Goal: Task Accomplishment & Management: Manage account settings

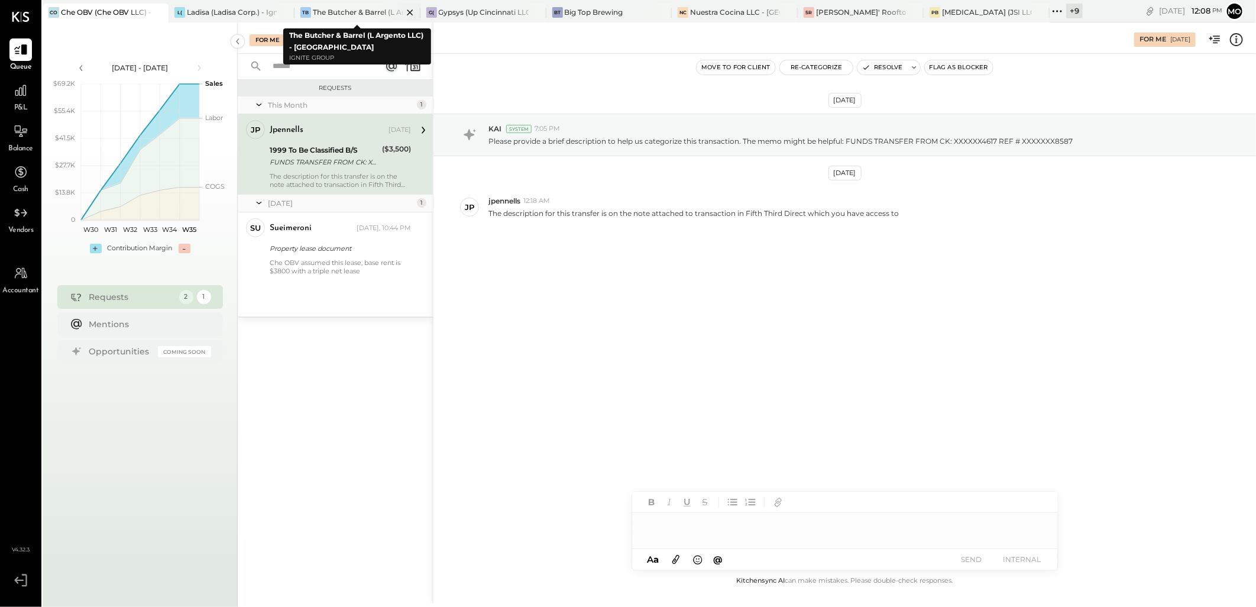
click at [331, 13] on div "The Butcher & Barrel (L Argento LLC) - [GEOGRAPHIC_DATA]" at bounding box center [358, 12] width 90 height 10
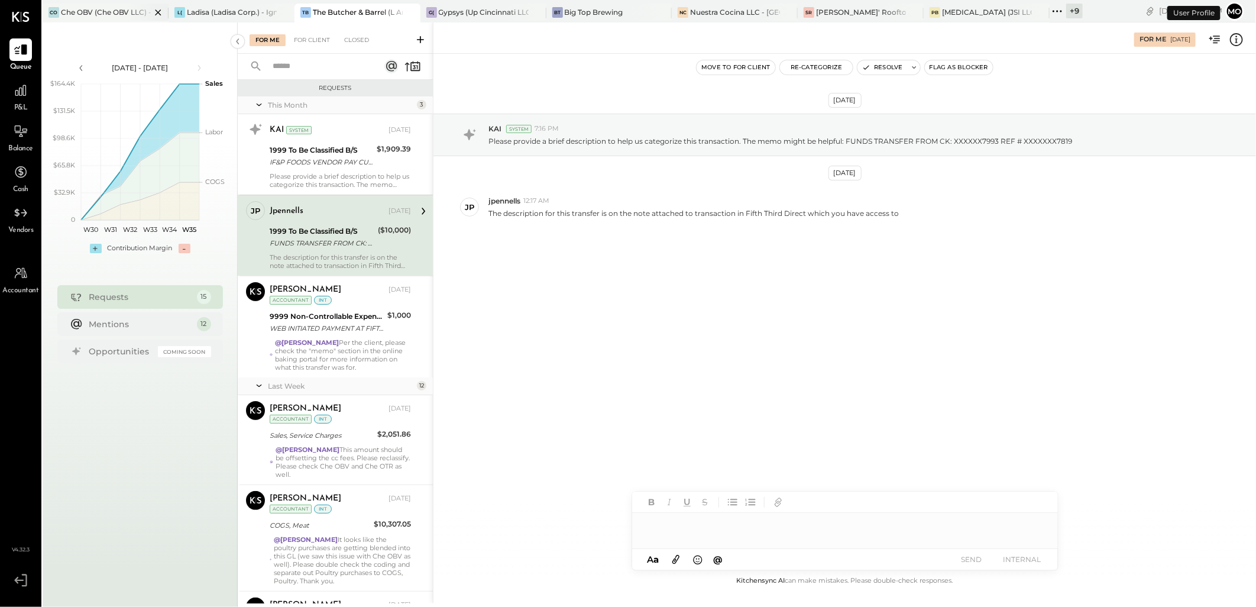
click at [91, 19] on div "CO Che OBV (Che OBV LLC) - Ignite" at bounding box center [106, 13] width 126 height 19
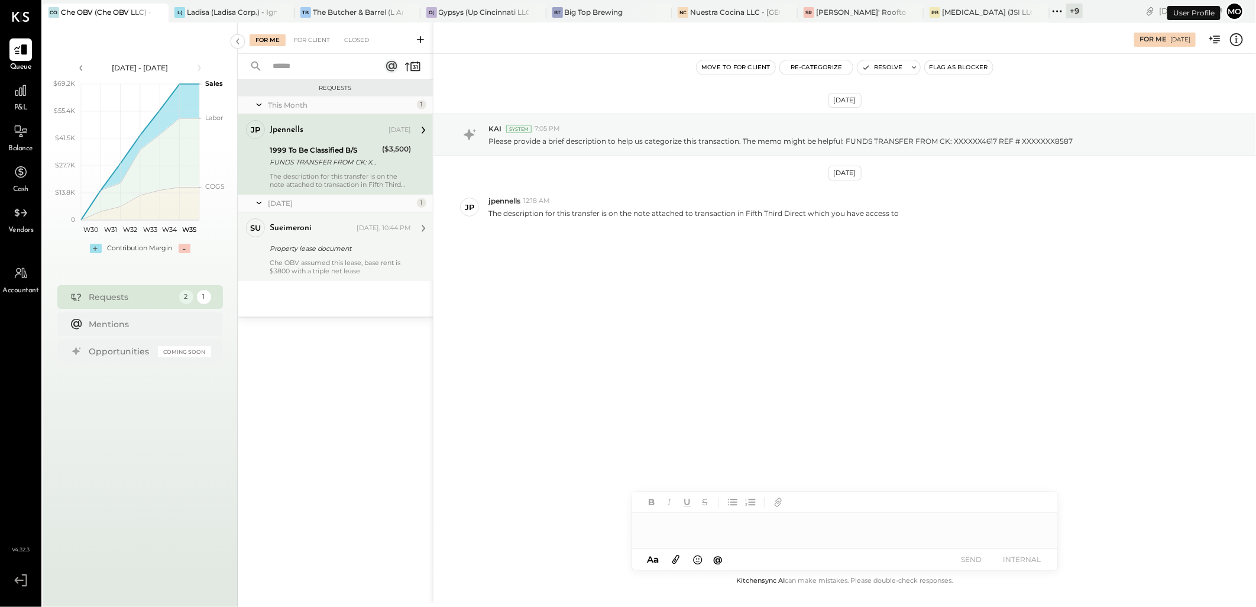
click at [326, 259] on div "Che OBV assumed this lease, base rent is $3800 with a triple net lease" at bounding box center [340, 266] width 141 height 17
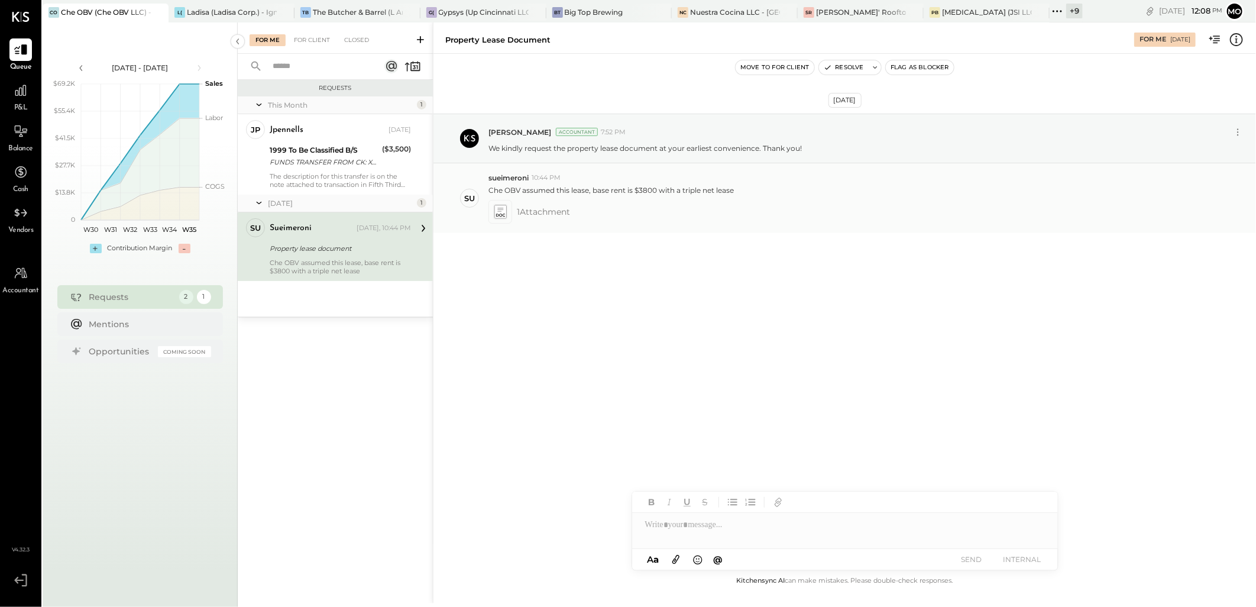
click at [498, 214] on icon at bounding box center [500, 212] width 12 height 14
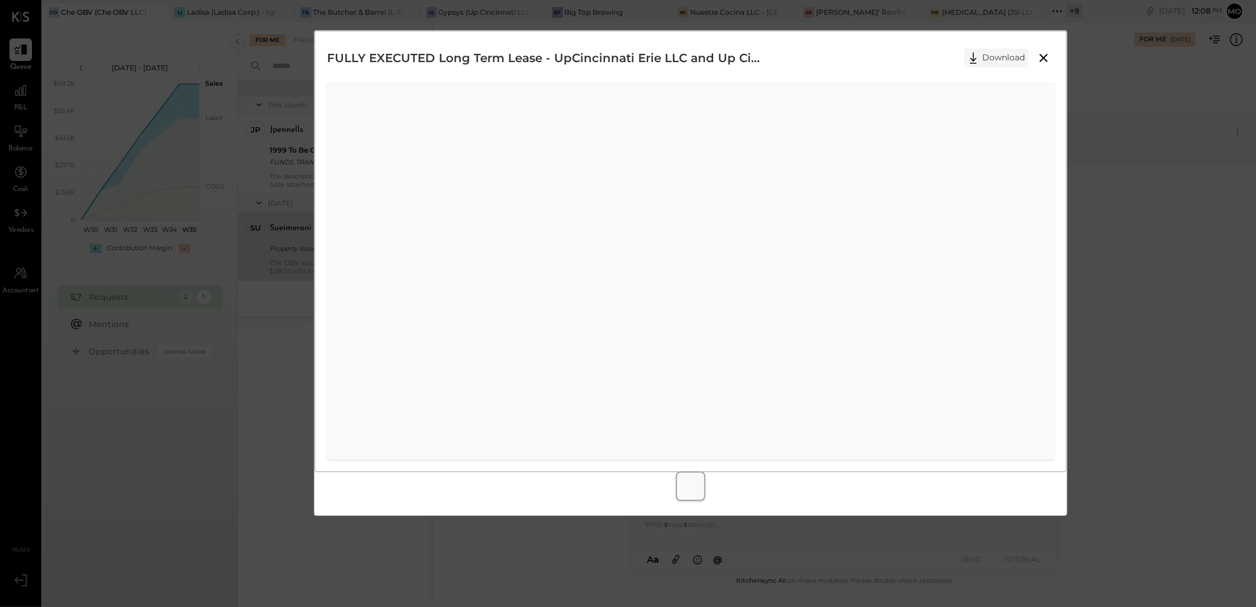
click at [982, 59] on icon at bounding box center [974, 58] width 18 height 18
click at [1181, 239] on div "FULLY EXECUTED Long Term Lease - UpCincinnati Erie LLC and Up Cincinnati Madiso…" at bounding box center [628, 303] width 1256 height 607
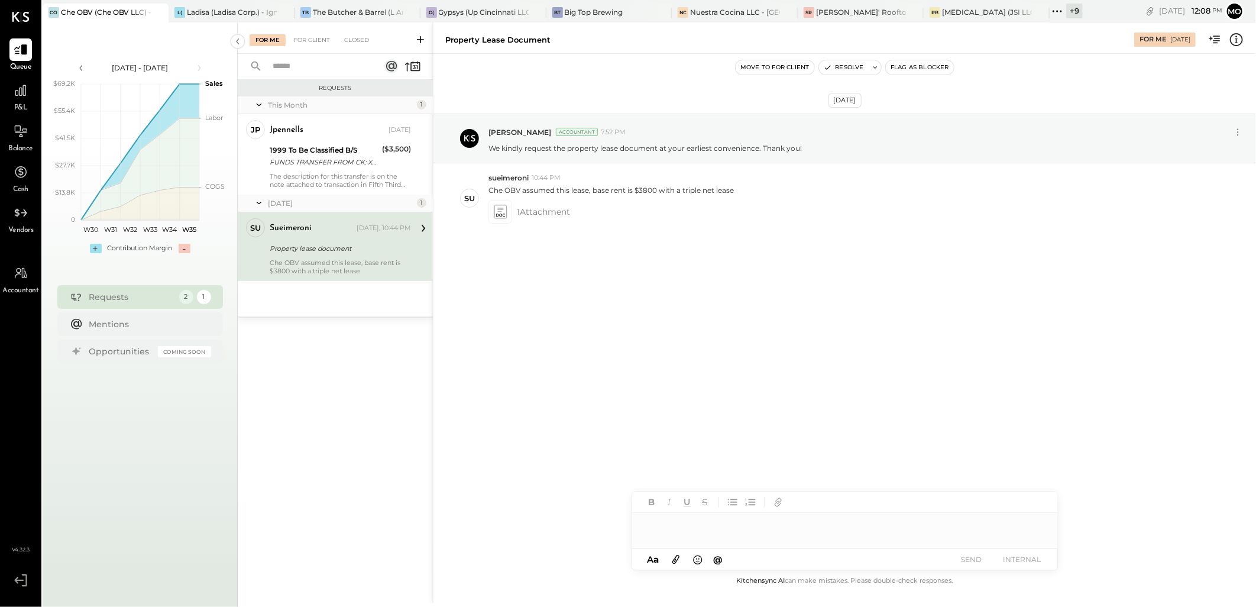
click at [694, 525] on div at bounding box center [845, 525] width 426 height 24
click at [976, 564] on button "SEND" at bounding box center [971, 559] width 47 height 16
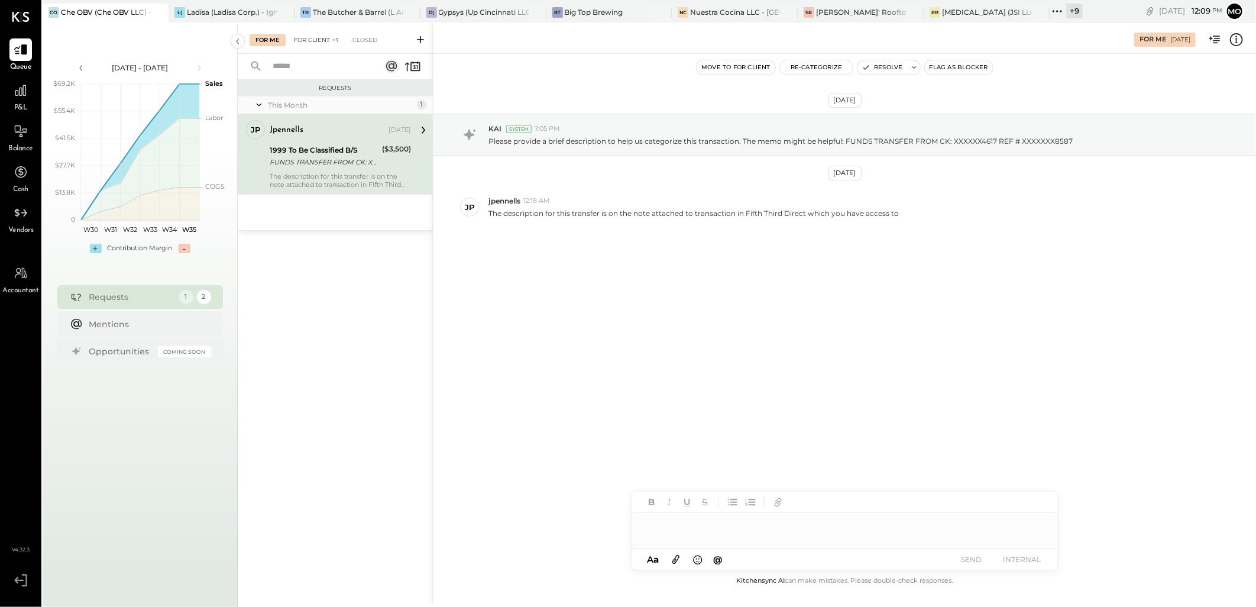
click at [312, 39] on div "For Client +1" at bounding box center [316, 40] width 56 height 12
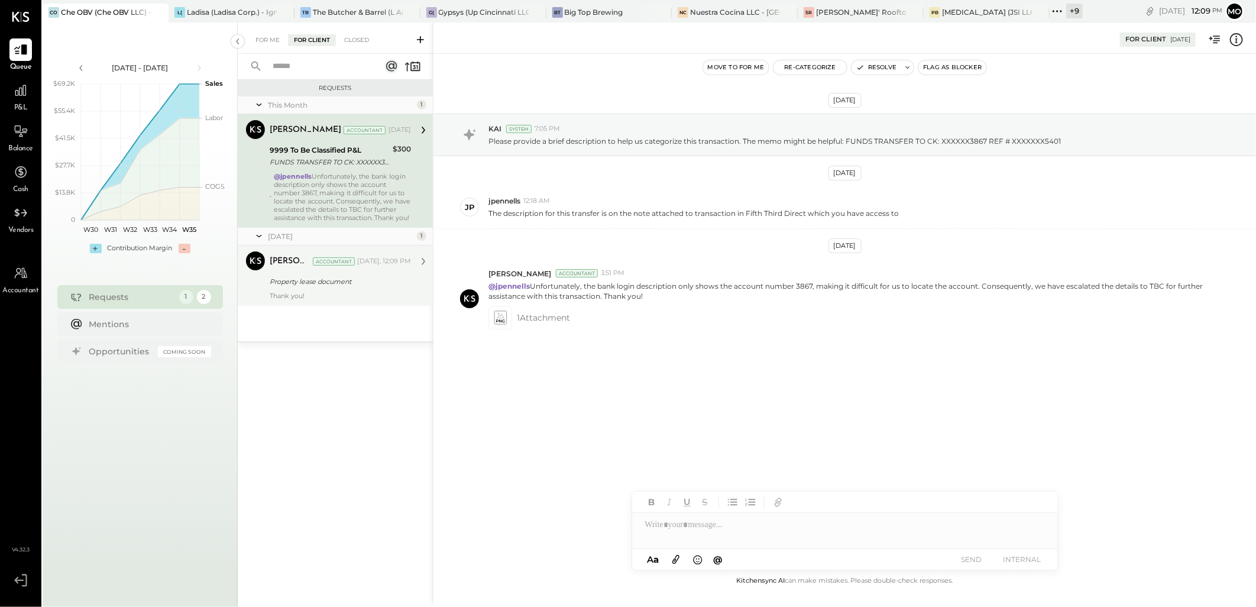
click at [316, 287] on div "Property lease document" at bounding box center [339, 282] width 138 height 12
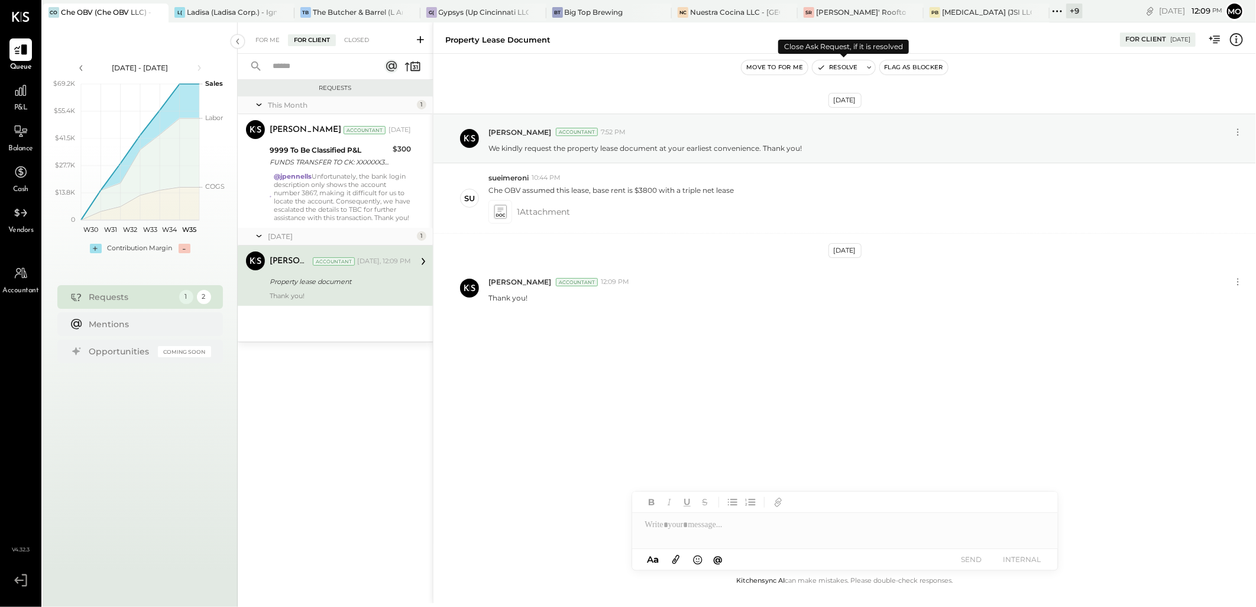
click at [838, 67] on button "Resolve" at bounding box center [838, 67] width 50 height 14
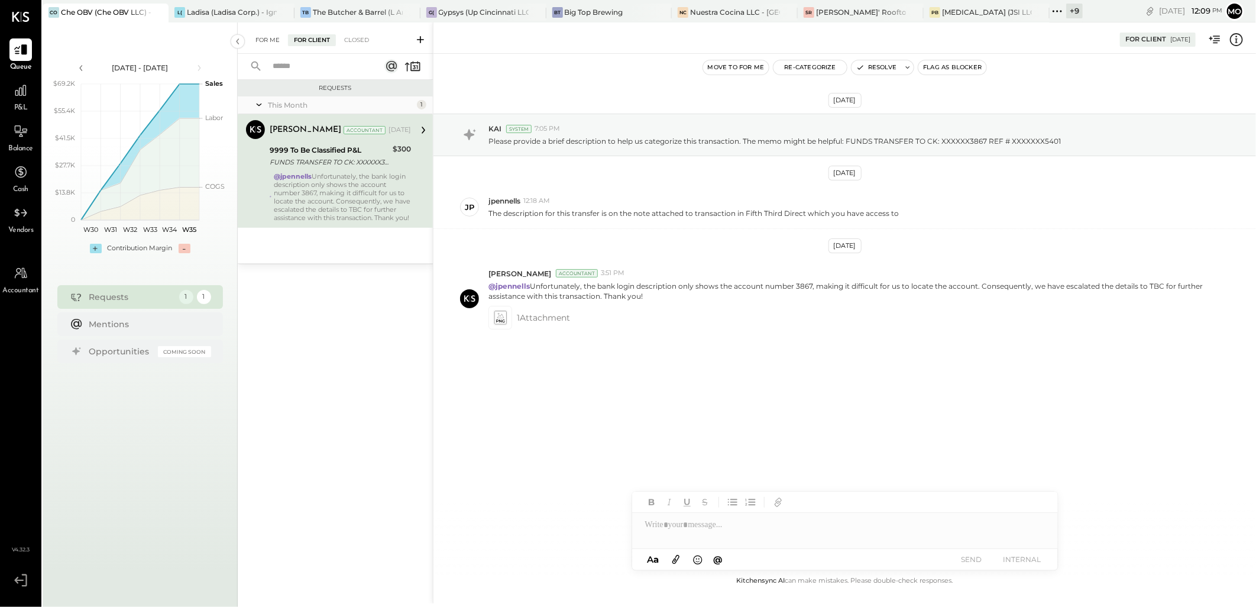
click at [259, 34] on div "For Me" at bounding box center [268, 40] width 36 height 12
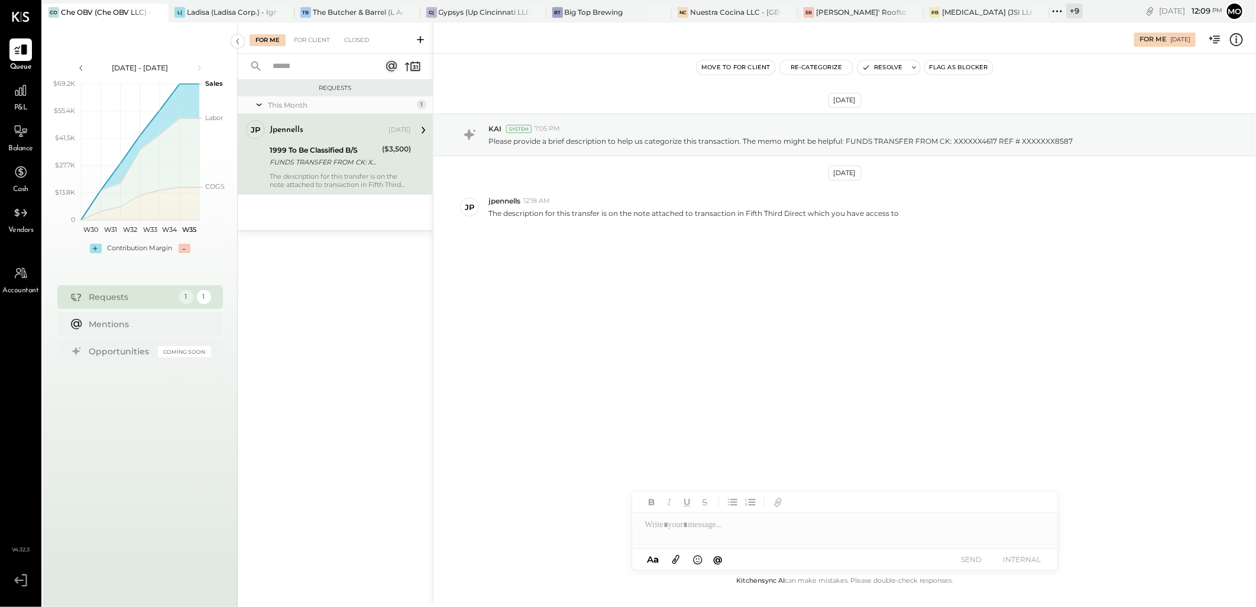
click at [303, 156] on div "FUNDS TRANSFER FROM CK: XXXXXX4617 REF # XXXXXXX8587" at bounding box center [324, 162] width 109 height 12
click at [670, 525] on div at bounding box center [845, 525] width 426 height 24
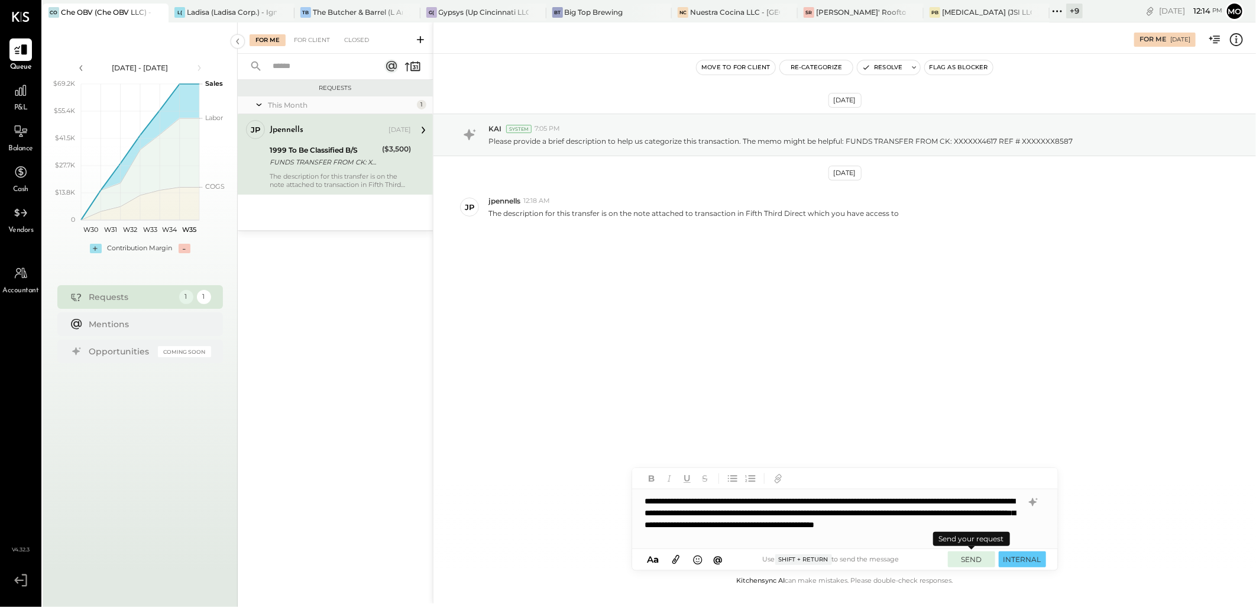
click at [975, 557] on button "SEND" at bounding box center [971, 559] width 47 height 16
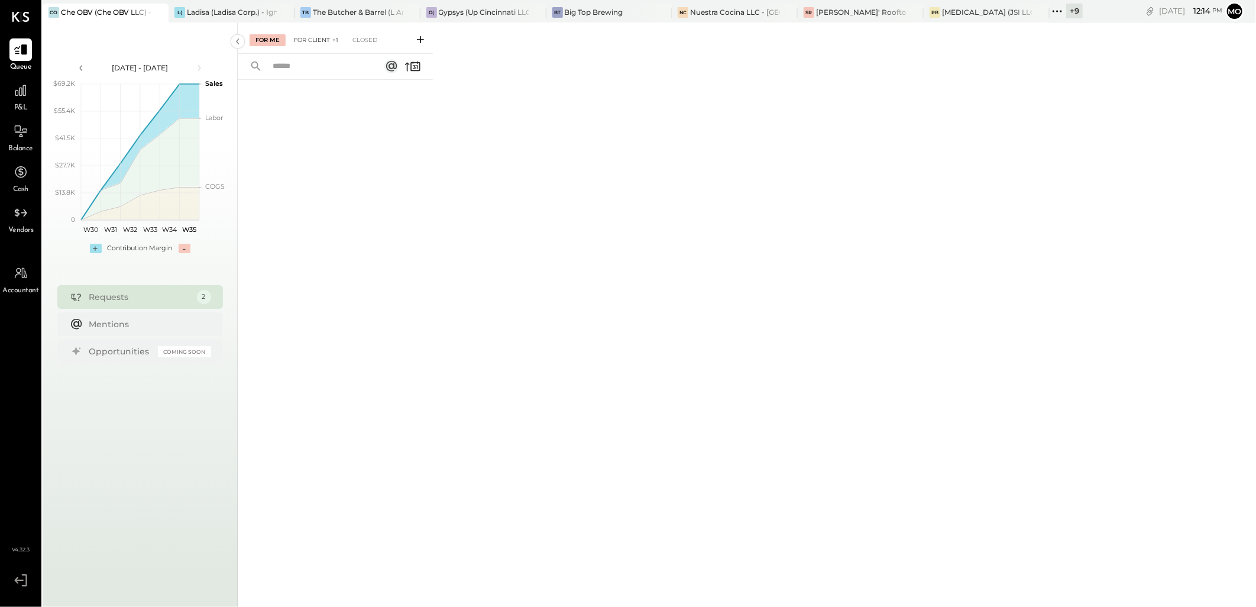
click at [315, 37] on div "For Client +1" at bounding box center [316, 40] width 56 height 12
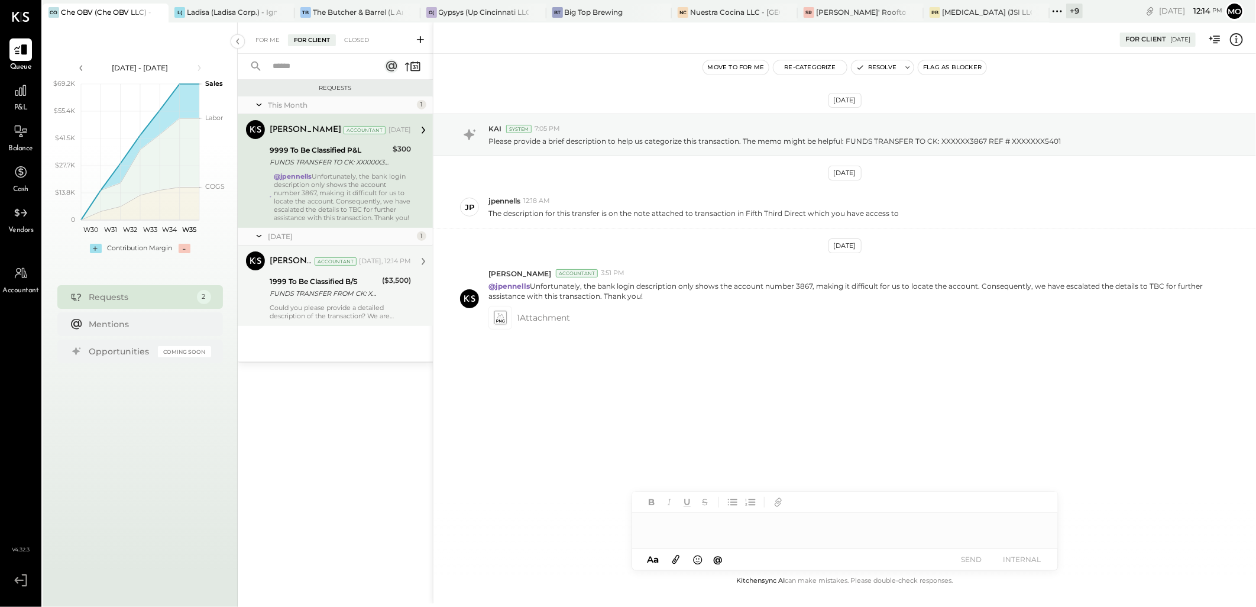
click at [371, 297] on div "FUNDS TRANSFER FROM CK: XXXXXX4617 REF # XXXXXXX8587" at bounding box center [324, 293] width 109 height 12
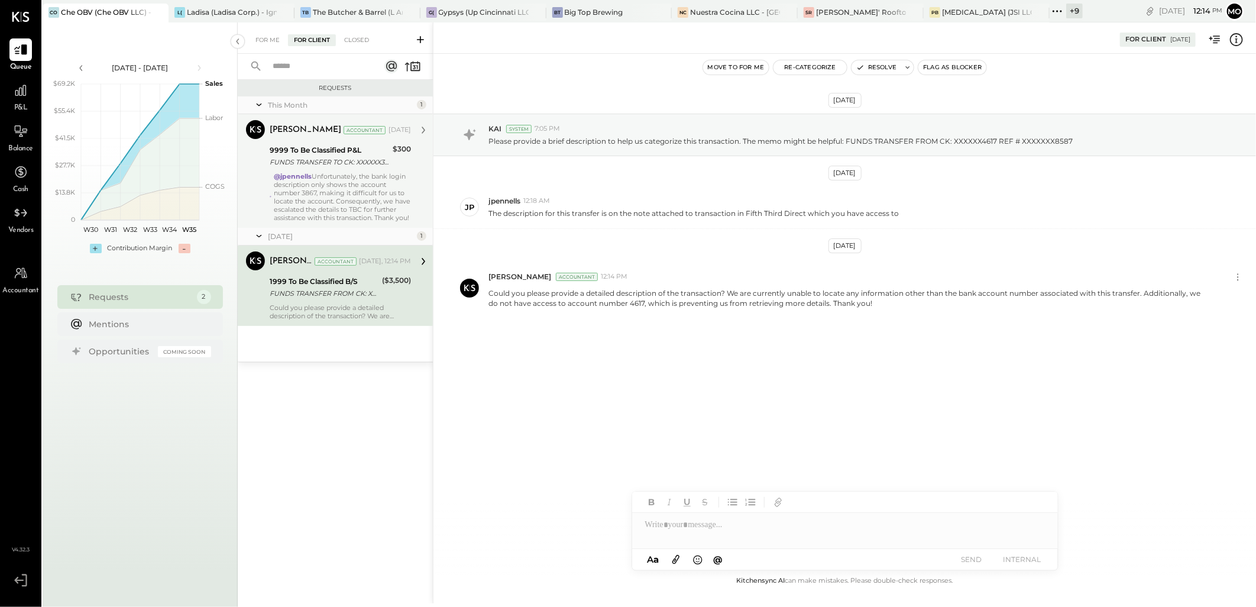
click at [321, 203] on div "@jpennells Unfortunately, the bank login description only shows the account num…" at bounding box center [342, 197] width 137 height 50
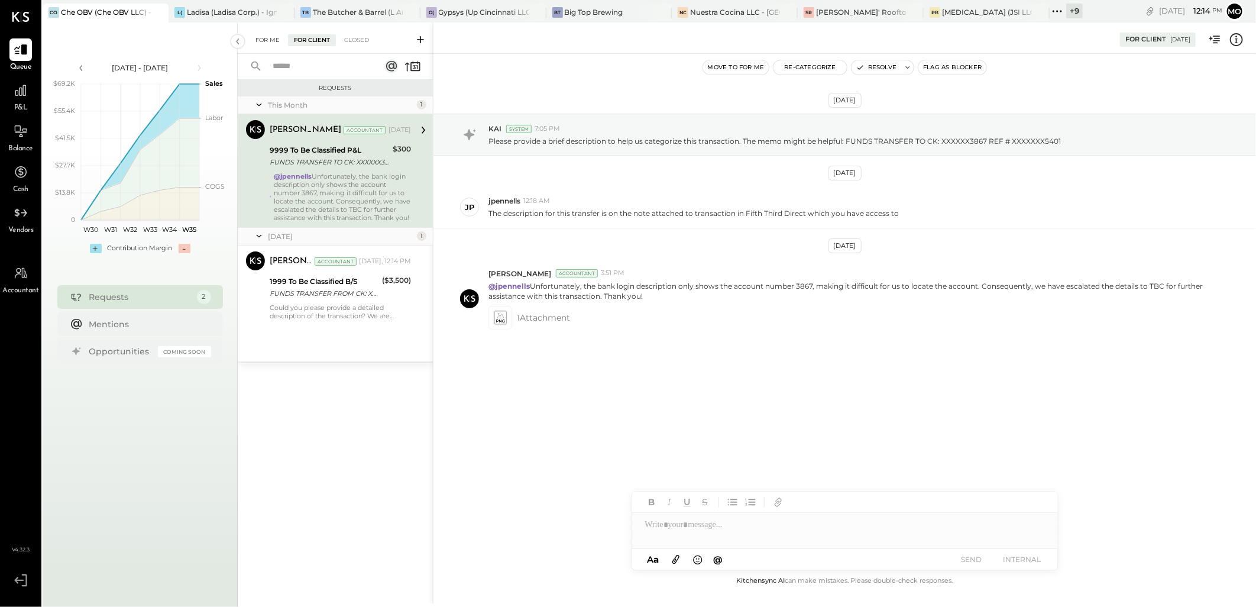
click at [271, 38] on div "For Me" at bounding box center [268, 40] width 36 height 12
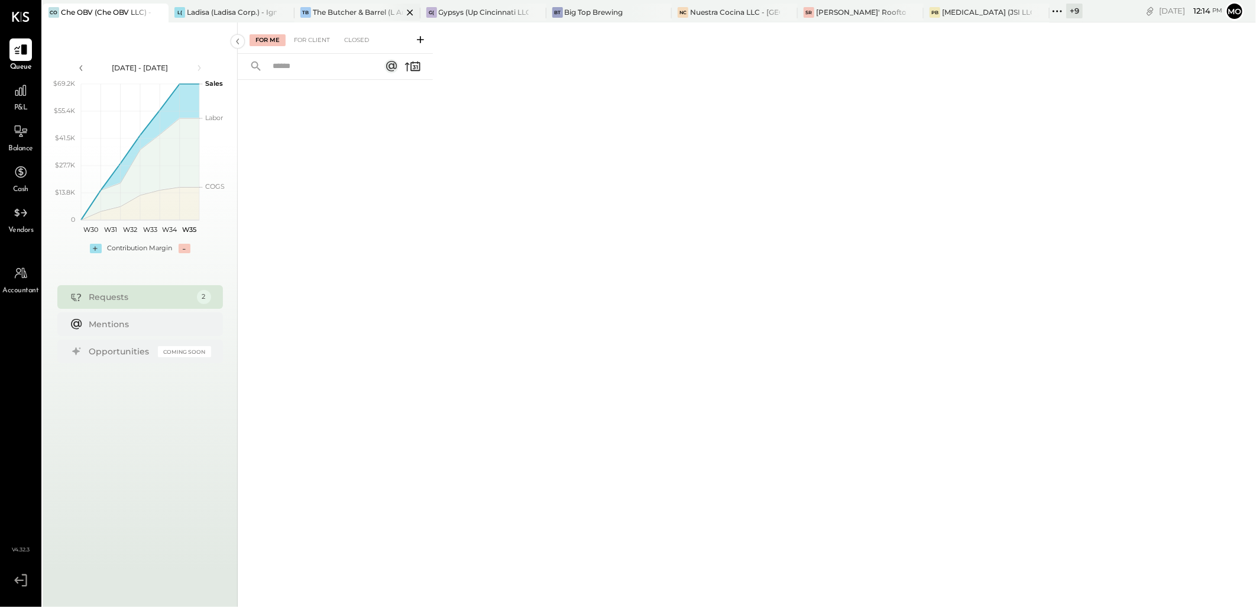
click at [353, 9] on div "The Butcher & Barrel (L Argento LLC) - [GEOGRAPHIC_DATA]" at bounding box center [358, 12] width 90 height 10
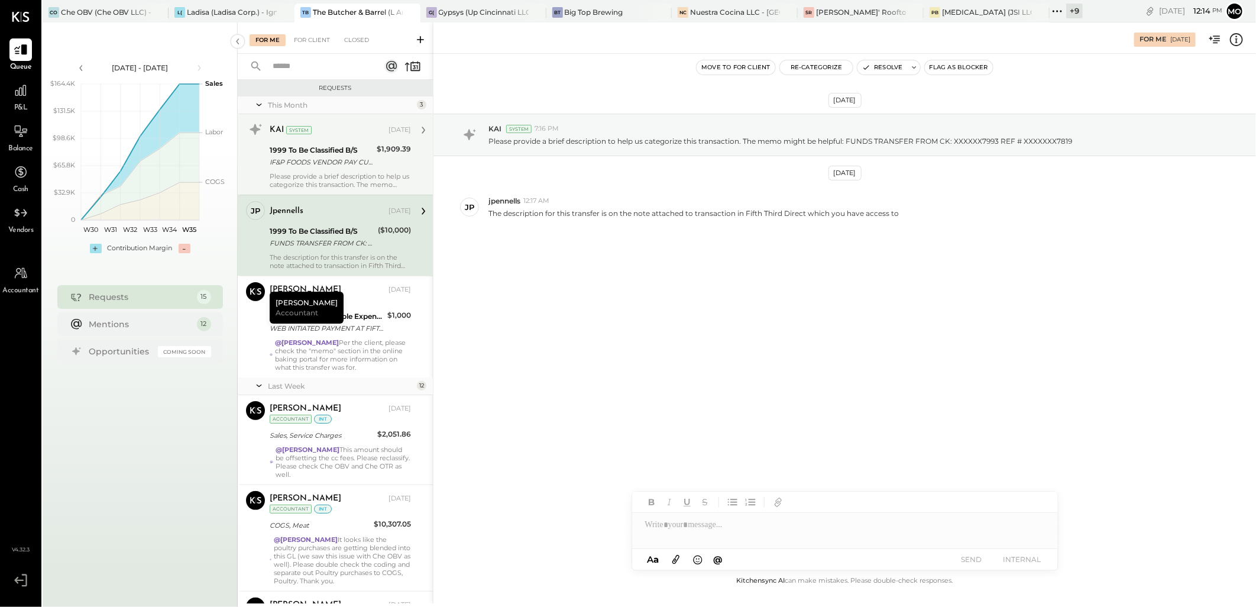
click at [338, 157] on div "IF&P FOODS VENDOR PAY CUST BBCIN THE BUTCHER & BARREL 070725" at bounding box center [322, 162] width 104 height 12
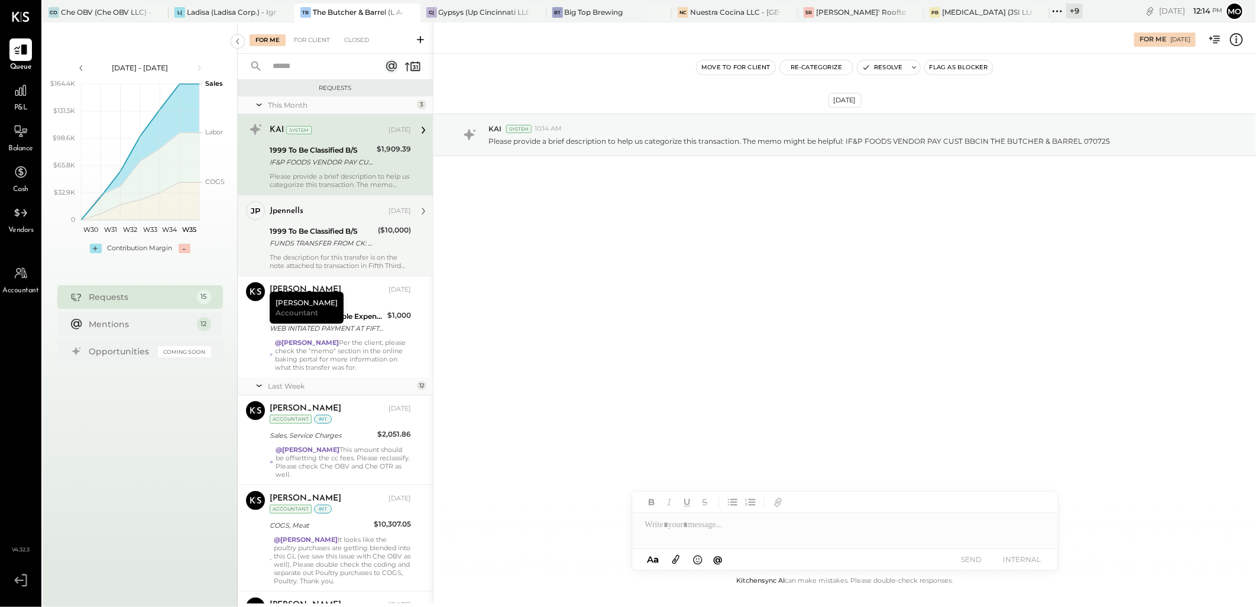
click at [339, 231] on div "1999 To Be Classified B/S" at bounding box center [322, 231] width 105 height 12
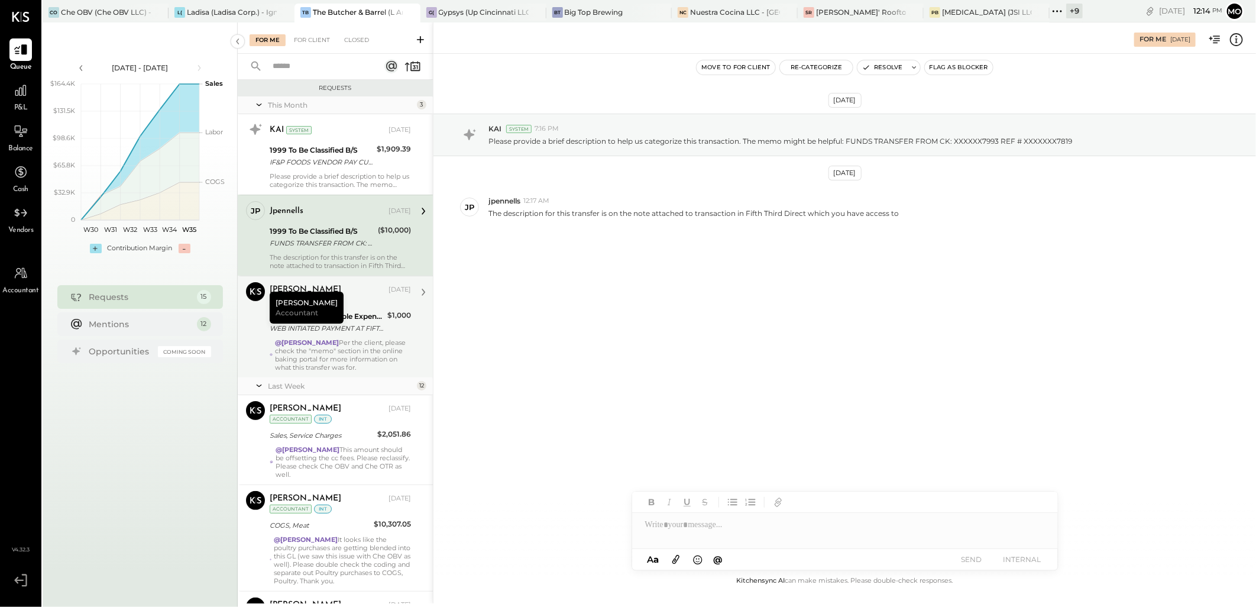
drag, startPoint x: 364, startPoint y: 329, endPoint x: 389, endPoint y: 326, distance: 25.0
click at [363, 329] on div "WEB INITIATED PAYMENT AT FIFTH THIRD BANK WEB PAY XXXXXXXXXXXXXXX2125" at bounding box center [327, 328] width 114 height 12
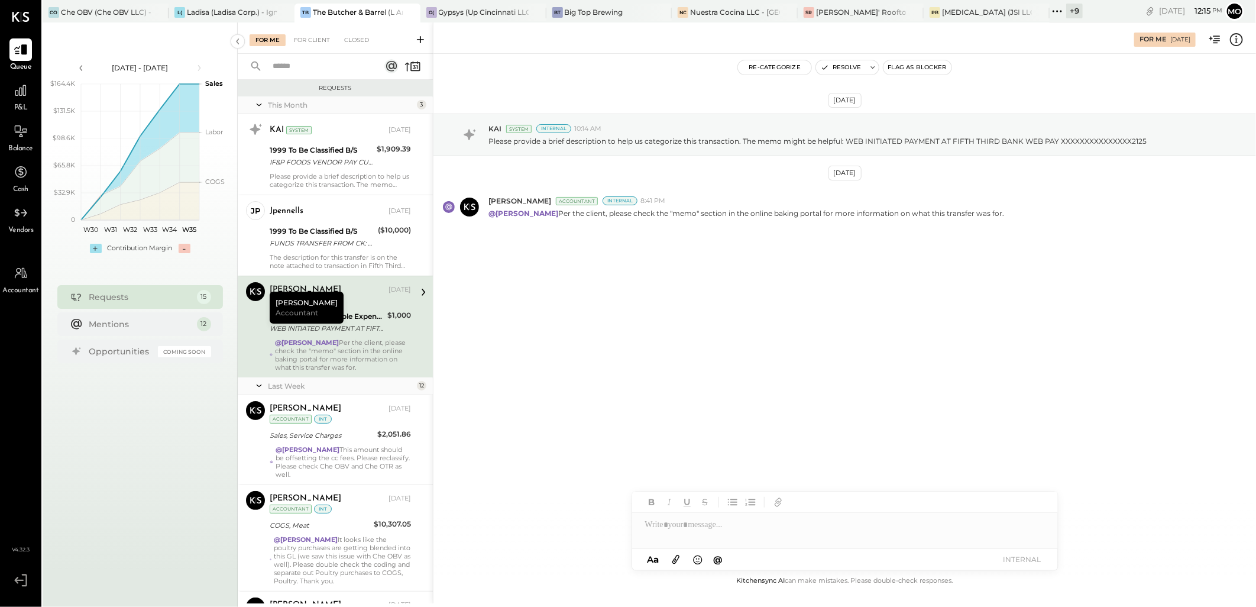
click at [681, 526] on div at bounding box center [845, 525] width 426 height 24
paste div
drag, startPoint x: 881, startPoint y: 521, endPoint x: 633, endPoint y: 536, distance: 248.9
click at [633, 536] on div "**********" at bounding box center [845, 525] width 426 height 24
click at [1030, 529] on icon at bounding box center [1033, 526] width 14 height 14
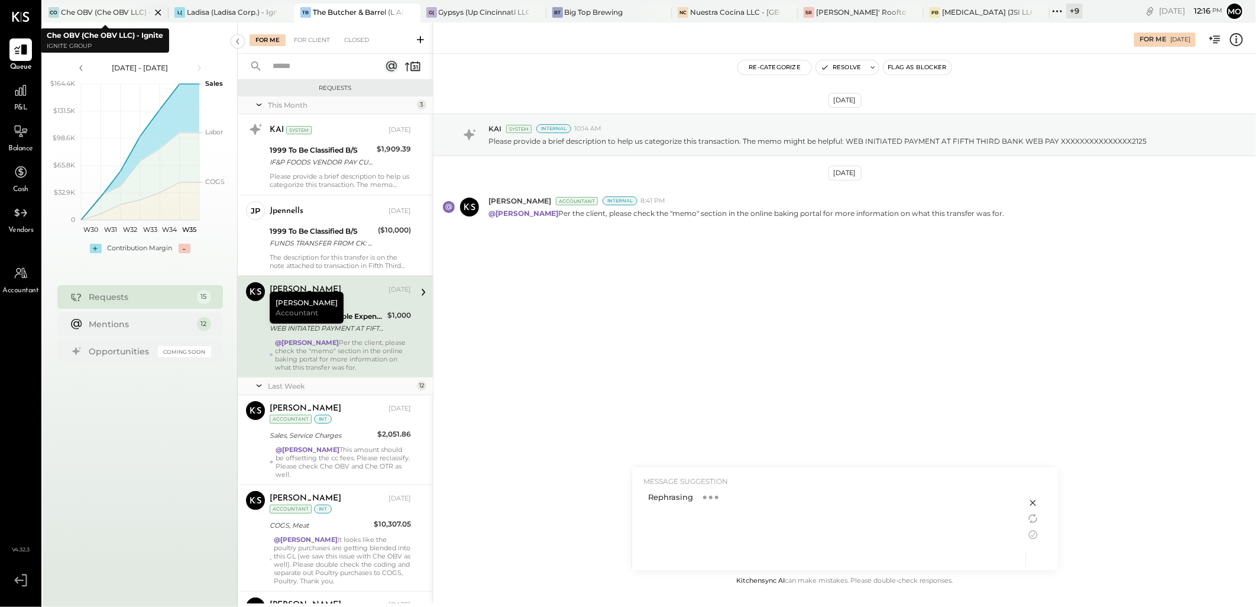
click at [83, 12] on div "Che OBV (Che OBV LLC) - Ignite" at bounding box center [106, 12] width 90 height 10
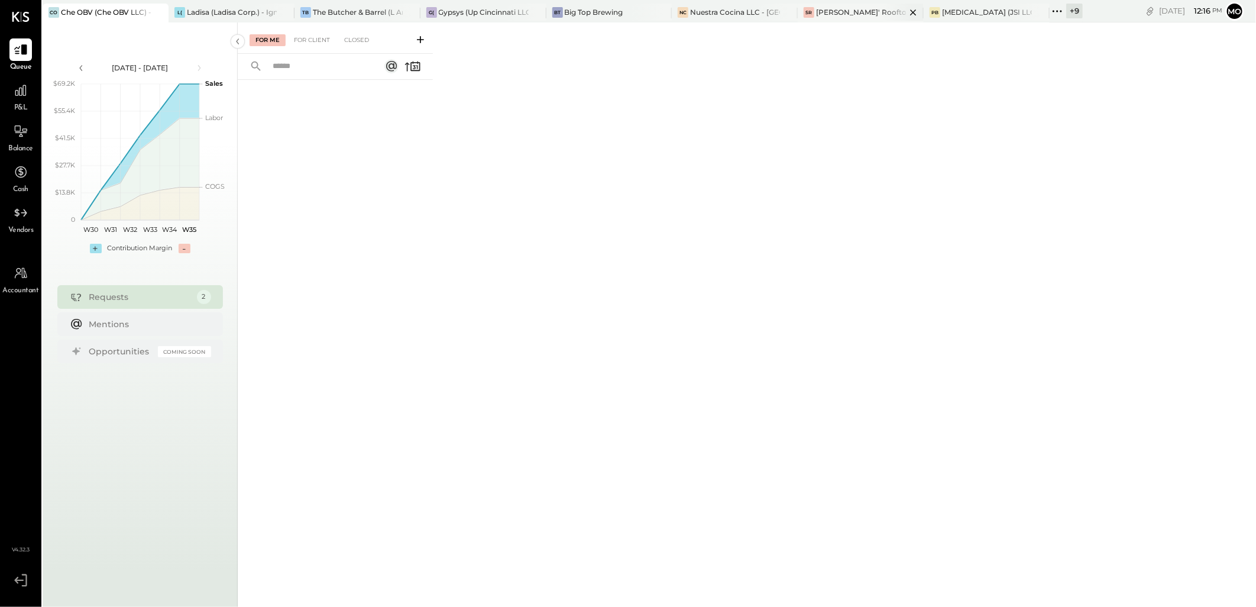
click at [836, 9] on div "[PERSON_NAME]' Rooftop - Ignite" at bounding box center [861, 12] width 90 height 10
click at [319, 43] on div "For Client" at bounding box center [312, 40] width 48 height 12
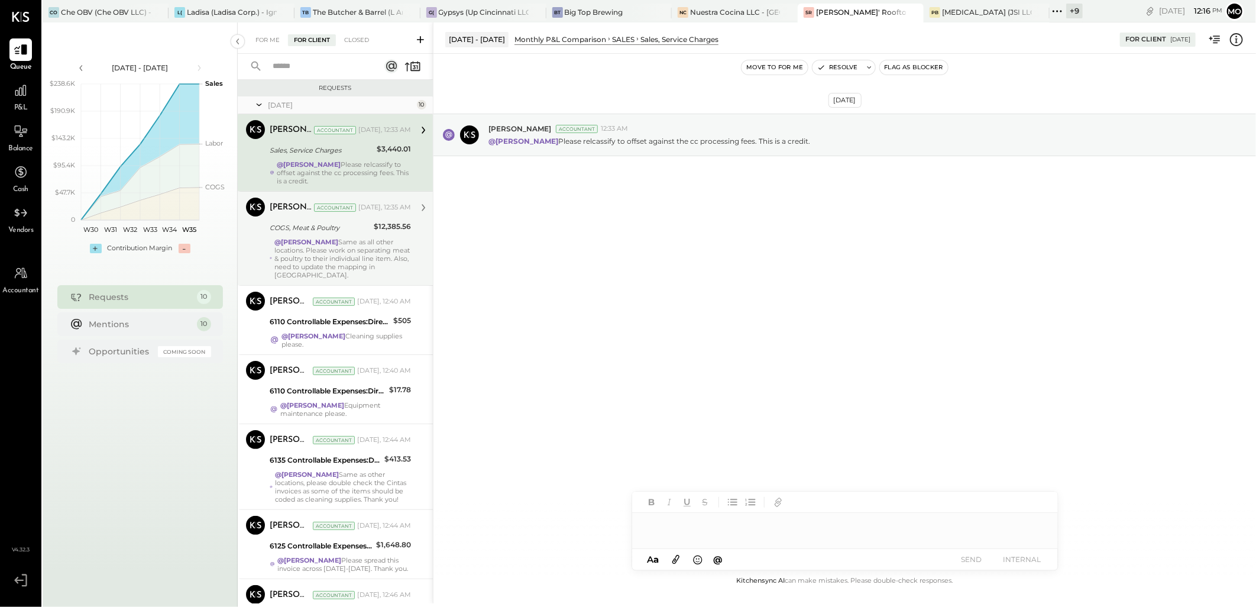
click at [355, 248] on div "@Mohammadsalkin Ansari Same as all other locations. Please work on separating m…" at bounding box center [342, 258] width 137 height 41
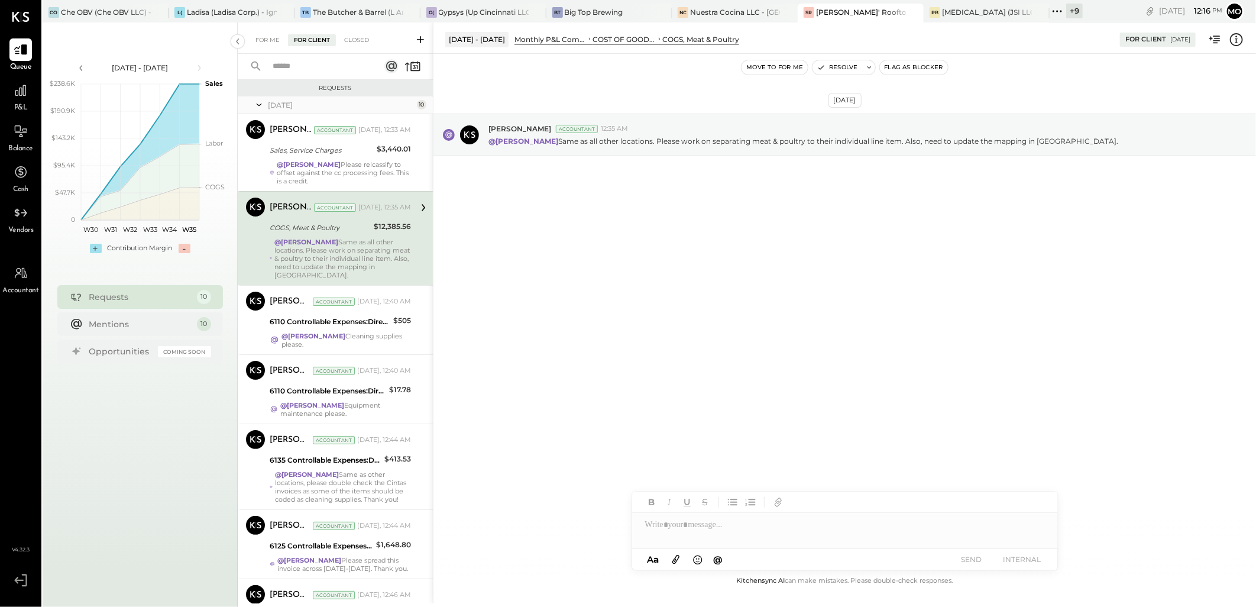
scroll to position [131, 0]
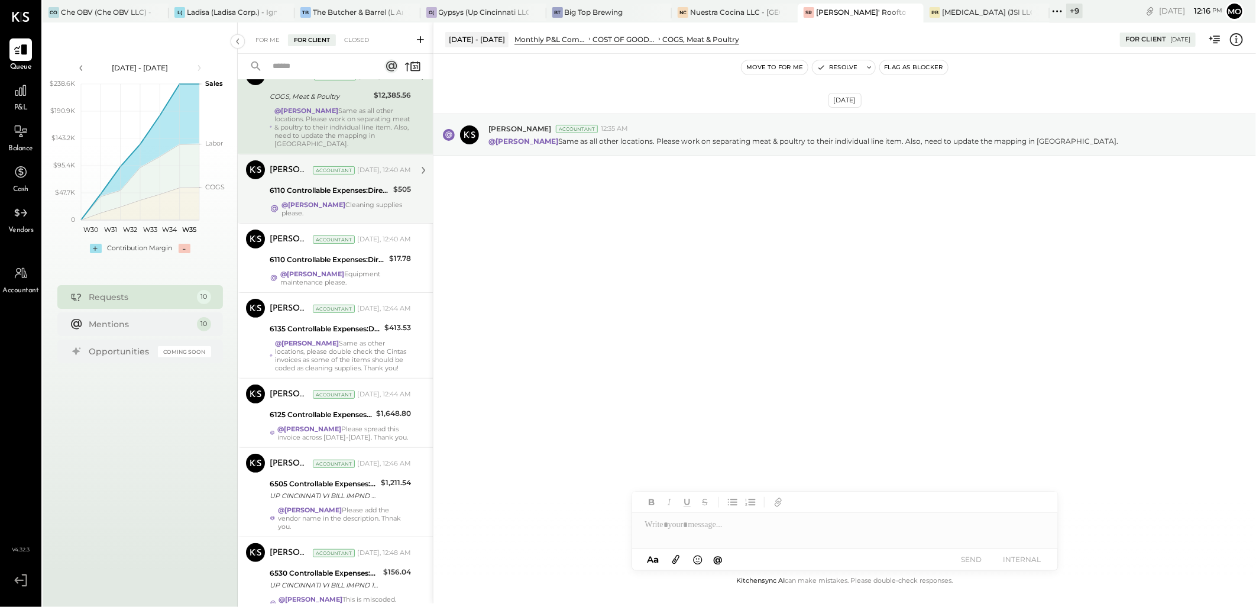
click at [339, 201] on strong "@[PERSON_NAME]" at bounding box center [314, 204] width 64 height 8
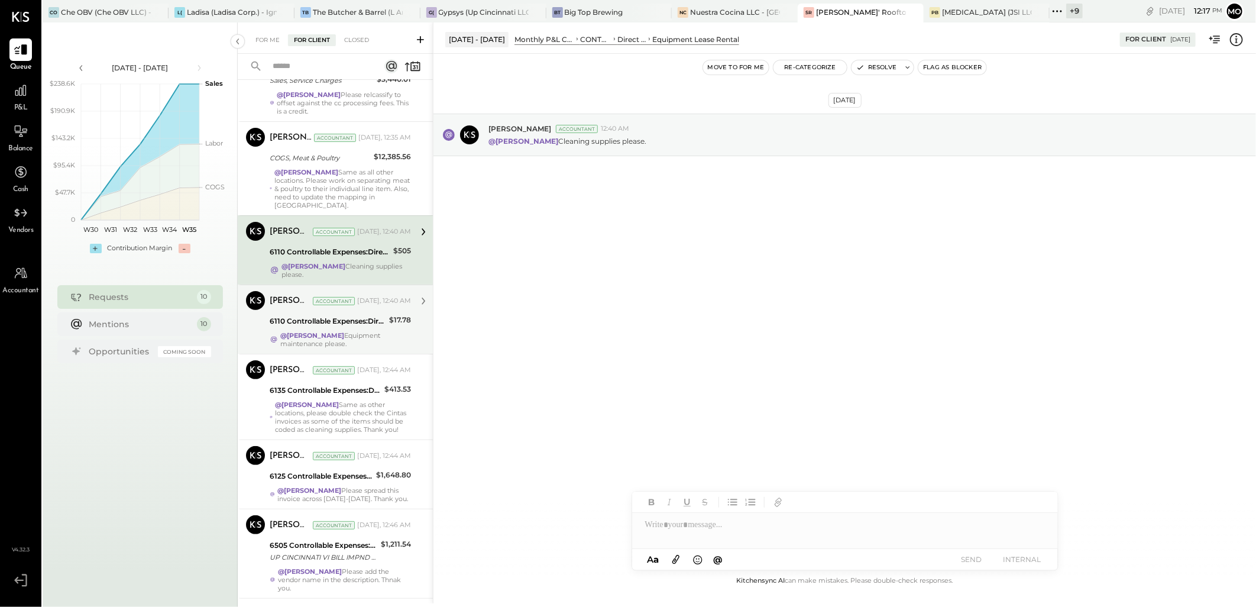
scroll to position [66, 0]
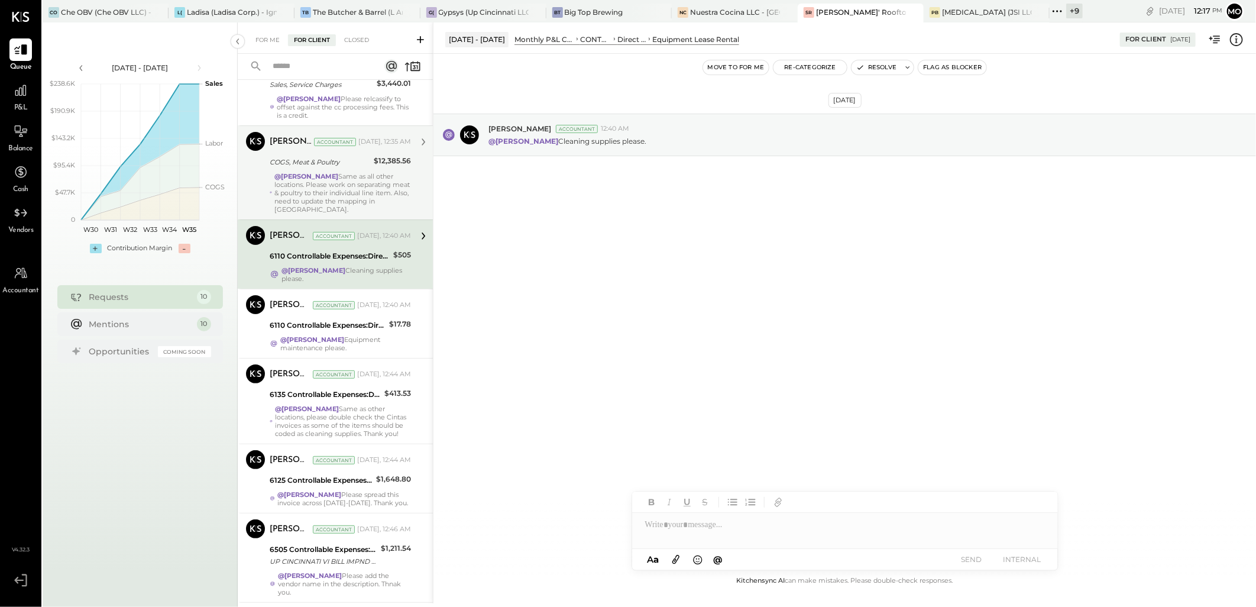
click at [335, 192] on div "@Mohammadsalkin Ansari Same as all other locations. Please work on separating m…" at bounding box center [342, 192] width 137 height 41
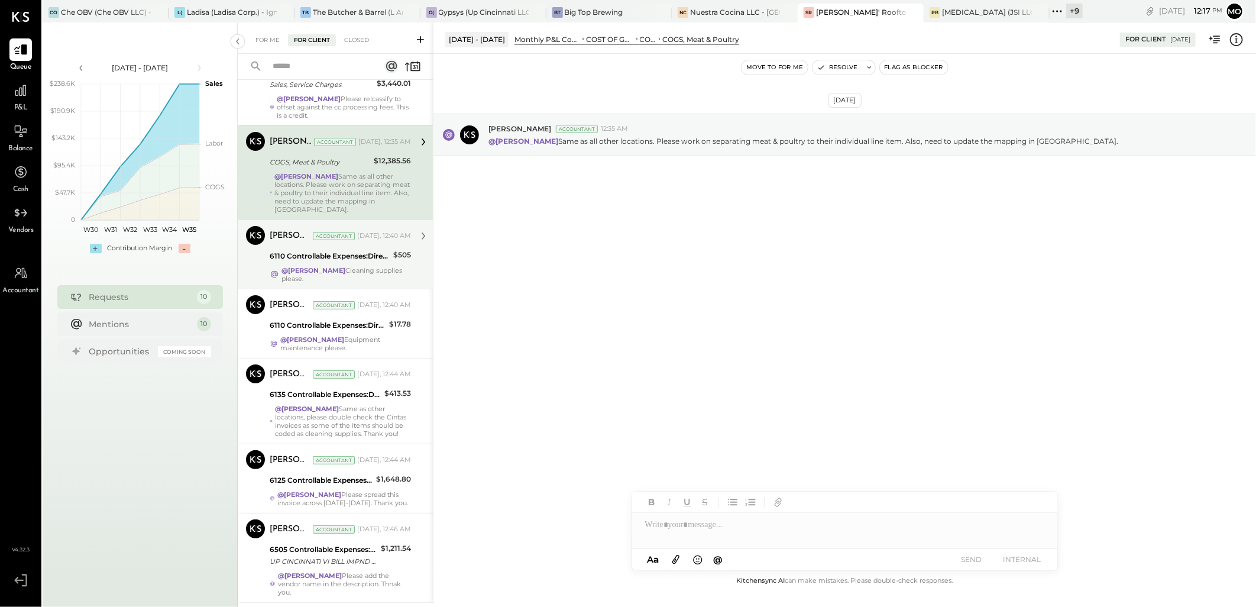
click at [360, 264] on div "Joseph Shin Accountant Yesterday, 12:40 AM 6110 Controllable Expenses:Direct Op…" at bounding box center [340, 254] width 141 height 57
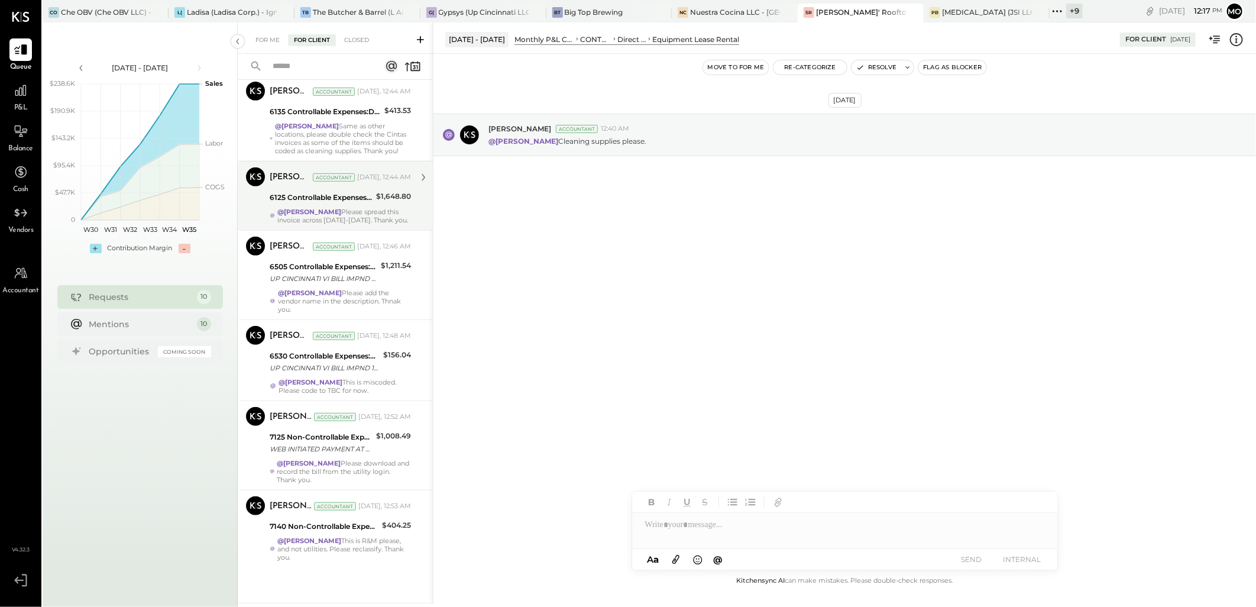
scroll to position [364, 0]
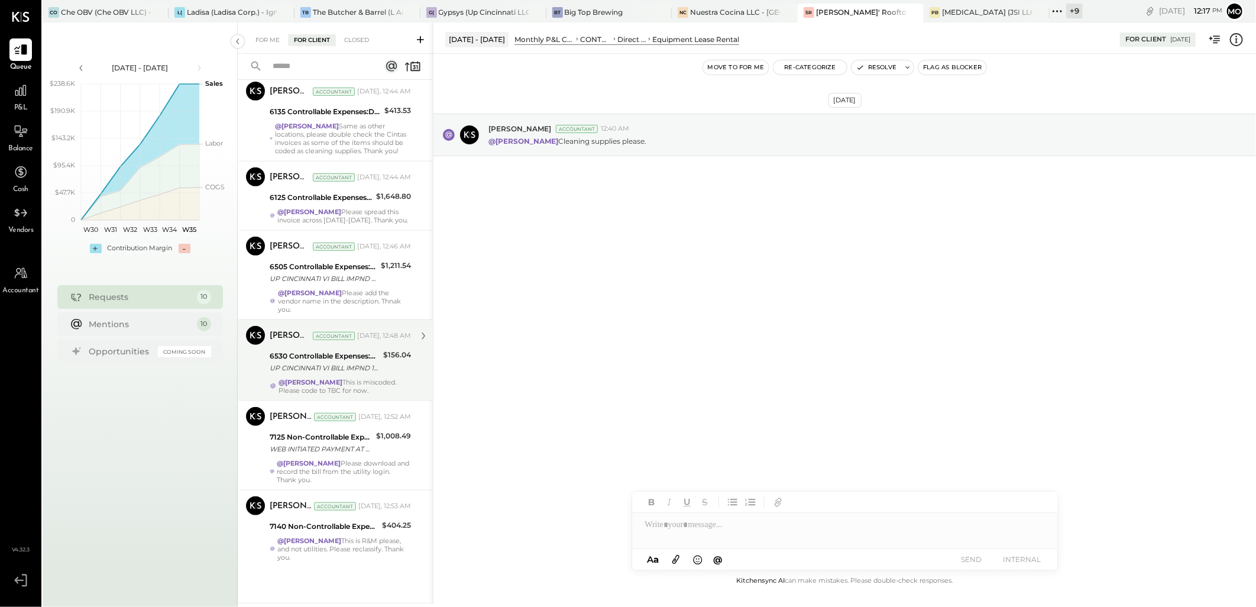
click at [370, 371] on div "UP CINCINNATI VI BILL IMPND 183-2394518 UP CINCINNATI VINE LLC 073125" at bounding box center [325, 368] width 110 height 12
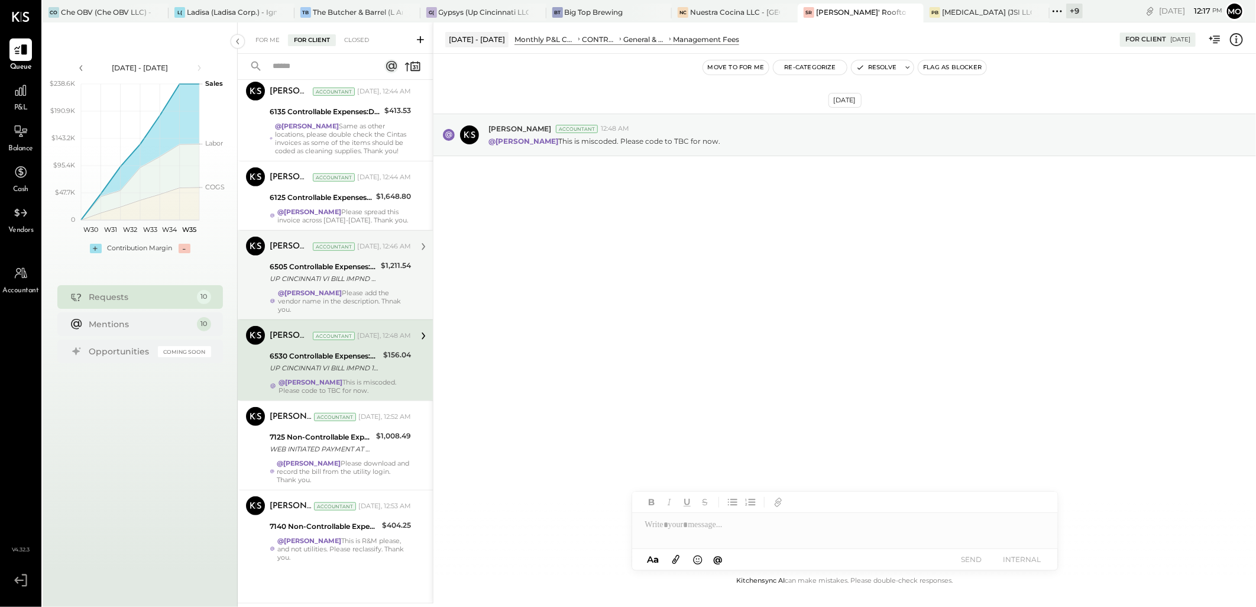
click at [321, 278] on div "UP CINCINNATI VI BILL IMPND 183-2394518 UP CINCINNATI VINE LLC 071725 https://a…" at bounding box center [324, 279] width 108 height 12
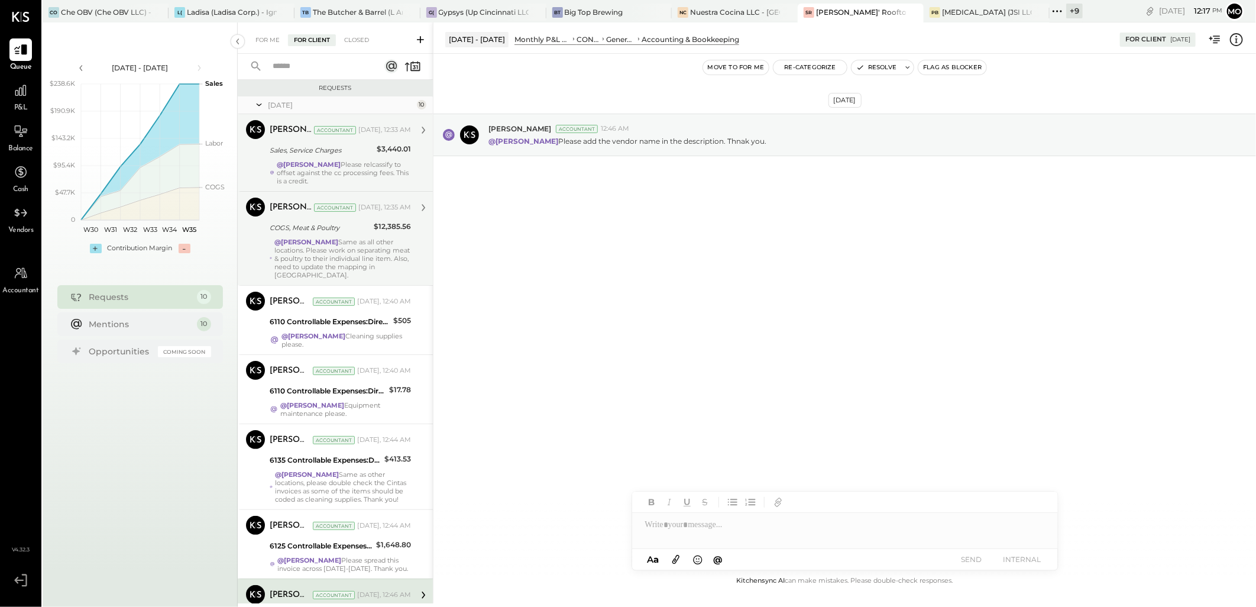
click at [309, 169] on div "@Mohammadsalkin Ansari Please relcassify to offset against the cc processing fe…" at bounding box center [344, 172] width 134 height 25
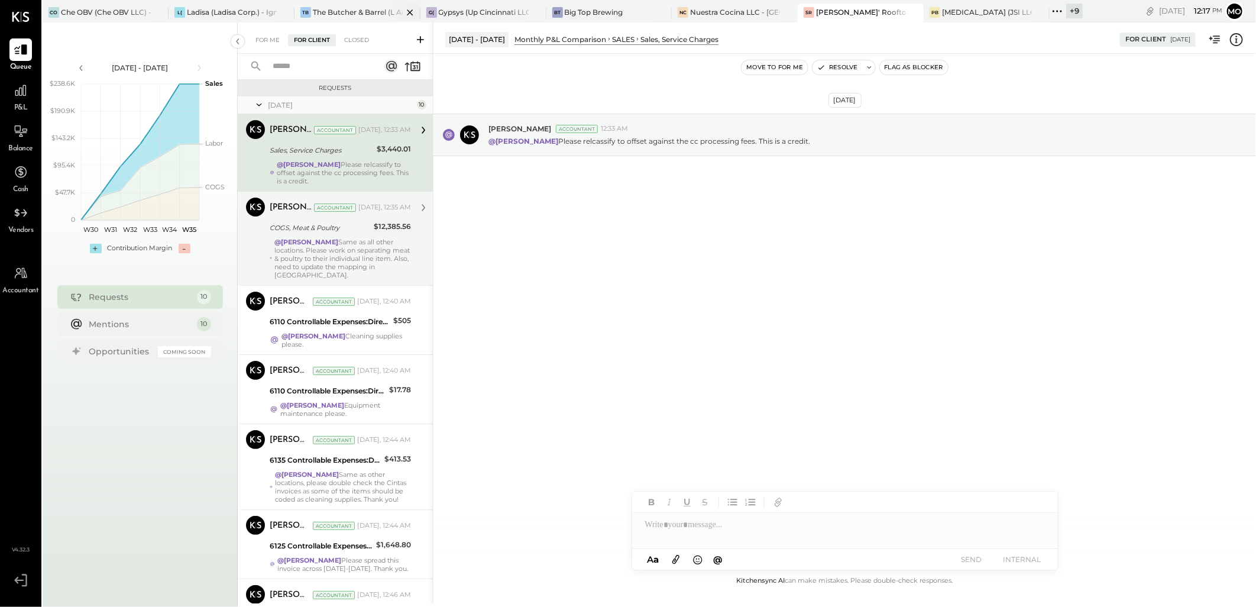
click at [331, 9] on div "The Butcher & Barrel (L Argento LLC) - [GEOGRAPHIC_DATA]" at bounding box center [358, 12] width 90 height 10
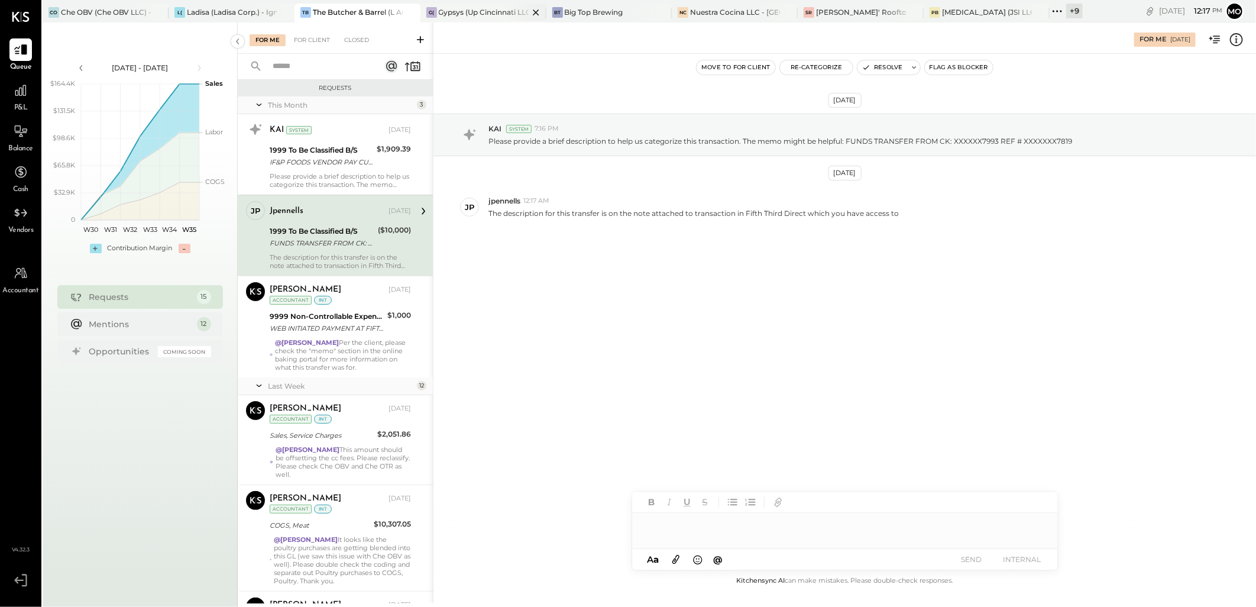
click at [460, 9] on div "Gypsys (Up Cincinnati LLC) - Ignite" at bounding box center [484, 12] width 90 height 10
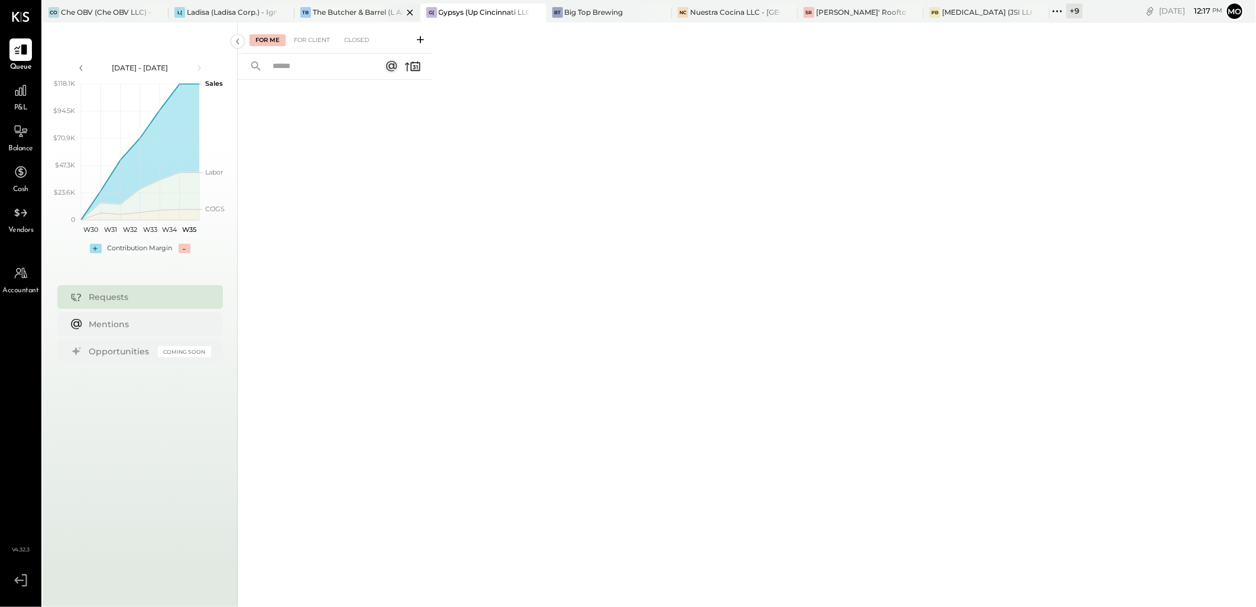
click at [326, 9] on div "The Butcher & Barrel (L Argento LLC) - [GEOGRAPHIC_DATA]" at bounding box center [358, 12] width 90 height 10
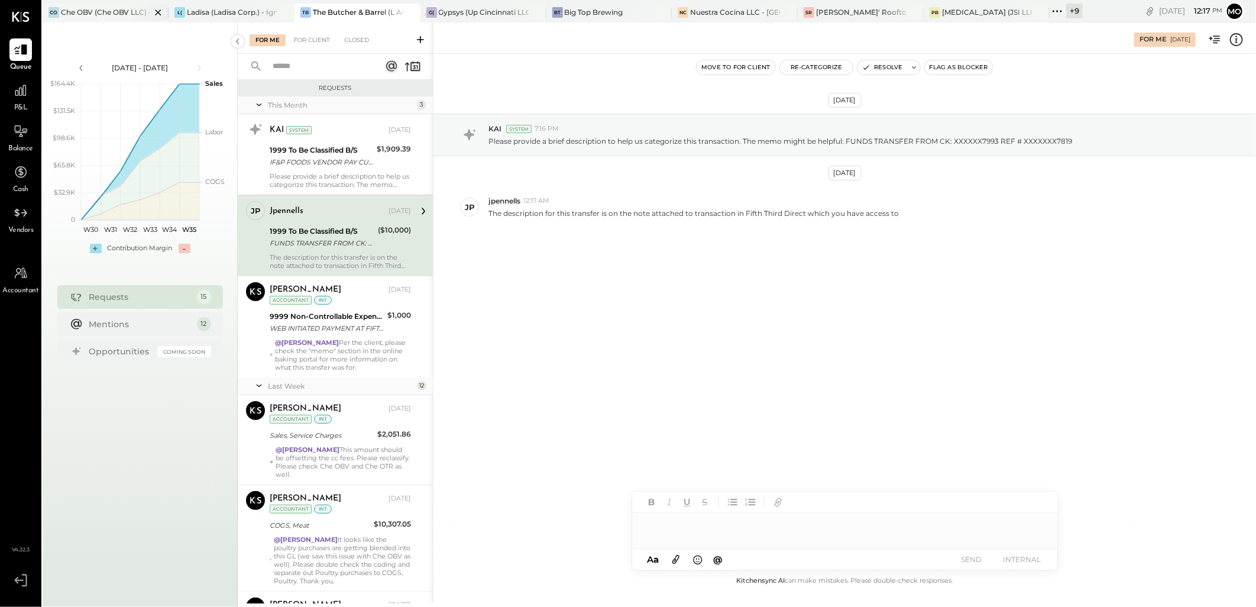
click at [108, 8] on div "Che OBV (Che OBV LLC) - Ignite" at bounding box center [106, 12] width 90 height 10
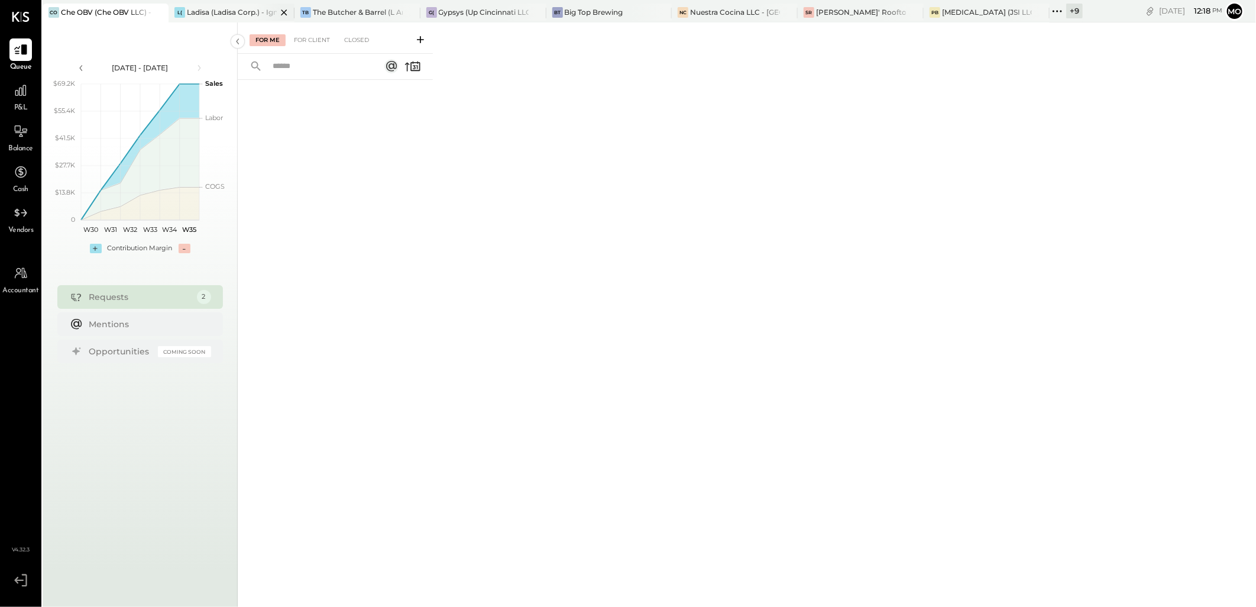
click at [208, 18] on div "L( Ladisa (Ladisa Corp.) - Ignite" at bounding box center [232, 13] width 126 height 19
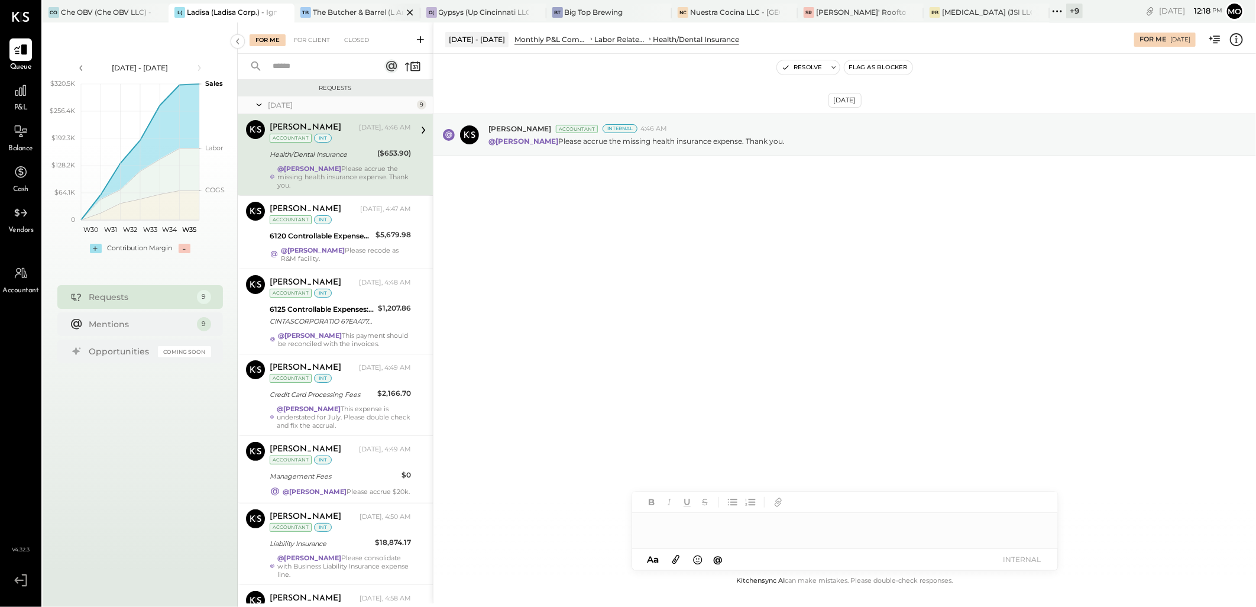
click at [320, 20] on div "TB The Butcher & Barrel (L Argento LLC) - Ignite" at bounding box center [358, 13] width 126 height 19
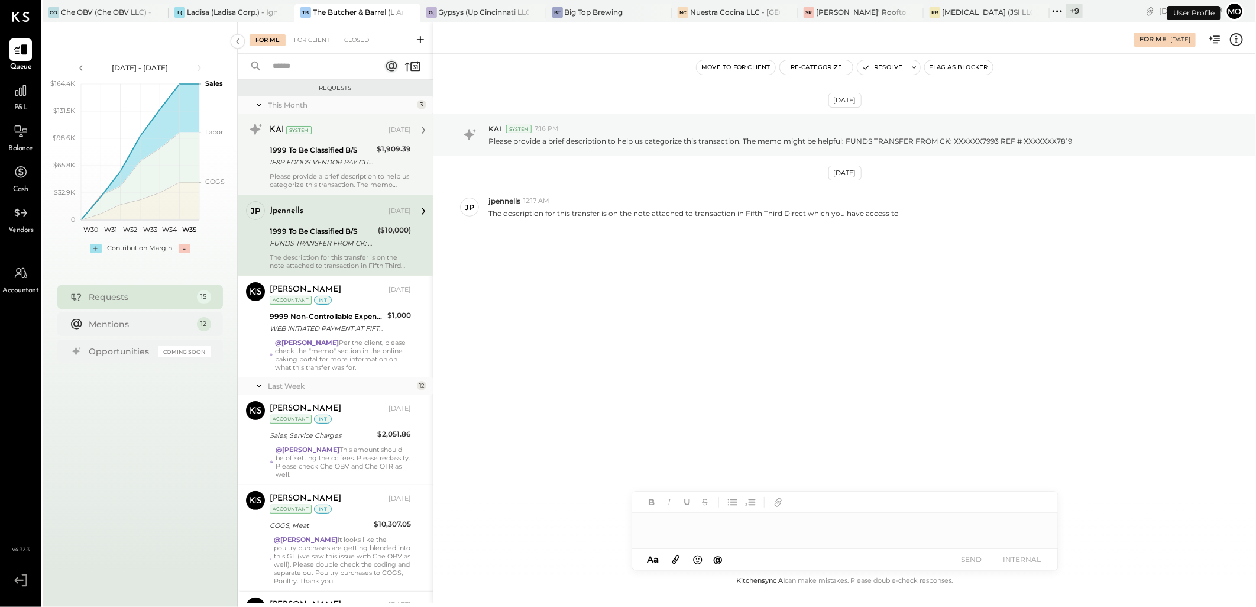
click at [316, 169] on div "1999 To Be Classified B/S IF&P FOODS VENDOR PAY CUST BBCIN THE BUTCHER & BARREL…" at bounding box center [322, 156] width 104 height 26
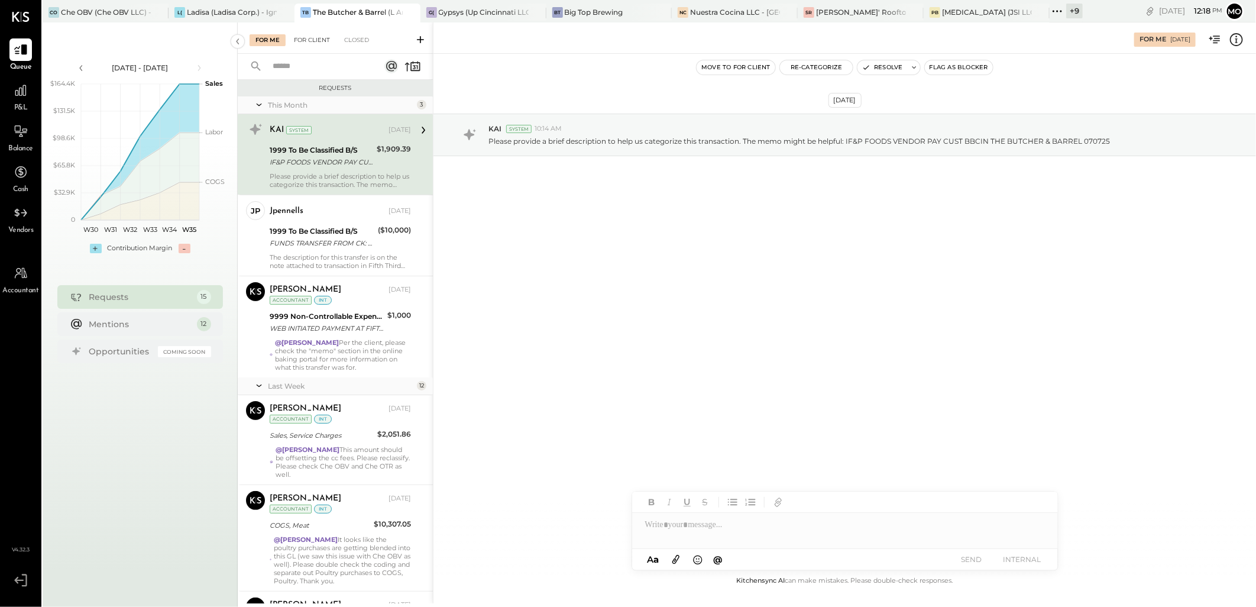
click at [309, 43] on div "For Client" at bounding box center [312, 40] width 48 height 12
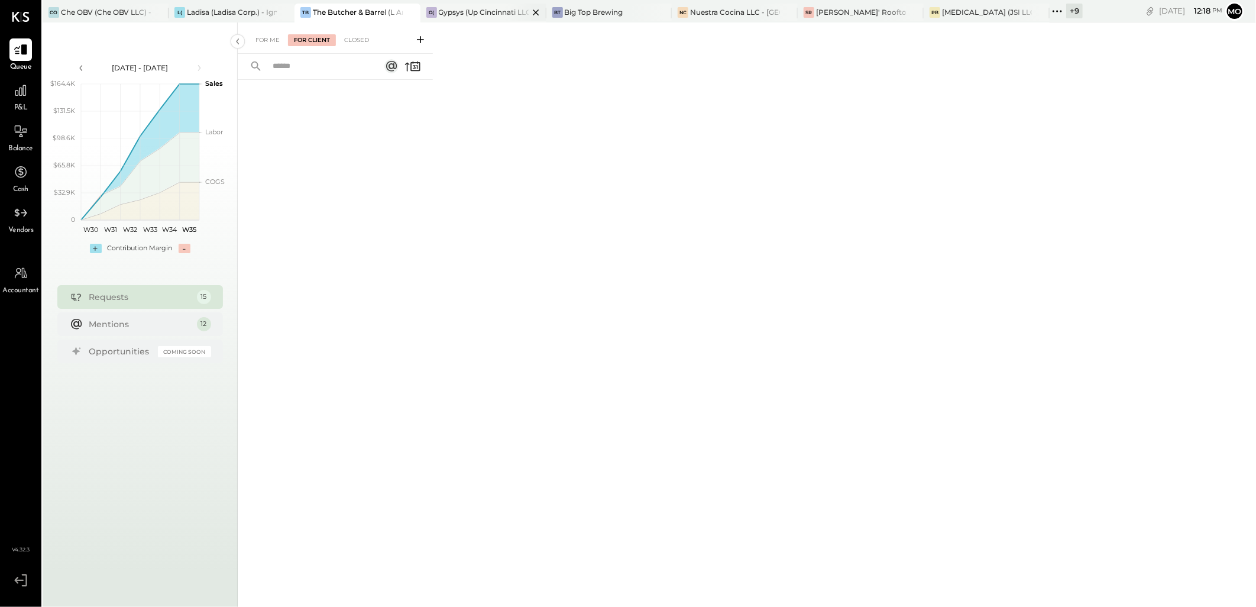
click at [453, 14] on div "Gypsys (Up Cincinnati LLC) - Ignite" at bounding box center [484, 12] width 90 height 10
click at [306, 41] on div "For Client" at bounding box center [312, 40] width 48 height 12
click at [570, 8] on div "Big Top Brewing" at bounding box center [594, 12] width 59 height 10
click at [330, 14] on div "The Butcher & Barrel (L Argento LLC) - [GEOGRAPHIC_DATA]" at bounding box center [358, 12] width 90 height 10
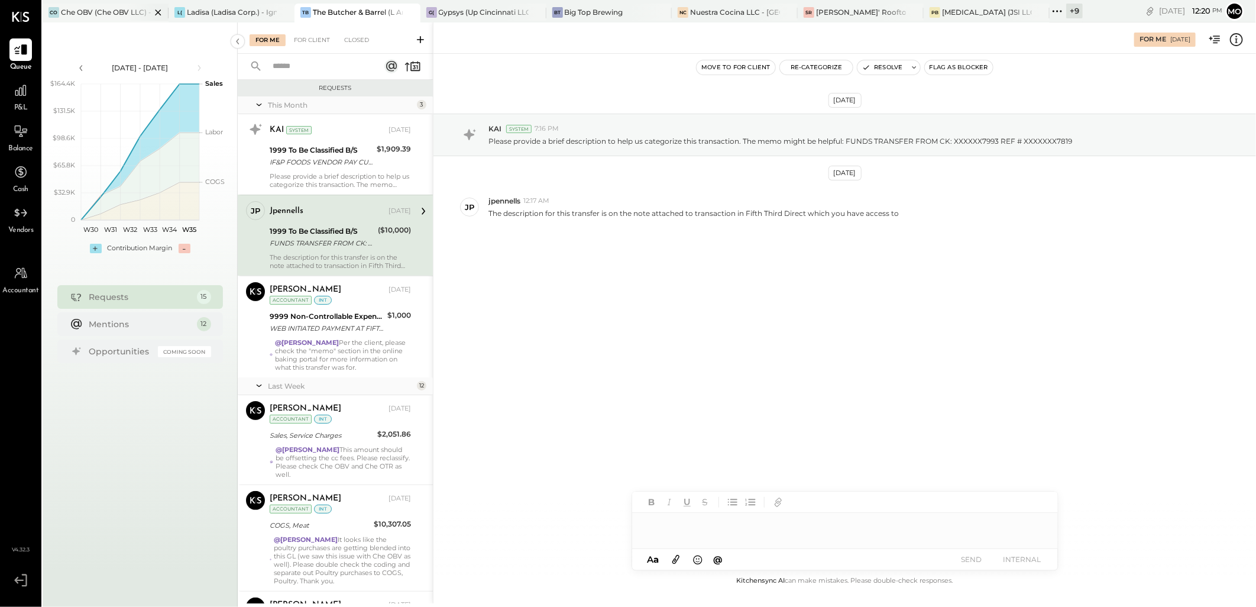
click at [90, 5] on div "CO Che OBV (Che OBV LLC) - Ignite" at bounding box center [106, 13] width 126 height 19
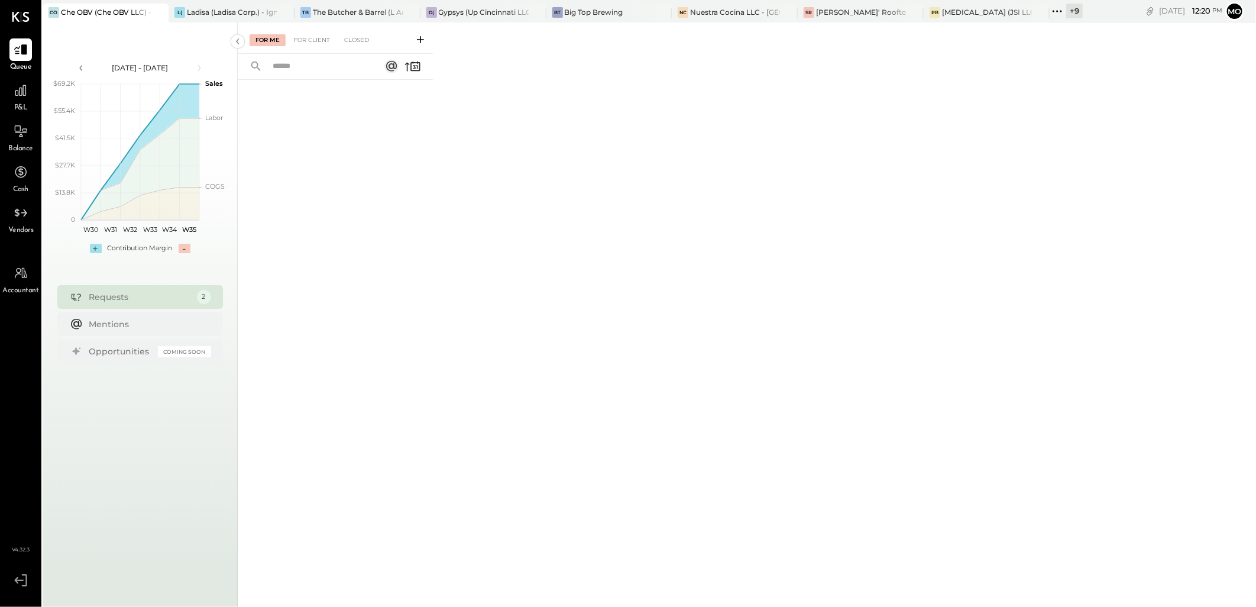
click at [313, 46] on div "For Client" at bounding box center [312, 40] width 48 height 12
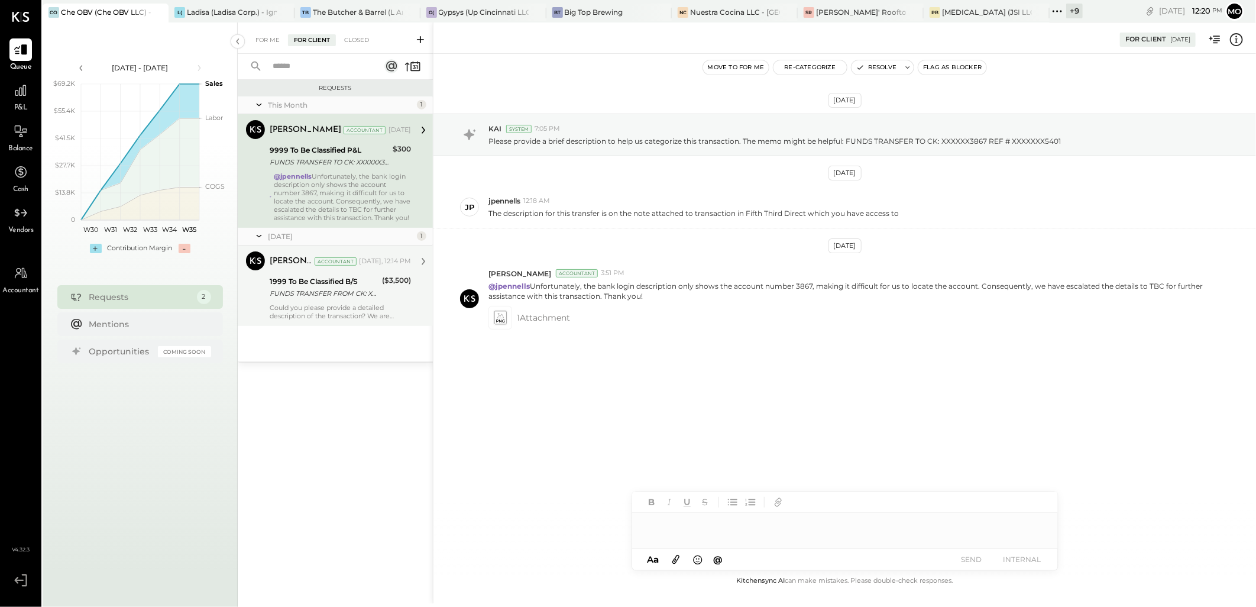
click at [323, 309] on div "Mohammadsalkin Ansari Accountant Today, 12:14 PM 1999 To Be Classified B/S FUND…" at bounding box center [340, 285] width 141 height 69
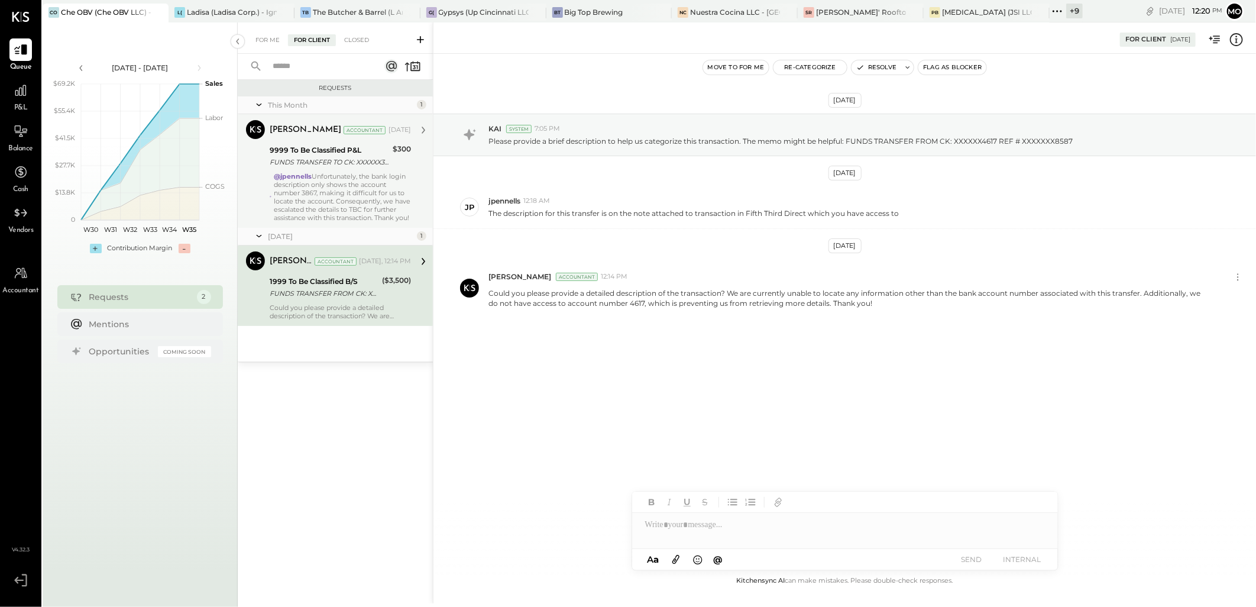
click at [317, 202] on div "@jpennells Unfortunately, the bank login description only shows the account num…" at bounding box center [342, 197] width 137 height 50
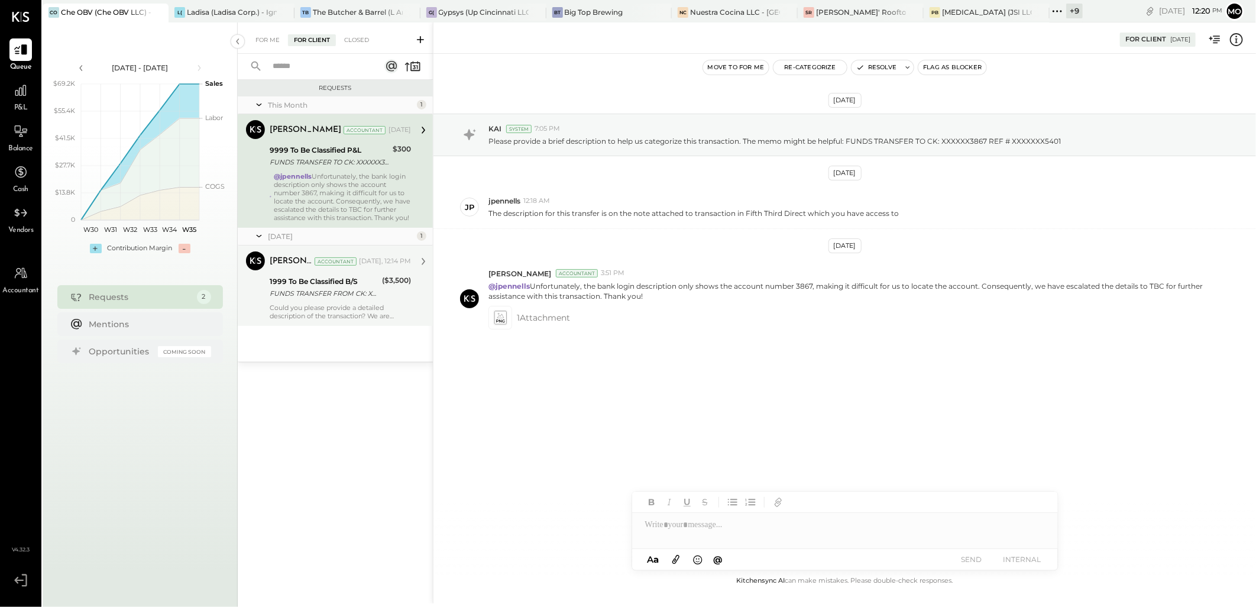
click at [382, 300] on div "($3,500)" at bounding box center [396, 287] width 29 height 26
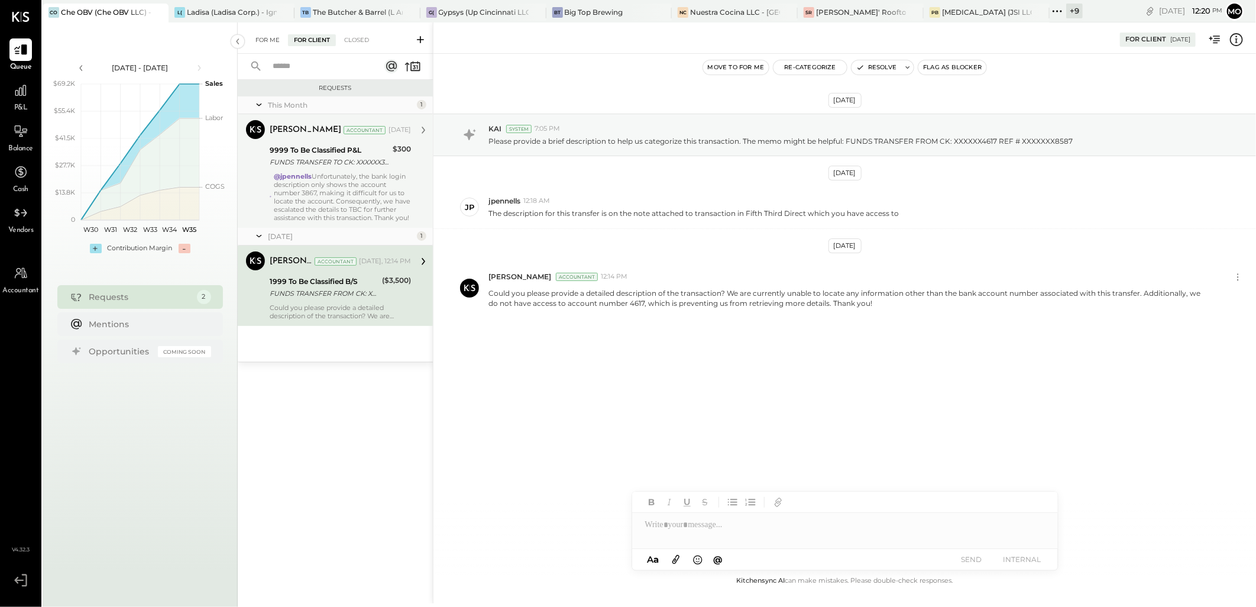
click at [260, 38] on div "For Me" at bounding box center [268, 40] width 36 height 12
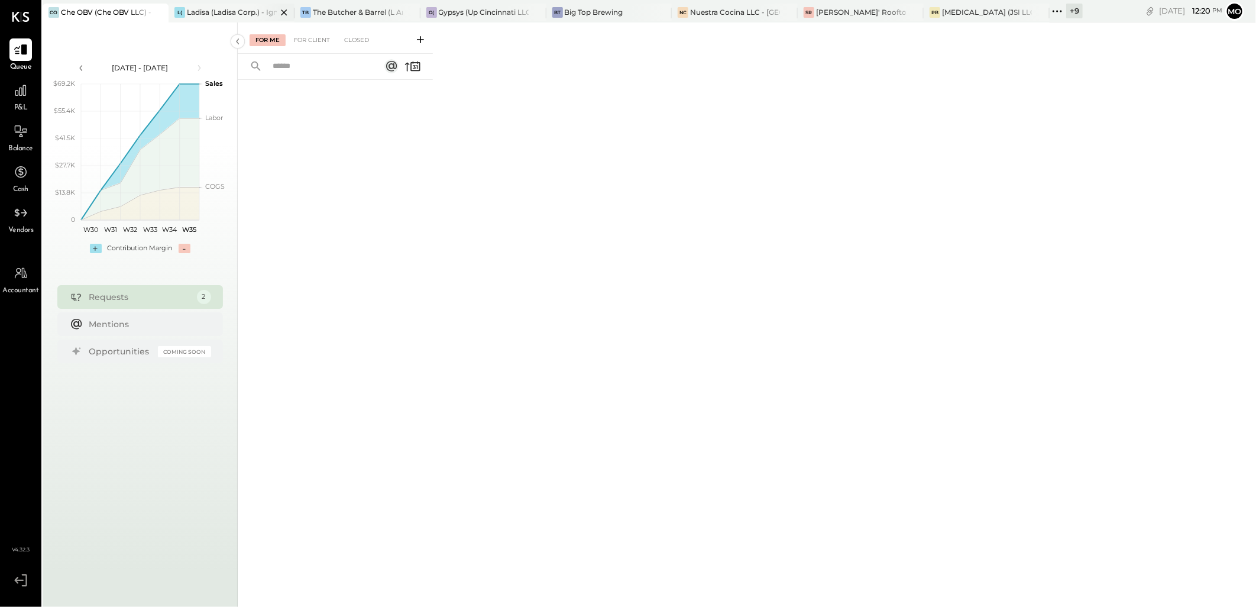
click at [214, 20] on div "L( Ladisa (Ladisa Corp.) - Ignite" at bounding box center [232, 13] width 126 height 19
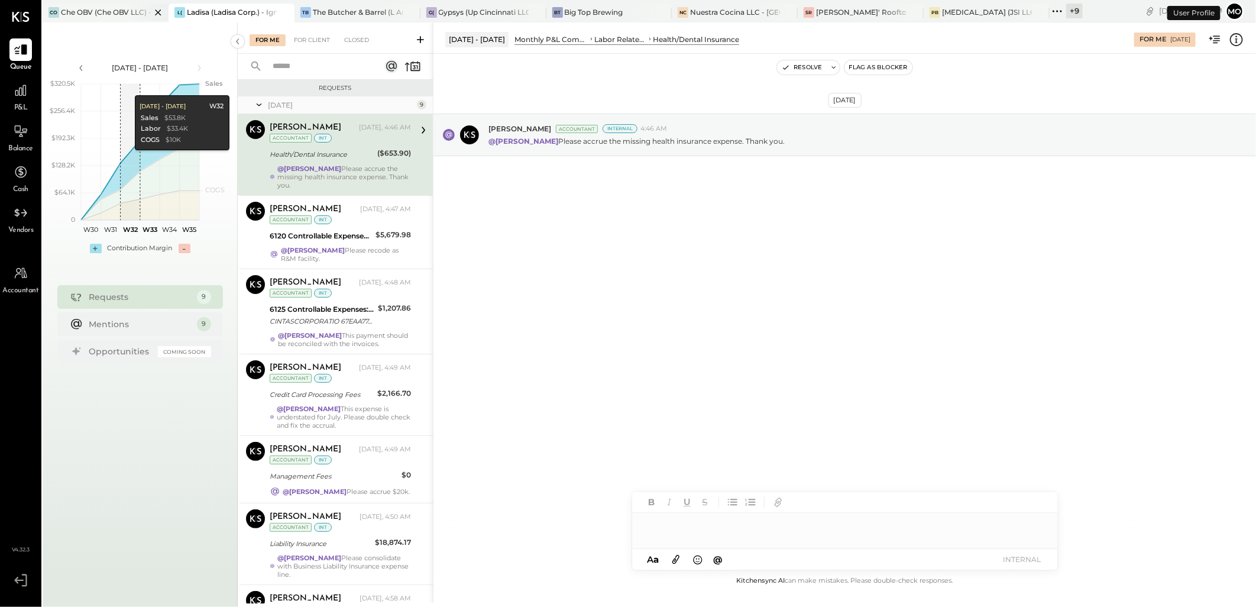
click at [76, 8] on div "Che OBV (Che OBV LLC) - Ignite" at bounding box center [106, 12] width 90 height 10
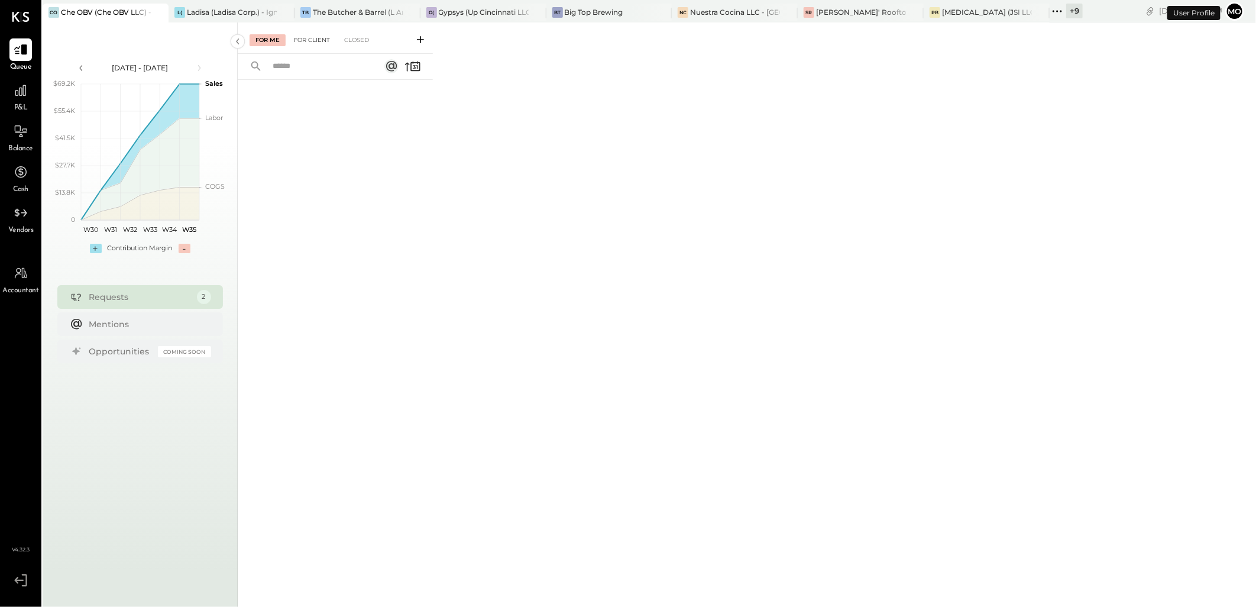
click at [306, 41] on div "For Client" at bounding box center [312, 40] width 48 height 12
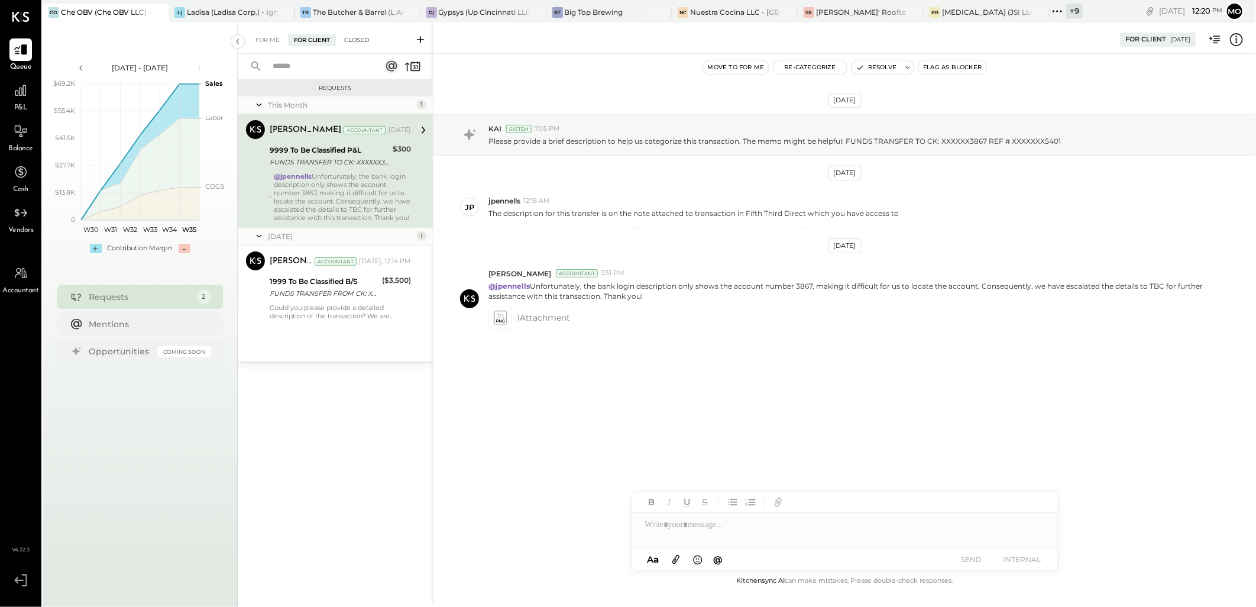
click at [354, 41] on div "Closed" at bounding box center [356, 40] width 37 height 12
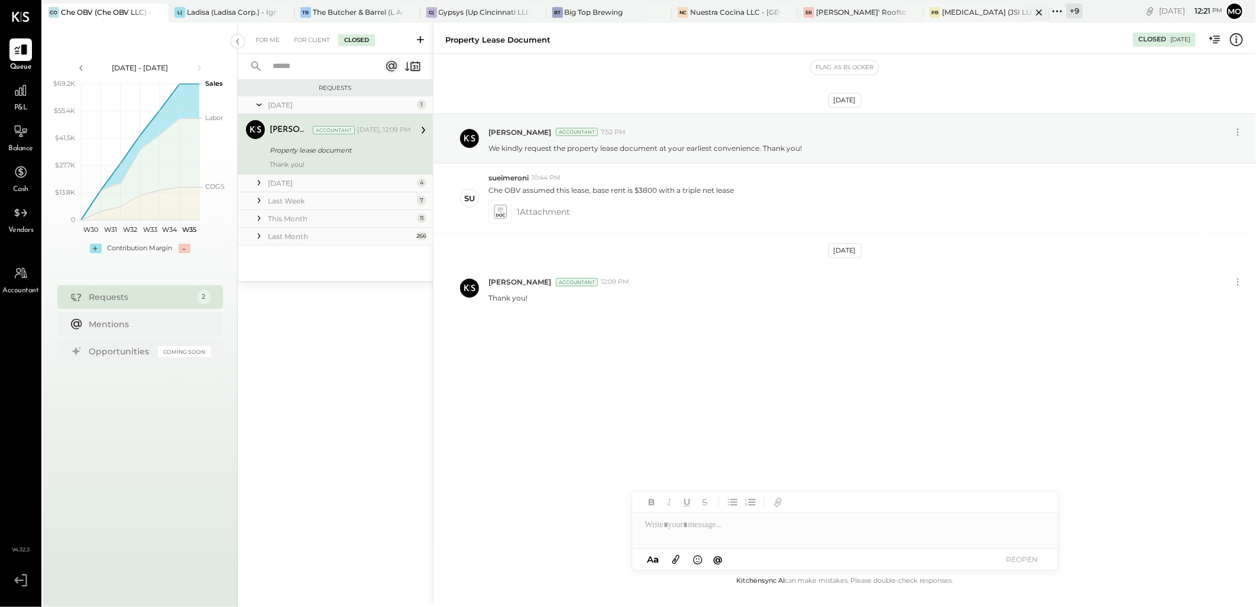
click at [976, 10] on div "[MEDICAL_DATA] (JSI LLC) - Ignite" at bounding box center [987, 12] width 90 height 10
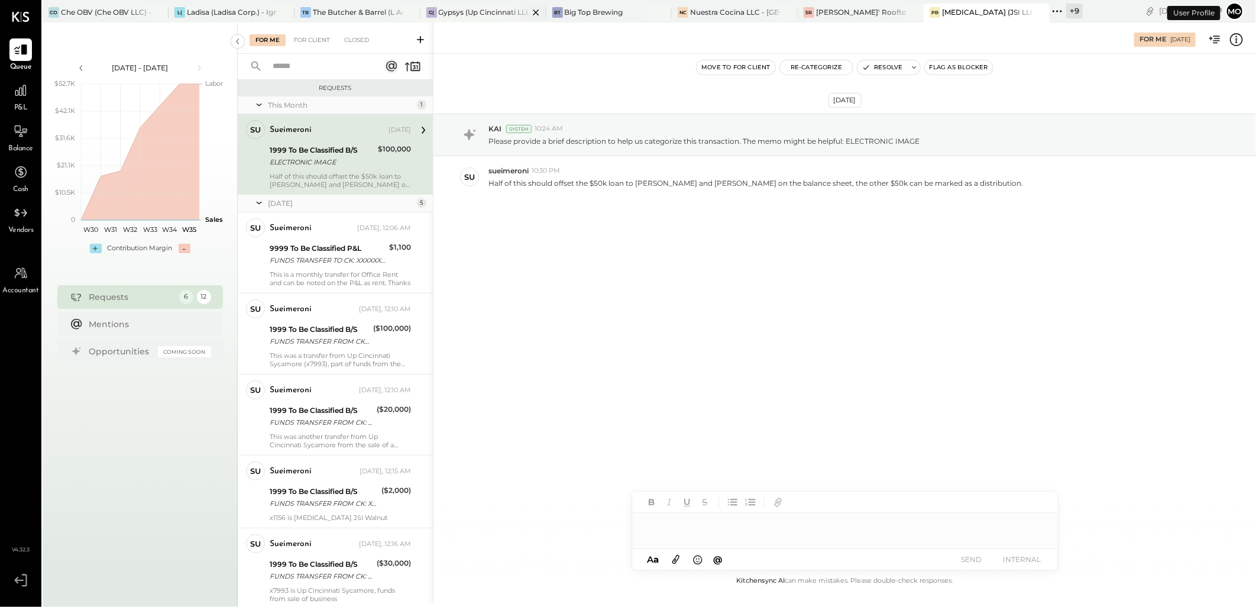
click at [464, 9] on div "Gypsys (Up Cincinnati LLC) - Ignite" at bounding box center [484, 12] width 90 height 10
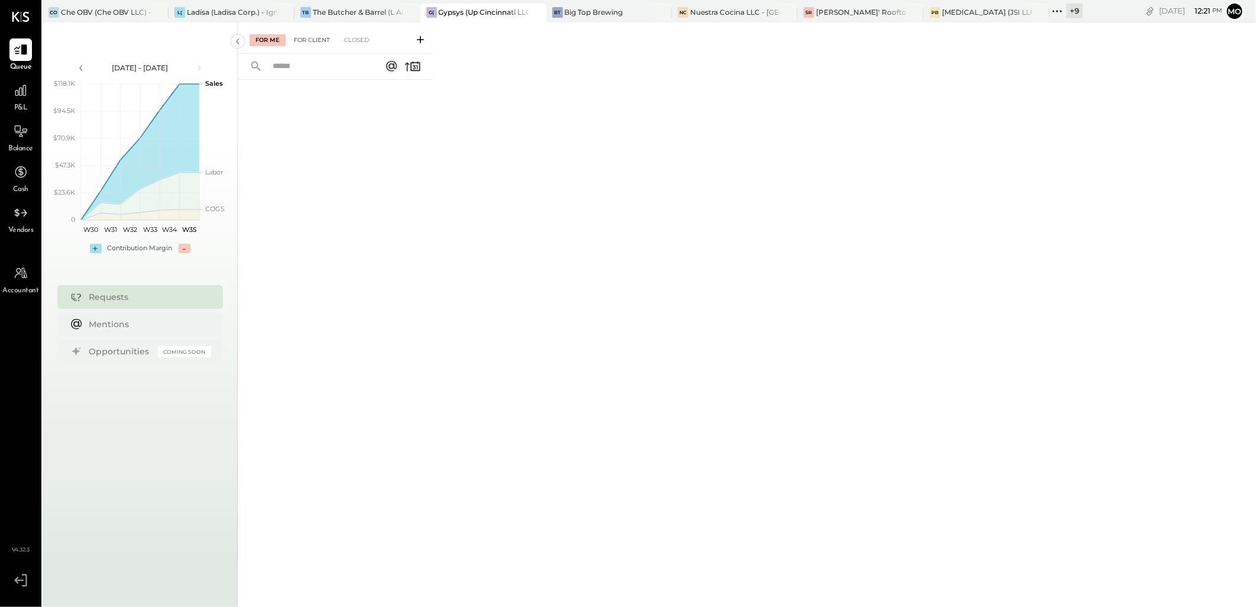
click at [306, 41] on div "For Client" at bounding box center [312, 40] width 48 height 12
click at [268, 41] on div "For Me" at bounding box center [268, 40] width 36 height 12
click at [687, 12] on div "NC" at bounding box center [683, 12] width 11 height 11
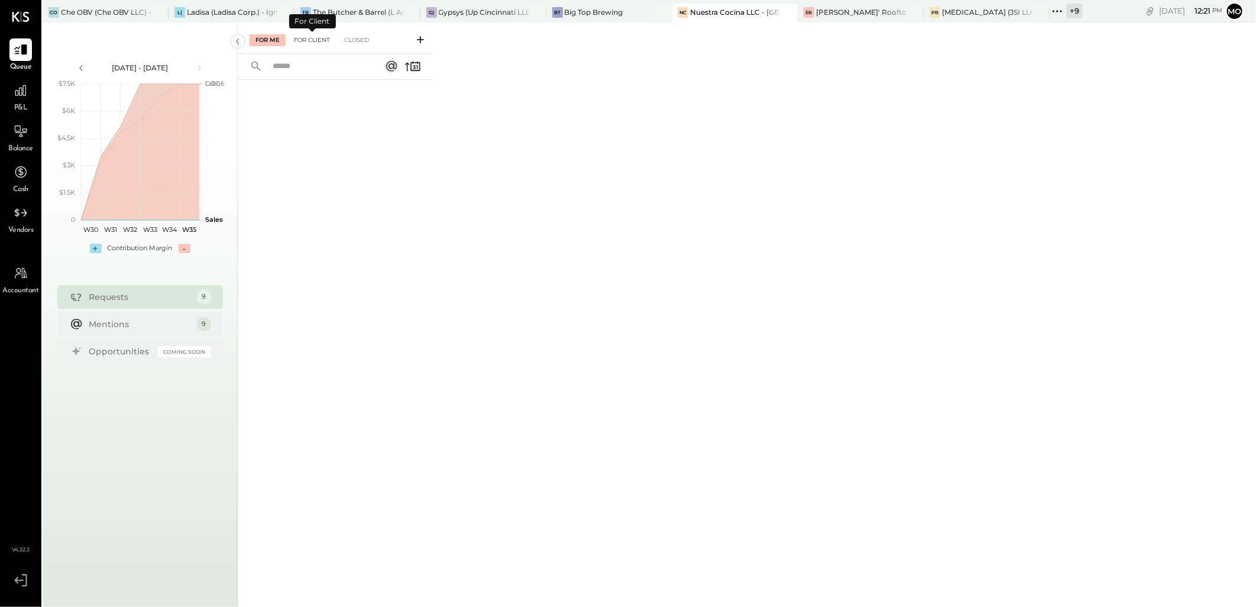
click at [318, 41] on div "For Client" at bounding box center [312, 40] width 48 height 12
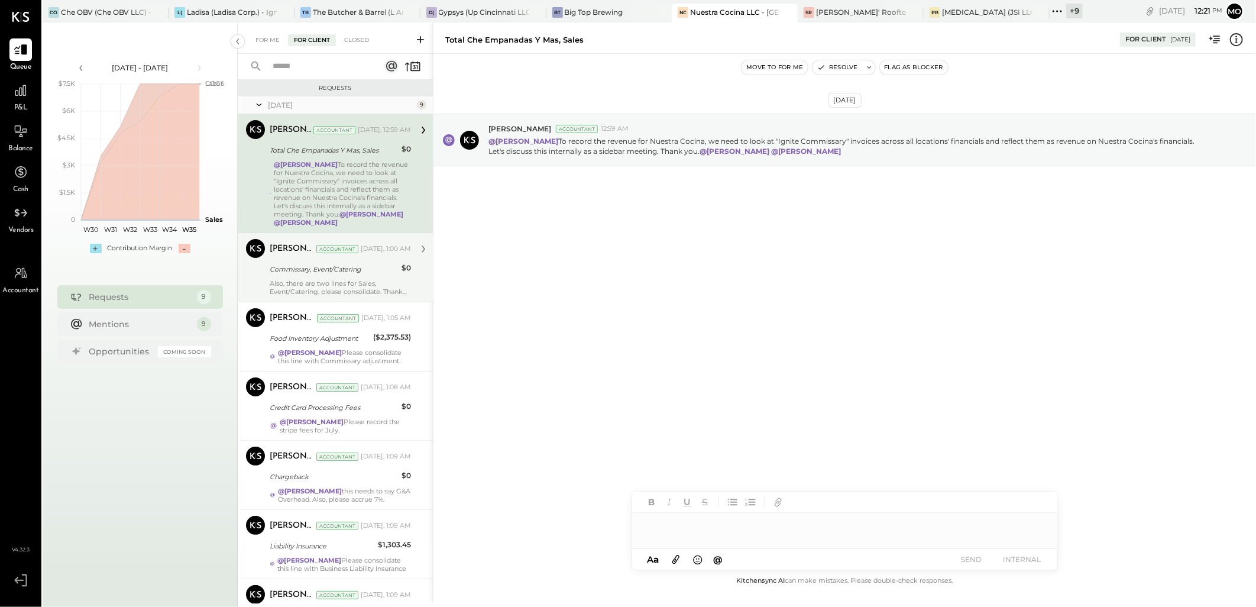
click at [350, 270] on div "Commissary, Event/Catering" at bounding box center [334, 269] width 128 height 12
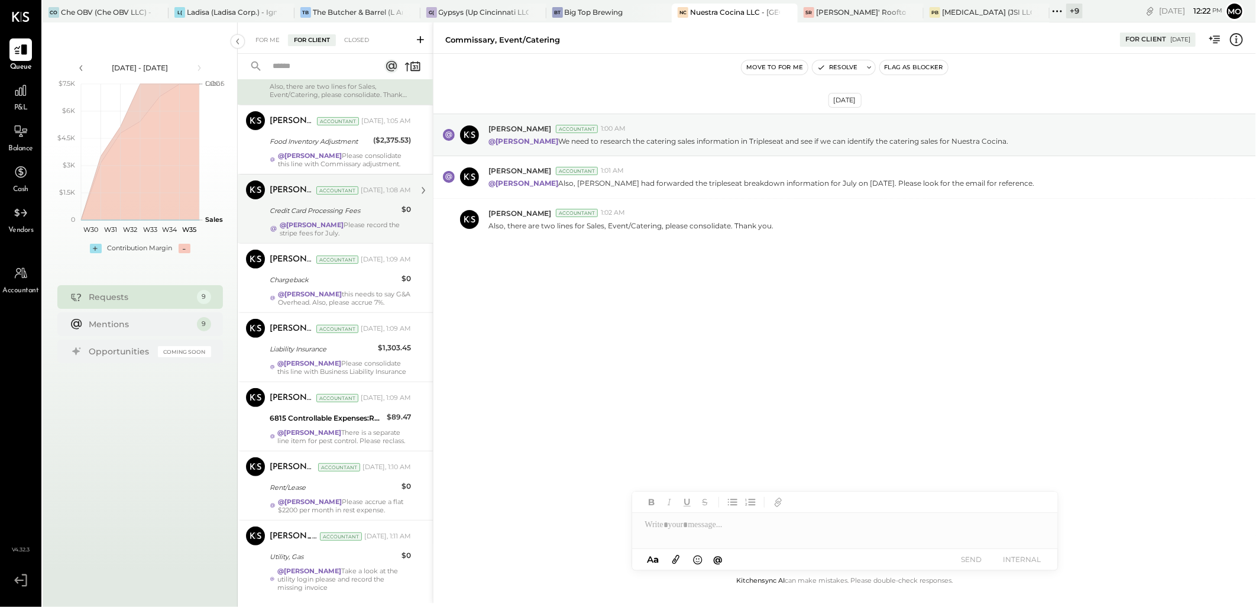
scroll to position [268, 0]
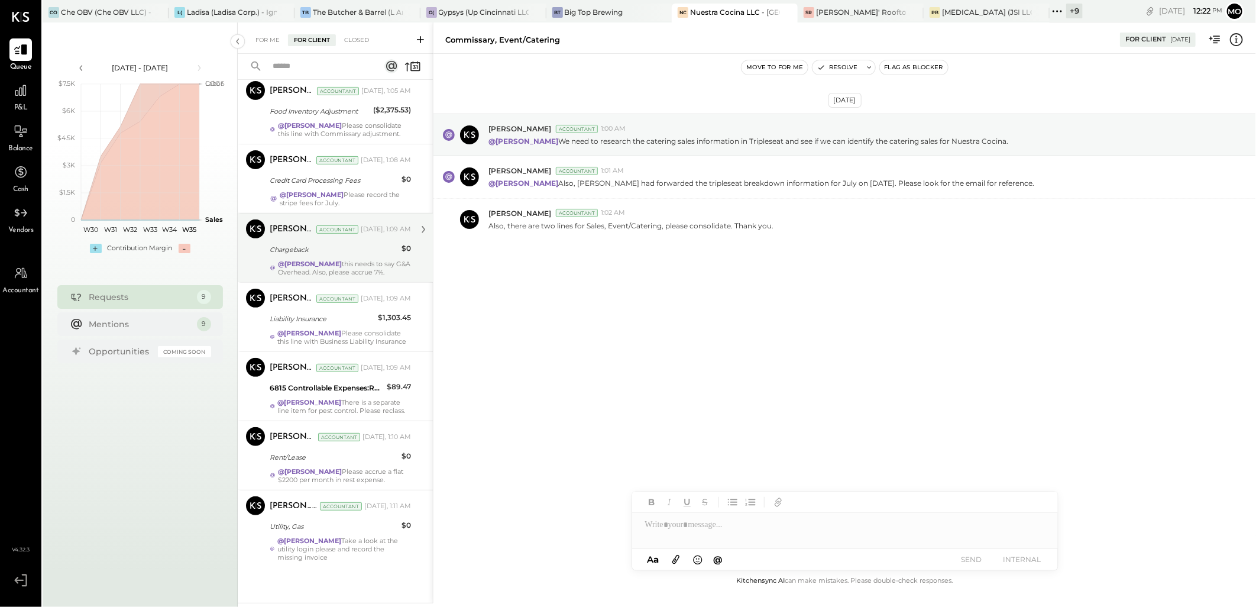
click at [330, 244] on div "Chargeback" at bounding box center [334, 250] width 128 height 12
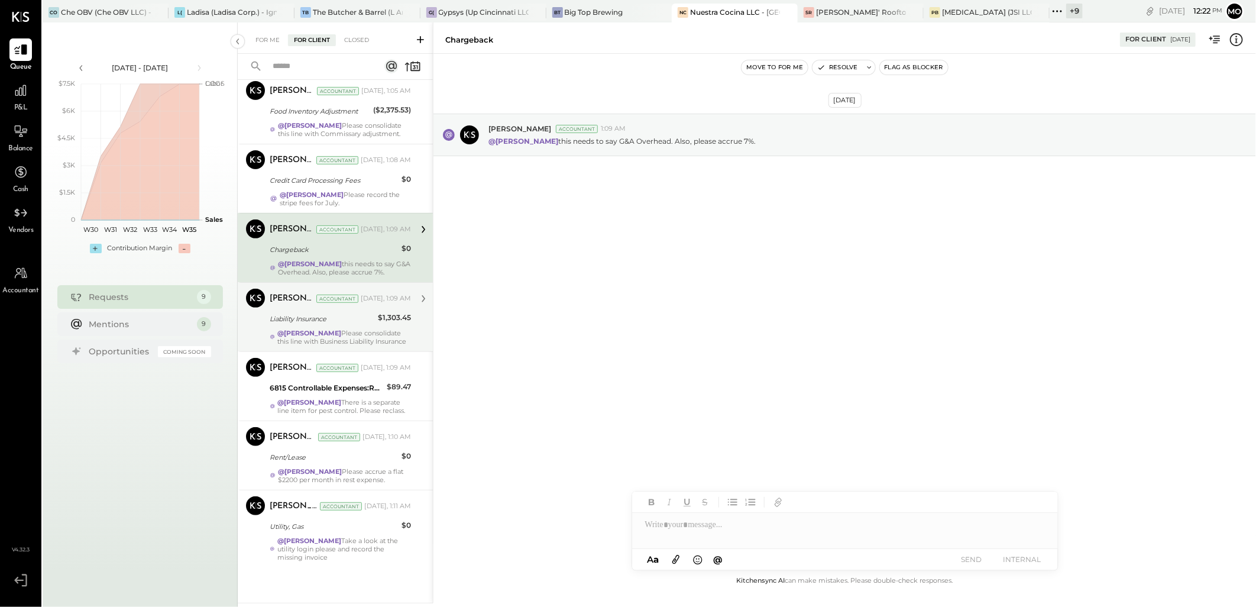
click at [346, 313] on div "Liability Insurance" at bounding box center [322, 319] width 105 height 12
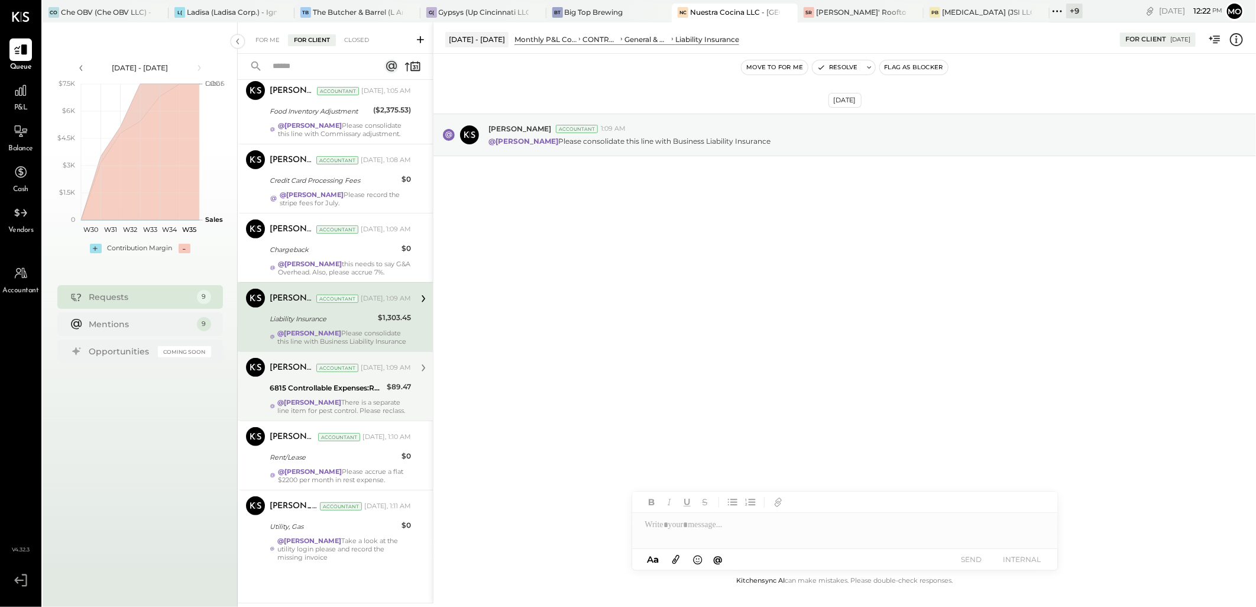
click at [369, 382] on div "6815 Controllable Expenses:Repairs & Maintenance:Repair & Maintenance, Facility" at bounding box center [327, 388] width 114 height 12
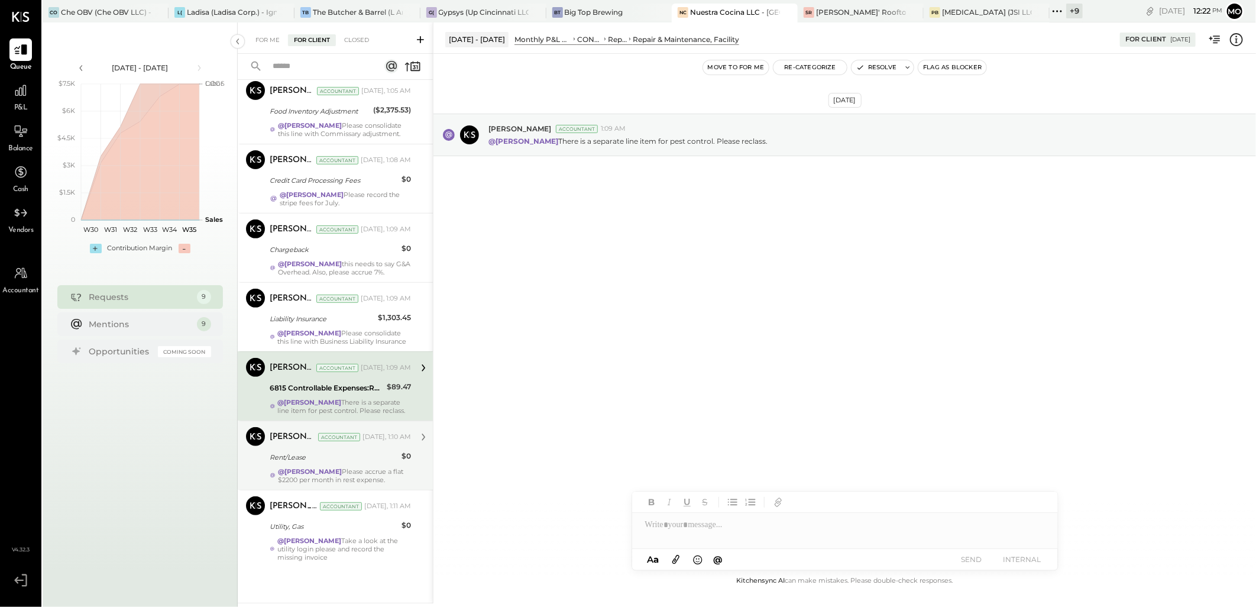
click at [351, 457] on div "Joseph Shin Accountant Yesterday, 1:10 AM Rent/Lease $0 @Mohammadsalkin Ansari …" at bounding box center [340, 455] width 141 height 57
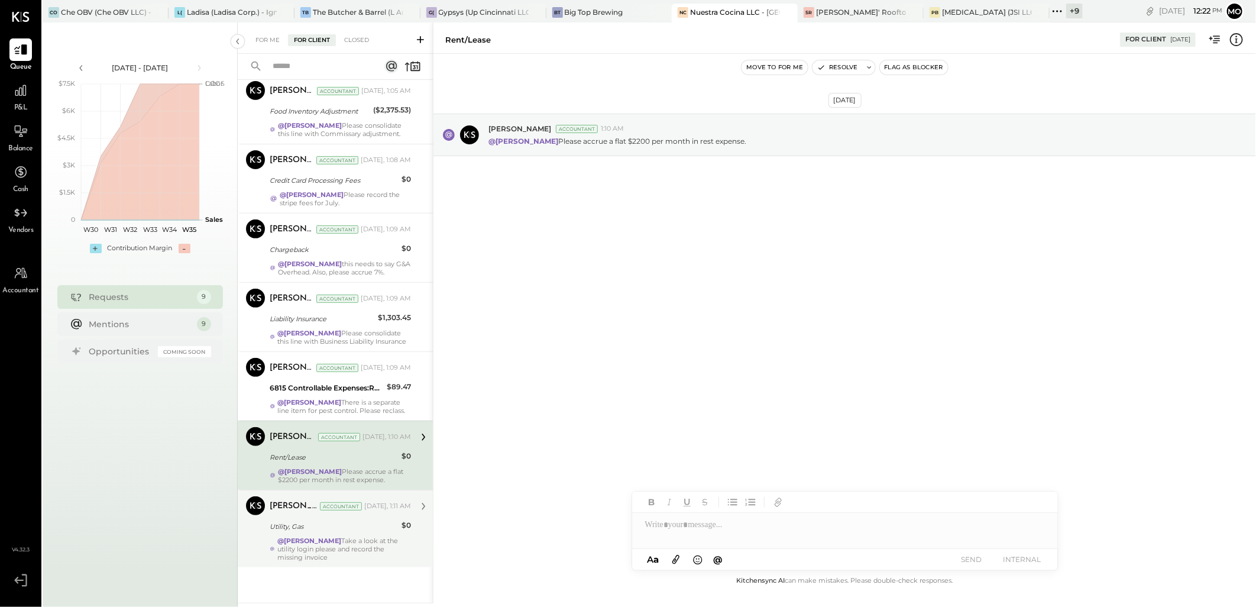
click at [371, 539] on div "@Mohammadsalkin Ansari Take a look at the utility login please and record the m…" at bounding box center [344, 548] width 134 height 25
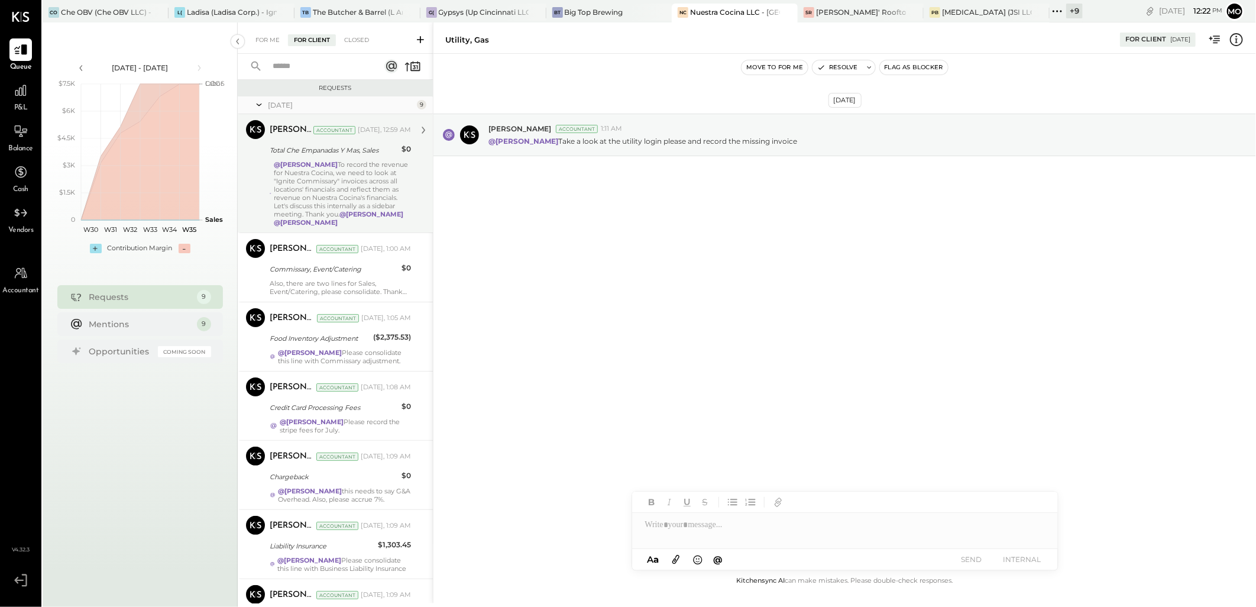
click at [370, 208] on div "@Mohammadsalkin Ansari To record the revenue for Nuestra Cocina, we need to loo…" at bounding box center [342, 193] width 137 height 66
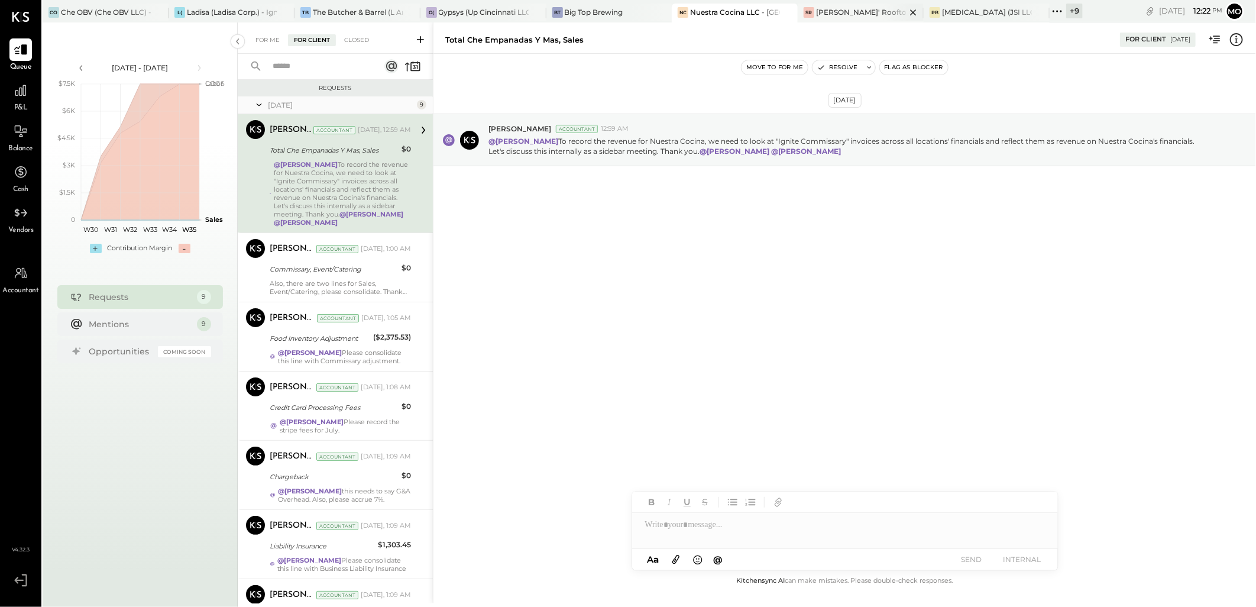
click at [856, 18] on div "SR Shires' Rooftop - Ignite" at bounding box center [861, 13] width 126 height 19
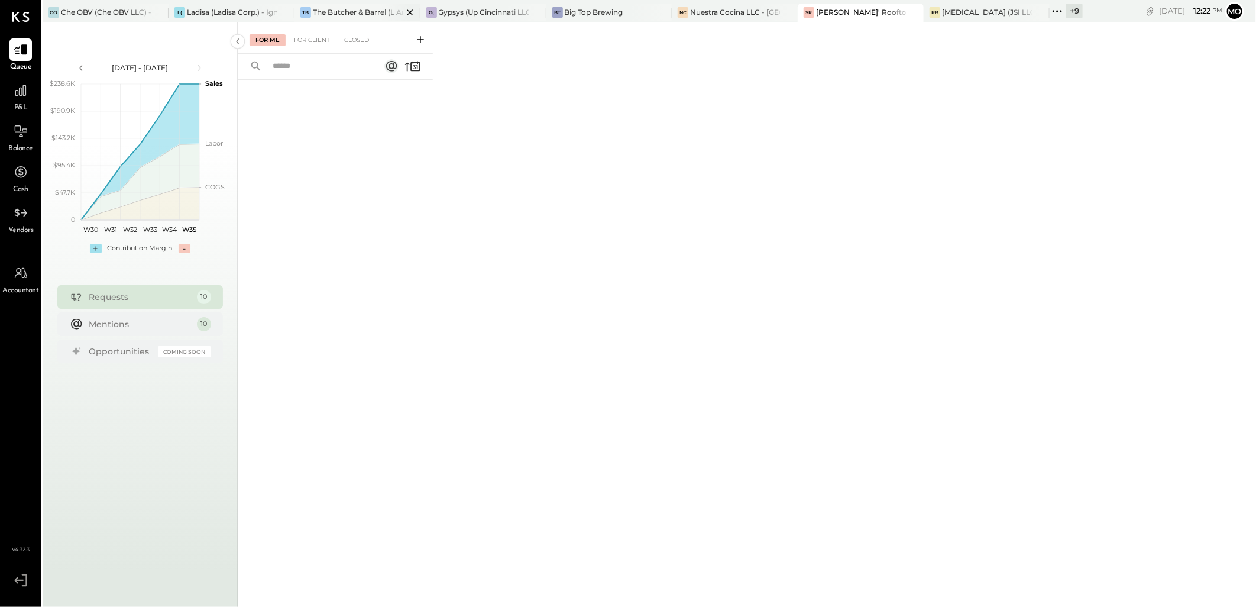
click at [321, 12] on div "The Butcher & Barrel (L Argento LLC) - [GEOGRAPHIC_DATA]" at bounding box center [358, 12] width 90 height 10
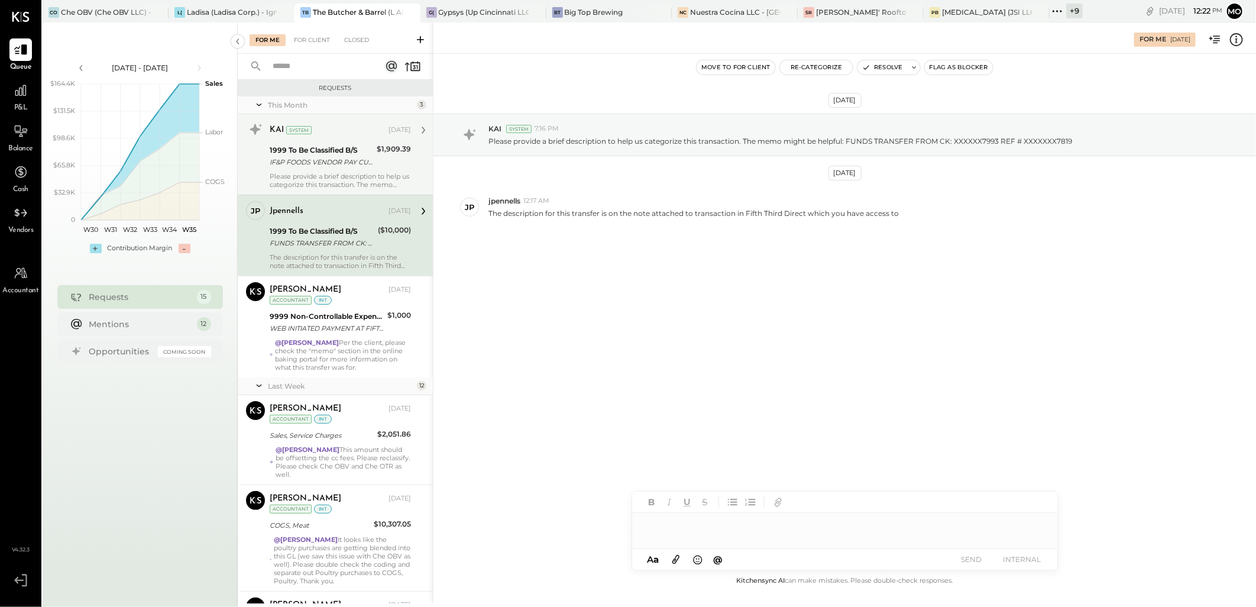
click at [276, 147] on div "1999 To Be Classified B/S" at bounding box center [322, 150] width 104 height 12
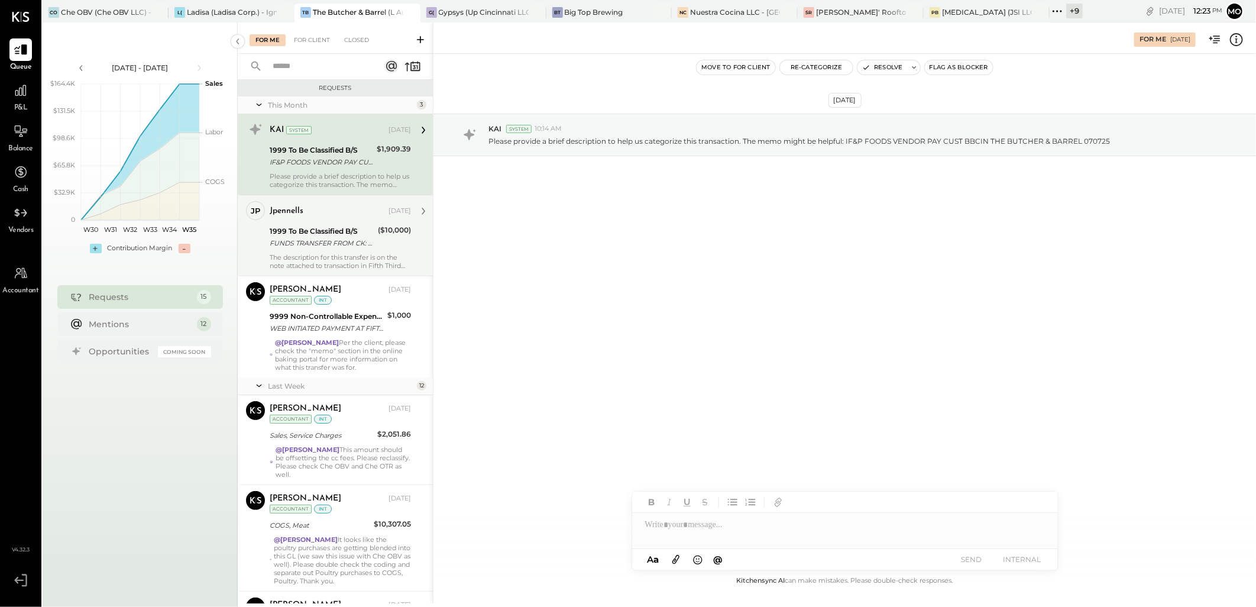
click at [325, 237] on div "FUNDS TRANSFER FROM CK: XXXXXX7993 REF # XXXXXXX7819" at bounding box center [322, 243] width 105 height 12
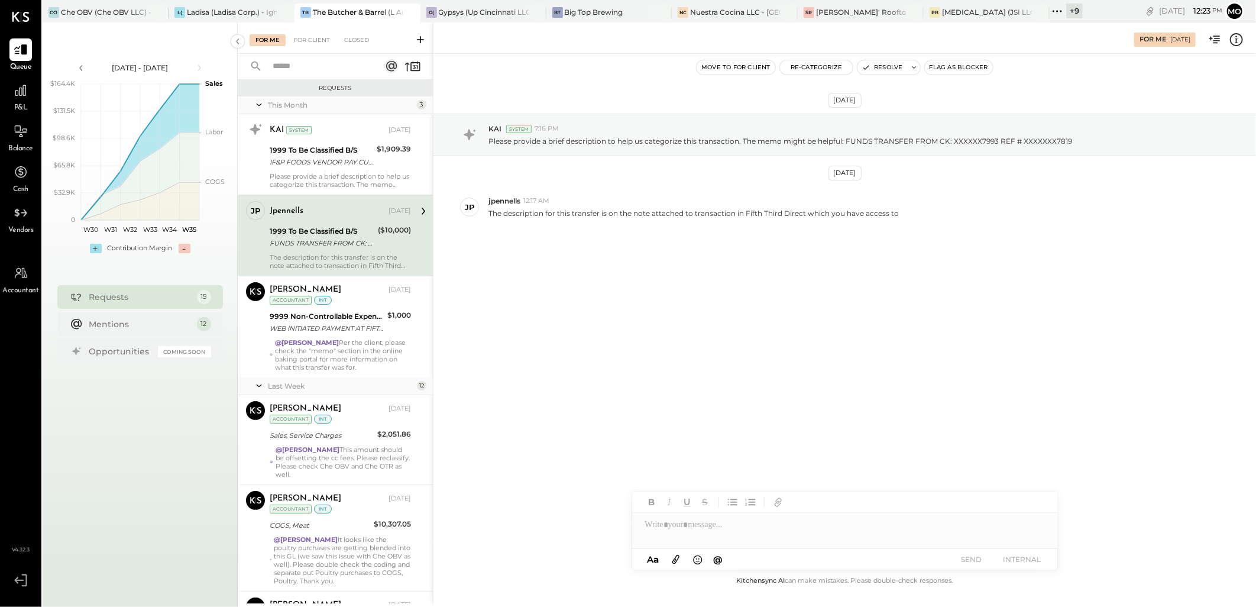
drag, startPoint x: 340, startPoint y: 176, endPoint x: 420, endPoint y: 219, distance: 91.1
click at [340, 176] on div "Please provide a brief description to help us categorize this transaction. The …" at bounding box center [340, 180] width 141 height 17
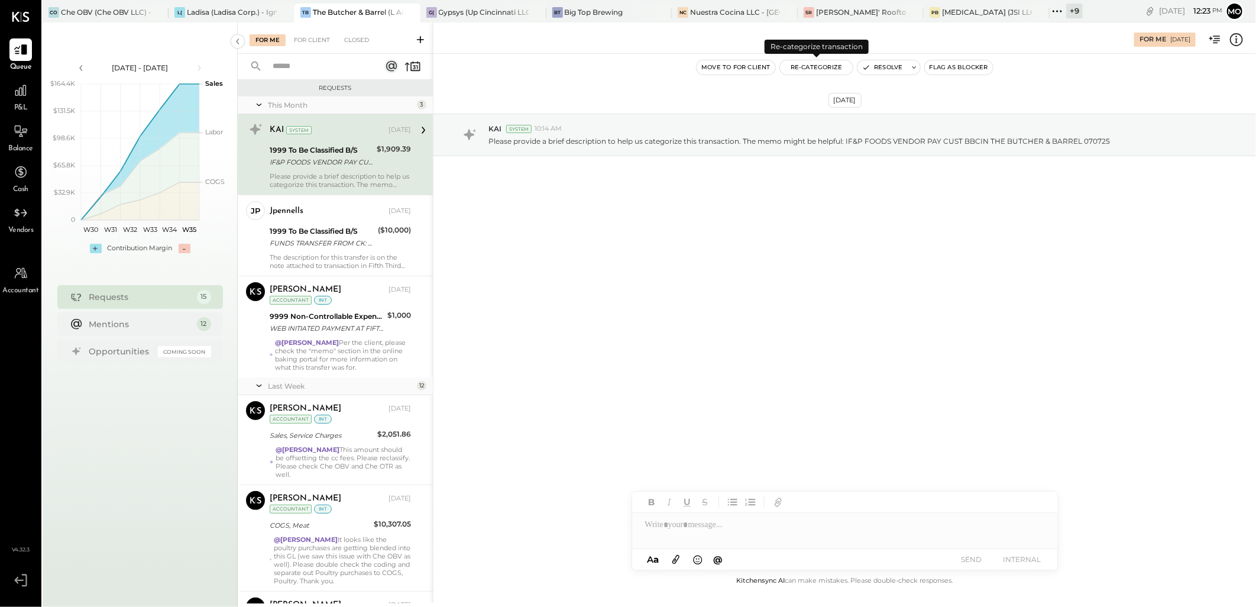
click at [822, 69] on button "Re-Categorize" at bounding box center [816, 67] width 73 height 14
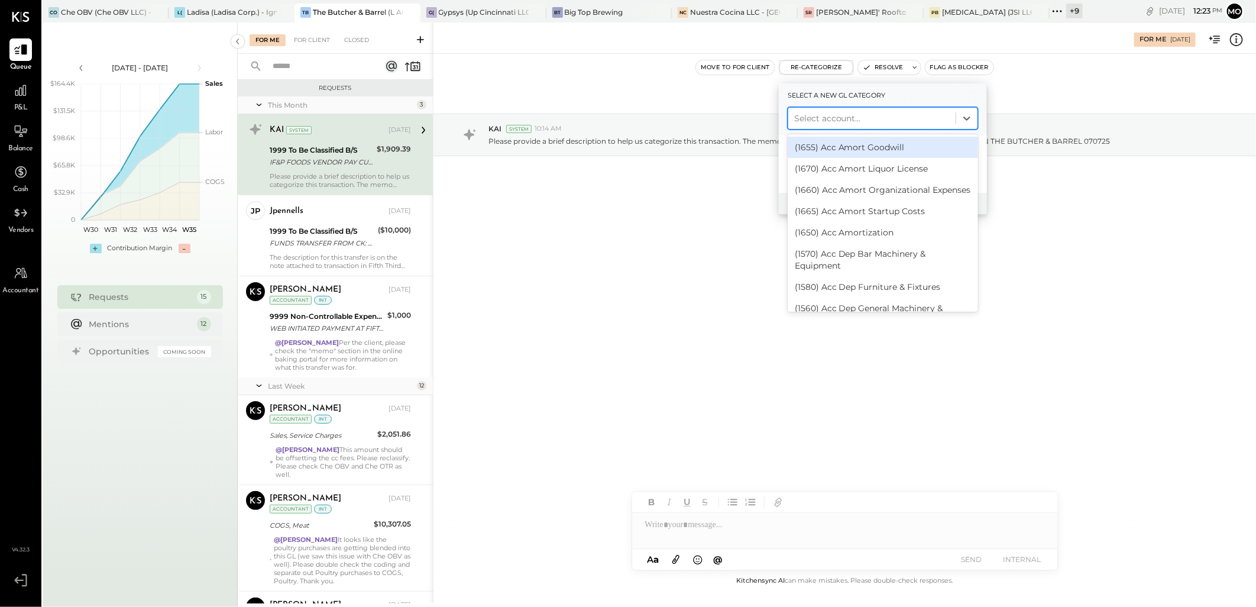
click at [816, 114] on div at bounding box center [872, 118] width 156 height 14
type input "****"
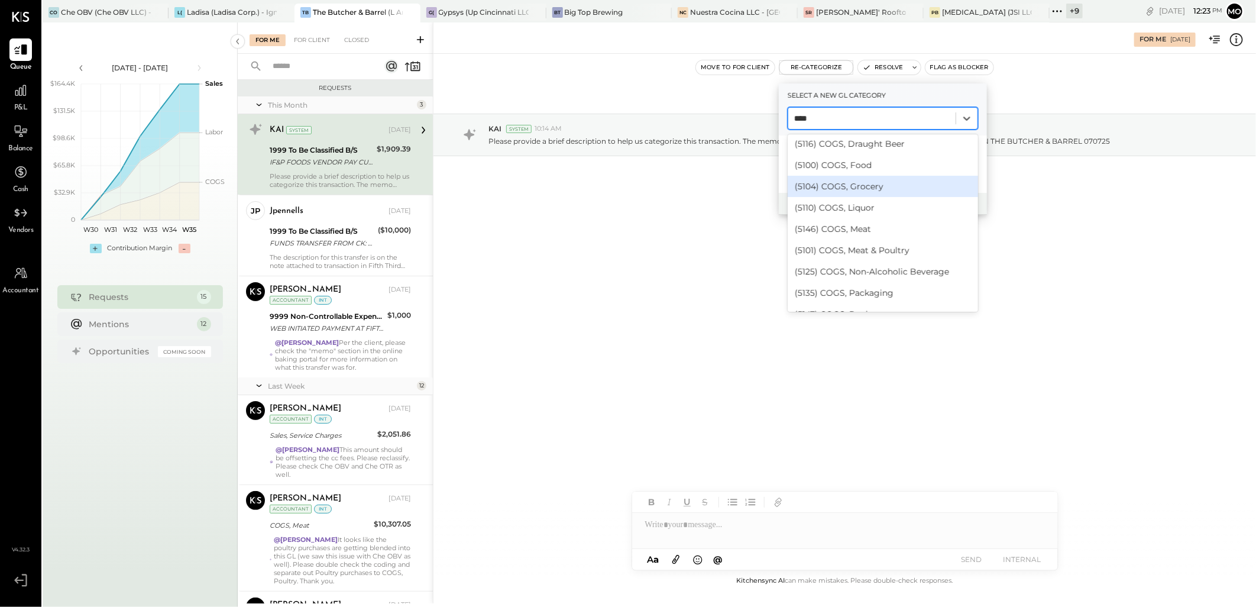
click at [880, 185] on div "(5104) COGS, Grocery" at bounding box center [883, 186] width 190 height 21
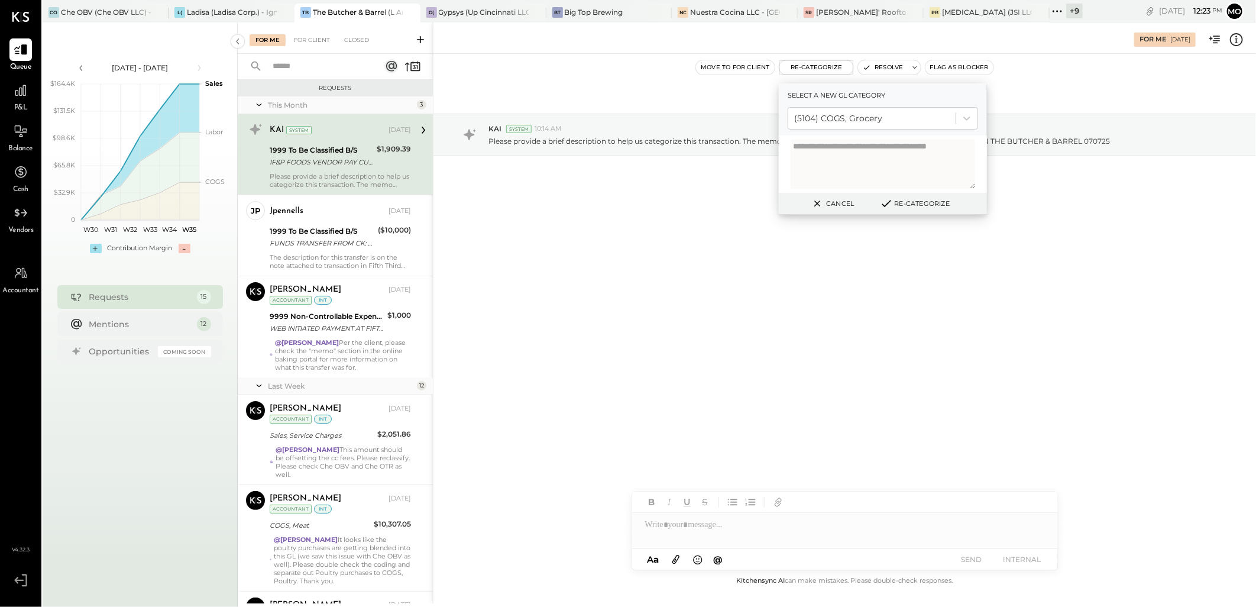
click at [921, 200] on button "Re-Categorize" at bounding box center [915, 203] width 78 height 14
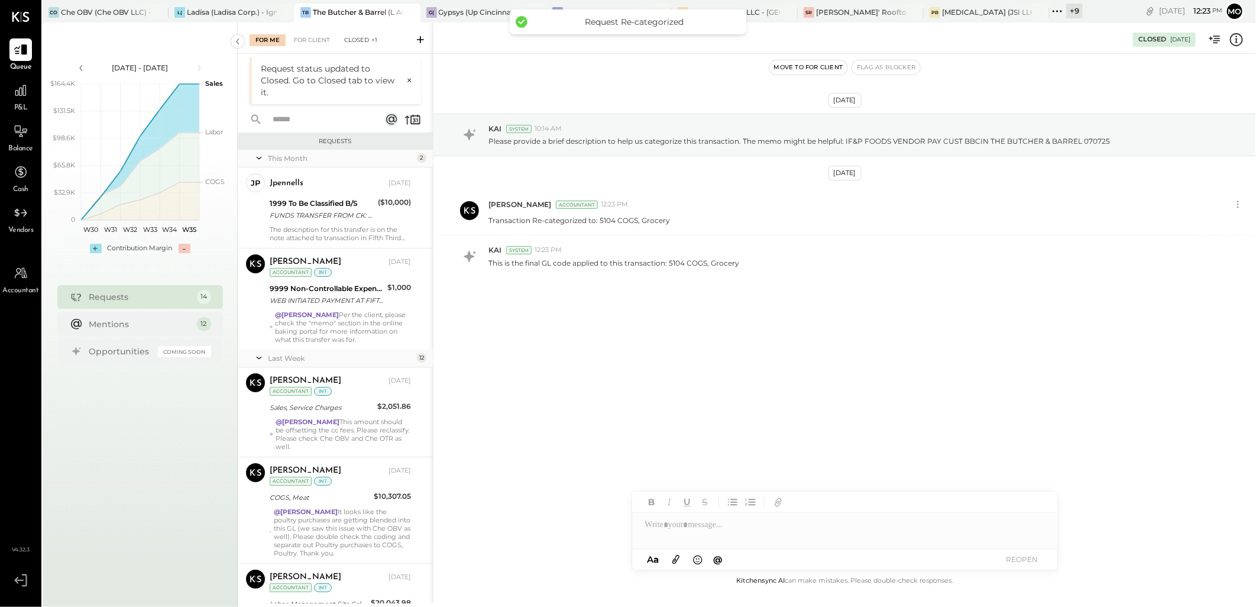
click at [355, 42] on div "Closed +1" at bounding box center [360, 40] width 45 height 12
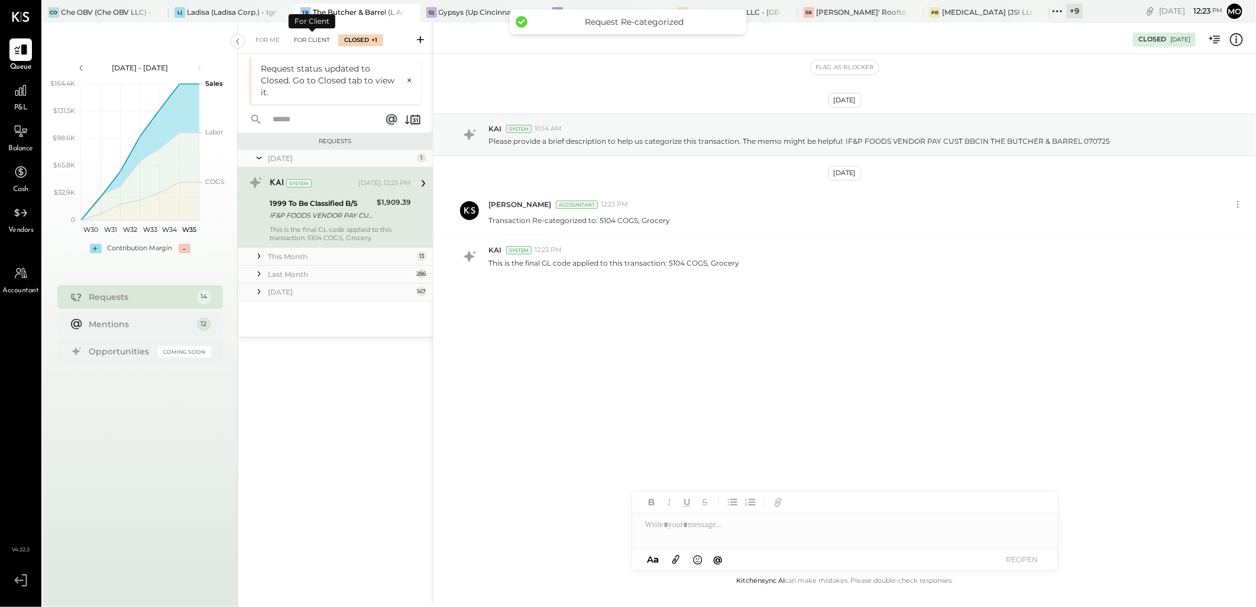
click at [300, 37] on div "For Client" at bounding box center [312, 40] width 48 height 12
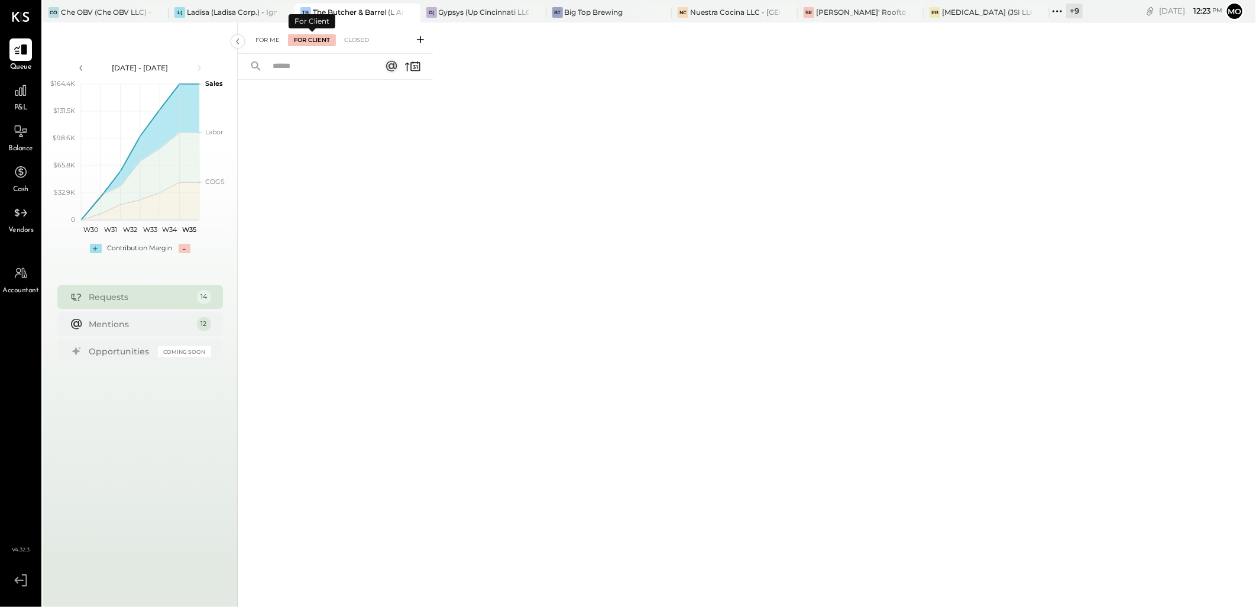
click at [277, 42] on div "For Me" at bounding box center [268, 40] width 36 height 12
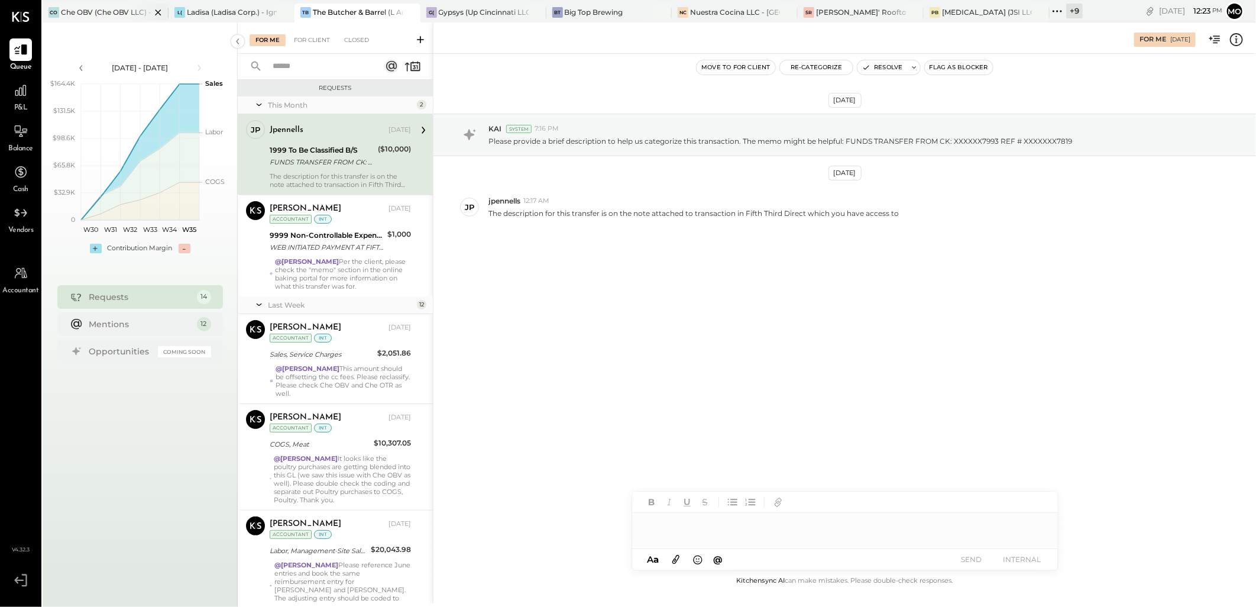
click at [114, 12] on div "Che OBV (Che OBV LLC) - Ignite" at bounding box center [106, 12] width 90 height 10
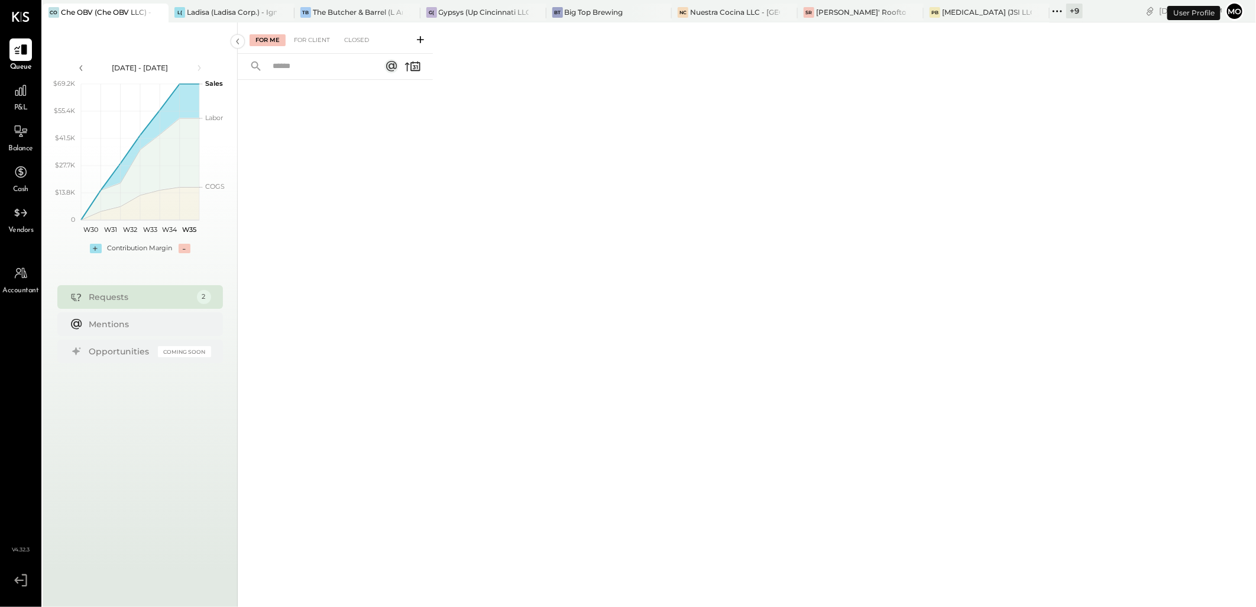
click at [312, 46] on div "For Client" at bounding box center [312, 40] width 48 height 12
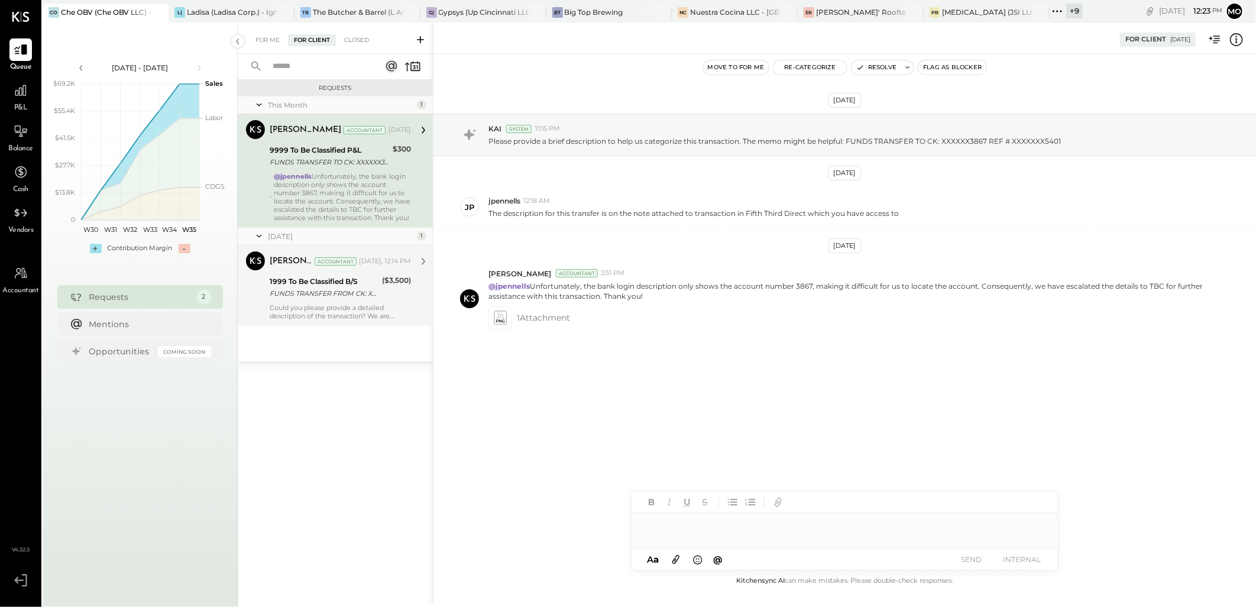
click at [329, 299] on div "FUNDS TRANSFER FROM CK: XXXXXX4617 REF # XXXXXXX8587" at bounding box center [324, 293] width 109 height 12
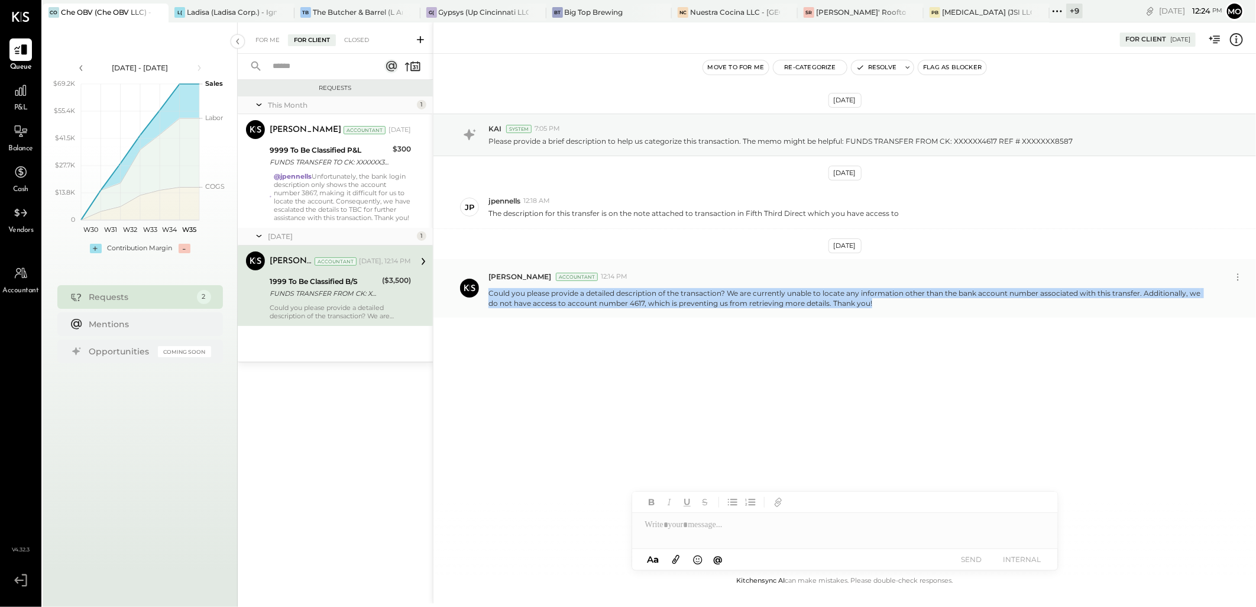
drag, startPoint x: 490, startPoint y: 292, endPoint x: 867, endPoint y: 302, distance: 377.5
click at [867, 302] on p "Could you please provide a detailed description of the transaction? We are curr…" at bounding box center [849, 298] width 720 height 20
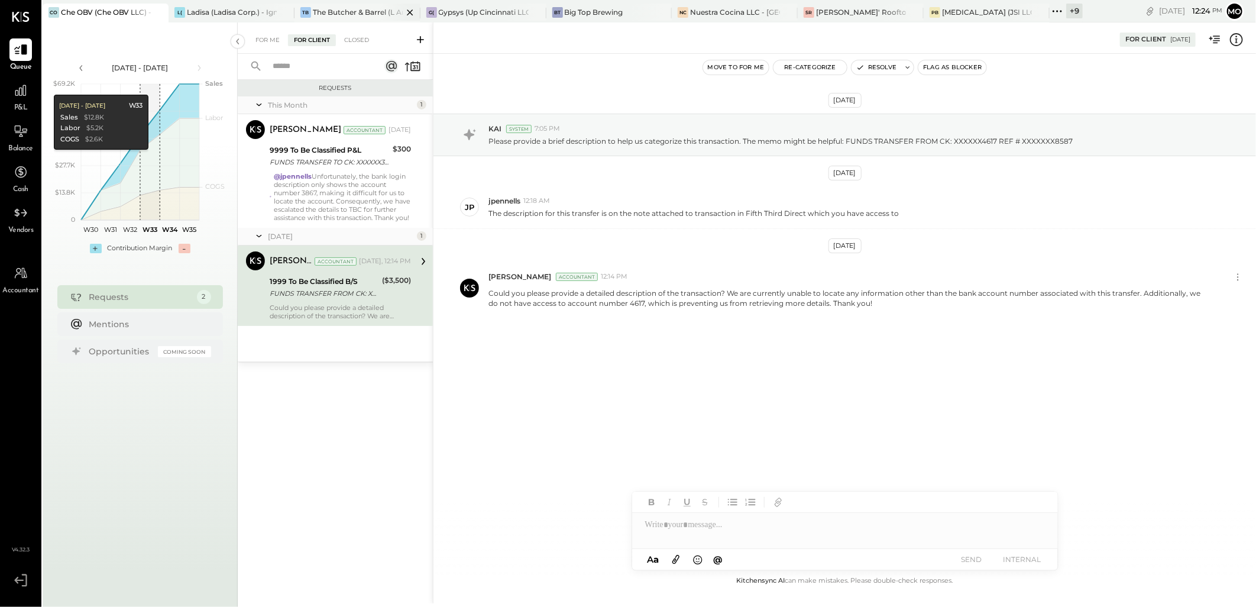
click at [332, 12] on div "The Butcher & Barrel (L Argento LLC) - [GEOGRAPHIC_DATA]" at bounding box center [358, 12] width 90 height 10
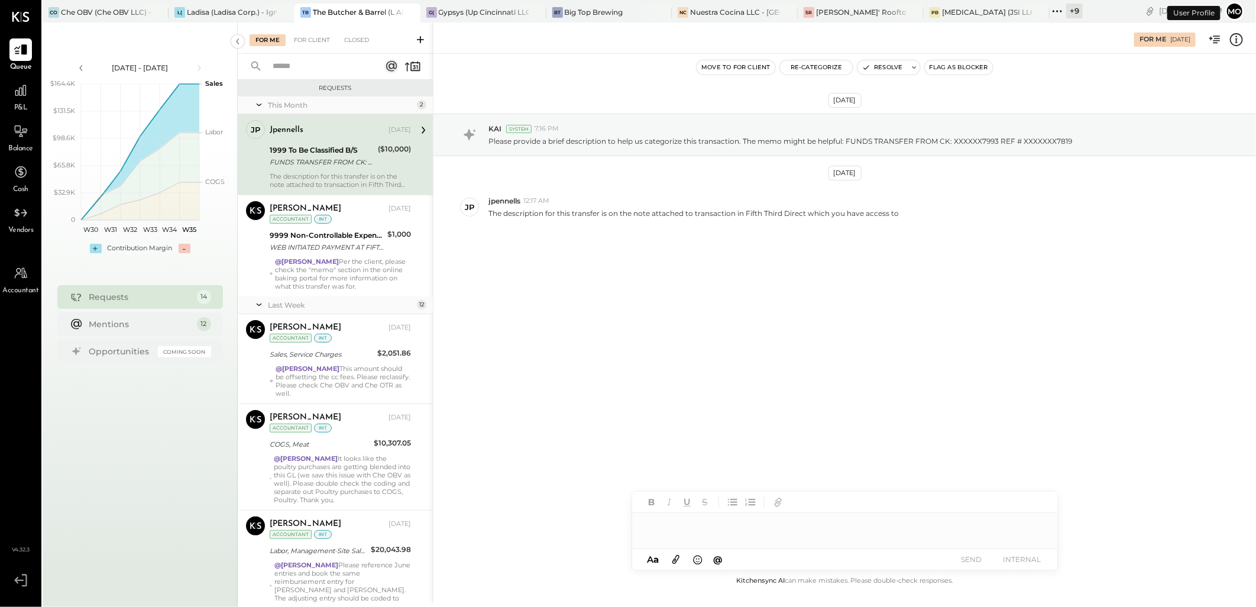
click at [655, 523] on div at bounding box center [845, 525] width 426 height 24
click at [338, 163] on div "FUNDS TRANSFER FROM CK: XXXXXX7993 REF # XXXXXXX7819" at bounding box center [322, 162] width 105 height 12
click at [663, 522] on div at bounding box center [845, 525] width 426 height 24
paste div
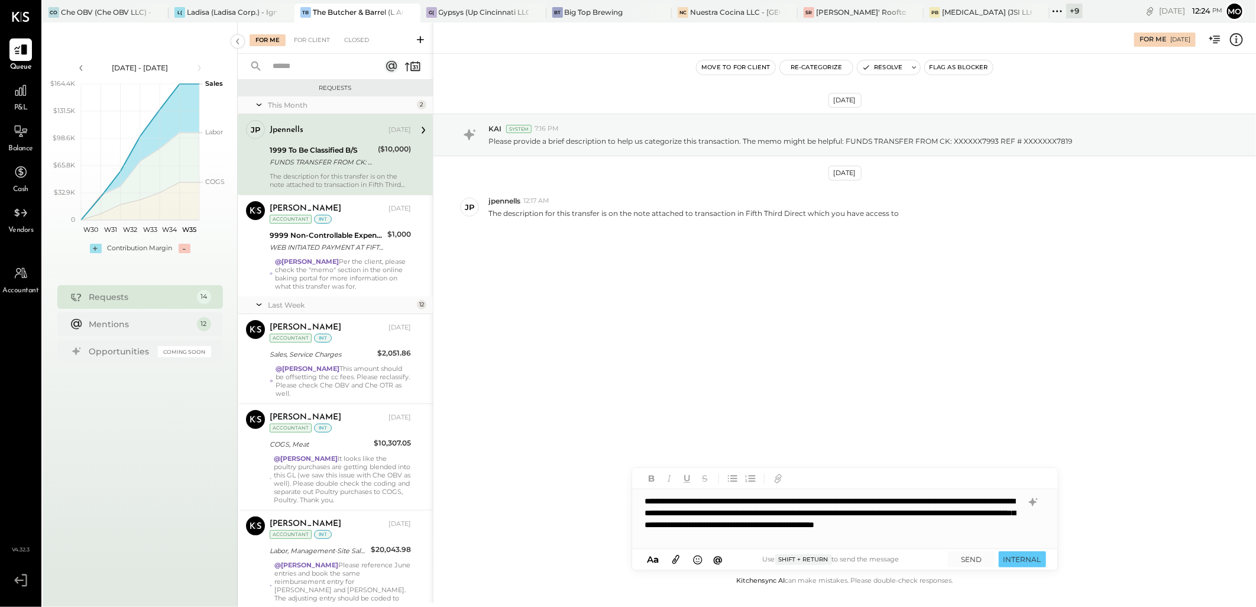
click at [926, 521] on div "**********" at bounding box center [845, 518] width 426 height 59
click at [962, 558] on button "SEND" at bounding box center [971, 559] width 47 height 16
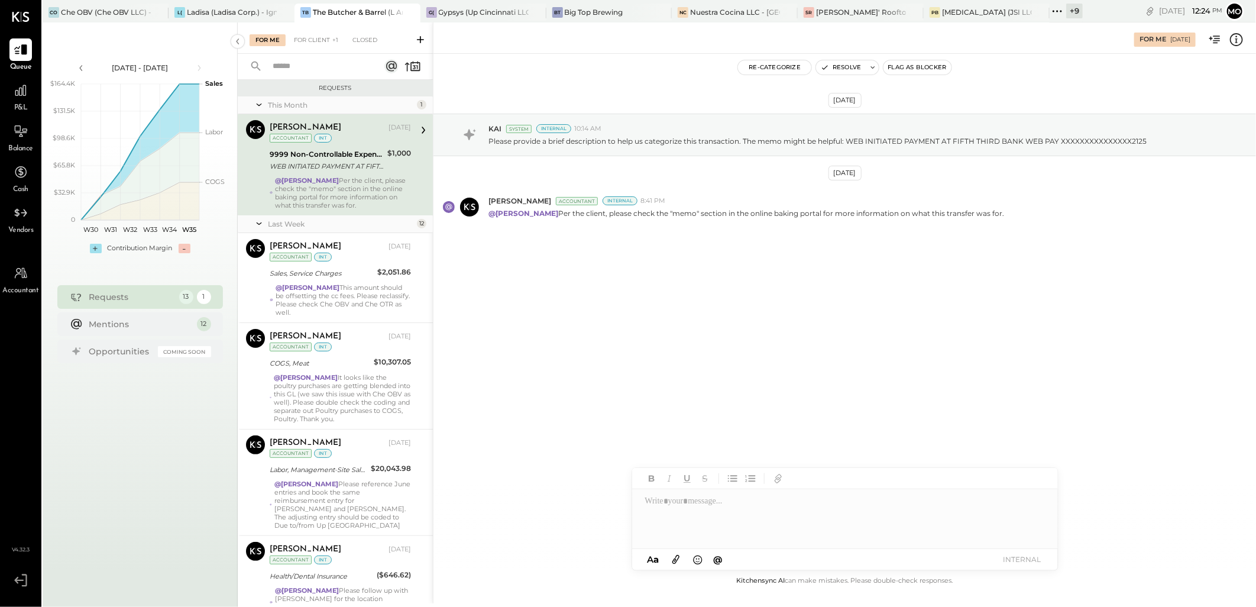
click at [324, 31] on div "For Me For Client +1 Closed" at bounding box center [335, 37] width 195 height 31
click at [323, 34] on div "For Client +1" at bounding box center [316, 40] width 56 height 12
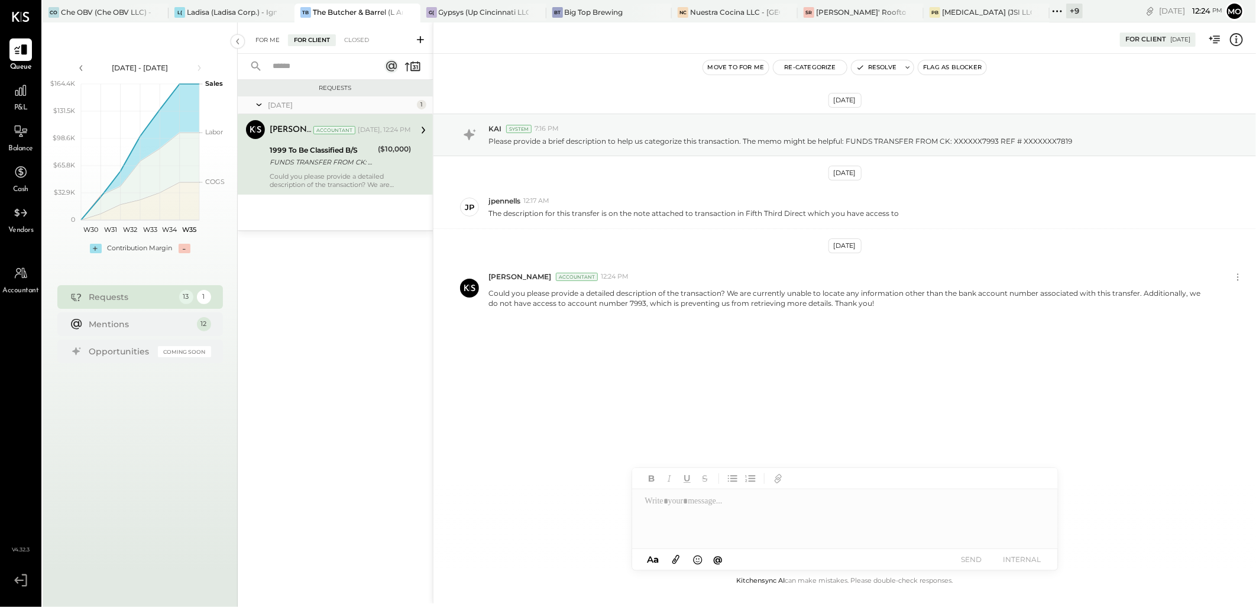
click at [264, 38] on div "For Me" at bounding box center [268, 40] width 36 height 12
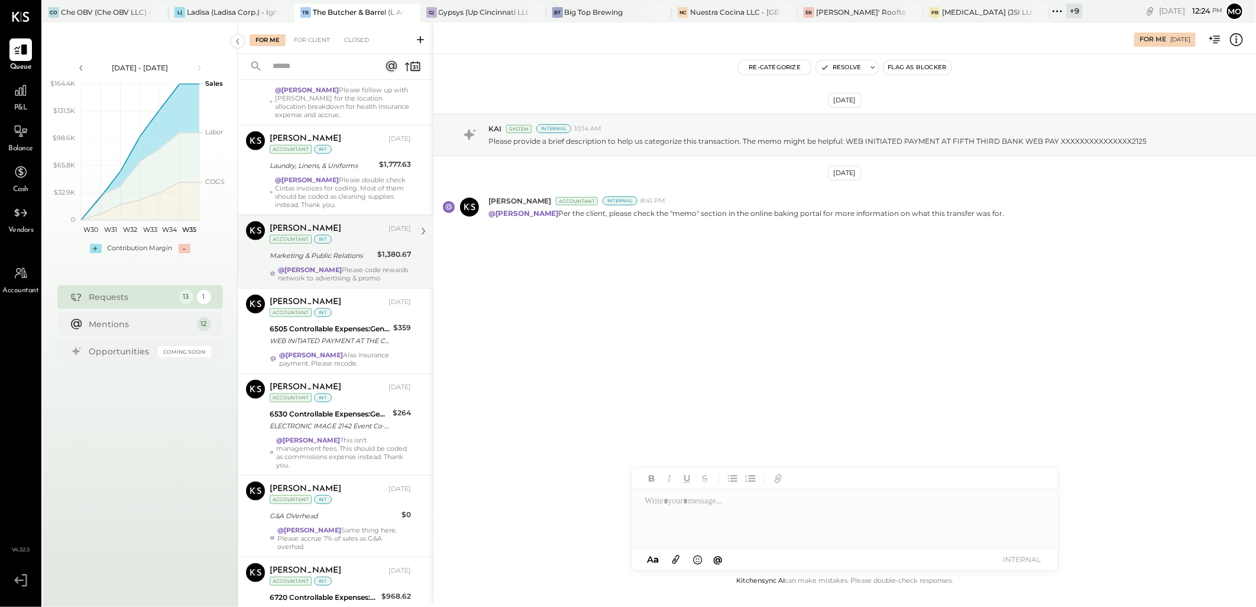
scroll to position [764, 0]
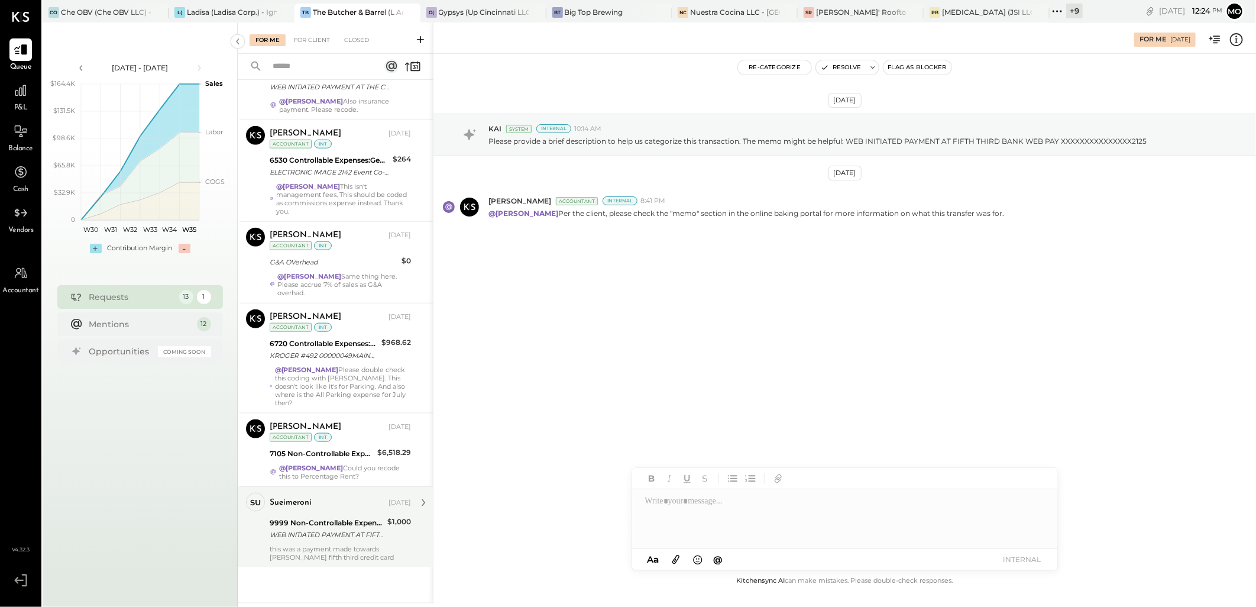
click at [303, 546] on div "this was a payment made towards Butcher's fifth third credit card" at bounding box center [340, 553] width 141 height 17
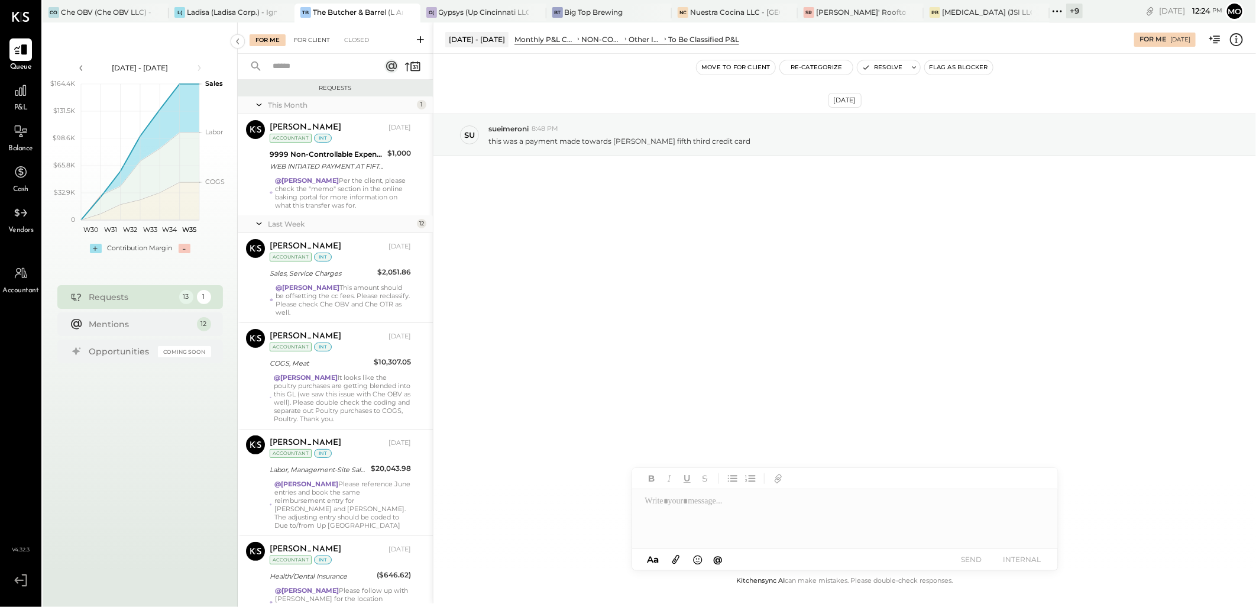
click at [308, 40] on div "For Client" at bounding box center [312, 40] width 48 height 12
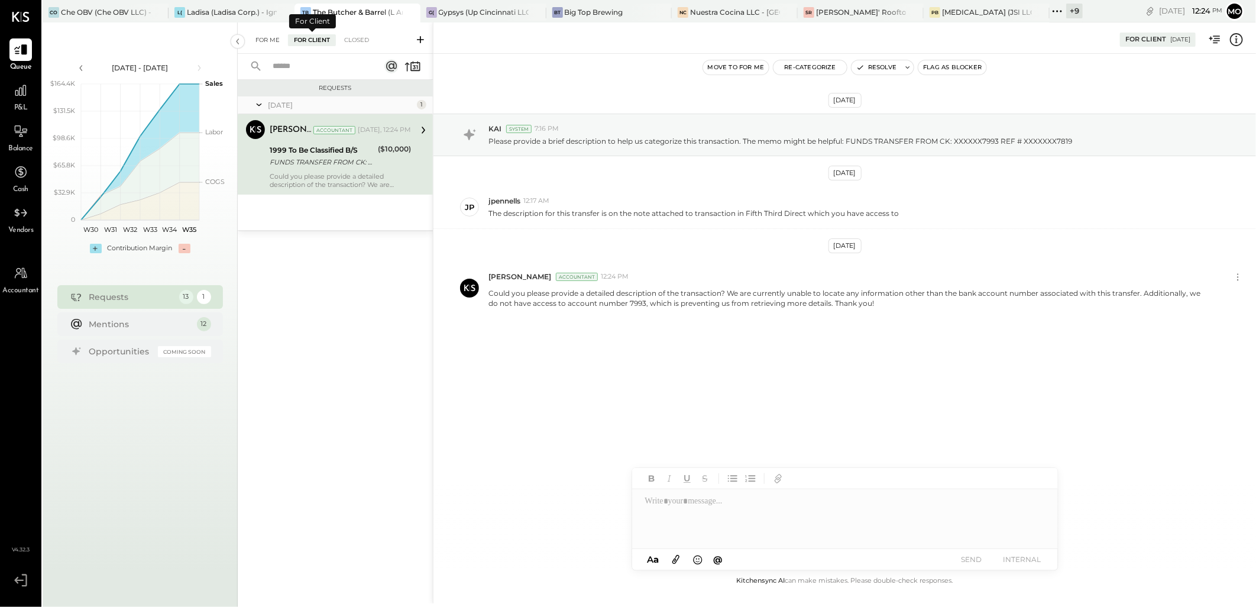
click at [260, 39] on div "For Me" at bounding box center [268, 40] width 36 height 12
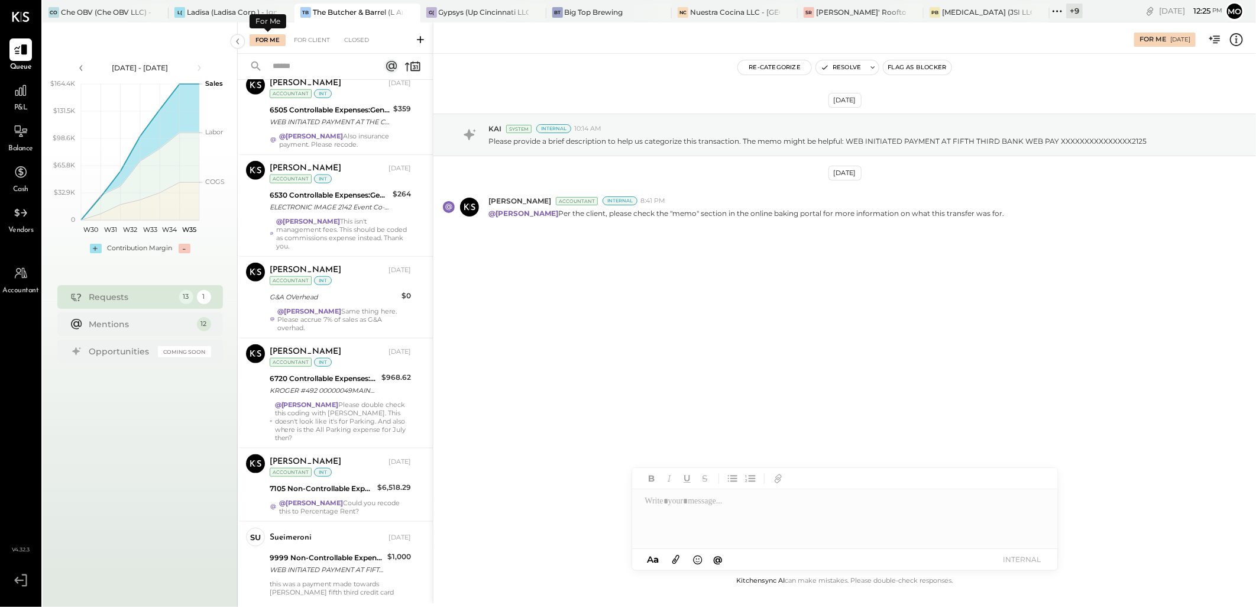
scroll to position [764, 0]
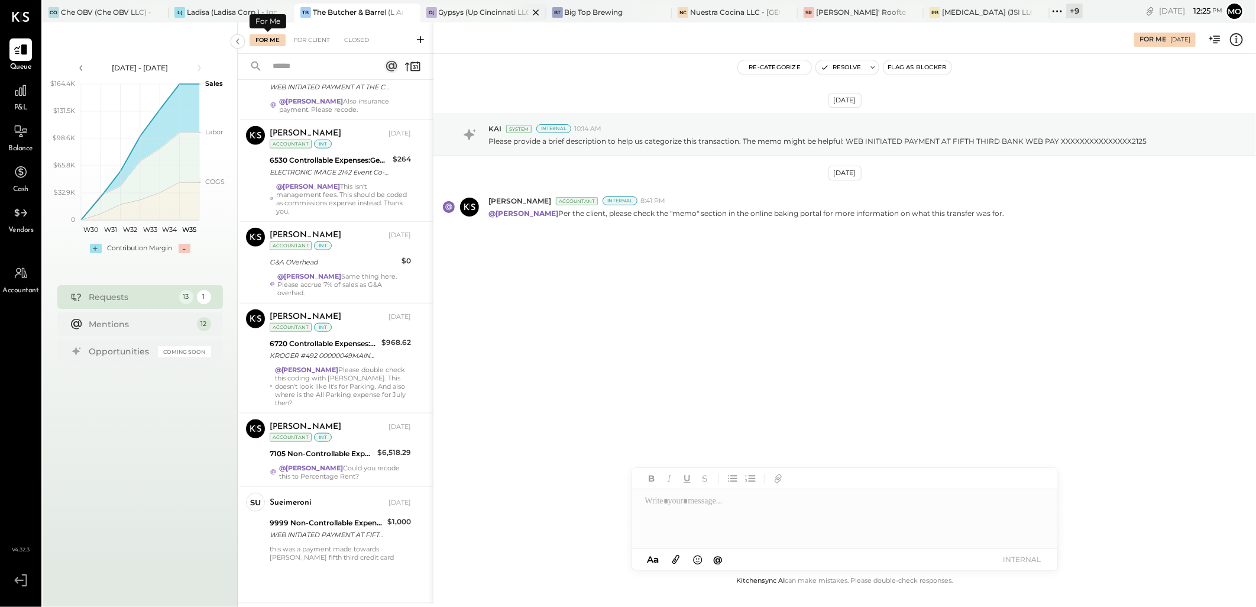
click at [445, 10] on div "Gypsys (Up Cincinnati LLC) - Ignite" at bounding box center [484, 12] width 90 height 10
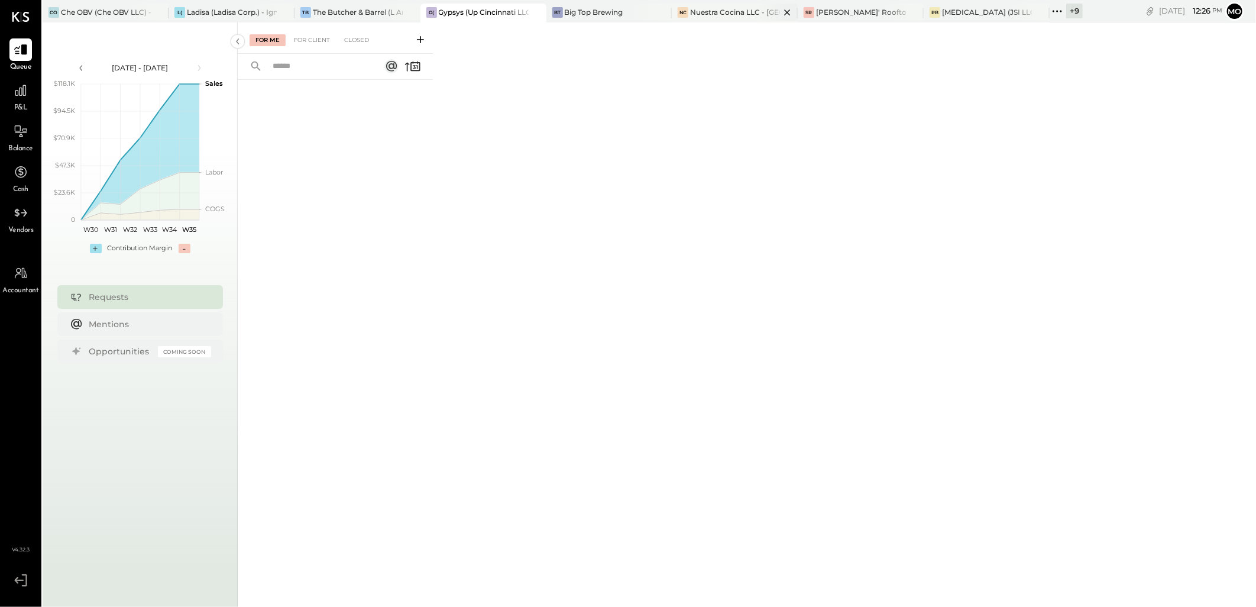
click at [727, 18] on div "NC Nuestra Cocina LLC - Ignite" at bounding box center [735, 13] width 126 height 19
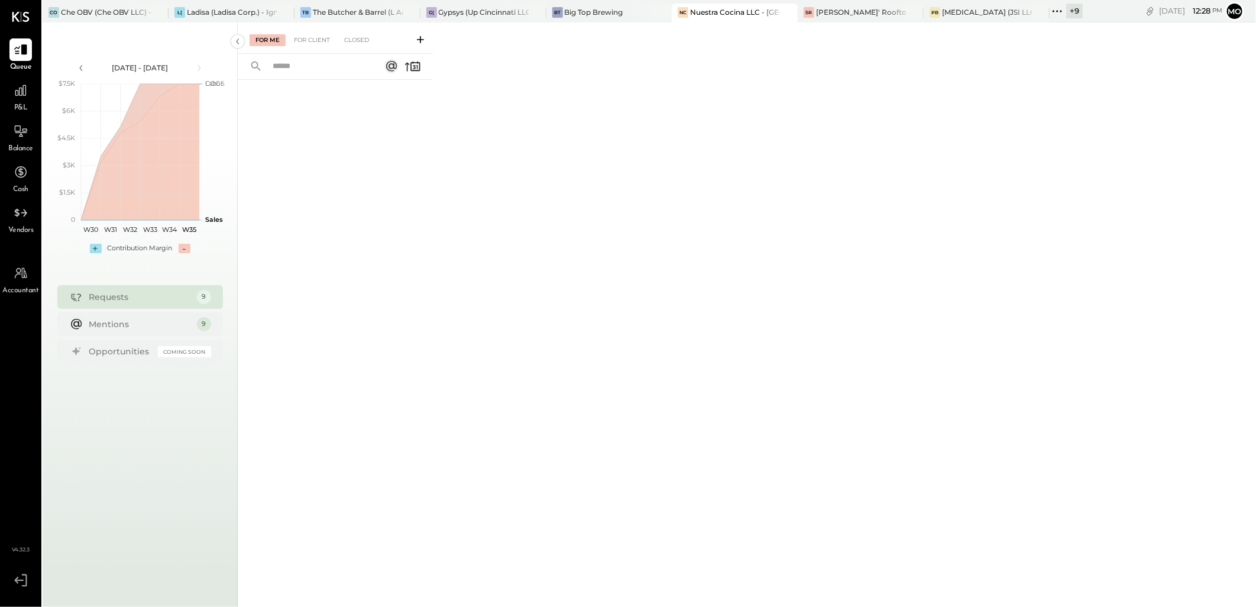
click at [315, 47] on div "For Me For Client Closed" at bounding box center [335, 37] width 195 height 31
click at [314, 40] on div "For Client" at bounding box center [312, 40] width 48 height 12
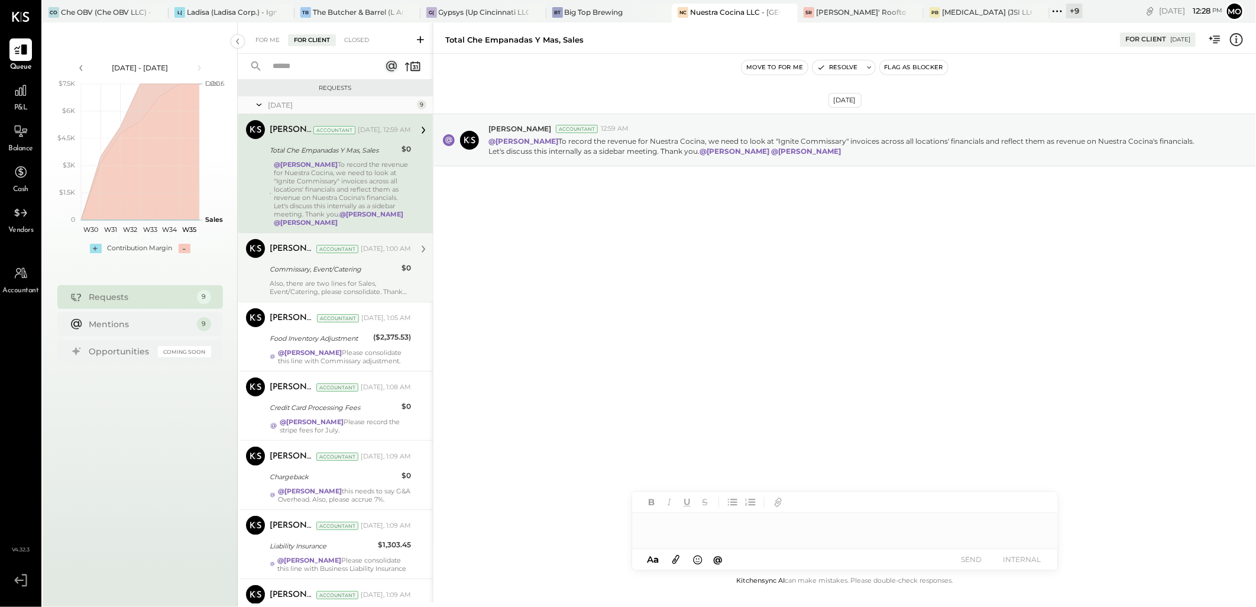
click at [332, 284] on div "Also, there are two lines for Sales, Event/Catering, please consolidate. Thank …" at bounding box center [340, 287] width 141 height 17
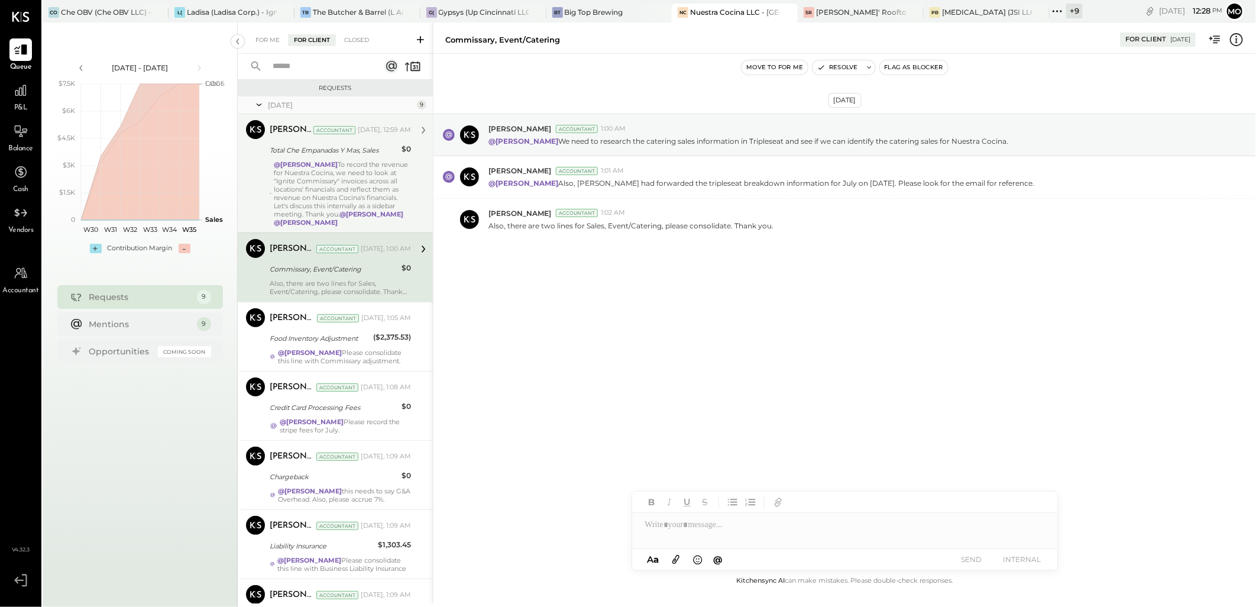
click at [341, 174] on div "@Mohammadsalkin Ansari To record the revenue for Nuestra Cocina, we need to loo…" at bounding box center [342, 193] width 137 height 66
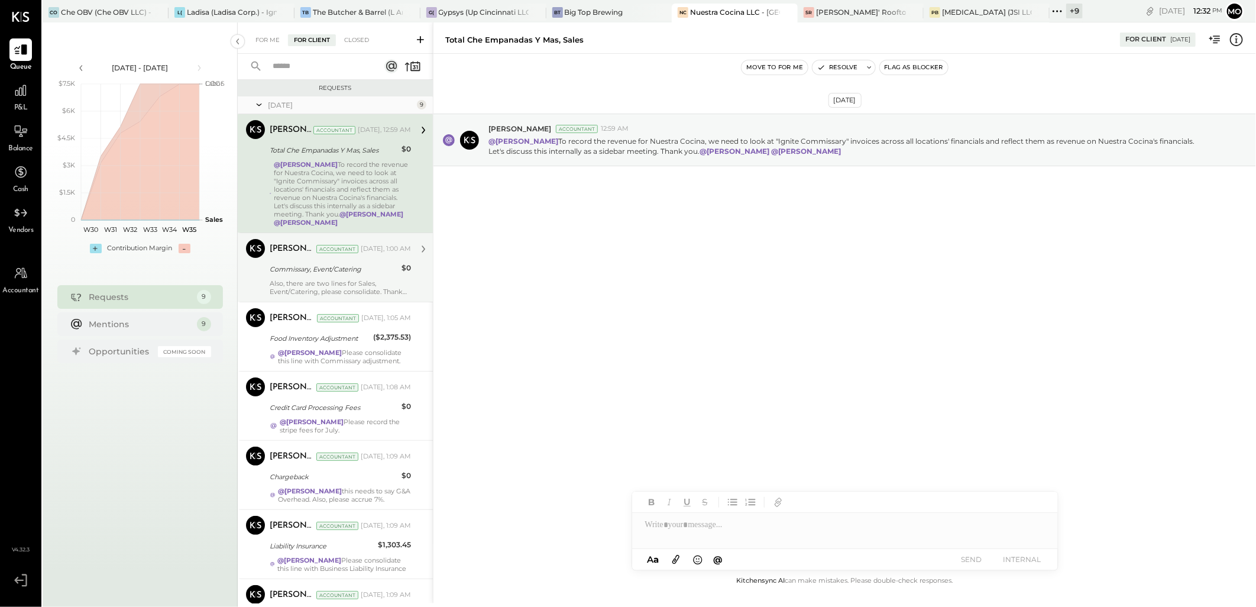
click at [542, 243] on div "Aug 27th, 2025 Joseph Shin Accountant 12:59 AM @Mohammadsalkin Ansari To record…" at bounding box center [845, 169] width 823 height 172
click at [878, 8] on div "[PERSON_NAME]' Rooftop - Ignite" at bounding box center [861, 12] width 90 height 10
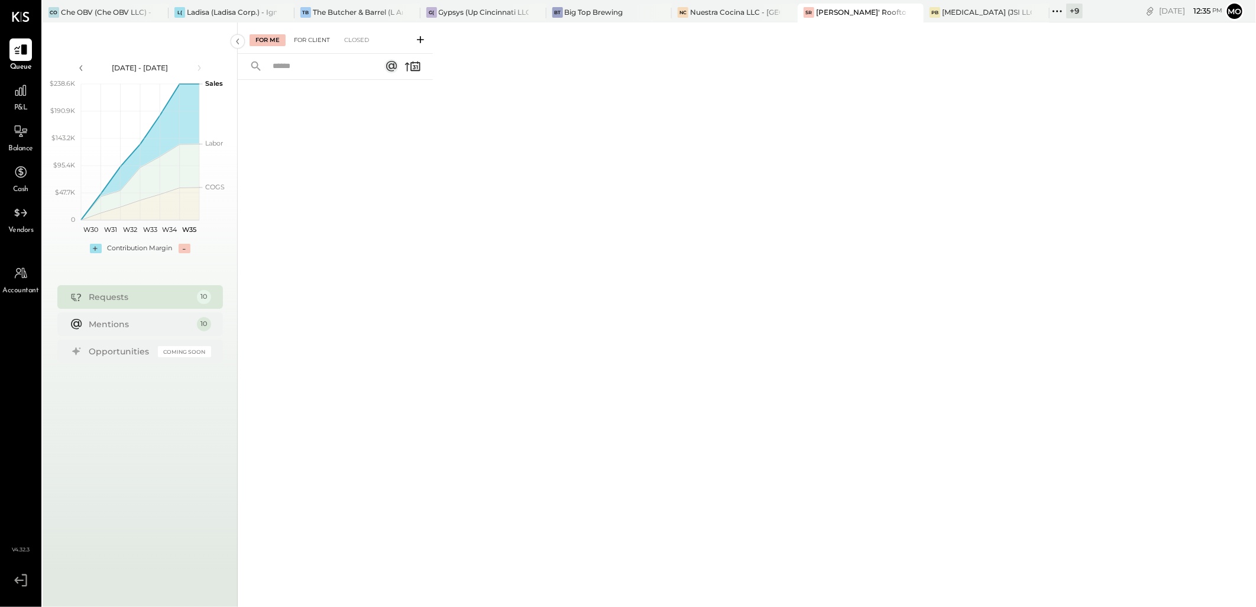
click at [313, 38] on div "For Client" at bounding box center [312, 40] width 48 height 12
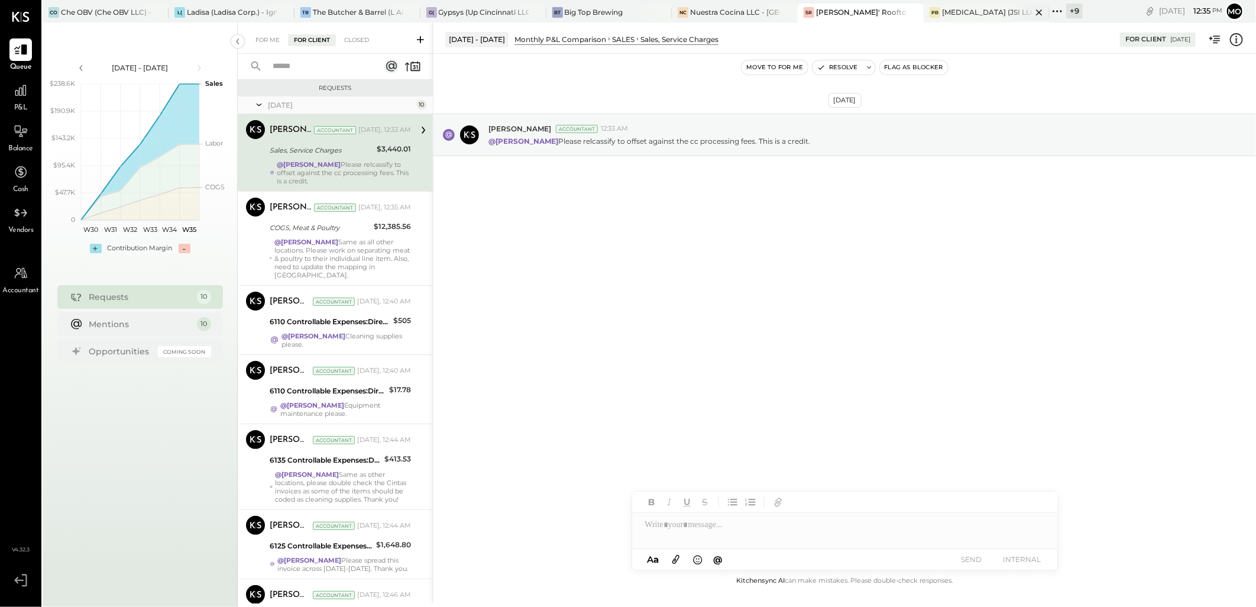
click at [976, 15] on div "[MEDICAL_DATA] (JSI LLC) - Ignite" at bounding box center [987, 12] width 90 height 10
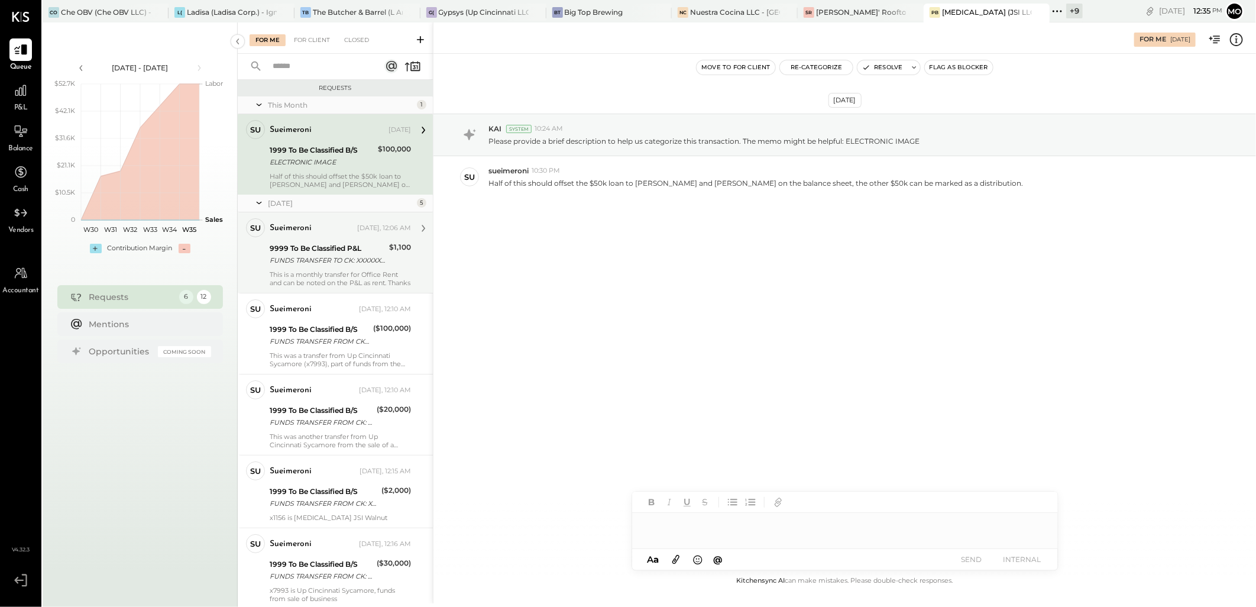
click at [343, 263] on div "FUNDS TRANSFER TO CK: XXXXXX1149 REF # XXXXXXX4547" at bounding box center [328, 260] width 116 height 12
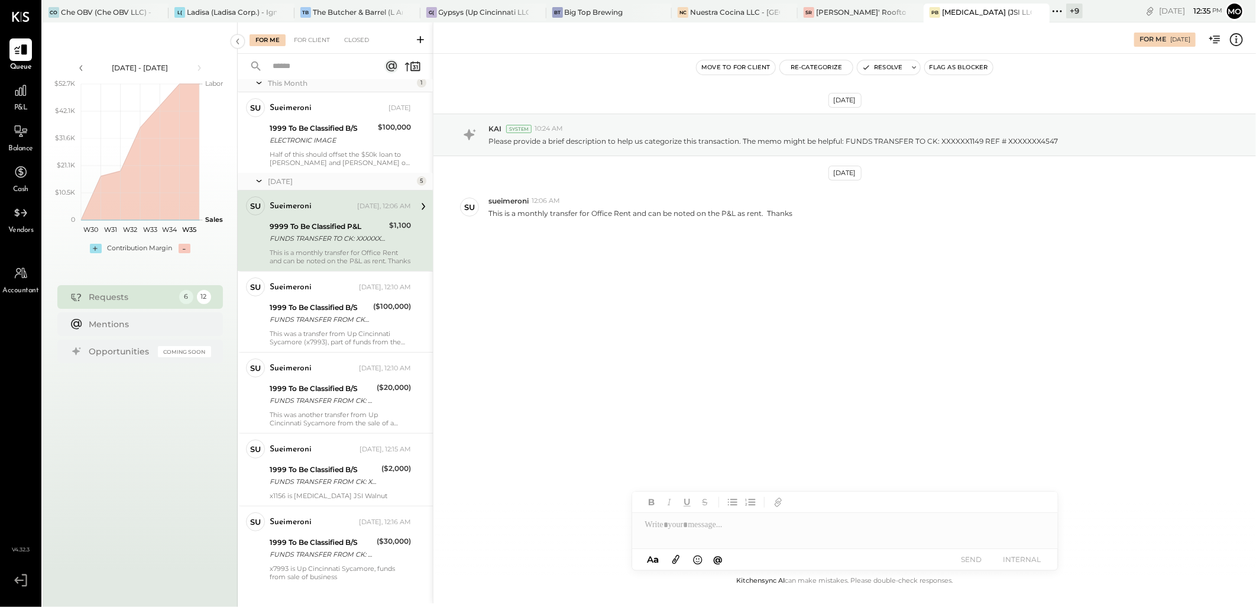
scroll to position [41, 0]
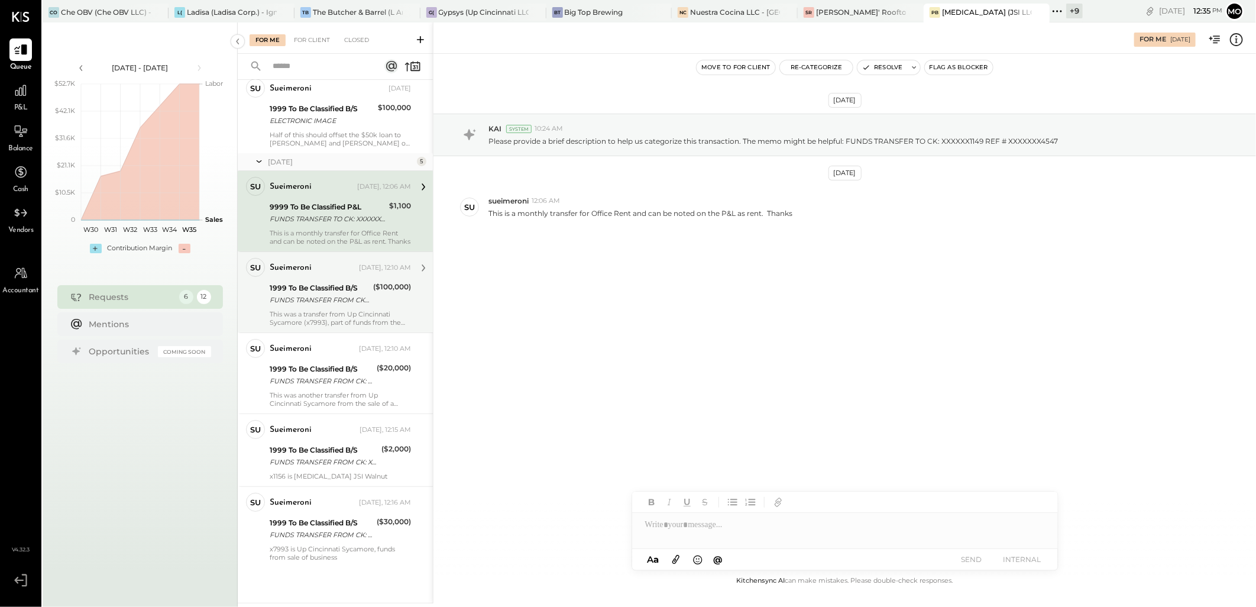
click at [359, 294] on div "FUNDS TRANSFER FROM CK: XXXXXX7993 REF # XXXXXXX6091" at bounding box center [320, 300] width 100 height 12
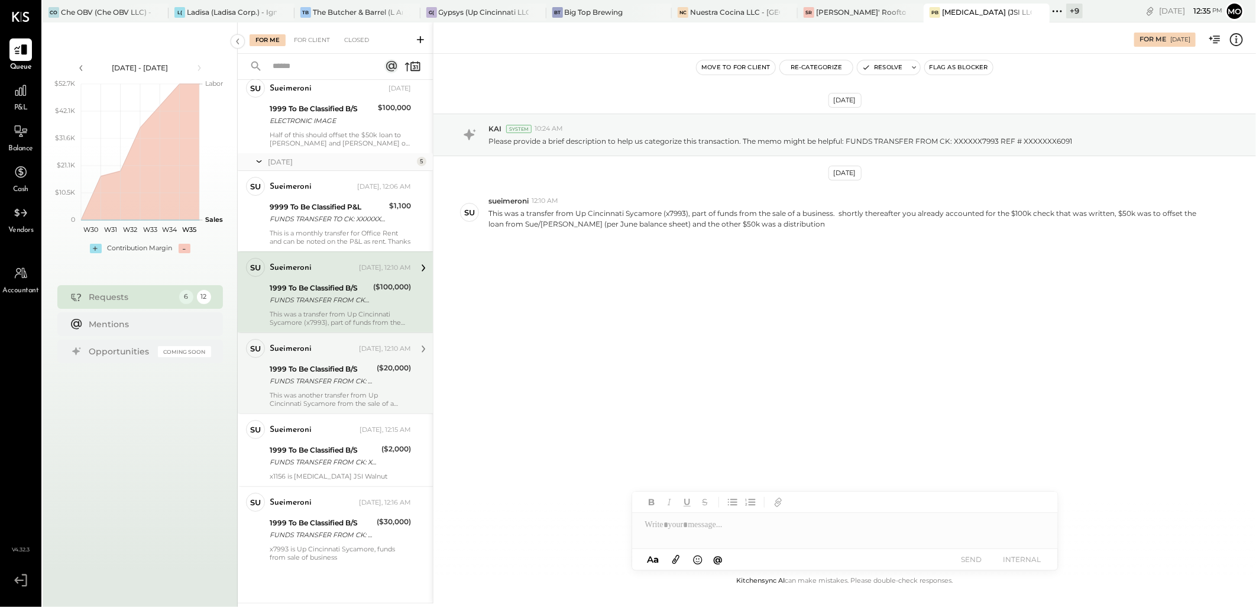
click at [351, 379] on div "FUNDS TRANSFER FROM CK: XXXXXX7993 REF # XXXXXXX9973" at bounding box center [322, 381] width 104 height 12
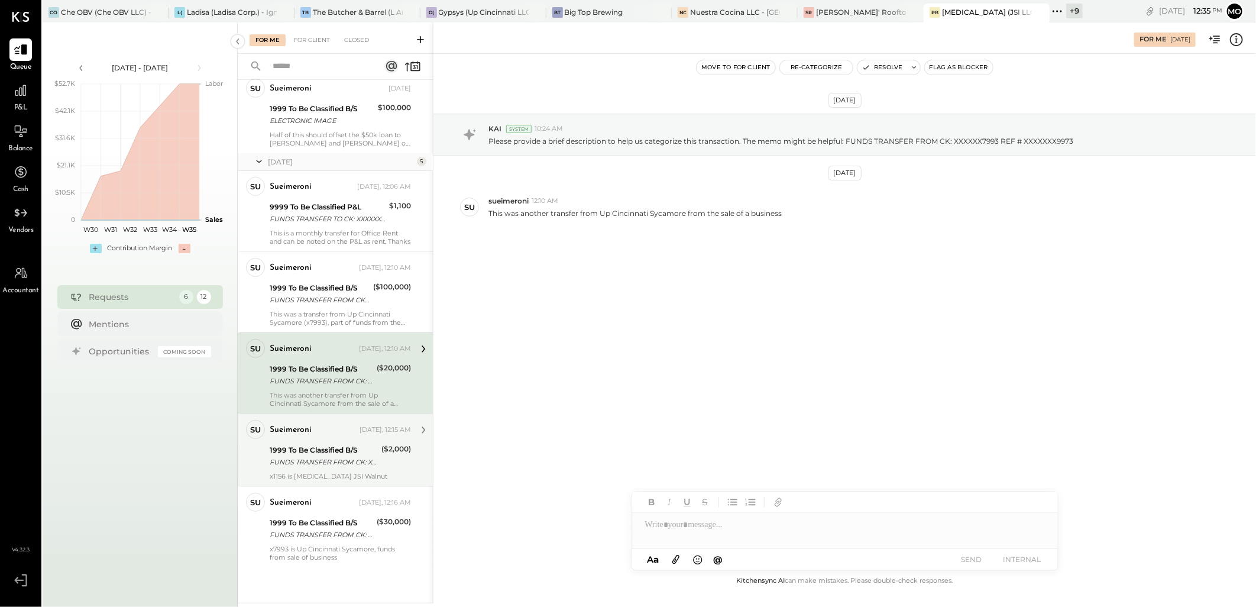
click at [332, 456] on div "FUNDS TRANSFER FROM CK: XXXXXX1156 REF # XXXXXXX4640" at bounding box center [324, 462] width 108 height 12
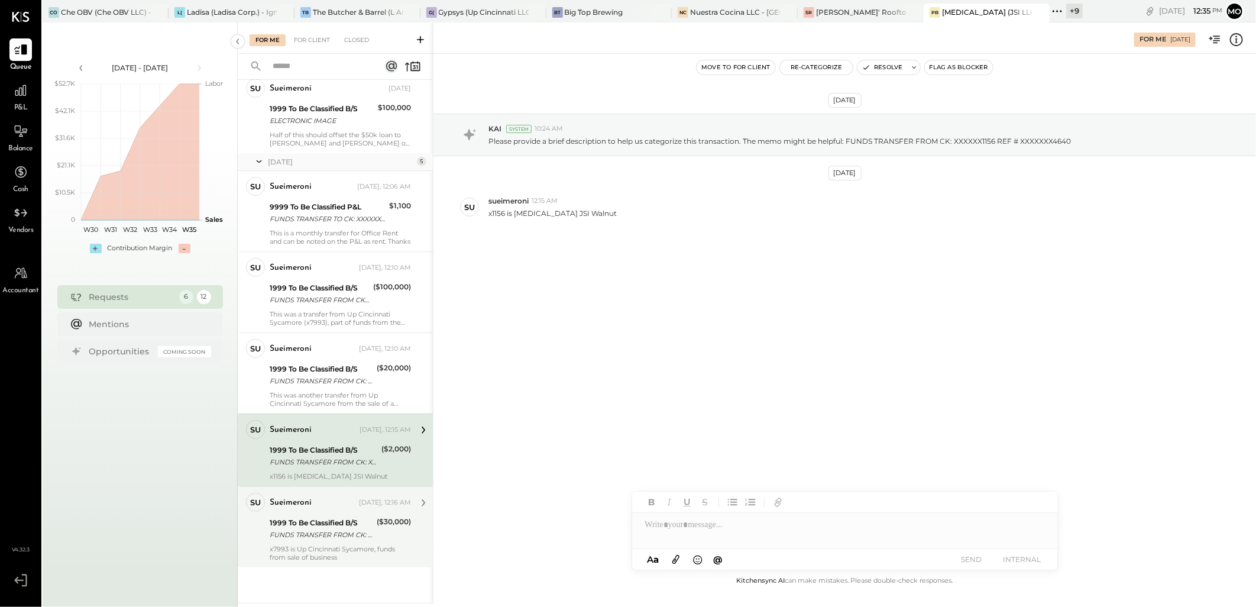
click at [330, 541] on div "1999 To Be Classified B/S FUNDS TRANSFER FROM CK: XXXXXX7993 REF # XXXXXXX1687" at bounding box center [322, 529] width 104 height 26
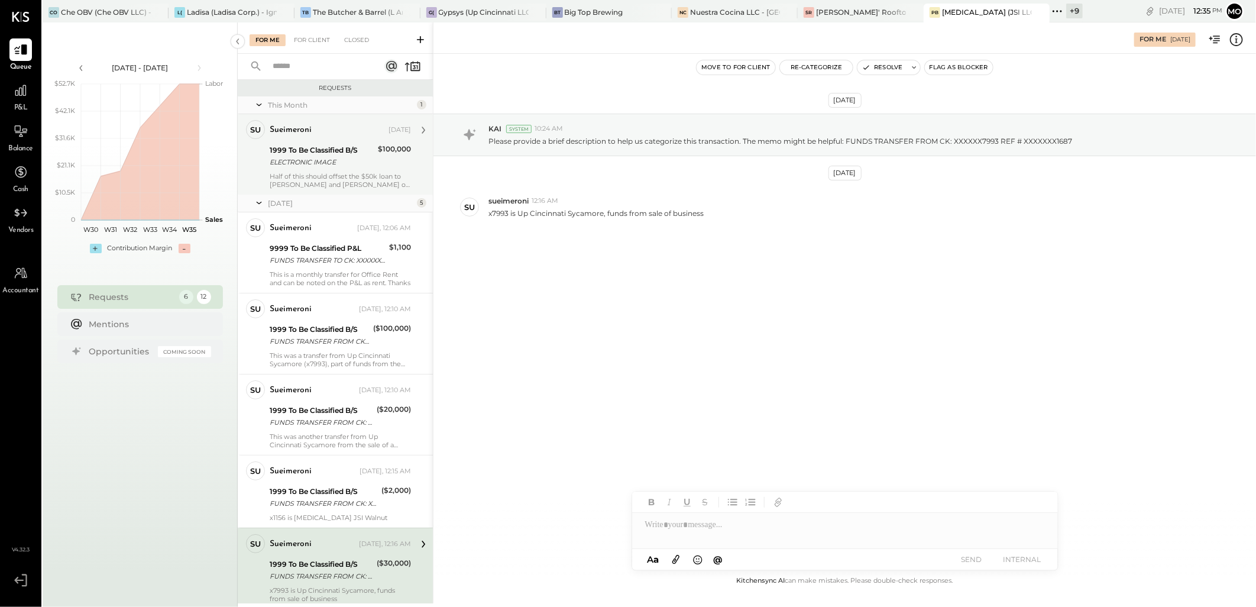
click at [315, 163] on div "ELECTRONIC IMAGE" at bounding box center [322, 162] width 105 height 12
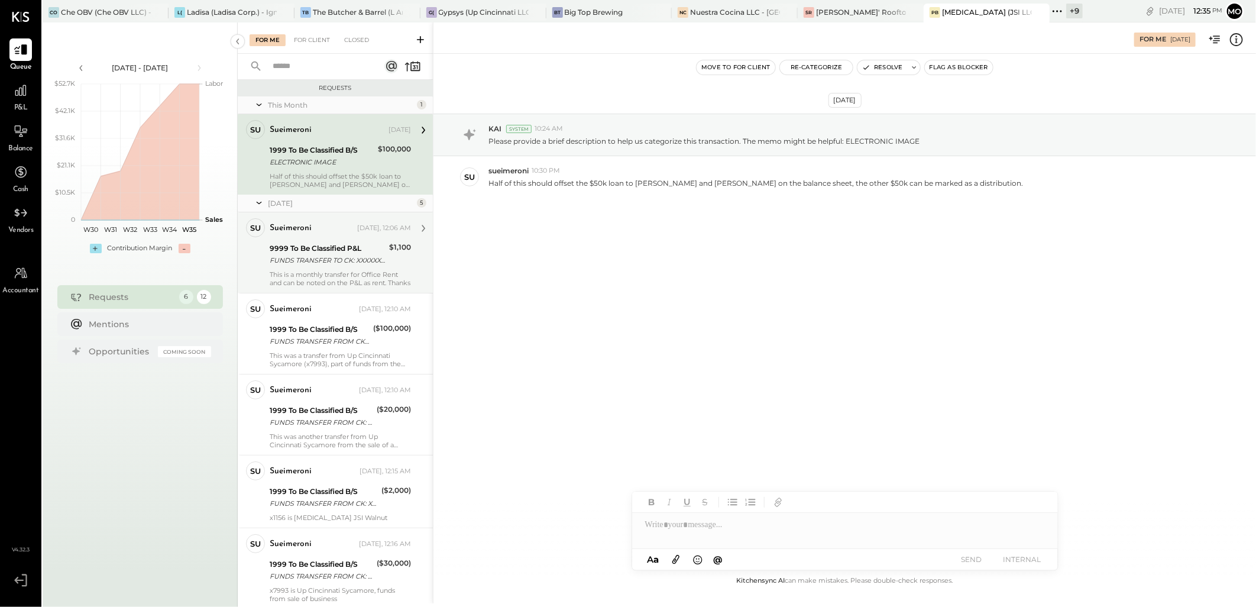
click at [338, 250] on div "9999 To Be Classified P&L" at bounding box center [328, 248] width 116 height 12
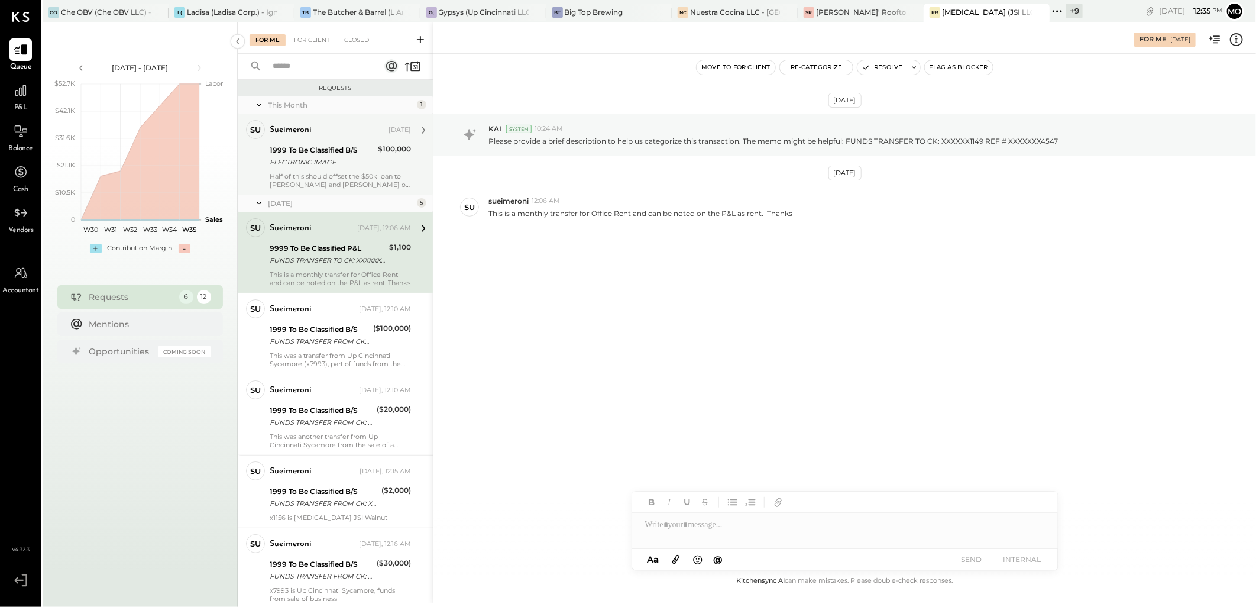
click at [332, 142] on div "sueimeroni Aug 15, 2025 1999 To Be Classified B/S ELECTRONIC IMAGE $100,000 Hal…" at bounding box center [340, 154] width 141 height 69
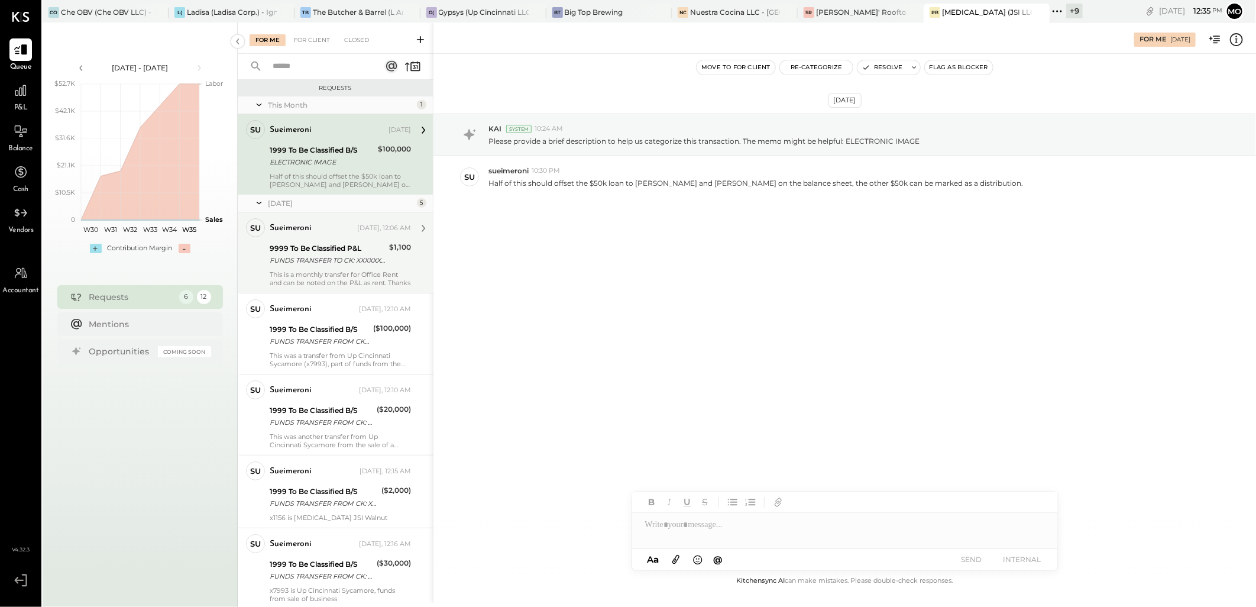
click at [387, 232] on div "Yesterday, 12:06 AM" at bounding box center [384, 228] width 54 height 9
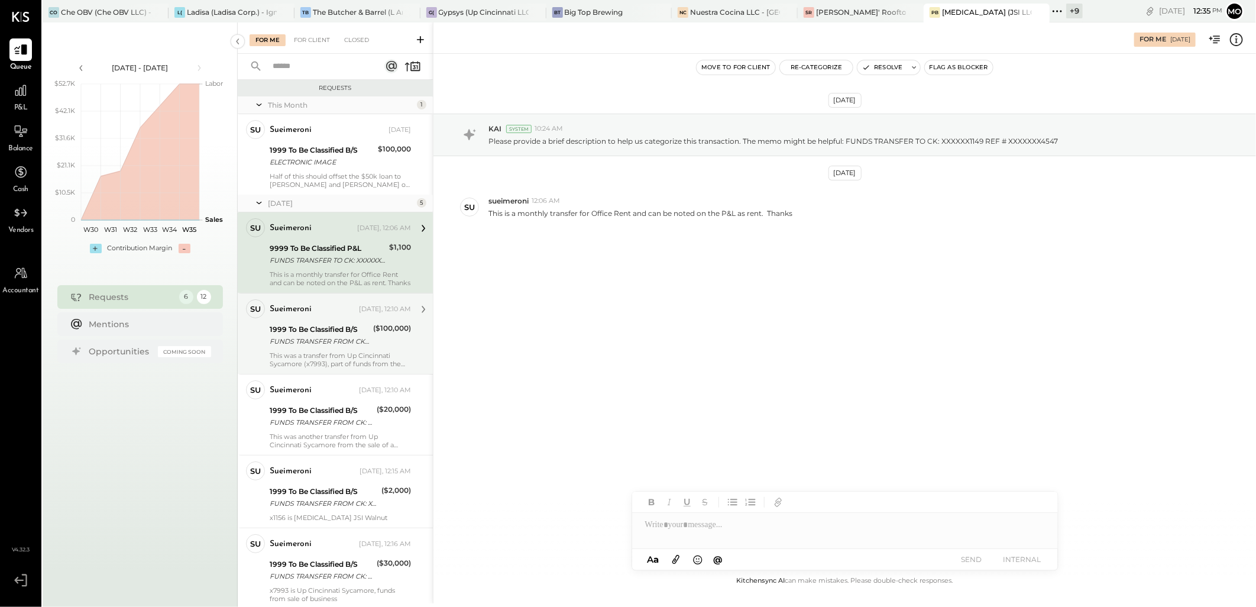
click at [357, 330] on div "1999 To Be Classified B/S" at bounding box center [320, 330] width 100 height 12
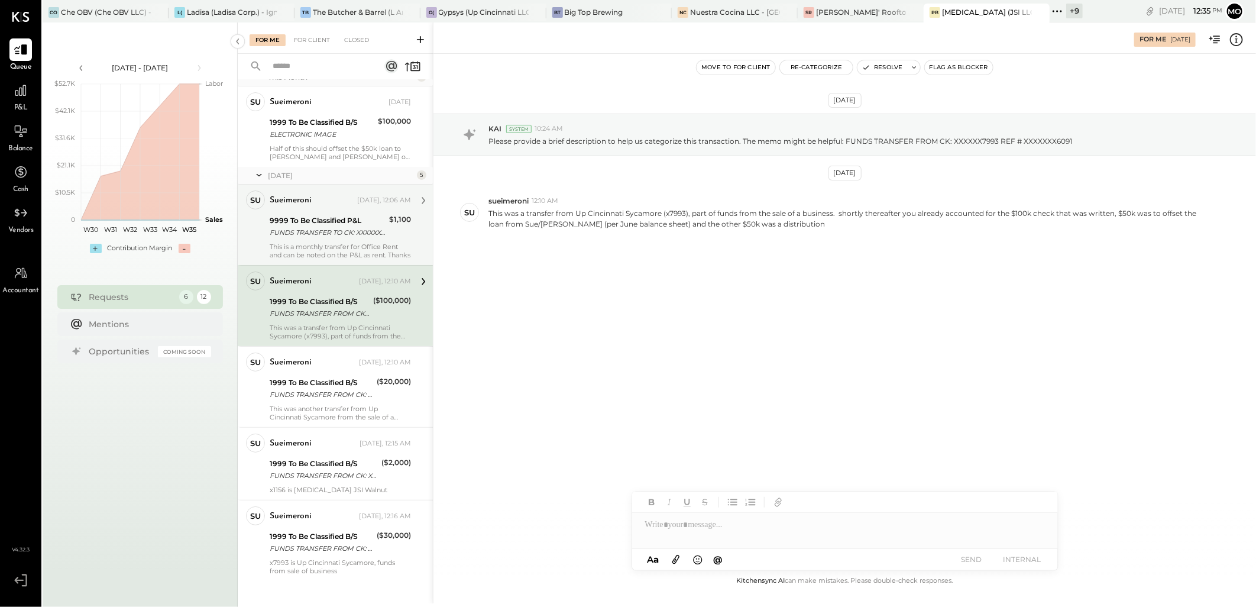
scroll to position [41, 0]
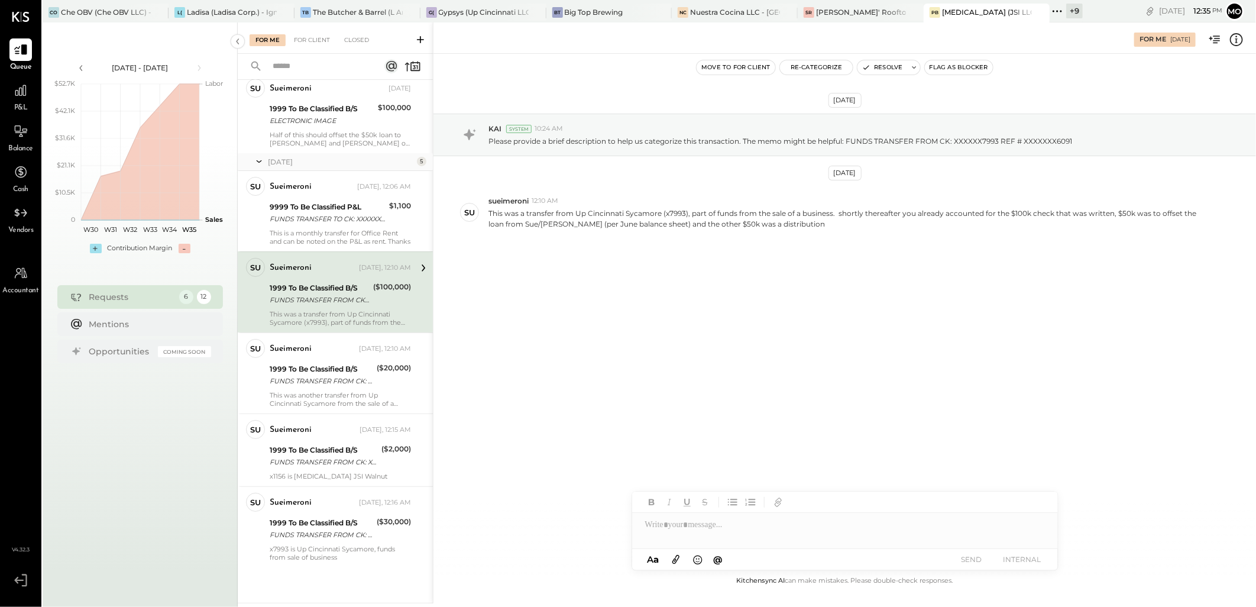
click at [344, 315] on div "This was a transfer from Up Cincinnati Sycamore (x7993), part of funds from the…" at bounding box center [340, 318] width 141 height 17
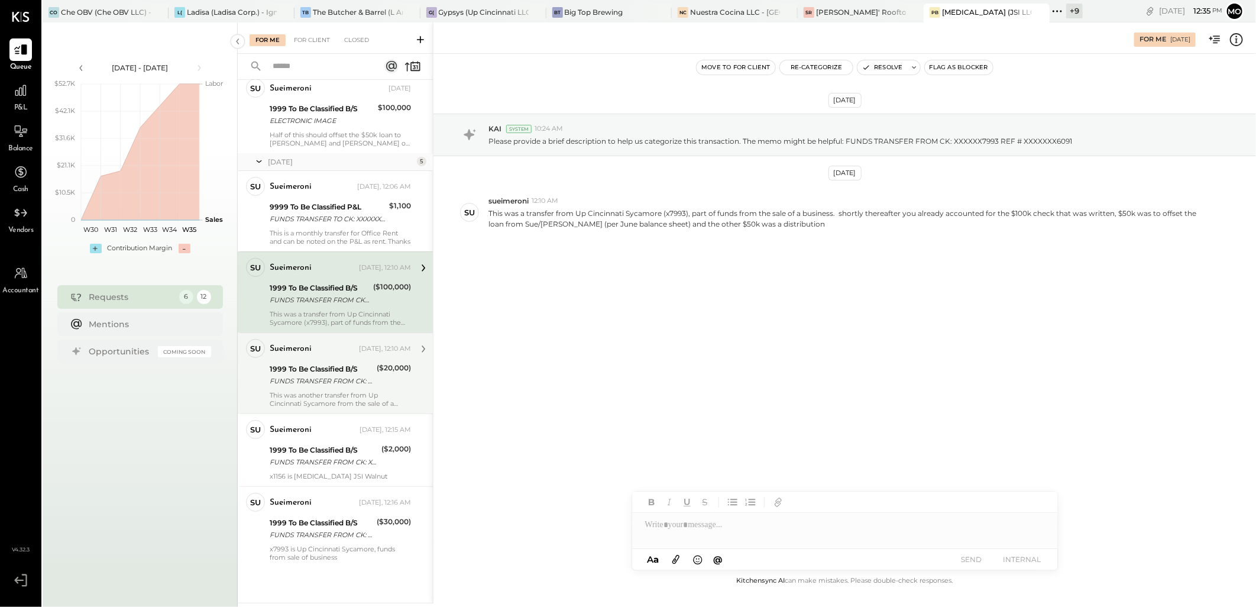
click at [346, 364] on div "1999 To Be Classified B/S" at bounding box center [322, 369] width 104 height 12
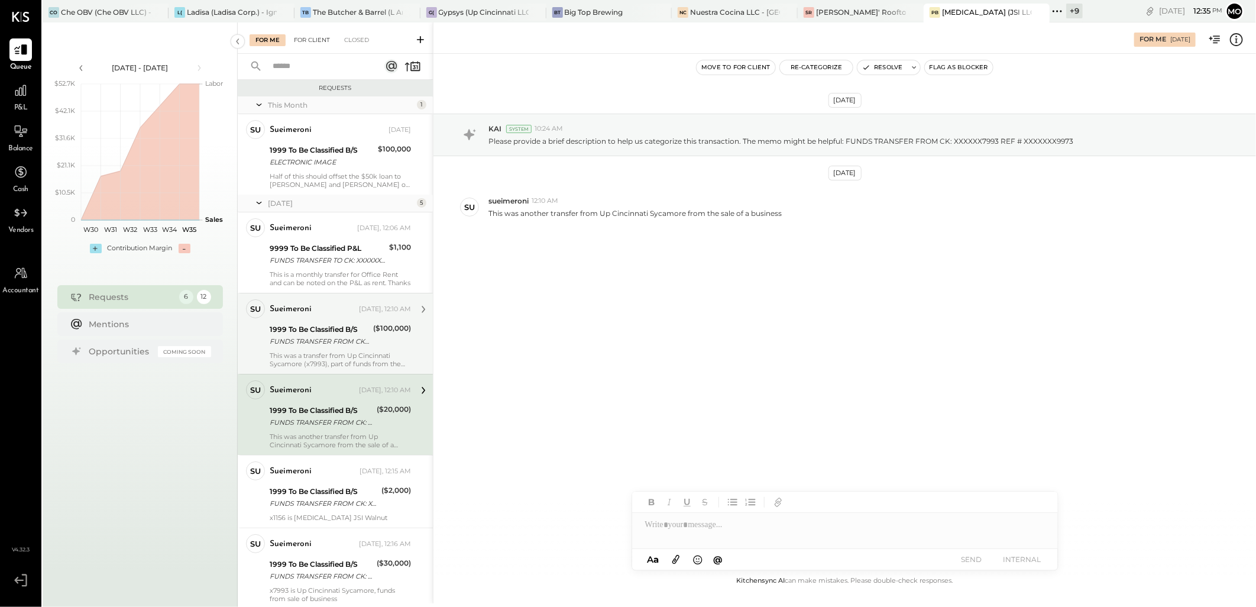
click at [315, 43] on div "For Client" at bounding box center [312, 40] width 48 height 12
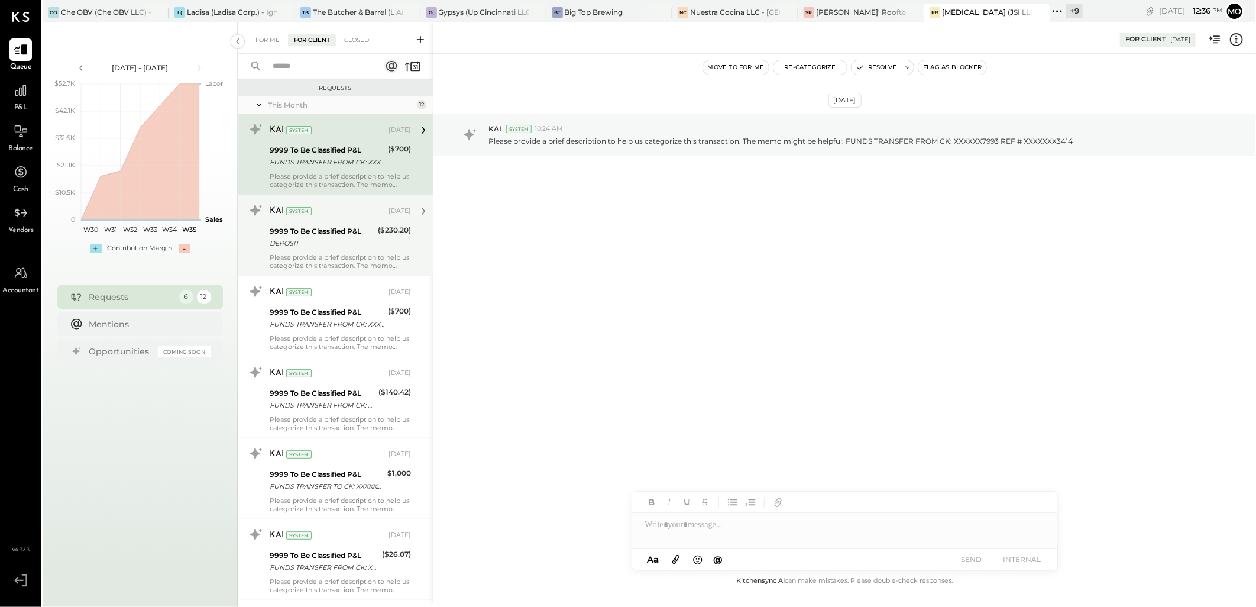
click at [334, 229] on div "9999 To Be Classified P&L" at bounding box center [322, 231] width 105 height 12
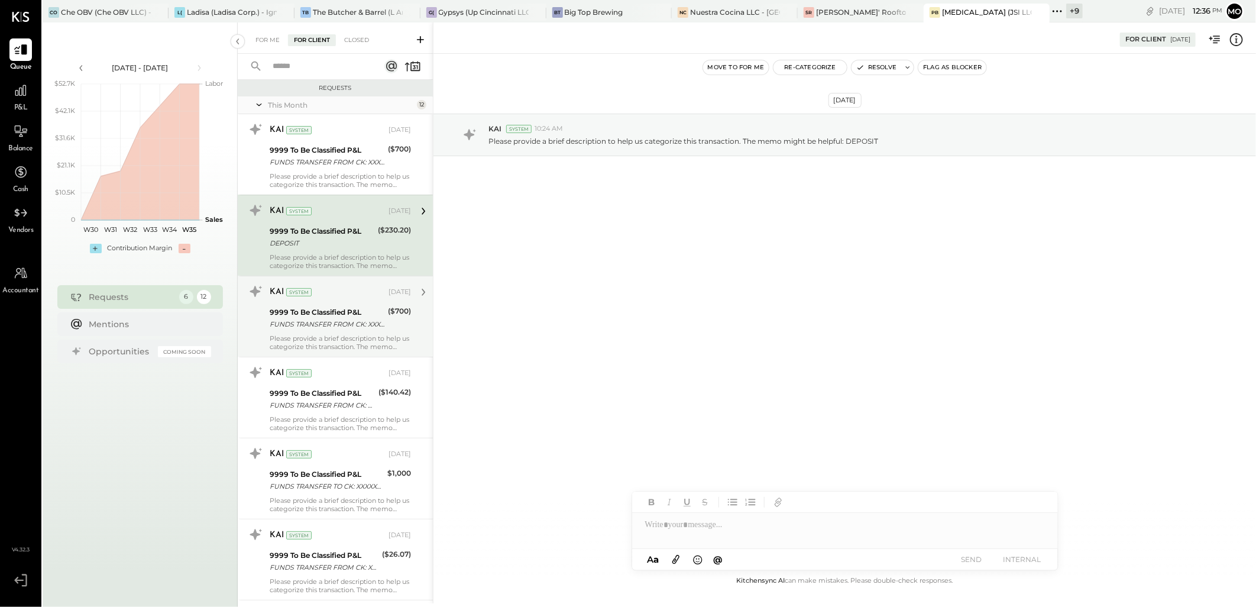
click at [351, 320] on div "FUNDS TRANSFER FROM CK: XXXXXX7993 REF # XXXXXXX4019" at bounding box center [327, 324] width 115 height 12
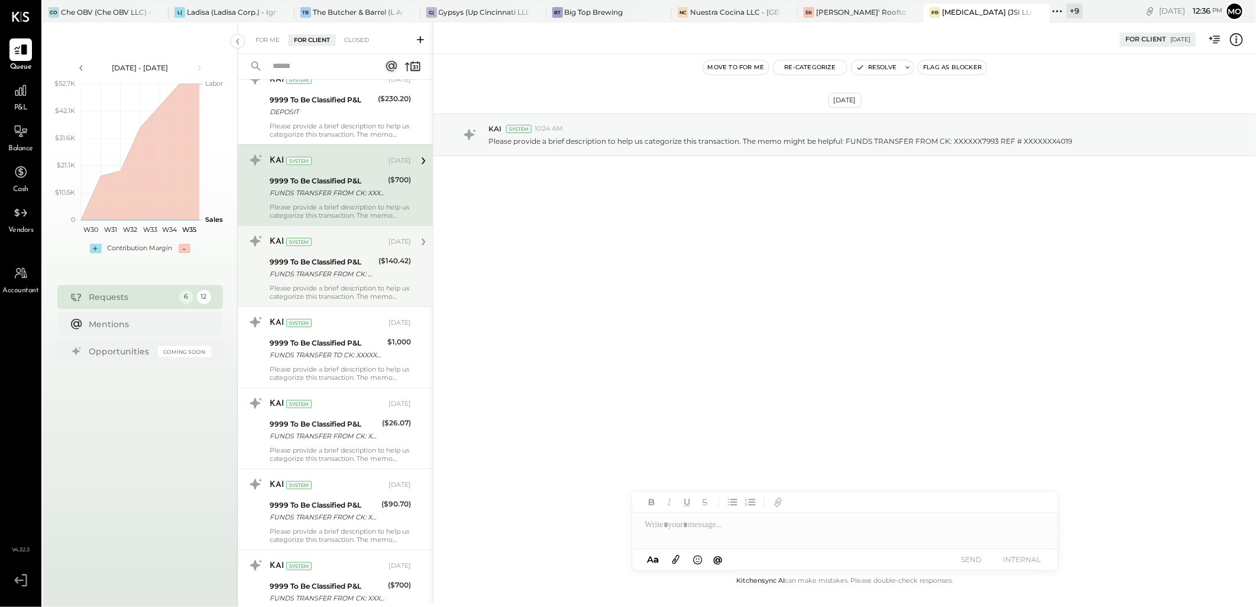
click at [351, 272] on div "FUNDS TRANSFER FROM CK: XXXXXX3895 REF # XXXXXXX0150" at bounding box center [322, 274] width 105 height 12
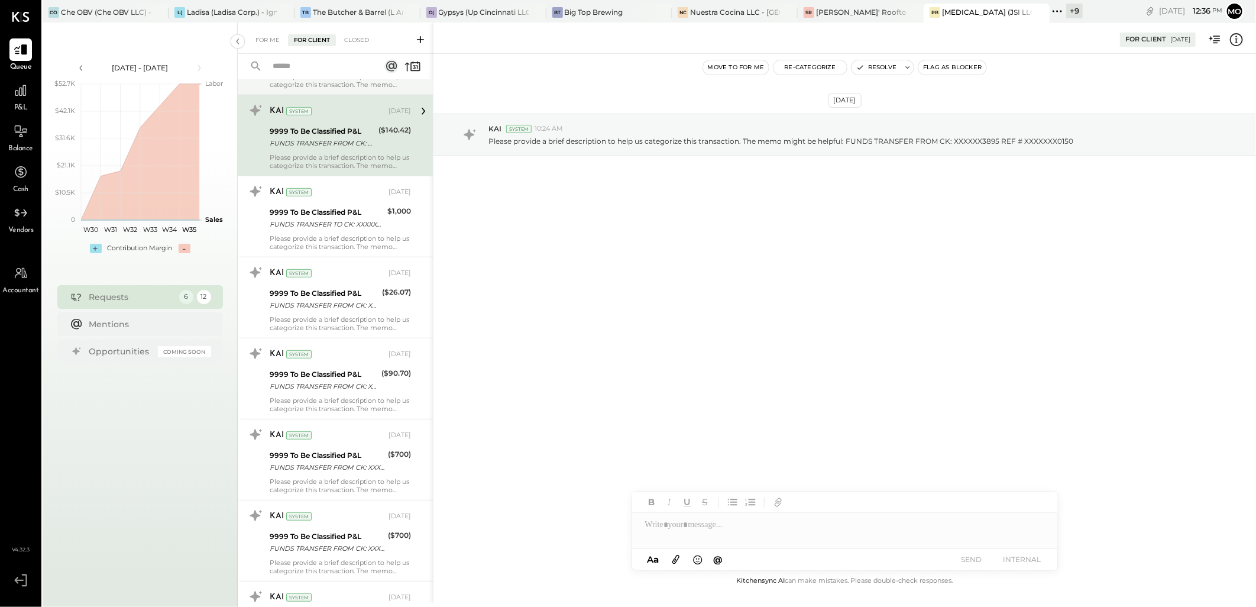
scroll to position [263, 0]
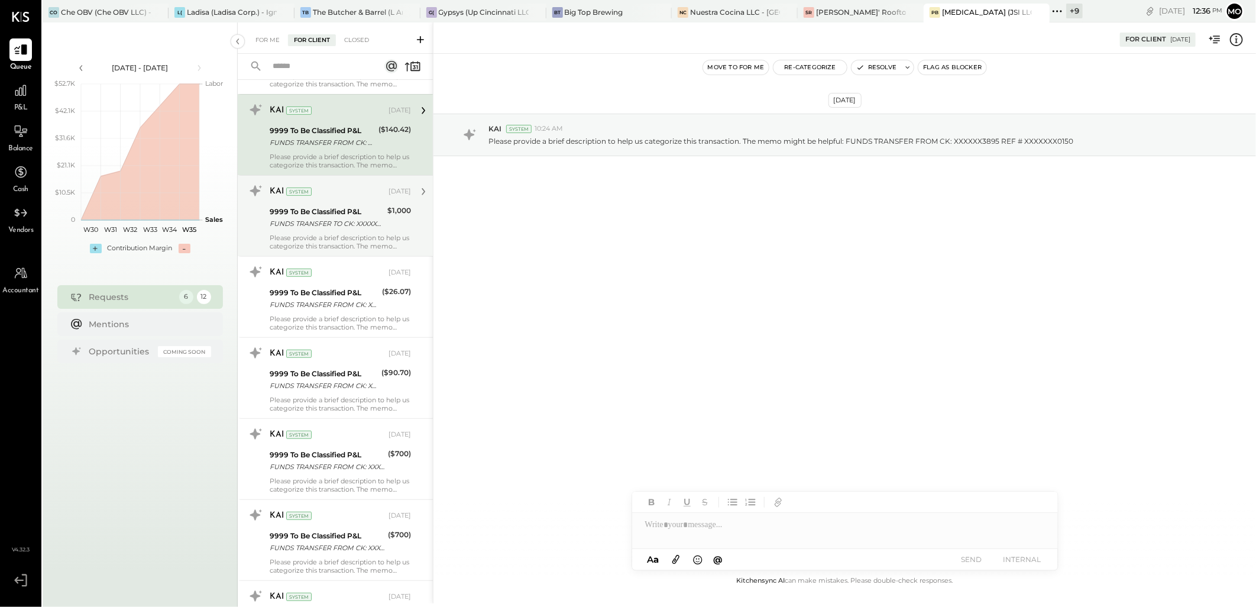
click at [347, 221] on div "FUNDS TRANSFER TO CK: XXXXXX3867 REF # XXXXXXX5077" at bounding box center [327, 224] width 114 height 12
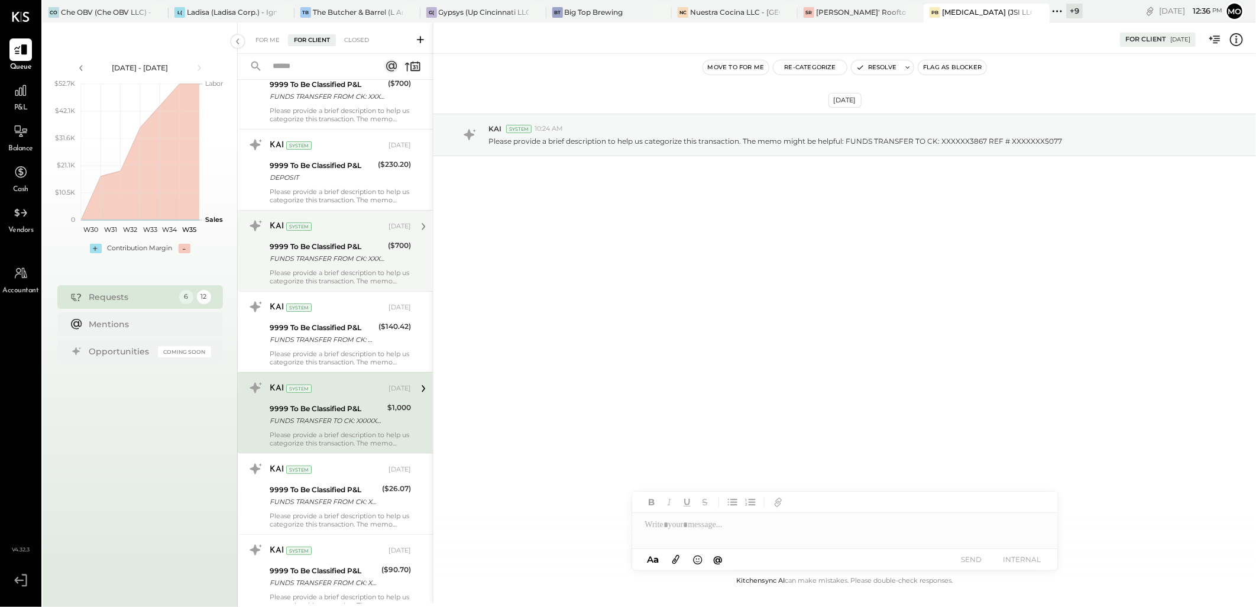
scroll to position [328, 0]
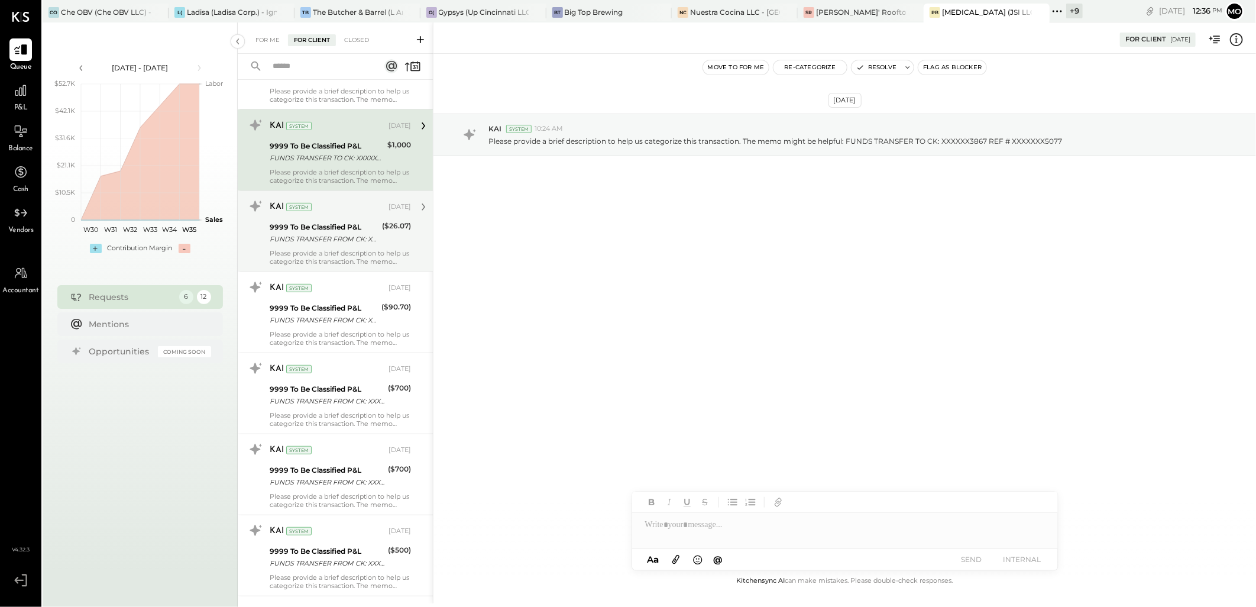
click at [339, 251] on div "Please provide a brief description to help us categorize this transaction. The …" at bounding box center [340, 257] width 141 height 17
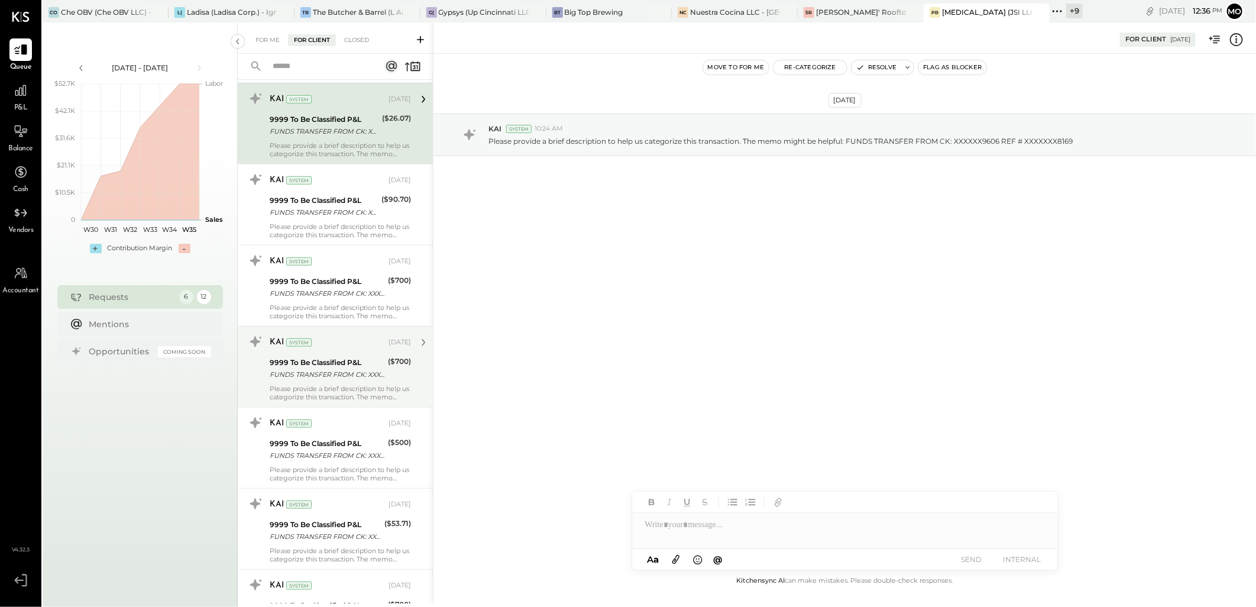
scroll to position [518, 0]
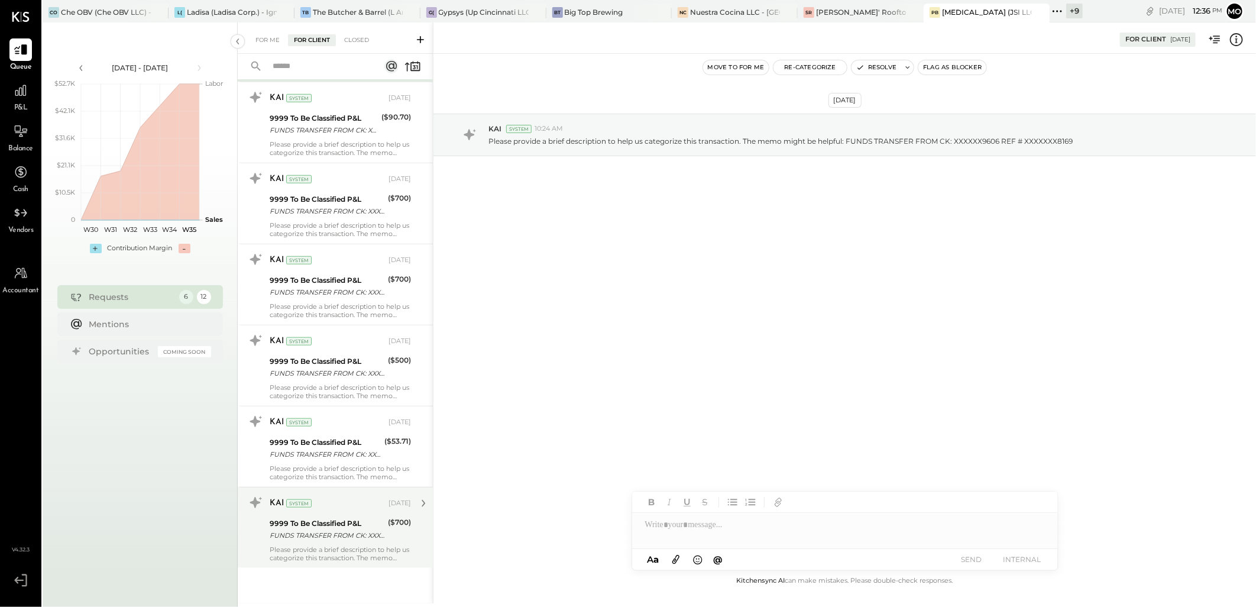
click at [350, 533] on div "FUNDS TRANSFER FROM CK: XXXXXX7993 REF # XXXXXXX8908" at bounding box center [327, 535] width 115 height 12
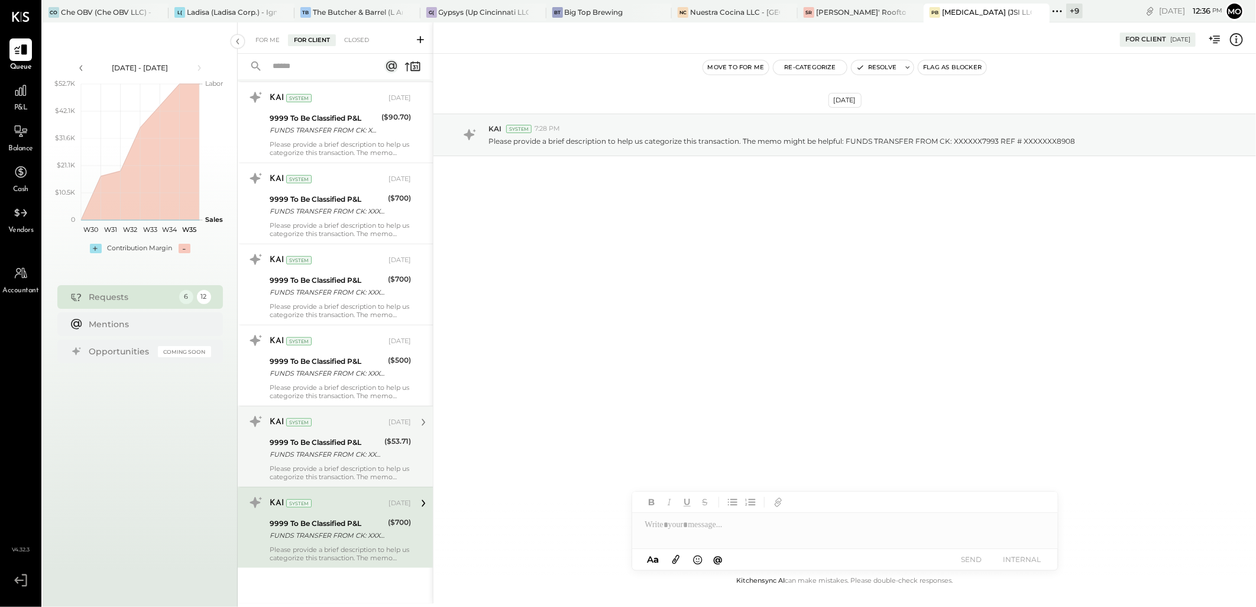
click at [335, 459] on div "FUNDS TRANSFER FROM CK: XXXXXX7993 REF # XXXXXXX3827" at bounding box center [325, 454] width 111 height 12
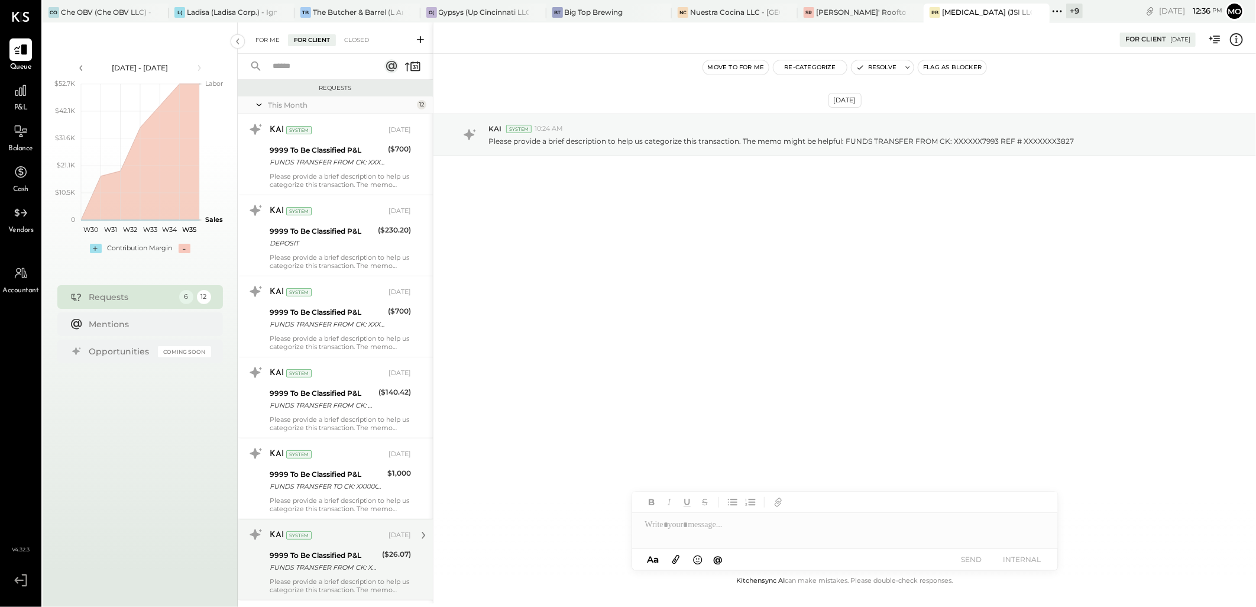
click at [274, 34] on div "For Me" at bounding box center [268, 40] width 36 height 12
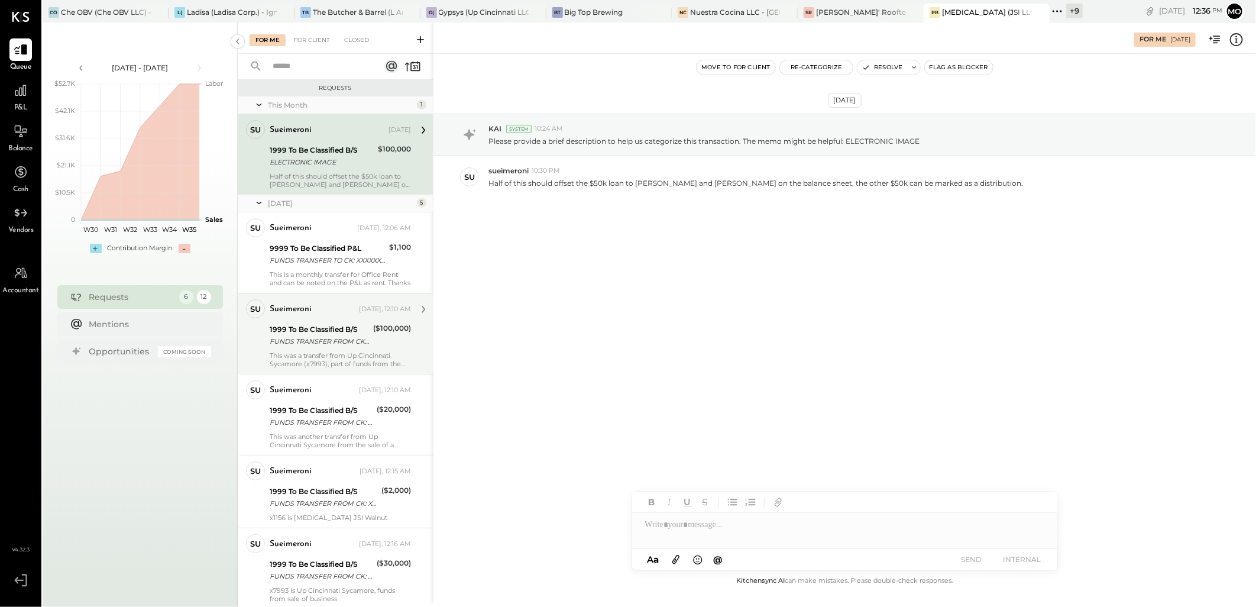
click at [329, 341] on div "FUNDS TRANSFER FROM CK: XXXXXX7993 REF # XXXXXXX6091" at bounding box center [320, 341] width 100 height 12
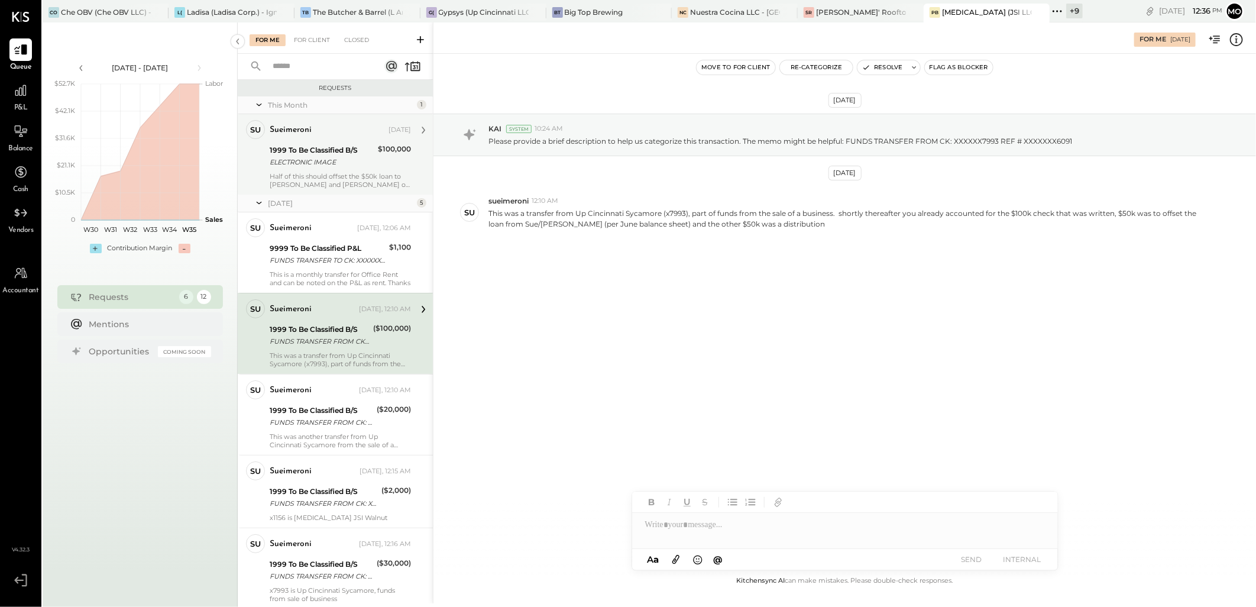
click at [374, 164] on div "1999 To Be Classified B/S ELECTRONIC IMAGE $100,000" at bounding box center [340, 156] width 141 height 26
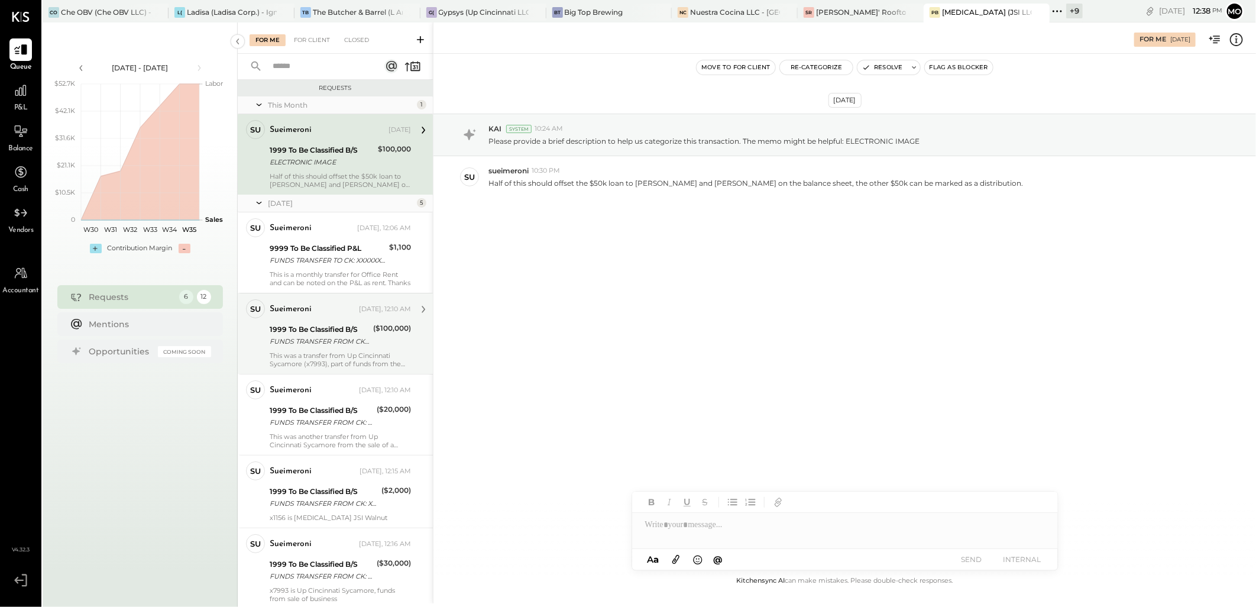
click at [359, 341] on div "FUNDS TRANSFER FROM CK: XXXXXX7993 REF # XXXXXXX6091" at bounding box center [320, 341] width 100 height 12
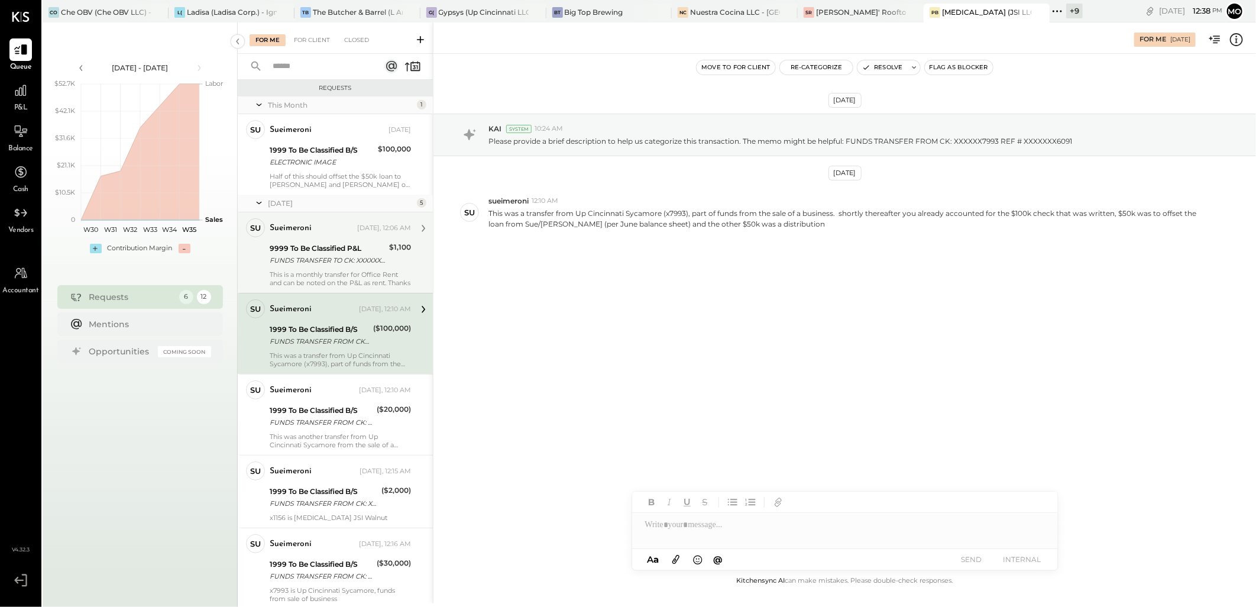
click at [355, 259] on div "FUNDS TRANSFER TO CK: XXXXXX1149 REF # XXXXXXX4547" at bounding box center [328, 260] width 116 height 12
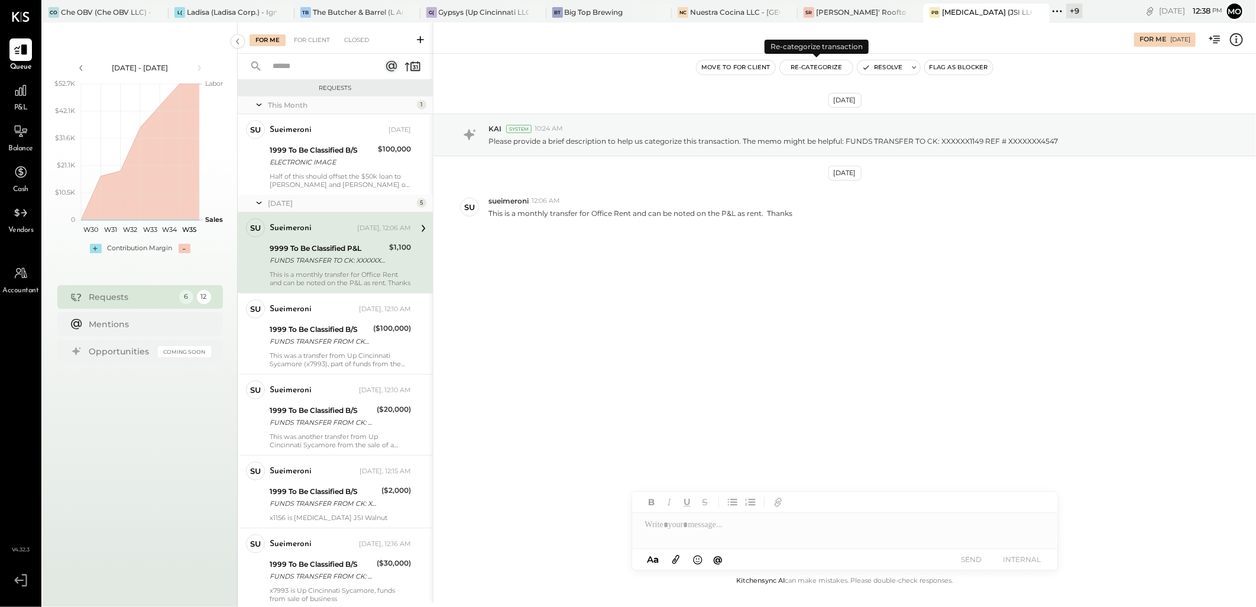
click at [831, 64] on button "Re-Categorize" at bounding box center [816, 67] width 73 height 14
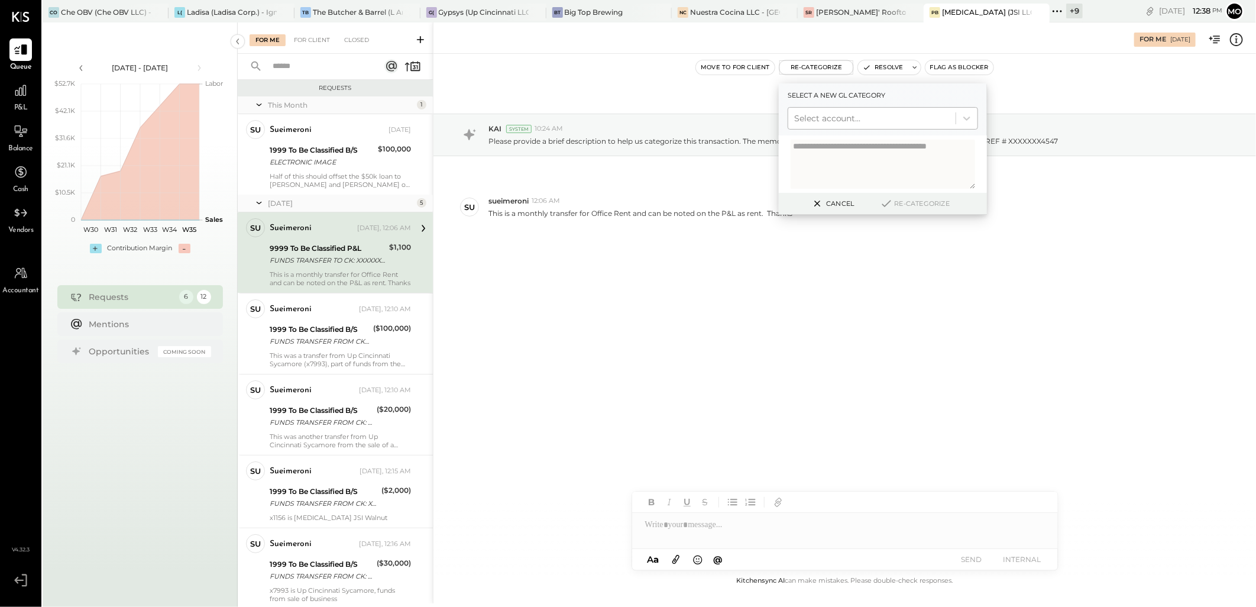
click at [842, 119] on div at bounding box center [872, 118] width 156 height 14
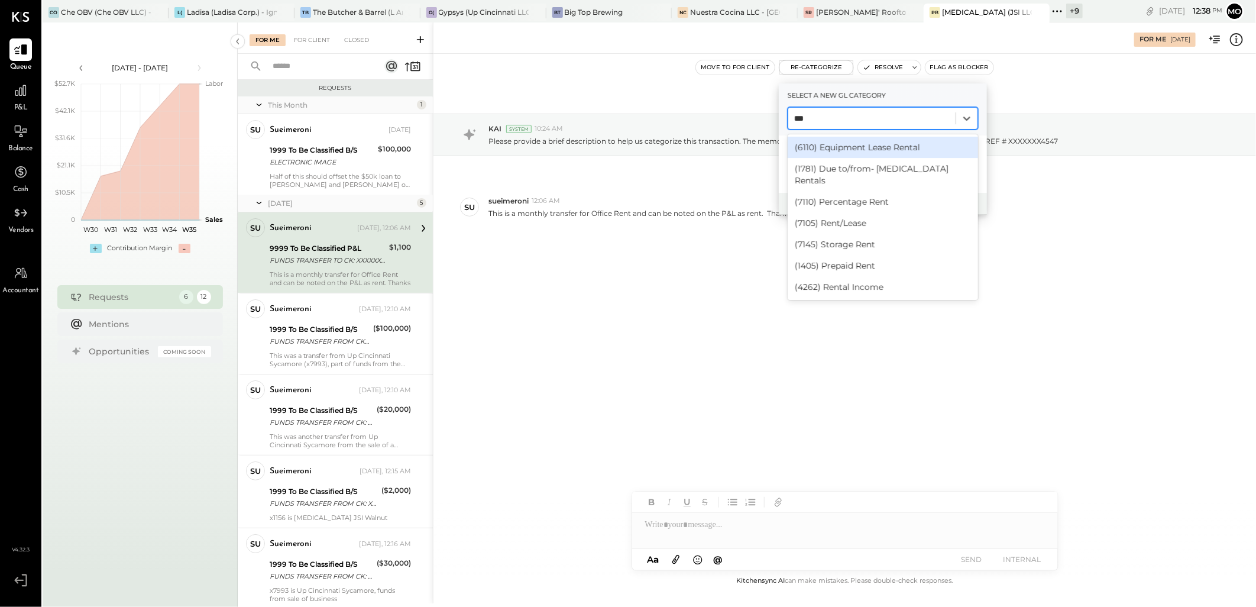
type input "****"
click at [841, 212] on div "(7105) Rent/Lease" at bounding box center [883, 222] width 190 height 21
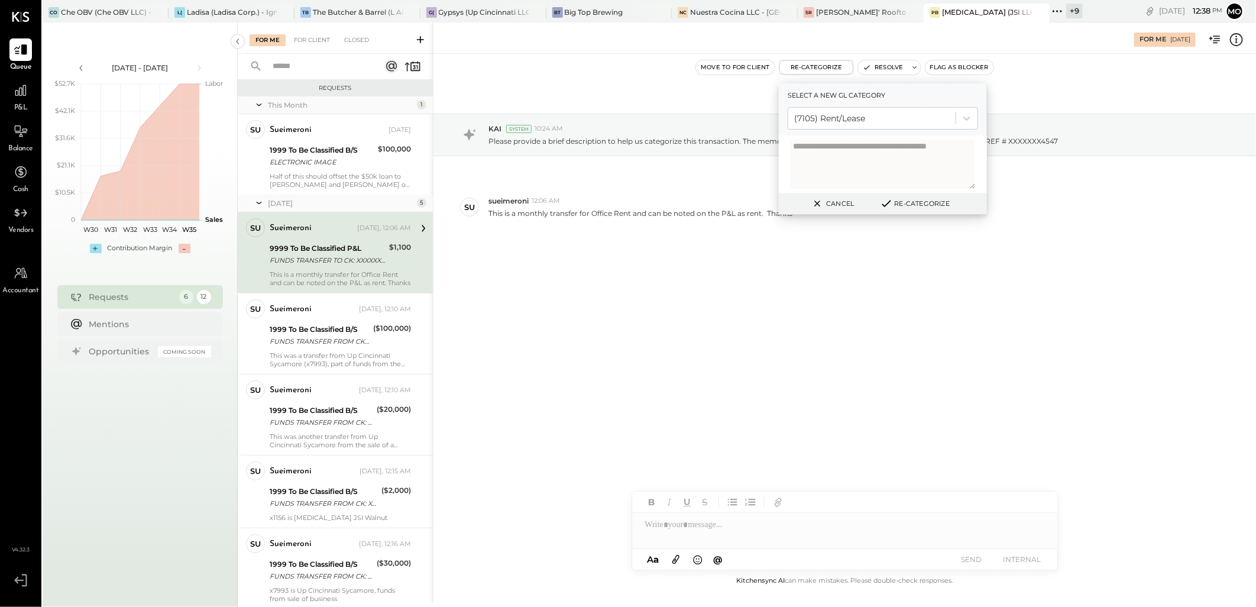
click at [907, 209] on button "Re-Categorize" at bounding box center [915, 203] width 78 height 14
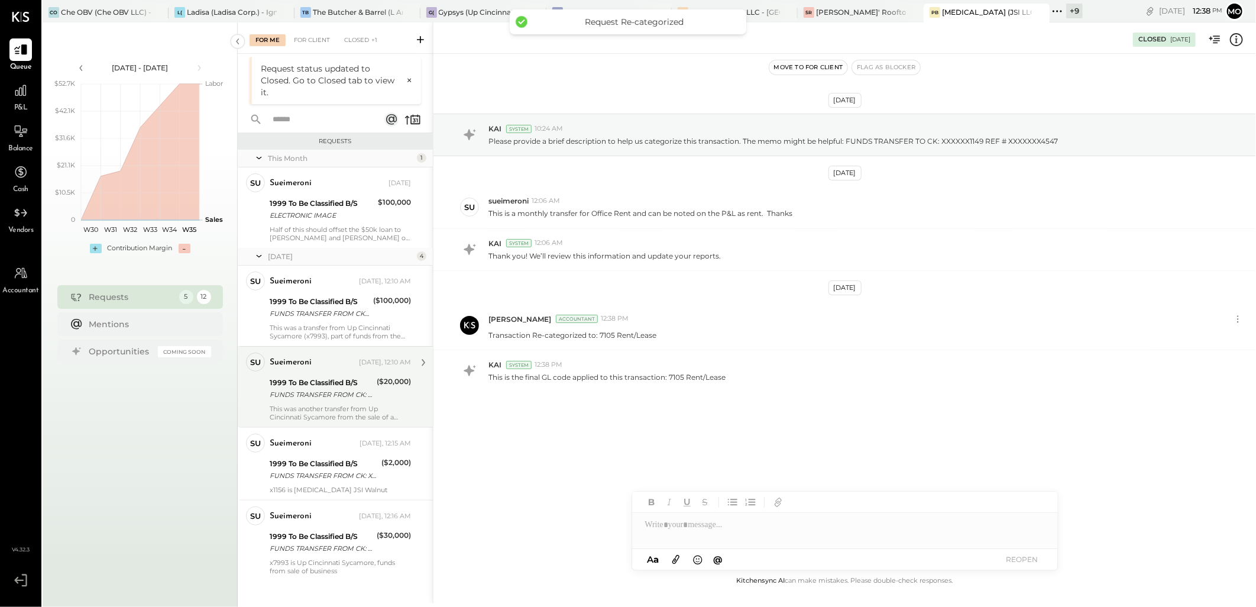
click at [359, 383] on div "1999 To Be Classified B/S" at bounding box center [322, 383] width 104 height 12
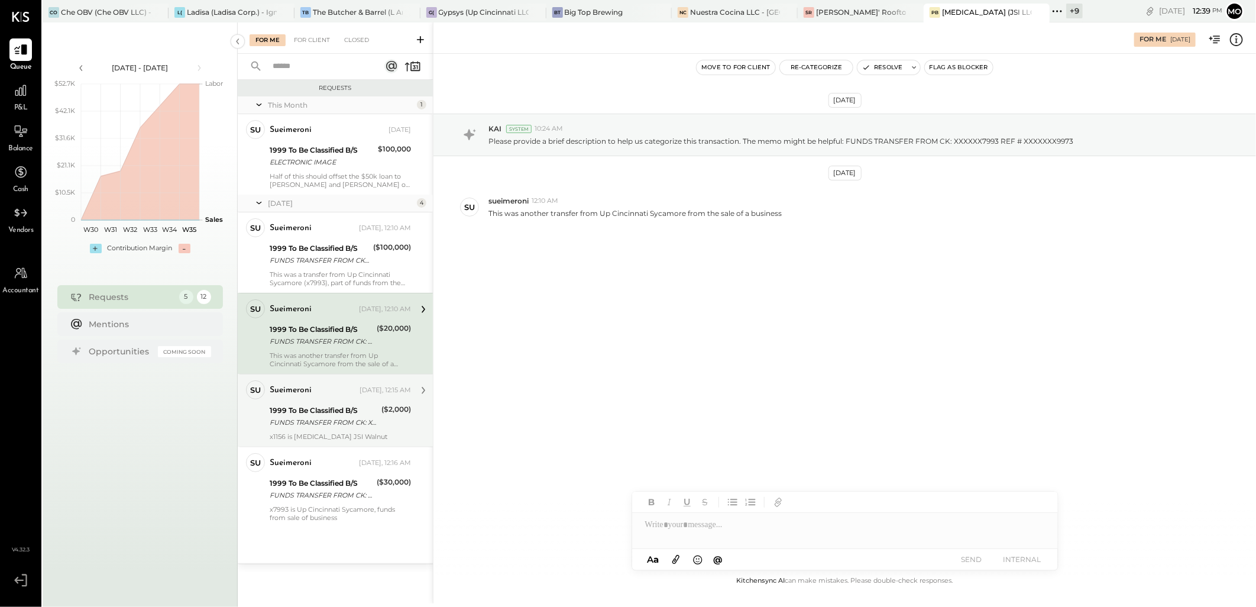
click at [354, 411] on div "1999 To Be Classified B/S" at bounding box center [324, 411] width 108 height 12
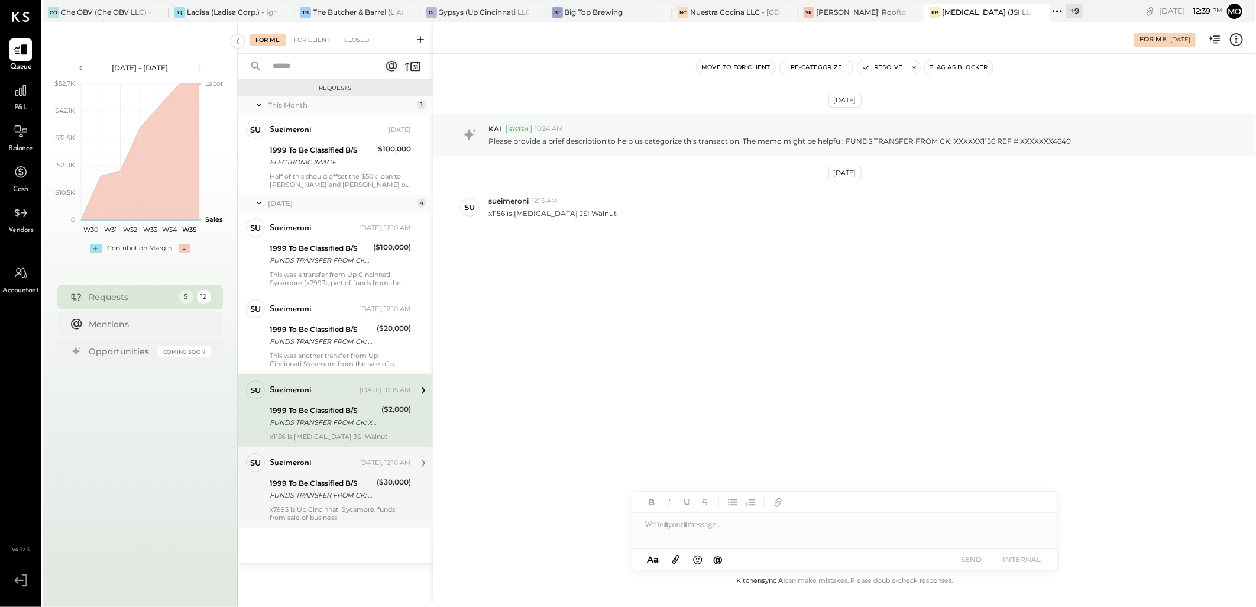
click at [363, 497] on div "FUNDS TRANSFER FROM CK: XXXXXX7993 REF # XXXXXXX1687" at bounding box center [322, 495] width 104 height 12
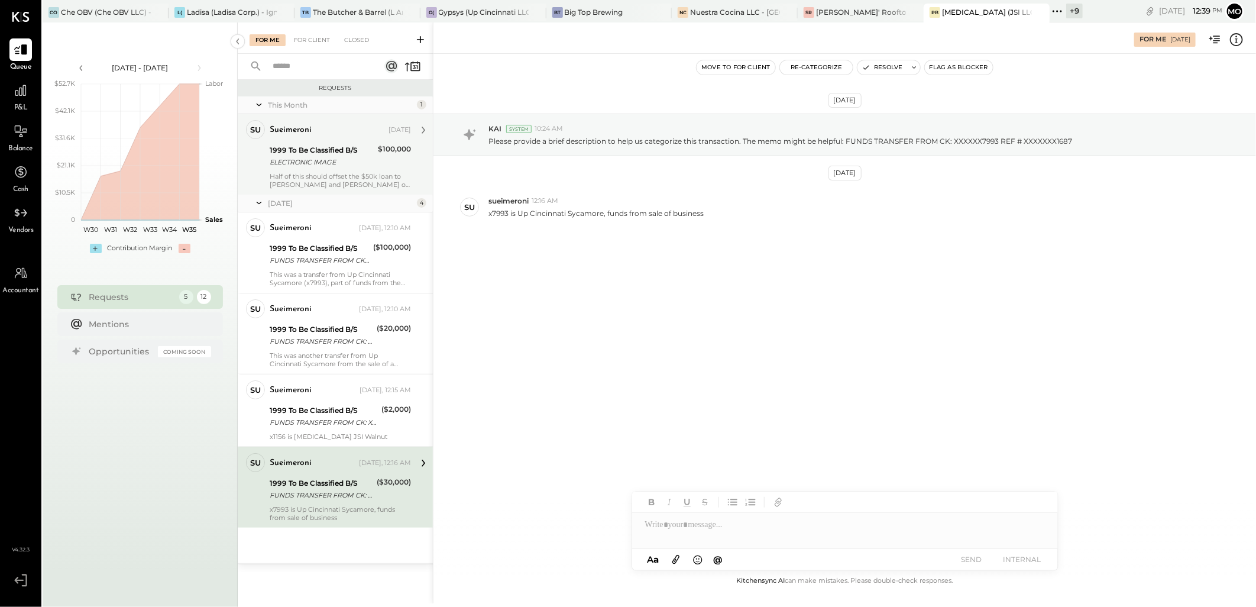
click at [337, 156] on div "ELECTRONIC IMAGE" at bounding box center [322, 162] width 105 height 12
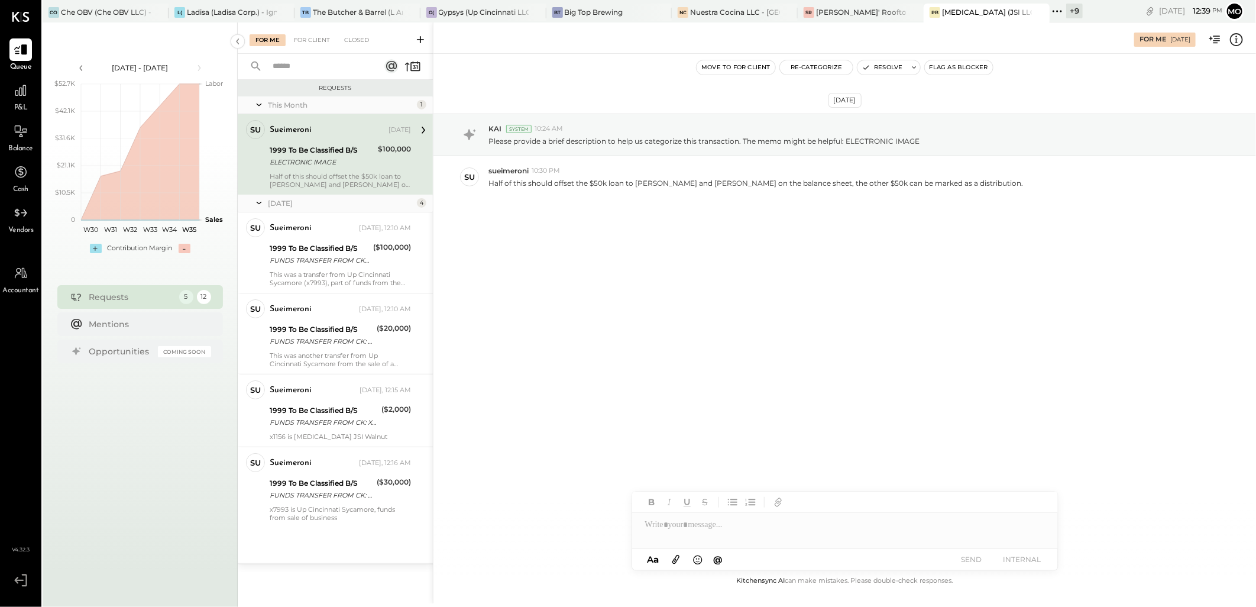
drag, startPoint x: 341, startPoint y: 347, endPoint x: 600, endPoint y: 351, distance: 258.5
click at [341, 347] on div "1999 To Be Classified B/S FUNDS TRANSFER FROM CK: XXXXXX7993 REF # XXXXXXX9973" at bounding box center [322, 335] width 104 height 26
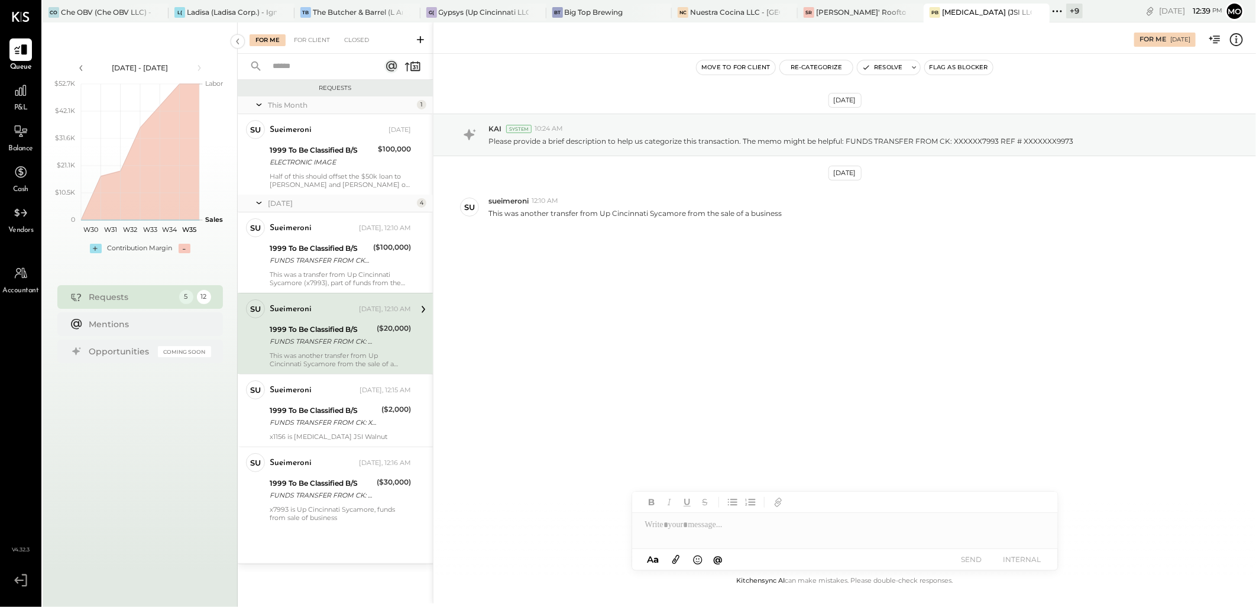
click at [300, 24] on div "For Me For Client Closed" at bounding box center [335, 37] width 195 height 31
click at [306, 37] on div "For Client" at bounding box center [312, 40] width 48 height 12
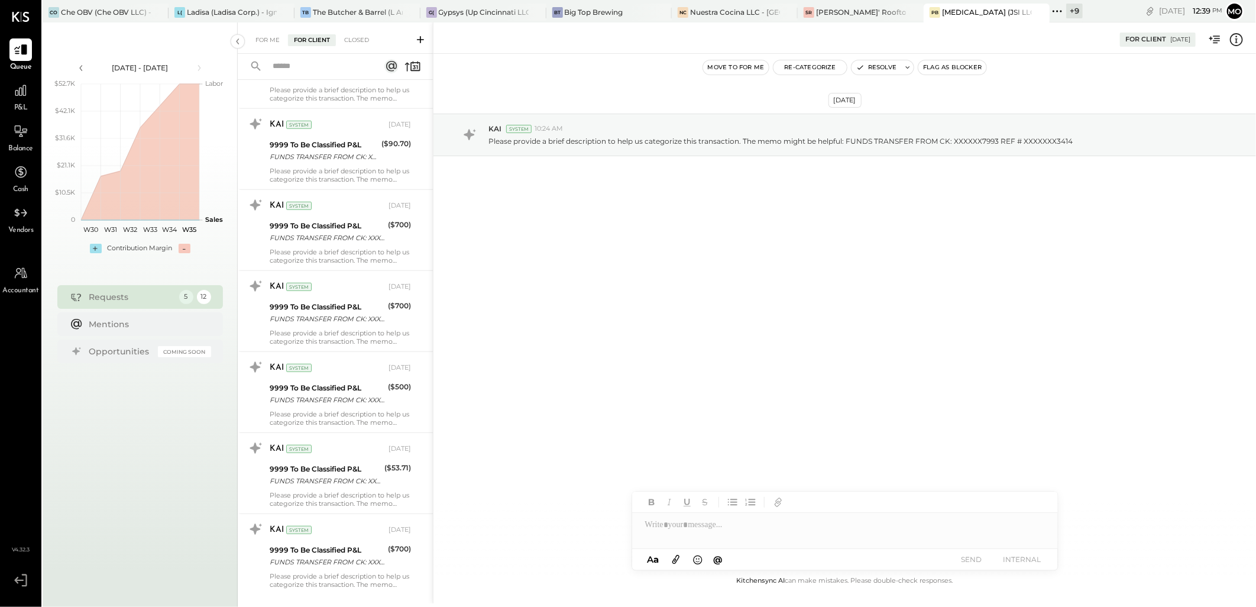
scroll to position [518, 0]
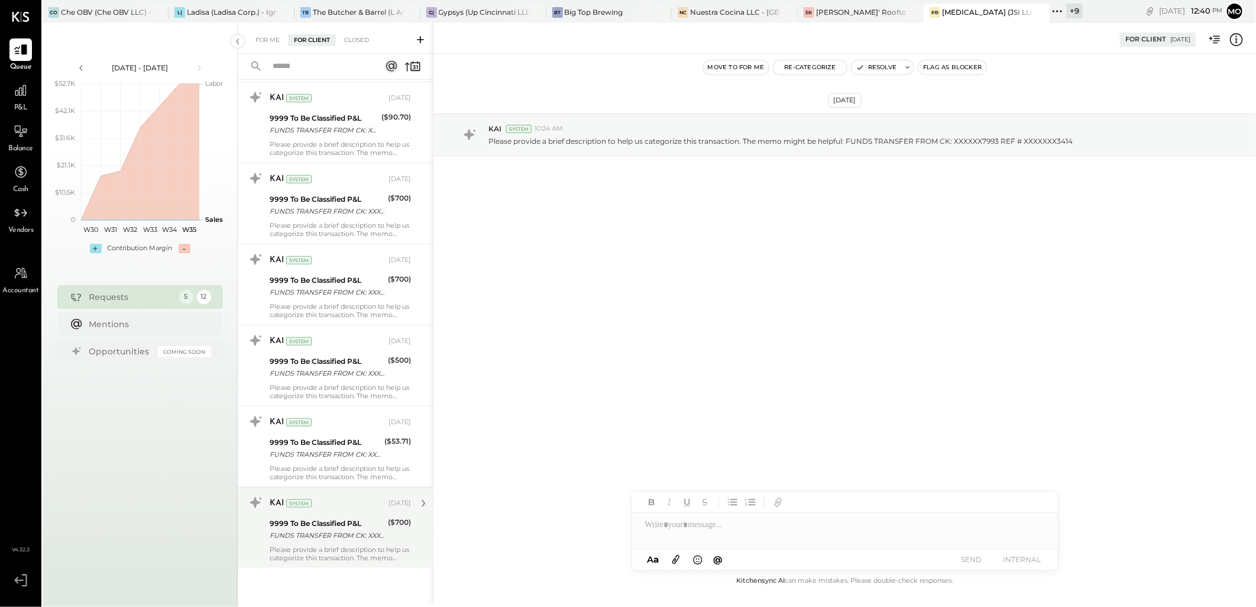
click at [330, 531] on div "FUNDS TRANSFER FROM CK: XXXXXX7993 REF # XXXXXXX8908" at bounding box center [327, 535] width 115 height 12
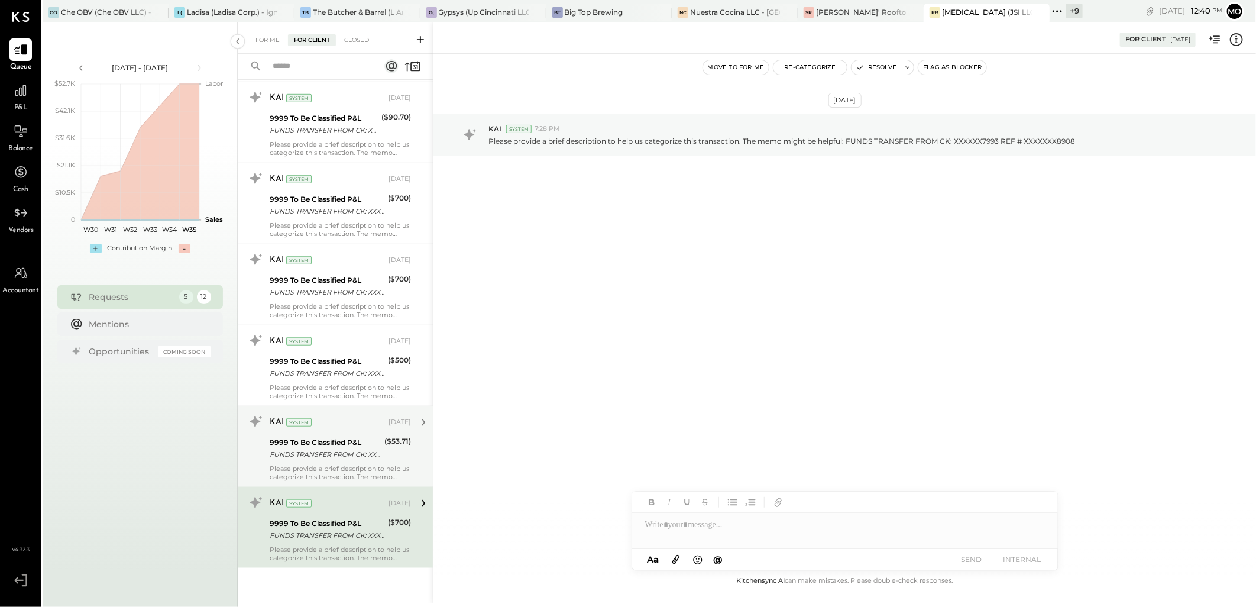
click at [315, 449] on div "FUNDS TRANSFER FROM CK: XXXXXX7993 REF # XXXXXXX3827" at bounding box center [325, 454] width 111 height 12
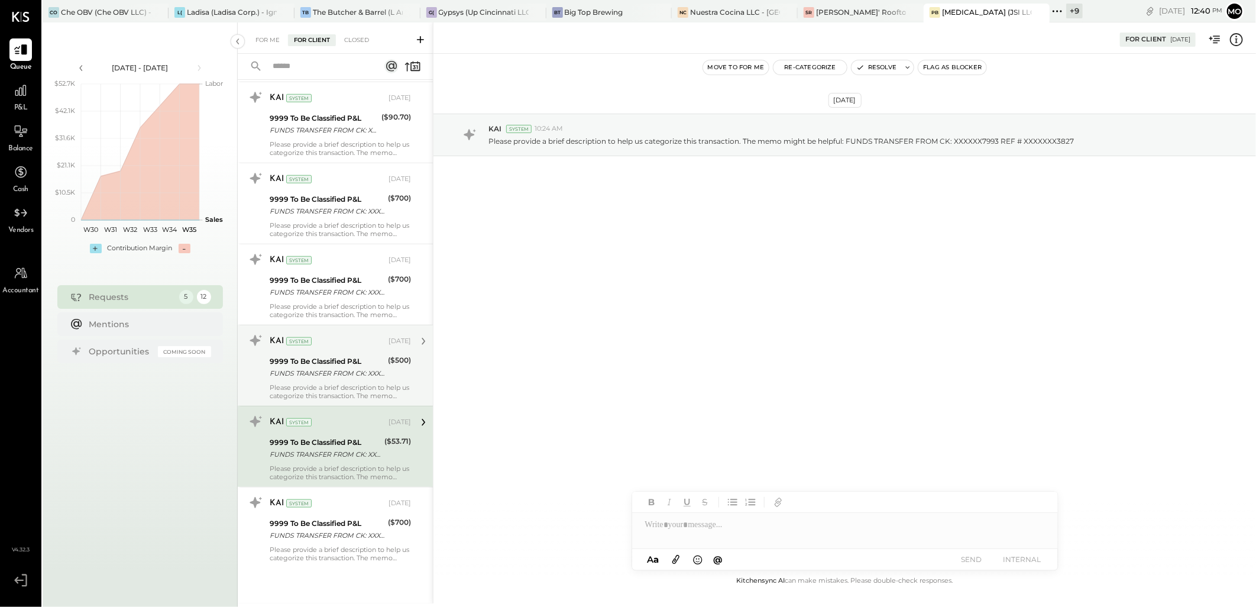
click at [354, 357] on div "9999 To Be Classified P&L" at bounding box center [327, 361] width 115 height 12
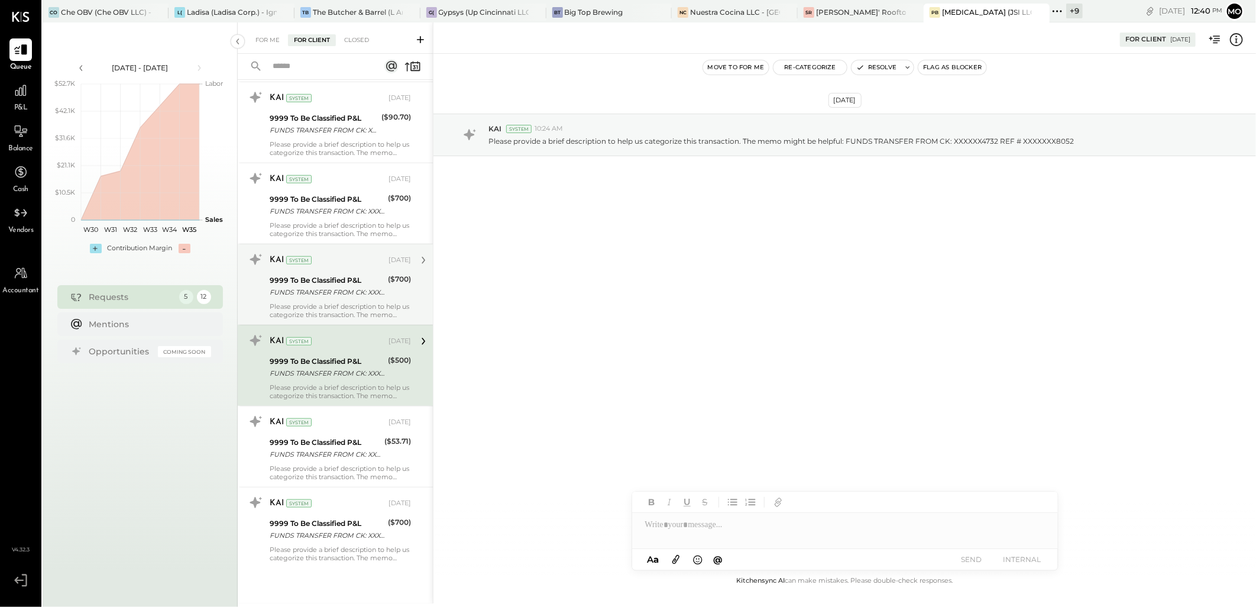
click at [354, 296] on div "FUNDS TRANSFER FROM CK: XXXXXX7993 REF # XXXXXXX5918" at bounding box center [327, 292] width 115 height 12
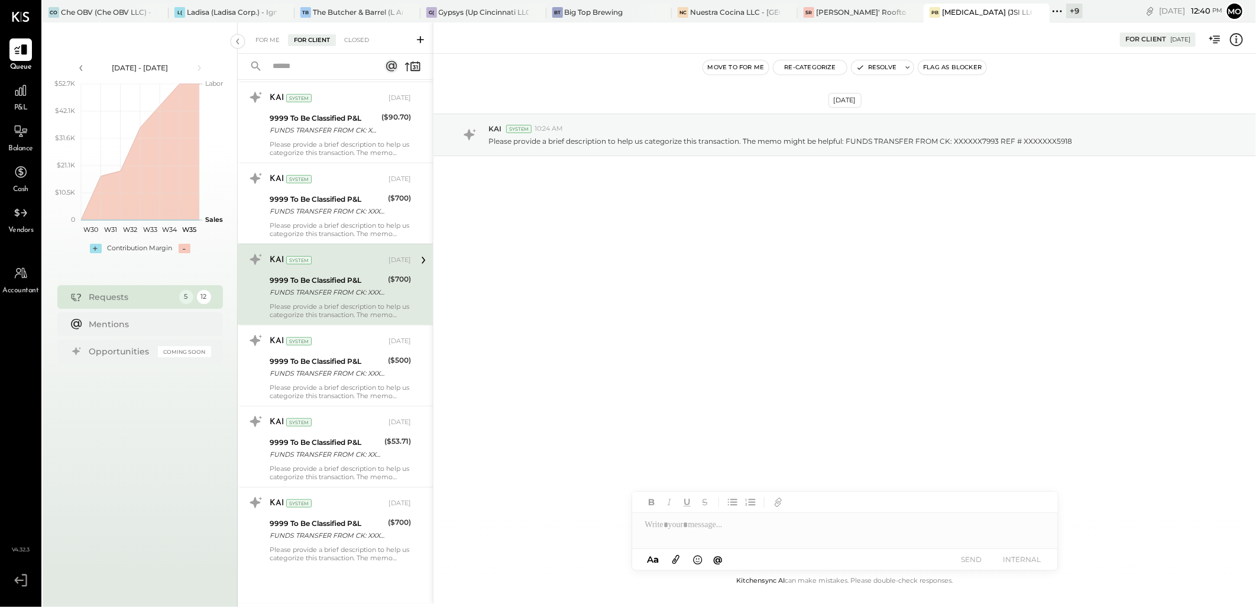
scroll to position [387, 0]
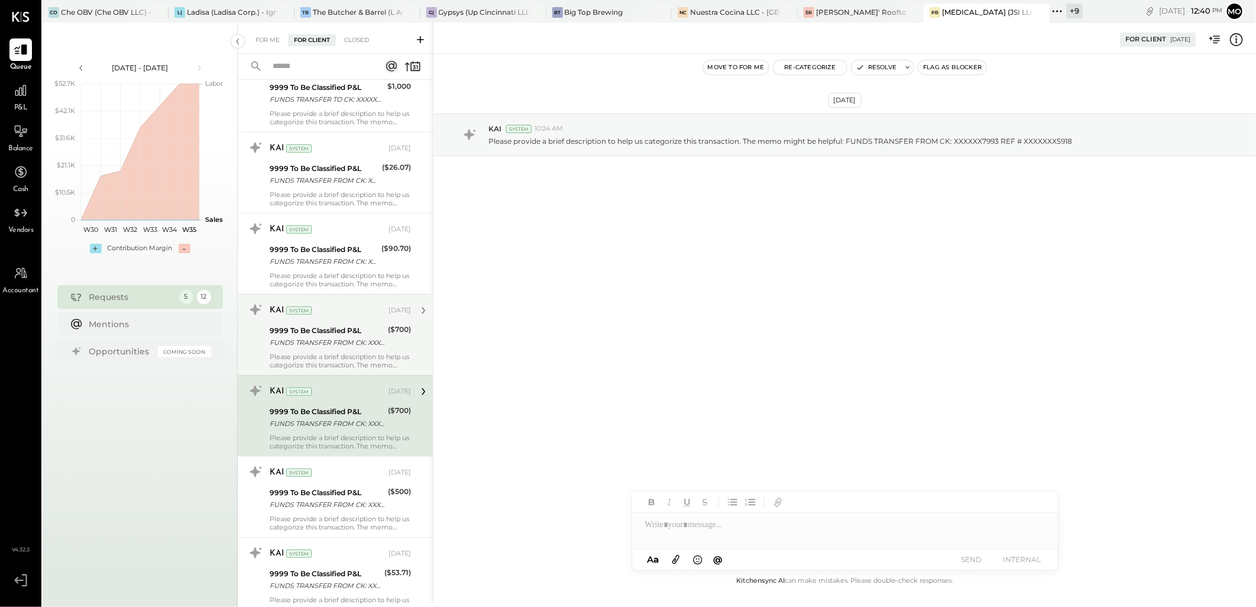
click at [334, 324] on div "9999 To Be Classified P&L FUNDS TRANSFER FROM CK: XXXXXX7993 REF # XXXXXXX4343" at bounding box center [327, 337] width 115 height 26
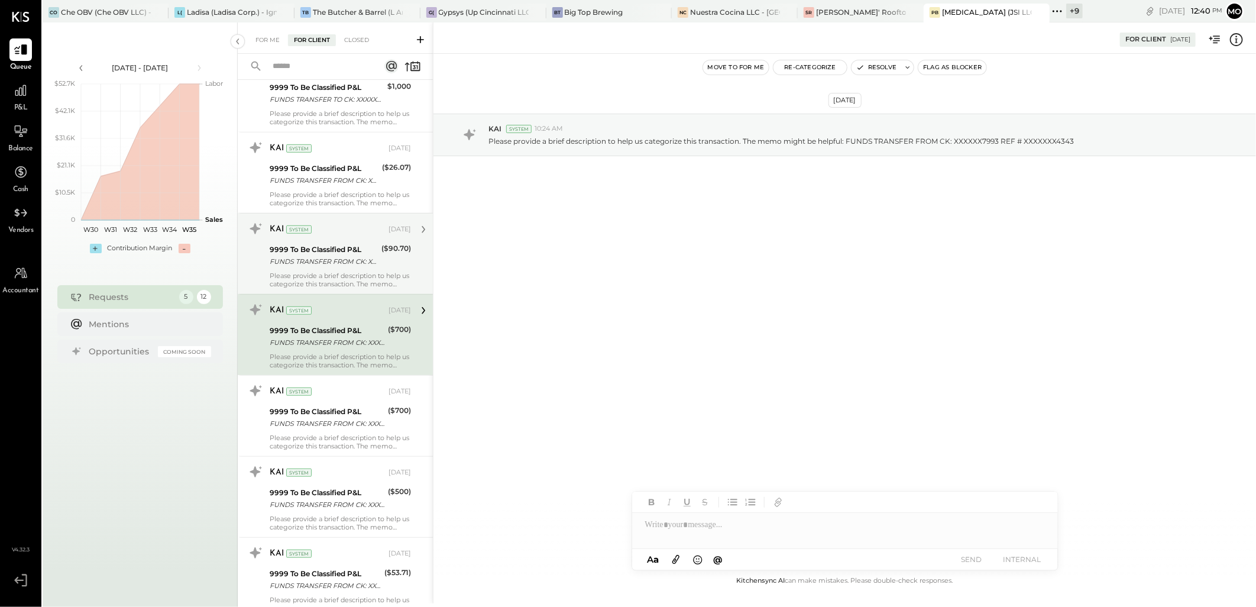
click at [360, 253] on div "9999 To Be Classified P&L" at bounding box center [324, 250] width 108 height 12
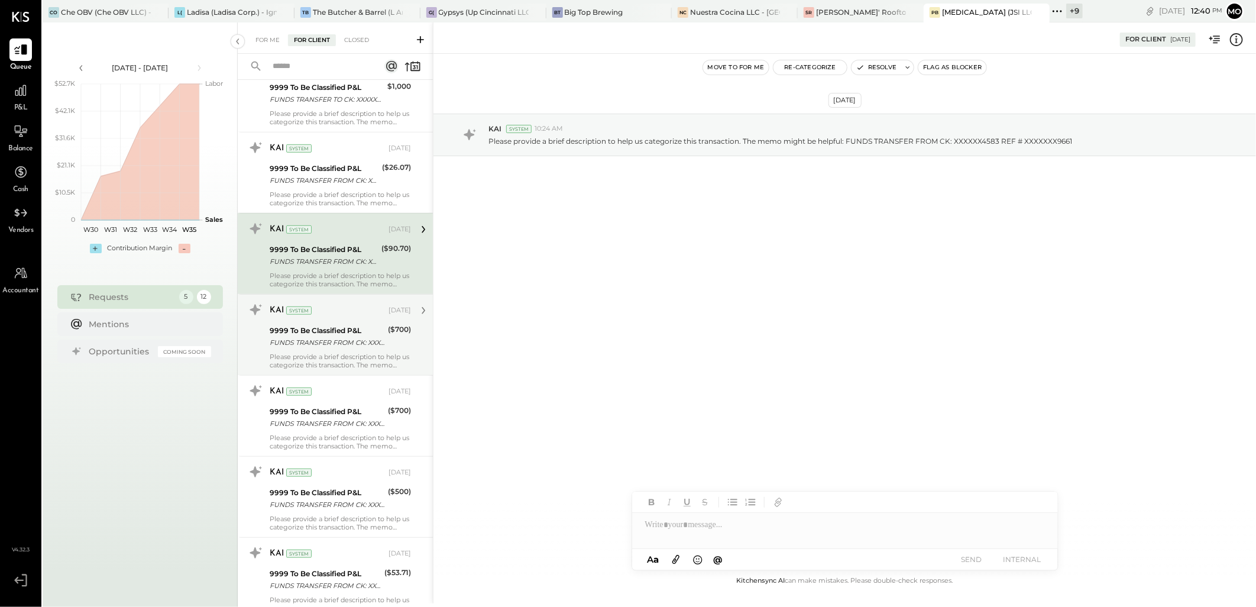
scroll to position [124, 0]
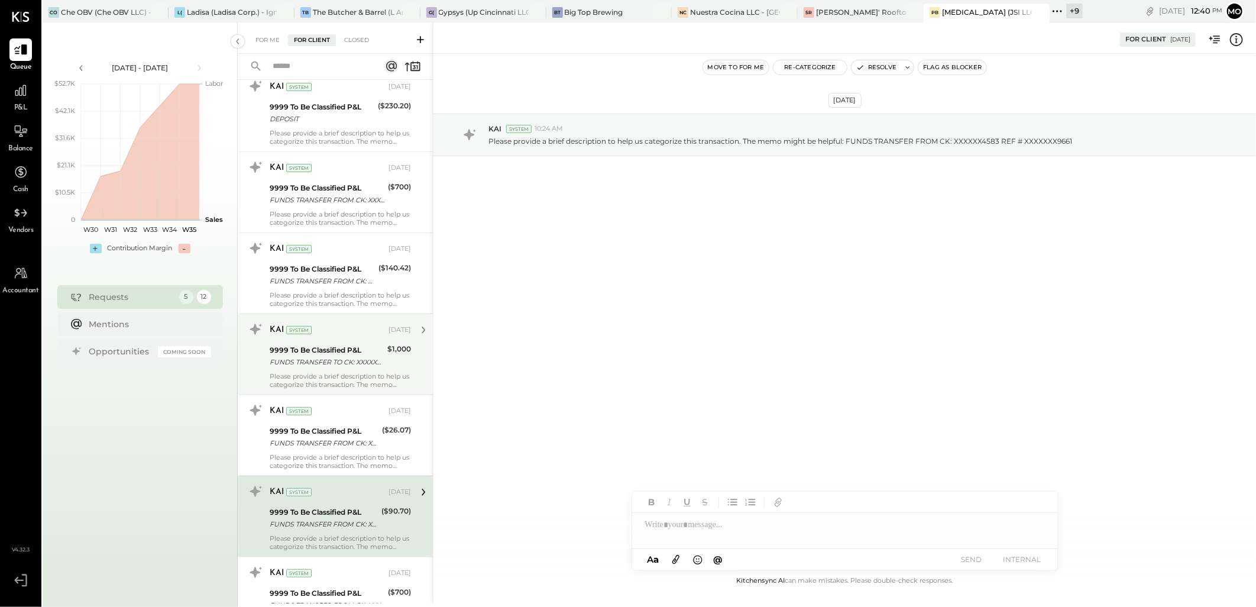
click at [332, 366] on div "FUNDS TRANSFER TO CK: XXXXXX3867 REF # XXXXXXX5077" at bounding box center [327, 362] width 114 height 12
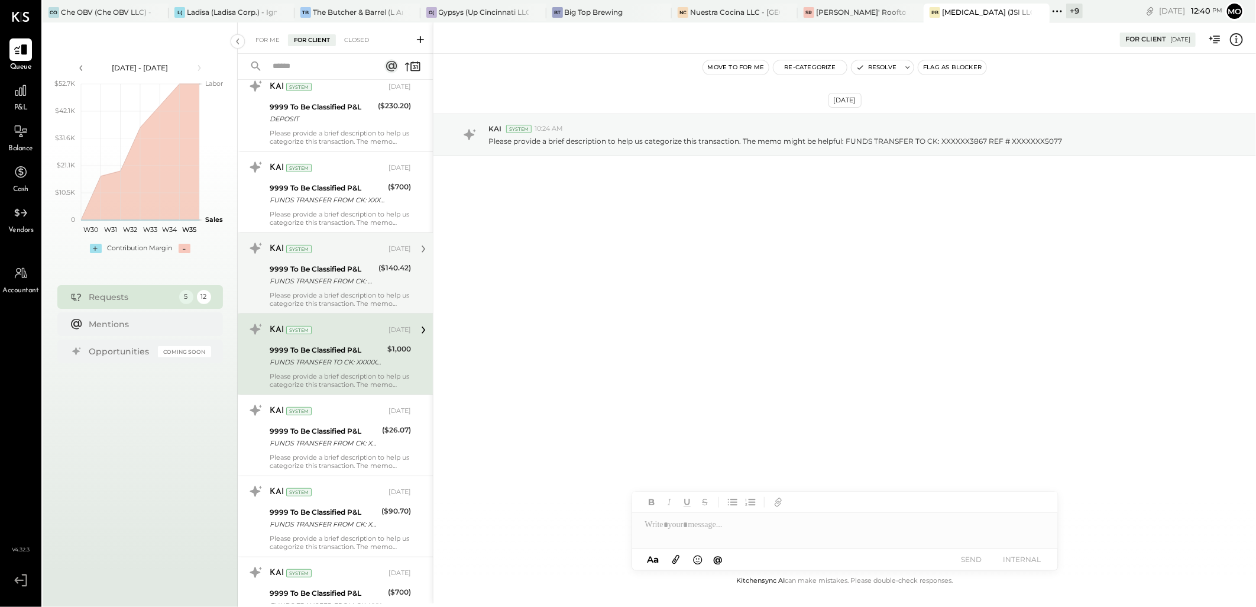
click at [339, 277] on div "FUNDS TRANSFER FROM CK: XXXXXX3895 REF # XXXXXXX0150" at bounding box center [322, 281] width 105 height 12
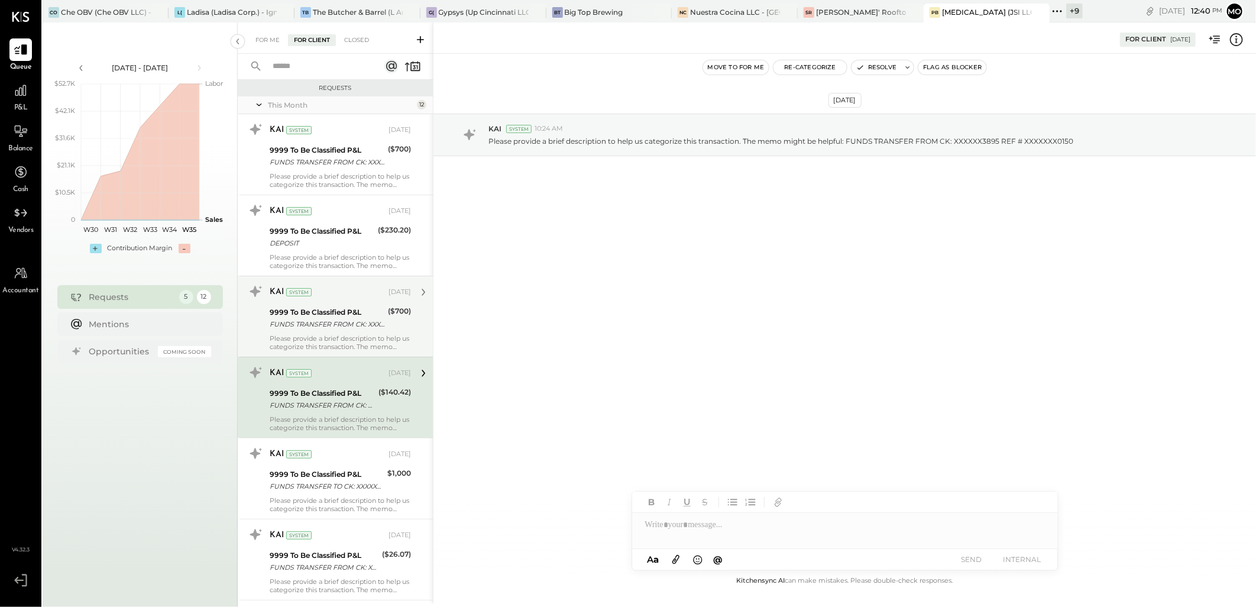
click at [347, 318] on div "FUNDS TRANSFER FROM CK: XXXXXX7993 REF # XXXXXXX4019" at bounding box center [327, 324] width 115 height 12
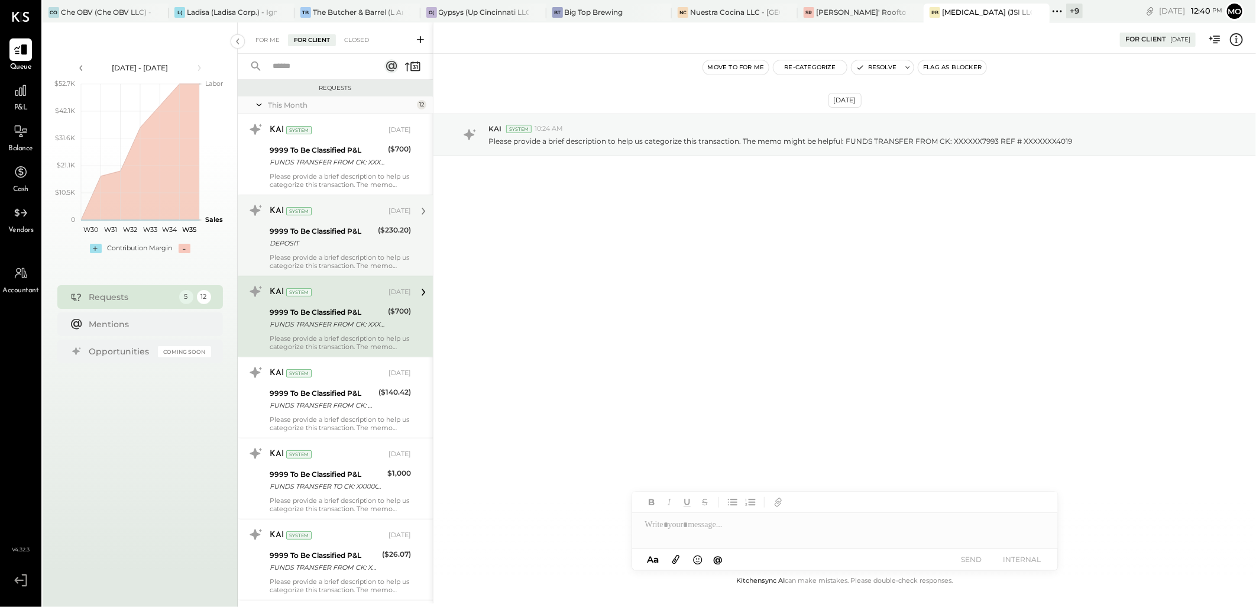
click at [346, 258] on div "Please provide a brief description to help us categorize this transaction. The …" at bounding box center [340, 261] width 141 height 17
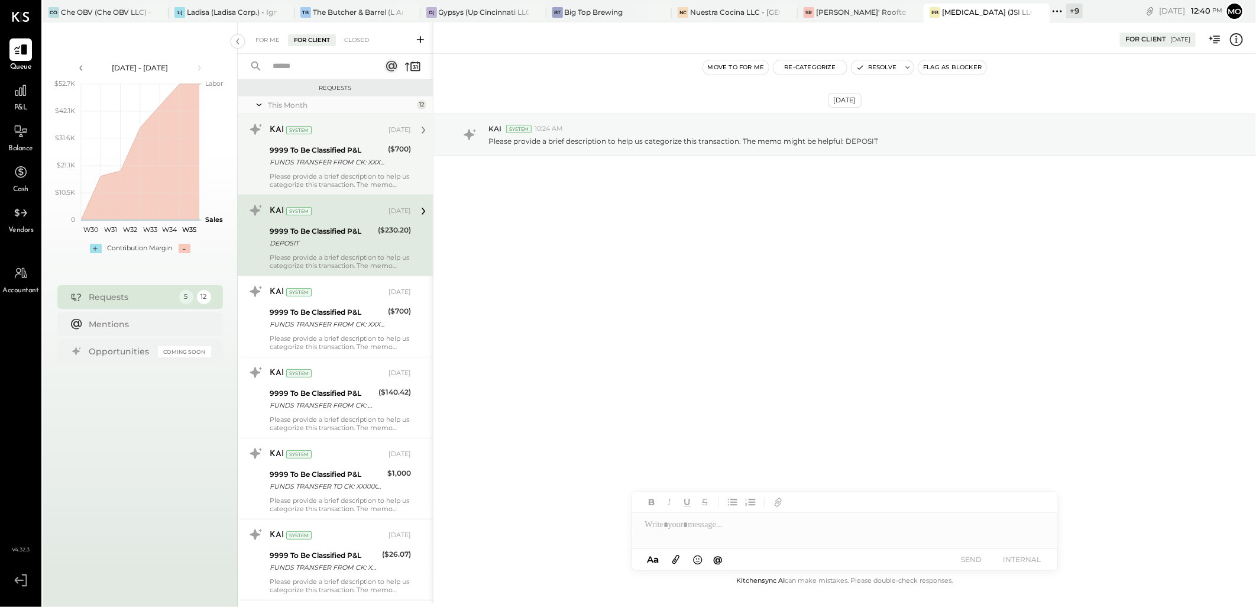
click at [345, 163] on div "FUNDS TRANSFER FROM CK: XXXXXX7993 REF # XXXXXXX3414" at bounding box center [327, 162] width 115 height 12
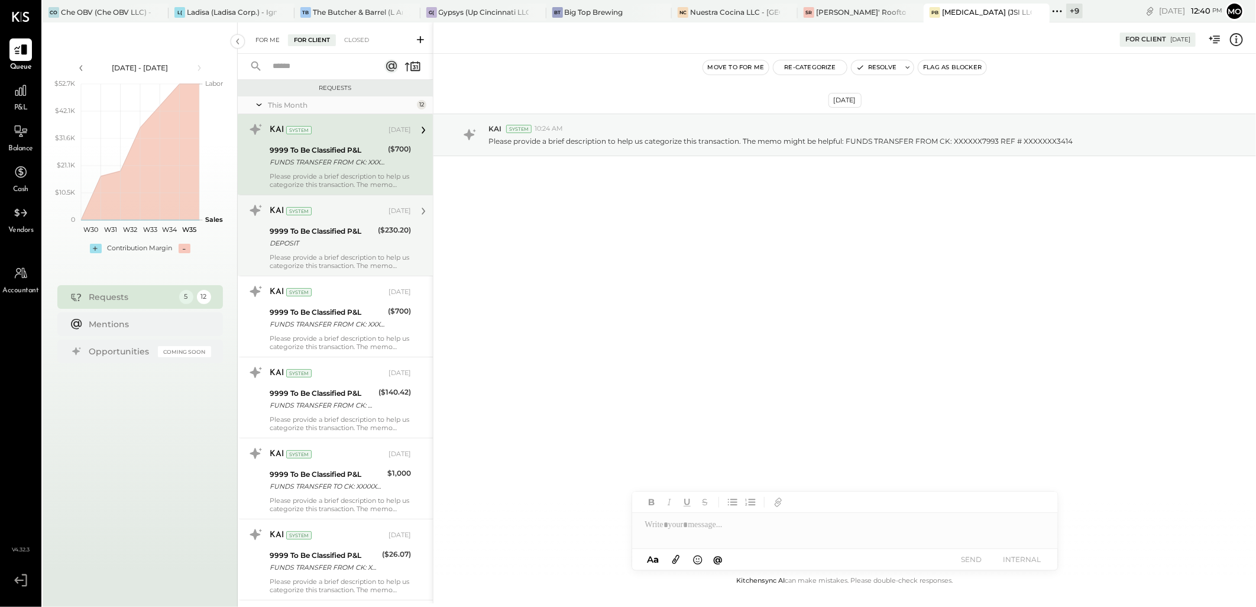
click at [276, 43] on div "For Me" at bounding box center [268, 40] width 36 height 12
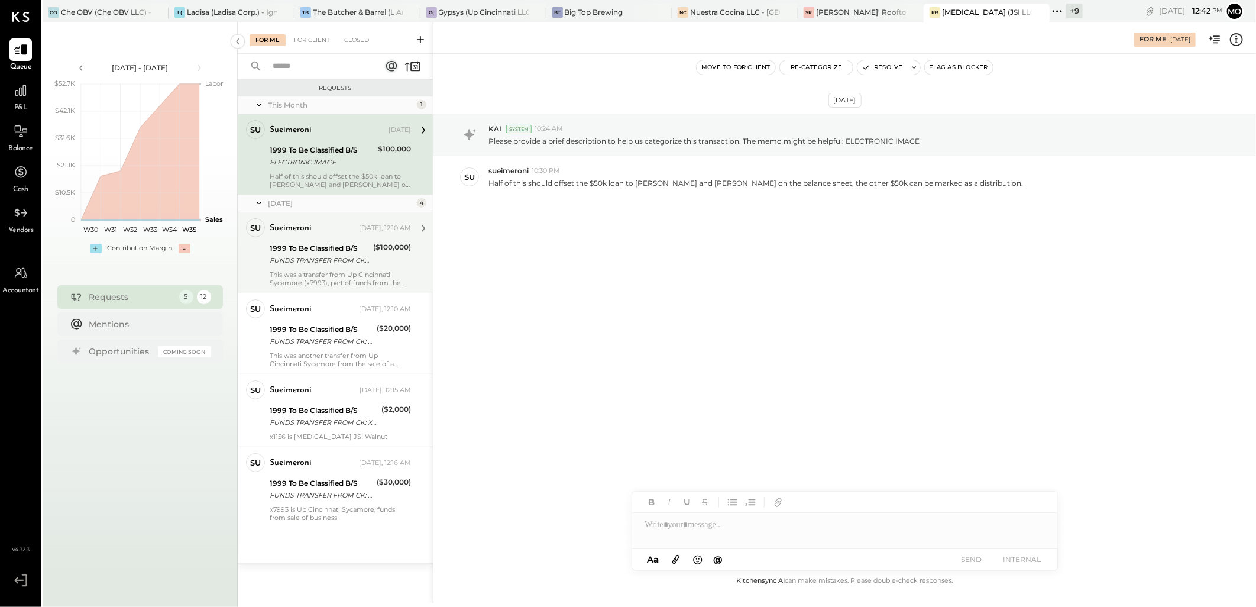
click at [370, 251] on div "1999 To Be Classified B/S FUNDS TRANSFER FROM CK: XXXXXX7993 REF # XXXXXXX6091 …" at bounding box center [340, 254] width 141 height 26
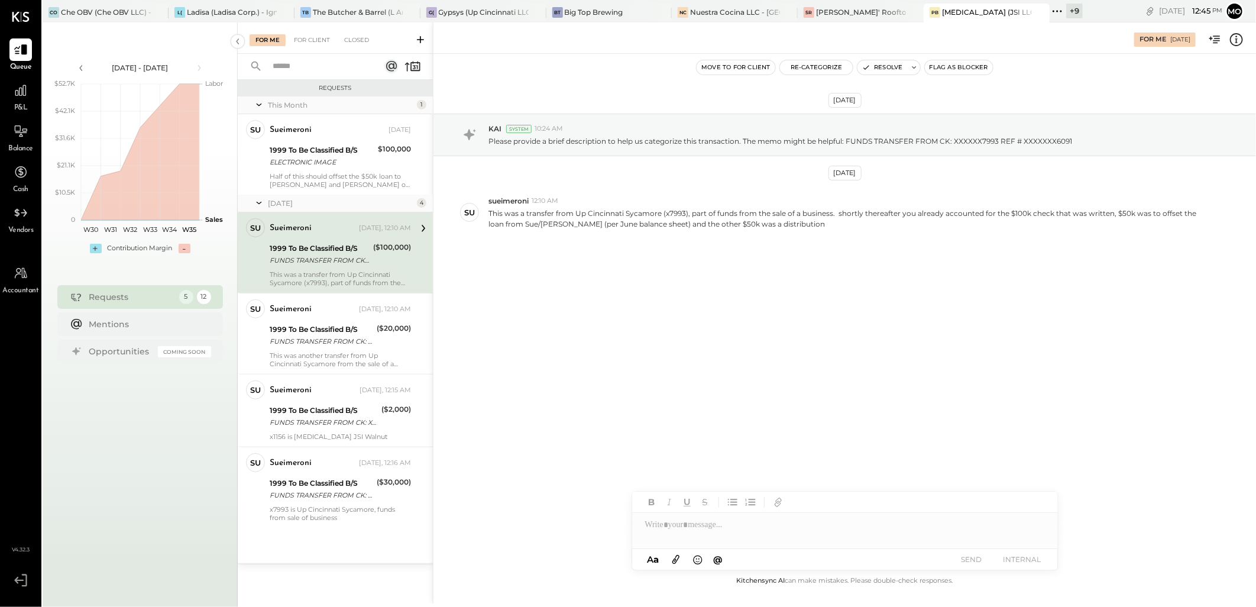
click at [326, 48] on div "For Me For Client Closed" at bounding box center [335, 37] width 195 height 31
click at [324, 44] on div "For Client" at bounding box center [312, 40] width 48 height 12
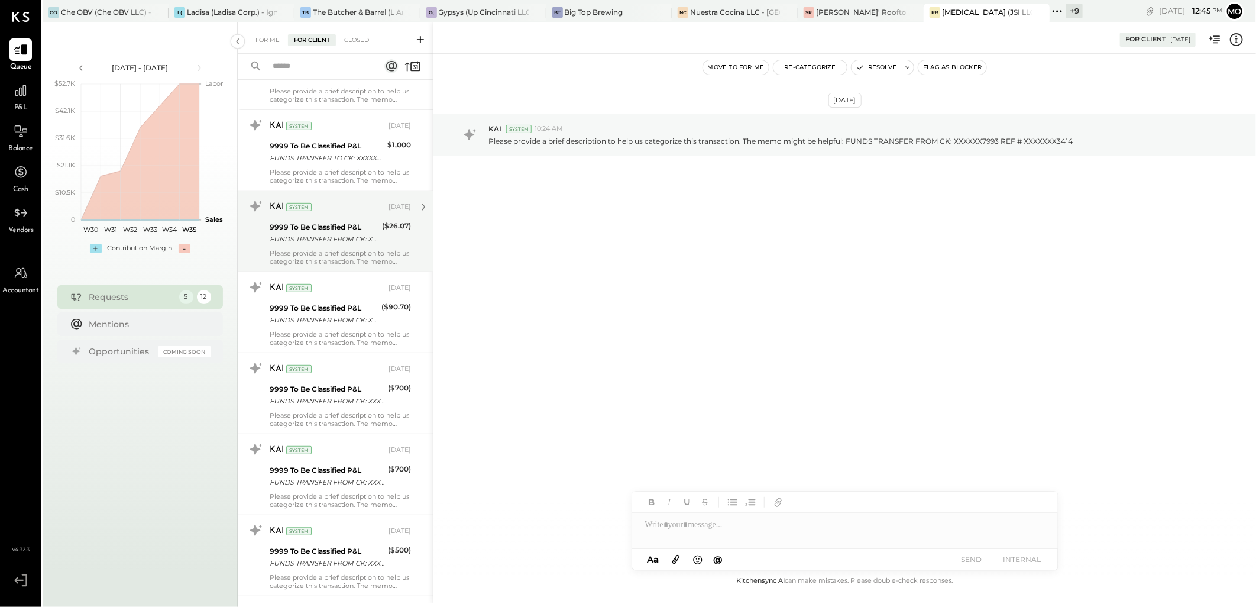
scroll to position [518, 0]
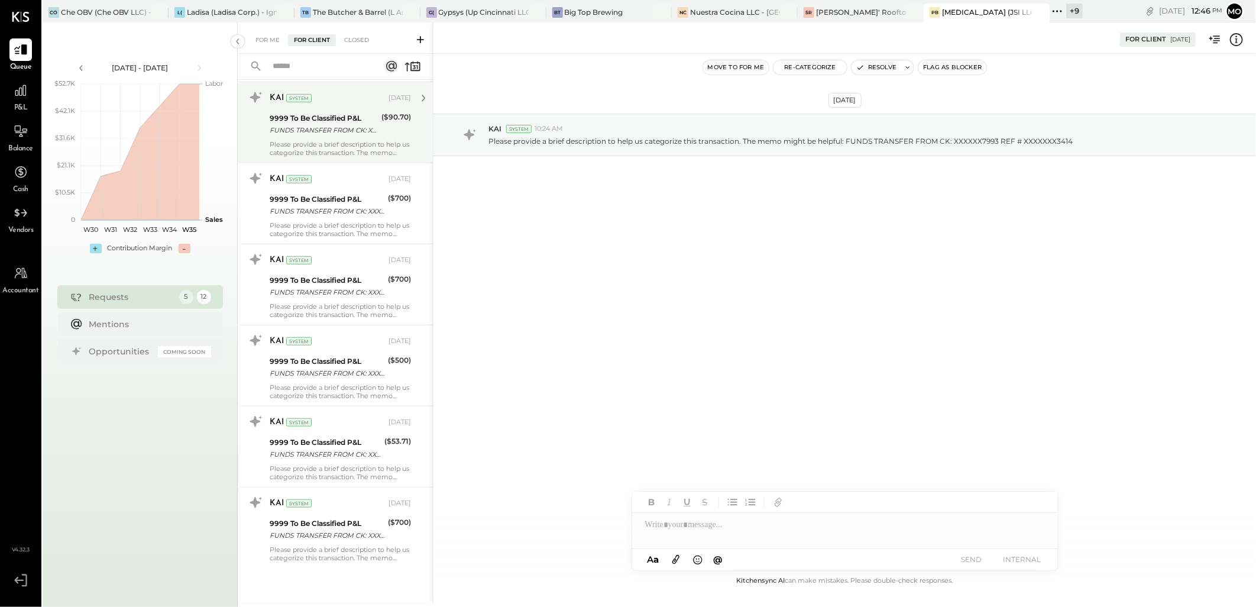
click at [366, 122] on div "9999 To Be Classified P&L" at bounding box center [324, 118] width 108 height 12
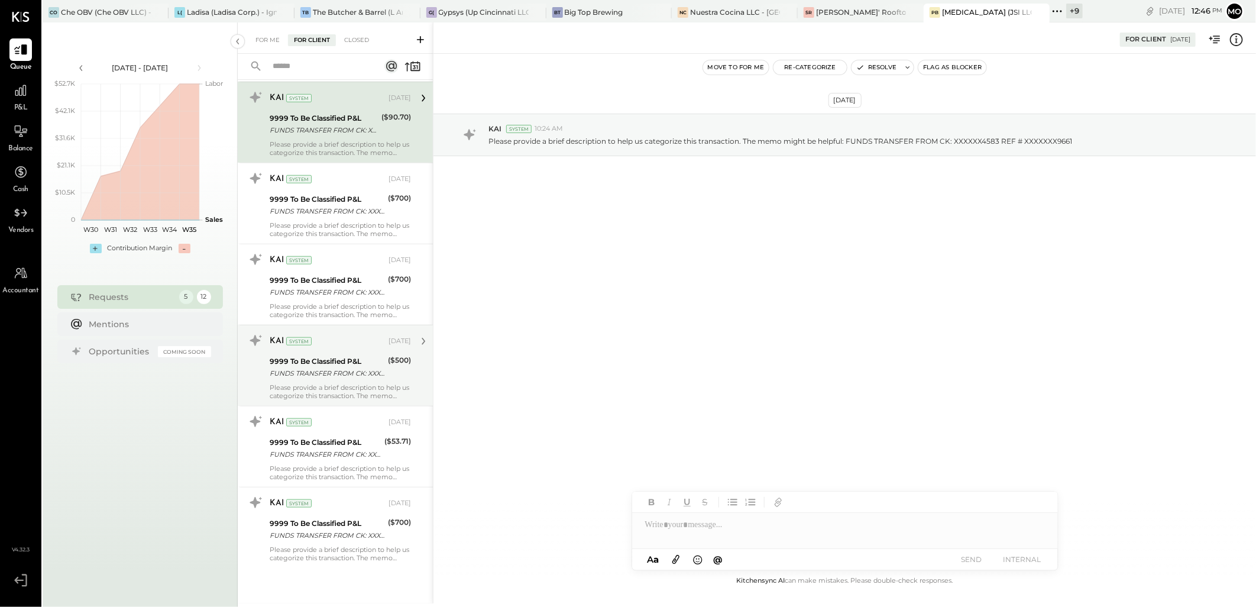
click at [358, 383] on div "Please provide a brief description to help us categorize this transaction. The …" at bounding box center [340, 391] width 141 height 17
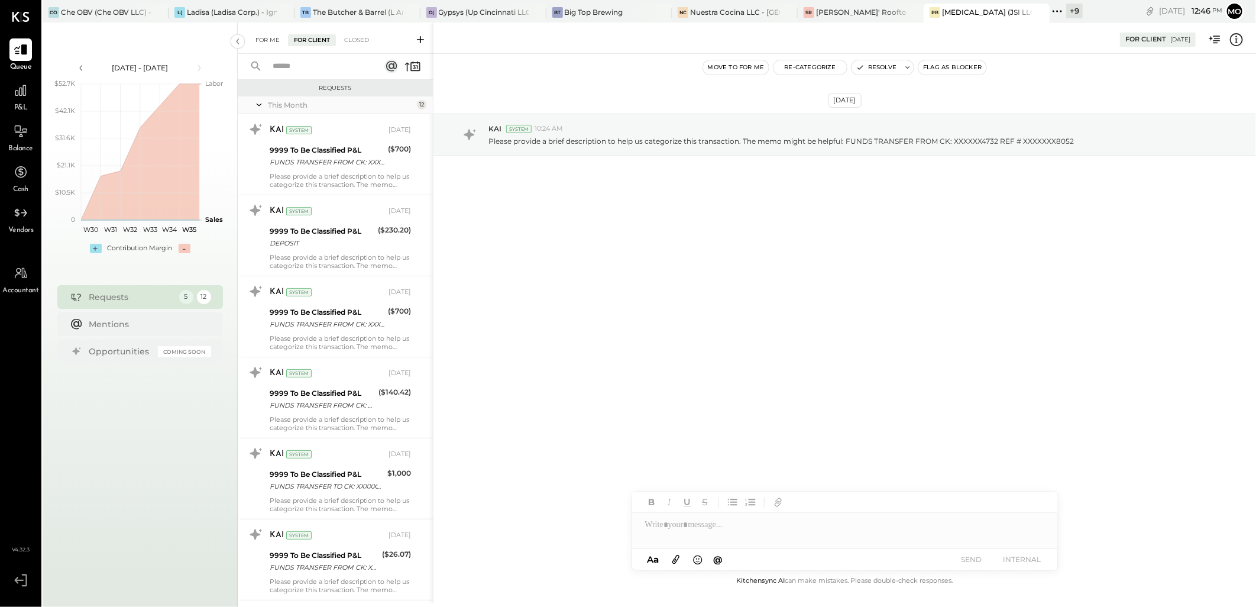
click at [267, 38] on div "For Me" at bounding box center [268, 40] width 36 height 12
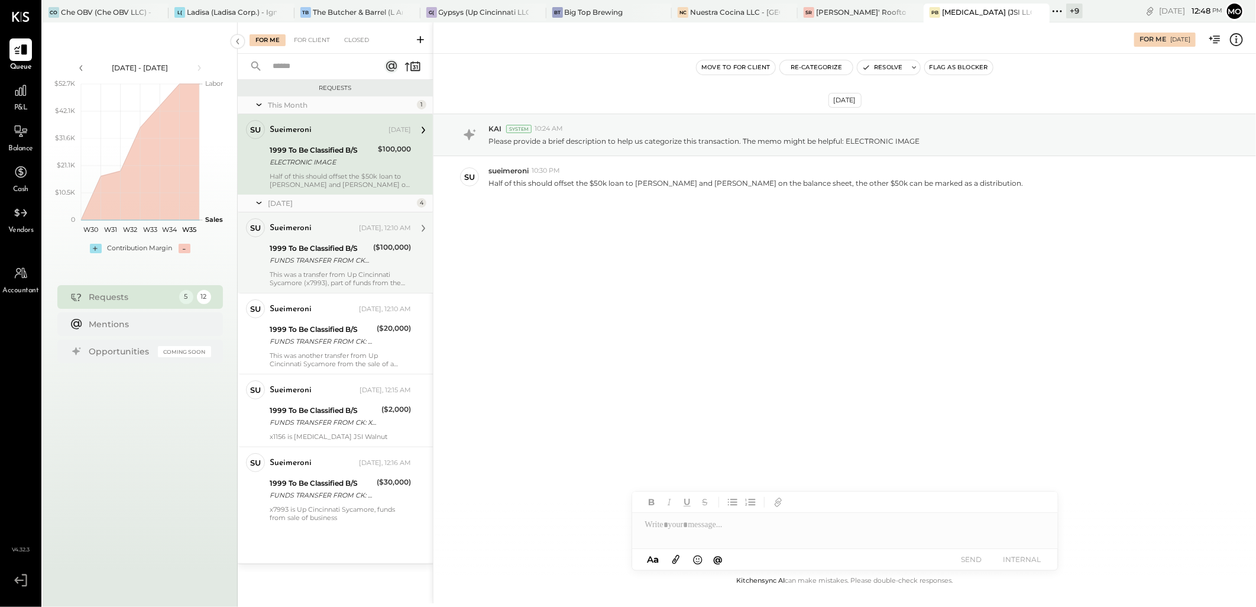
click at [362, 254] on div "FUNDS TRANSFER FROM CK: XXXXXX7993 REF # XXXXXXX6091" at bounding box center [320, 260] width 100 height 12
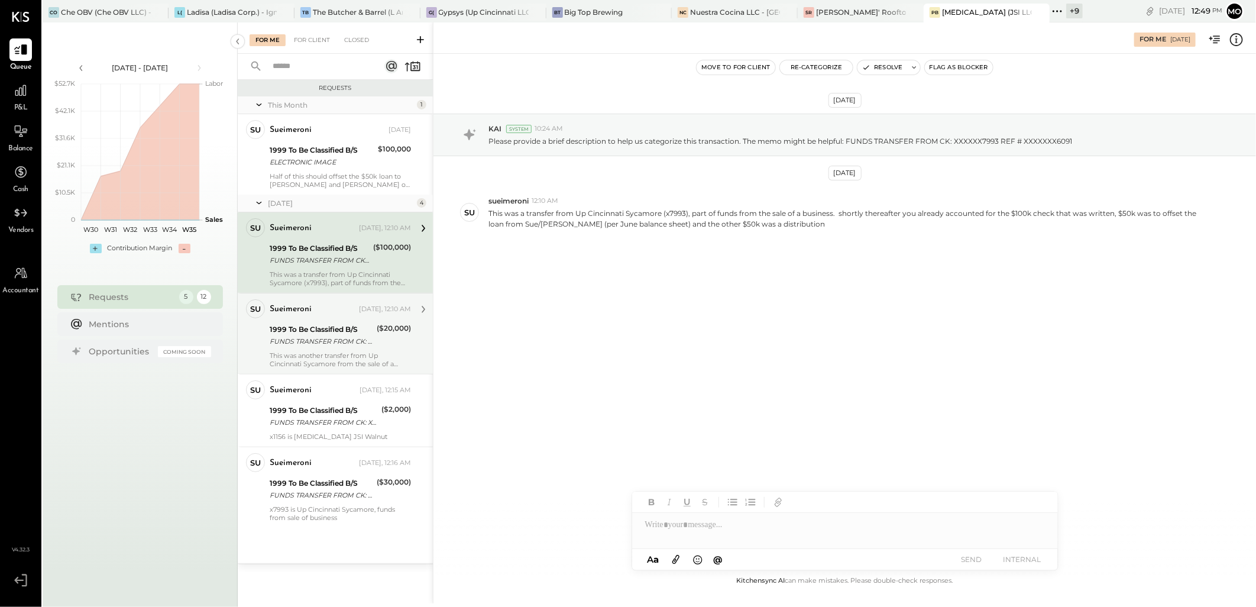
click at [337, 338] on div "FUNDS TRANSFER FROM CK: XXXXXX7993 REF # XXXXXXX9973" at bounding box center [322, 341] width 104 height 12
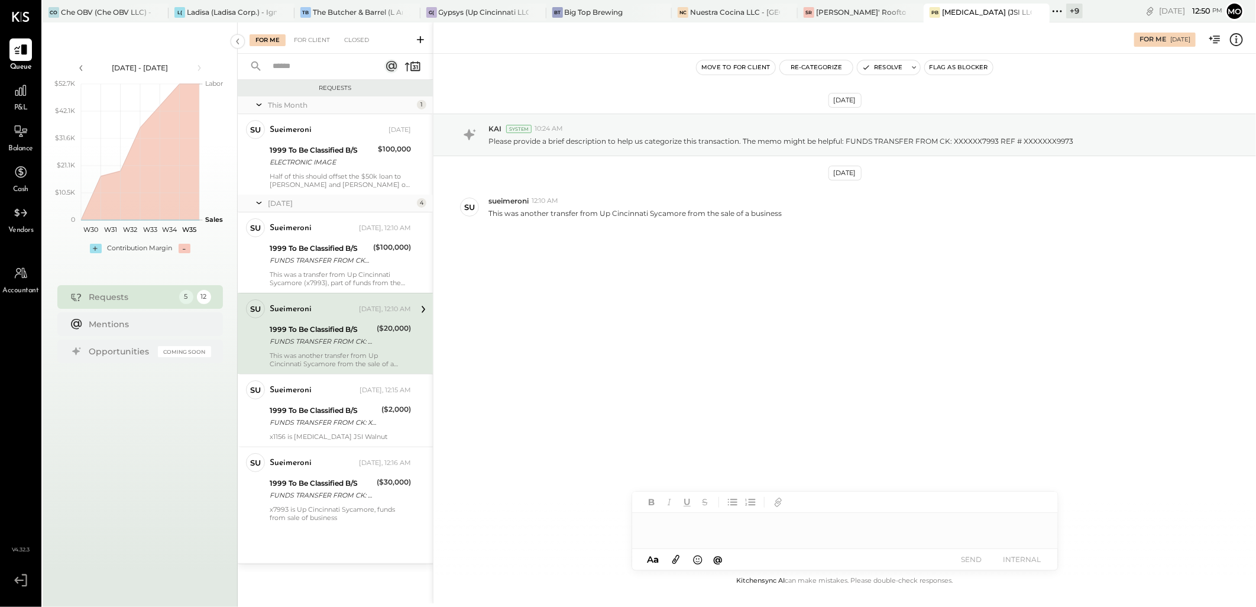
click at [669, 524] on div at bounding box center [845, 525] width 426 height 24
click at [984, 562] on button "SEND" at bounding box center [971, 559] width 47 height 16
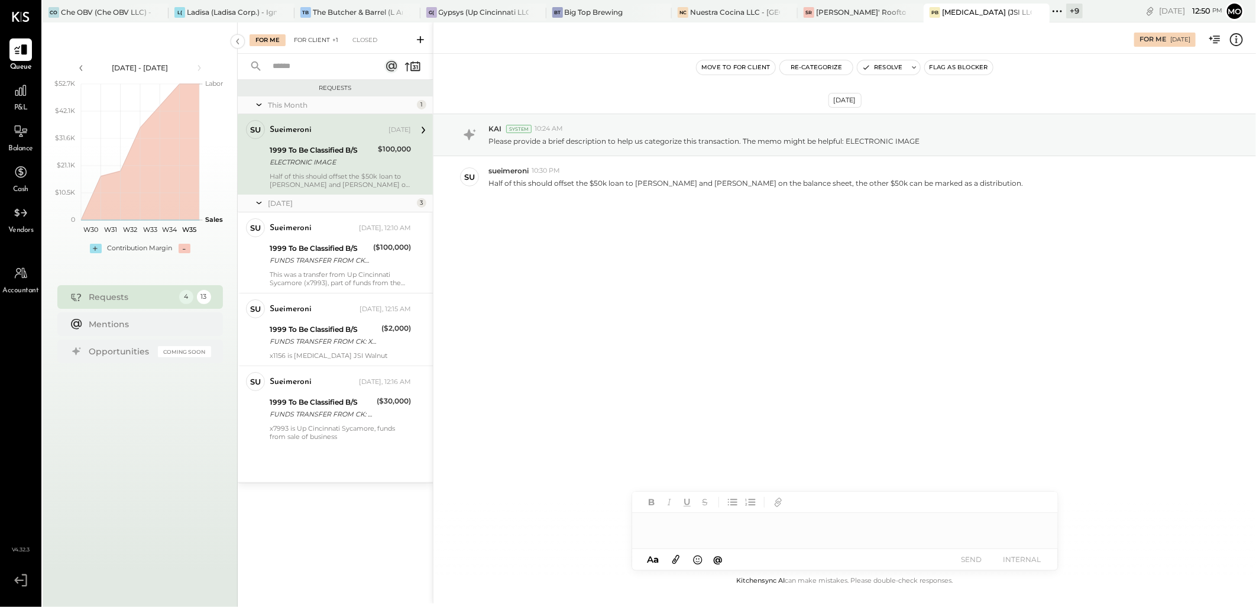
click at [313, 44] on div "For Client +1" at bounding box center [316, 40] width 56 height 12
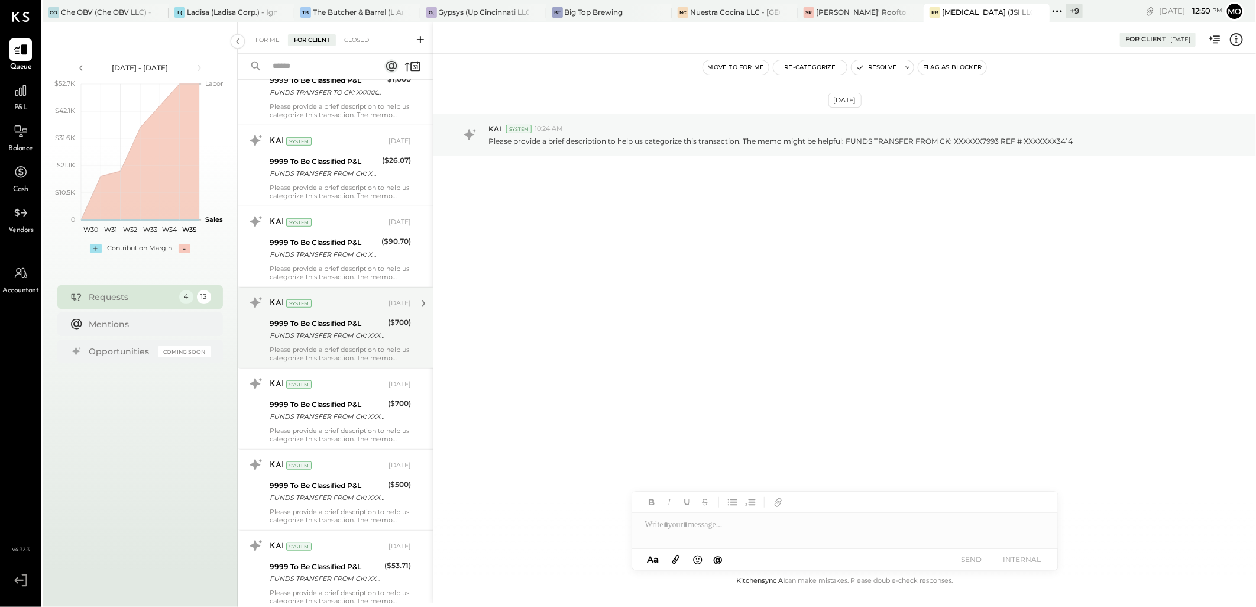
scroll to position [608, 0]
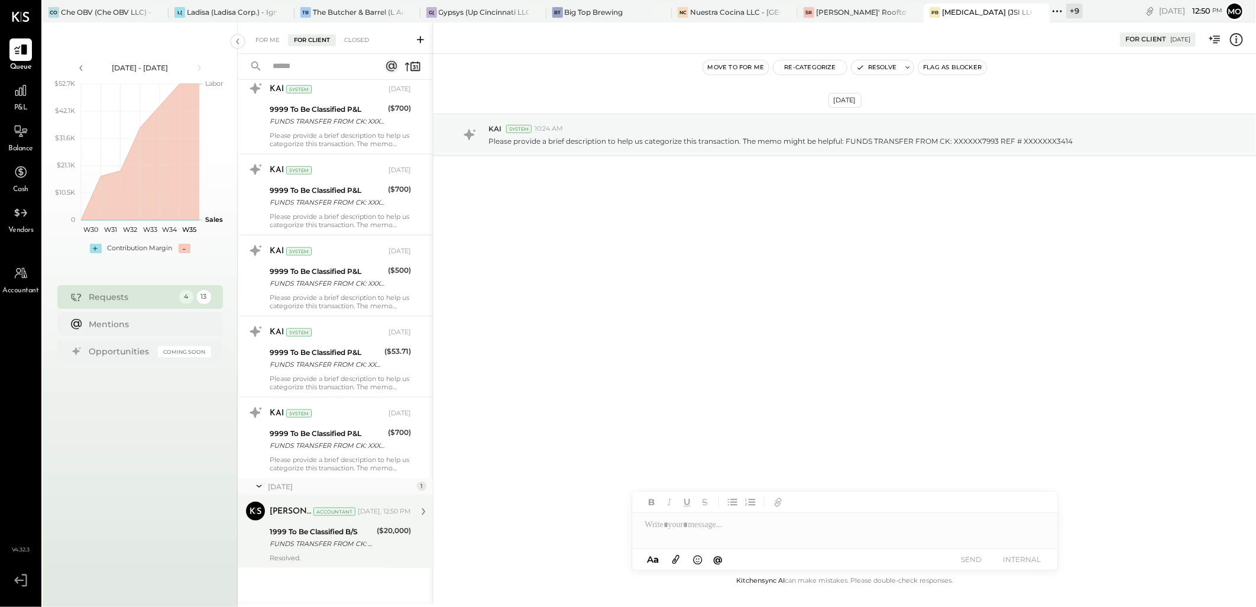
click at [347, 517] on div "Mohammadsalkin Ansari Accountant" at bounding box center [313, 512] width 86 height 12
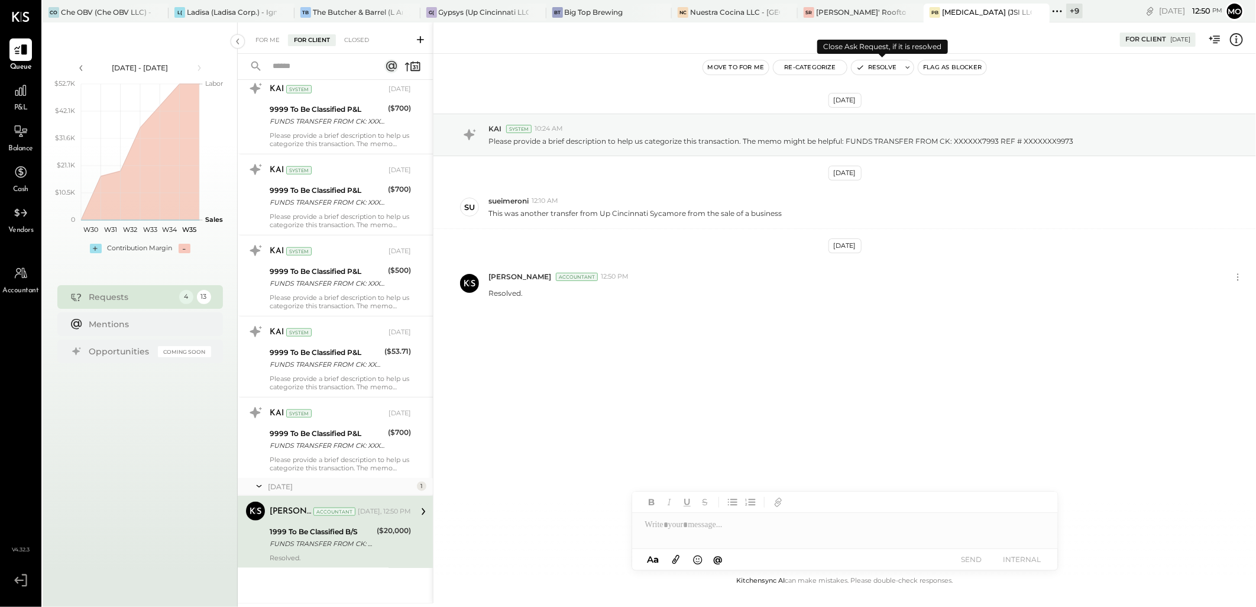
click at [871, 65] on button "Resolve" at bounding box center [877, 67] width 50 height 14
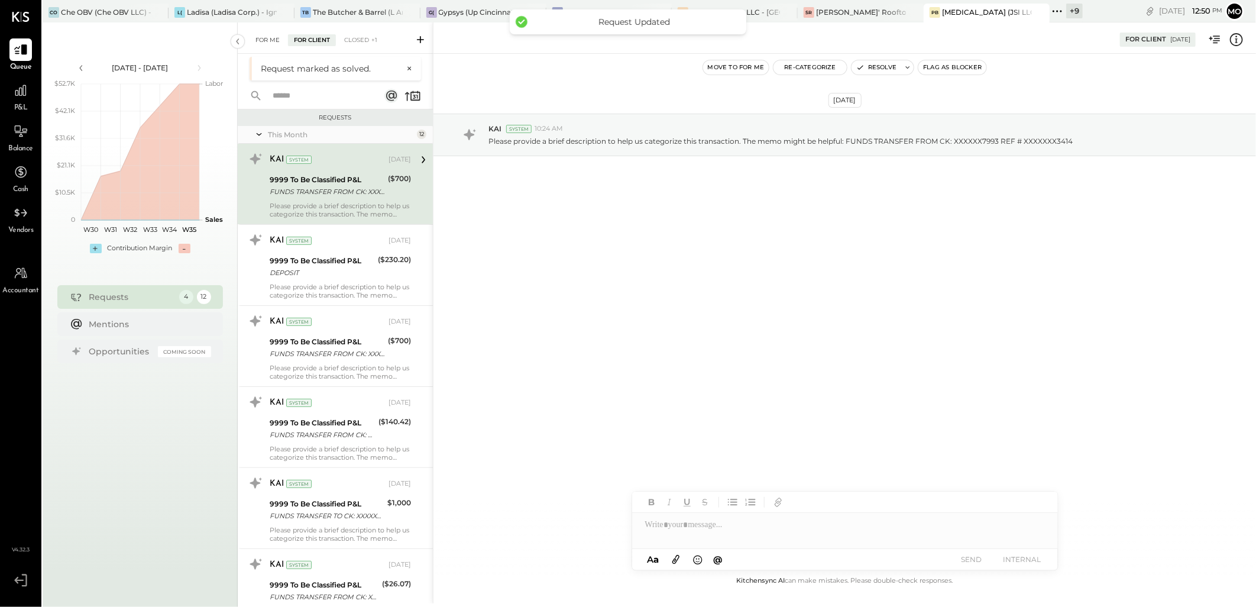
click at [269, 44] on div "For Me" at bounding box center [268, 40] width 36 height 12
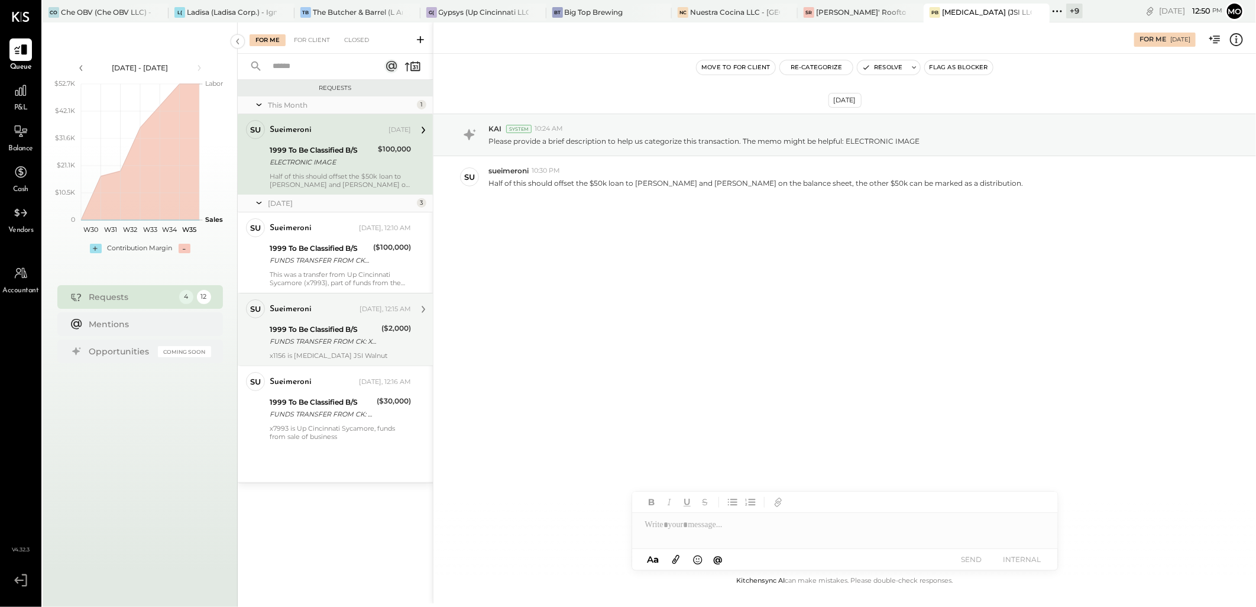
click at [357, 344] on div "FUNDS TRANSFER FROM CK: XXXXXX1156 REF # XXXXXXX4640" at bounding box center [324, 341] width 108 height 12
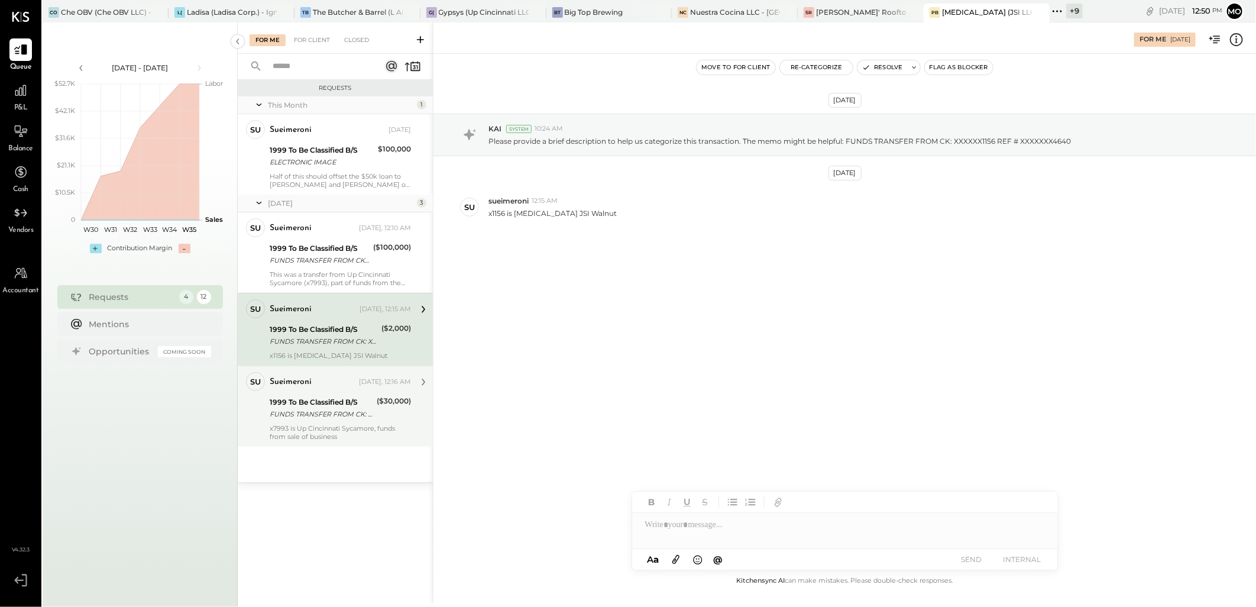
click at [369, 419] on div "FUNDS TRANSFER FROM CK: XXXXXX7993 REF # XXXXXXX1687" at bounding box center [322, 414] width 104 height 12
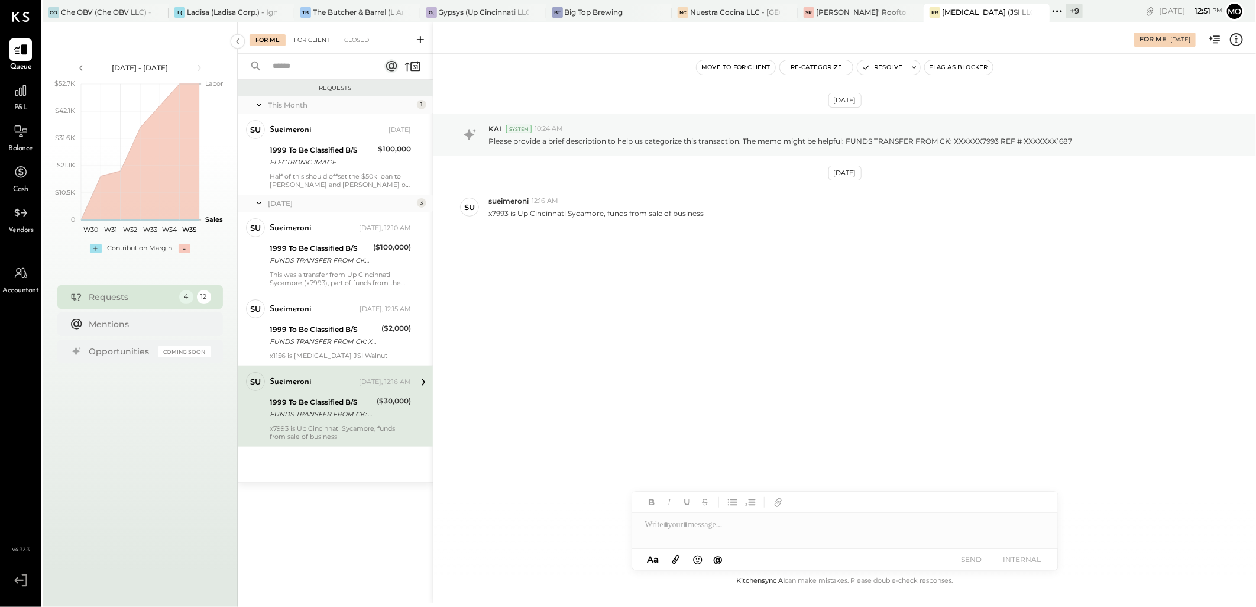
click at [305, 45] on div "For Client" at bounding box center [312, 40] width 48 height 12
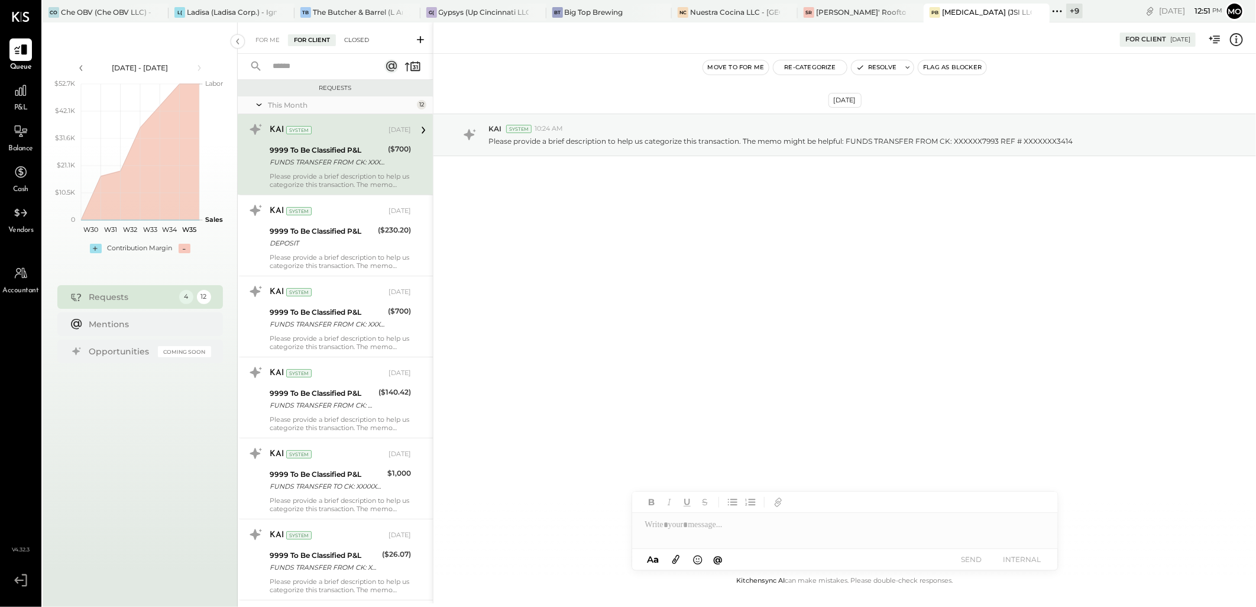
click at [350, 38] on div "Closed" at bounding box center [356, 40] width 37 height 12
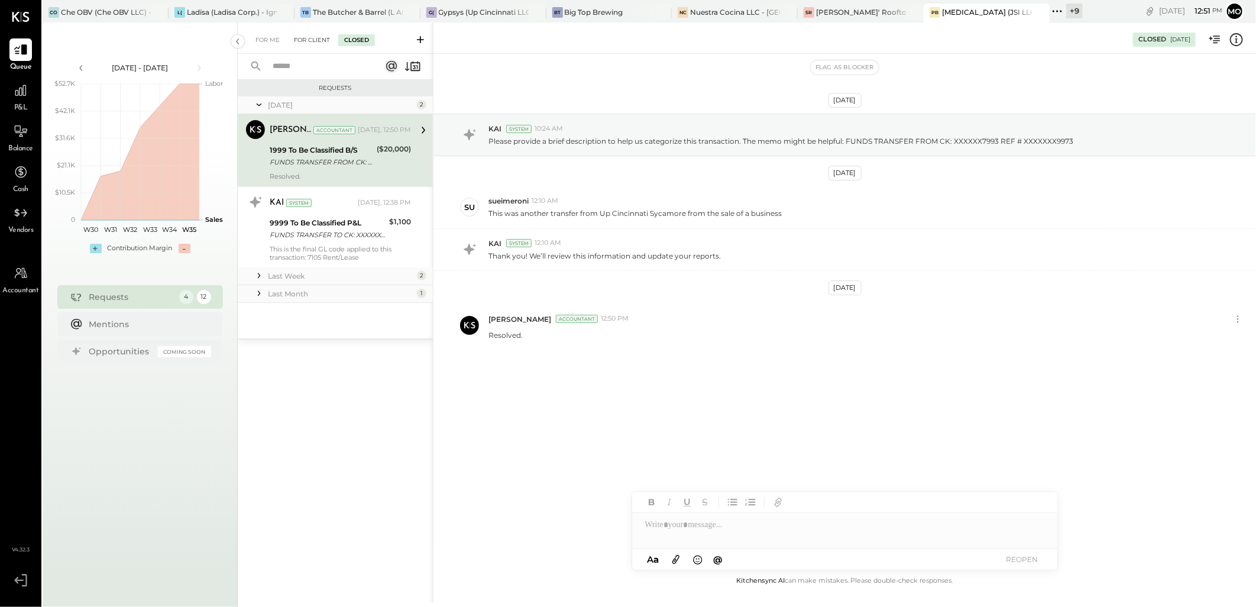
click at [299, 42] on div "For Client" at bounding box center [312, 40] width 48 height 12
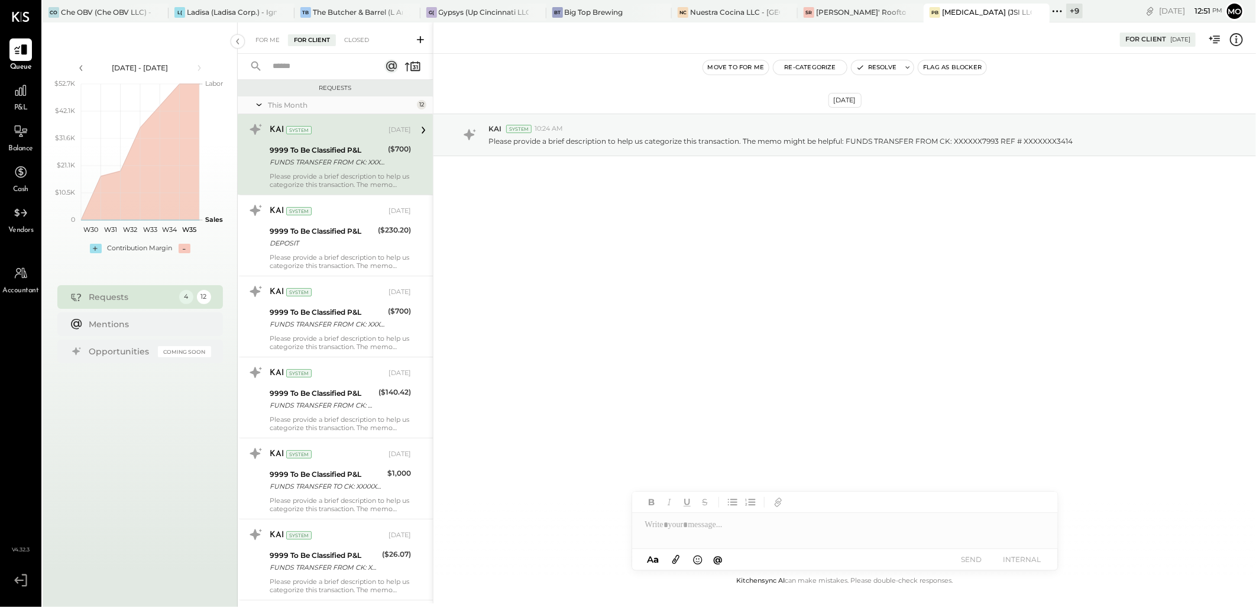
click at [263, 35] on div "For Me" at bounding box center [268, 40] width 36 height 12
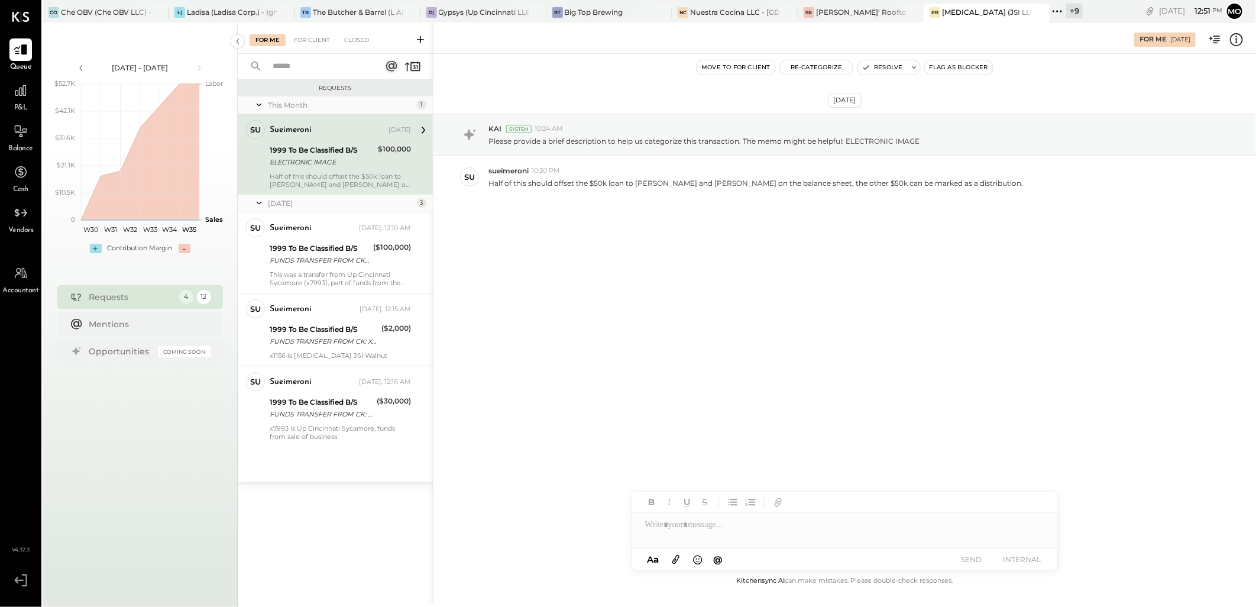
drag, startPoint x: 352, startPoint y: 408, endPoint x: 440, endPoint y: 410, distance: 88.2
click at [352, 408] on div "FUNDS TRANSFER FROM CK: XXXXXX7993 REF # XXXXXXX1687" at bounding box center [322, 414] width 104 height 12
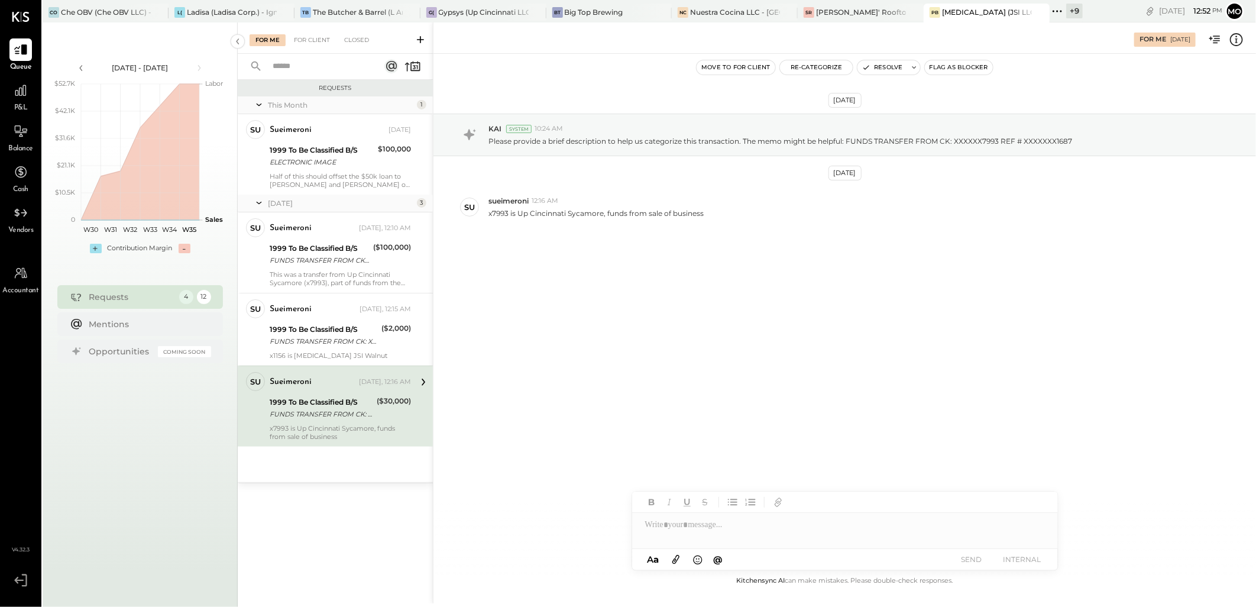
click at [659, 523] on div at bounding box center [845, 525] width 426 height 24
click at [964, 564] on button "SEND" at bounding box center [971, 559] width 47 height 16
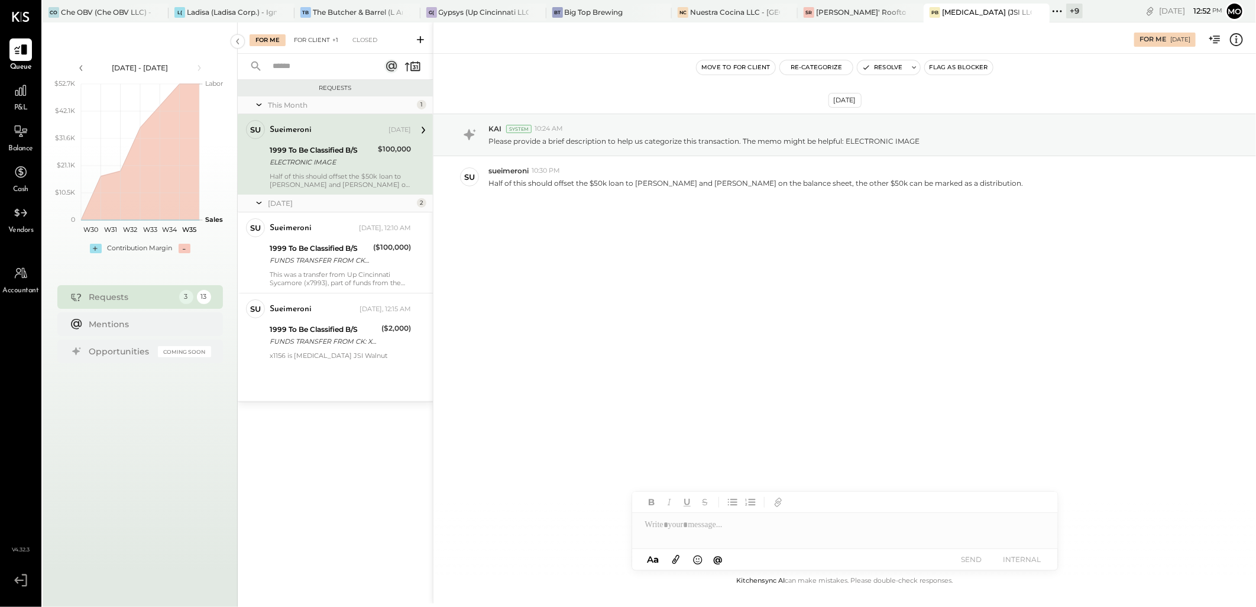
click at [321, 42] on div "For Client +1" at bounding box center [316, 40] width 56 height 12
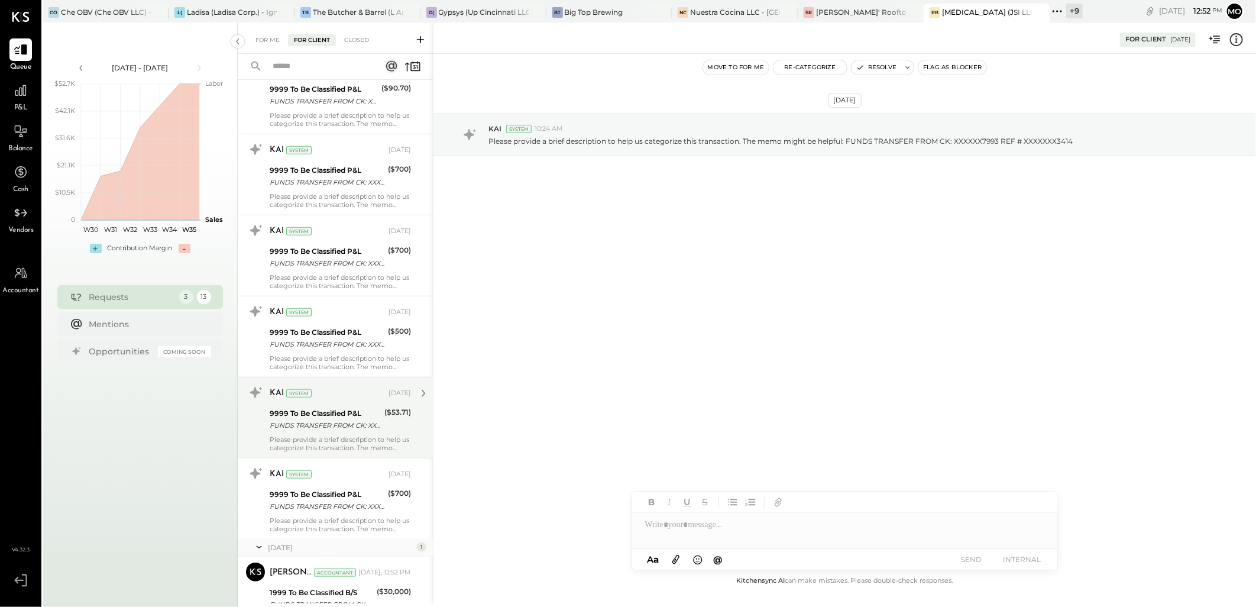
scroll to position [608, 0]
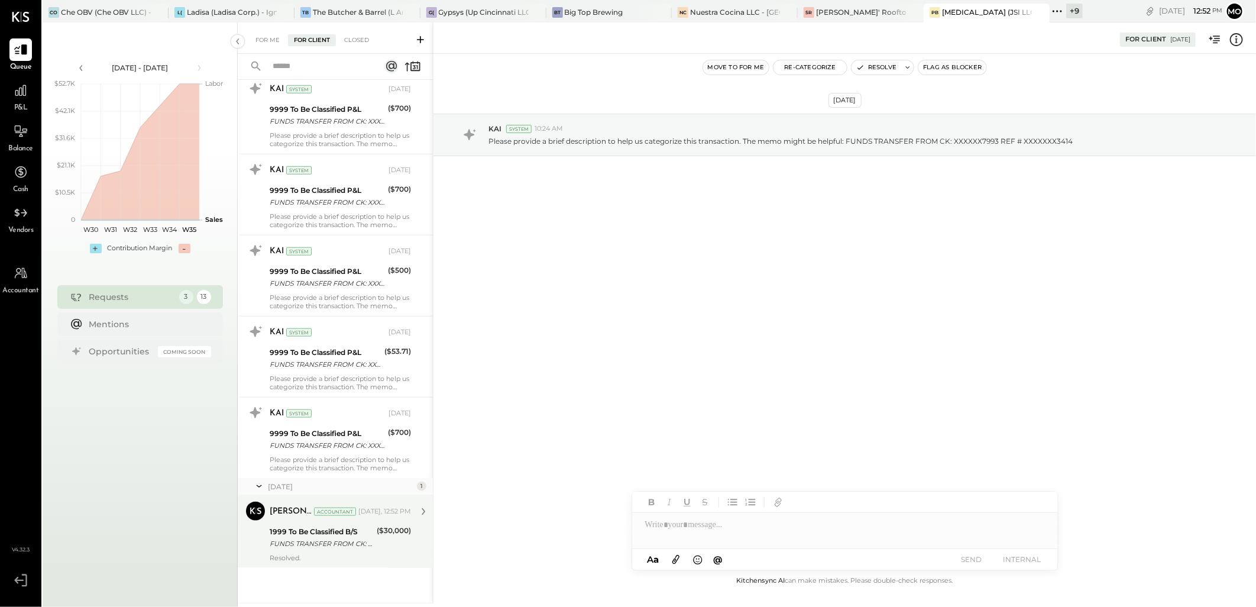
click at [345, 533] on div "1999 To Be Classified B/S" at bounding box center [322, 532] width 104 height 12
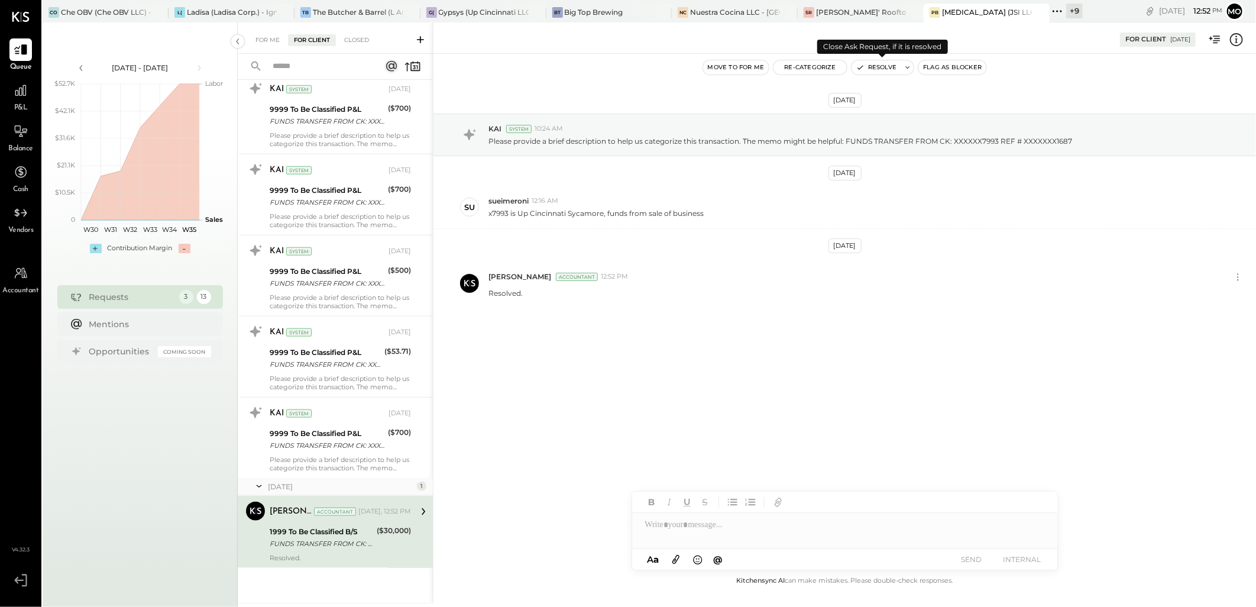
click at [879, 62] on button "Resolve" at bounding box center [877, 67] width 50 height 14
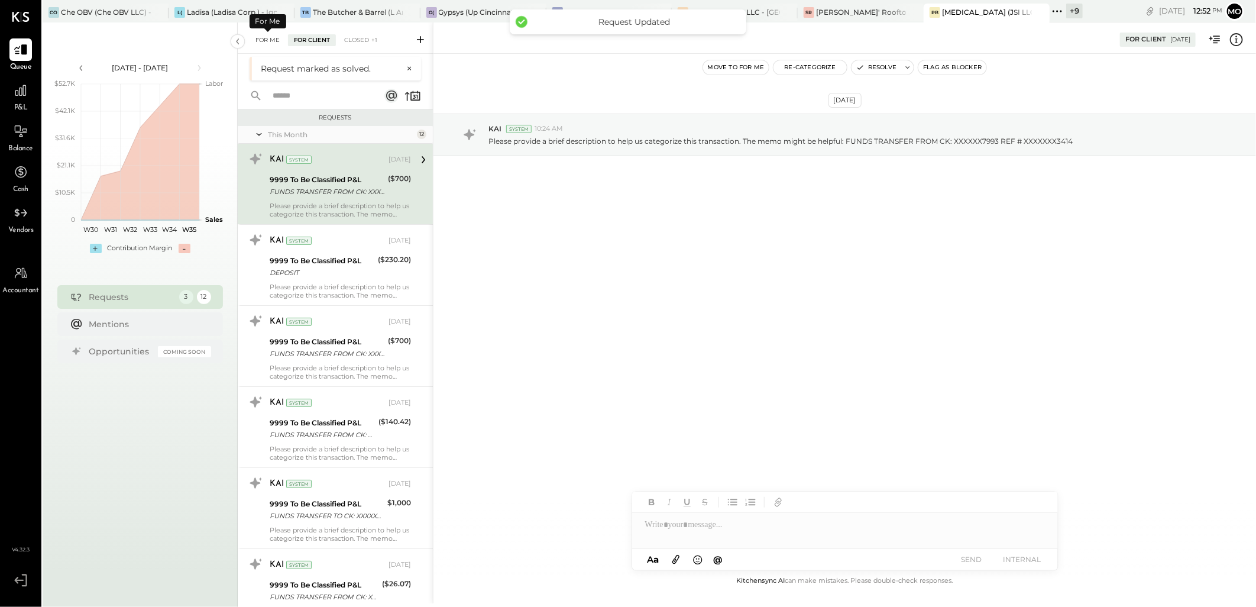
click at [268, 35] on div "For Me" at bounding box center [268, 40] width 36 height 12
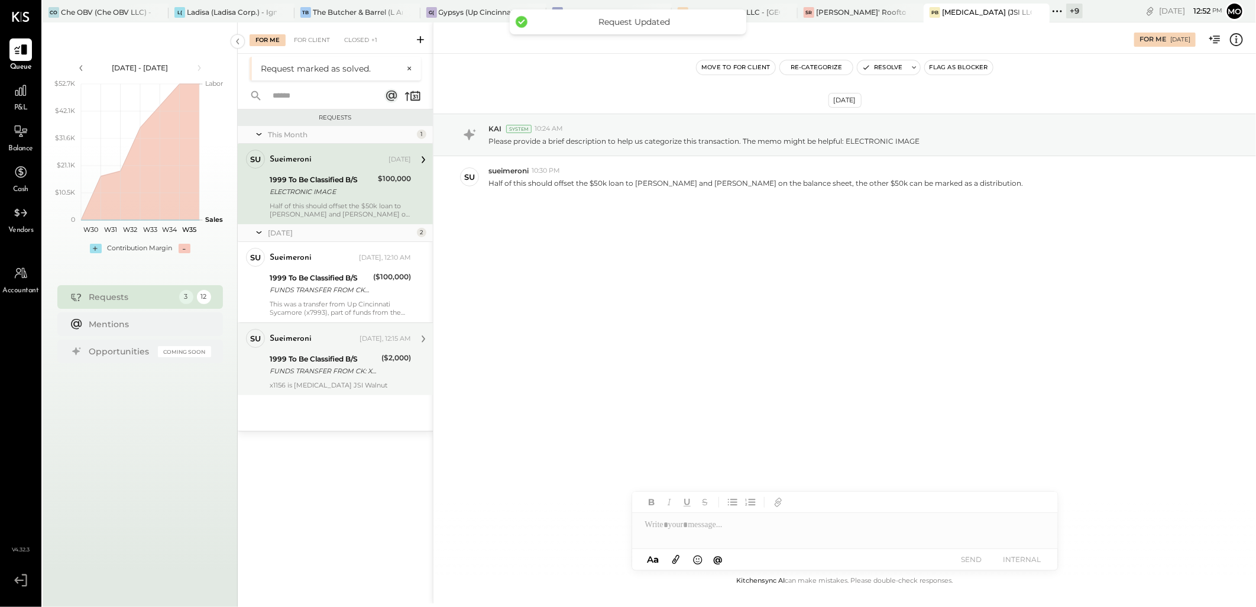
click at [364, 375] on div "FUNDS TRANSFER FROM CK: XXXXXX1156 REF # XXXXXXX4640" at bounding box center [324, 371] width 108 height 12
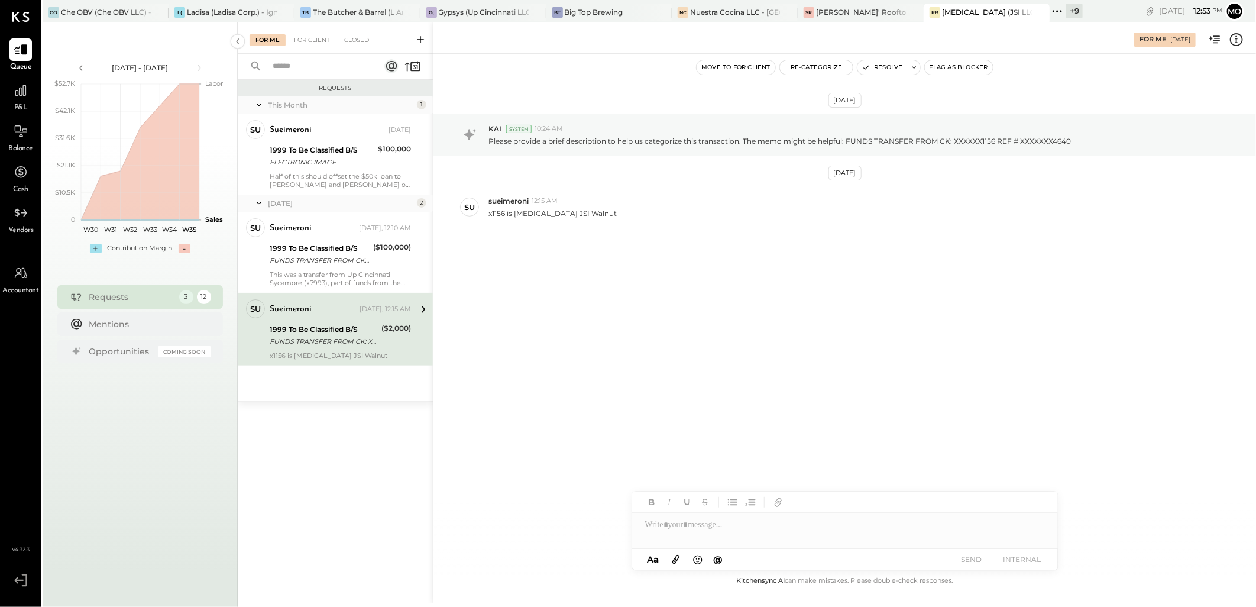
click at [325, 342] on div "FUNDS TRANSFER FROM CK: XXXXXX1156 REF # XXXXXXX4640" at bounding box center [324, 341] width 108 height 12
click at [833, 67] on button "Re-Categorize" at bounding box center [816, 67] width 73 height 14
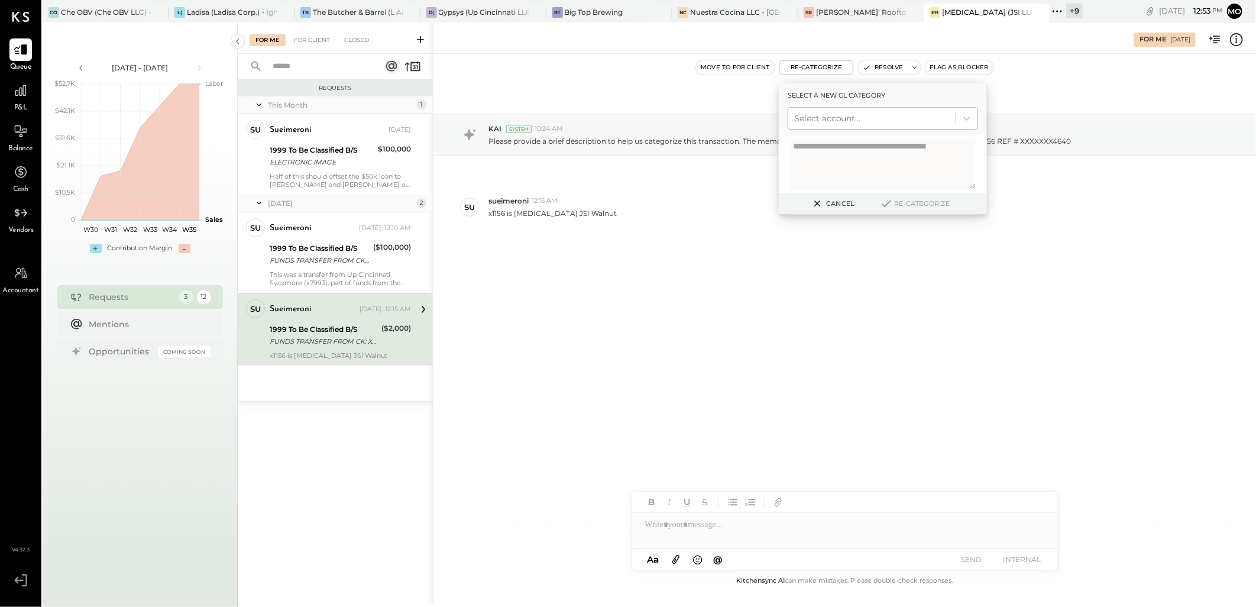
click at [849, 115] on div at bounding box center [872, 118] width 156 height 14
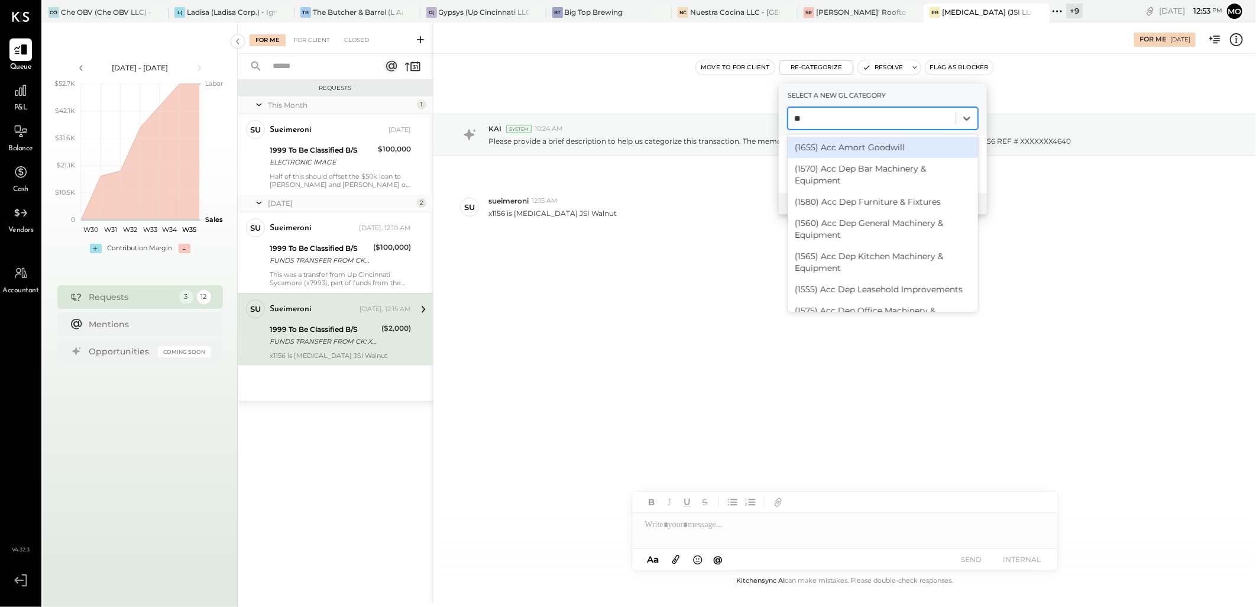
type input "***"
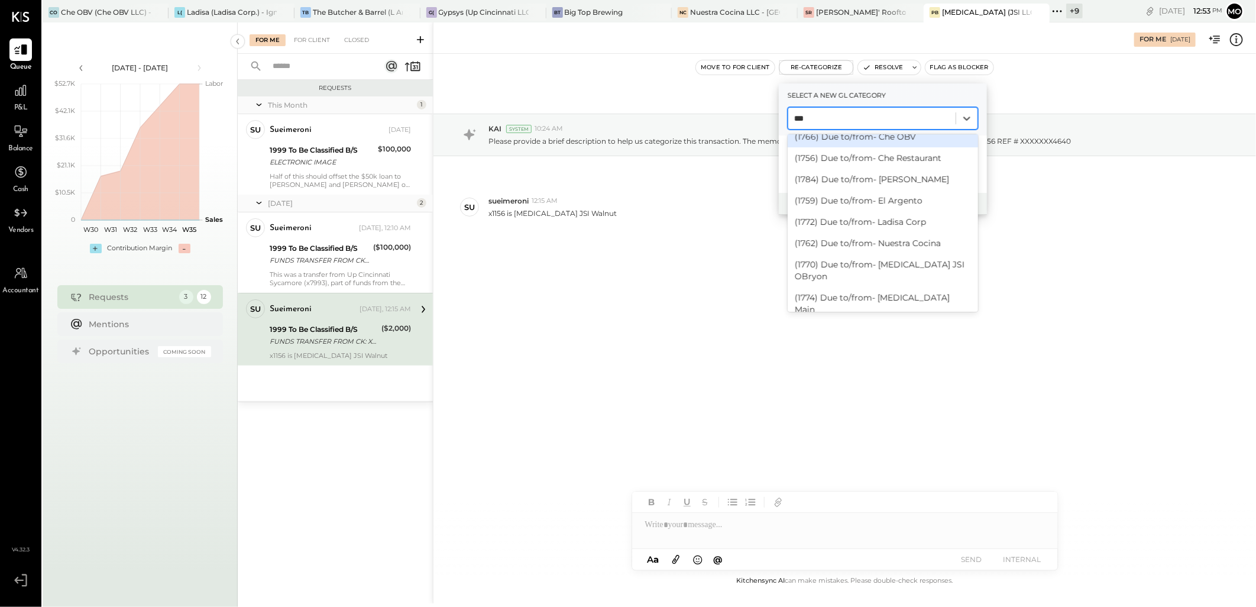
scroll to position [131, 0]
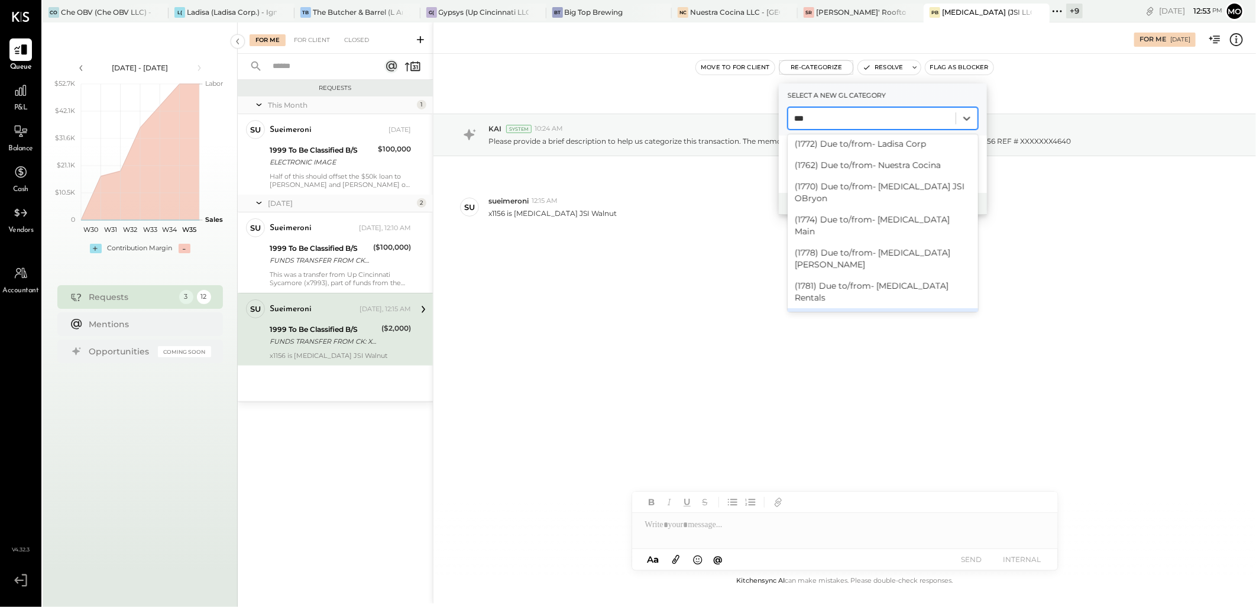
click at [929, 308] on div "(1776) Due to/from- Plan B Walnut" at bounding box center [883, 324] width 190 height 33
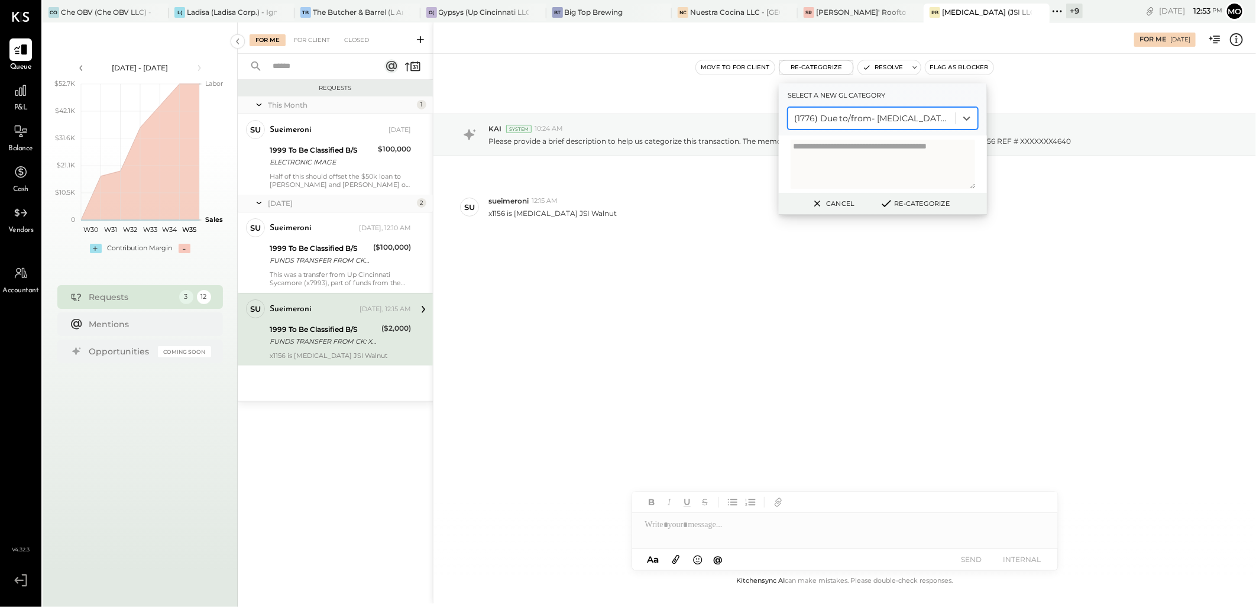
click at [930, 205] on button "Re-Categorize" at bounding box center [915, 203] width 78 height 14
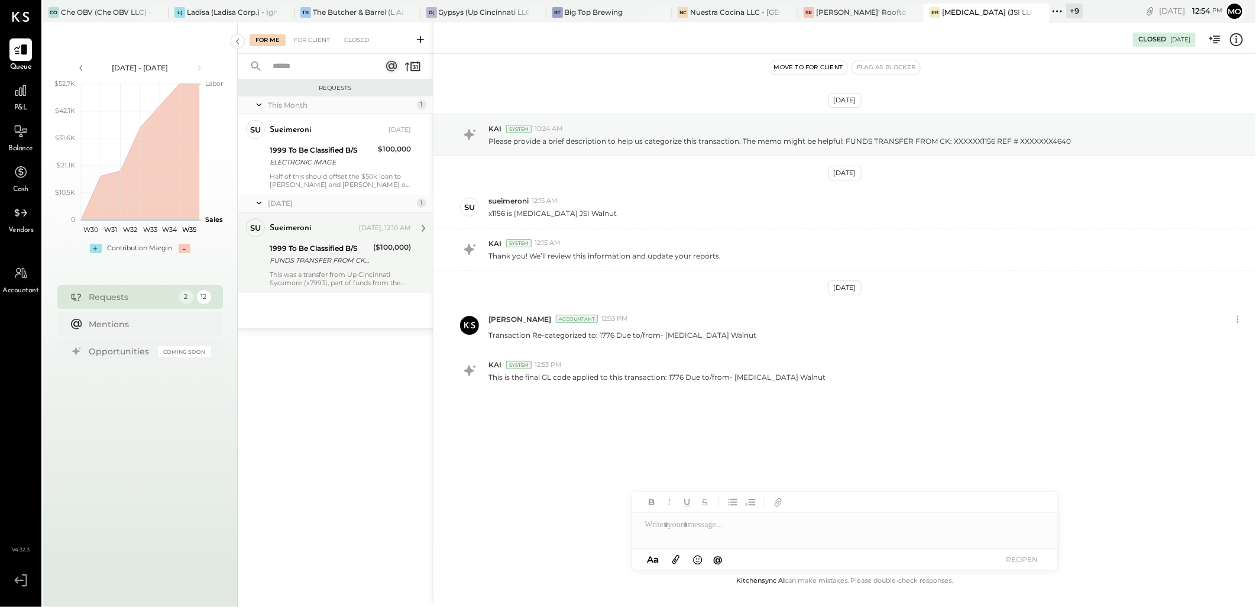
click at [335, 280] on div "This was a transfer from Up Cincinnati Sycamore (x7993), part of funds from the…" at bounding box center [340, 278] width 141 height 17
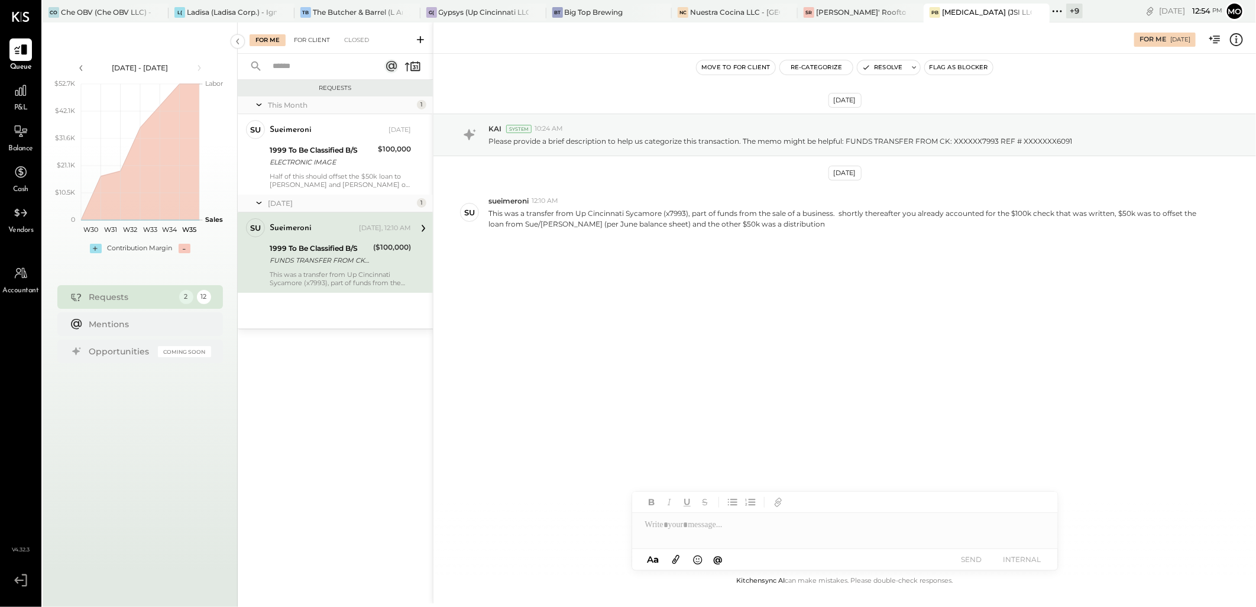
click at [306, 43] on div "For Client" at bounding box center [312, 40] width 48 height 12
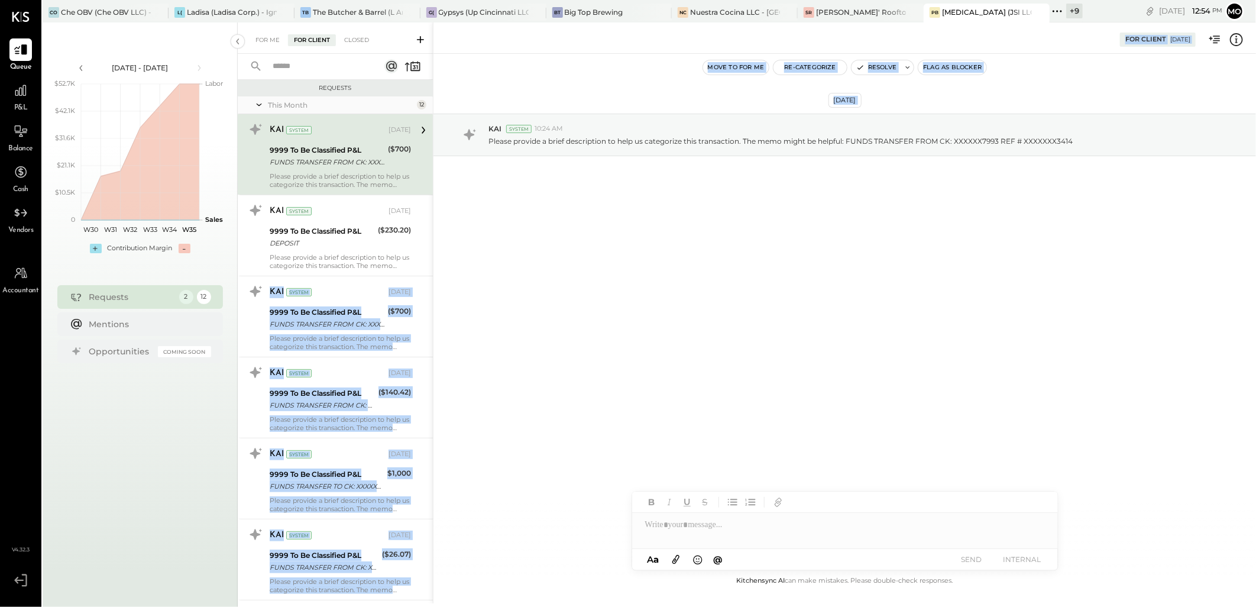
drag, startPoint x: 430, startPoint y: 217, endPoint x: 438, endPoint y: 562, distance: 344.9
click at [438, 562] on div "For Me For Client Closed Requests This Month 12 KAI System Aug 15, 2025 9999 To…" at bounding box center [747, 312] width 1018 height 581
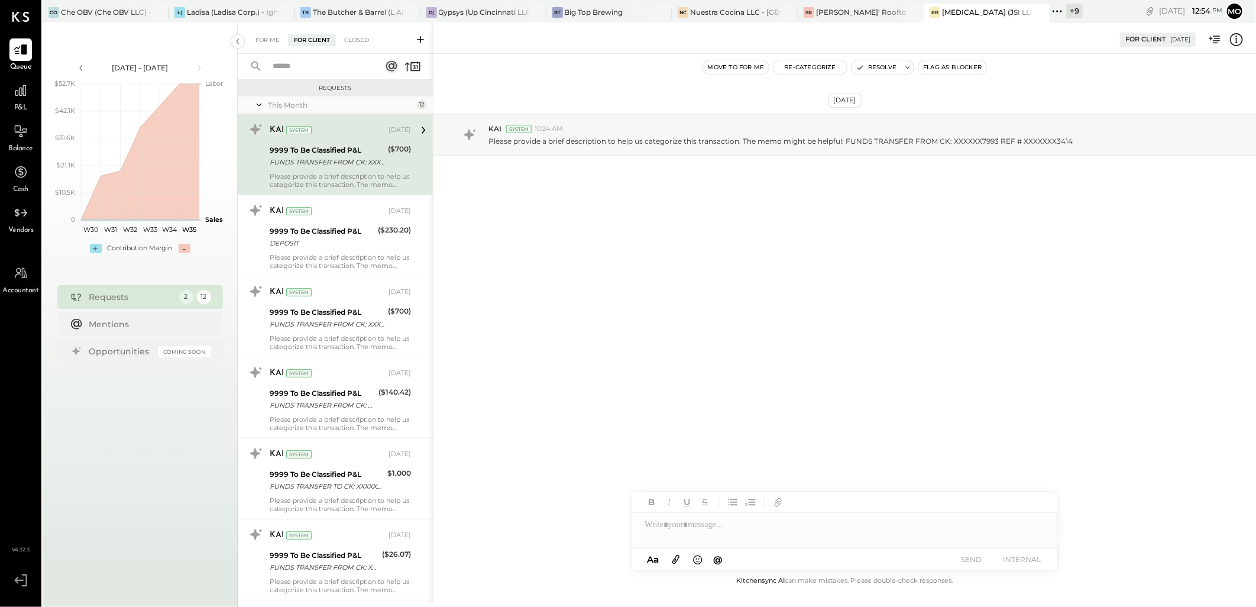
drag, startPoint x: 438, startPoint y: 562, endPoint x: 493, endPoint y: 303, distance: 264.7
click at [493, 303] on div "Aug 15th, 2025 KAI System 10:24 AM Please provide a brief description to help u…" at bounding box center [845, 314] width 823 height 520
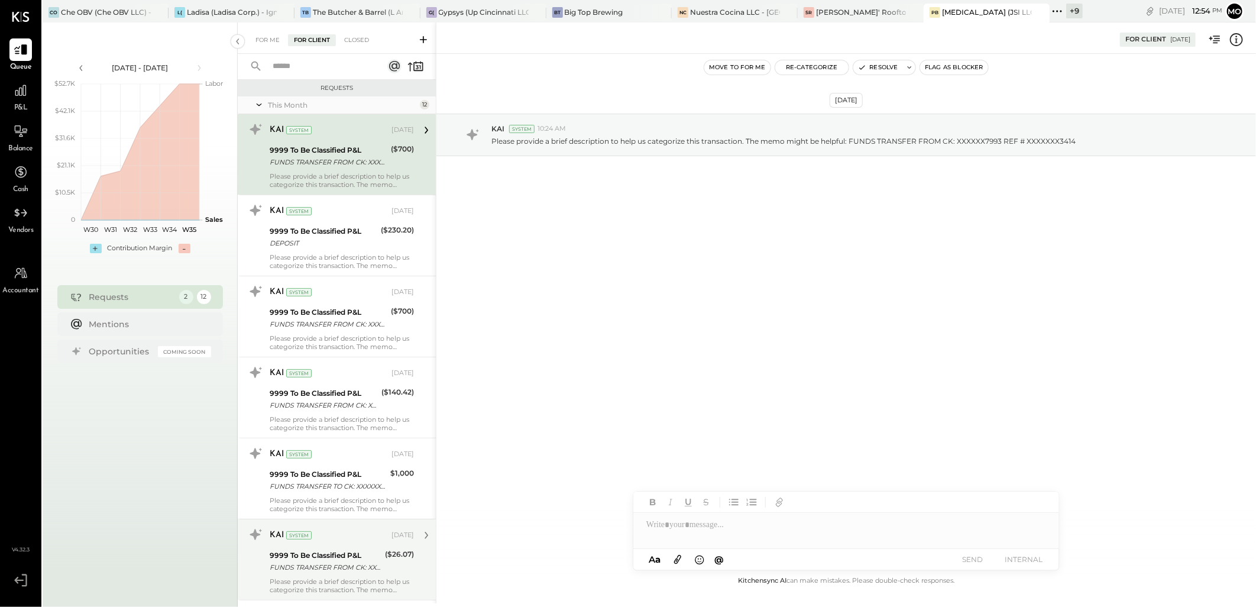
drag, startPoint x: 432, startPoint y: 83, endPoint x: 418, endPoint y: 525, distance: 441.4
click at [436, 596] on div at bounding box center [437, 603] width 2 height 1162
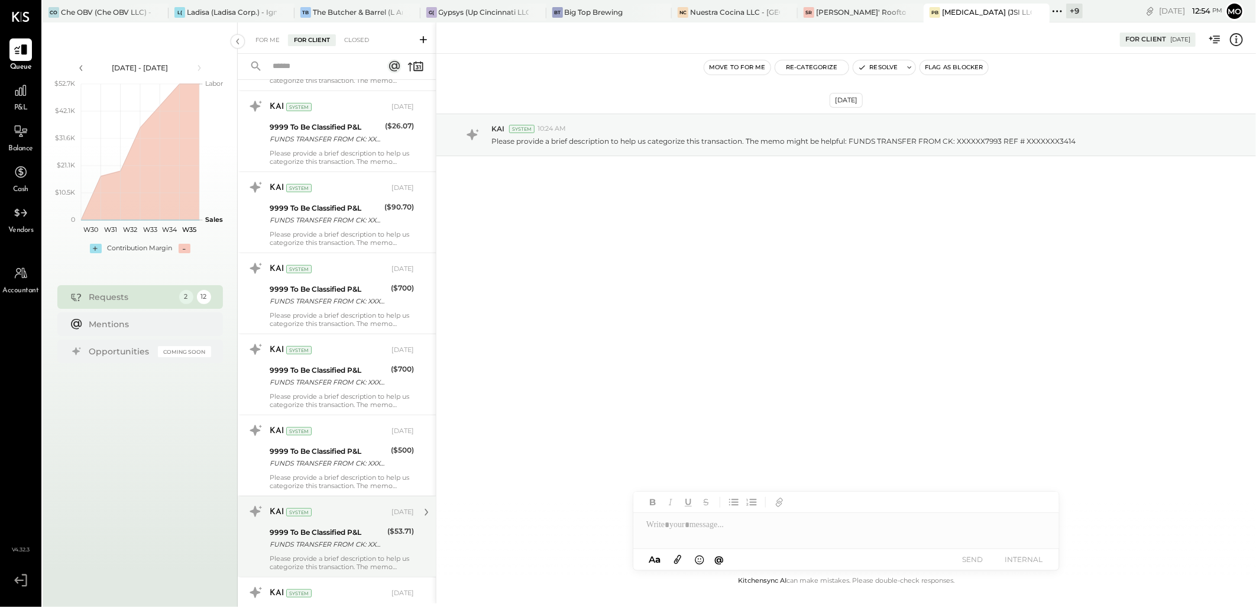
scroll to position [518, 0]
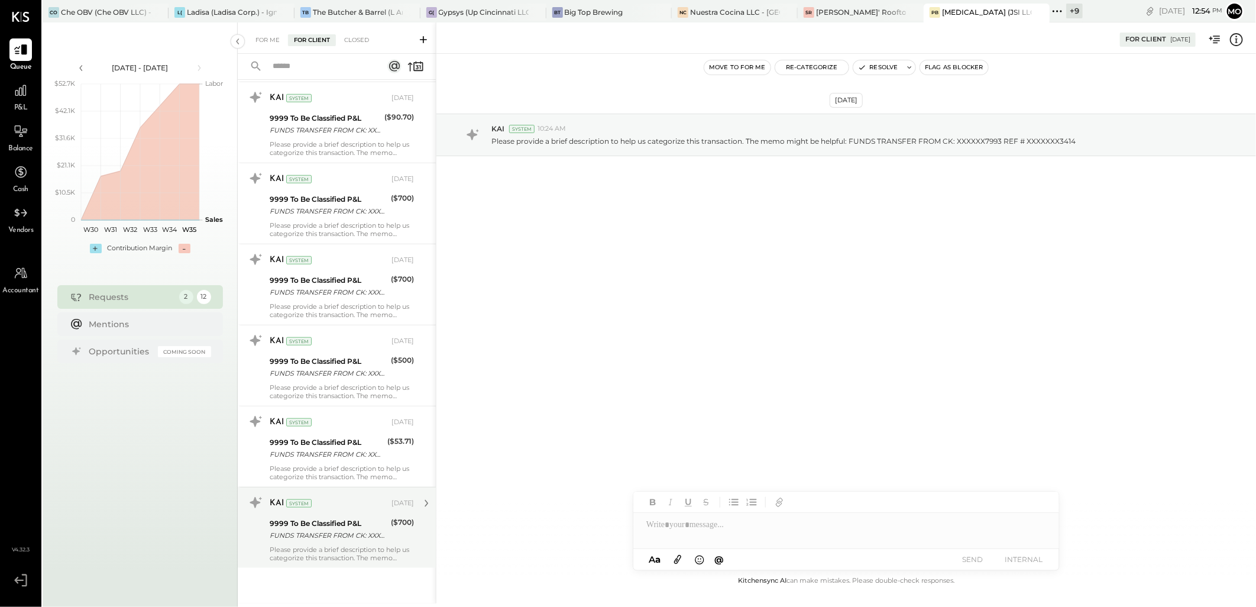
click at [321, 522] on div "9999 To Be Classified P&L" at bounding box center [329, 524] width 118 height 12
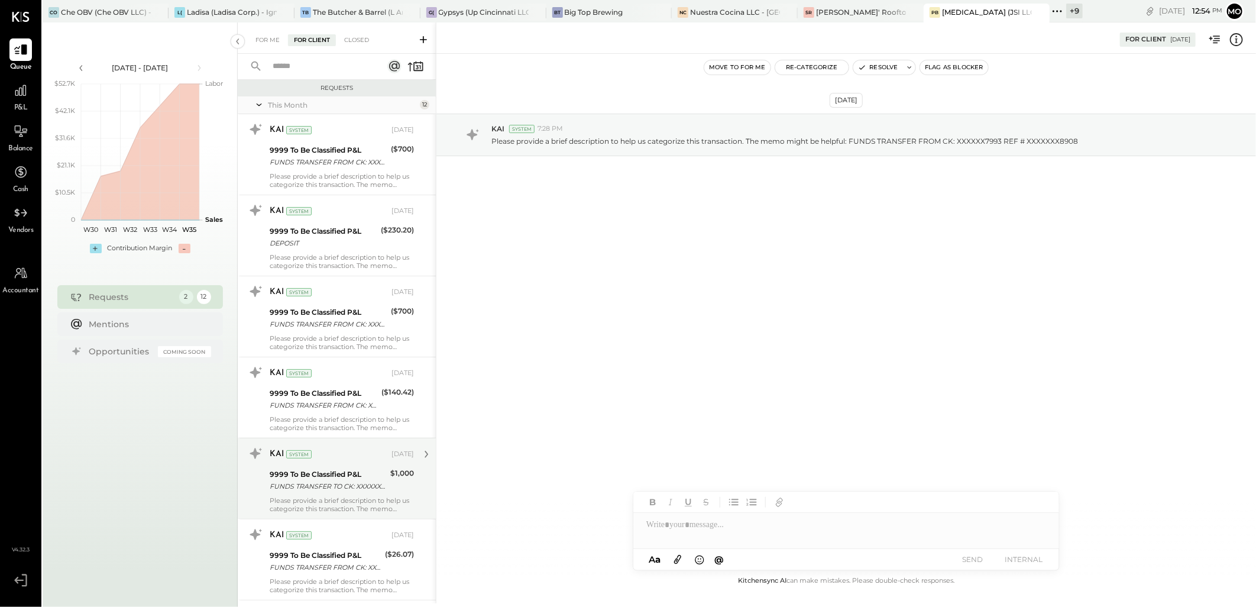
click at [332, 469] on div "9999 To Be Classified P&L" at bounding box center [328, 474] width 117 height 12
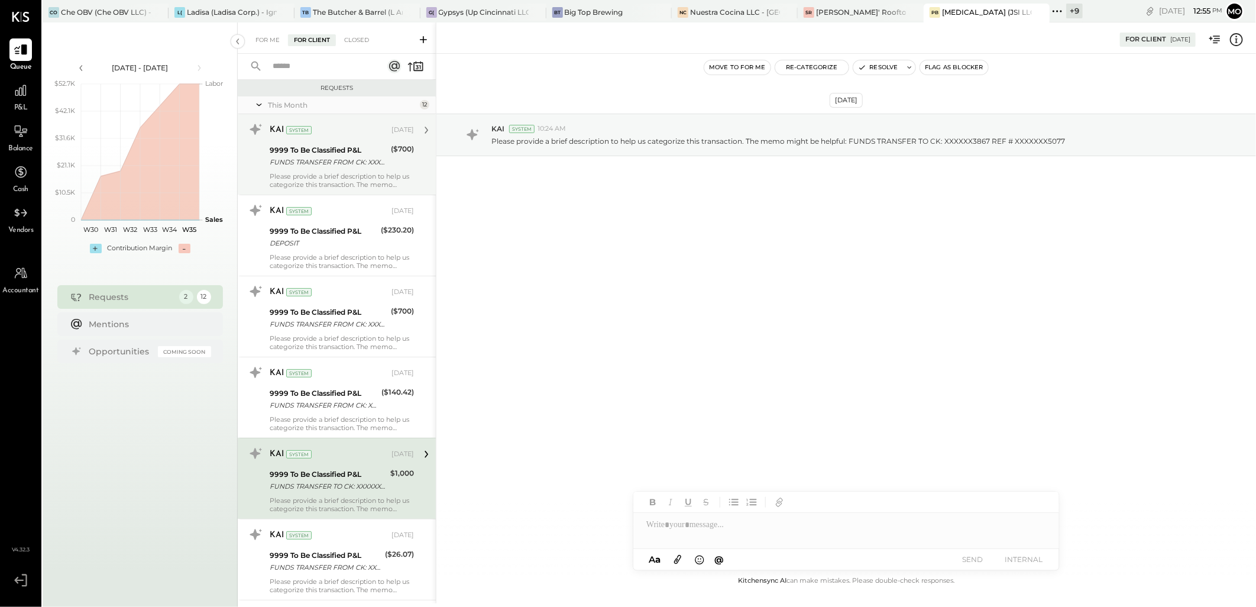
click at [358, 139] on div "KAI System Aug 15, 2025" at bounding box center [342, 130] width 144 height 20
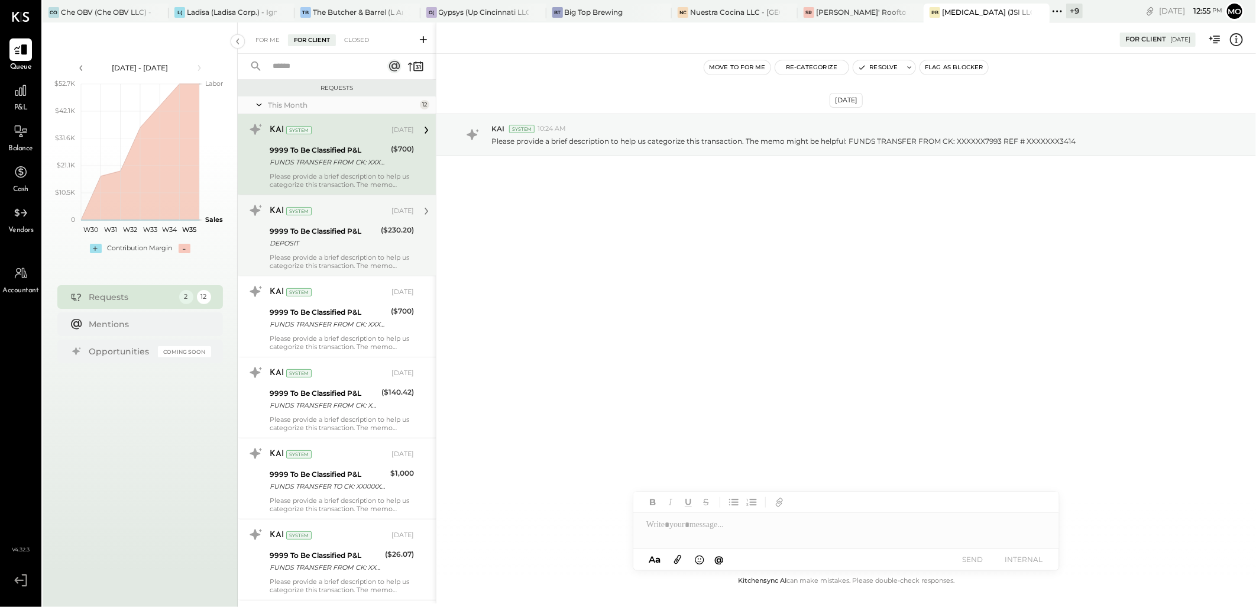
click at [357, 225] on div "9999 To Be Classified P&L" at bounding box center [324, 231] width 108 height 12
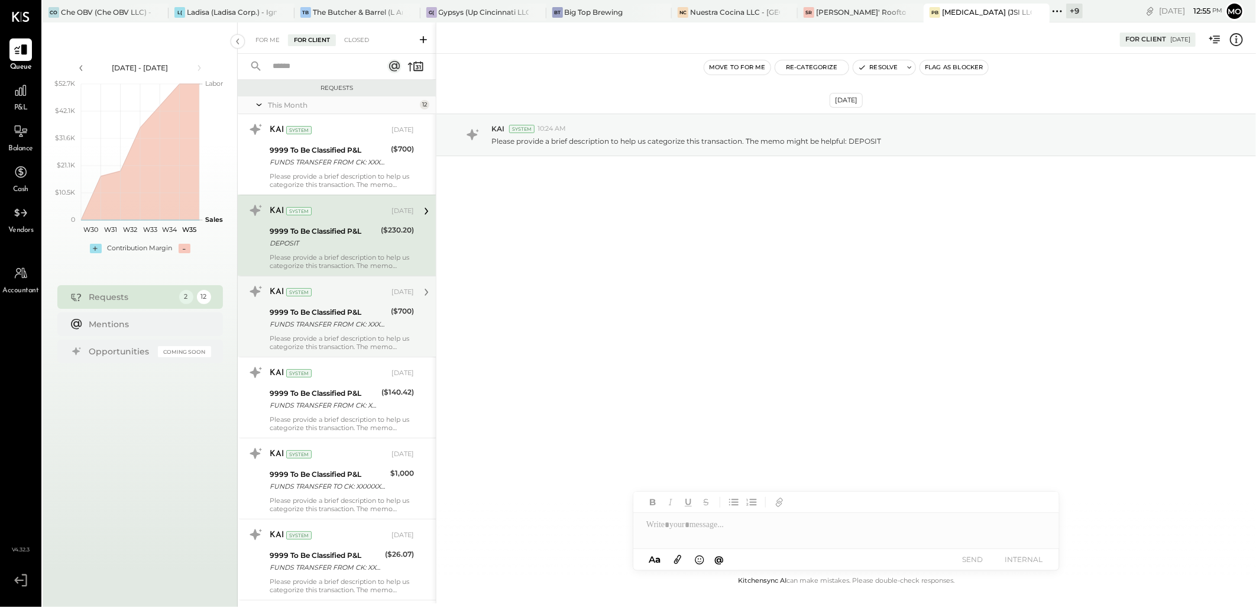
click at [356, 316] on div "9999 To Be Classified P&L" at bounding box center [329, 312] width 118 height 12
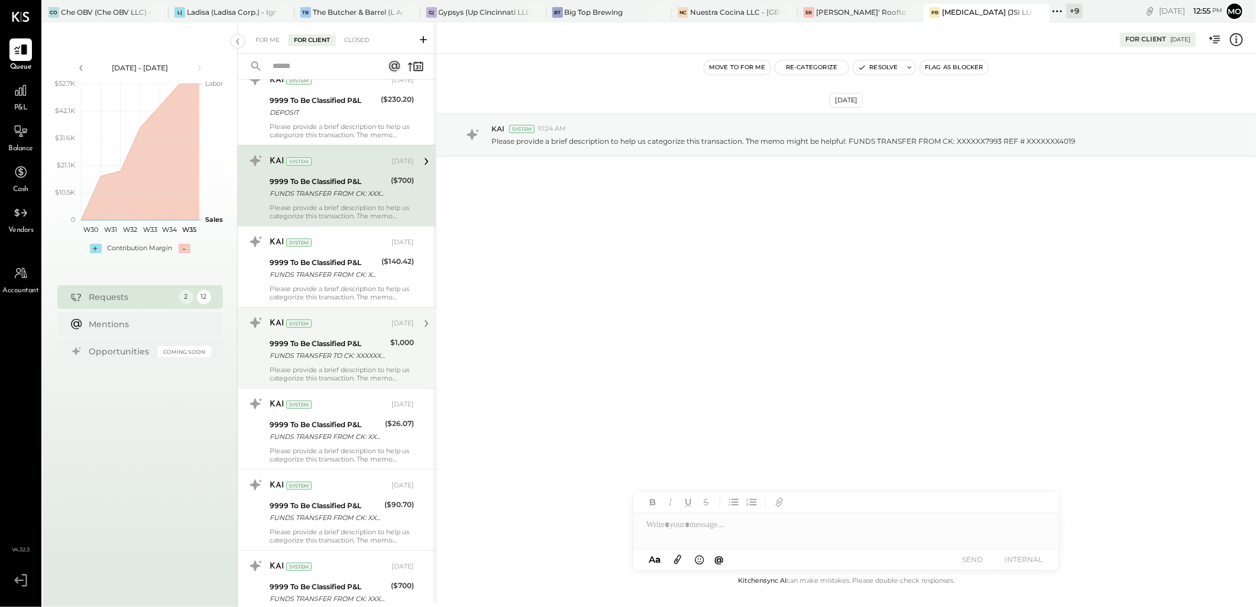
scroll to position [131, 0]
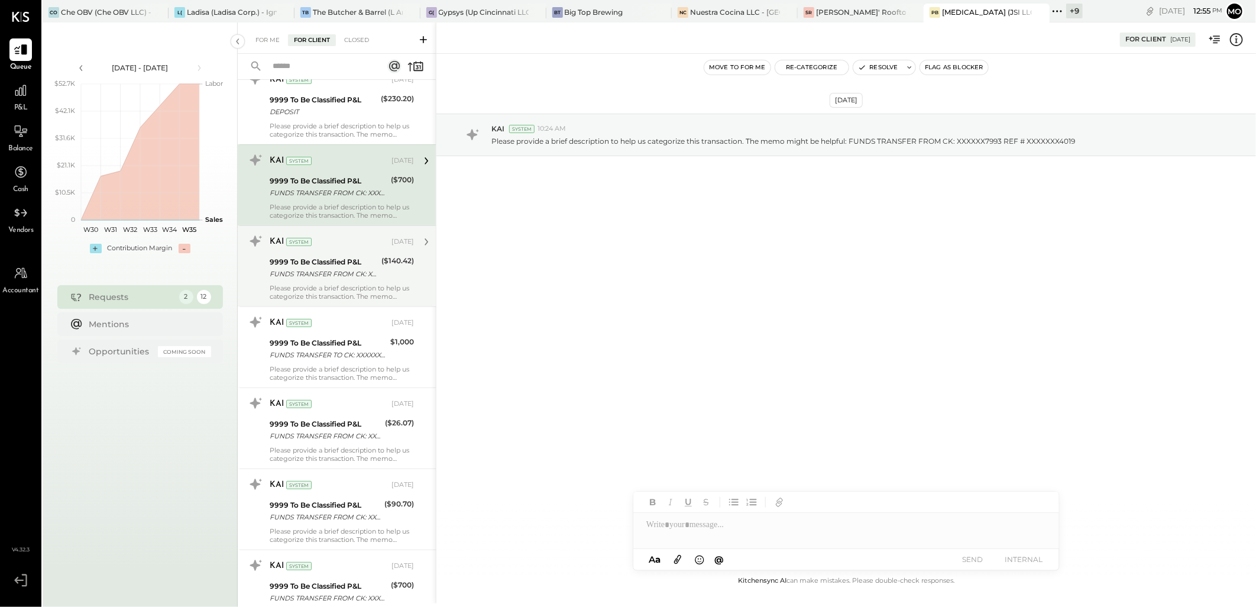
click at [353, 259] on div "9999 To Be Classified P&L" at bounding box center [324, 262] width 108 height 12
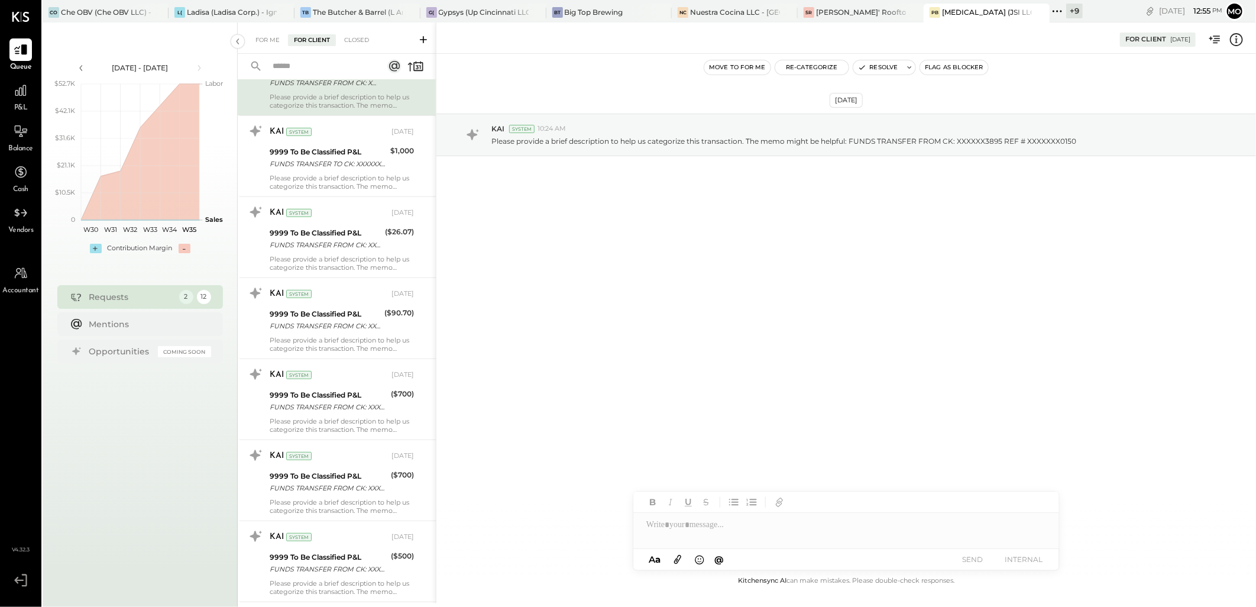
scroll to position [328, 0]
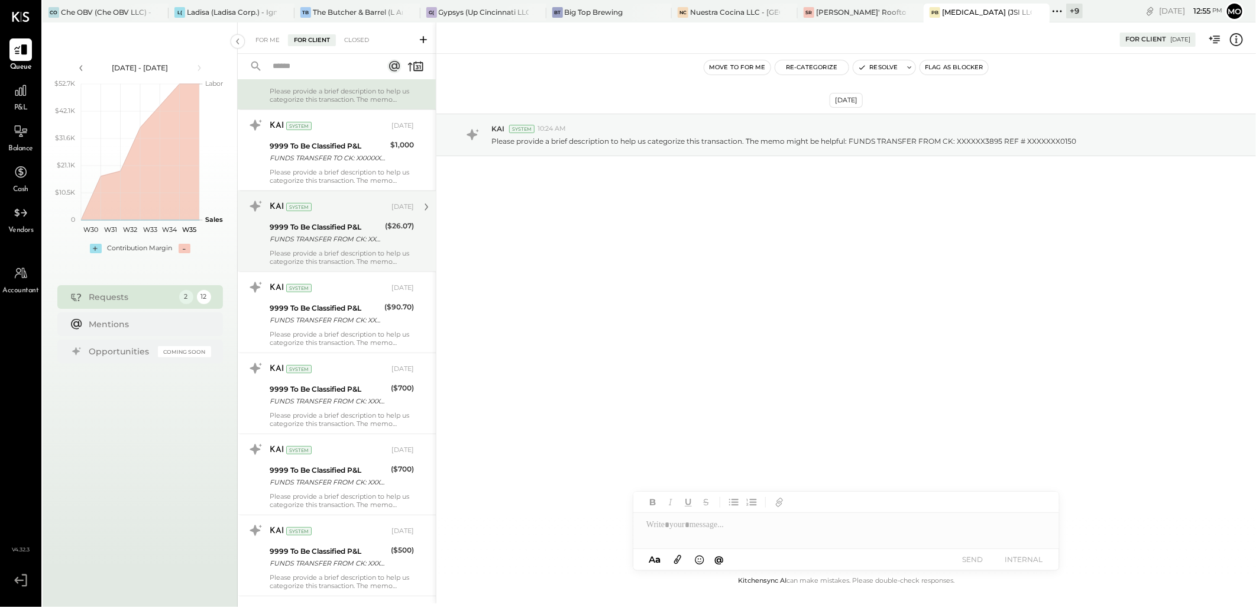
click at [371, 218] on div "KAI System Aug 15, 2025 9999 To Be Classified P&L FUNDS TRANSFER FROM CK: XXXXX…" at bounding box center [342, 231] width 144 height 69
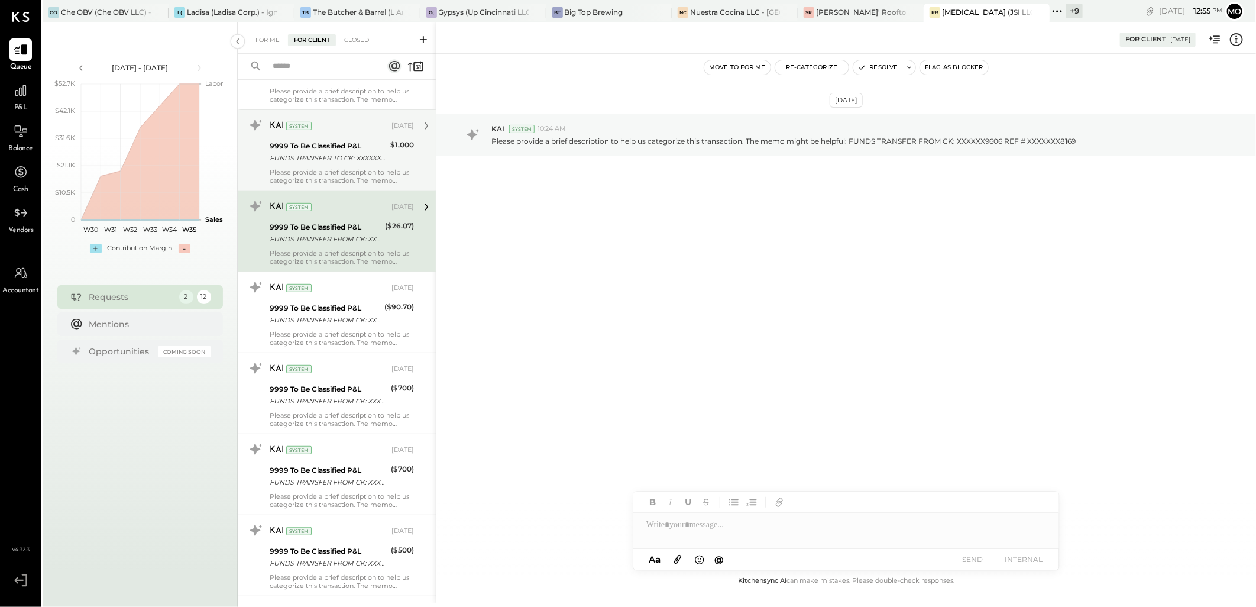
click at [377, 152] on div "FUNDS TRANSFER TO CK: XXXXXX3867 REF # XXXXXXX5077" at bounding box center [328, 158] width 117 height 12
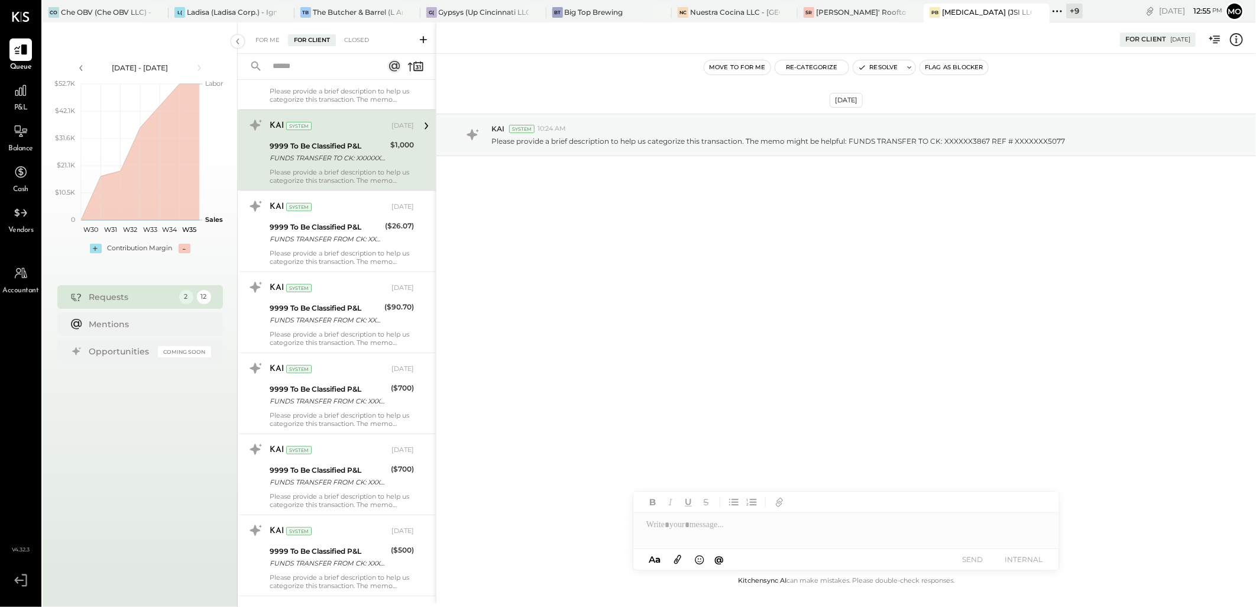
scroll to position [518, 0]
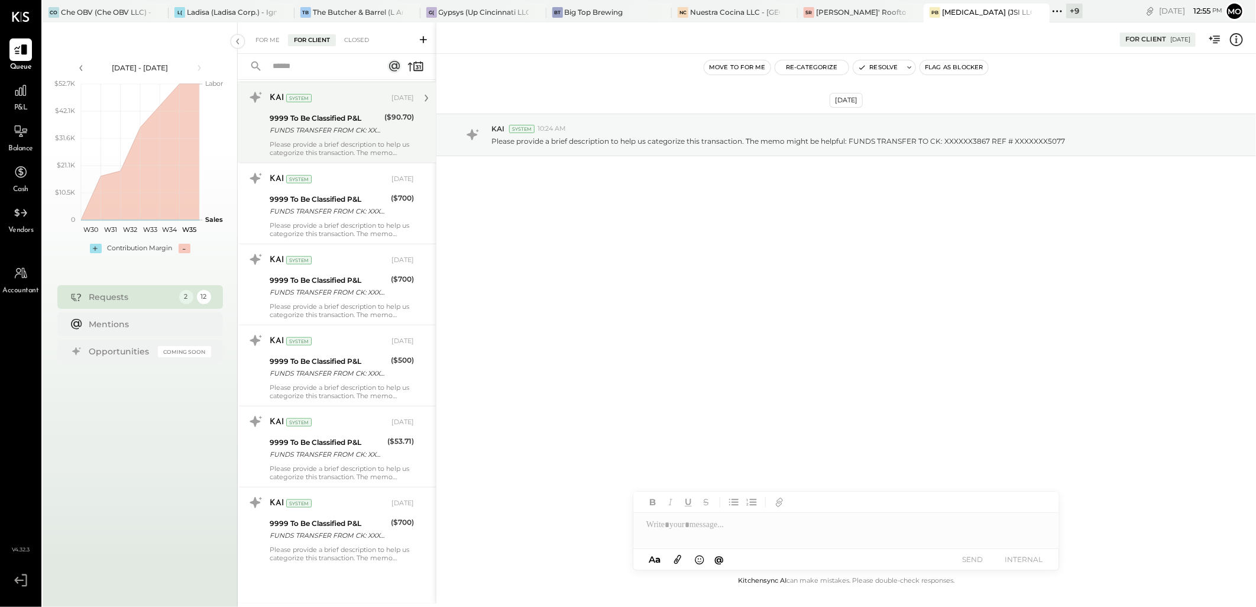
click at [357, 142] on div "Please provide a brief description to help us categorize this transaction. The …" at bounding box center [342, 148] width 144 height 17
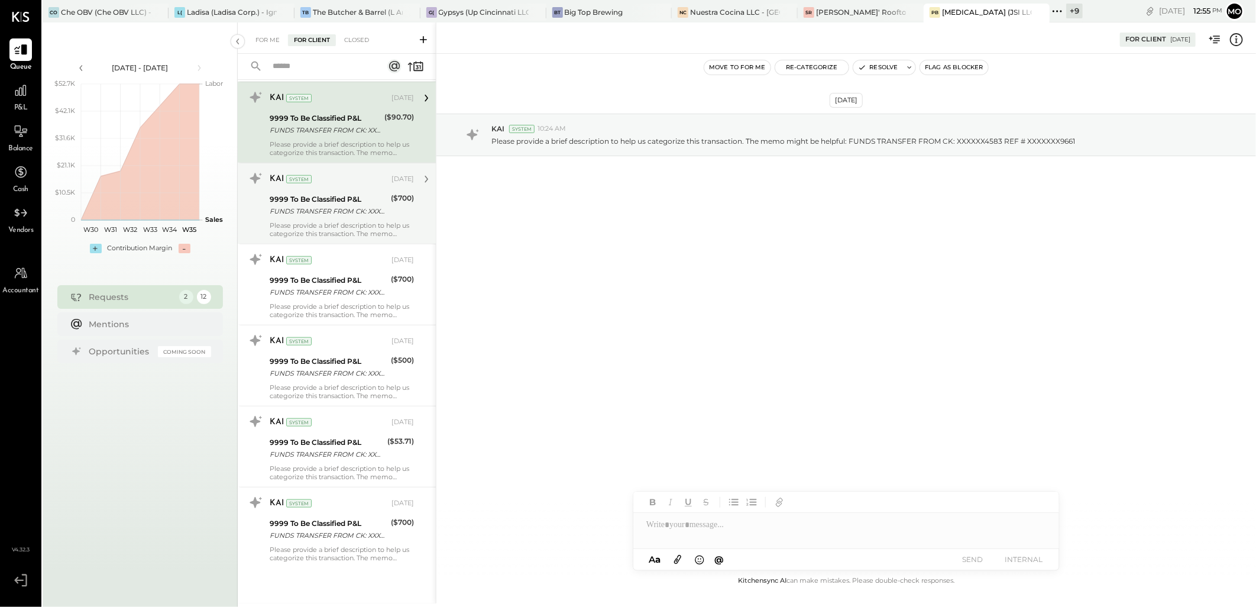
click at [364, 193] on div "9999 To Be Classified P&L FUNDS TRANSFER FROM CK: XXXXXX7993 REF # XXXXXXX4343" at bounding box center [329, 205] width 118 height 26
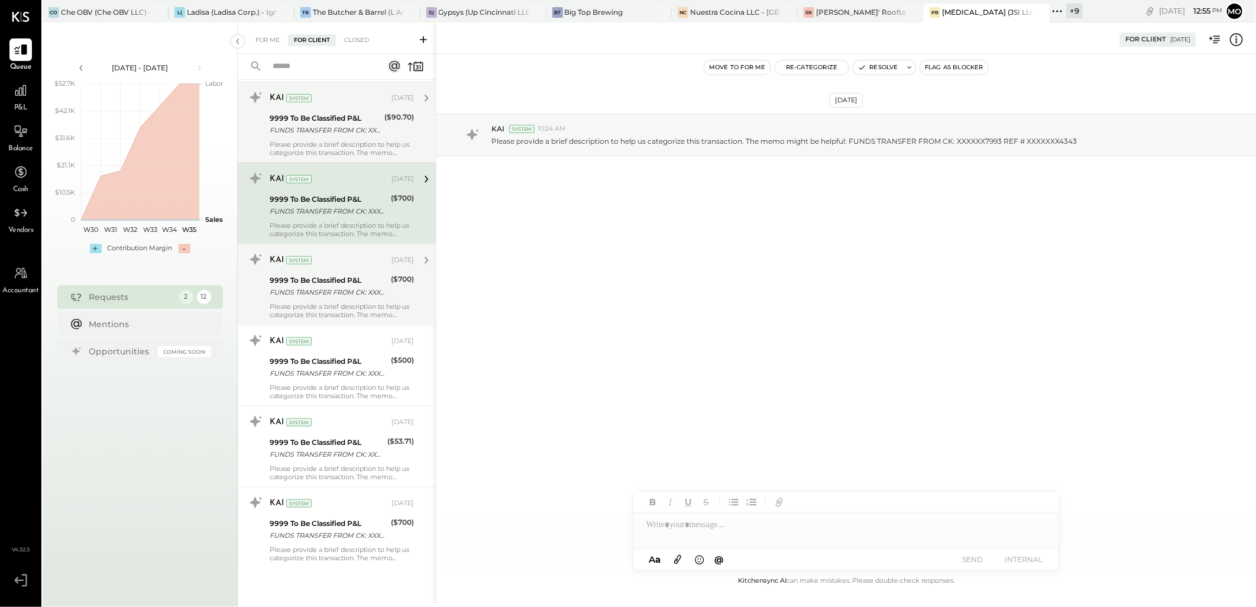
click at [365, 285] on div "9999 To Be Classified P&L" at bounding box center [329, 280] width 118 height 12
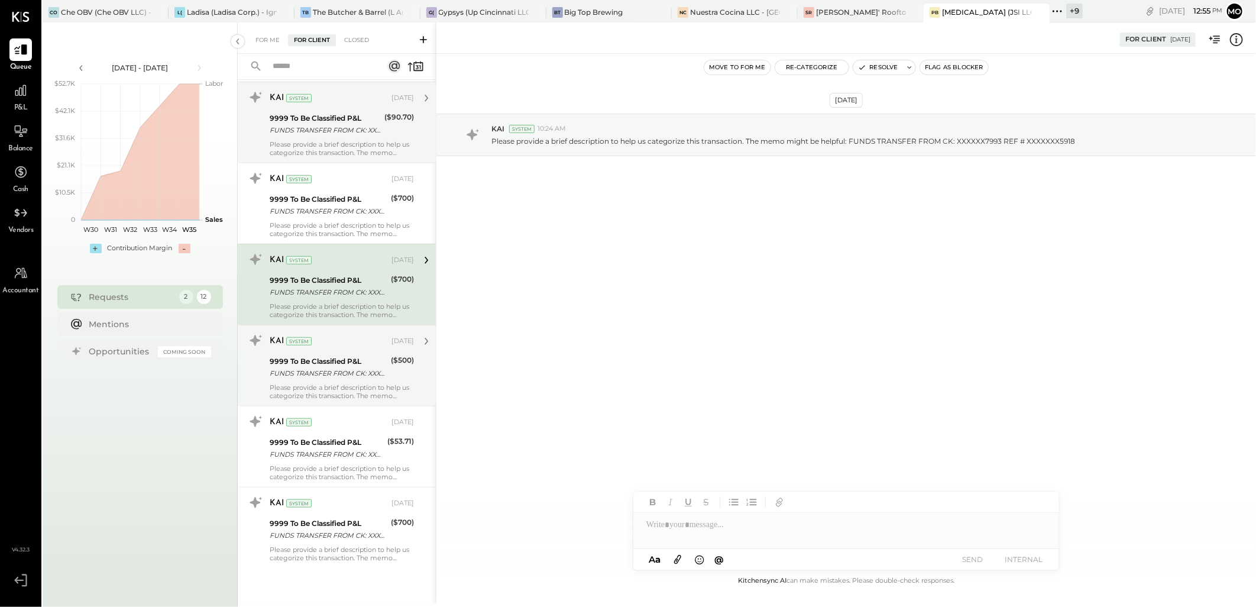
click at [367, 345] on div "KAI System" at bounding box center [329, 341] width 119 height 12
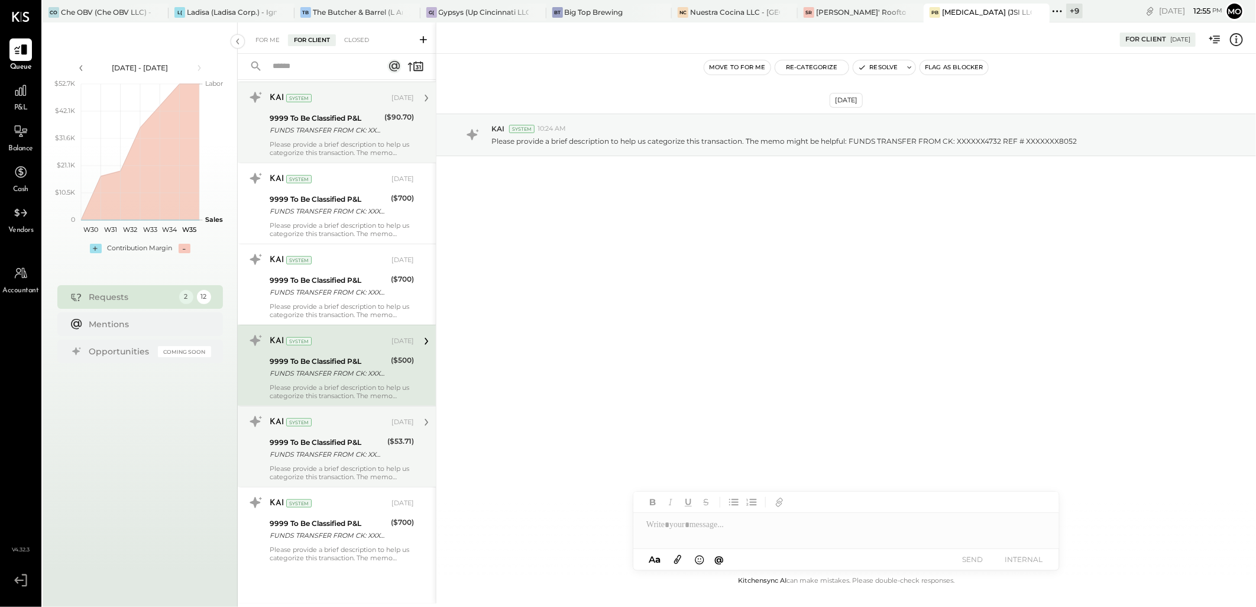
click at [353, 435] on div "9999 To Be Classified P&L FUNDS TRANSFER FROM CK: XXXXXX7993 REF # XXXXXXX3827" at bounding box center [327, 448] width 114 height 26
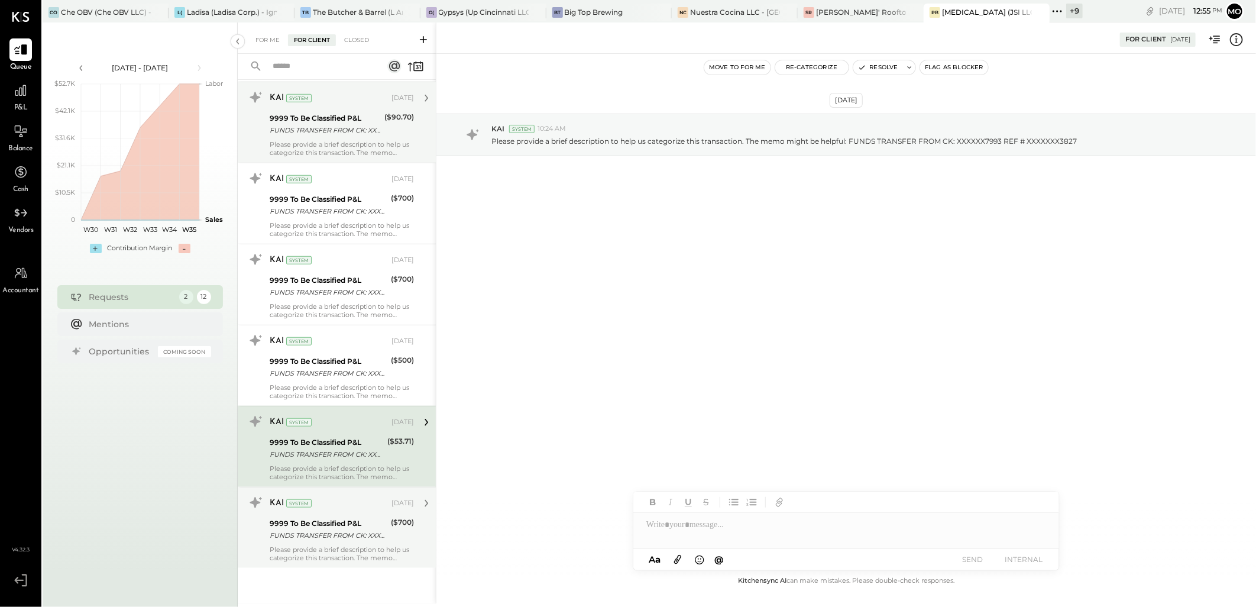
click at [363, 540] on div "FUNDS TRANSFER FROM CK: XXXXXX7993 REF # XXXXXXX8908" at bounding box center [329, 535] width 118 height 12
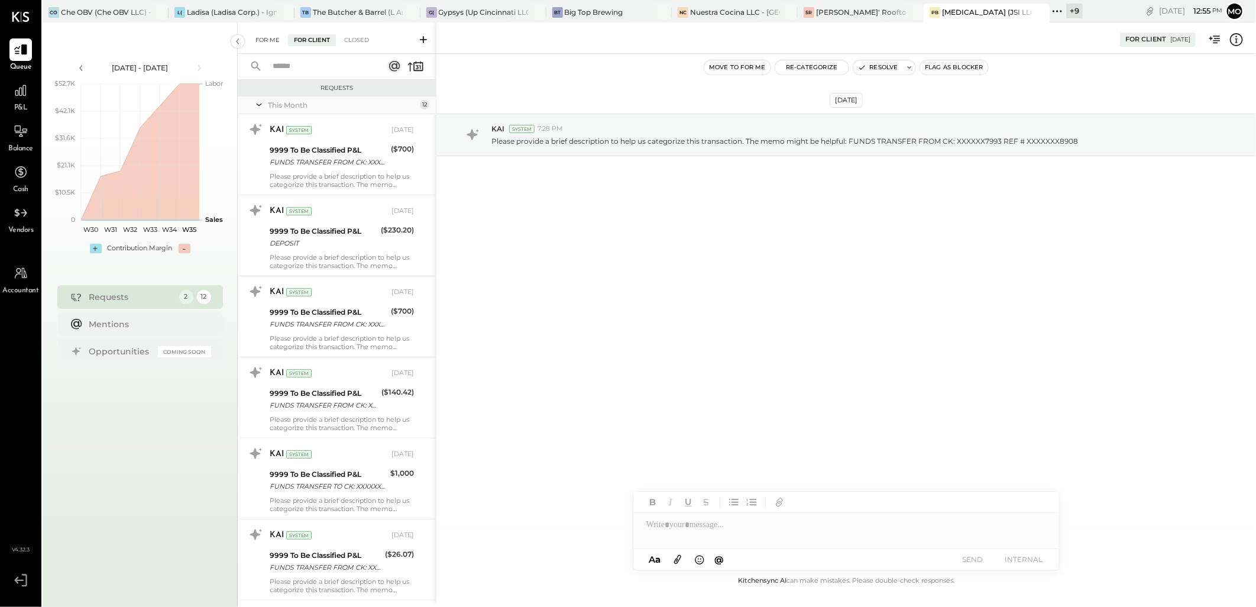
click at [267, 34] on div "For Me" at bounding box center [268, 40] width 36 height 12
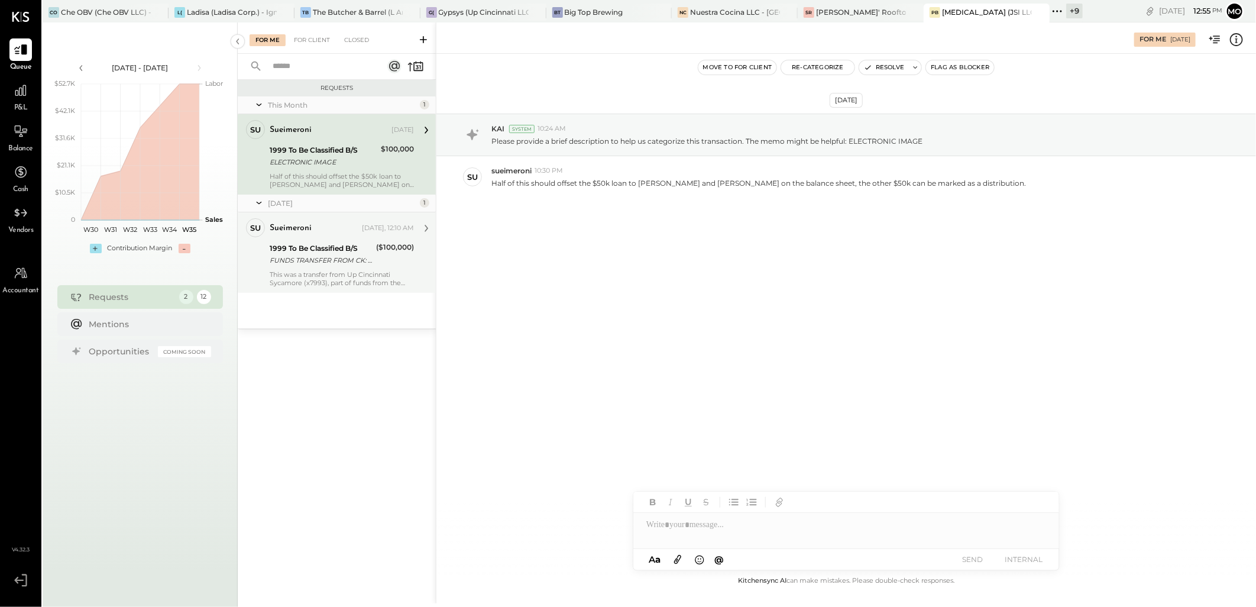
drag, startPoint x: 379, startPoint y: 273, endPoint x: 434, endPoint y: 287, distance: 57.4
click at [379, 273] on div "This was a transfer from Up Cincinnati Sycamore (x7993), part of funds from the…" at bounding box center [342, 278] width 144 height 17
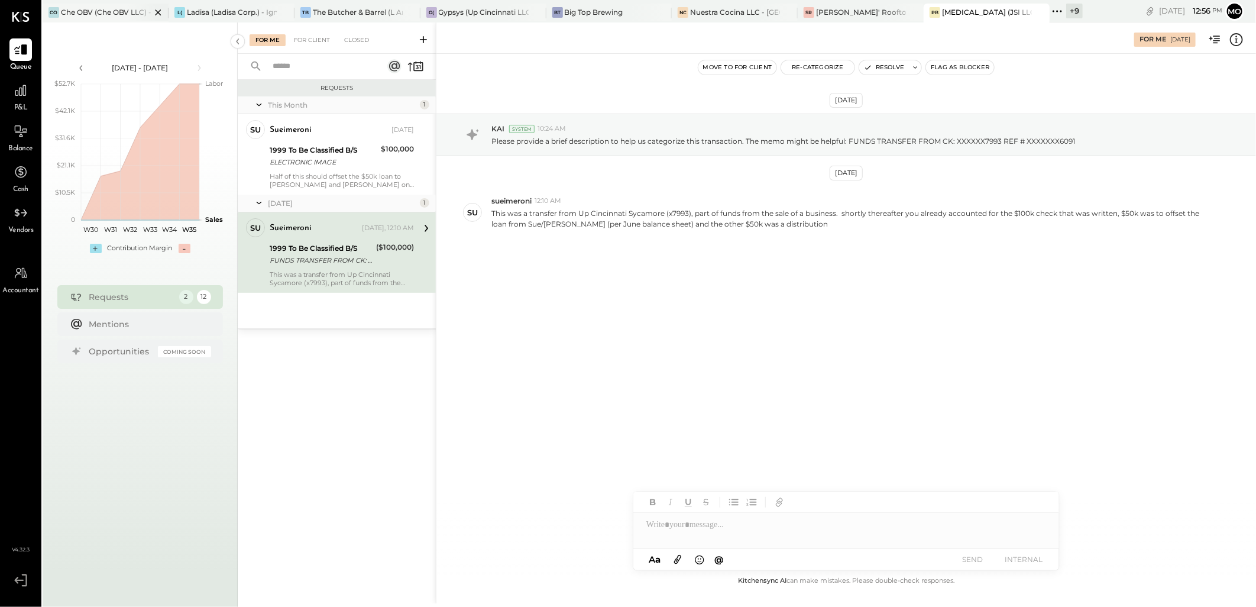
click at [83, 9] on div "Che OBV (Che OBV LLC) - Ignite" at bounding box center [106, 12] width 90 height 10
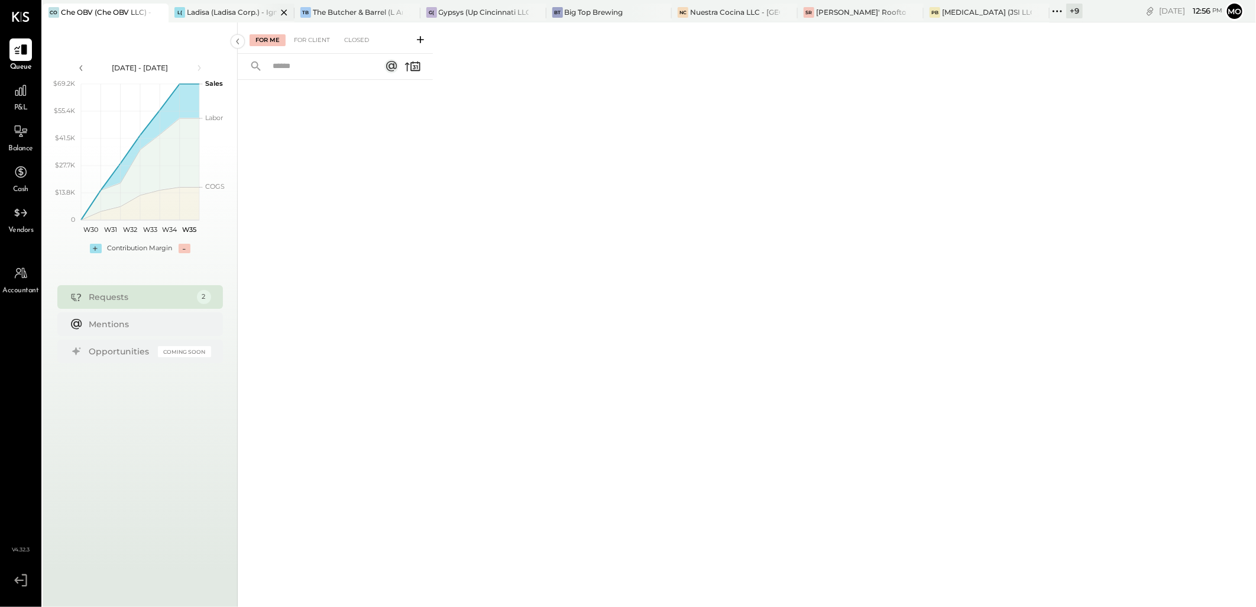
click at [174, 16] on div "L(" at bounding box center [179, 12] width 11 height 11
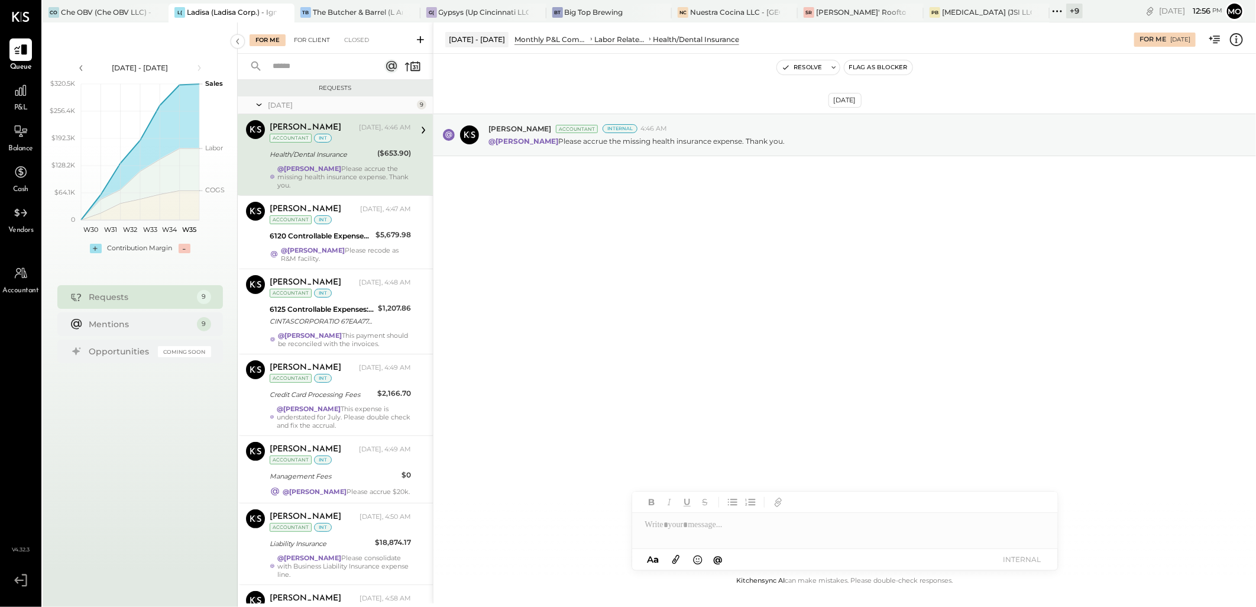
click at [312, 38] on div "For Client" at bounding box center [312, 40] width 48 height 12
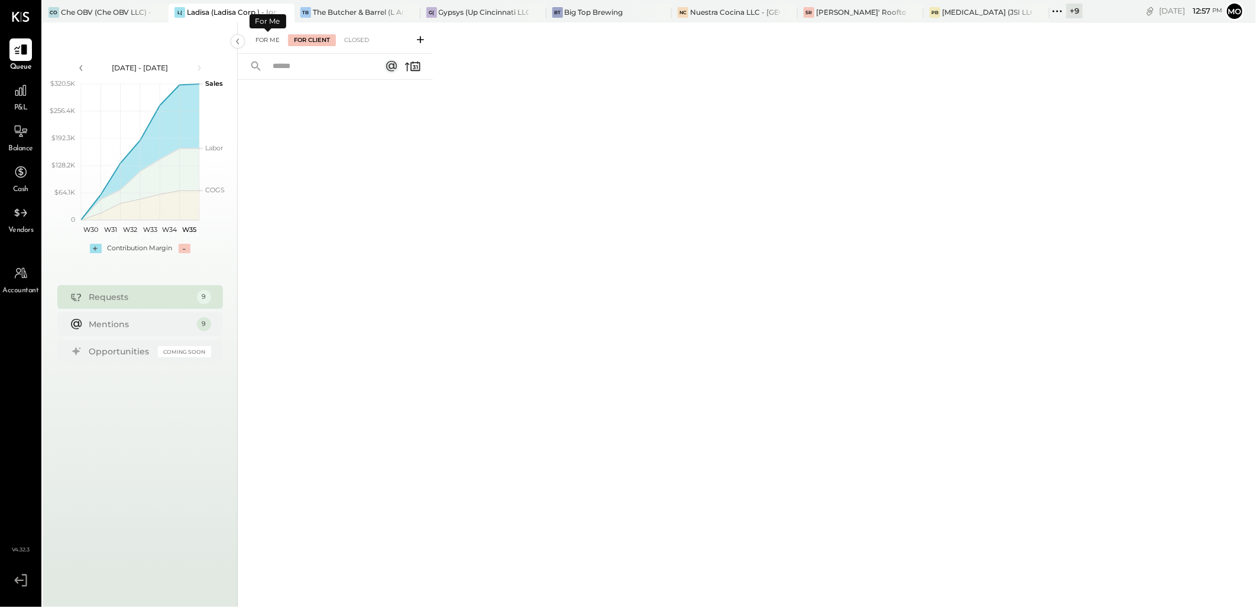
click at [269, 40] on div "For Me" at bounding box center [268, 40] width 36 height 12
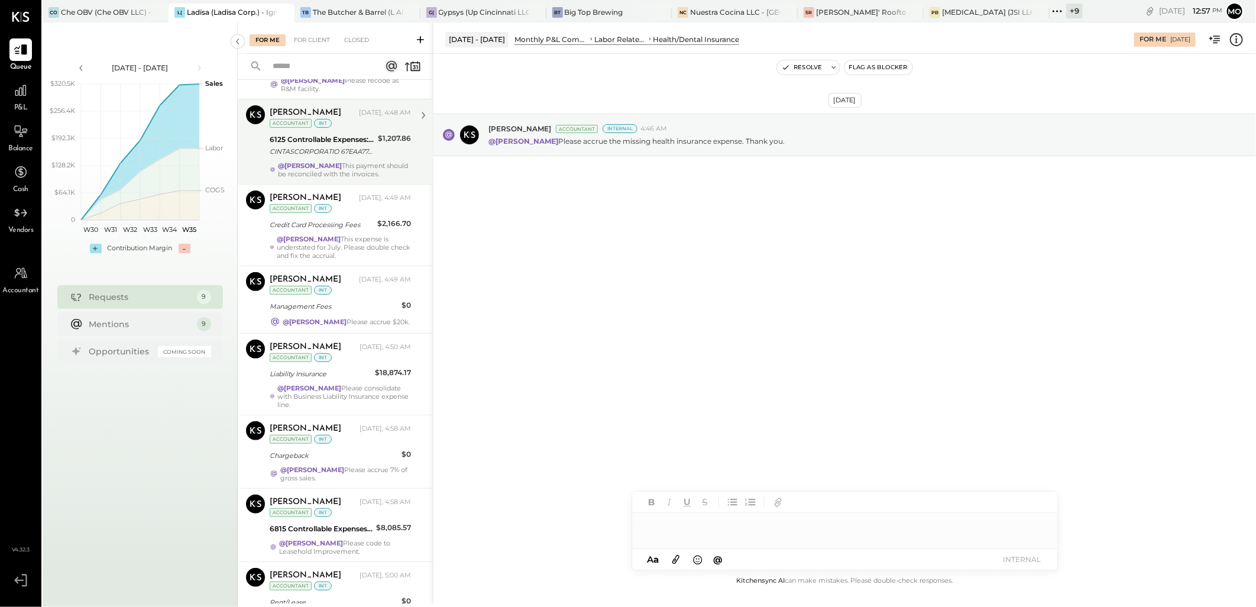
scroll to position [252, 0]
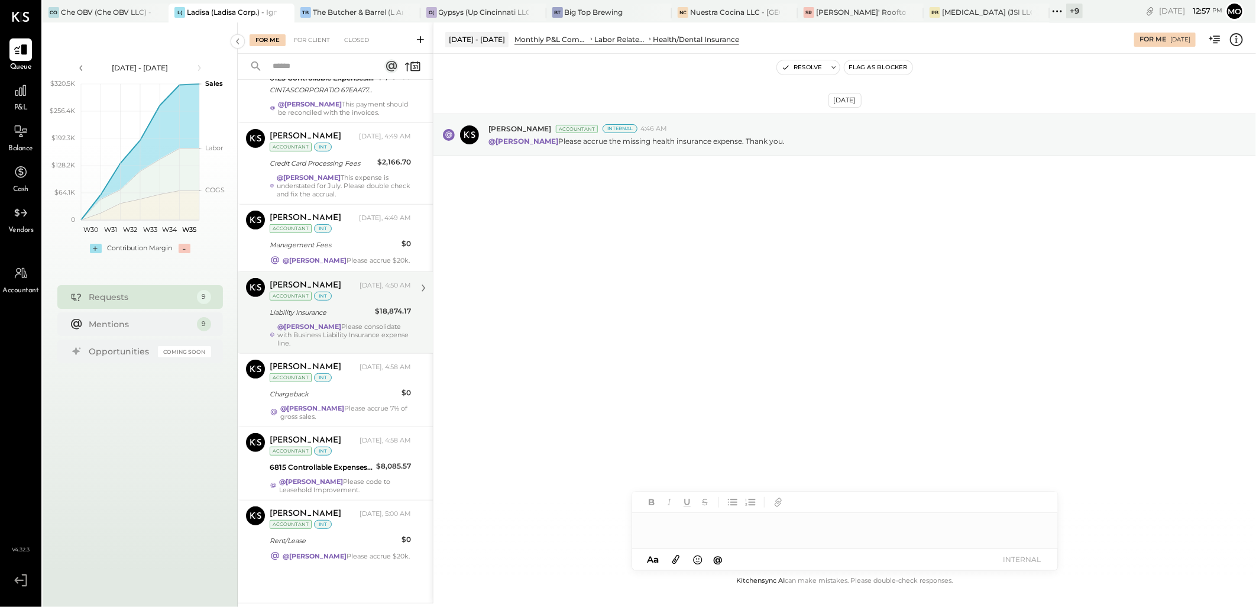
click at [352, 315] on div "Joseph Shin Yesterday, 4:50 AM Accountant int Liability Insurance $18,874.17 @M…" at bounding box center [340, 312] width 141 height 69
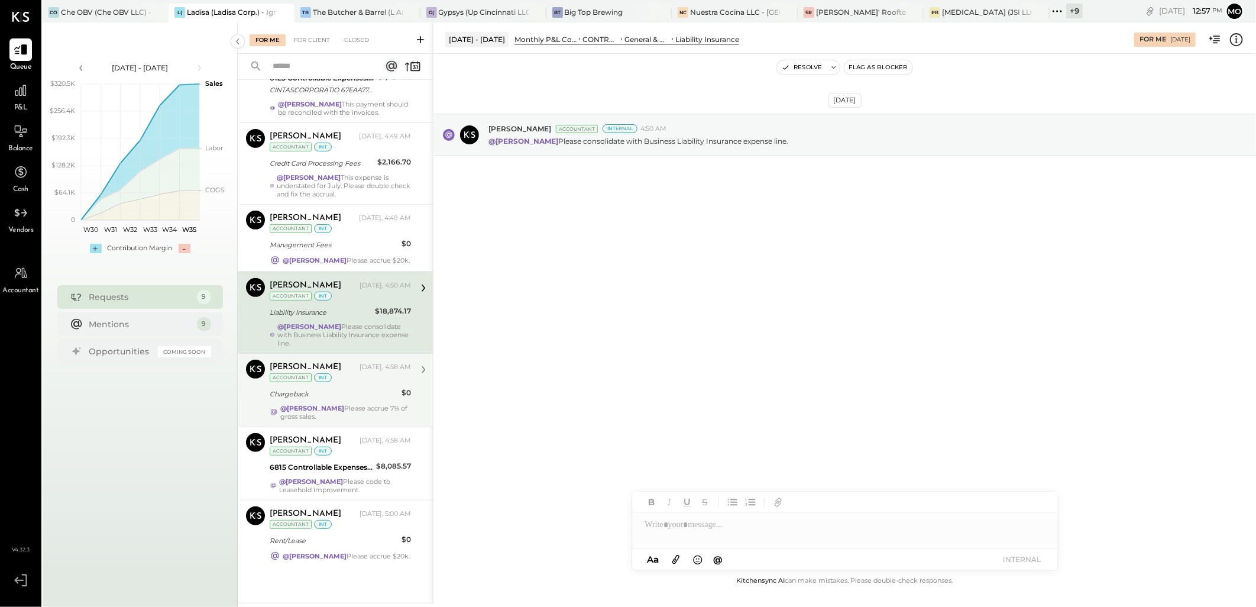
click at [326, 408] on div "@[PERSON_NAME] Please accrue 7% of gross sales." at bounding box center [345, 412] width 131 height 17
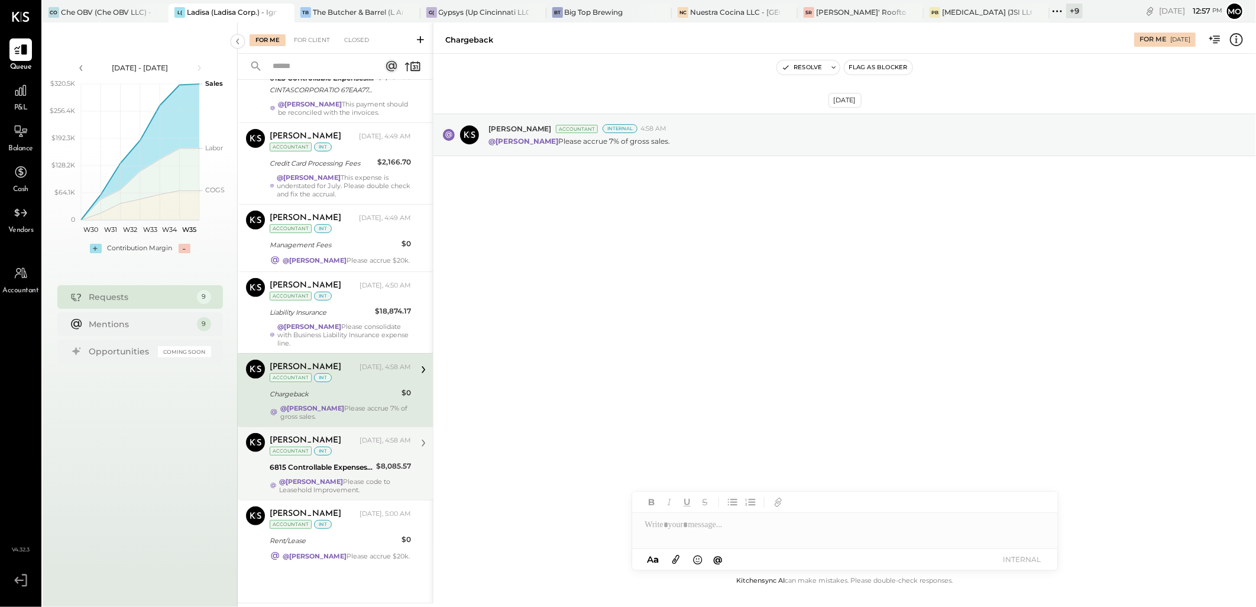
click at [343, 477] on strong "@[PERSON_NAME]" at bounding box center [311, 481] width 64 height 8
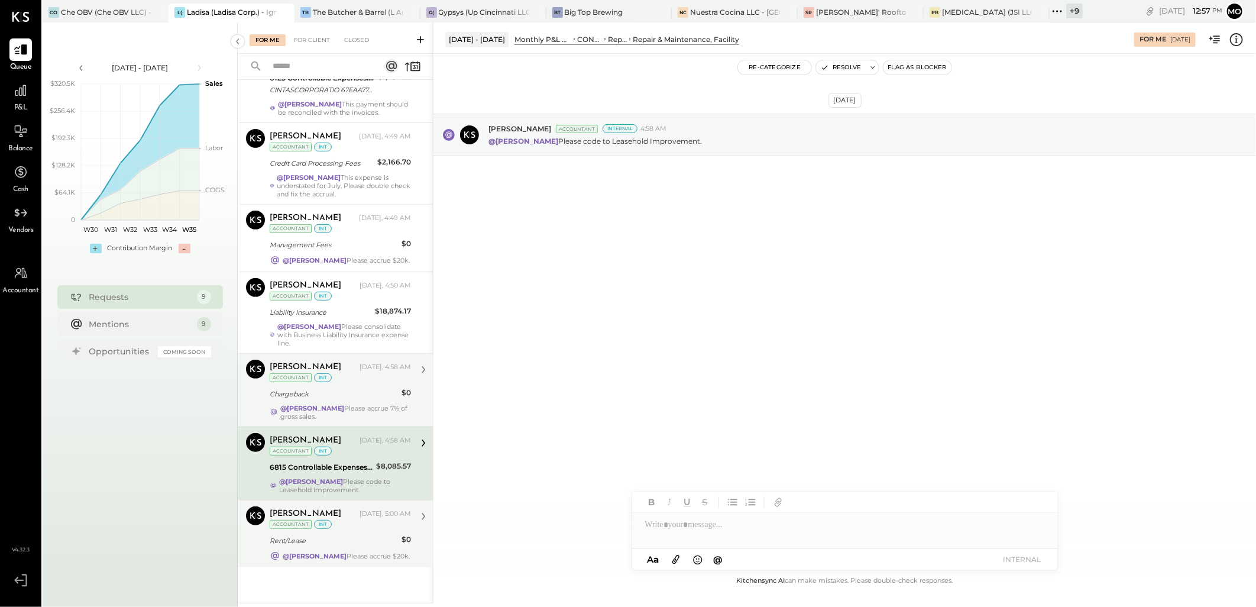
click at [347, 552] on strong "@[PERSON_NAME]" at bounding box center [315, 556] width 64 height 8
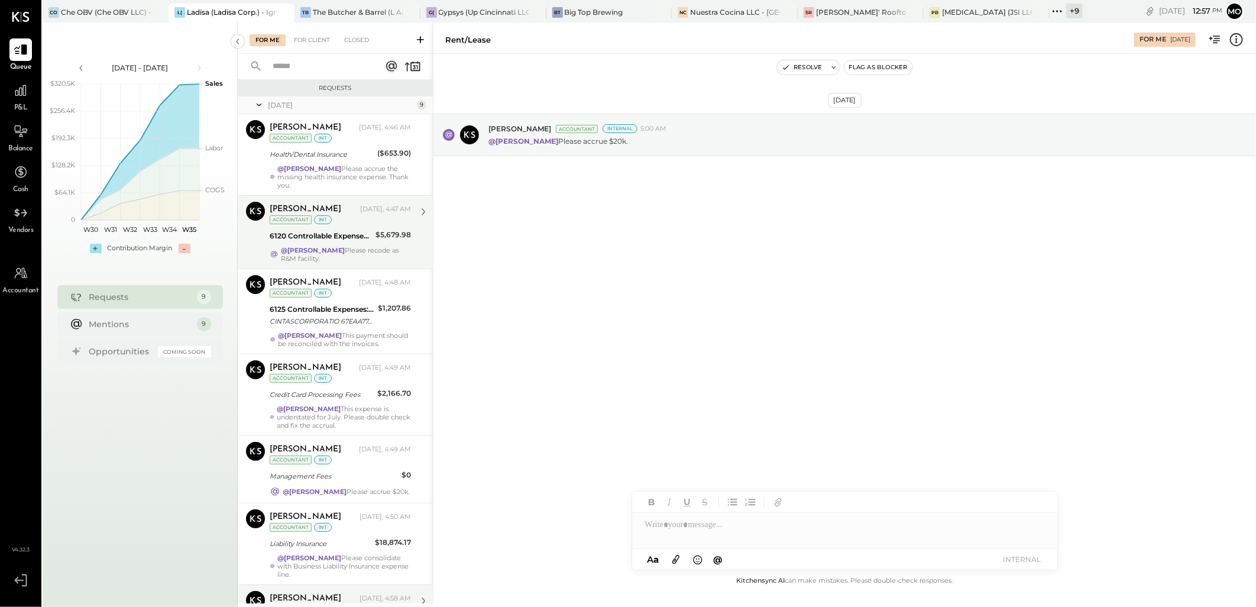
click at [345, 246] on strong "@[PERSON_NAME]" at bounding box center [313, 250] width 64 height 8
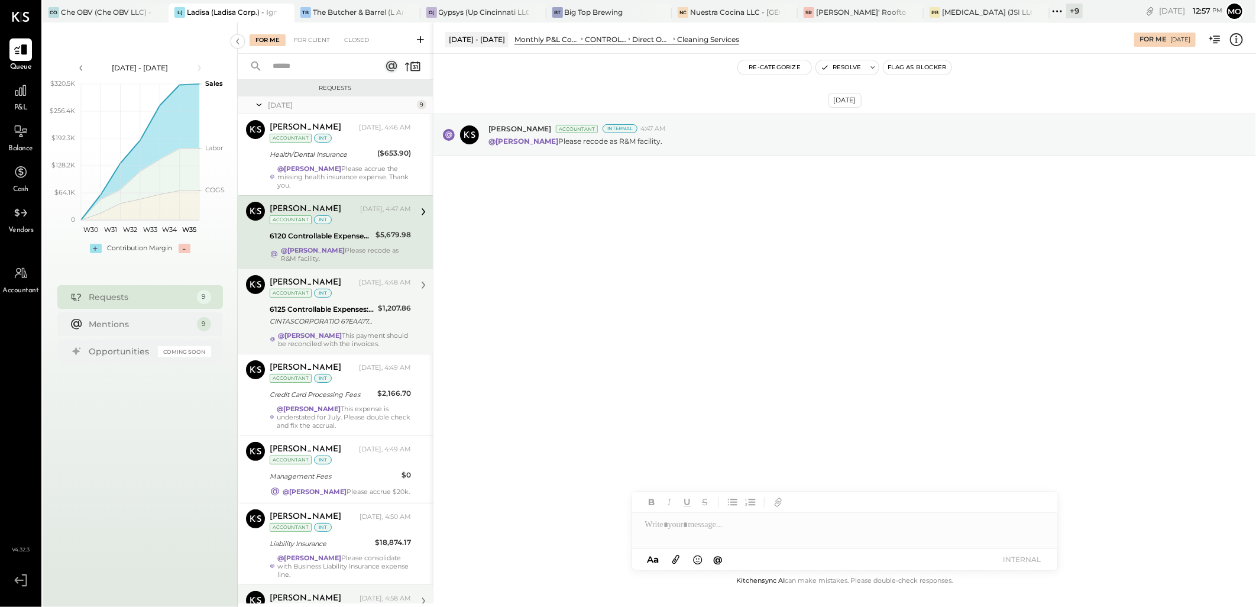
click at [340, 328] on div "6125 Controllable Expenses:Direct Operating Expenses:Restaurant Supplies CINTAS…" at bounding box center [322, 315] width 105 height 26
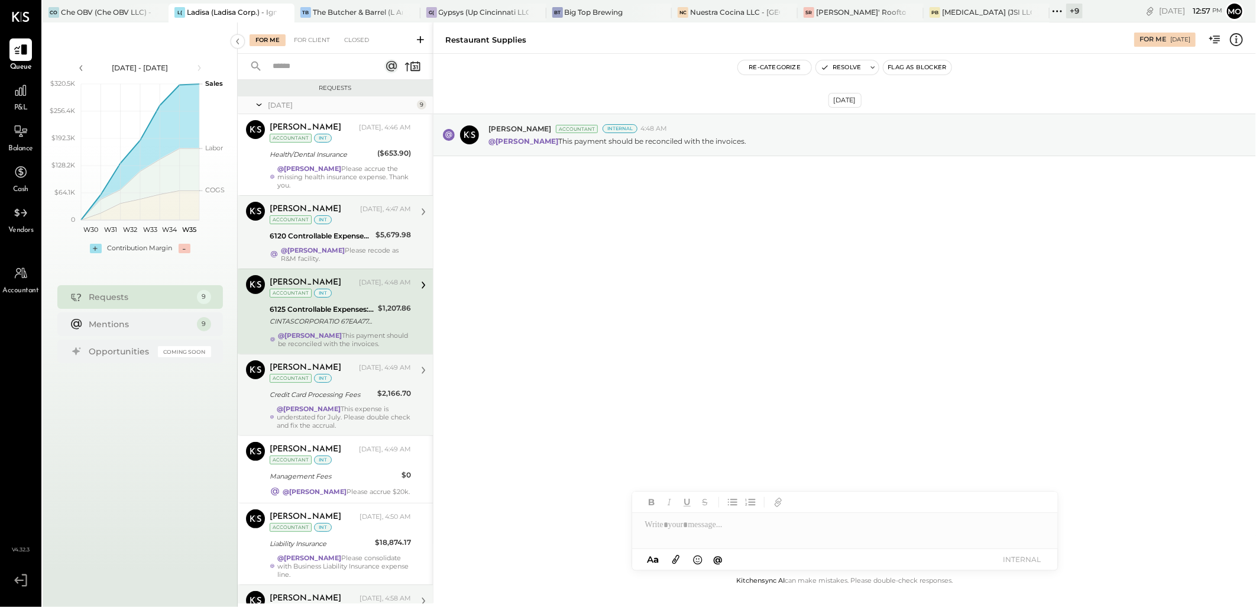
click at [366, 400] on div "Credit Card Processing Fees" at bounding box center [322, 395] width 104 height 12
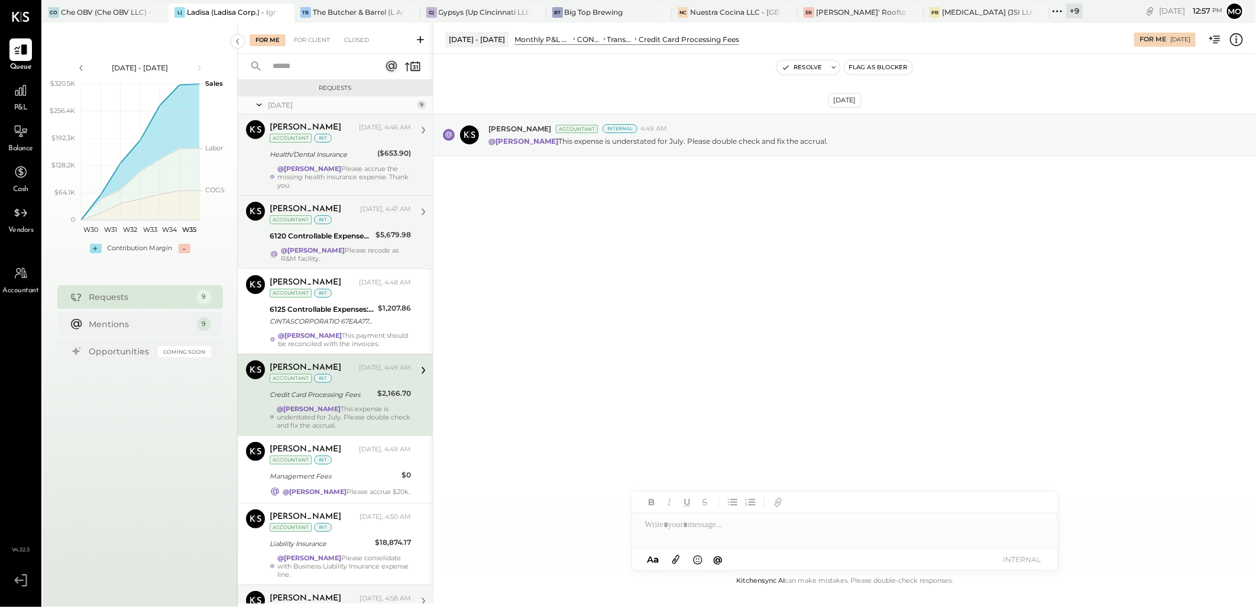
click at [300, 148] on div "Health/Dental Insurance" at bounding box center [322, 154] width 104 height 12
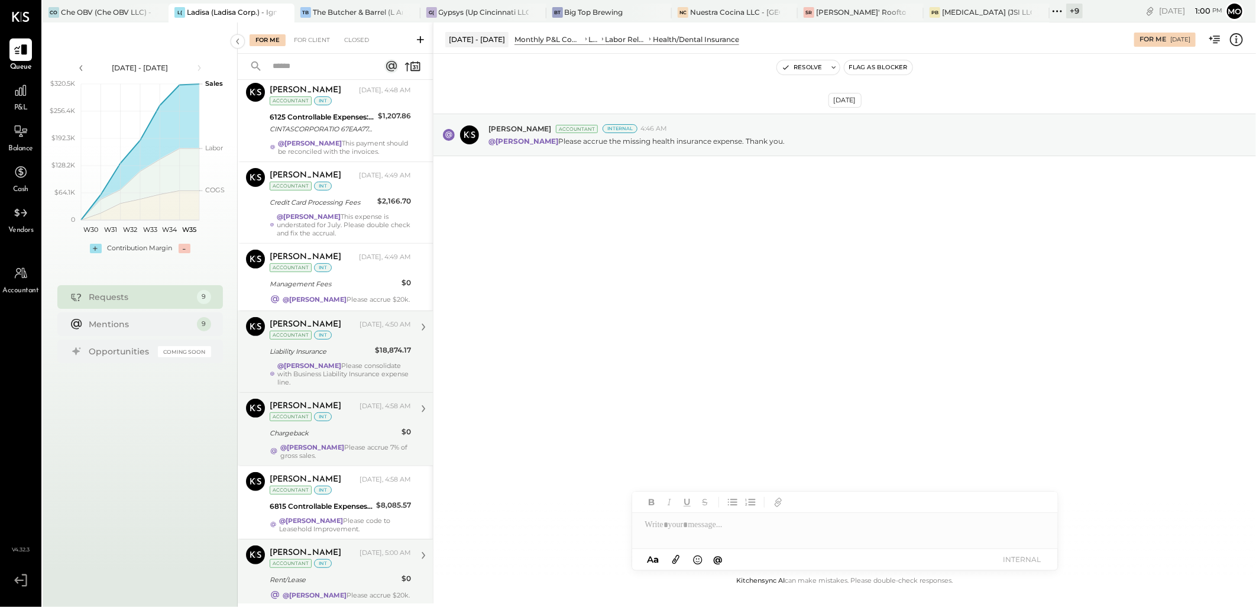
scroll to position [252, 0]
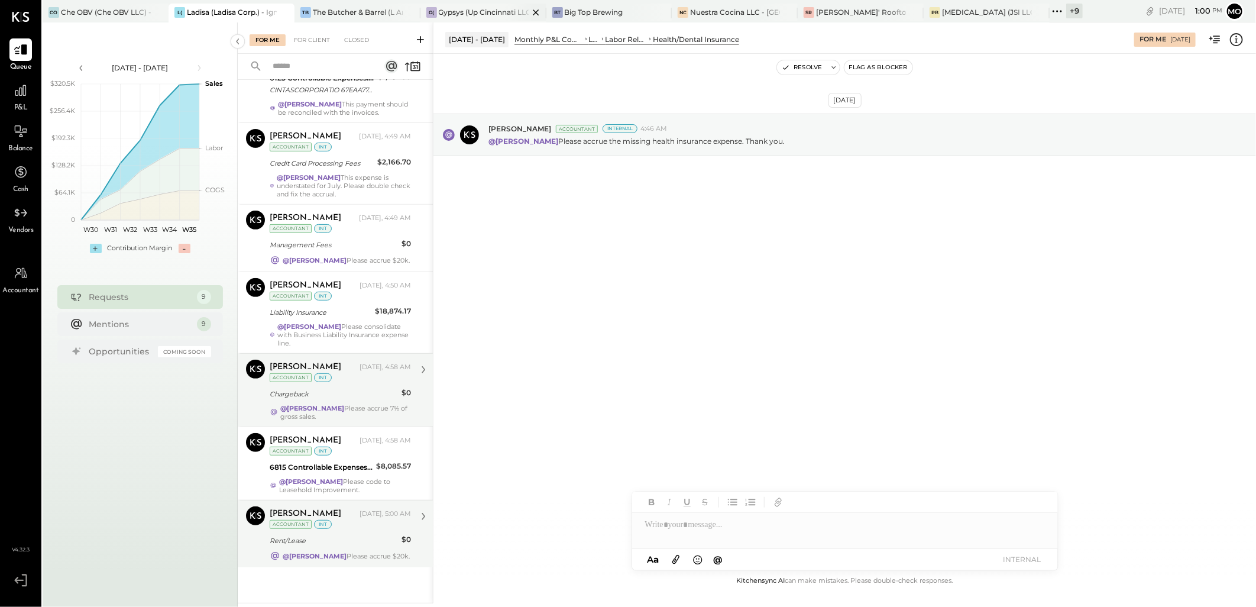
click at [470, 5] on div "G( Gypsys (Up Cincinnati LLC) - Ignite" at bounding box center [484, 13] width 126 height 19
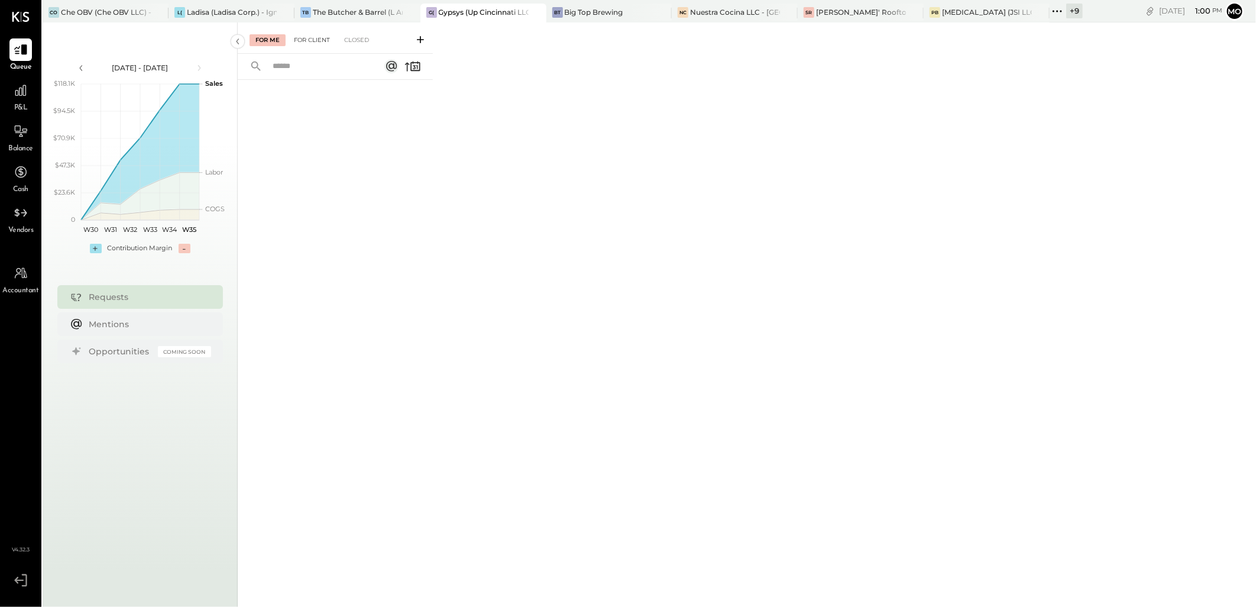
click at [308, 34] on div "For Client" at bounding box center [312, 40] width 48 height 12
click at [848, 10] on div "[PERSON_NAME]' Rooftop - Ignite" at bounding box center [861, 12] width 90 height 10
click at [318, 34] on div "For Client" at bounding box center [312, 40] width 48 height 12
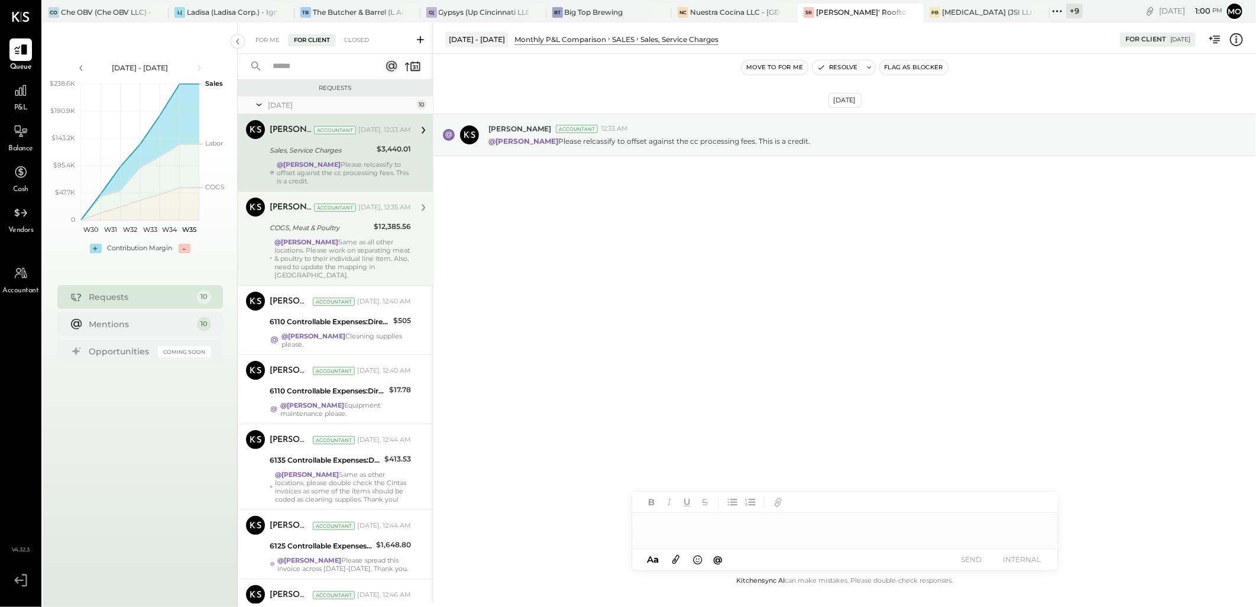
click at [345, 252] on div "@Mohammadsalkin Ansari Same as all other locations. Please work on separating m…" at bounding box center [342, 258] width 137 height 41
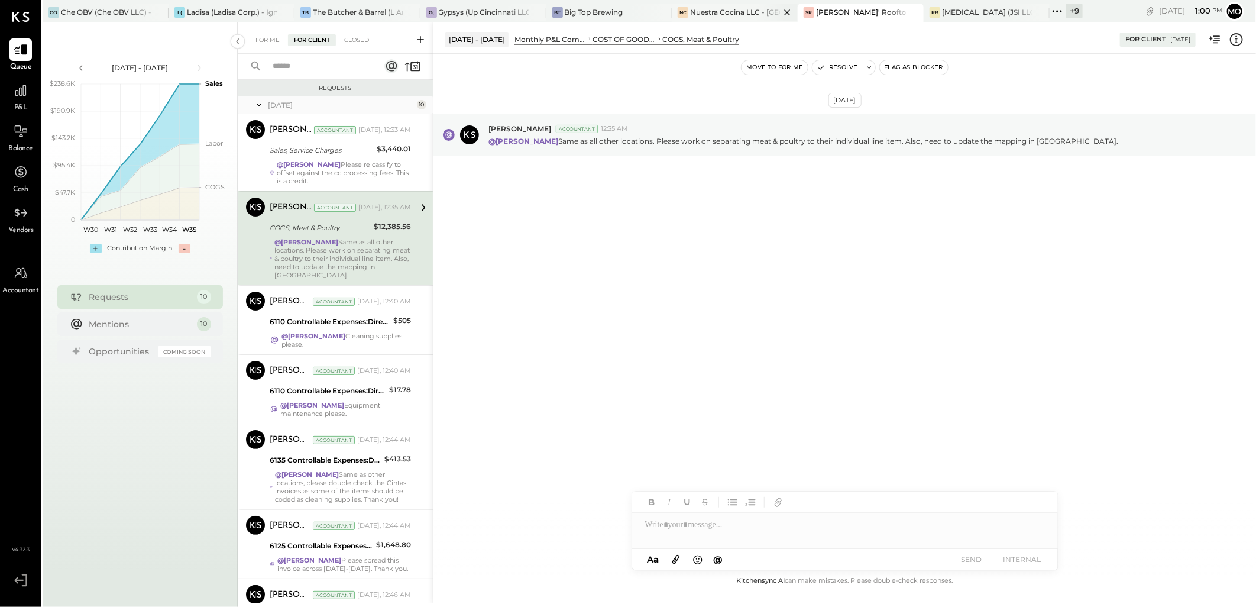
click at [713, 14] on div "Nuestra Cocina LLC - [GEOGRAPHIC_DATA]" at bounding box center [735, 12] width 90 height 10
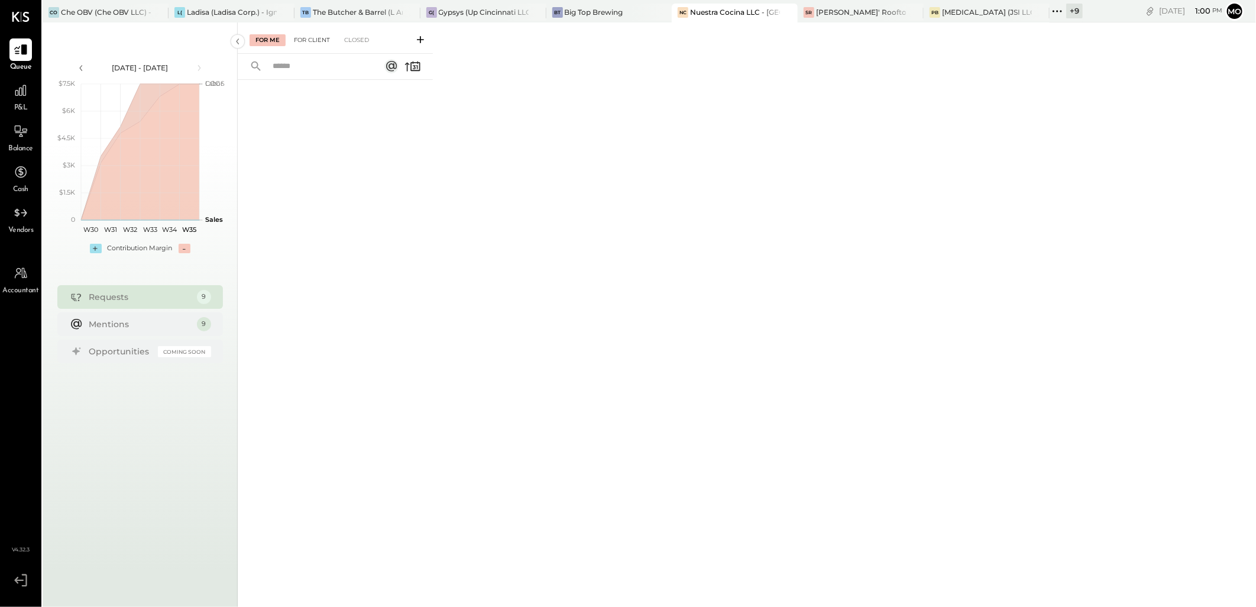
click at [302, 40] on div "For Client" at bounding box center [312, 40] width 48 height 12
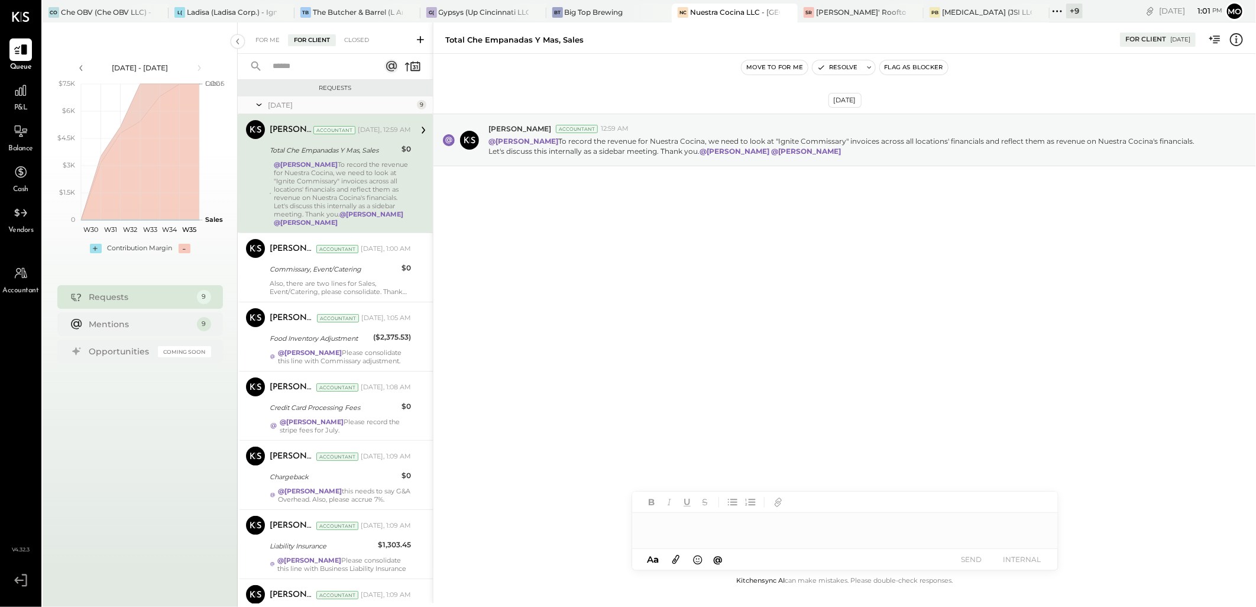
scroll to position [66, 0]
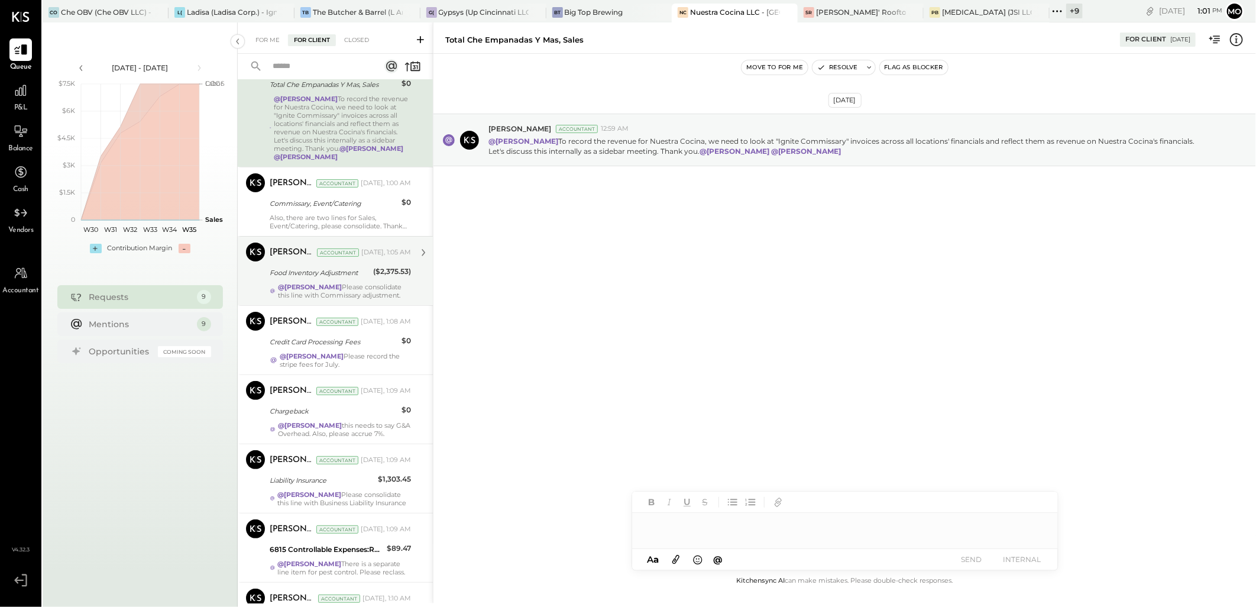
click at [344, 292] on div "@Mohammadsalkin Ansari Please consolidate this line with Commissary adjustment." at bounding box center [344, 291] width 133 height 17
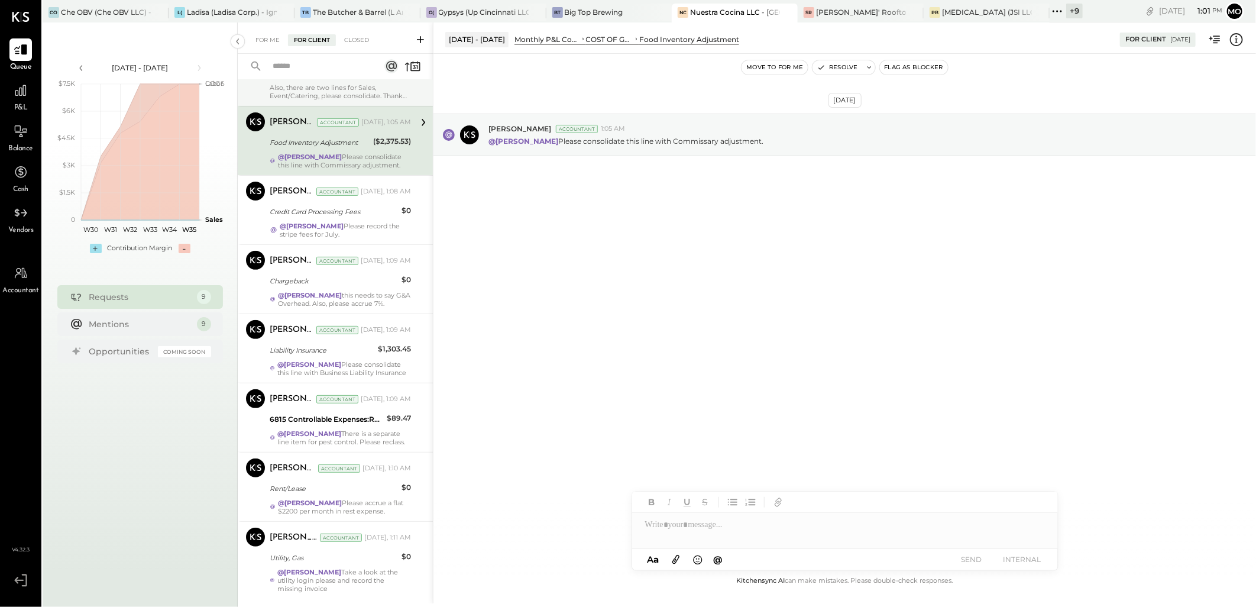
scroll to position [197, 0]
click at [321, 155] on strong "@[PERSON_NAME]" at bounding box center [310, 155] width 64 height 8
click at [693, 522] on div at bounding box center [845, 525] width 426 height 24
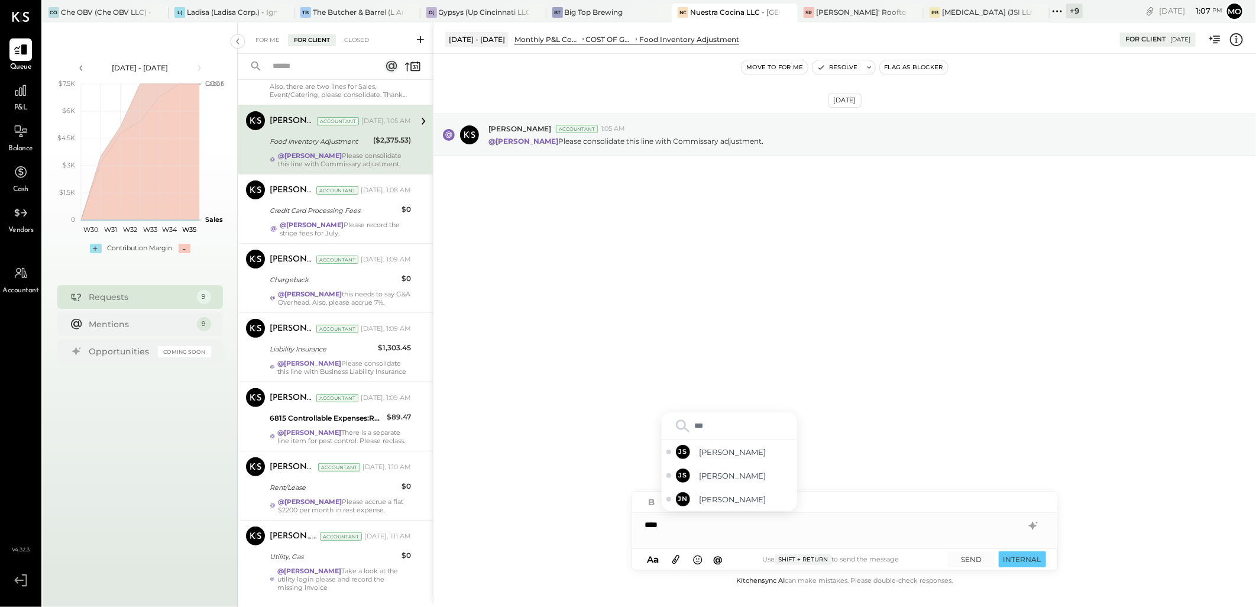
type input "****"
click at [731, 499] on span "[PERSON_NAME]" at bounding box center [746, 499] width 93 height 11
click at [772, 518] on div "**********" at bounding box center [845, 525] width 426 height 24
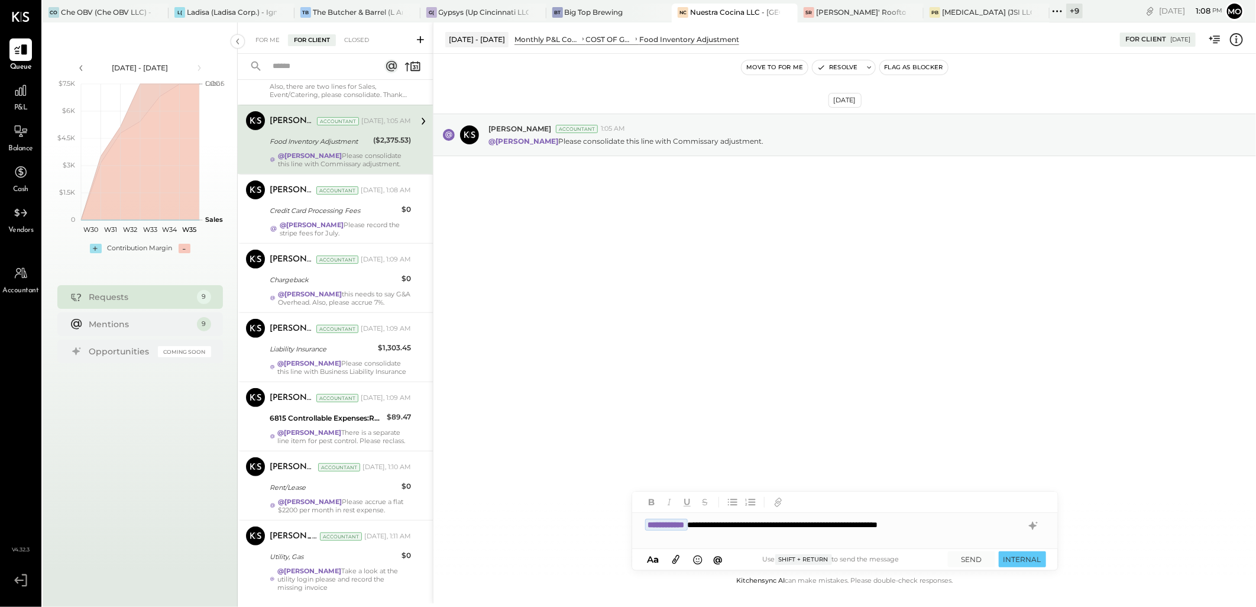
drag, startPoint x: 1000, startPoint y: 528, endPoint x: 1049, endPoint y: 531, distance: 49.8
click at [1001, 528] on div "**********" at bounding box center [845, 525] width 426 height 24
click at [966, 565] on button "SEND" at bounding box center [971, 559] width 47 height 16
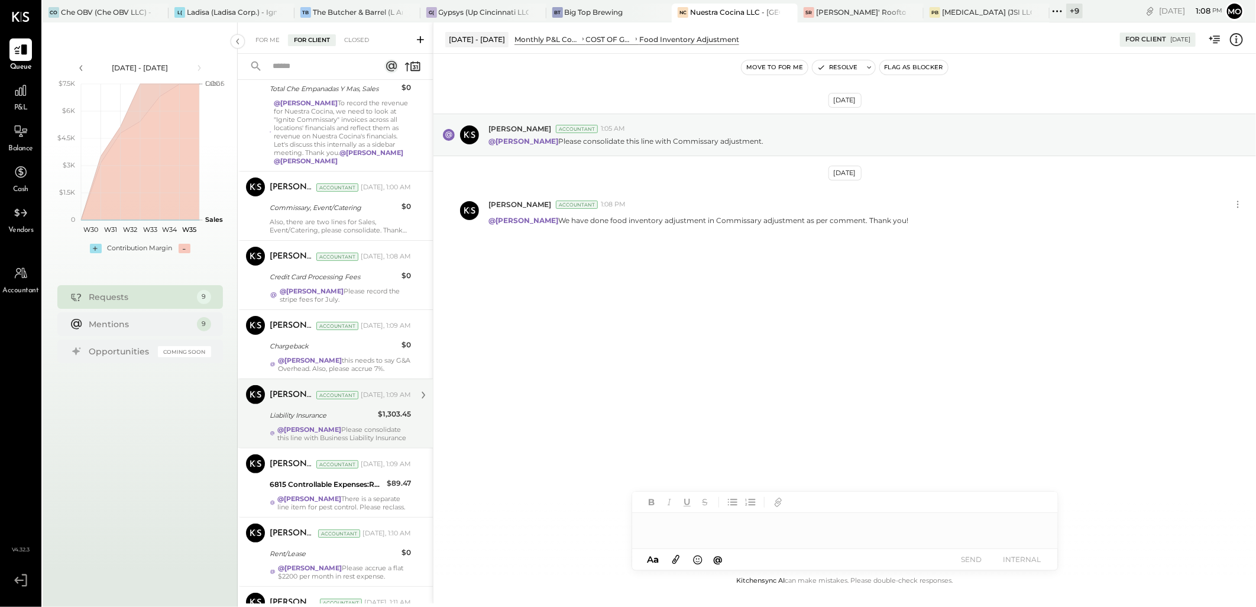
scroll to position [0, 0]
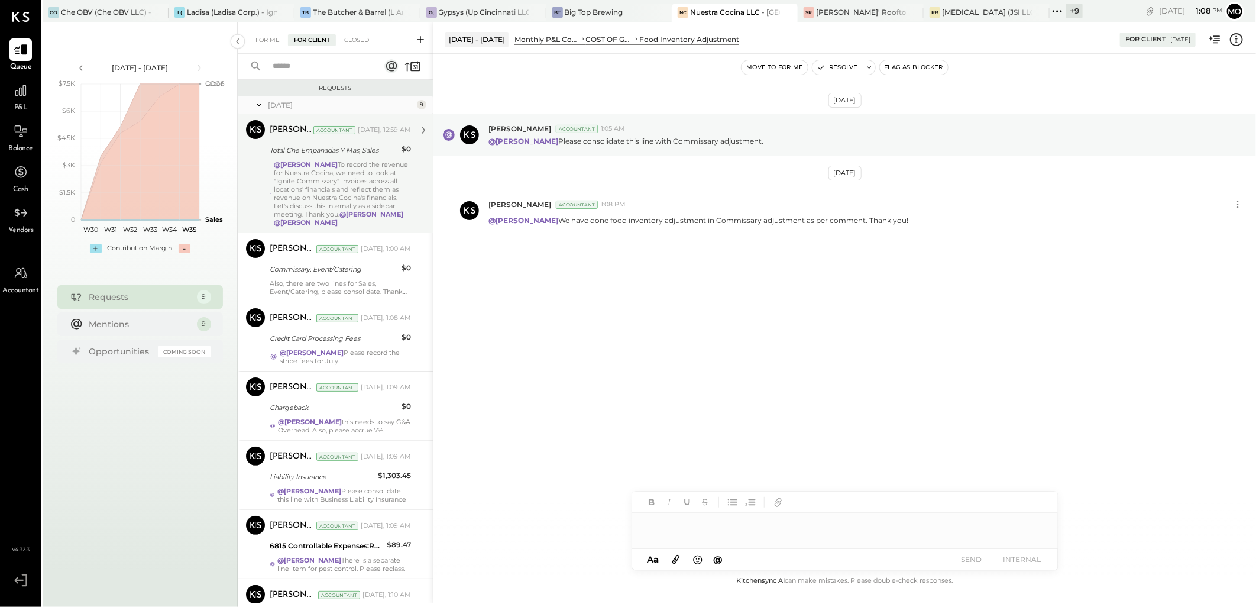
click at [341, 182] on div "@Mohammadsalkin Ansari To record the revenue for Nuestra Cocina, we need to loo…" at bounding box center [342, 193] width 137 height 66
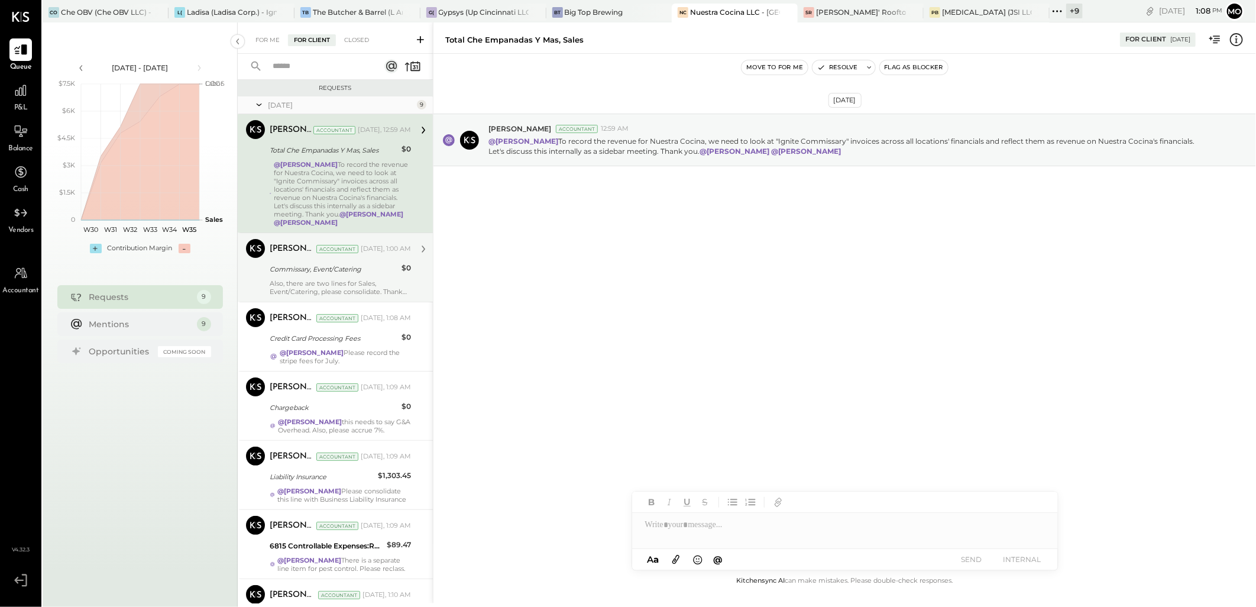
click at [331, 269] on div "Commissary, Event/Catering" at bounding box center [334, 269] width 128 height 12
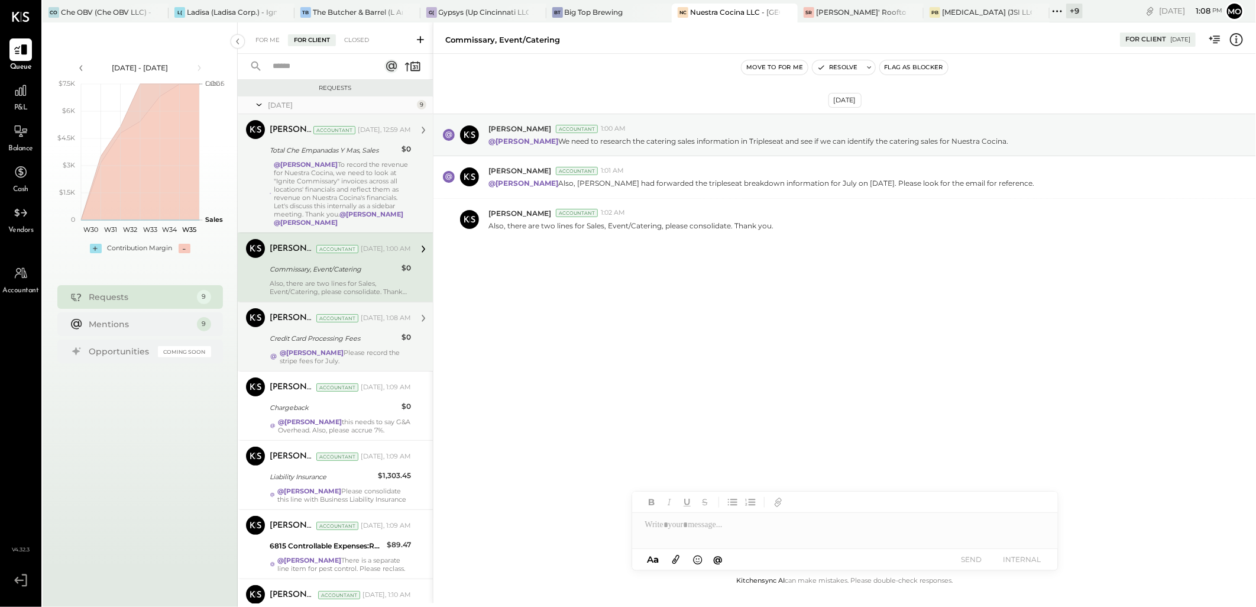
click at [338, 337] on div "Credit Card Processing Fees" at bounding box center [334, 338] width 128 height 12
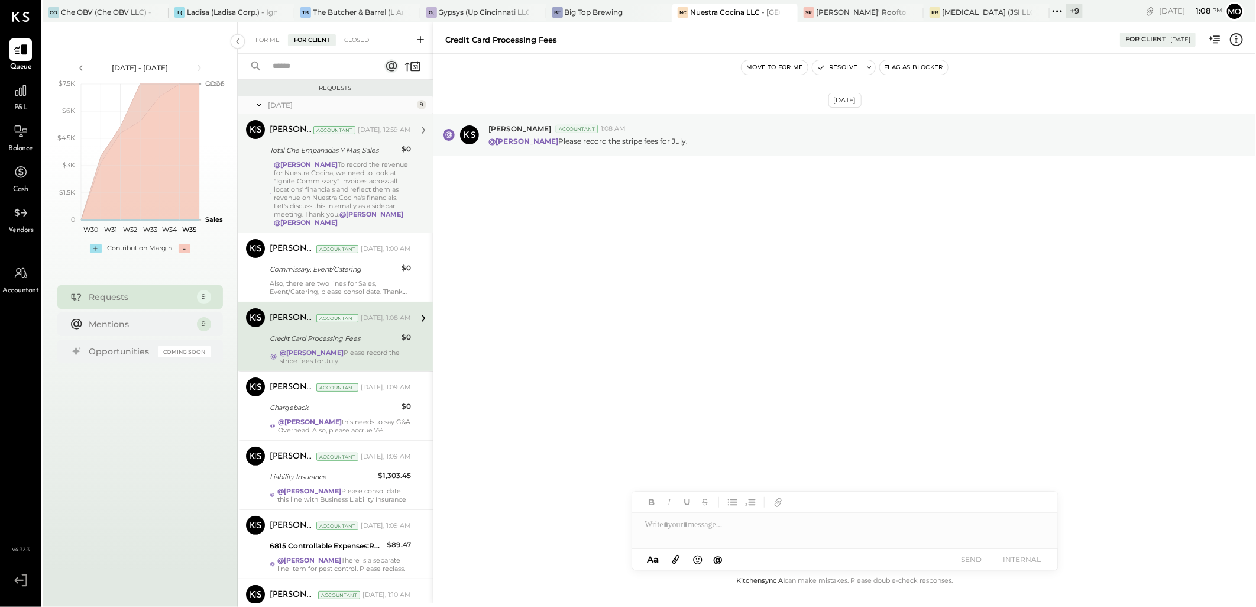
click at [265, 33] on div "For Me For Client Closed" at bounding box center [335, 37] width 195 height 31
click at [271, 36] on div "For Me" at bounding box center [268, 40] width 36 height 12
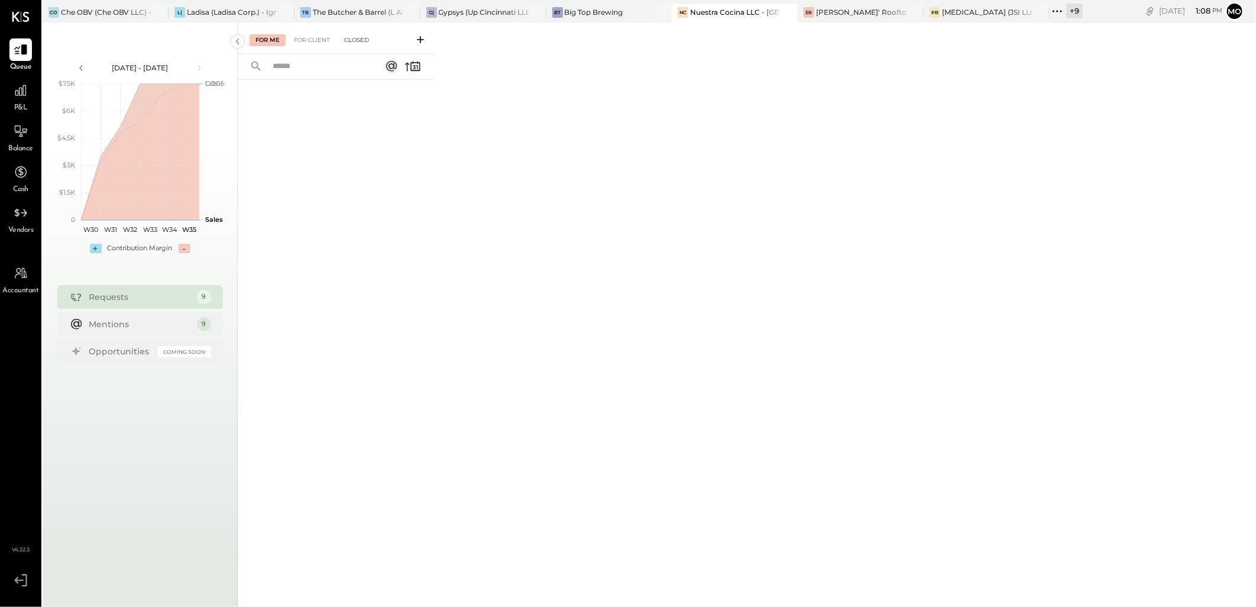
click at [351, 42] on div "Closed" at bounding box center [356, 40] width 37 height 12
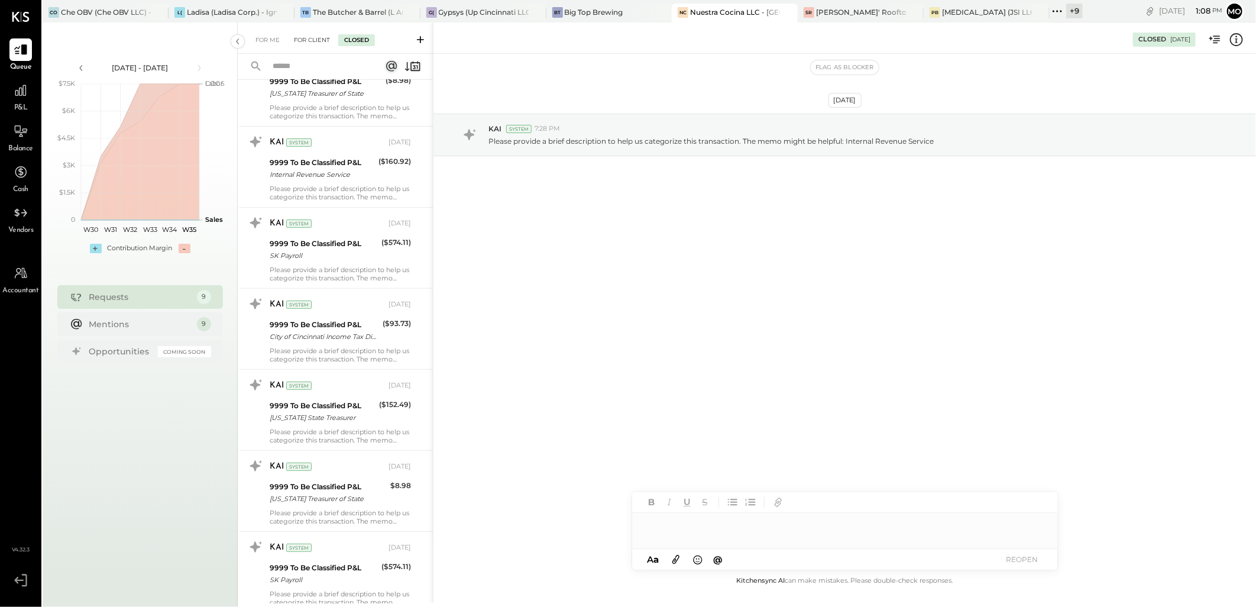
scroll to position [66, 0]
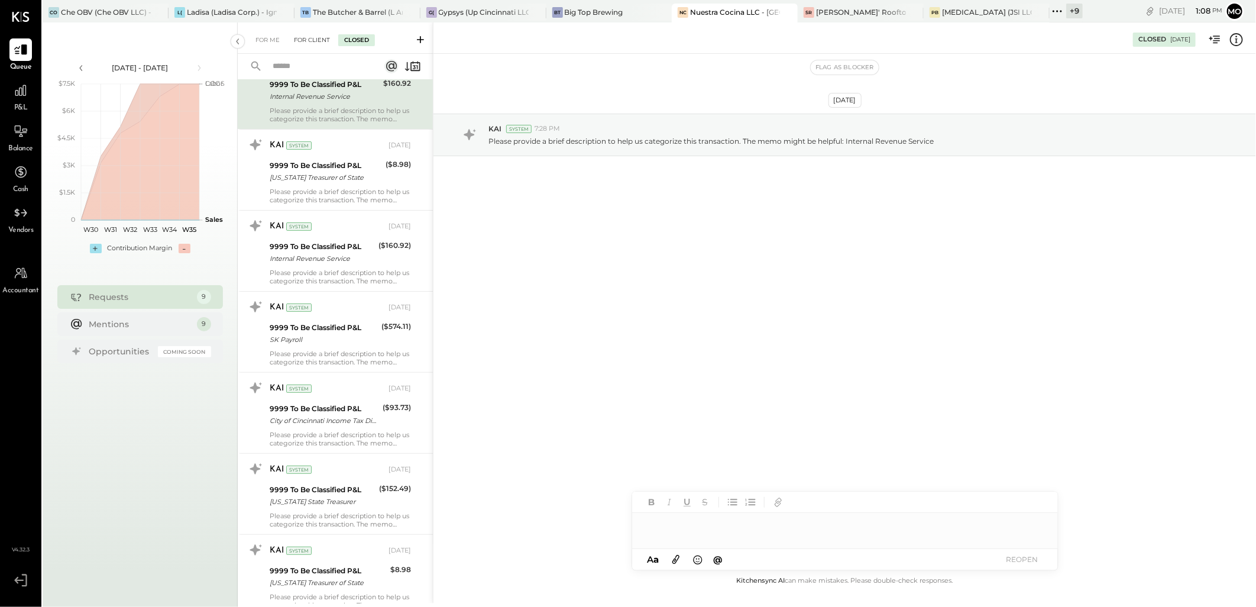
click at [311, 45] on div "For Client" at bounding box center [312, 40] width 48 height 12
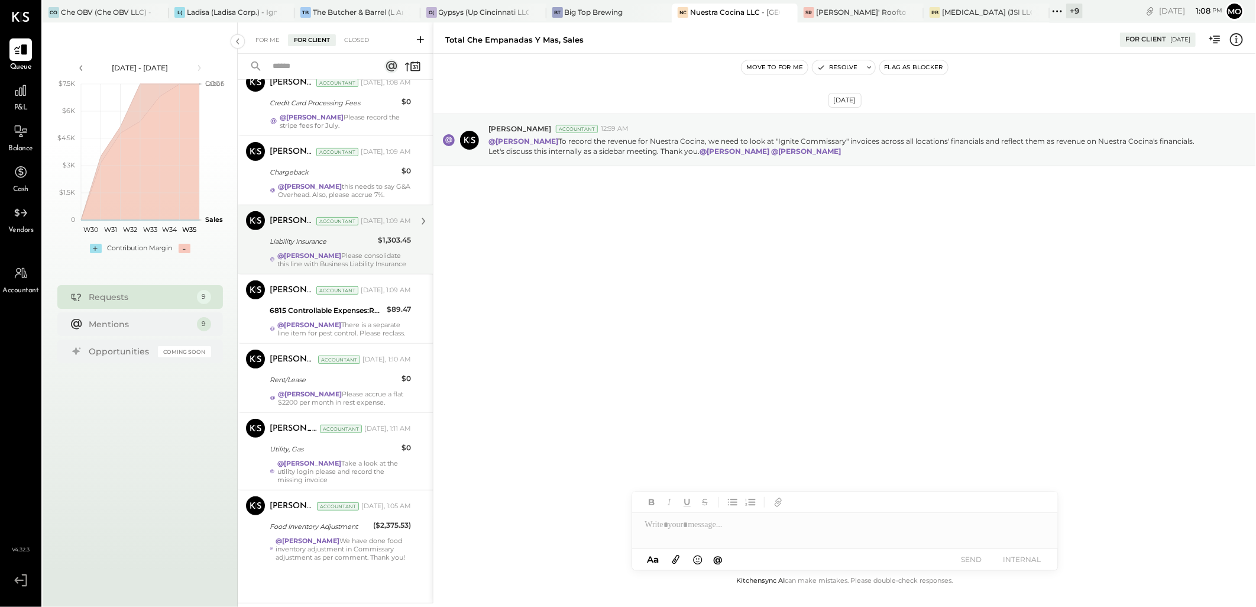
scroll to position [268, 0]
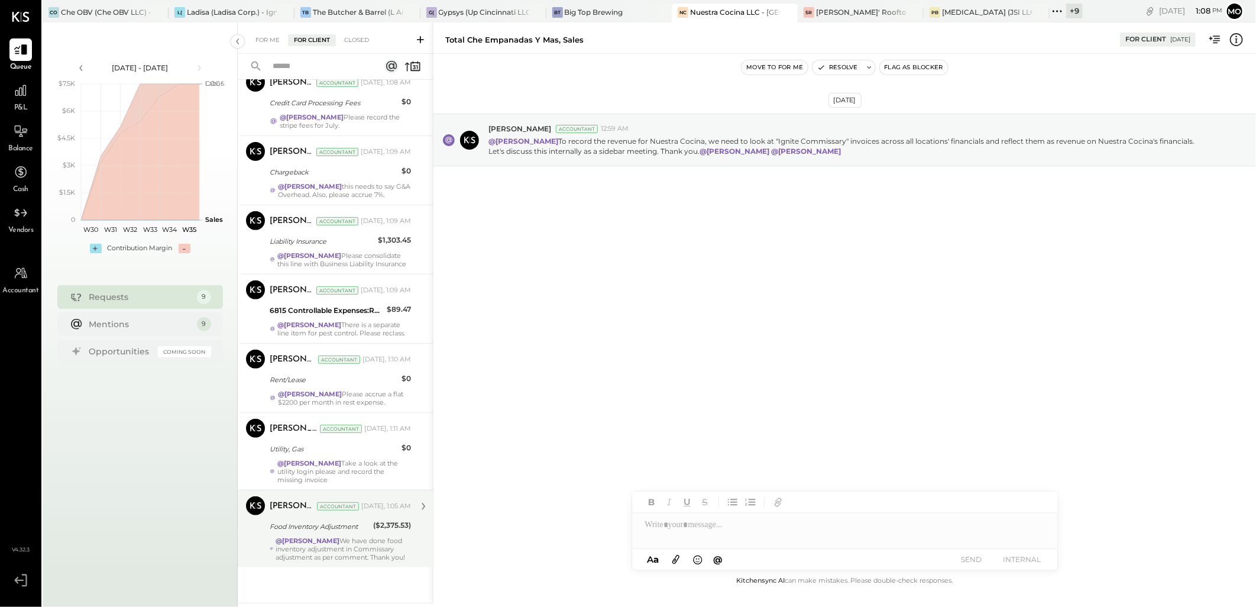
click at [327, 545] on div "@Joseph Shin We have done food inventory adjustment in Commissary adjustment as…" at bounding box center [343, 548] width 135 height 25
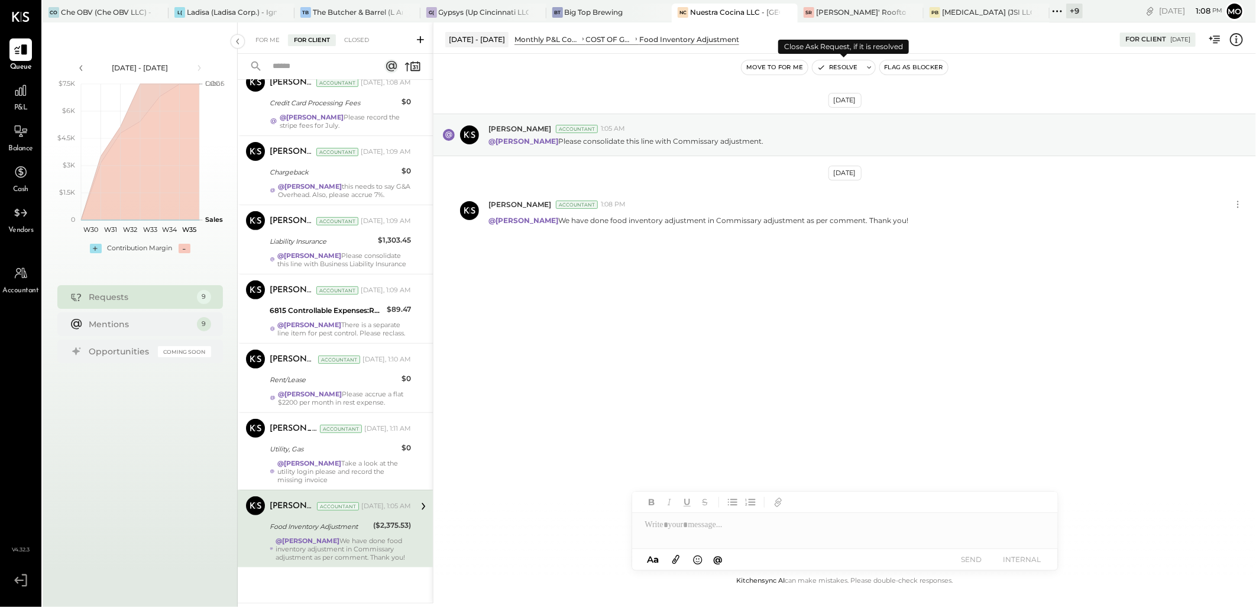
click at [845, 67] on button "Resolve" at bounding box center [838, 67] width 50 height 14
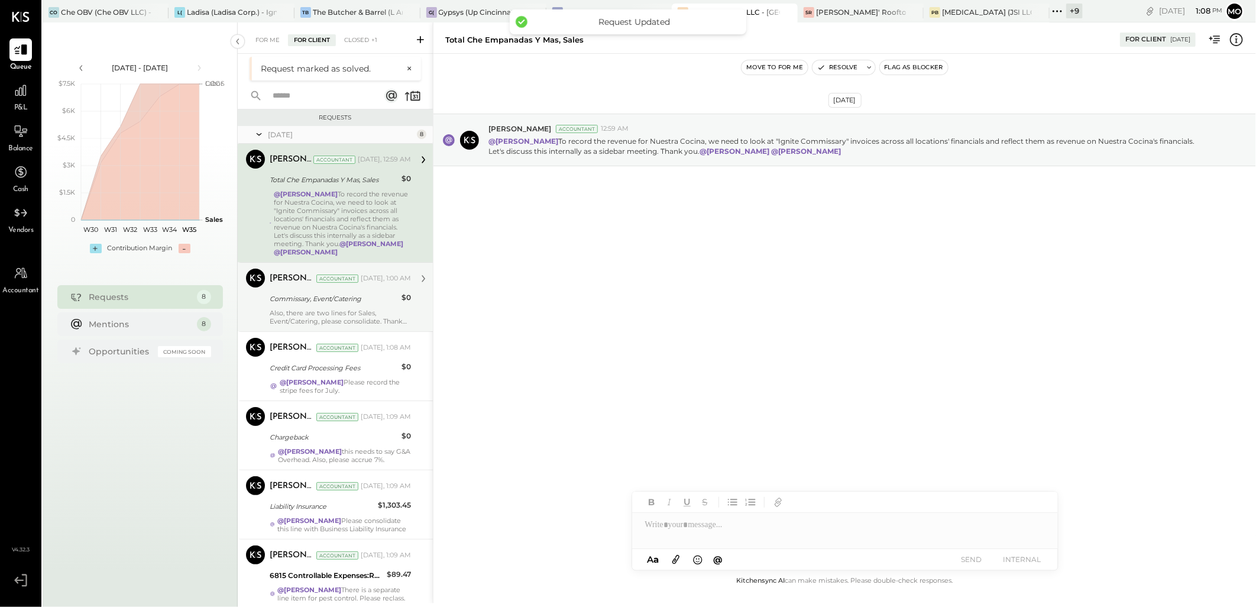
click at [343, 310] on div "Also, there are two lines for Sales, Event/Catering, please consolidate. Thank …" at bounding box center [340, 317] width 141 height 17
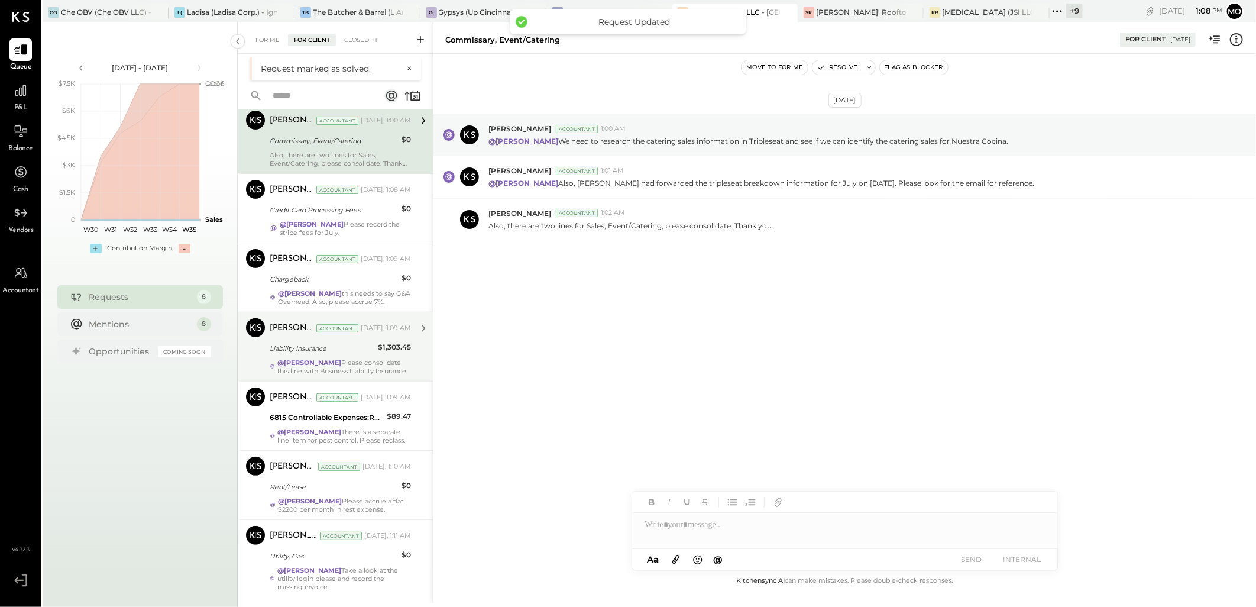
scroll to position [60, 0]
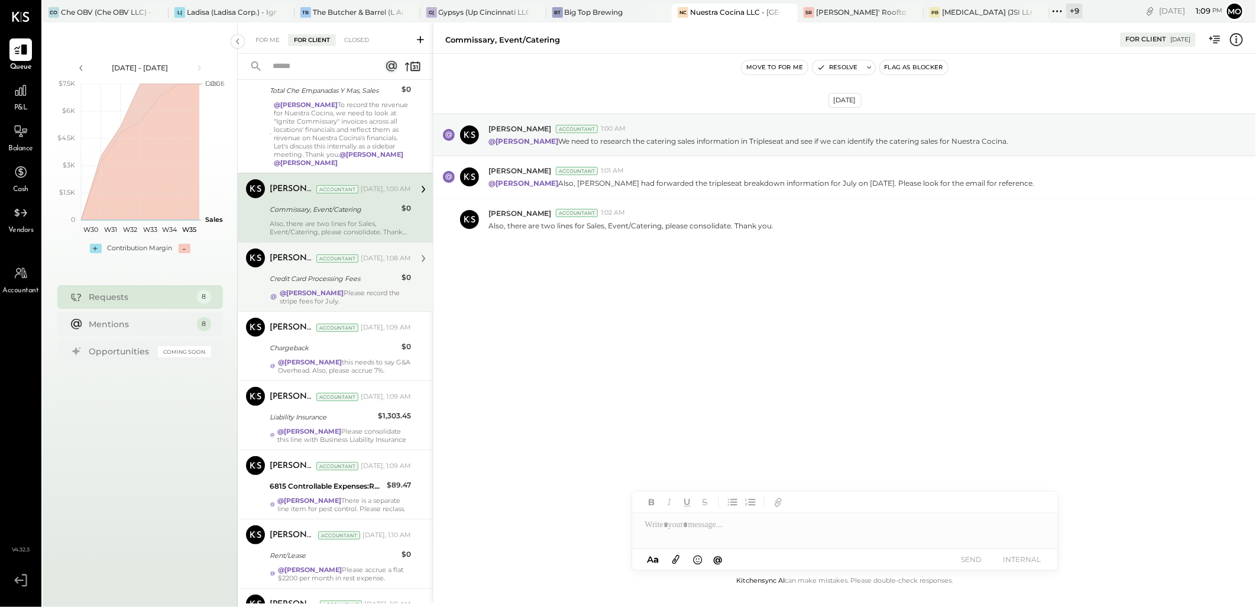
click at [322, 302] on div "@Mohammadsalkin Ansari Please record the stripe fees for July." at bounding box center [345, 297] width 131 height 17
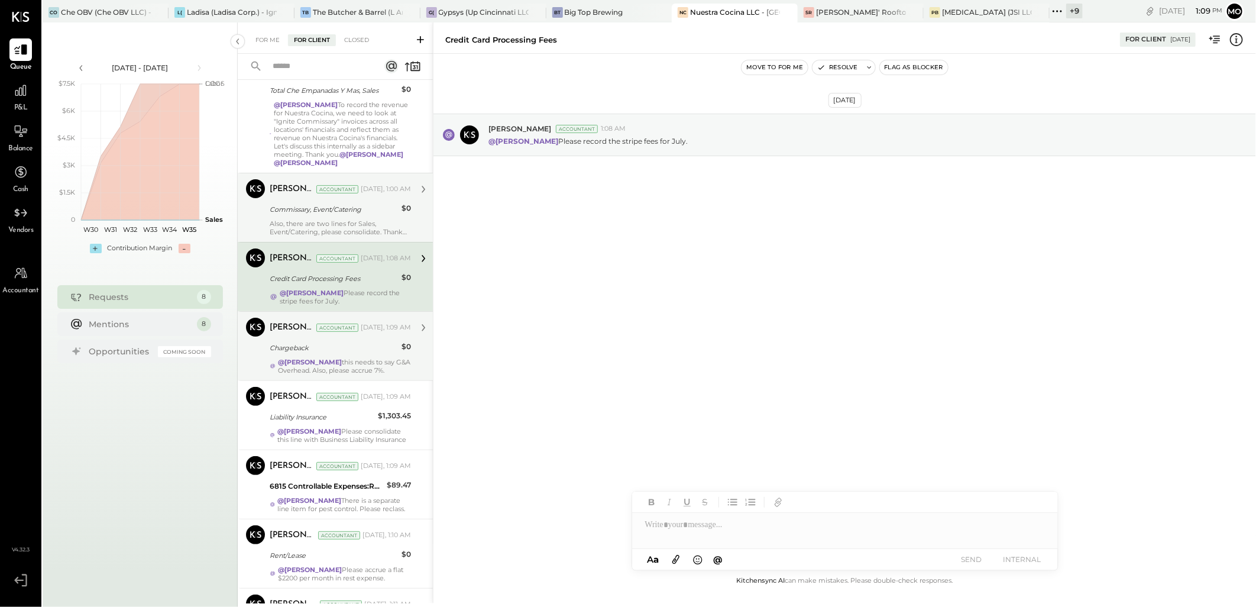
click at [335, 351] on div "Chargeback" at bounding box center [334, 348] width 128 height 12
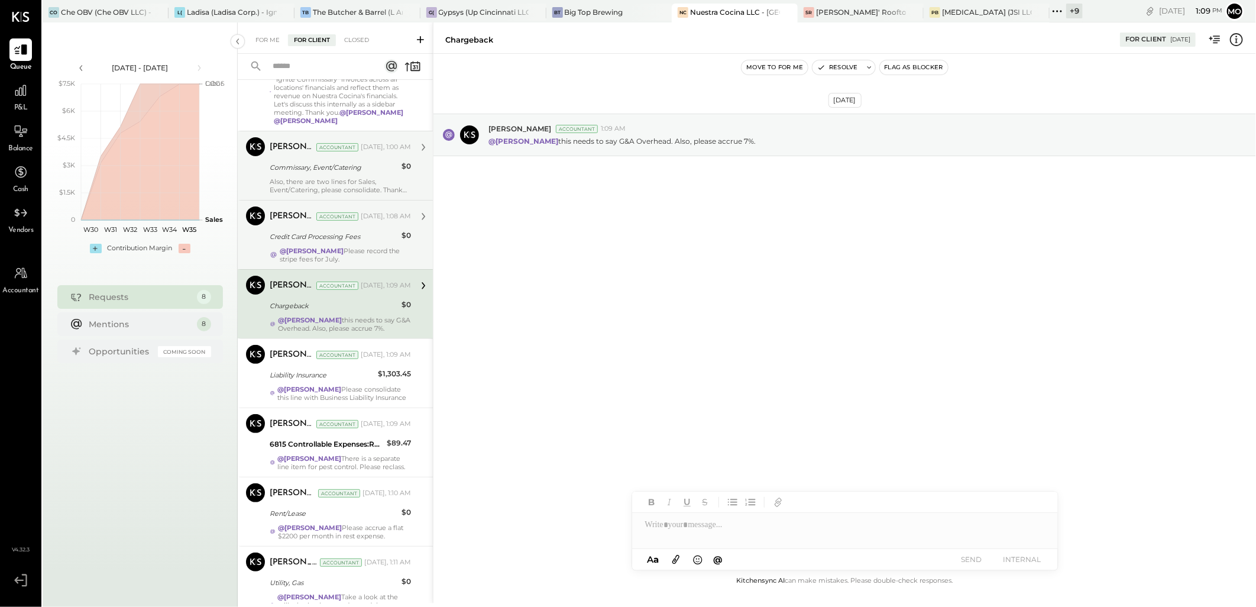
scroll to position [125, 0]
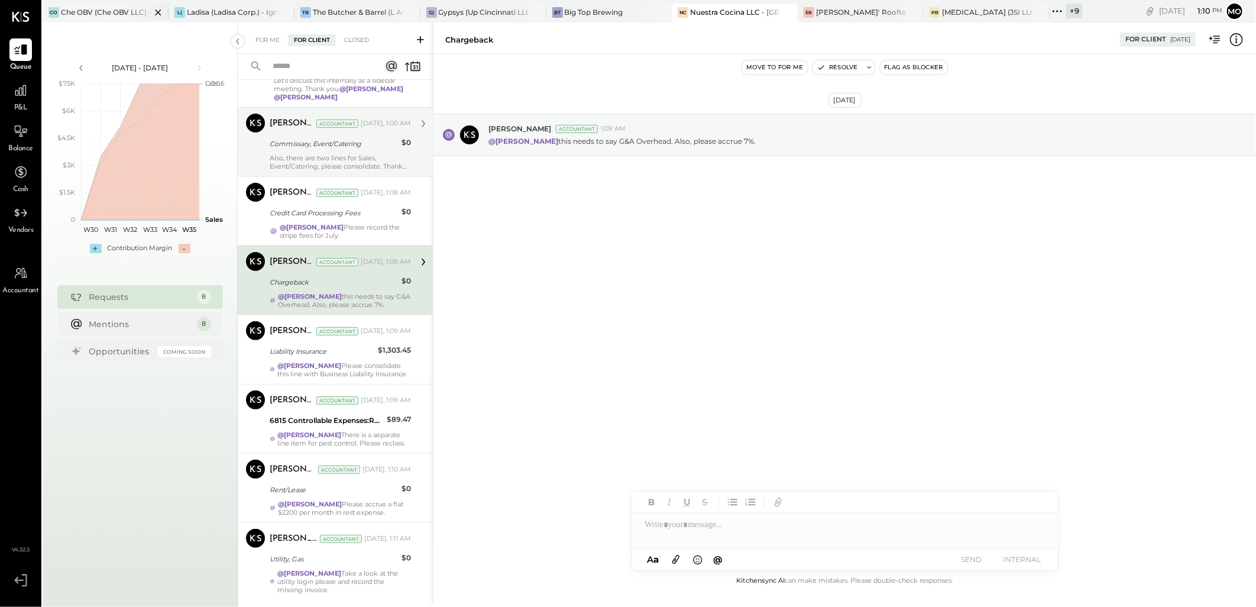
click at [86, 8] on div "Che OBV (Che OBV LLC) - Ignite" at bounding box center [106, 12] width 90 height 10
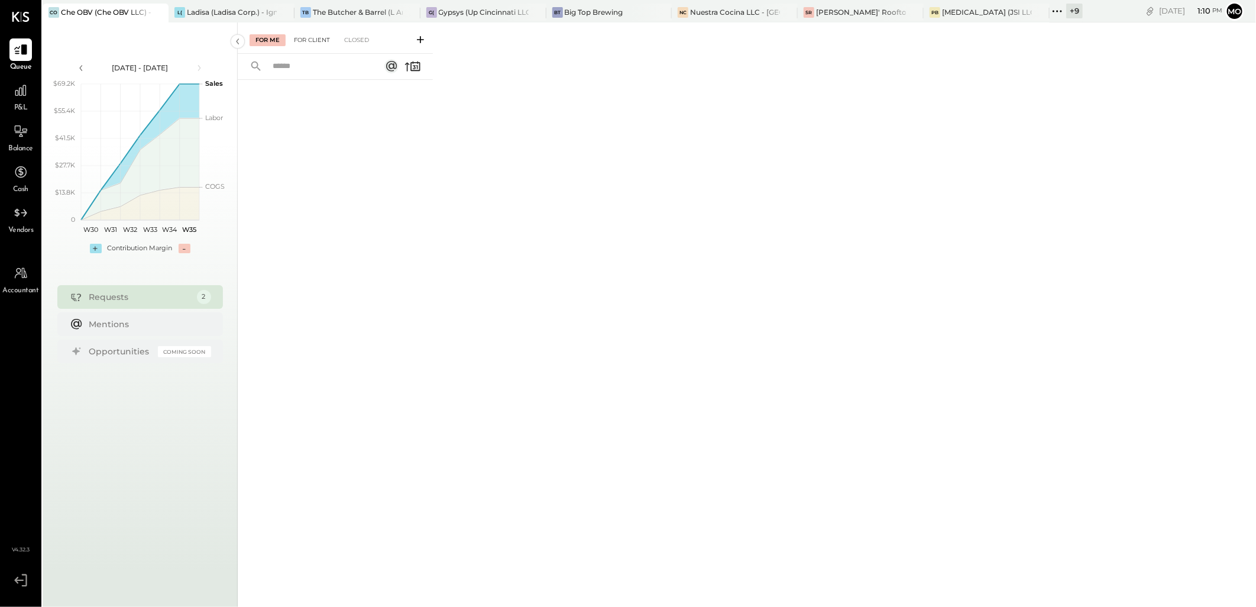
drag, startPoint x: 315, startPoint y: 47, endPoint x: 315, endPoint y: 38, distance: 9.5
click at [315, 47] on div "For Me For Client Closed" at bounding box center [335, 37] width 195 height 31
click at [315, 37] on div "For Client" at bounding box center [312, 40] width 48 height 12
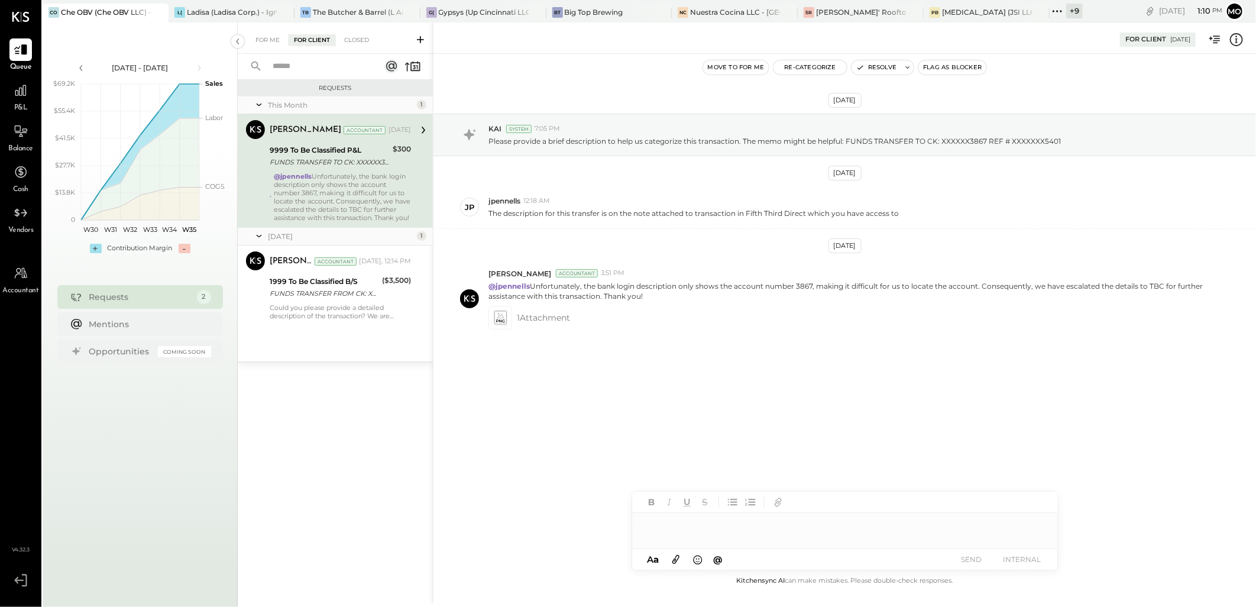
click at [350, 202] on div "@jpennells Unfortunately, the bank login description only shows the account num…" at bounding box center [342, 197] width 137 height 50
click at [351, 37] on div "Closed" at bounding box center [356, 40] width 37 height 12
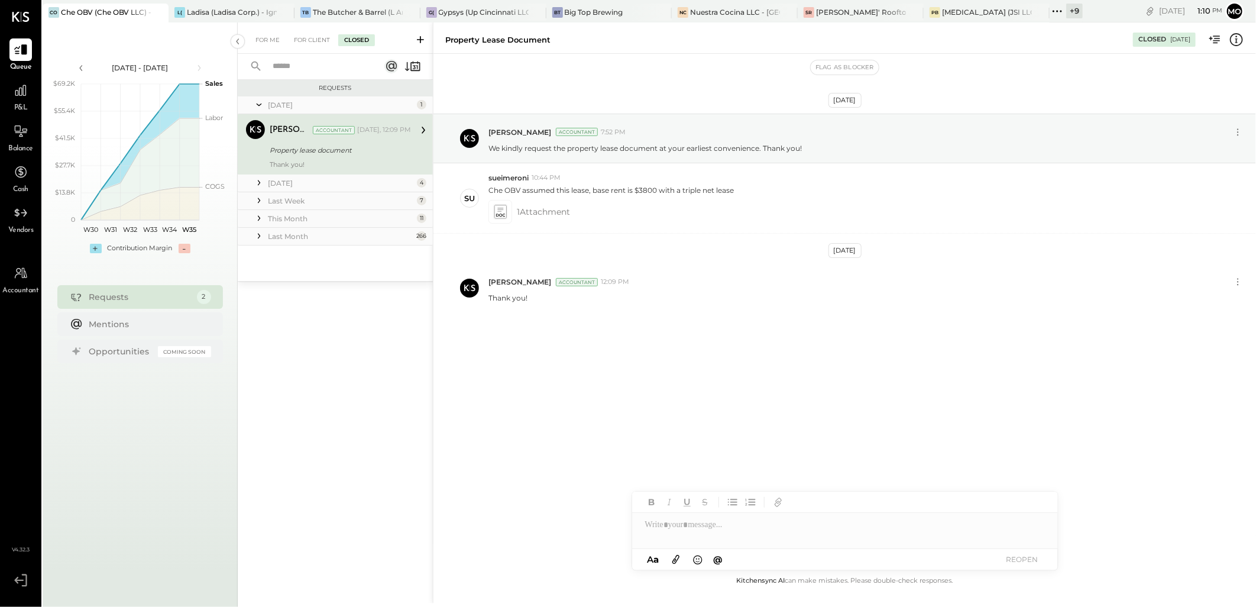
click at [423, 123] on icon at bounding box center [423, 129] width 15 height 15
drag, startPoint x: 257, startPoint y: 102, endPoint x: 326, endPoint y: 282, distance: 192.7
click at [257, 102] on icon at bounding box center [259, 105] width 12 height 30
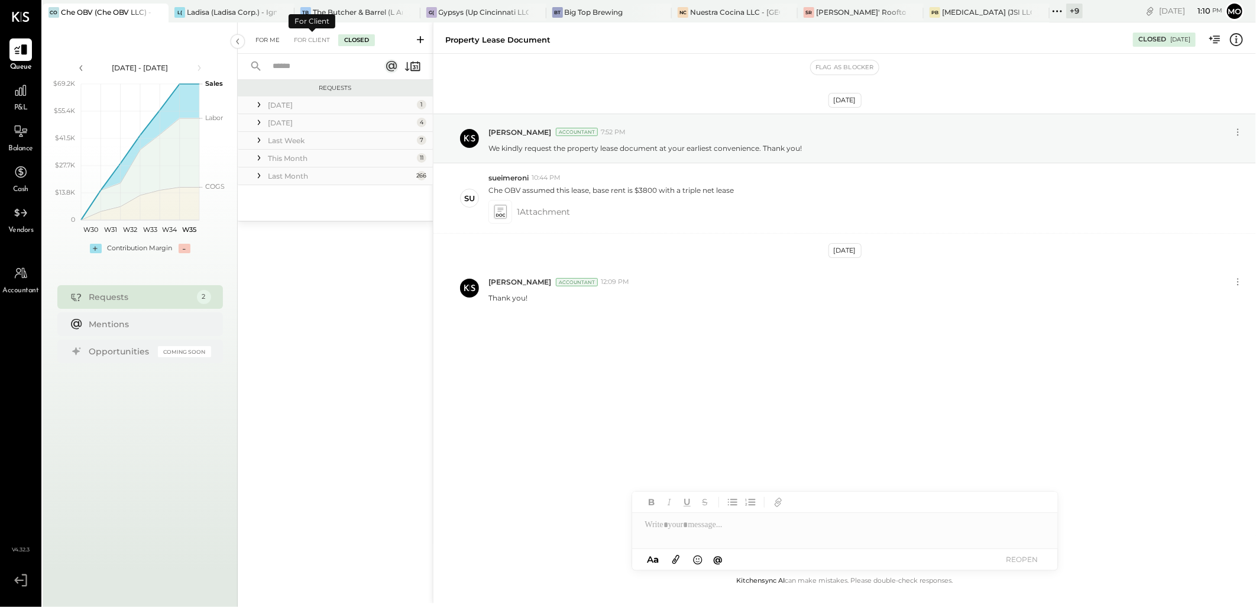
click at [262, 37] on div "For Me" at bounding box center [268, 40] width 36 height 12
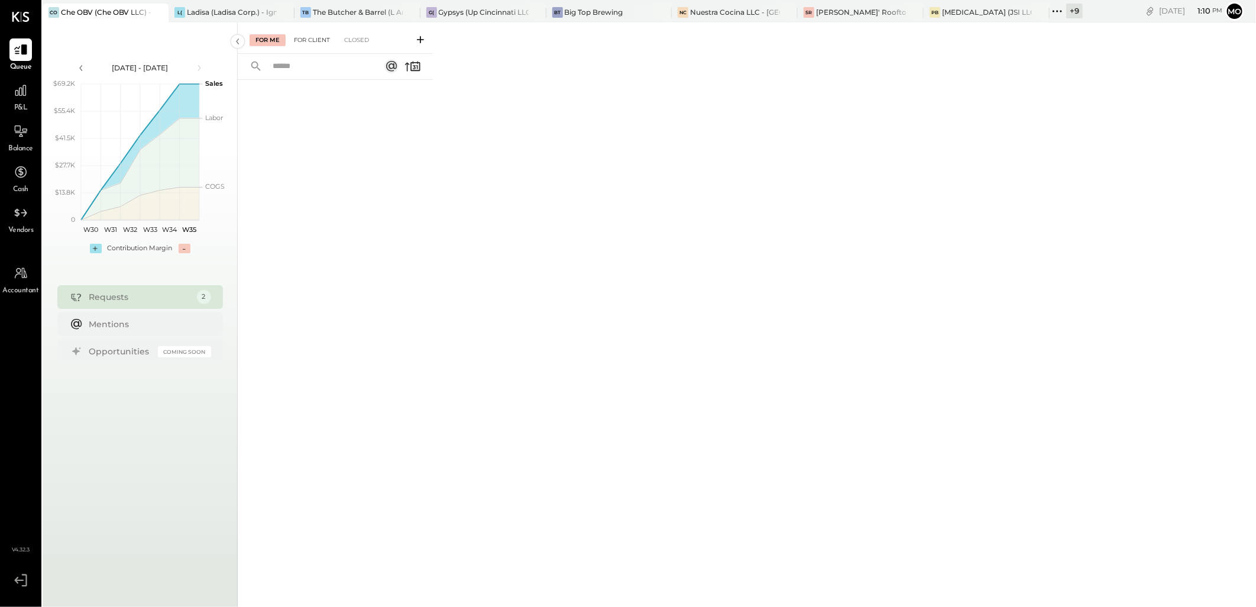
click at [309, 34] on div "For Client" at bounding box center [312, 40] width 48 height 12
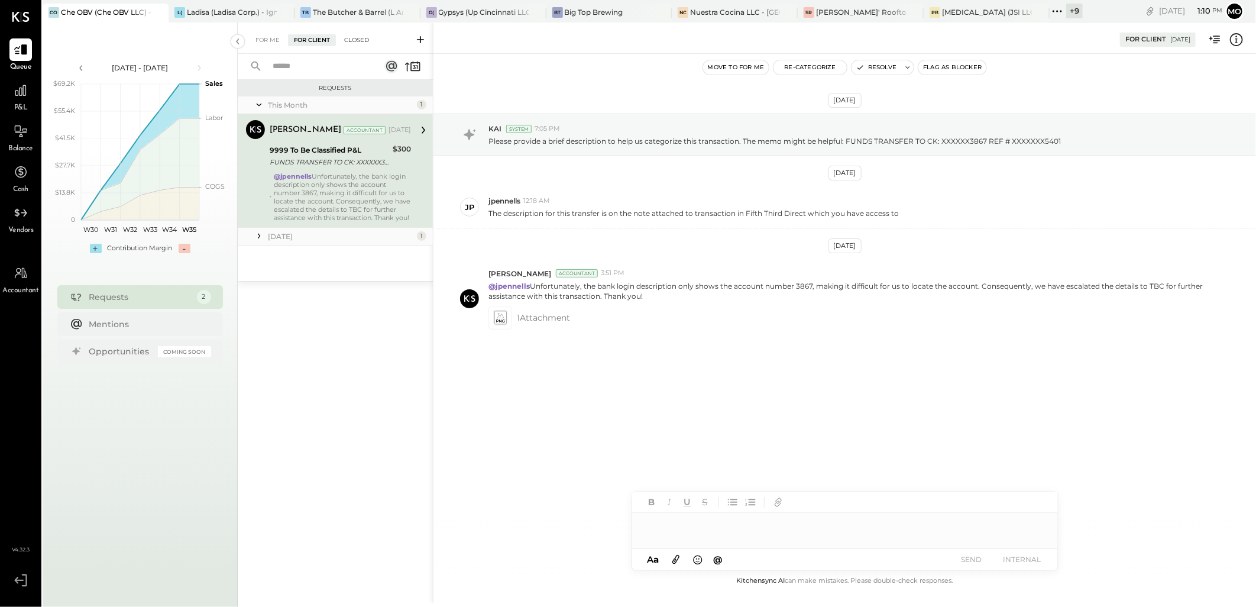
click at [351, 42] on div "Closed" at bounding box center [356, 40] width 37 height 12
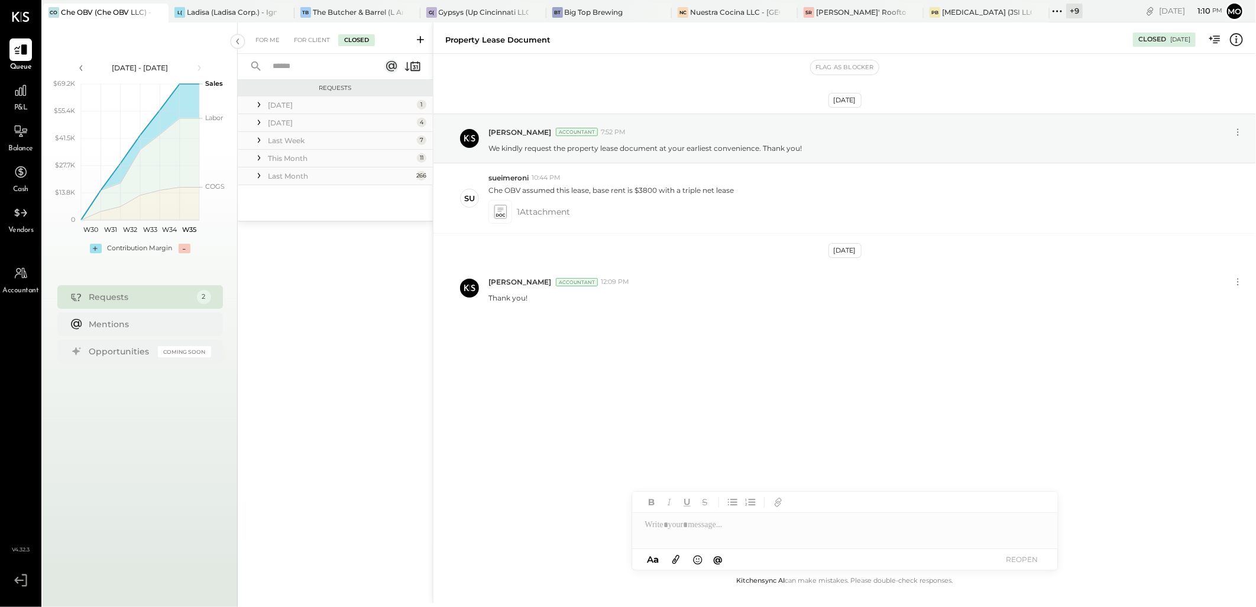
click at [257, 117] on icon at bounding box center [259, 123] width 12 height 12
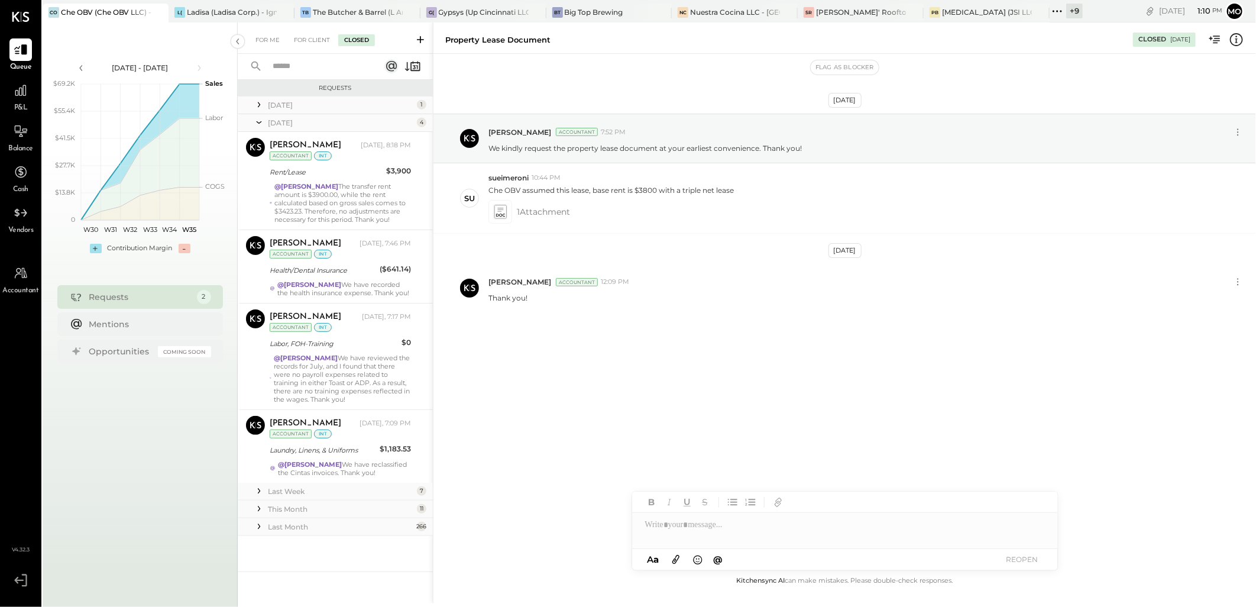
click at [261, 115] on icon at bounding box center [259, 123] width 12 height 30
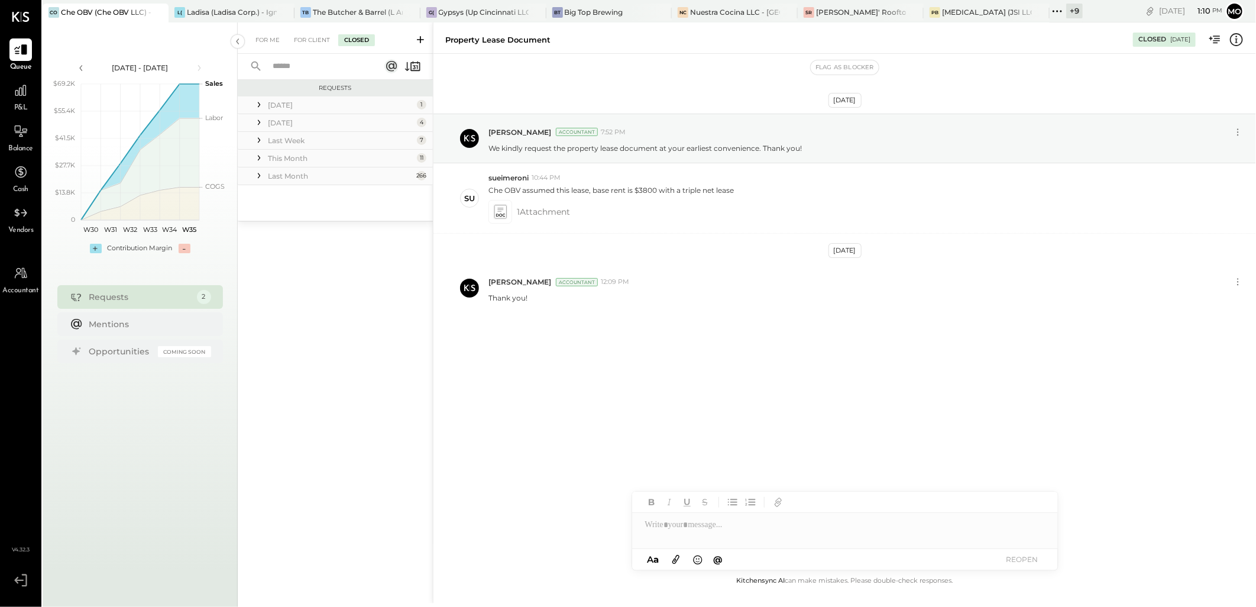
click at [258, 141] on icon at bounding box center [259, 140] width 2 height 5
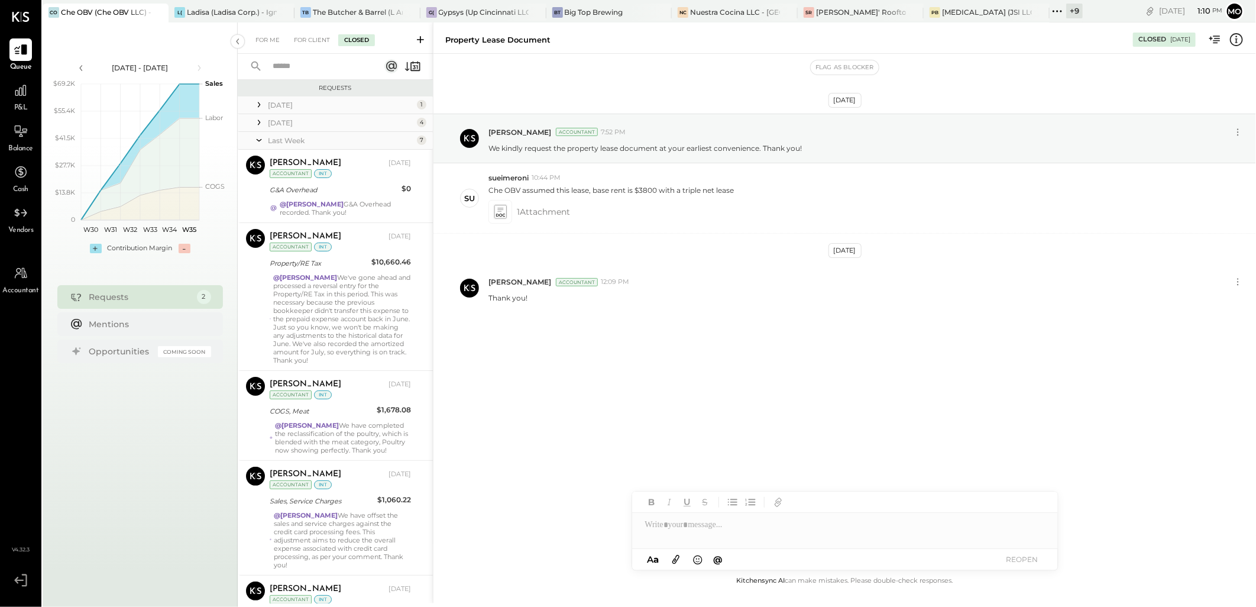
click at [257, 138] on icon at bounding box center [259, 140] width 12 height 30
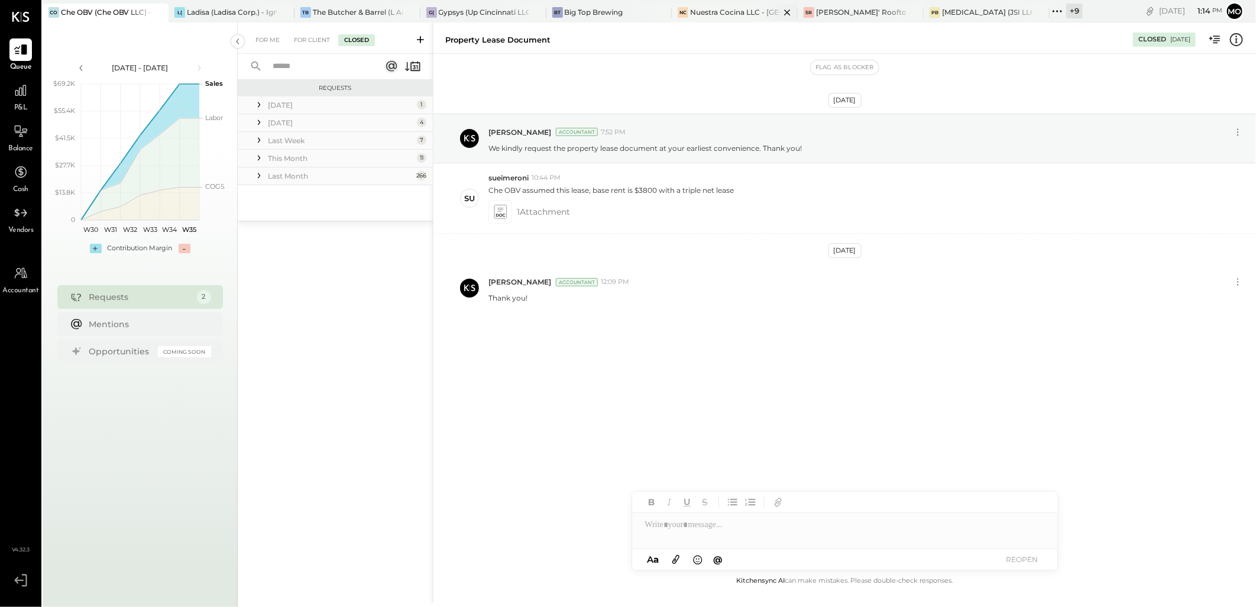
click at [713, 18] on div "NC Nuestra Cocina LLC - Ignite" at bounding box center [735, 13] width 126 height 19
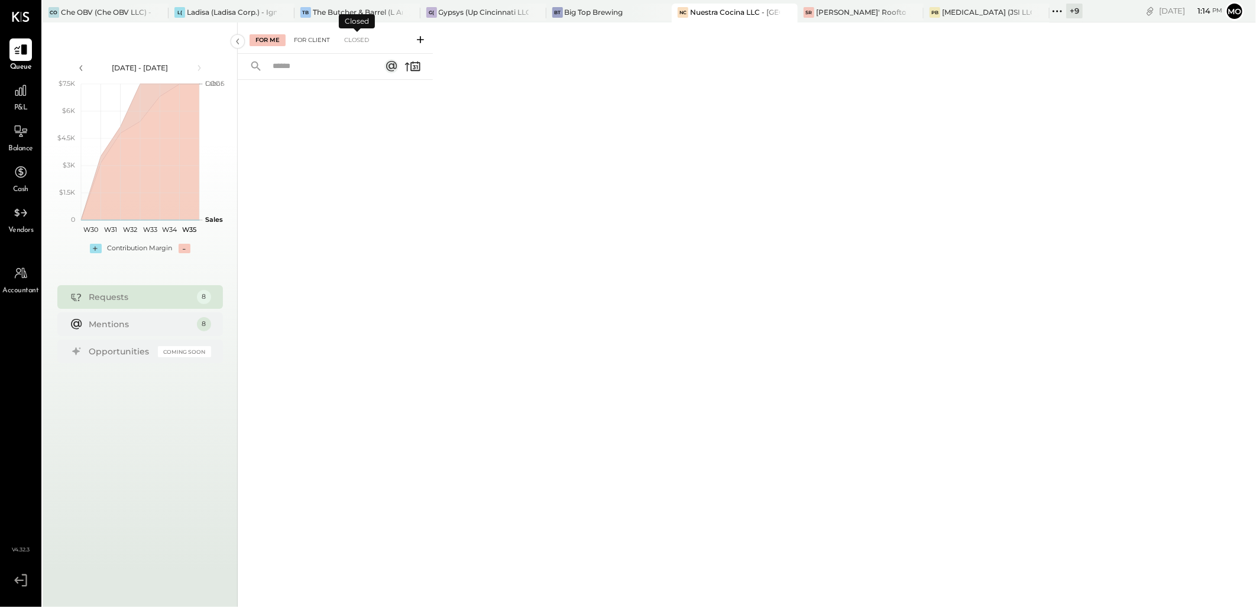
click at [329, 37] on div "For Client" at bounding box center [312, 40] width 48 height 12
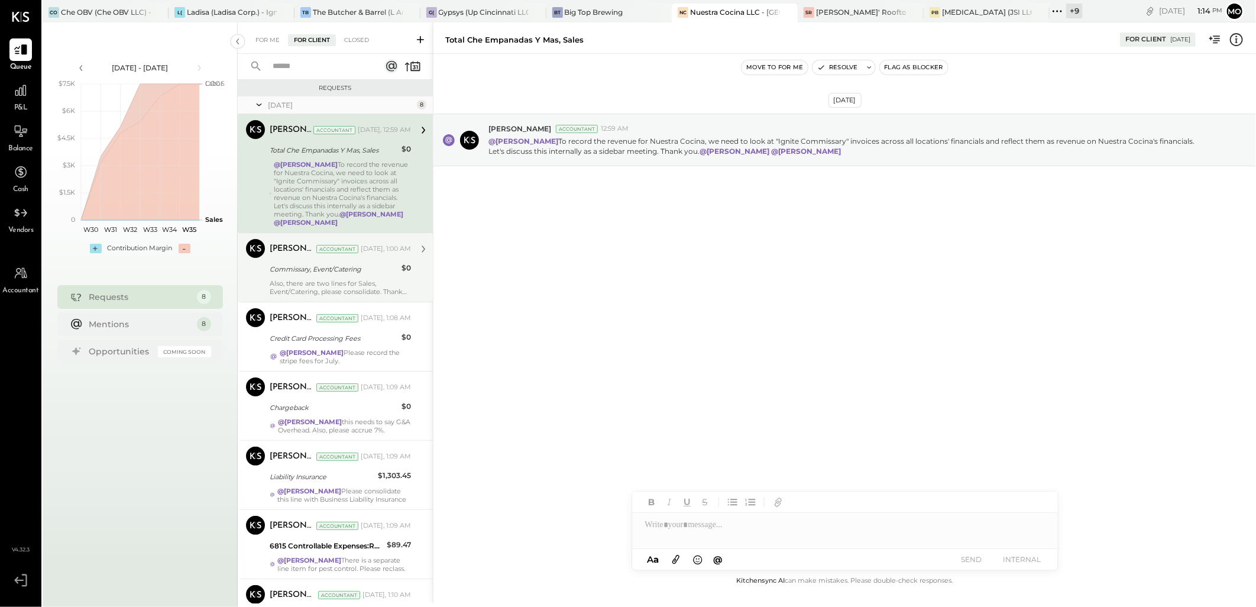
click at [379, 289] on div "Also, there are two lines for Sales, Event/Catering, please consolidate. Thank …" at bounding box center [340, 287] width 141 height 17
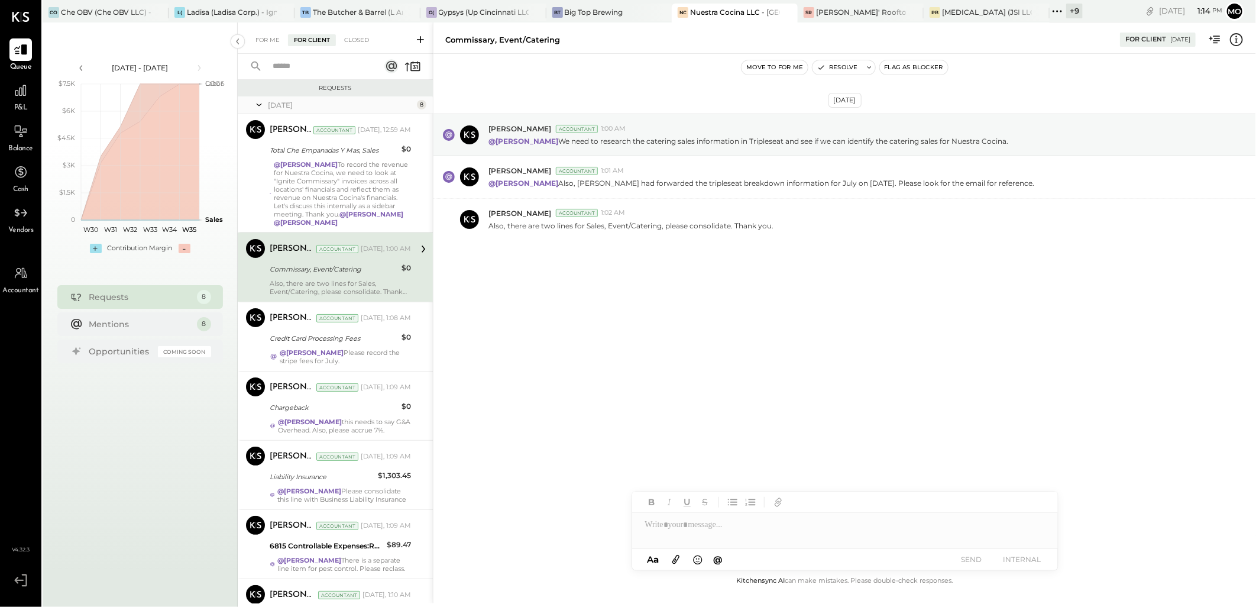
scroll to position [131, 0]
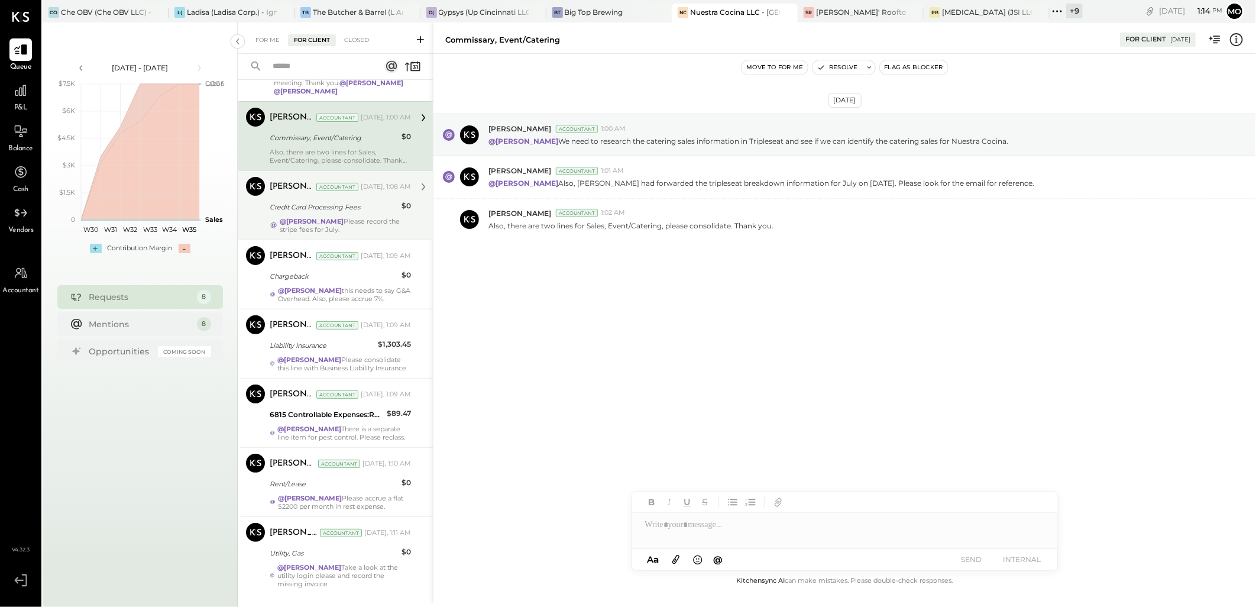
click at [322, 221] on strong "@[PERSON_NAME]" at bounding box center [312, 221] width 64 height 8
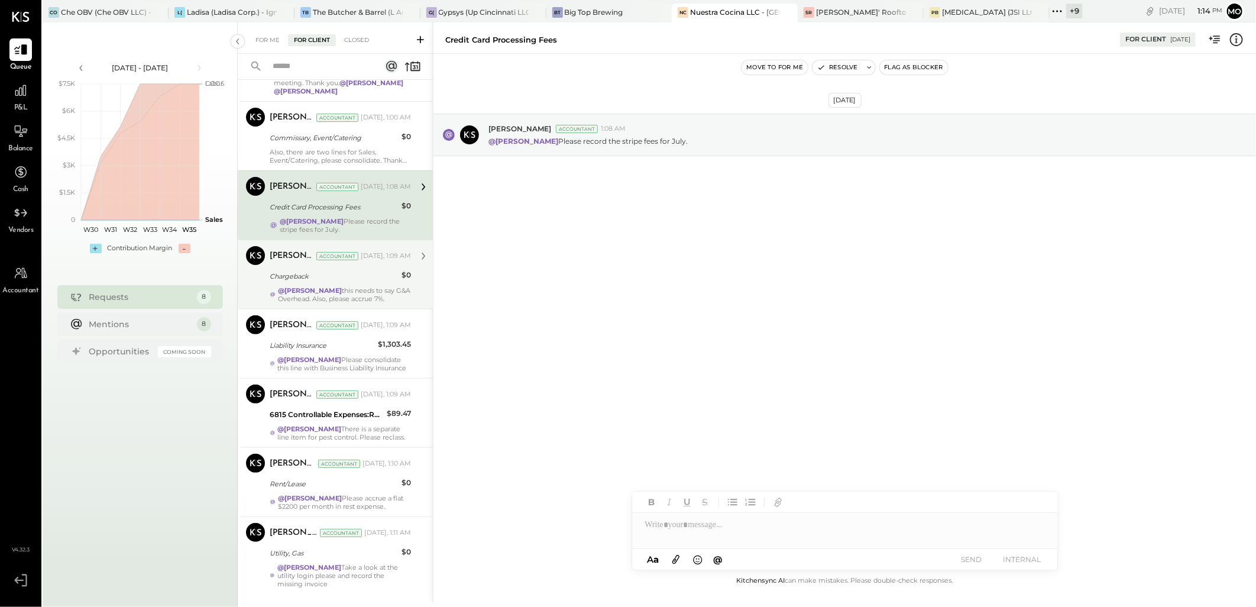
click at [342, 286] on strong "@[PERSON_NAME]" at bounding box center [310, 290] width 64 height 8
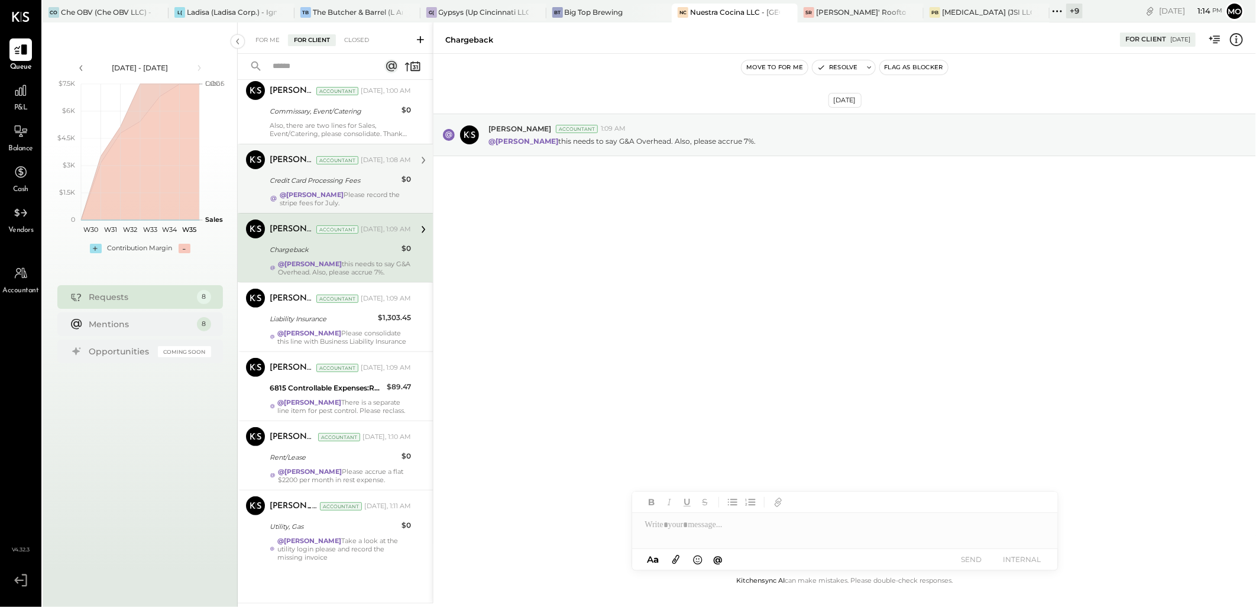
scroll to position [191, 0]
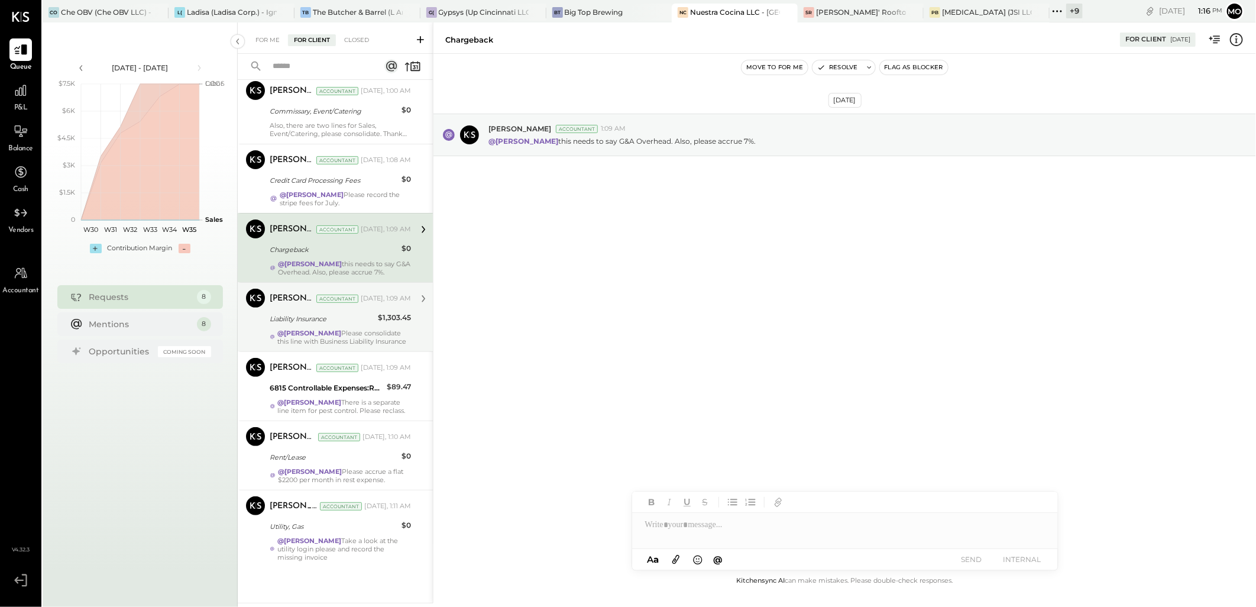
click at [368, 302] on div "Joseph Shin Accountant Yesterday, 1:09 AM Liability Insurance $1,303.45 @Mohamm…" at bounding box center [340, 317] width 141 height 57
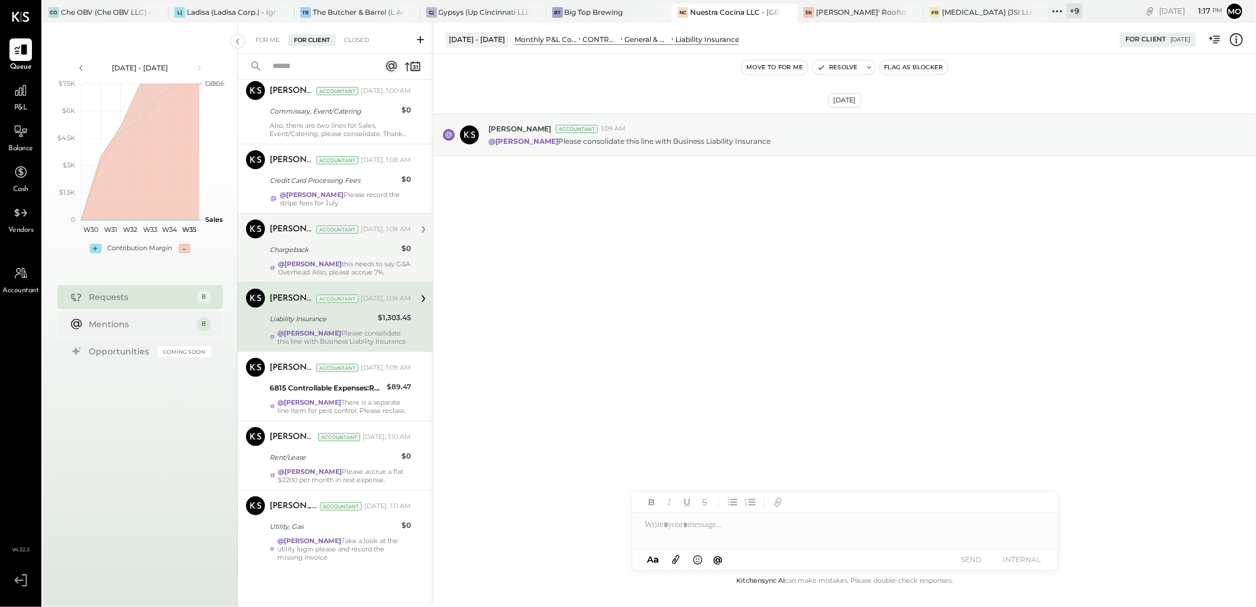
click at [312, 313] on div "Liability Insurance" at bounding box center [322, 319] width 105 height 12
click at [677, 516] on div at bounding box center [845, 525] width 426 height 24
click at [730, 476] on span "[PERSON_NAME]" at bounding box center [746, 475] width 93 height 11
click at [976, 556] on button "SEND" at bounding box center [971, 559] width 47 height 16
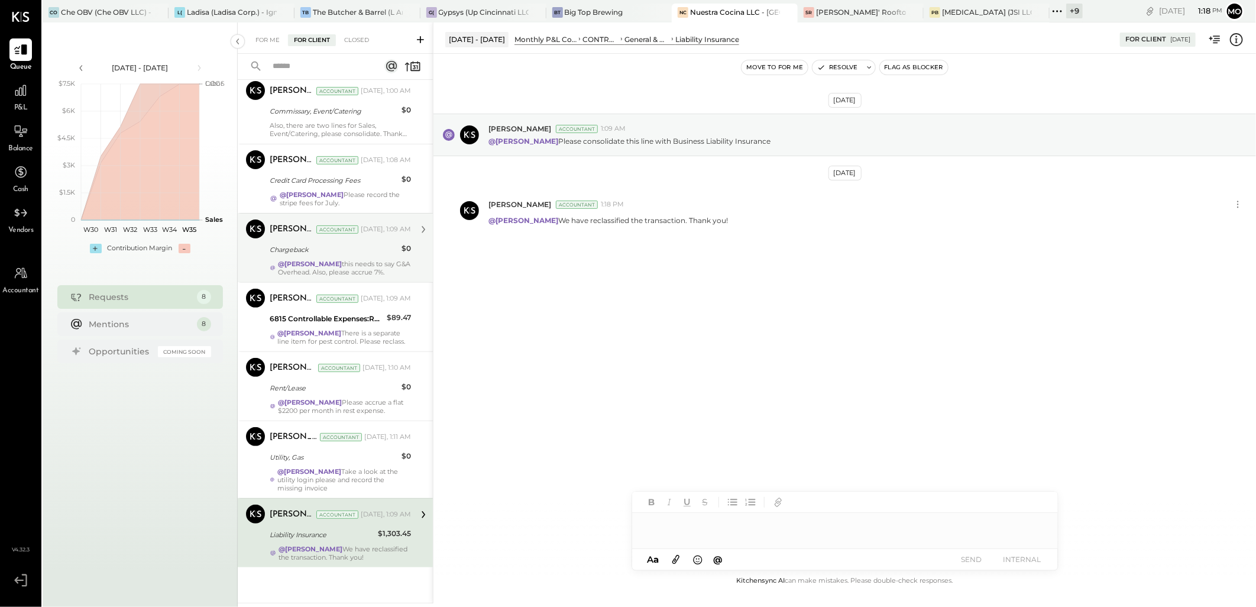
scroll to position [182, 0]
click at [836, 66] on button "Resolve" at bounding box center [838, 67] width 50 height 14
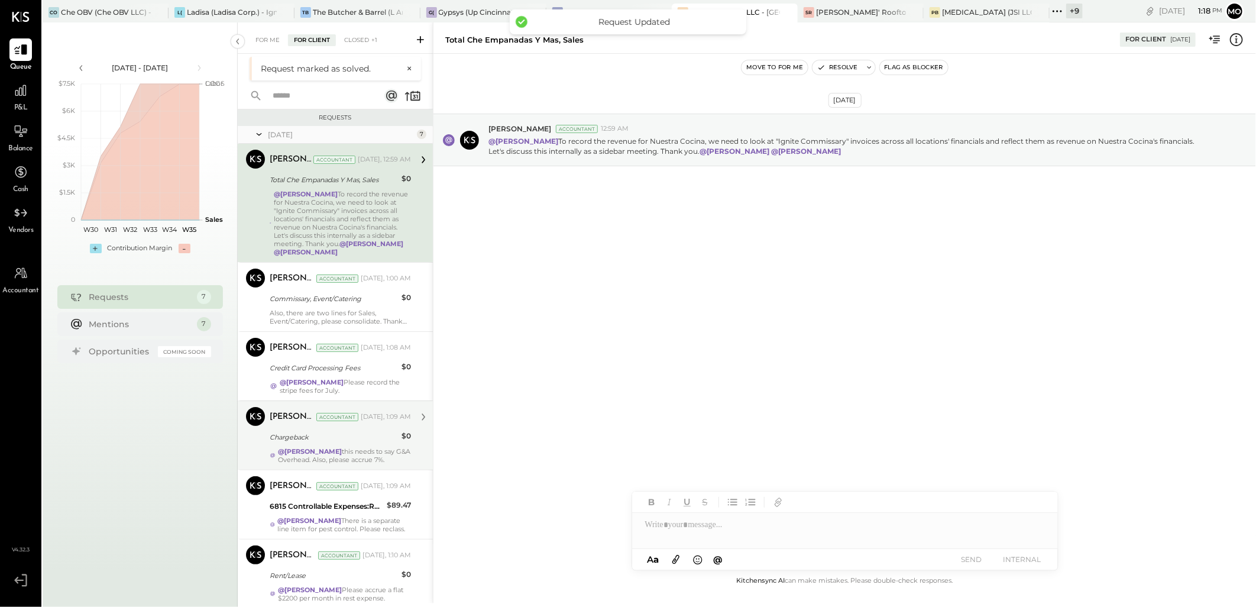
scroll to position [114, 0]
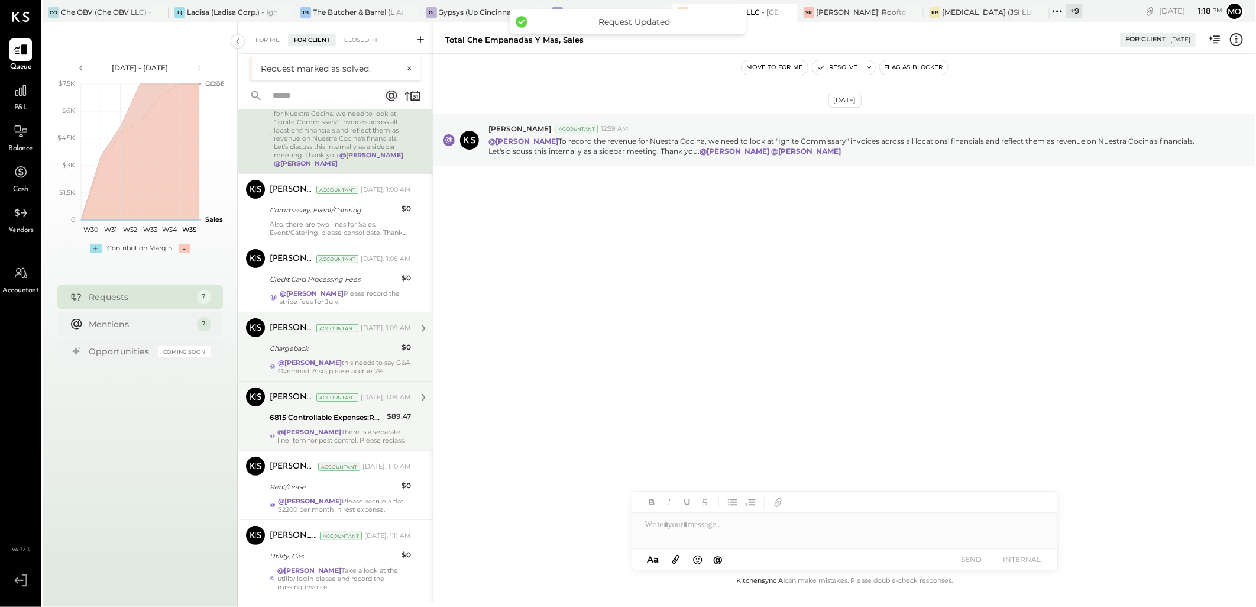
click at [342, 428] on strong "@[PERSON_NAME]" at bounding box center [310, 432] width 64 height 8
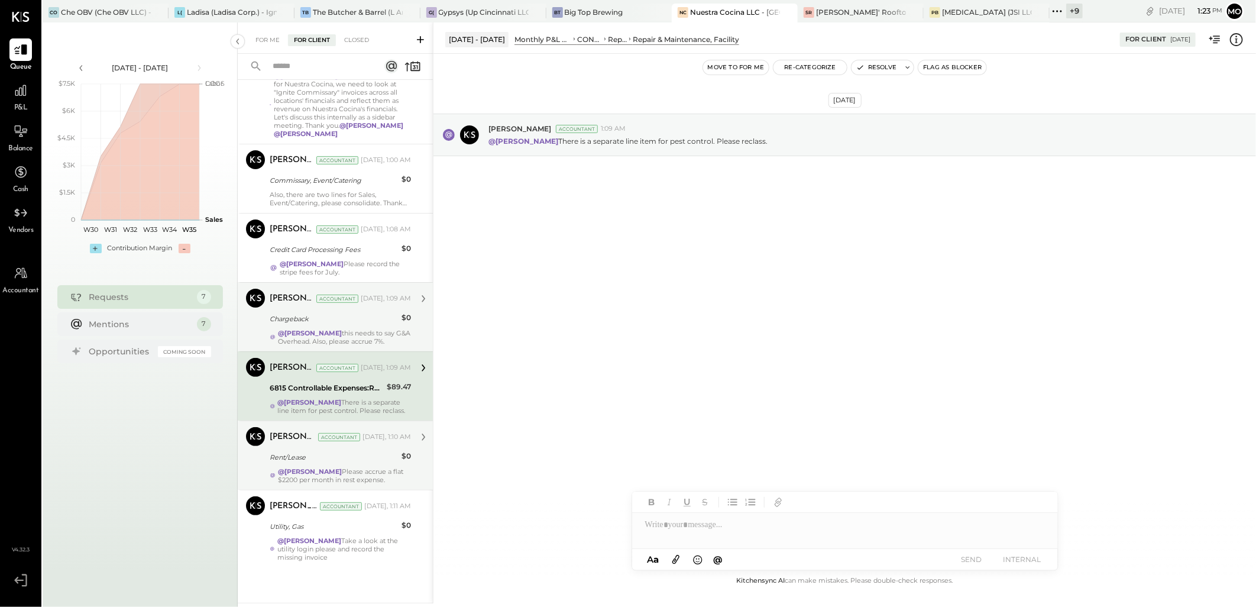
click at [359, 457] on div "Joseph Shin Accountant Yesterday, 1:10 AM Rent/Lease $0 @Mohammadsalkin Ansari …" at bounding box center [340, 455] width 141 height 57
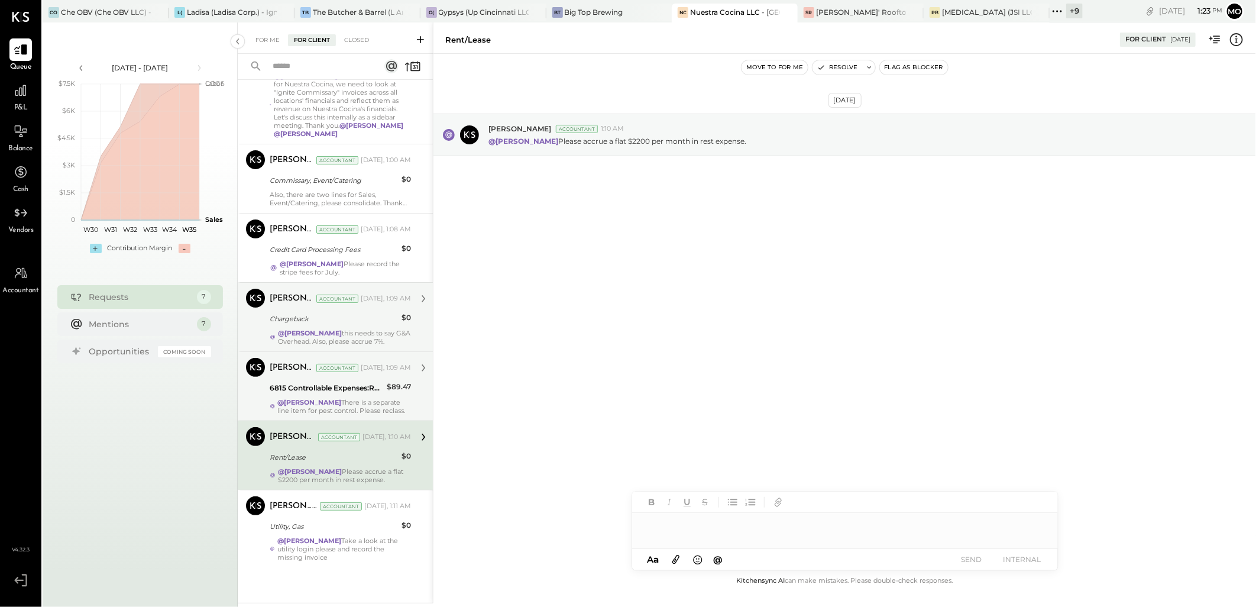
click at [710, 530] on div at bounding box center [845, 525] width 426 height 24
click at [748, 476] on span "[PERSON_NAME]" at bounding box center [746, 475] width 93 height 11
click at [978, 558] on button "SEND" at bounding box center [971, 559] width 47 height 16
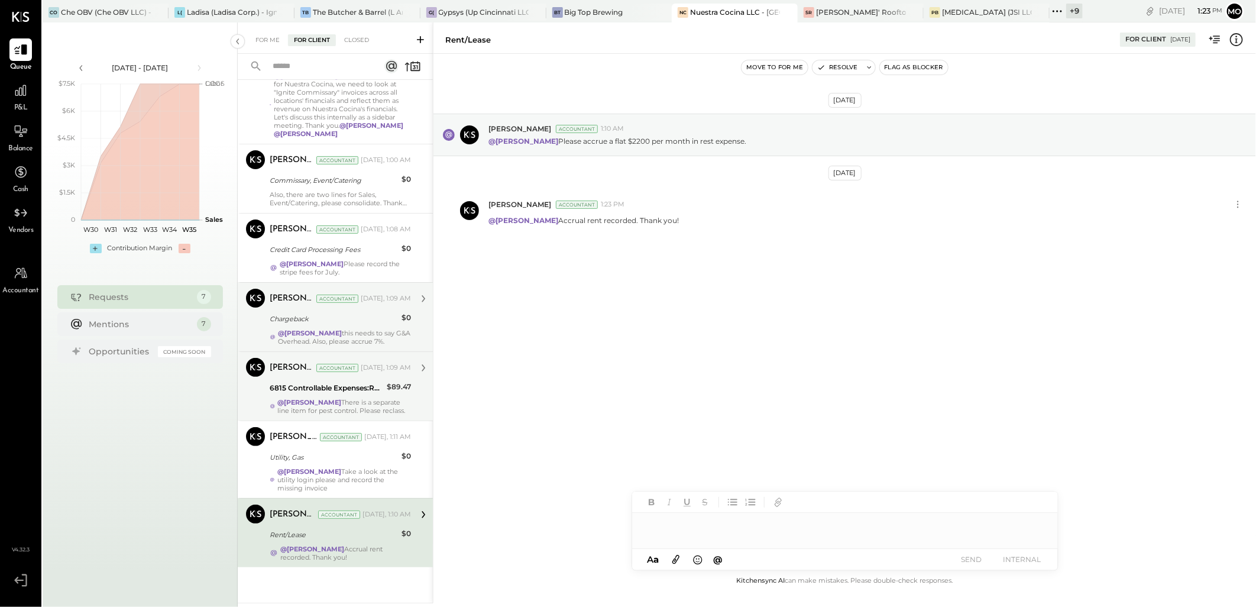
scroll to position [105, 0]
click at [373, 398] on div "@Mohammadsalkin Ansari There is a separate line item for pest control. Please r…" at bounding box center [345, 406] width 134 height 17
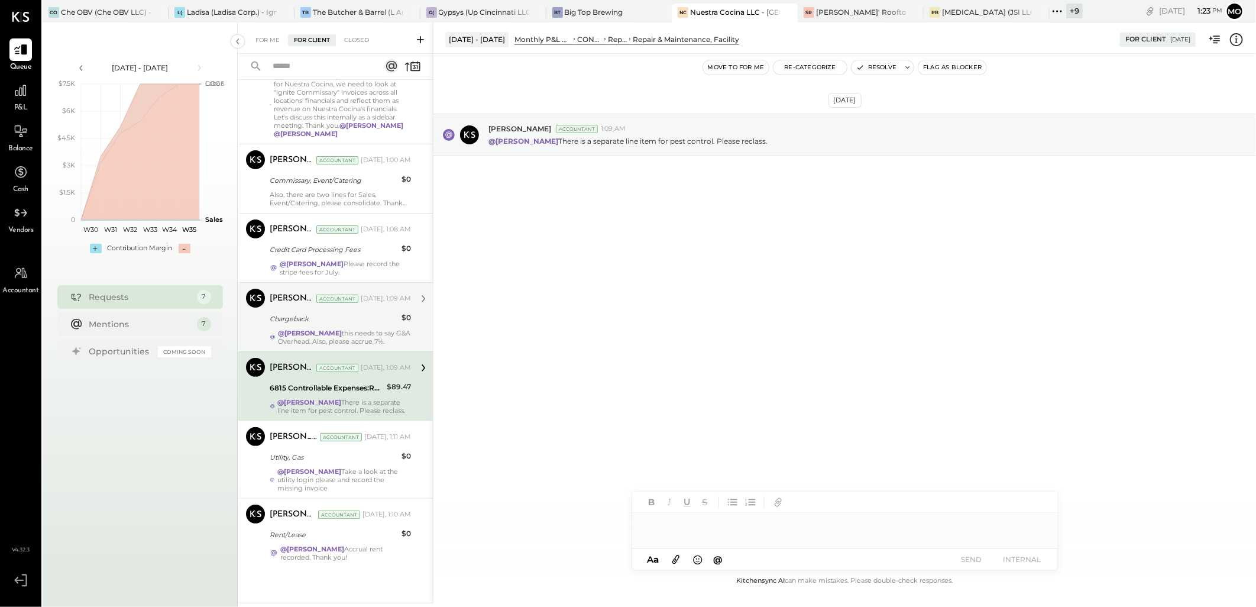
click at [672, 527] on div at bounding box center [845, 525] width 426 height 24
click at [368, 540] on div "Rent/Lease" at bounding box center [334, 535] width 128 height 12
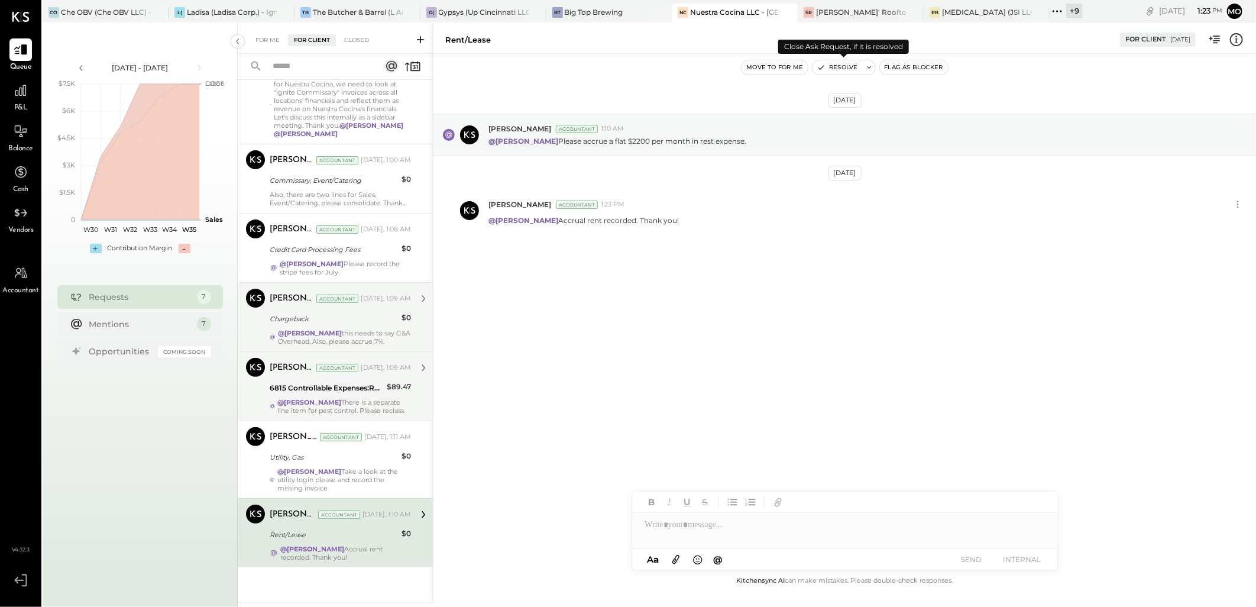
click at [845, 66] on button "Resolve" at bounding box center [838, 67] width 50 height 14
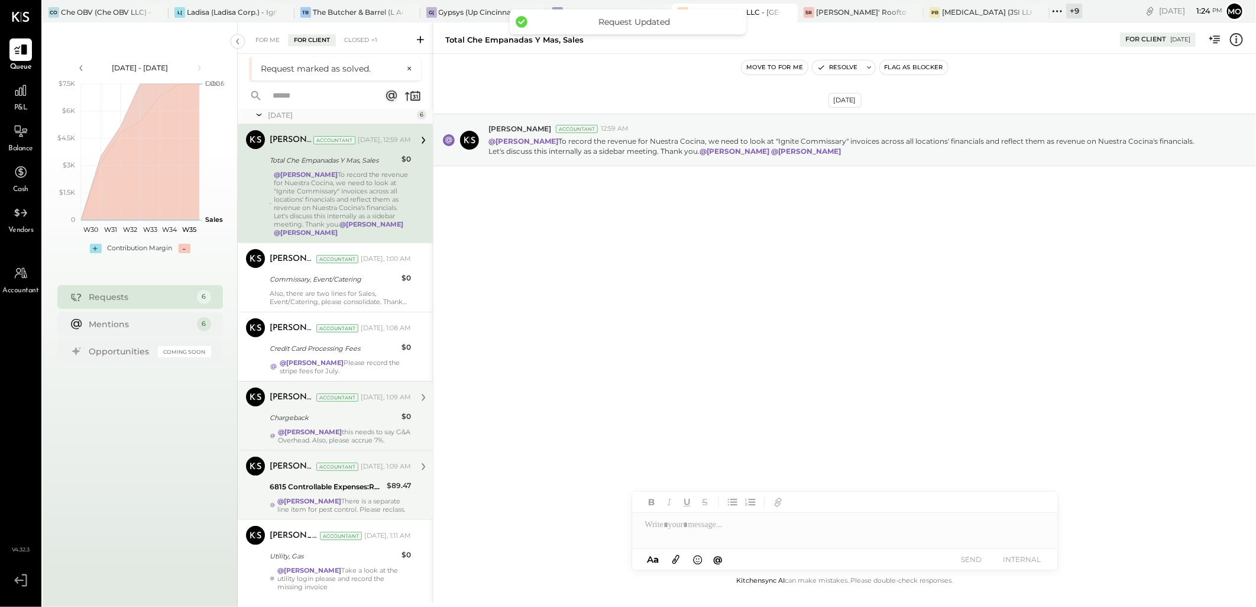
scroll to position [36, 0]
click at [351, 481] on div "6815 Controllable Expenses:Repairs & Maintenance:Repair & Maintenance, Facility" at bounding box center [327, 487] width 114 height 12
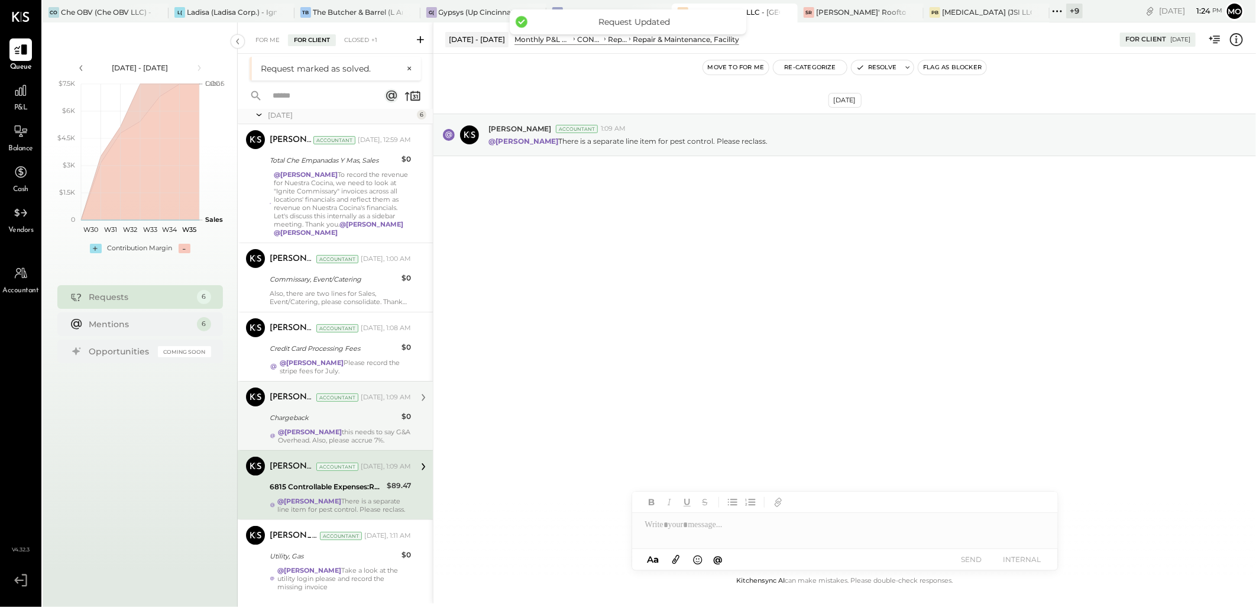
click at [671, 537] on div at bounding box center [845, 519] width 426 height 57
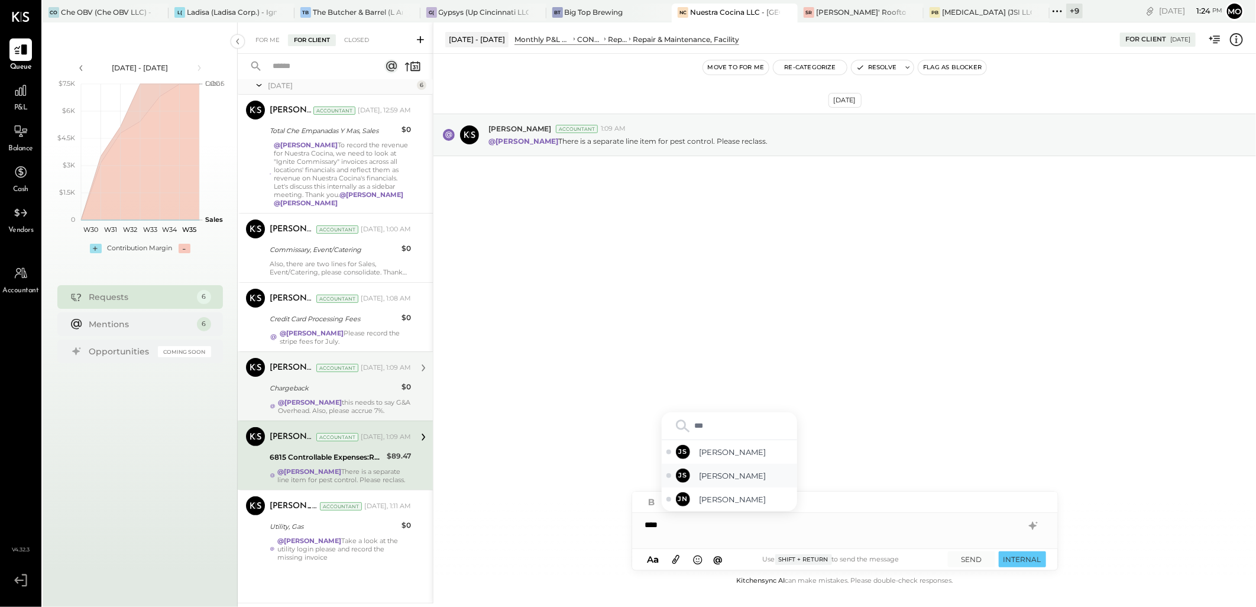
click at [723, 474] on span "[PERSON_NAME]" at bounding box center [746, 475] width 93 height 11
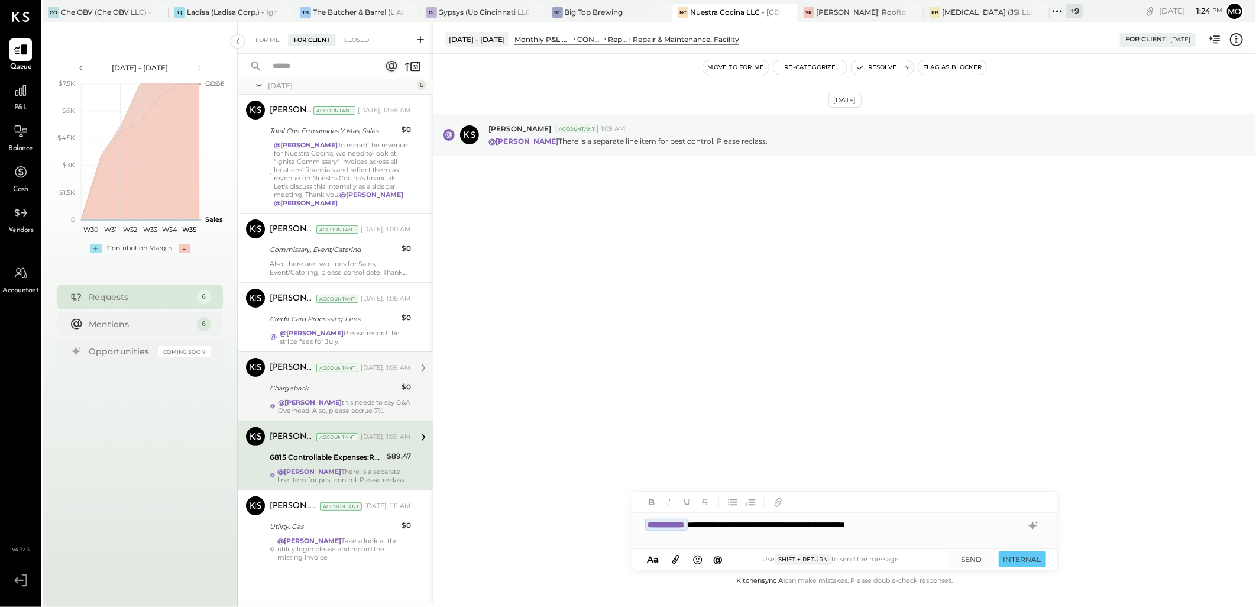
click at [716, 519] on div "**********" at bounding box center [845, 525] width 426 height 24
click at [968, 560] on button "SEND" at bounding box center [971, 559] width 47 height 16
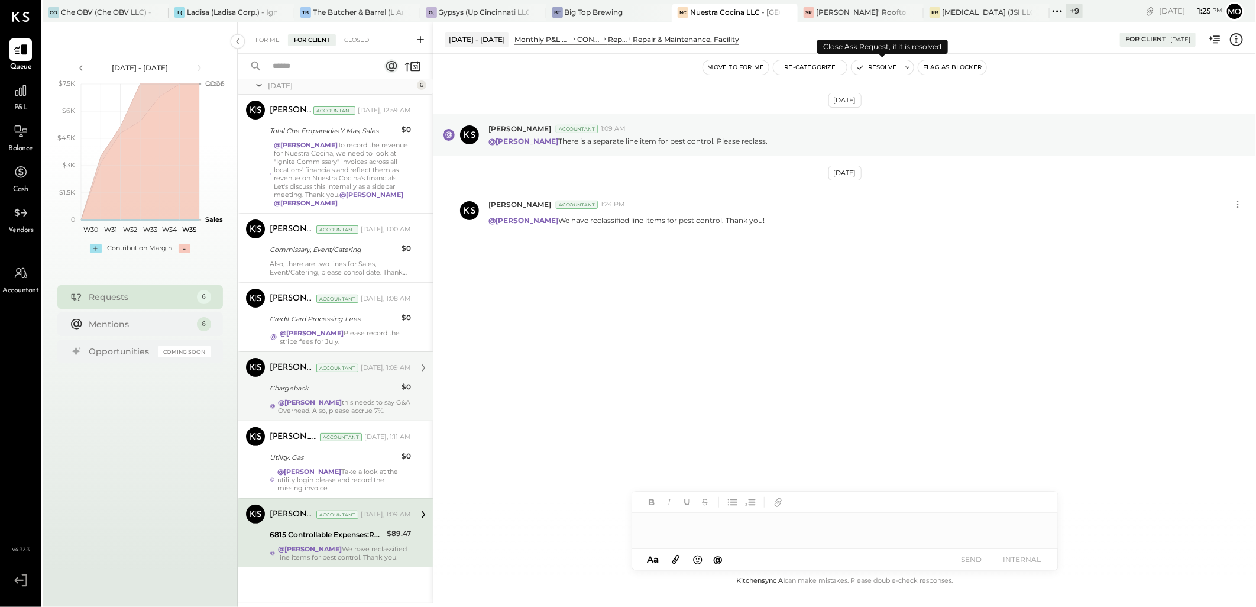
click at [872, 66] on button "Resolve" at bounding box center [877, 67] width 50 height 14
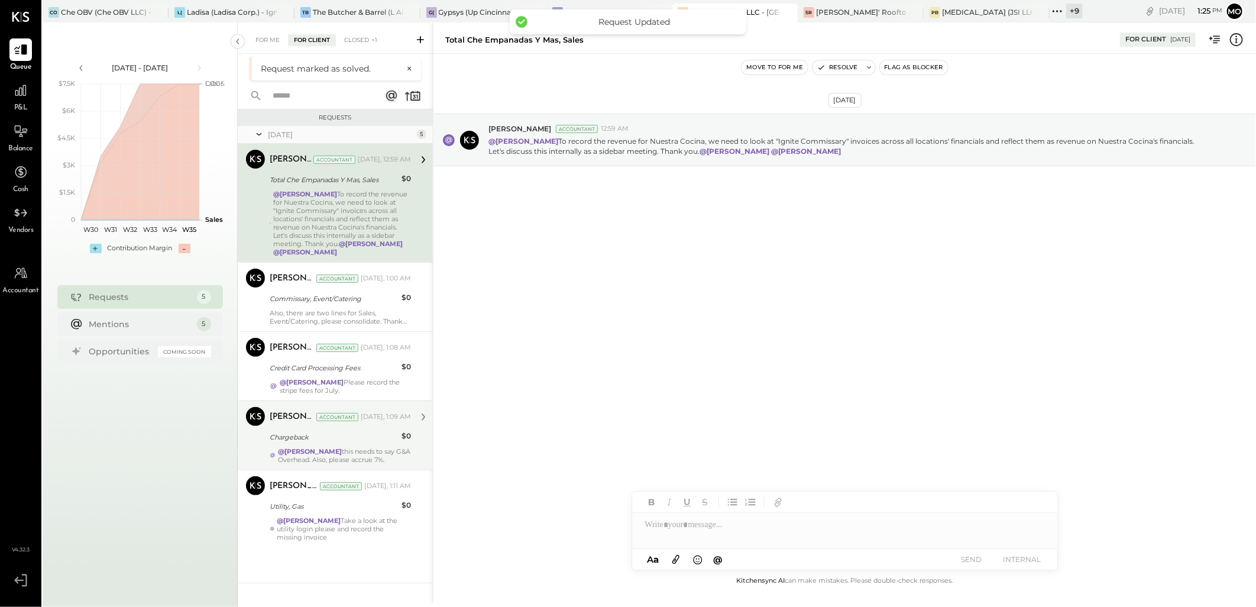
click at [342, 451] on strong "@[PERSON_NAME]" at bounding box center [310, 451] width 64 height 8
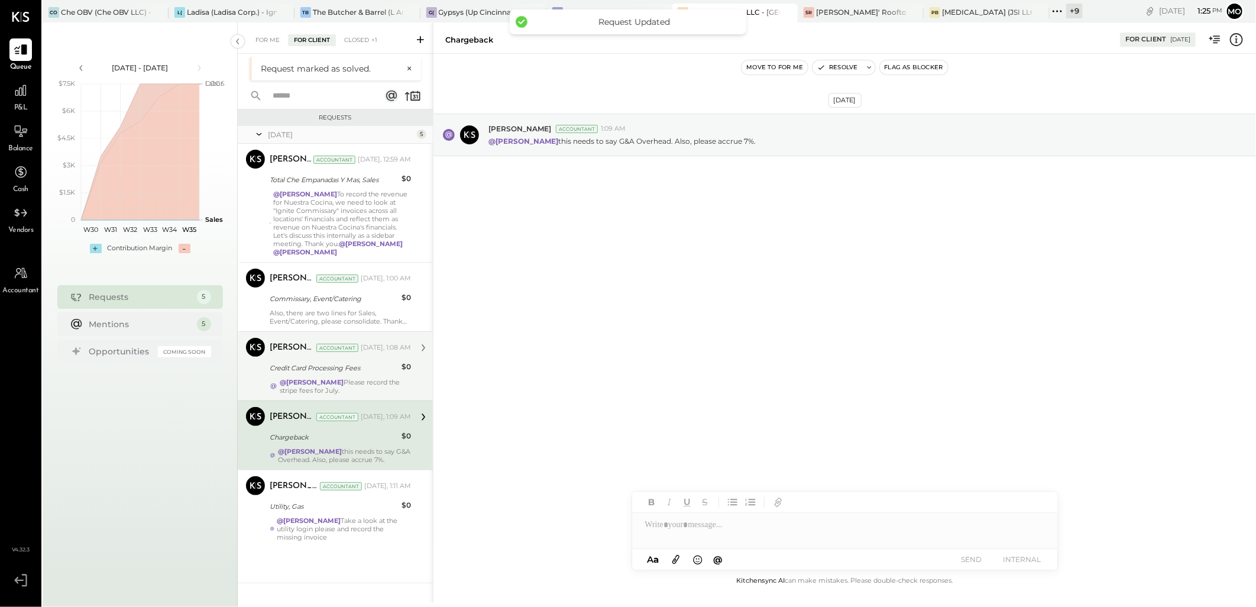
click at [357, 374] on div "Credit Card Processing Fees" at bounding box center [334, 368] width 128 height 14
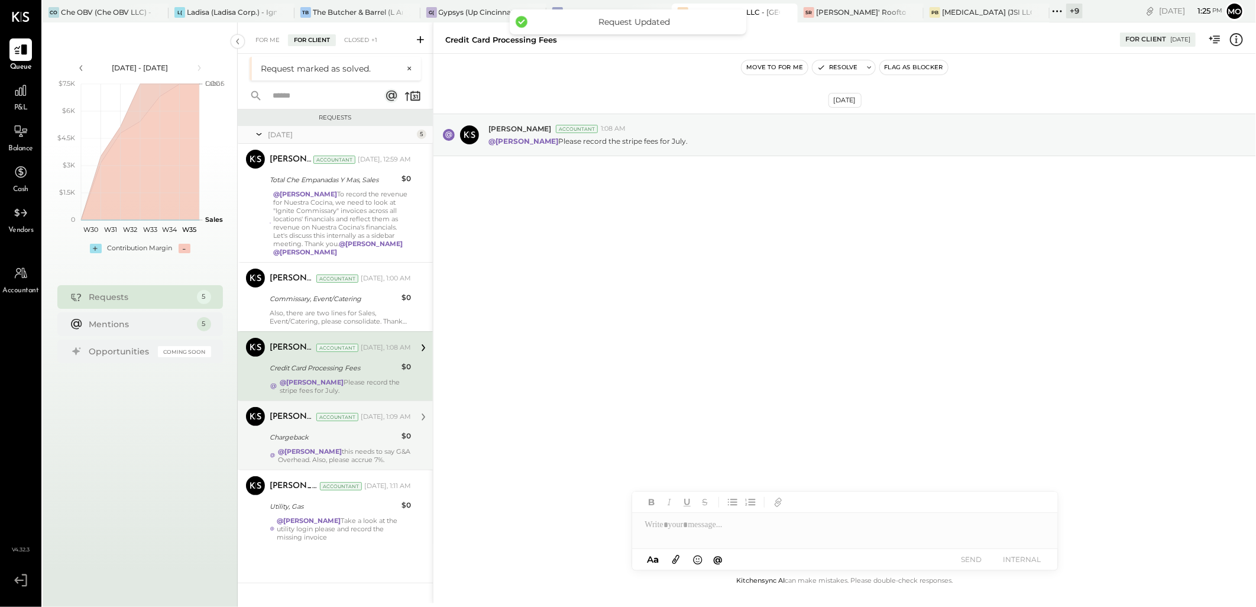
drag, startPoint x: 345, startPoint y: 537, endPoint x: 682, endPoint y: 456, distance: 346.7
click at [350, 537] on div "@Mohammadsalkin Ansari Take a look at the utility login please and record the m…" at bounding box center [344, 528] width 134 height 25
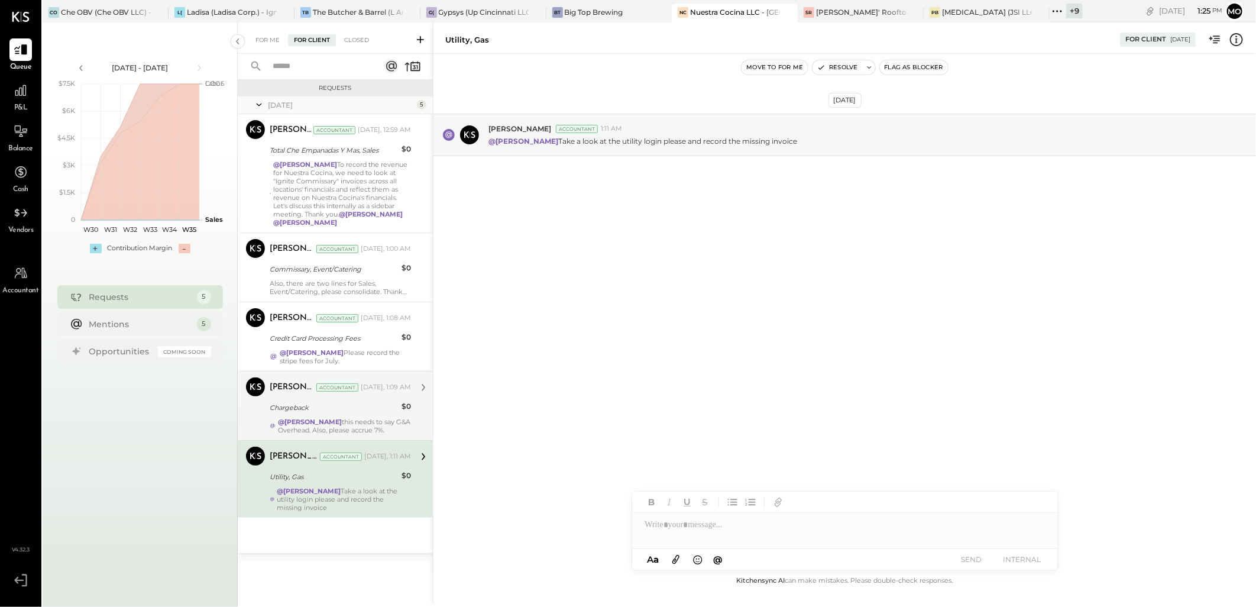
click at [693, 526] on div at bounding box center [845, 525] width 426 height 24
type input "****"
click at [757, 495] on span "[PERSON_NAME]" at bounding box center [746, 499] width 93 height 11
click at [983, 556] on button "SEND" at bounding box center [971, 559] width 47 height 16
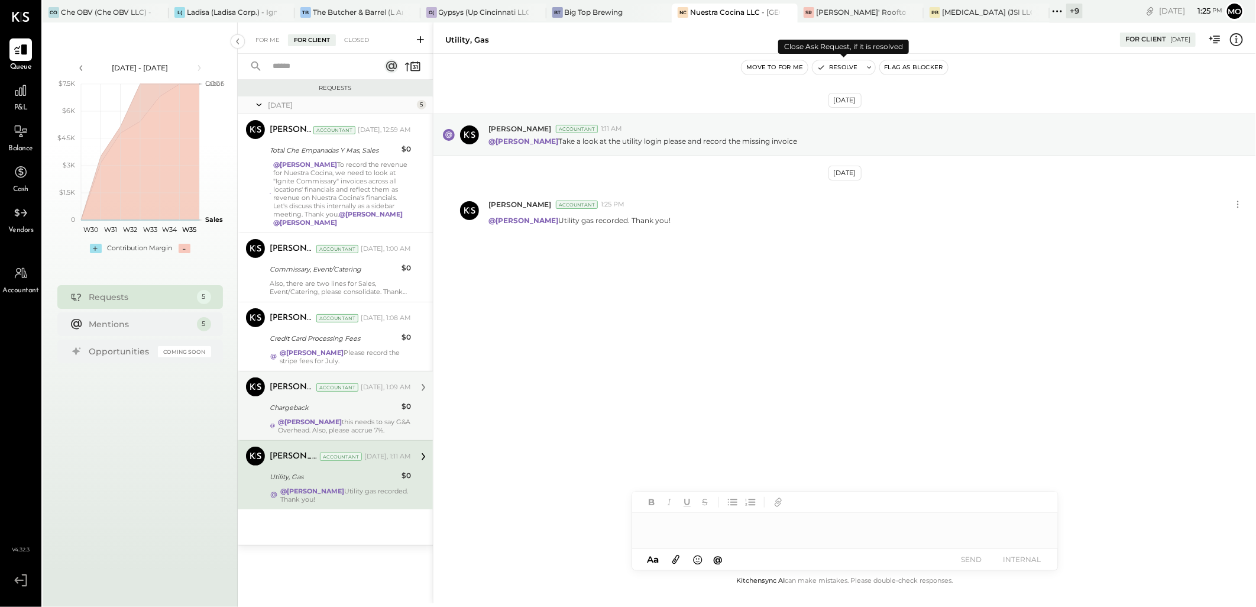
click at [838, 65] on button "Resolve" at bounding box center [838, 67] width 50 height 14
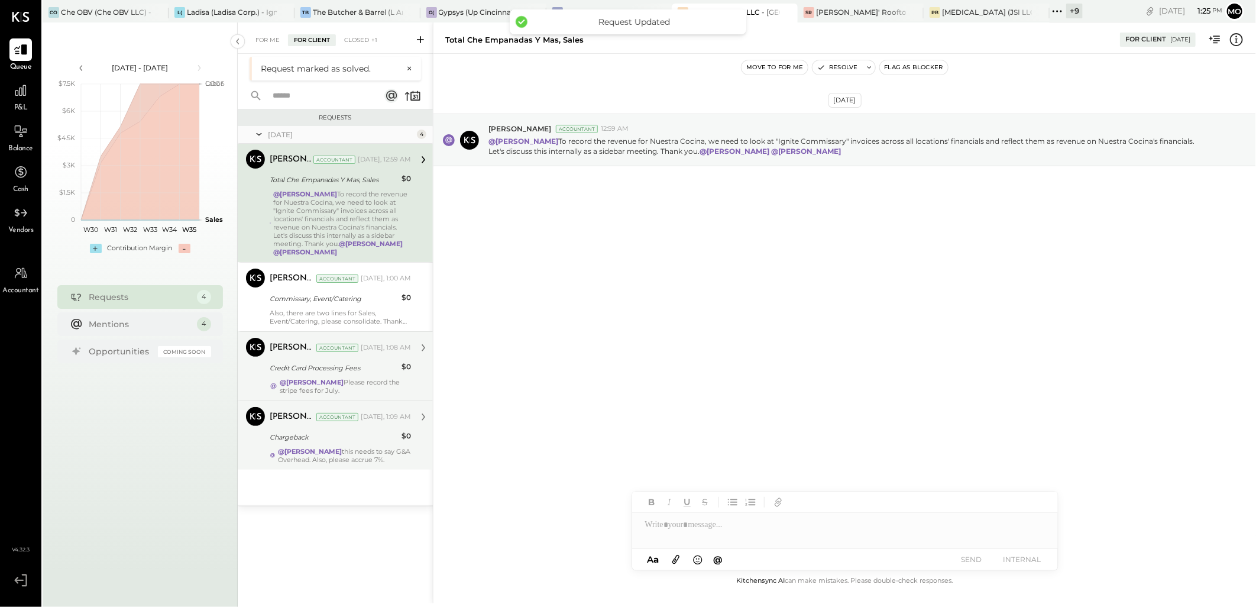
click at [373, 367] on div "Credit Card Processing Fees" at bounding box center [334, 368] width 128 height 12
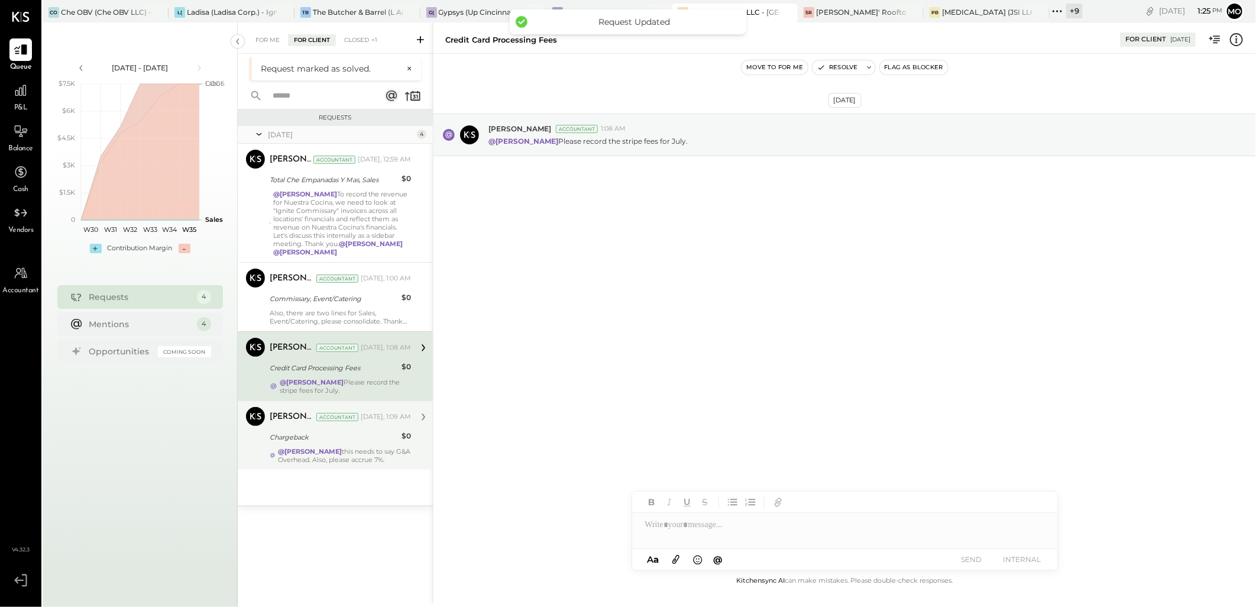
click at [355, 446] on div "Joseph Shin Accountant Yesterday, 1:09 AM Chargeback $0 @Mohammadsalkin Ansari …" at bounding box center [340, 435] width 141 height 57
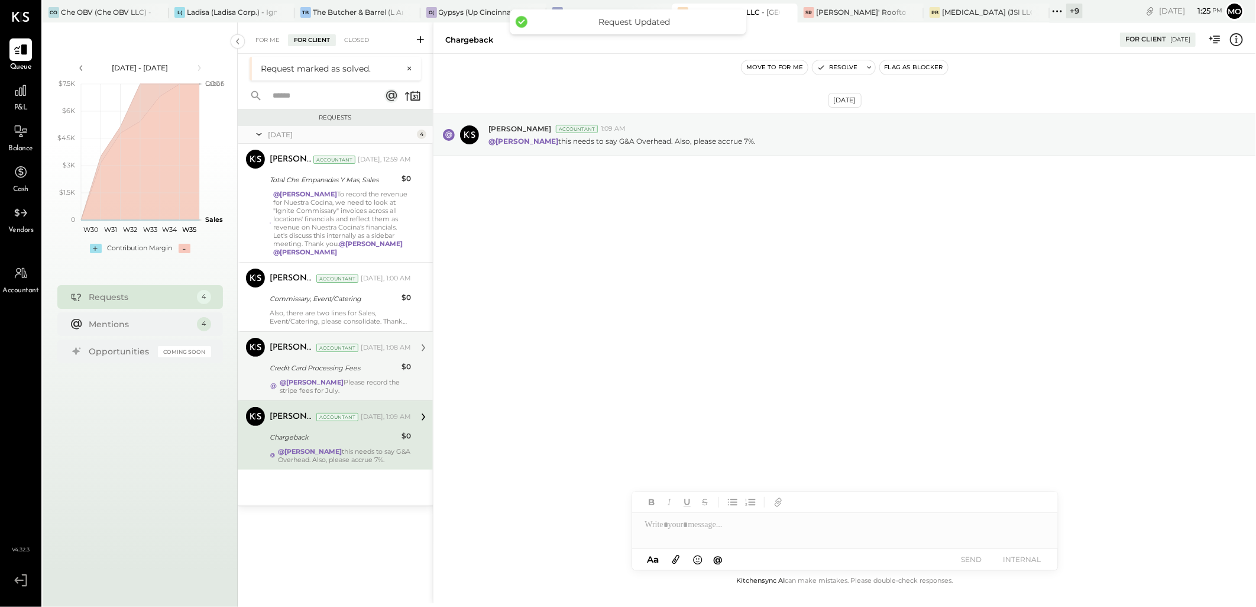
click at [318, 378] on strong "@[PERSON_NAME]" at bounding box center [312, 382] width 64 height 8
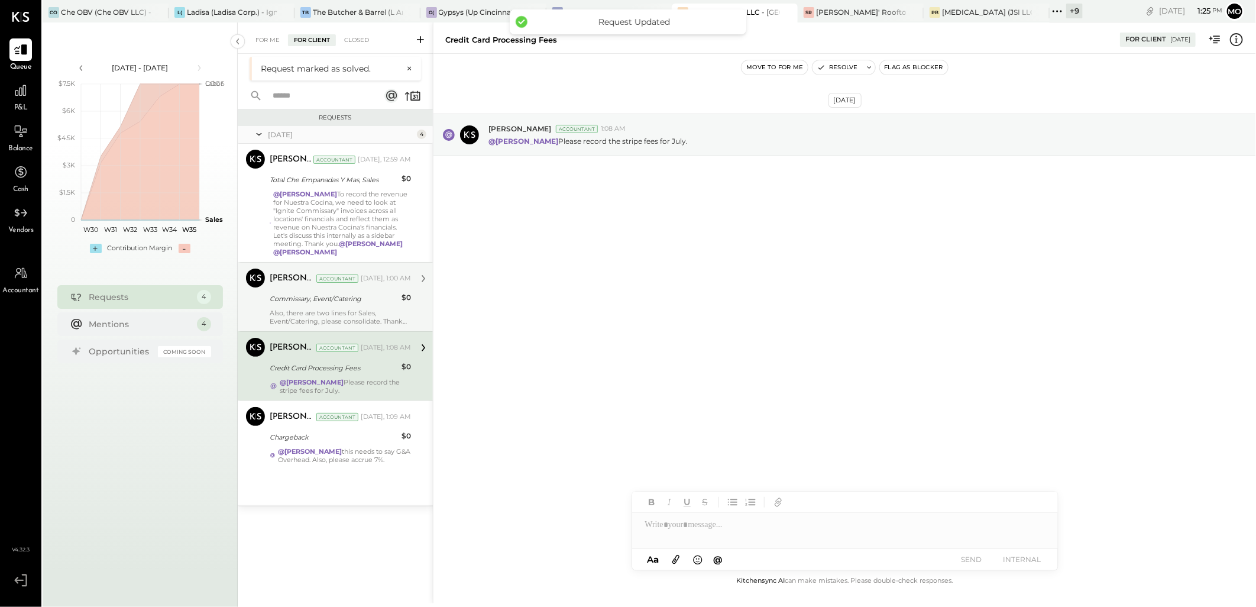
click at [335, 312] on div "Also, there are two lines for Sales, Event/Catering, please consolidate. Thank …" at bounding box center [340, 317] width 141 height 17
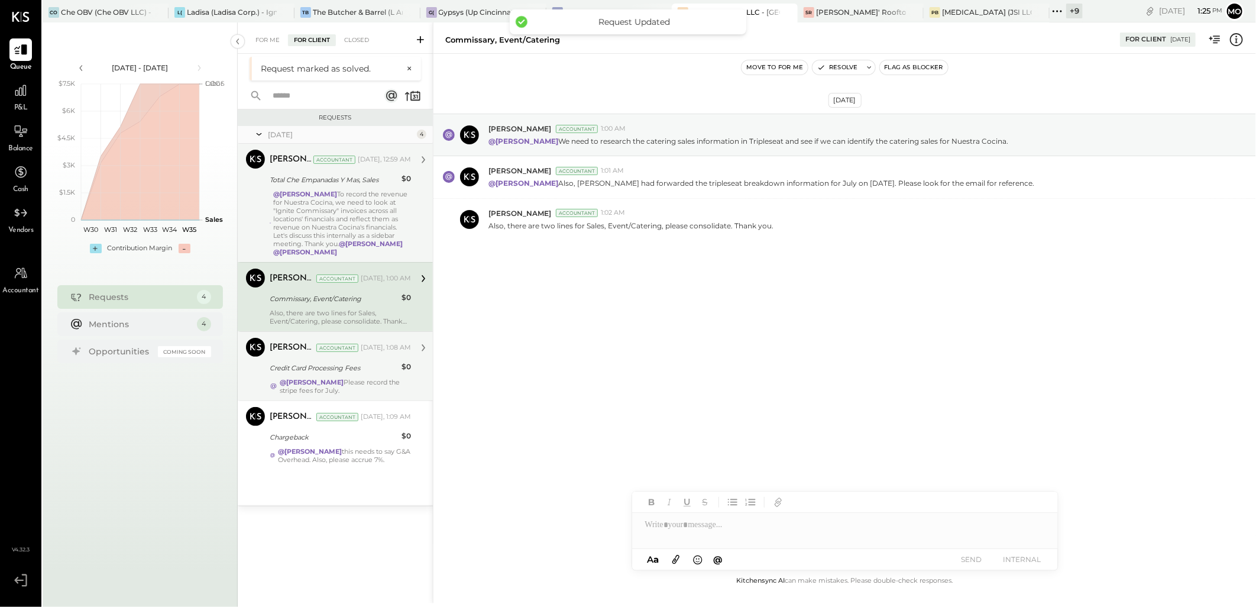
click at [338, 195] on strong "@[PERSON_NAME]" at bounding box center [306, 194] width 64 height 8
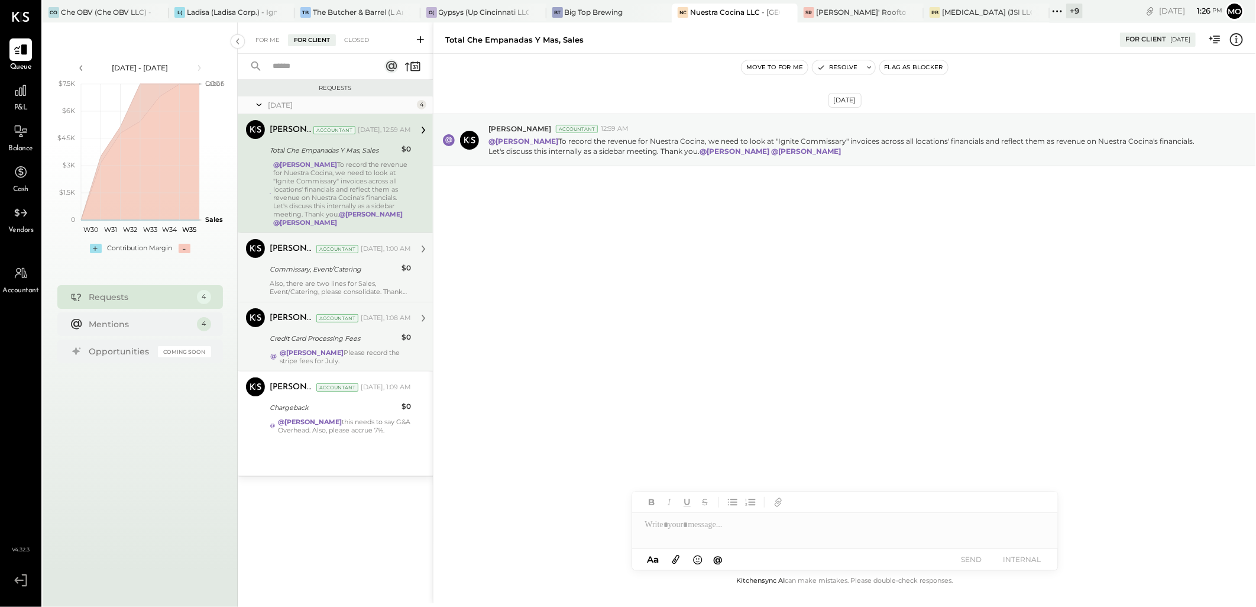
drag, startPoint x: 374, startPoint y: 276, endPoint x: 387, endPoint y: 275, distance: 13.6
click at [374, 276] on div "Commissary, Event/Catering" at bounding box center [334, 269] width 128 height 14
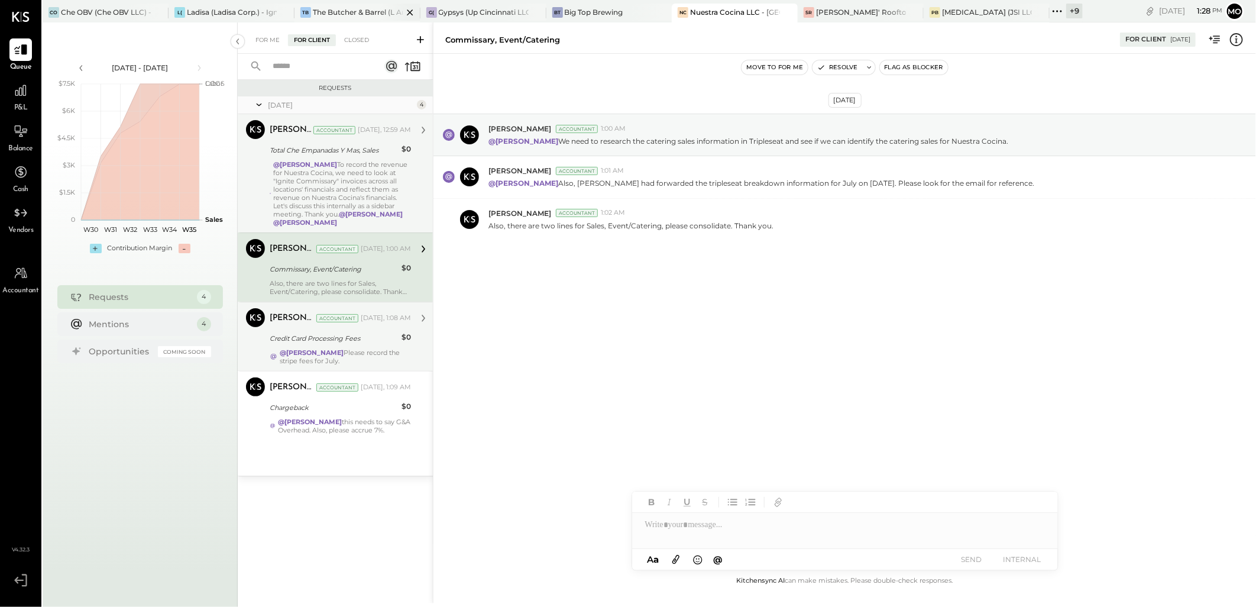
click at [325, 4] on div "TB The Butcher & Barrel (L Argento LLC) - Ignite" at bounding box center [358, 13] width 126 height 19
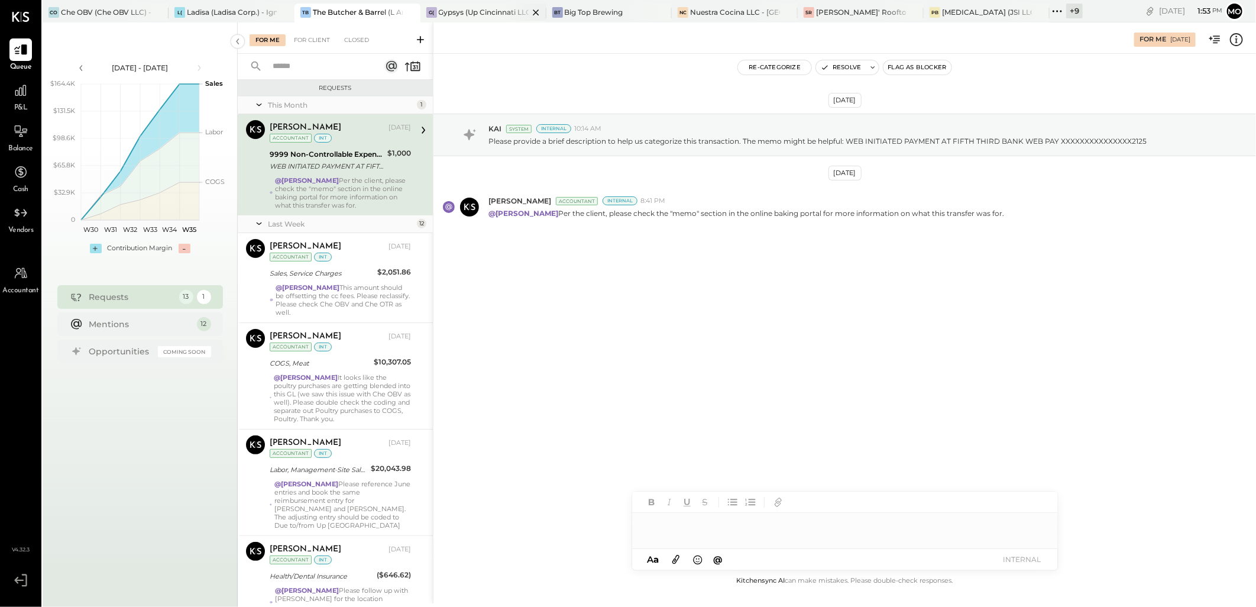
click at [461, 12] on div "Gypsys (Up Cincinnati LLC) - Ignite" at bounding box center [484, 12] width 90 height 10
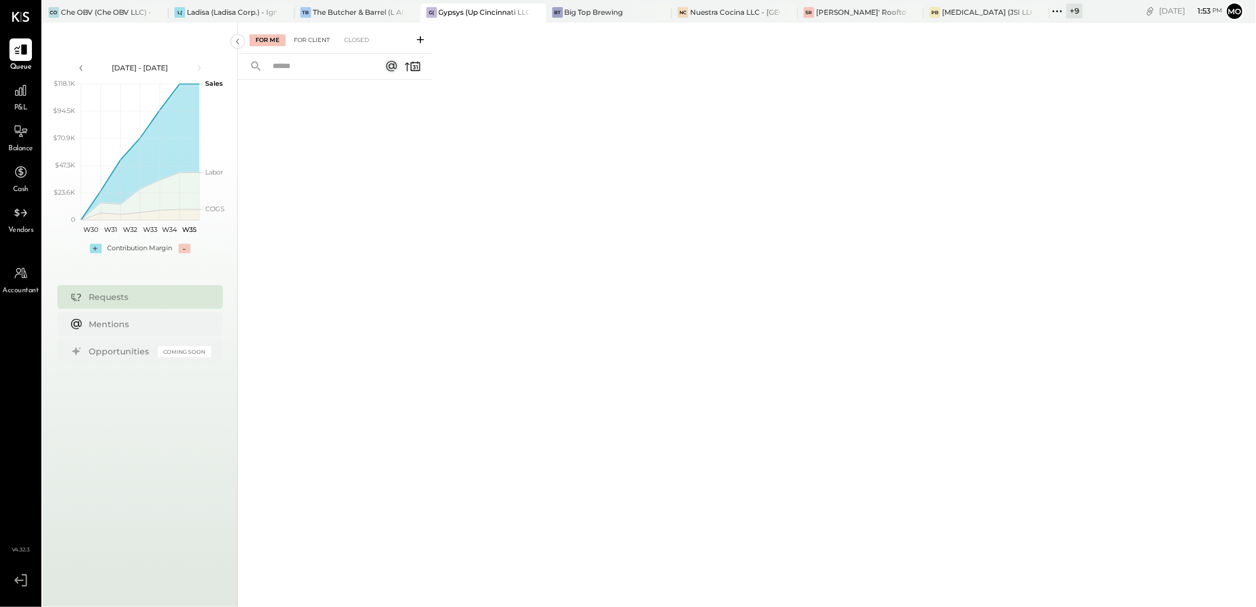
click at [313, 45] on div "For Client" at bounding box center [312, 40] width 48 height 12
click at [357, 44] on div "Closed" at bounding box center [356, 40] width 37 height 12
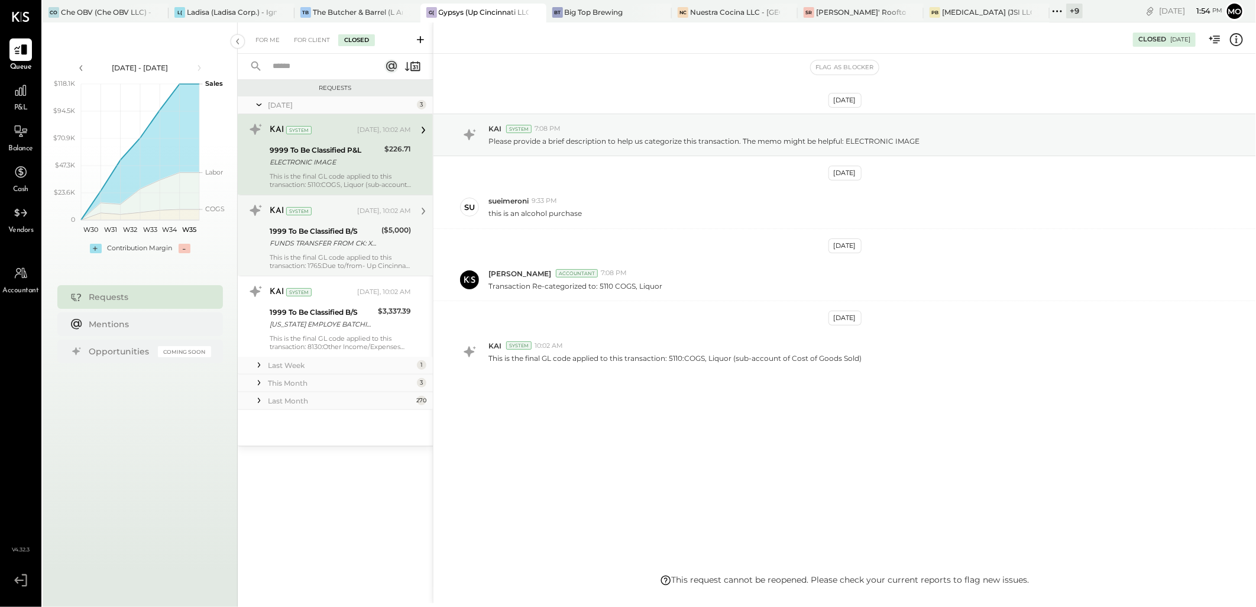
click at [396, 253] on div "This is the final GL code applied to this transaction: 1765:Due to/from- Up Cin…" at bounding box center [340, 261] width 141 height 17
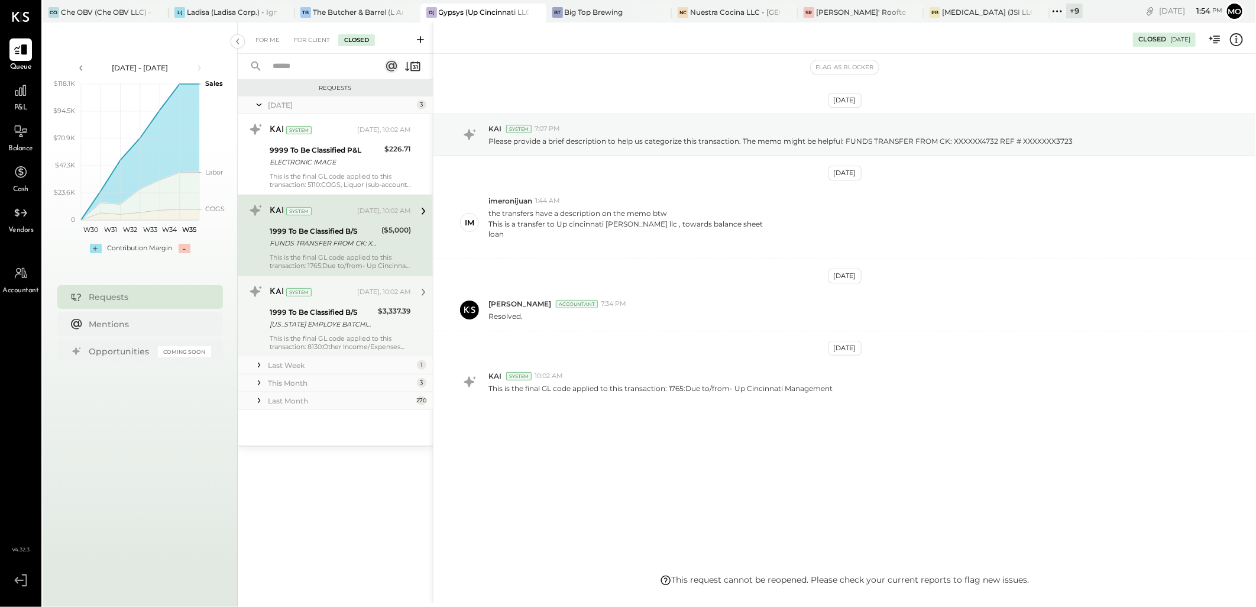
click at [344, 316] on div "1999 To Be Classified B/S" at bounding box center [322, 312] width 105 height 12
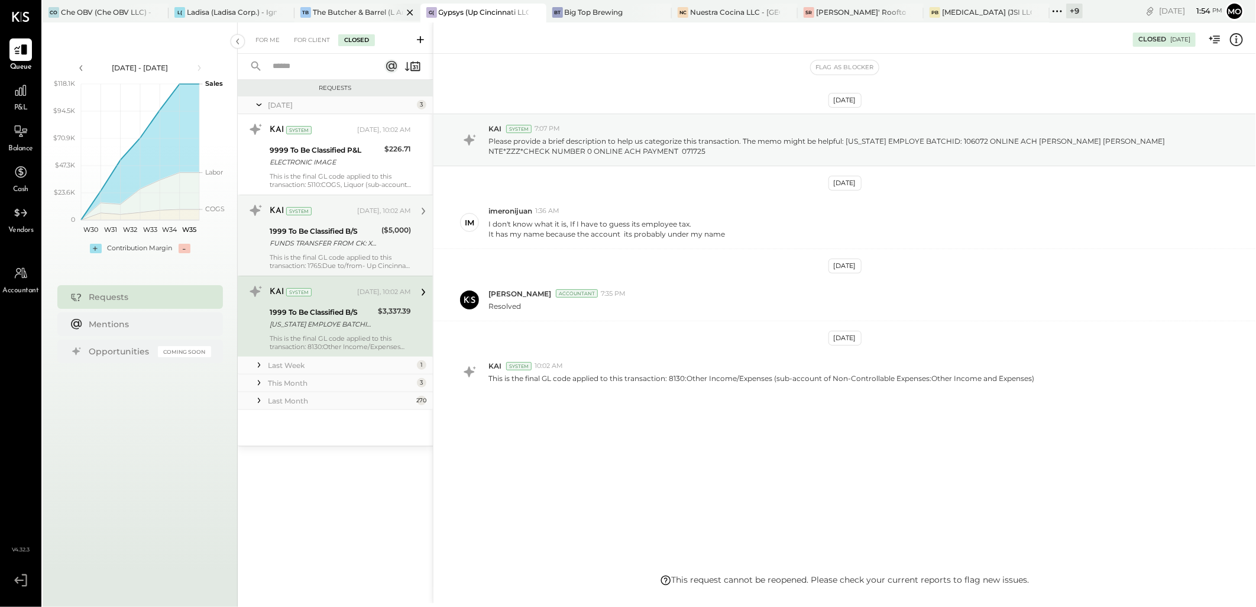
click at [356, 12] on div "The Butcher & Barrel (L Argento LLC) - [GEOGRAPHIC_DATA]" at bounding box center [358, 12] width 90 height 10
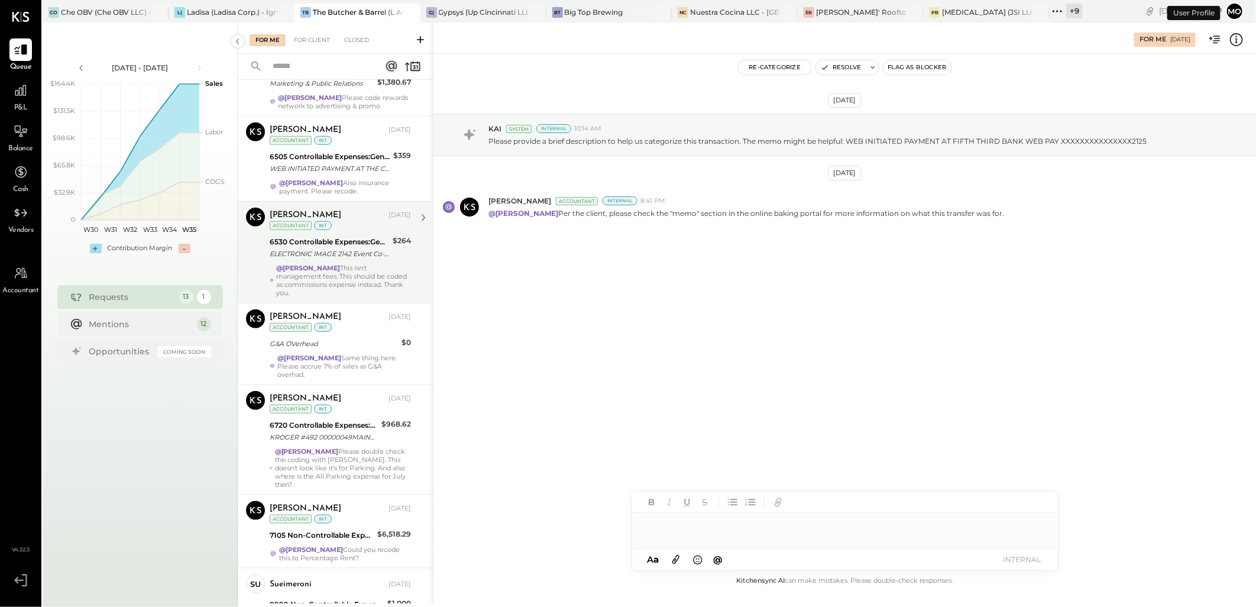
scroll to position [764, 0]
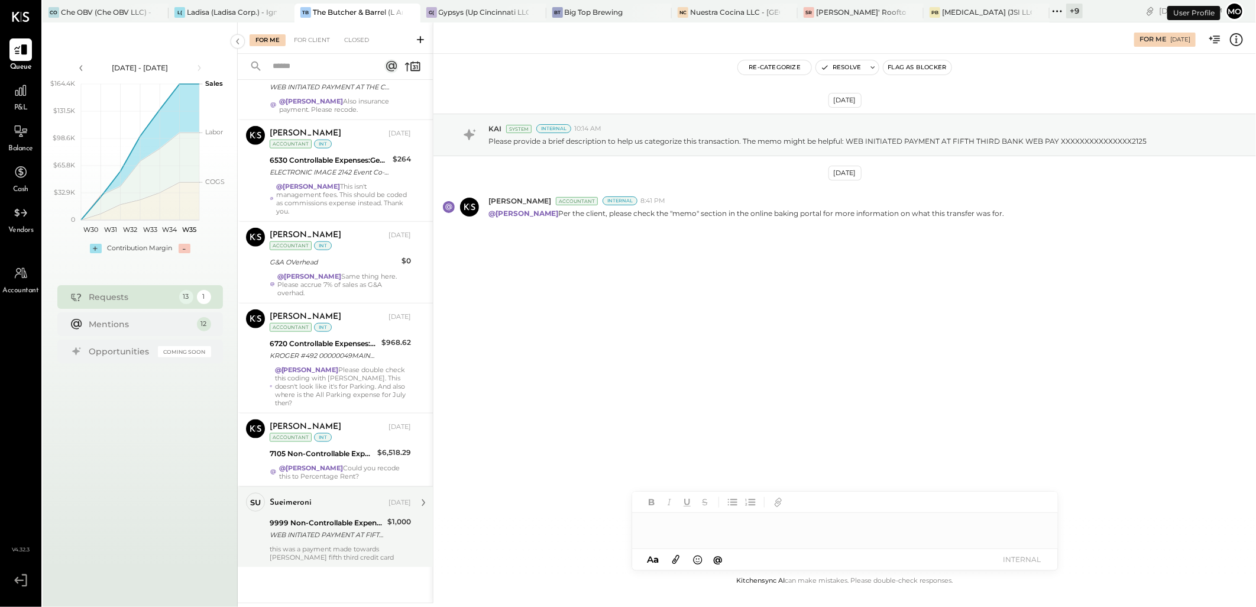
click at [341, 527] on div "9999 Non-Controllable Expenses:Other Income and Expenses:To Be Classified P&L" at bounding box center [327, 523] width 114 height 12
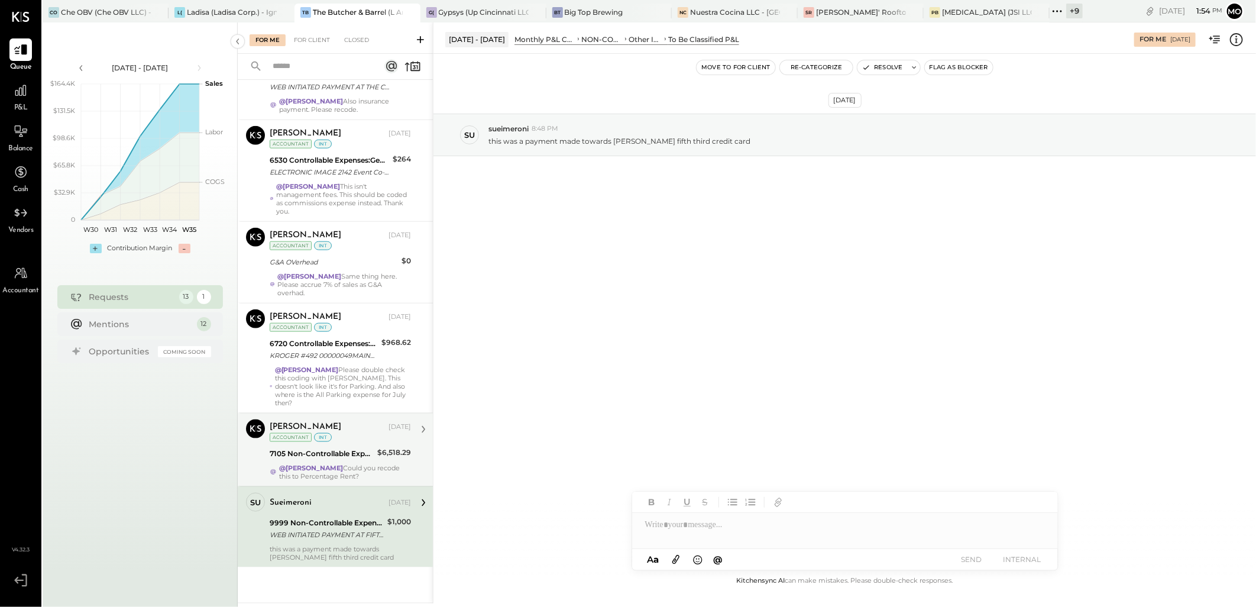
click at [368, 455] on div "7105 Non-Controllable Expenses:Property Expenses:Rent/Lease" at bounding box center [322, 454] width 104 height 12
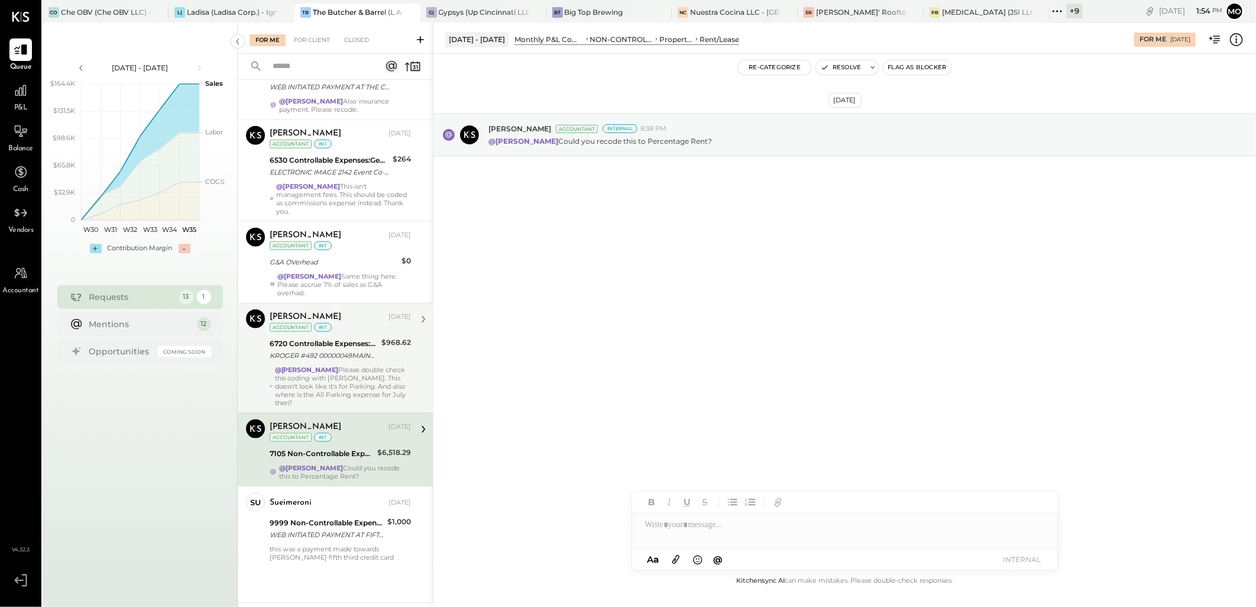
click at [321, 368] on strong "@[PERSON_NAME]" at bounding box center [307, 370] width 64 height 8
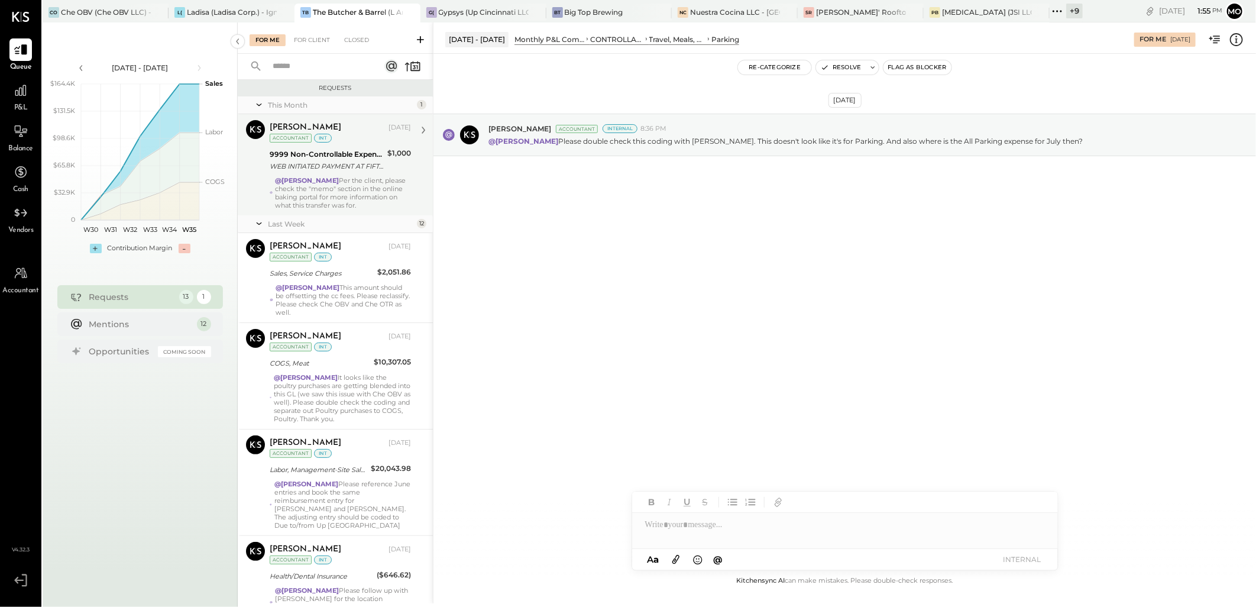
click at [315, 187] on div "@Mohammadsalkin Ansari Per the client, please check the "memo" section in the o…" at bounding box center [343, 192] width 136 height 33
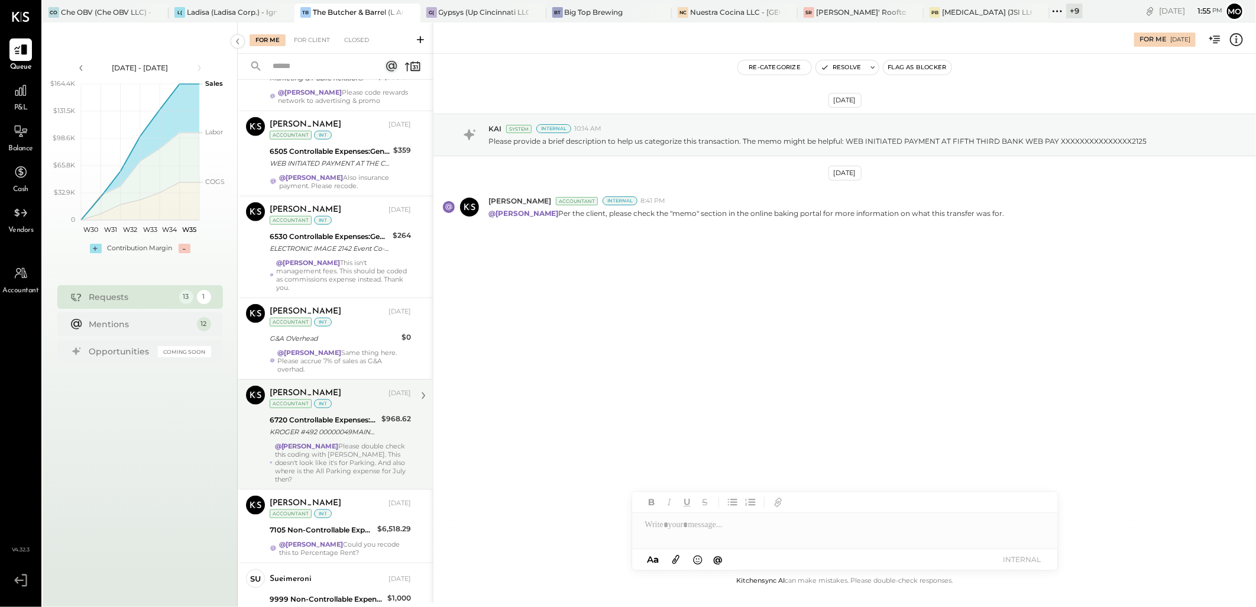
scroll to position [764, 0]
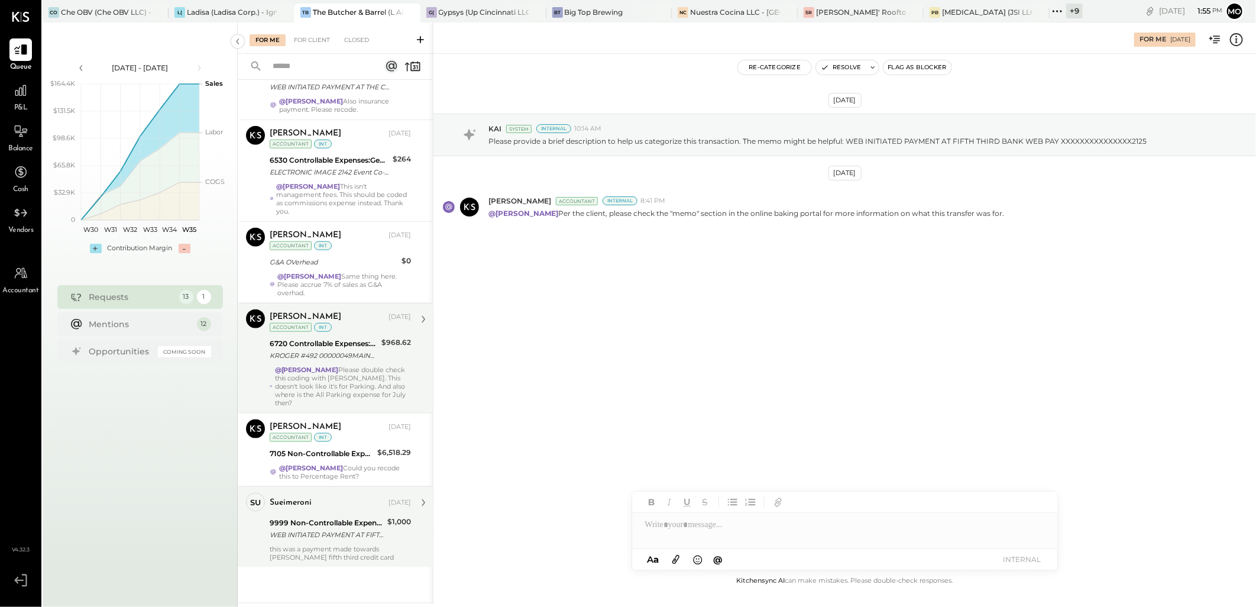
click at [345, 512] on div "sueimeroni Aug 21, 2025" at bounding box center [340, 503] width 141 height 20
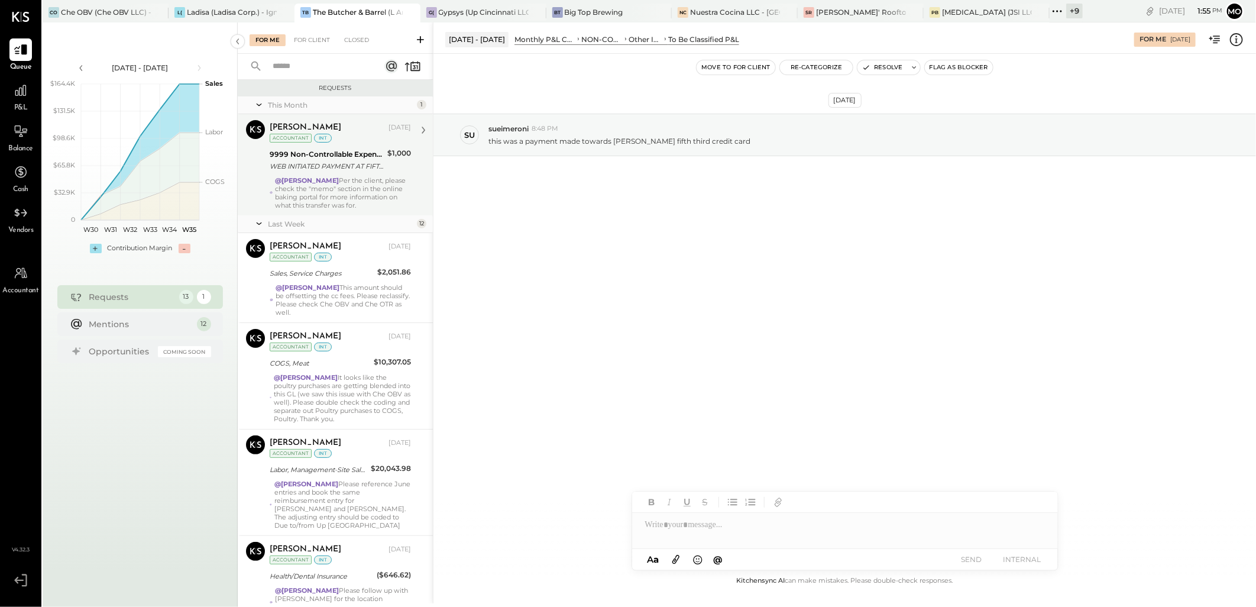
click at [1053, 9] on icon at bounding box center [1057, 11] width 15 height 15
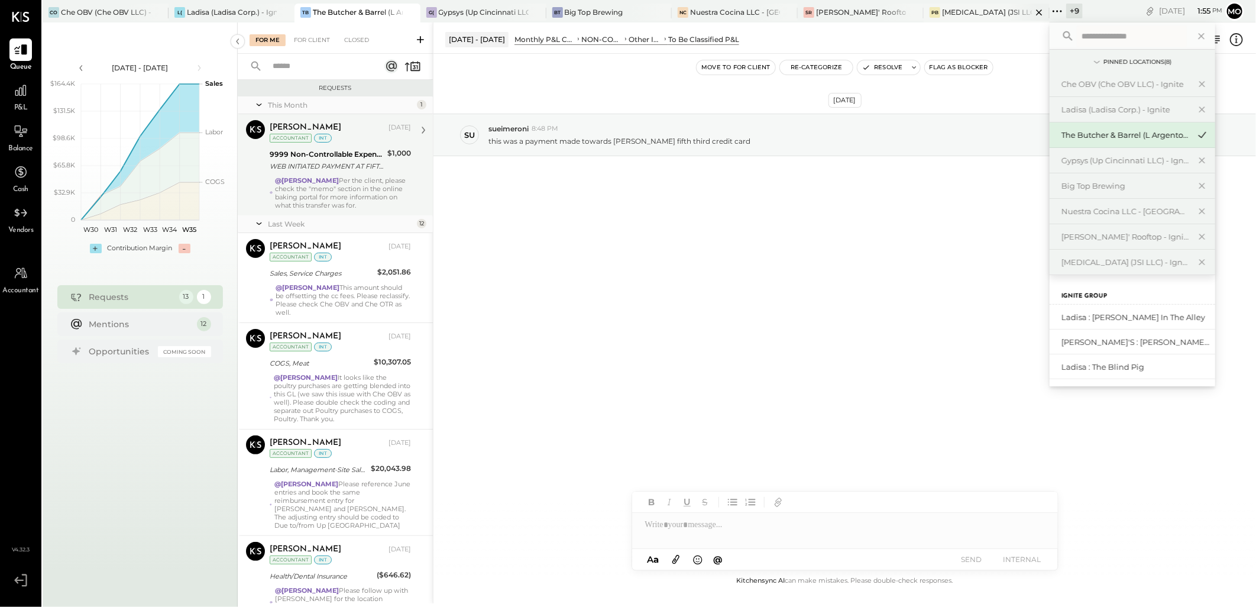
click at [984, 9] on div "[MEDICAL_DATA] (JSI LLC) - Ignite" at bounding box center [987, 12] width 90 height 10
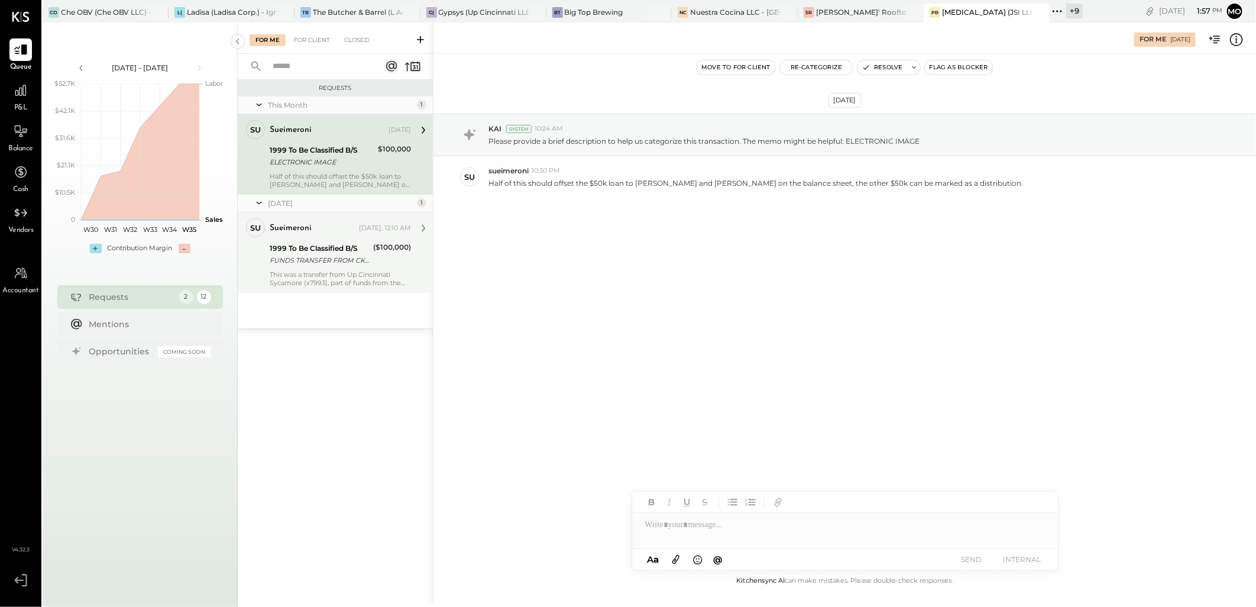
click at [351, 255] on div "FUNDS TRANSFER FROM CK: XXXXXX7993 REF # XXXXXXX6091" at bounding box center [320, 260] width 100 height 12
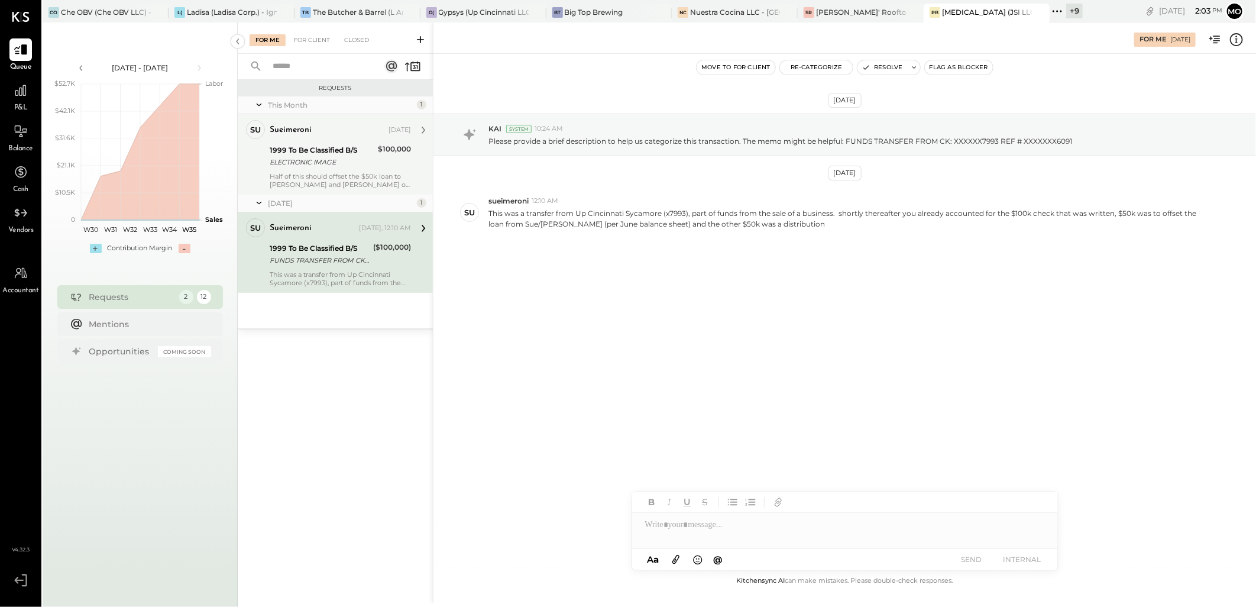
click at [346, 167] on div "ELECTRONIC IMAGE" at bounding box center [322, 162] width 105 height 12
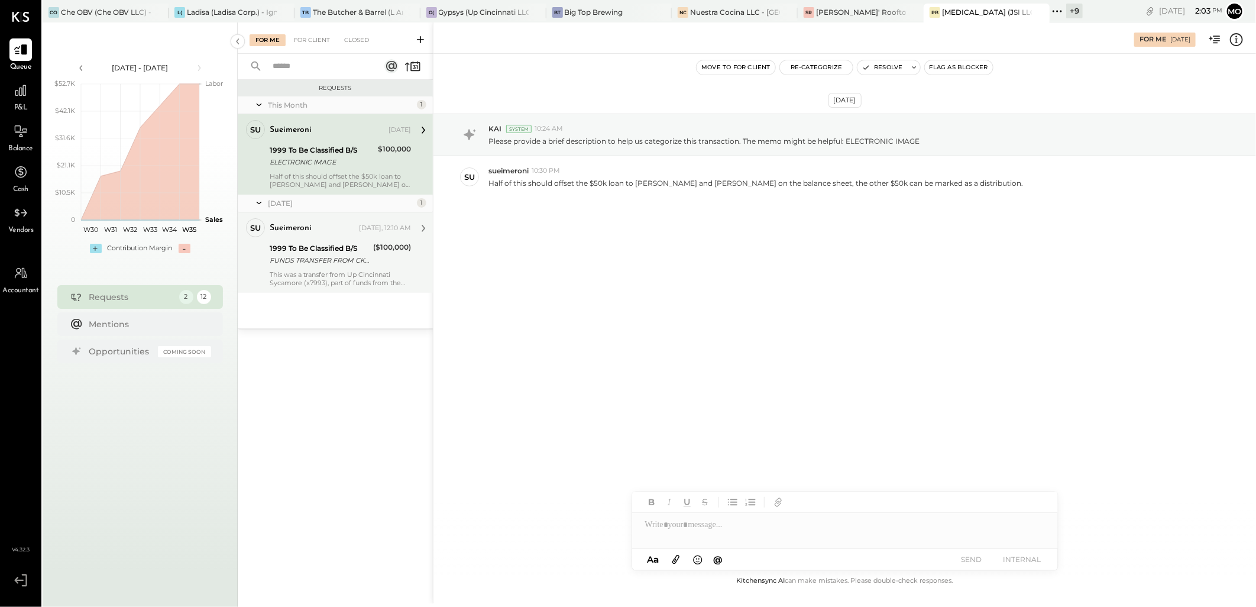
click at [357, 263] on div "FUNDS TRANSFER FROM CK: XXXXXX7993 REF # XXXXXXX6091" at bounding box center [320, 260] width 100 height 12
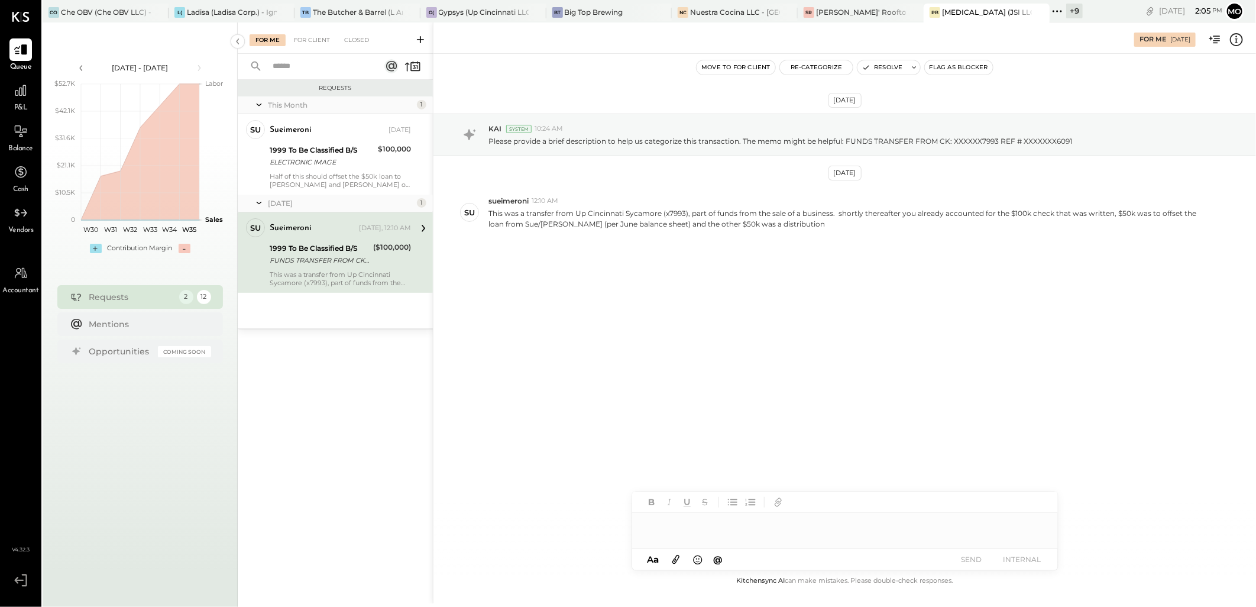
click at [677, 526] on div at bounding box center [845, 525] width 426 height 24
click at [978, 557] on button "SEND" at bounding box center [971, 559] width 47 height 16
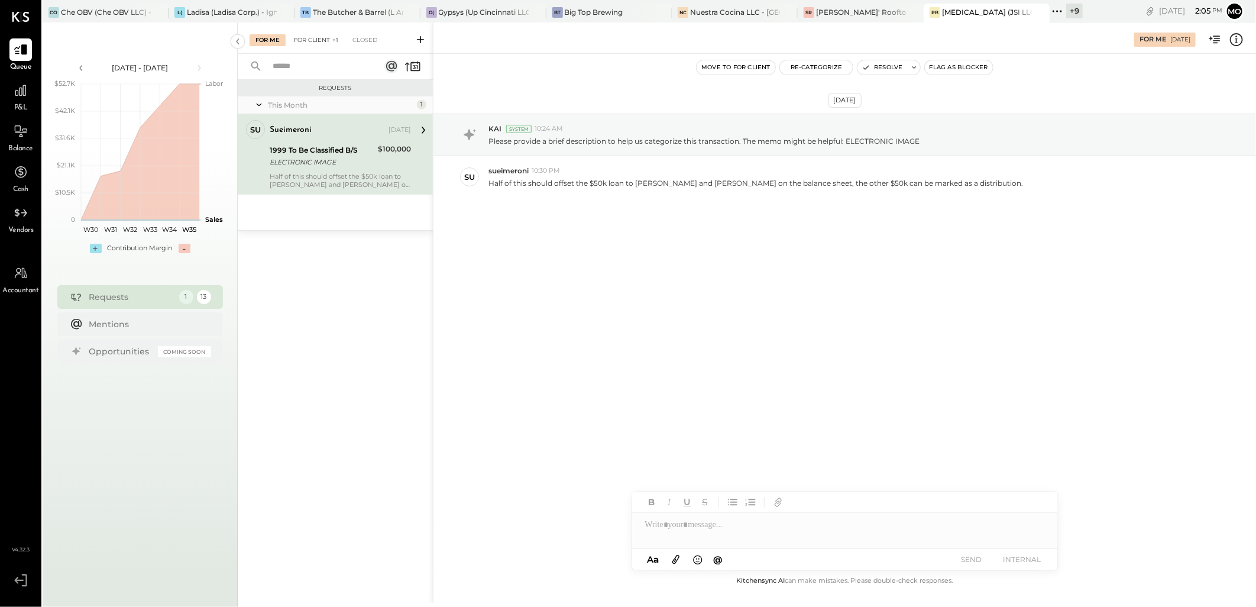
click at [321, 44] on div "For Client +1" at bounding box center [316, 40] width 56 height 12
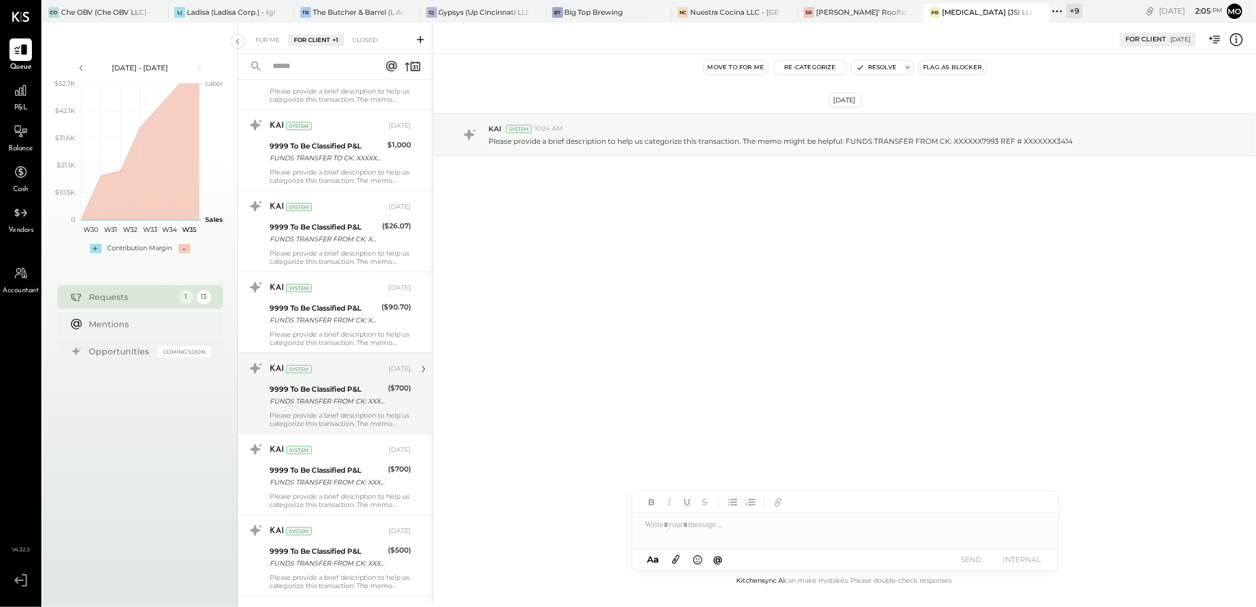
scroll to position [608, 0]
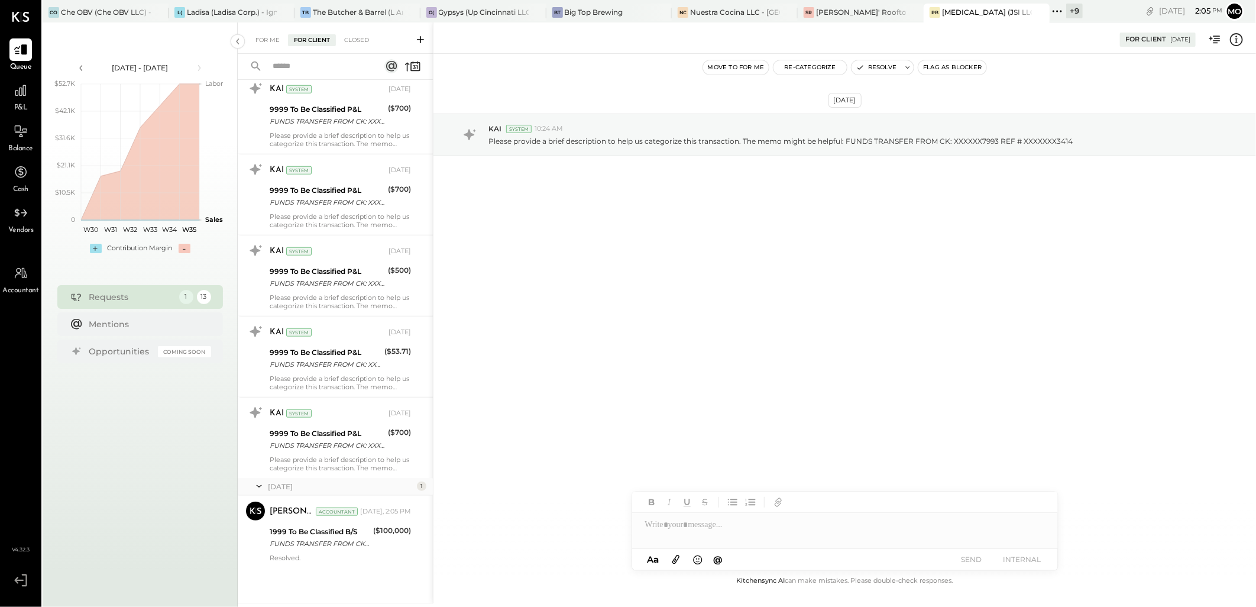
drag, startPoint x: 359, startPoint y: 541, endPoint x: 623, endPoint y: 481, distance: 271.2
click at [360, 542] on div "FUNDS TRANSFER FROM CK: XXXXXX7993 REF # XXXXXXX6091" at bounding box center [320, 544] width 100 height 12
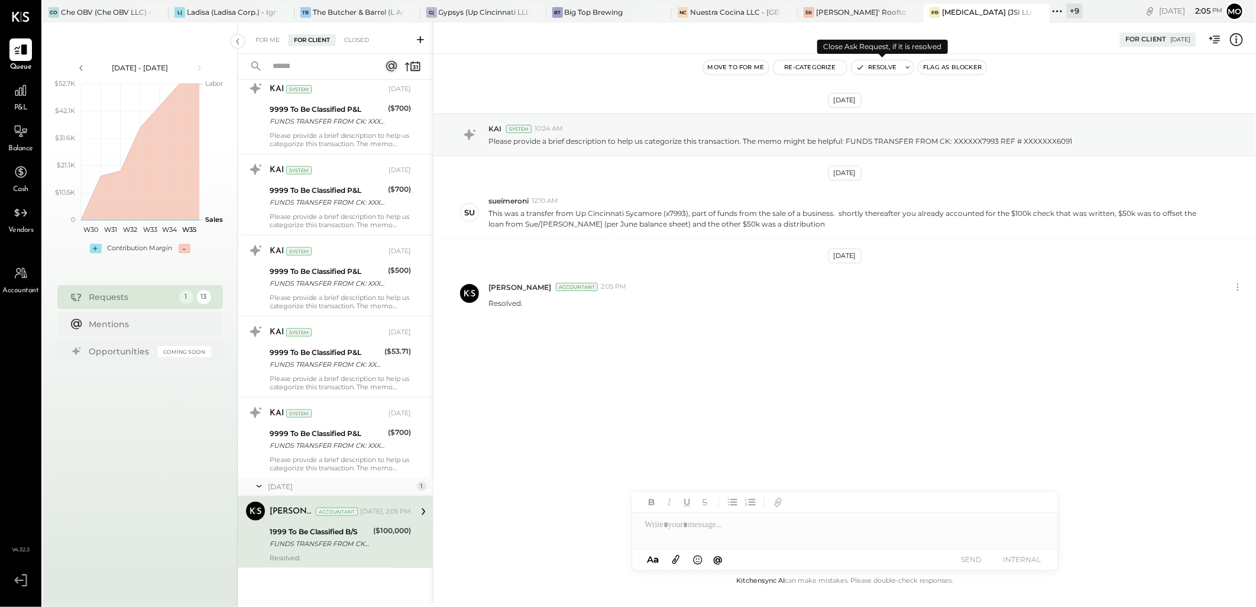
click at [879, 63] on button "Resolve" at bounding box center [877, 67] width 50 height 14
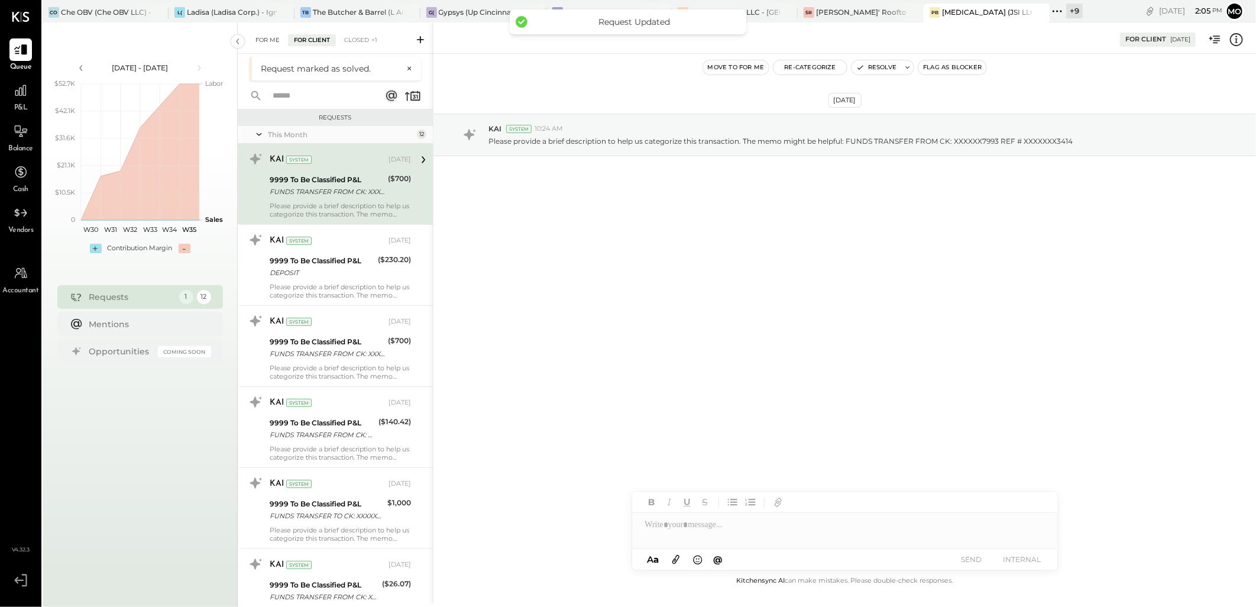
click at [270, 40] on div "For Me" at bounding box center [268, 40] width 36 height 12
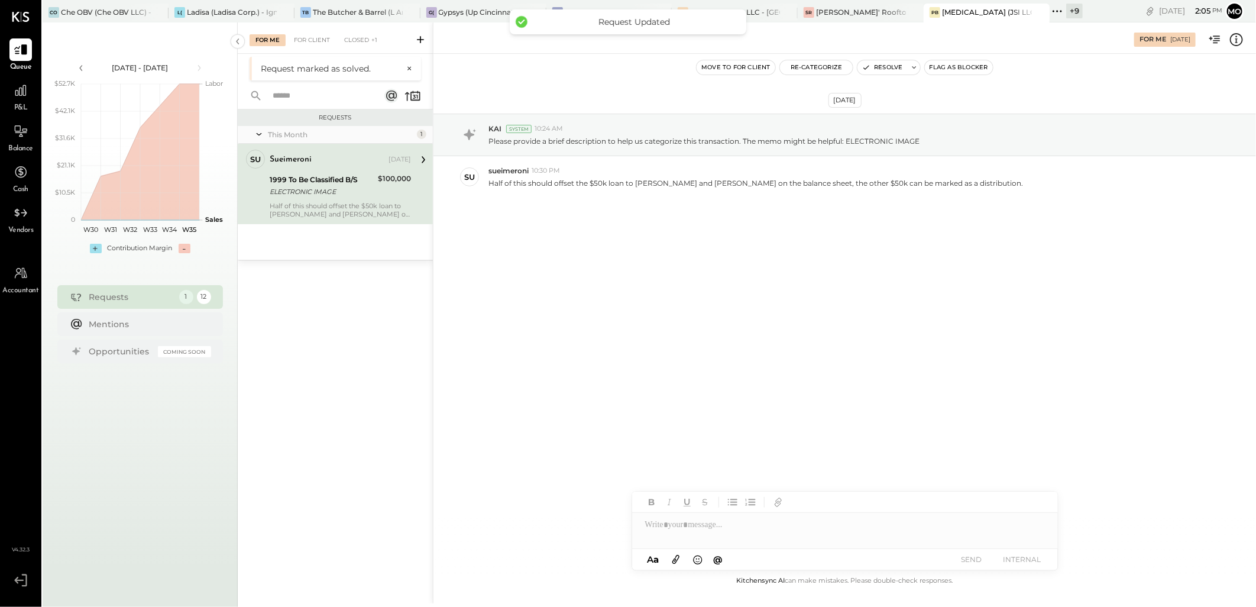
click at [320, 208] on div "Half of this should offset the $50k loan to Sue and Juan Imeroni on the balance…" at bounding box center [340, 210] width 141 height 17
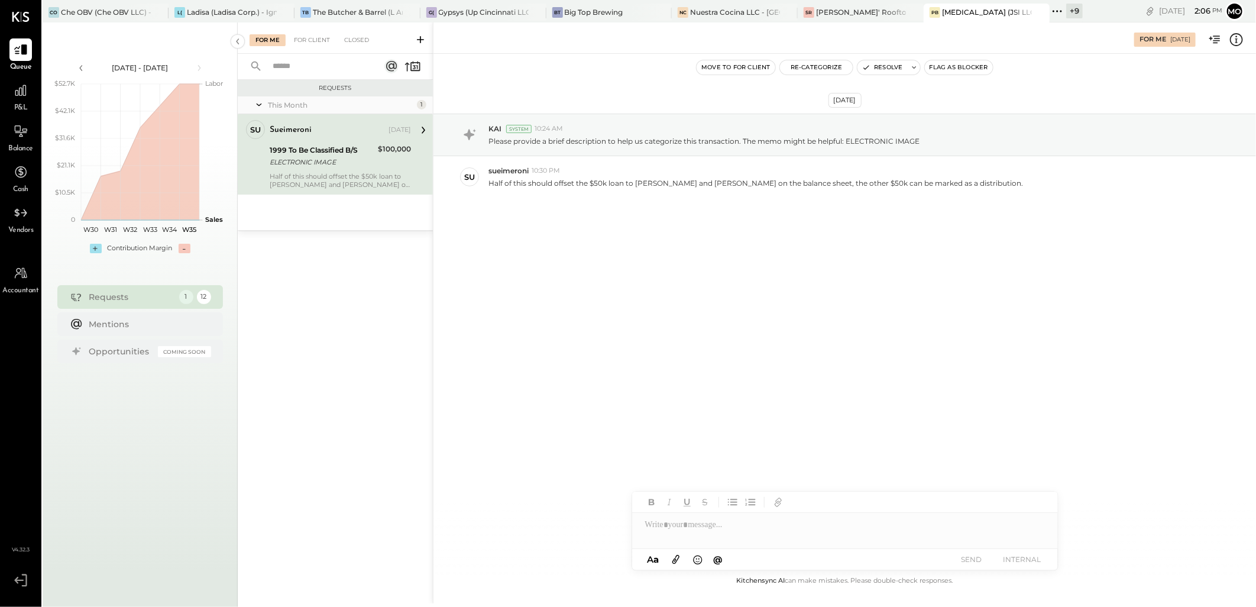
click at [687, 545] on div at bounding box center [845, 519] width 426 height 57
click at [975, 554] on button "SEND" at bounding box center [971, 559] width 47 height 16
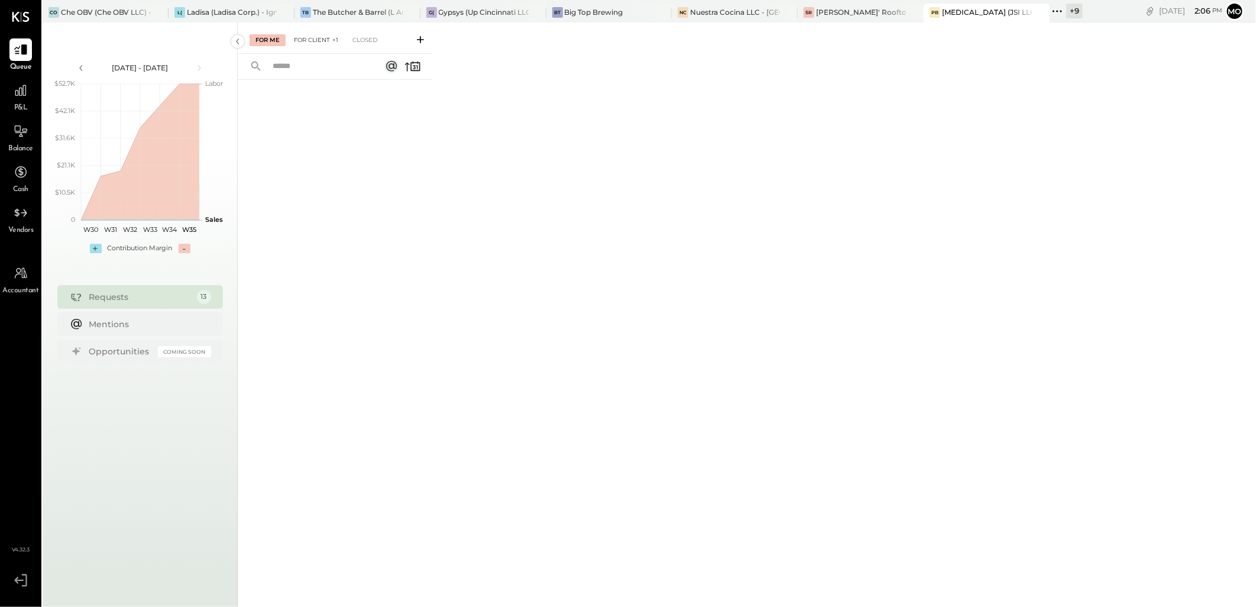
click at [312, 43] on div "For Client +1" at bounding box center [316, 40] width 56 height 12
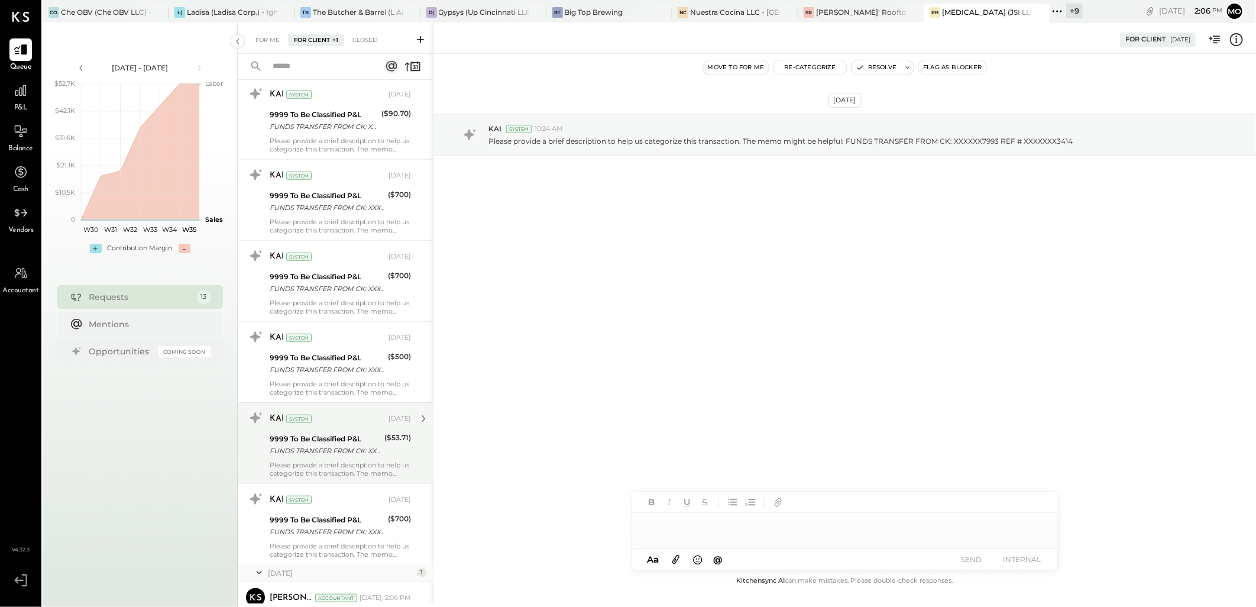
scroll to position [608, 0]
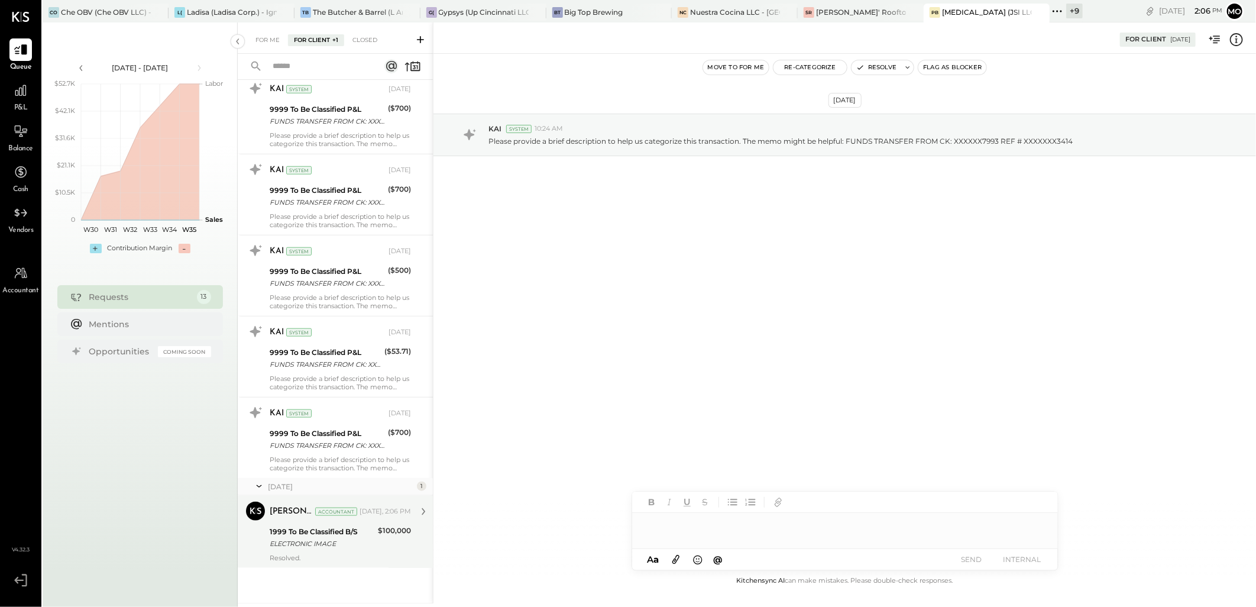
click at [381, 547] on div "$100,000" at bounding box center [394, 538] width 33 height 26
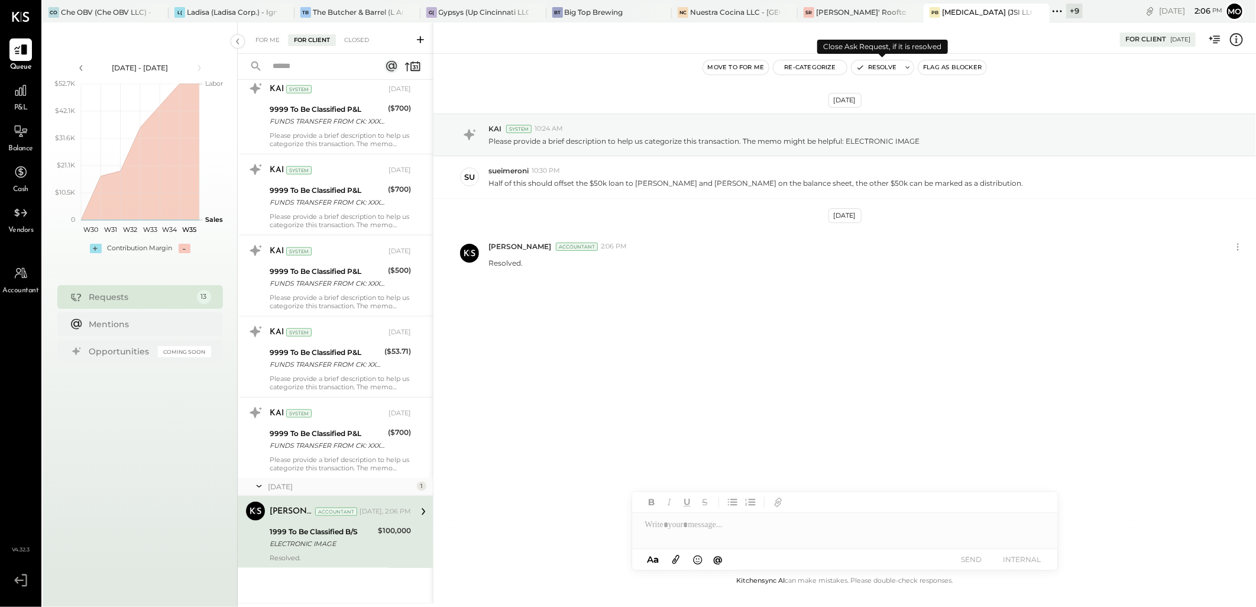
click at [880, 69] on button "Resolve" at bounding box center [877, 67] width 50 height 14
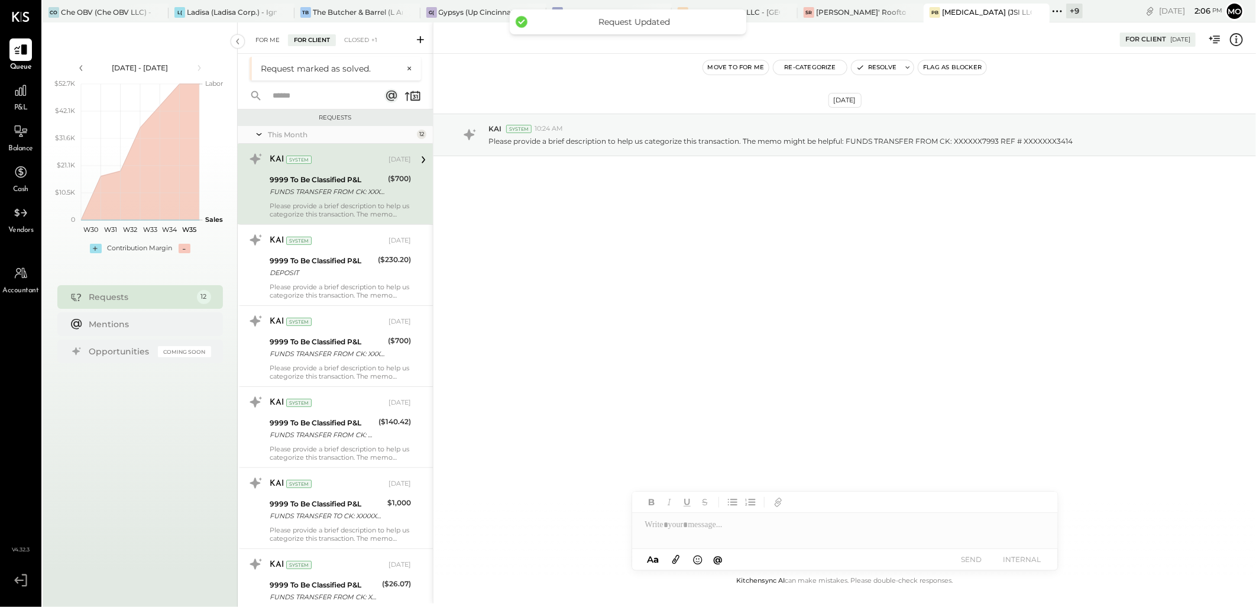
click at [261, 41] on div "For Me" at bounding box center [268, 40] width 36 height 12
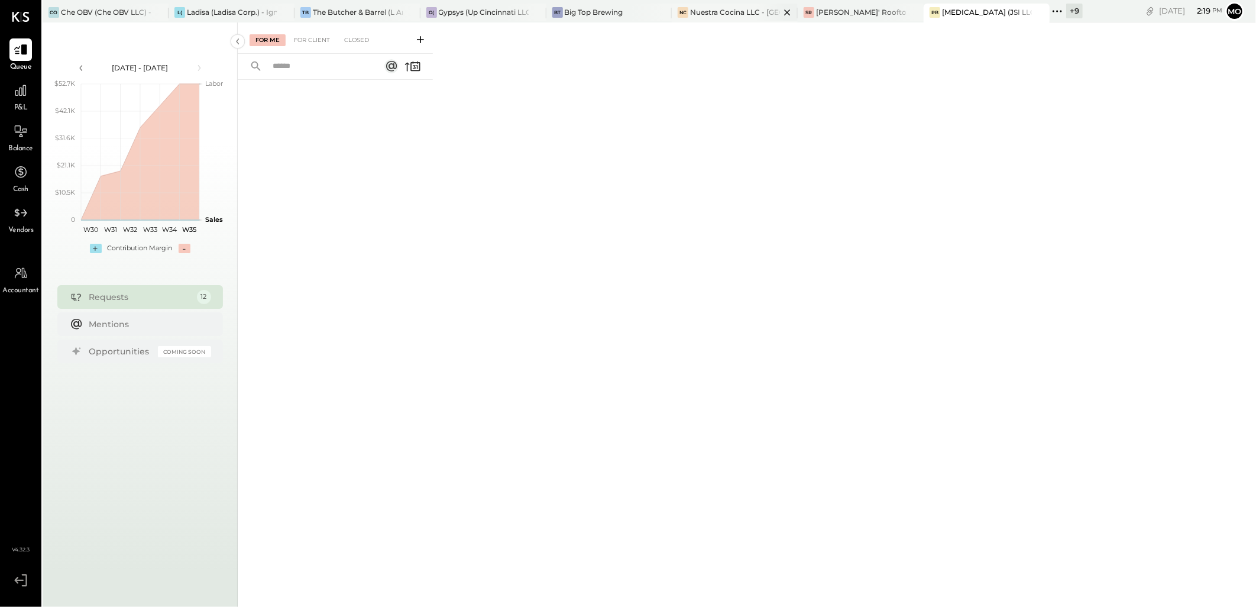
click at [717, 15] on div "Nuestra Cocina LLC - [GEOGRAPHIC_DATA]" at bounding box center [735, 12] width 90 height 10
click at [306, 51] on div "For Me For Client Closed" at bounding box center [335, 37] width 195 height 31
click at [304, 40] on div "For Client" at bounding box center [312, 40] width 48 height 12
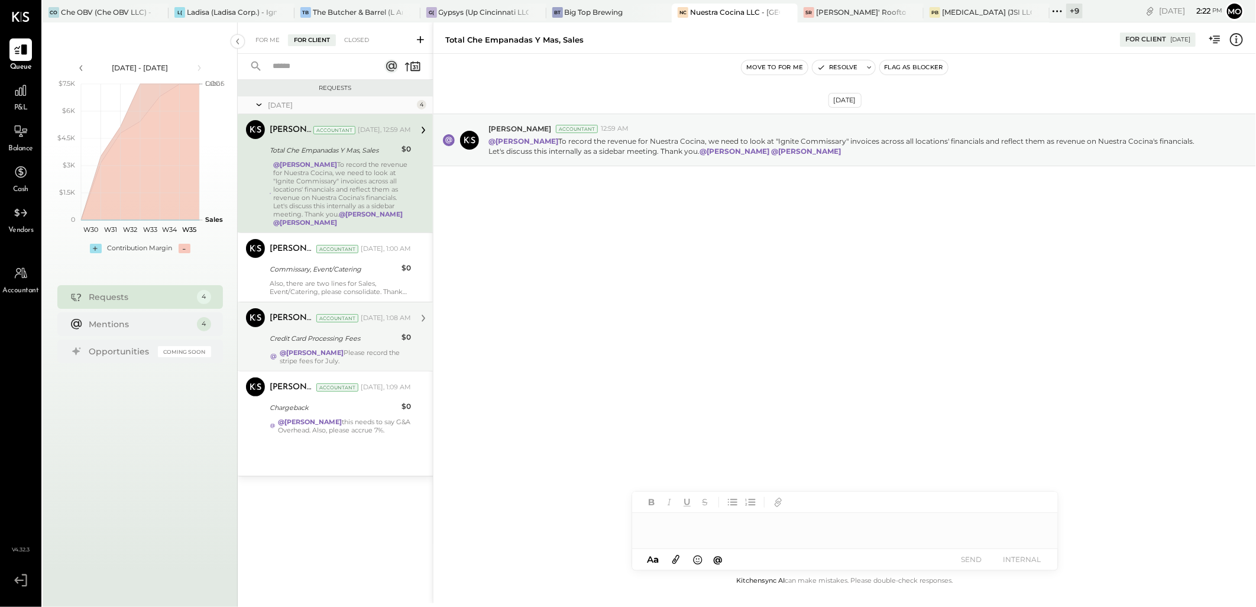
click at [347, 306] on div "Joseph Shin Accountant Joseph Shin Accountant Yesterday, 1:08 AM Credit Card Pr…" at bounding box center [335, 336] width 195 height 69
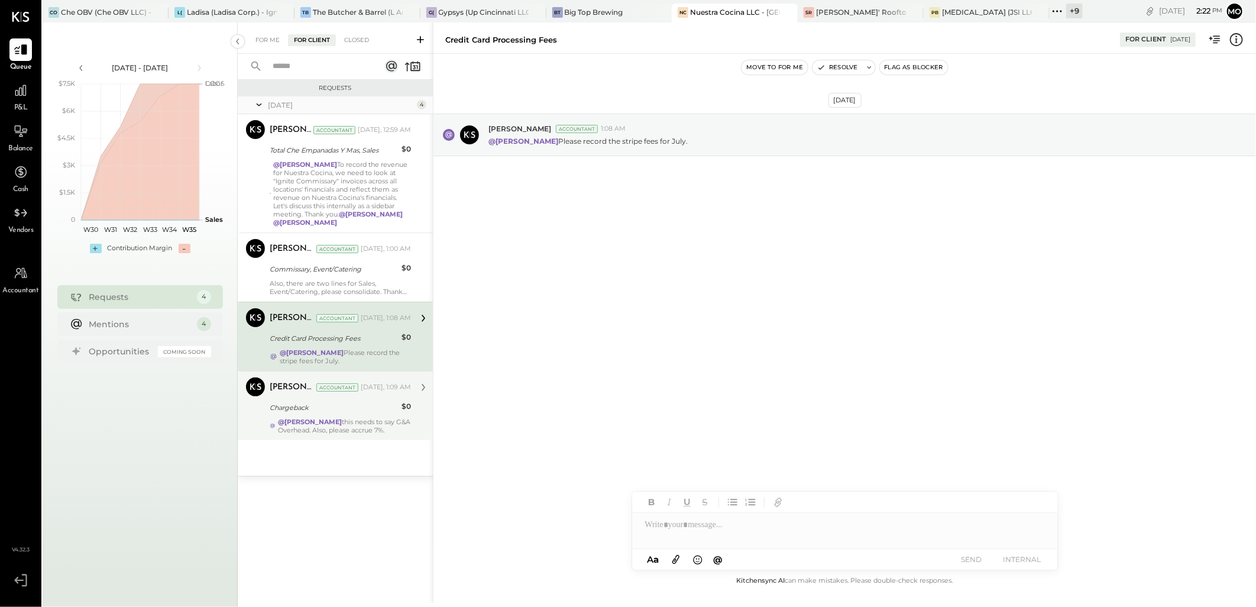
click at [330, 427] on div "@Mohammadsalkin Ansari this needs to say G&A Overhead. Also, please accrue 7%." at bounding box center [344, 426] width 133 height 17
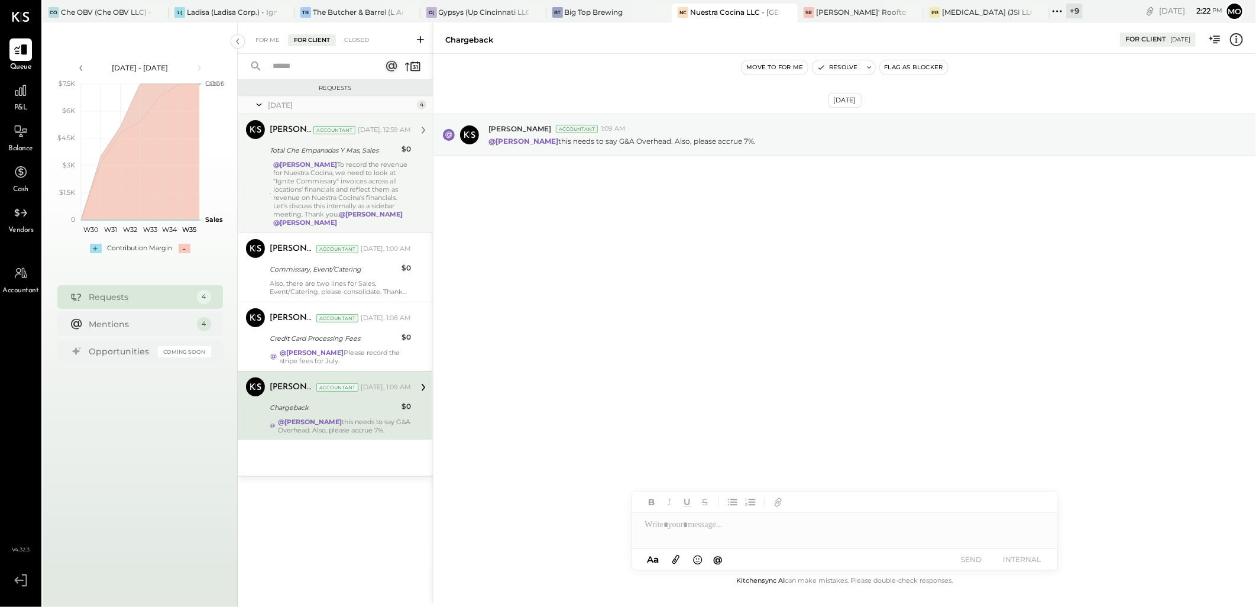
click at [334, 196] on div "@Mohammadsalkin Ansari To record the revenue for Nuestra Cocina, we need to loo…" at bounding box center [342, 193] width 137 height 66
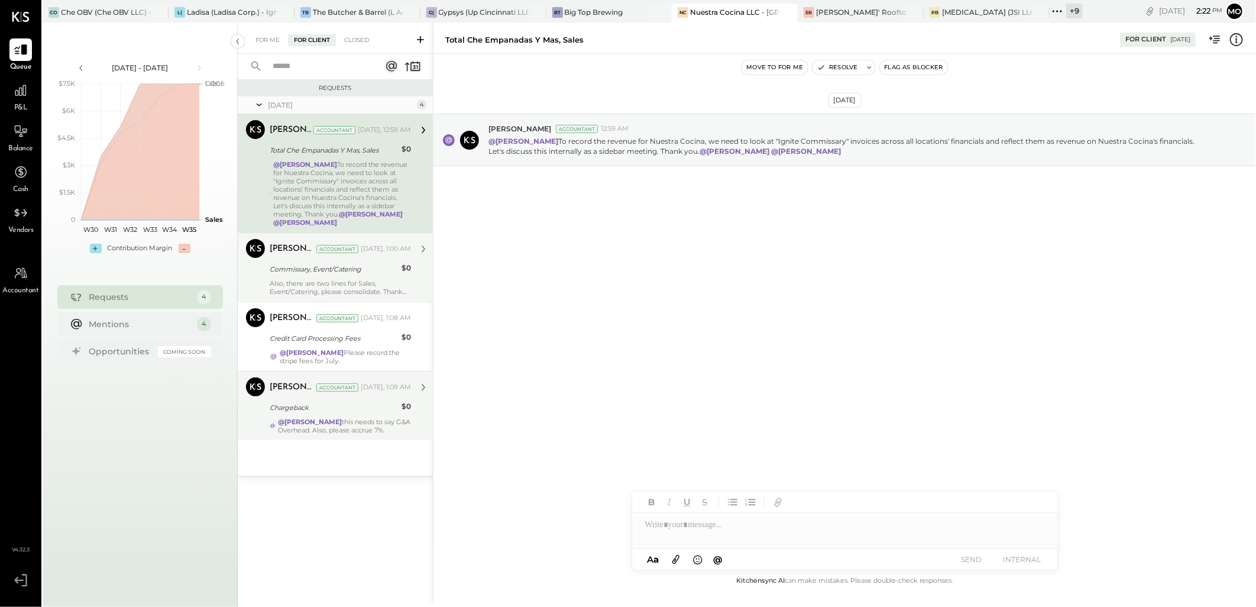
click at [350, 274] on div "Commissary, Event/Catering" at bounding box center [334, 269] width 128 height 12
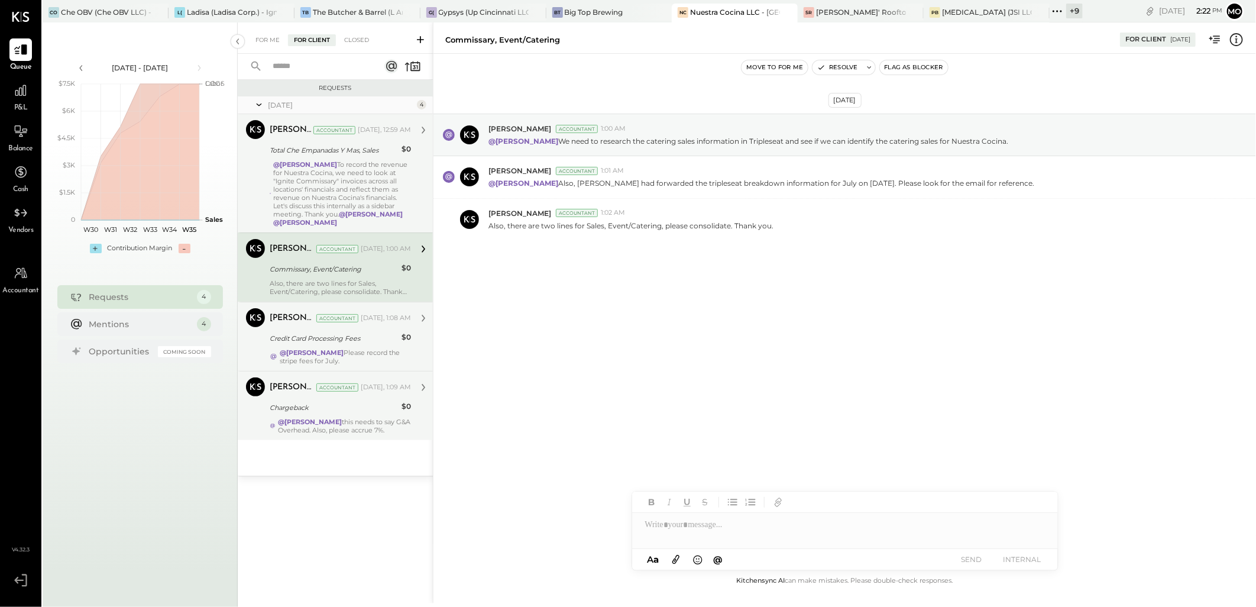
click at [336, 329] on div "Joseph Shin Accountant Yesterday, 1:08 AM Credit Card Processing Fees $0 @Moham…" at bounding box center [340, 336] width 141 height 57
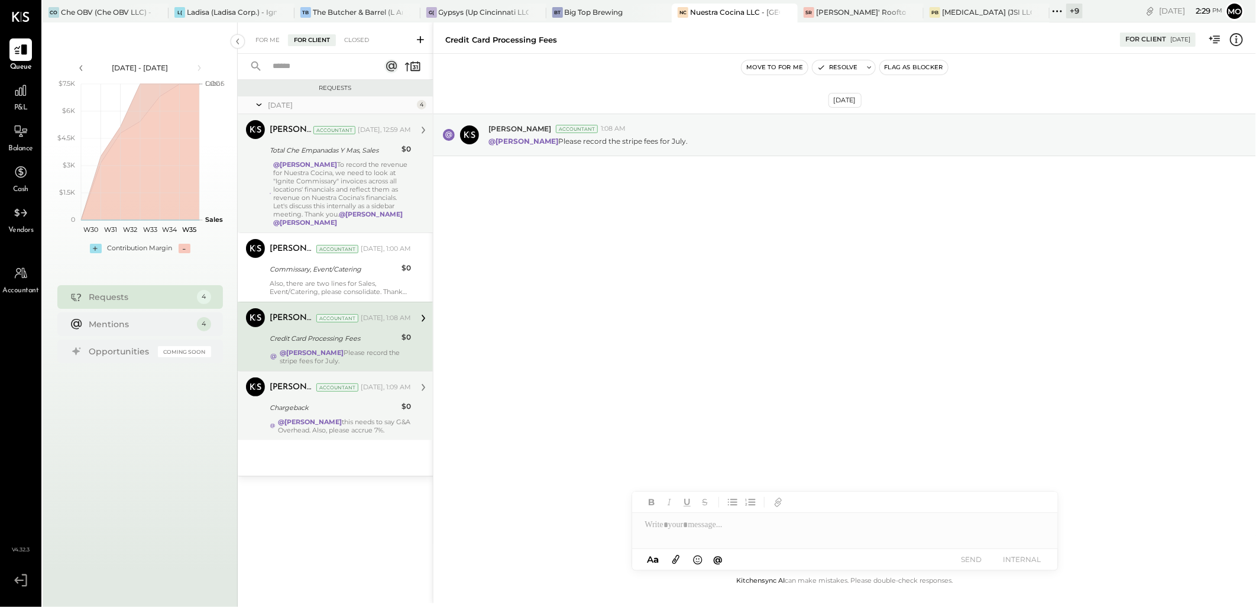
click at [363, 180] on div "@Mohammadsalkin Ansari To record the revenue for Nuestra Cocina, we need to loo…" at bounding box center [342, 193] width 137 height 66
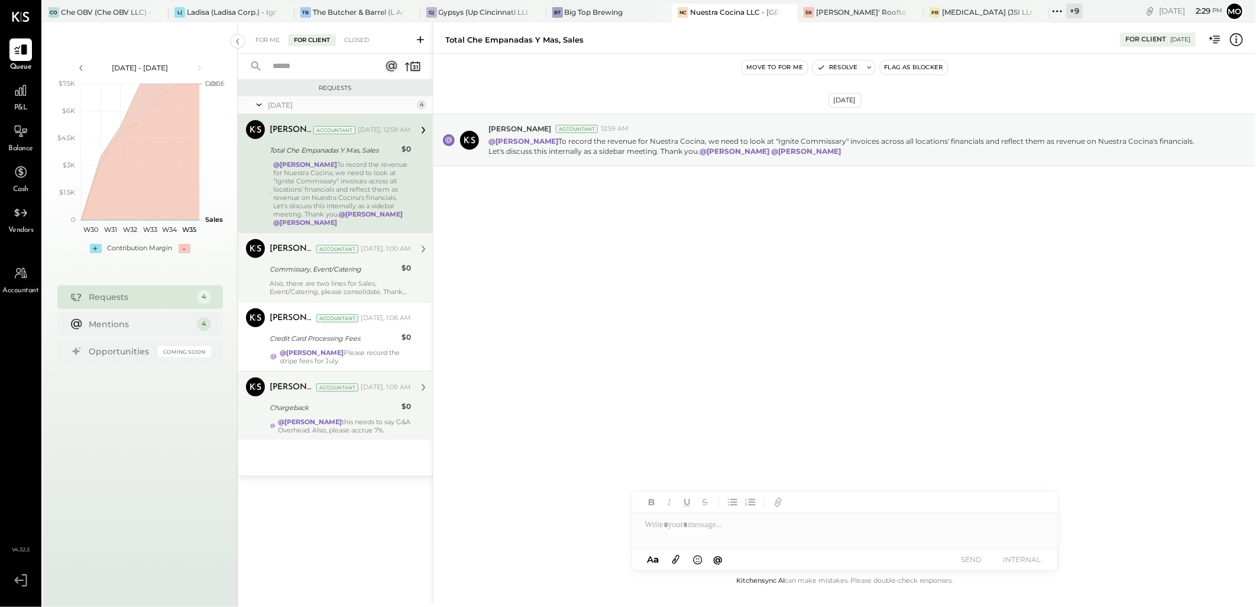
click at [361, 281] on div "Also, there are two lines for Sales, Event/Catering, please consolidate. Thank …" at bounding box center [340, 287] width 141 height 17
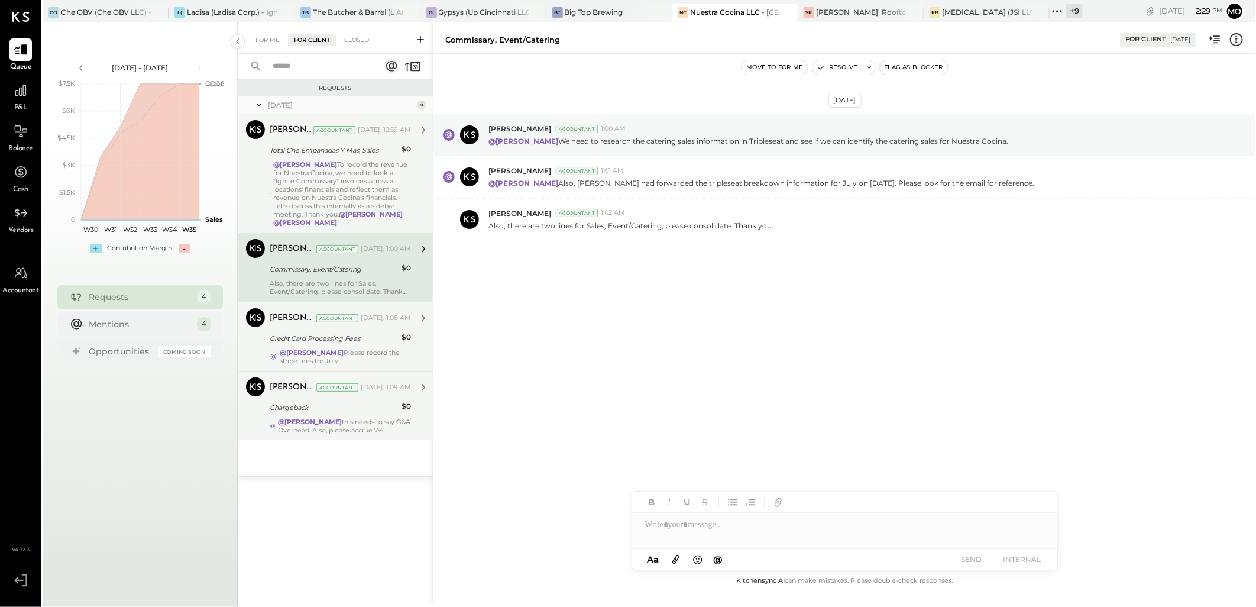
click at [363, 347] on div "Joseph Shin Accountant Yesterday, 1:08 AM Credit Card Processing Fees $0 @Moham…" at bounding box center [340, 336] width 141 height 57
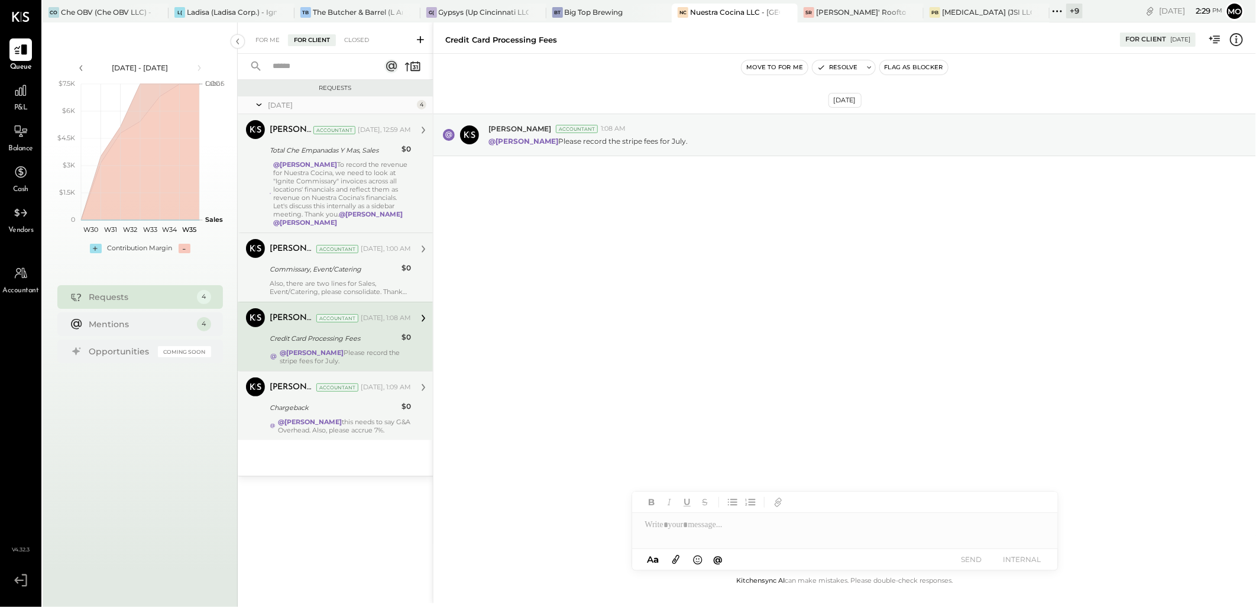
click at [361, 404] on div "Chargeback" at bounding box center [334, 408] width 128 height 12
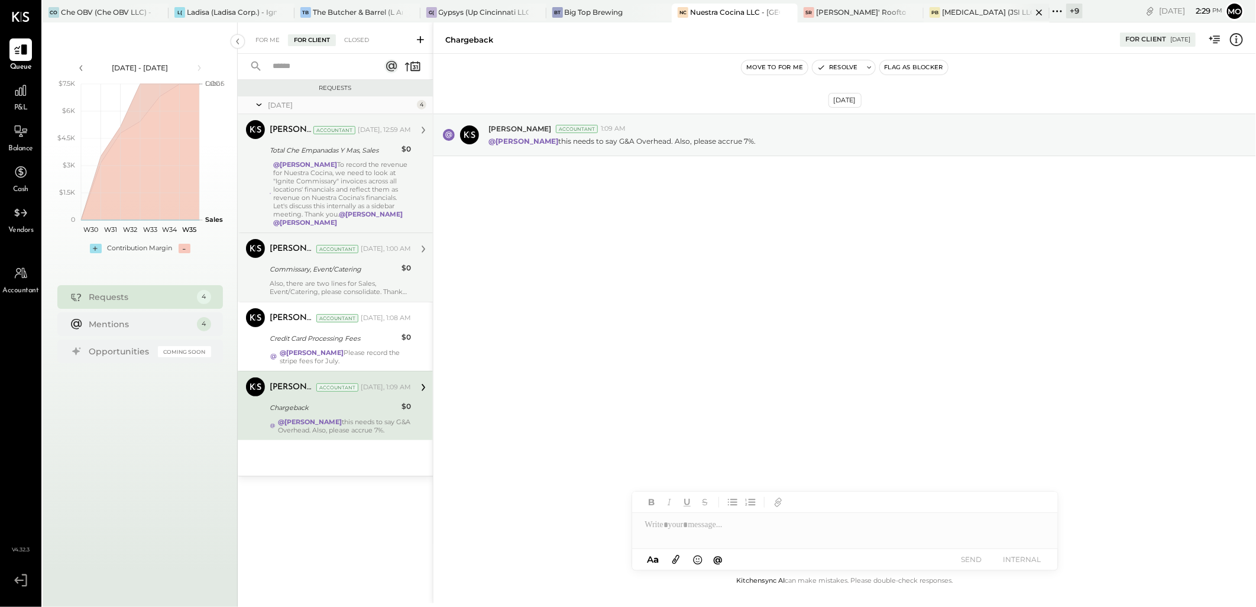
click at [949, 11] on div "[MEDICAL_DATA] (JSI LLC) - Ignite" at bounding box center [987, 12] width 90 height 10
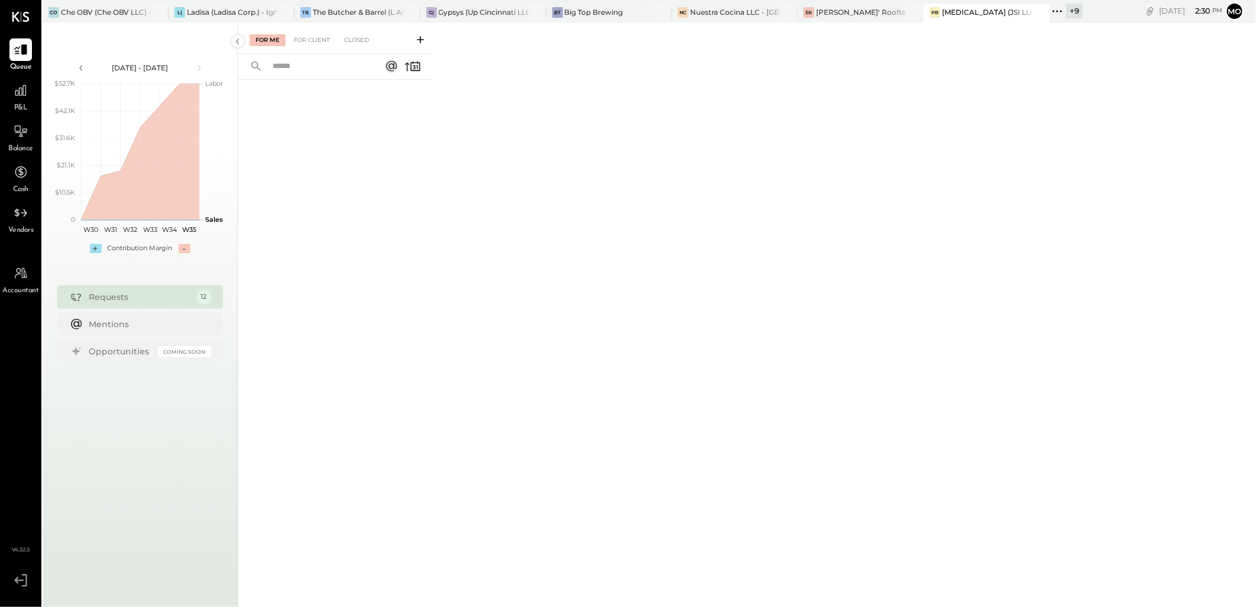
click at [706, 302] on div "For Me For Client Closed" at bounding box center [747, 312] width 1018 height 581
click at [75, 19] on div "CO Che OBV (Che OBV LLC) - Ignite" at bounding box center [106, 13] width 126 height 19
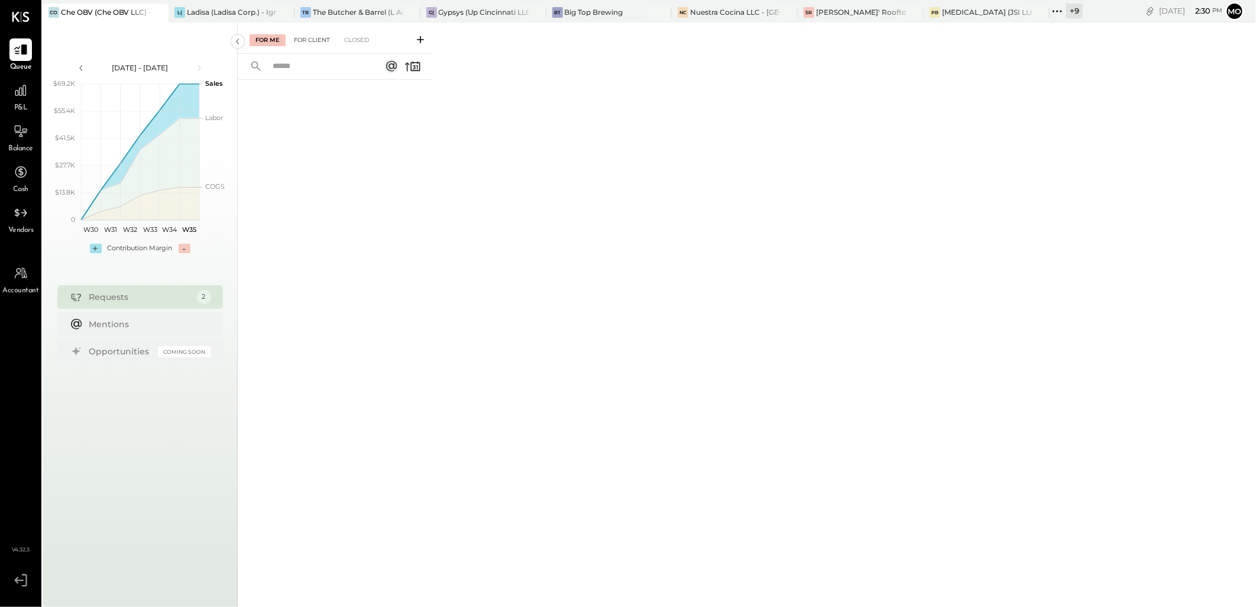
click at [309, 42] on div "For Client" at bounding box center [312, 40] width 48 height 12
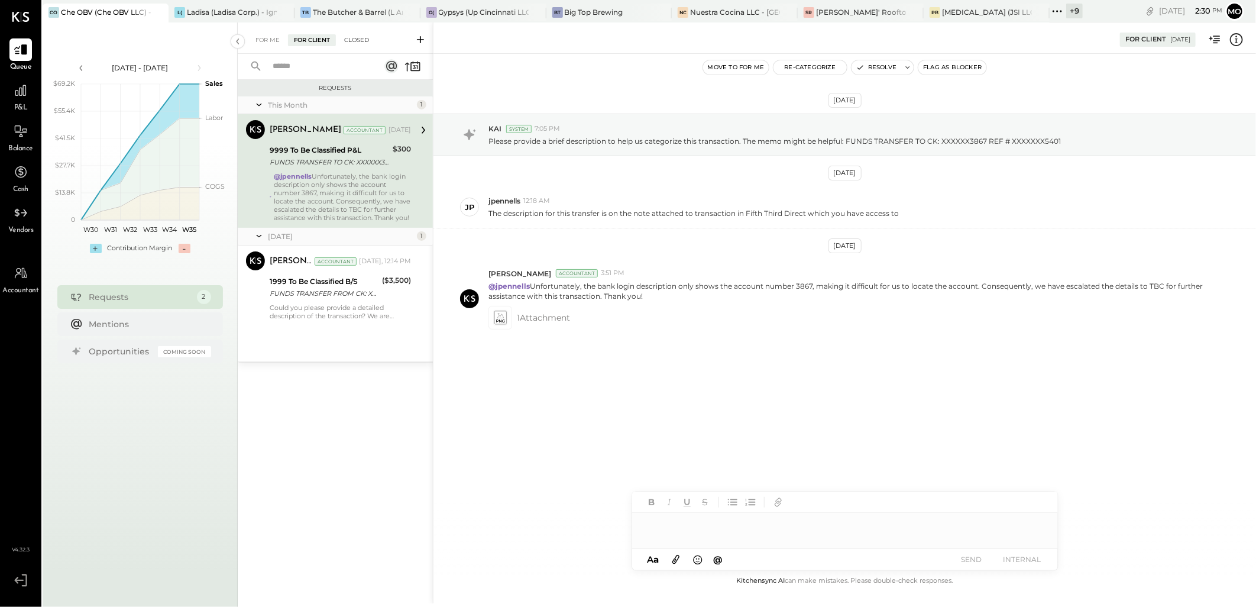
click at [357, 41] on div "Closed" at bounding box center [356, 40] width 37 height 12
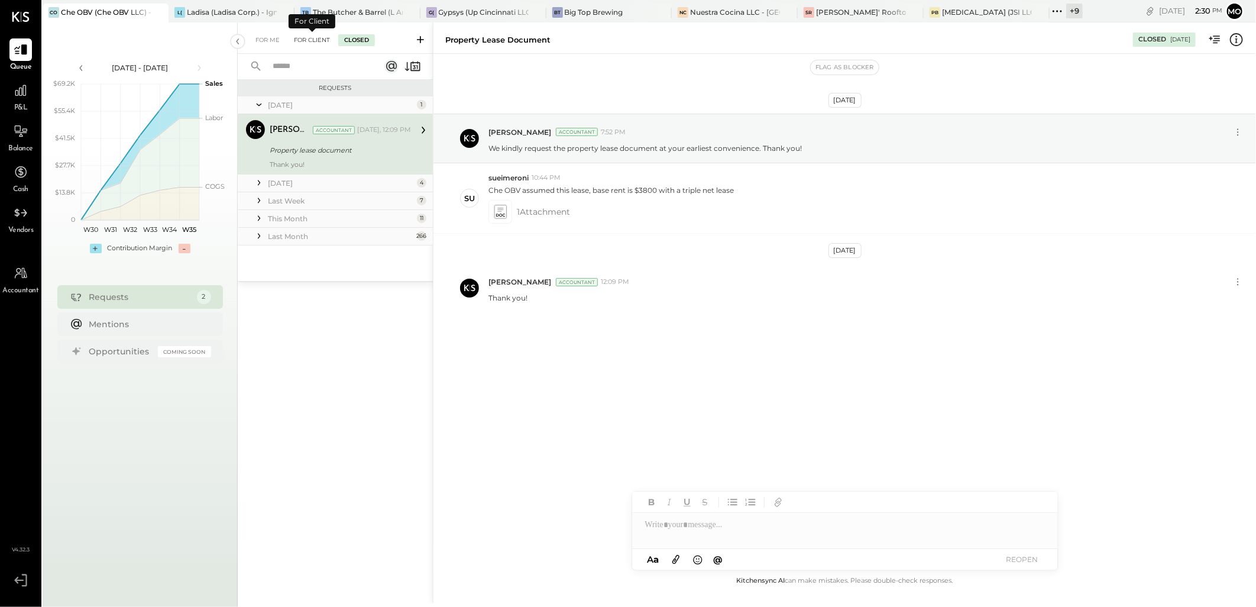
click at [316, 43] on div "For Client" at bounding box center [312, 40] width 48 height 12
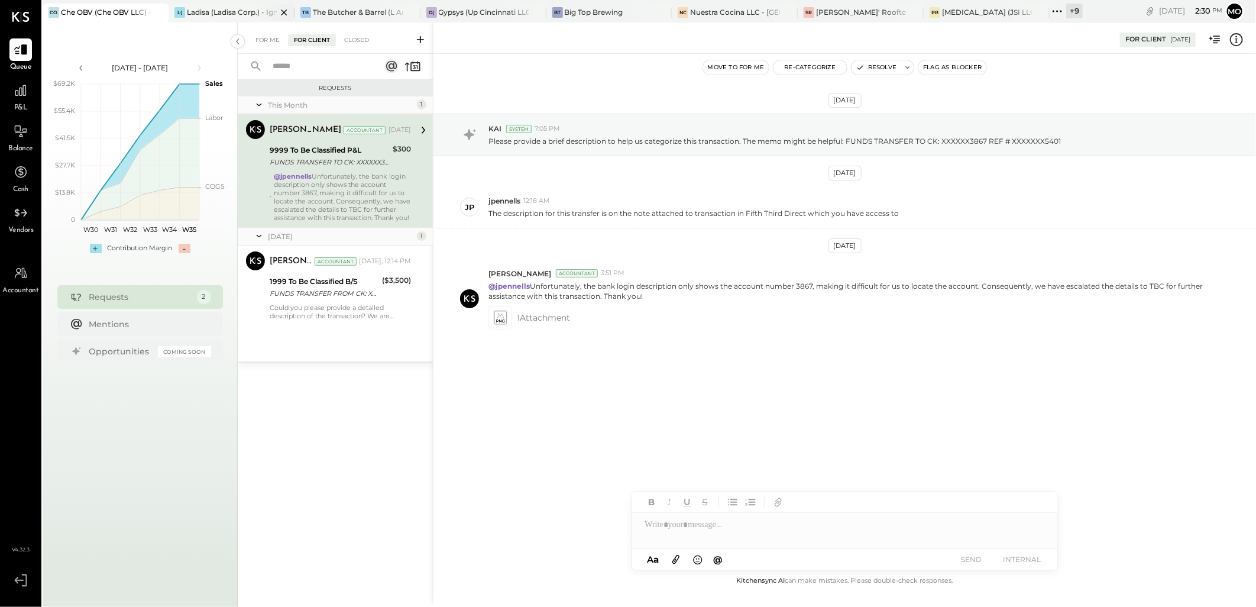
click at [227, 15] on div "Ladisa (Ladisa Corp.) - Ignite" at bounding box center [232, 12] width 90 height 10
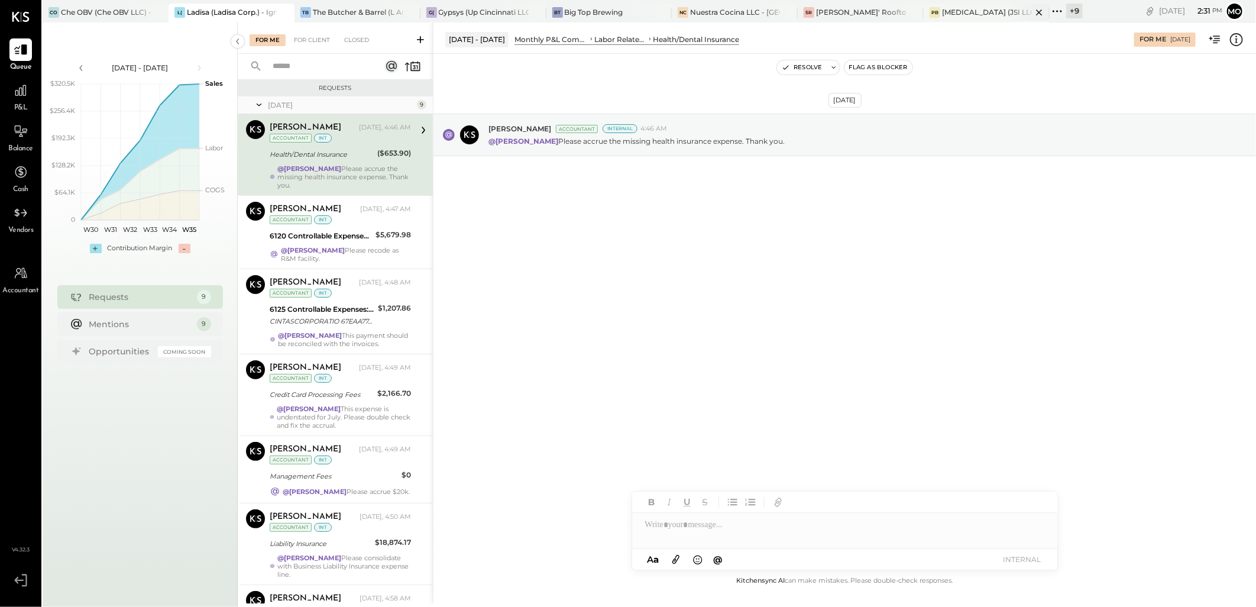
click at [966, 8] on div "[MEDICAL_DATA] (JSI LLC) - Ignite" at bounding box center [987, 12] width 90 height 10
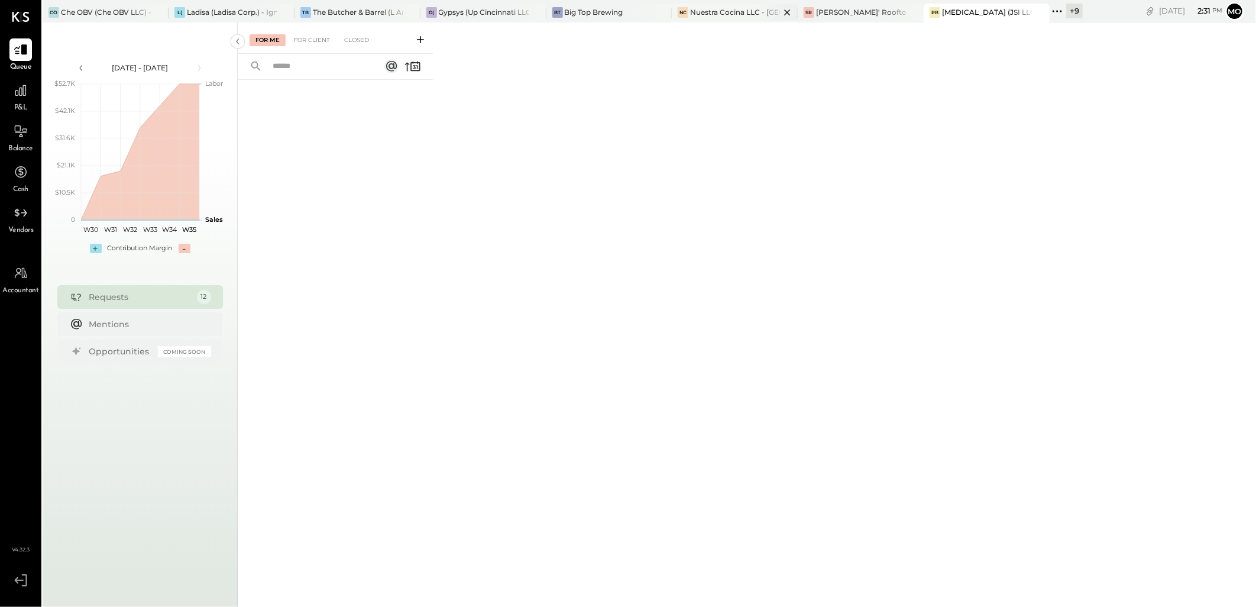
click at [720, 18] on div "NC Nuestra Cocina LLC - Ignite" at bounding box center [735, 13] width 126 height 19
click at [318, 43] on div "For Client" at bounding box center [312, 40] width 48 height 12
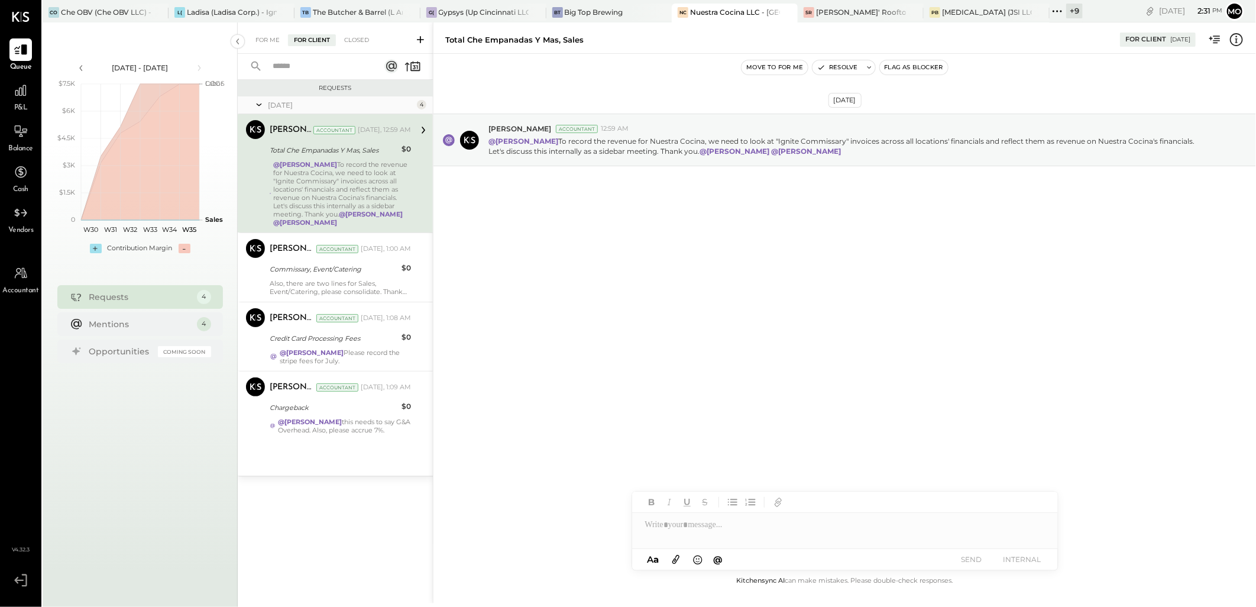
click at [357, 33] on div "For Me For Client Closed" at bounding box center [335, 37] width 195 height 31
click at [363, 46] on div "For Me For Client Closed" at bounding box center [335, 37] width 195 height 31
click at [360, 40] on div "Closed" at bounding box center [356, 40] width 37 height 12
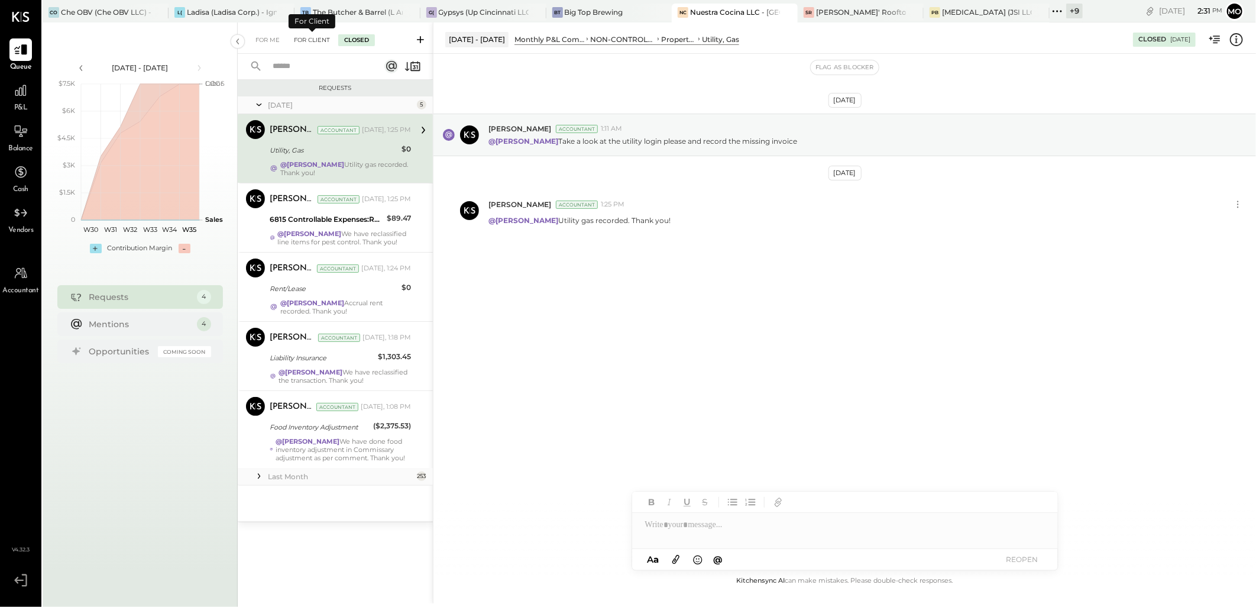
click at [305, 37] on div "For Client" at bounding box center [312, 40] width 48 height 12
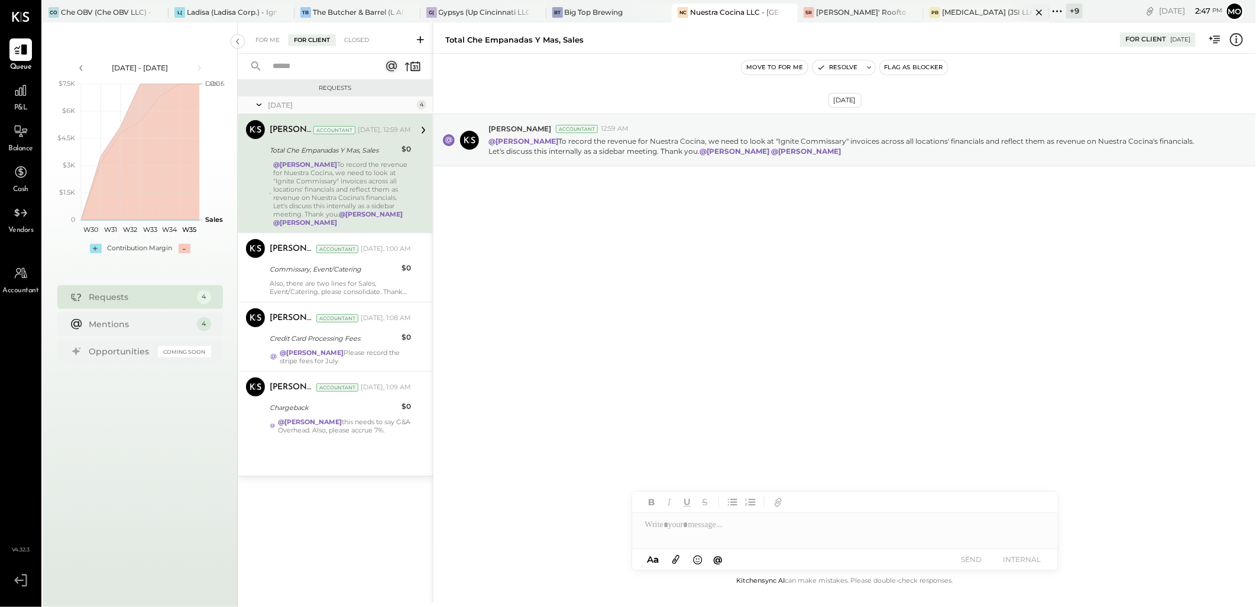
click at [943, 21] on div "PB Plan B (JSI LLC) - Ignite" at bounding box center [987, 13] width 126 height 19
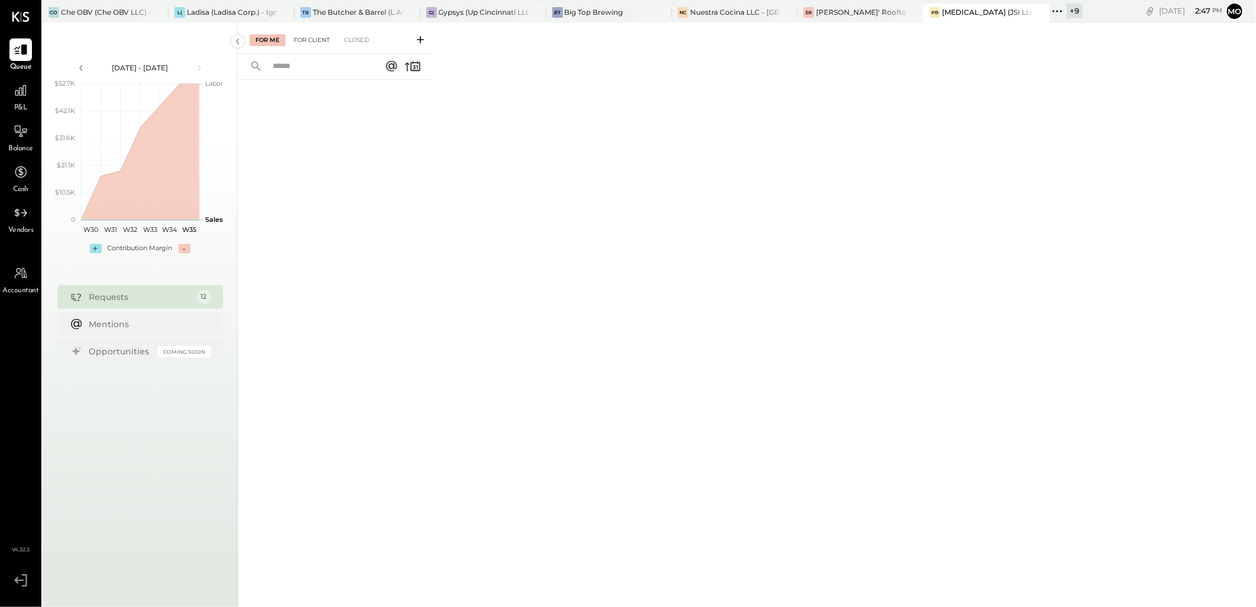
click at [322, 38] on div "For Client" at bounding box center [312, 40] width 48 height 12
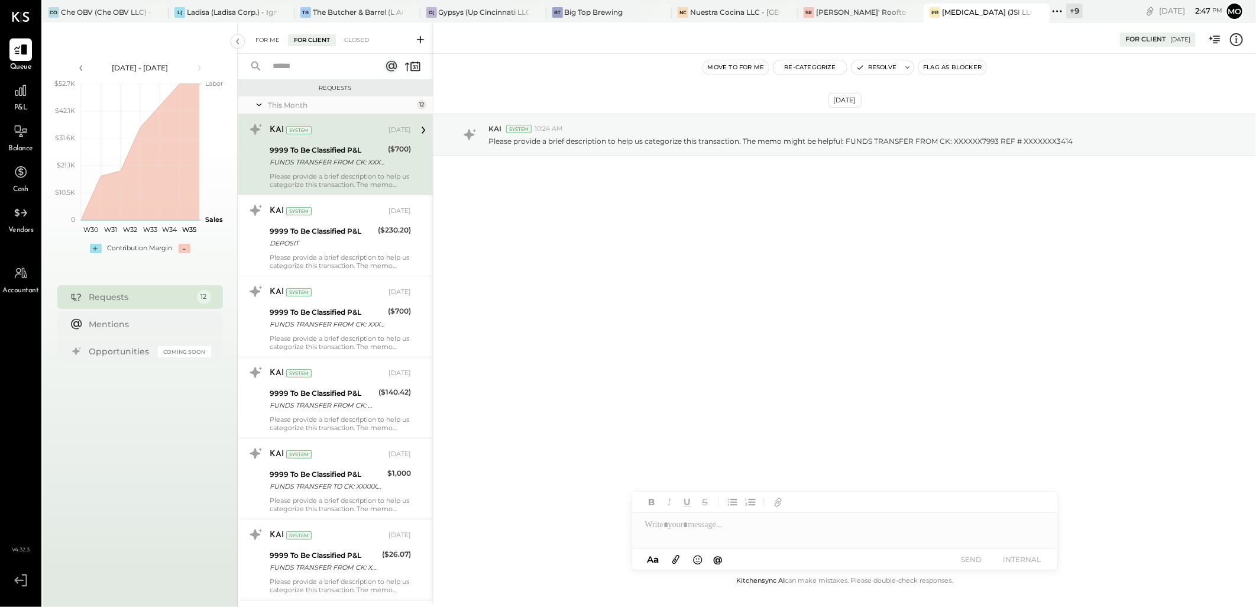
click at [258, 34] on div "For Me" at bounding box center [268, 40] width 36 height 12
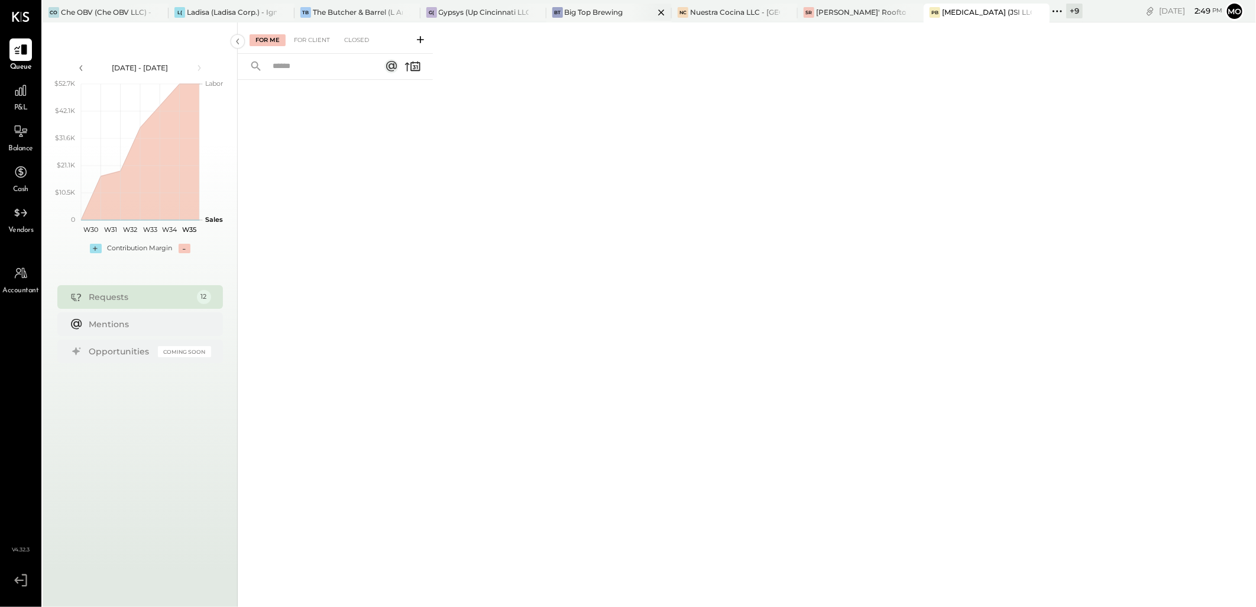
click at [577, 15] on div "Big Top Brewing" at bounding box center [594, 12] width 59 height 10
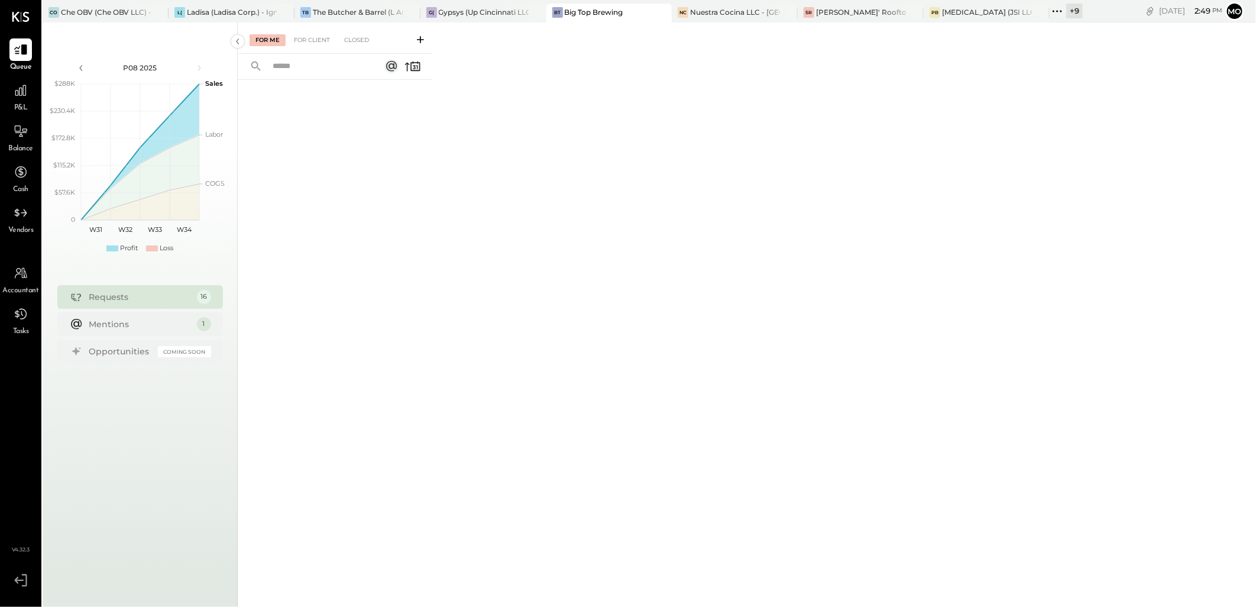
click at [306, 46] on div "For Client" at bounding box center [312, 40] width 48 height 12
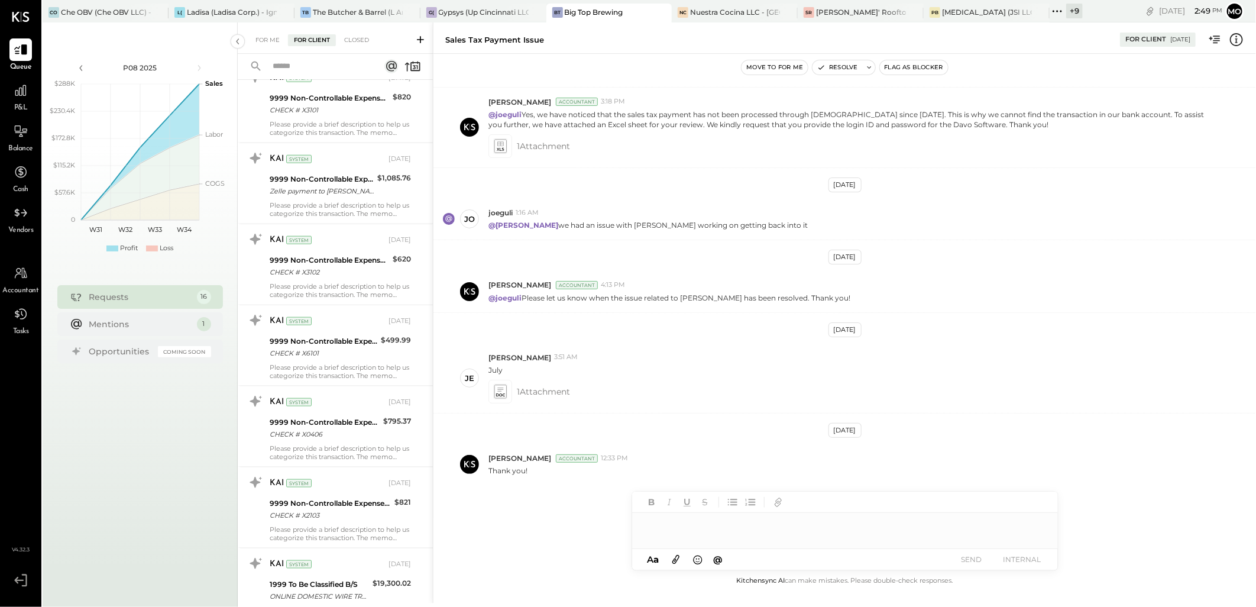
scroll to position [823, 0]
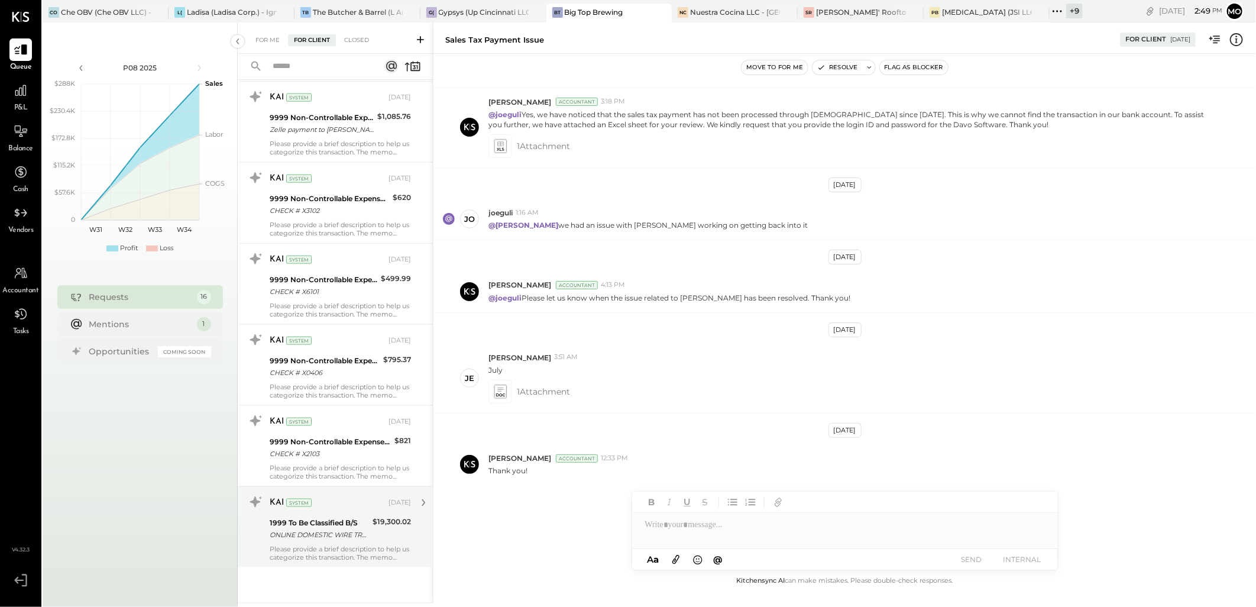
click at [347, 533] on div "ONLINE DOMESTIC WIRE TRANSFER VIA: FIFTH THIRD BK NA/XXXXX0314 A/C: STRATEX CHI…" at bounding box center [319, 535] width 99 height 12
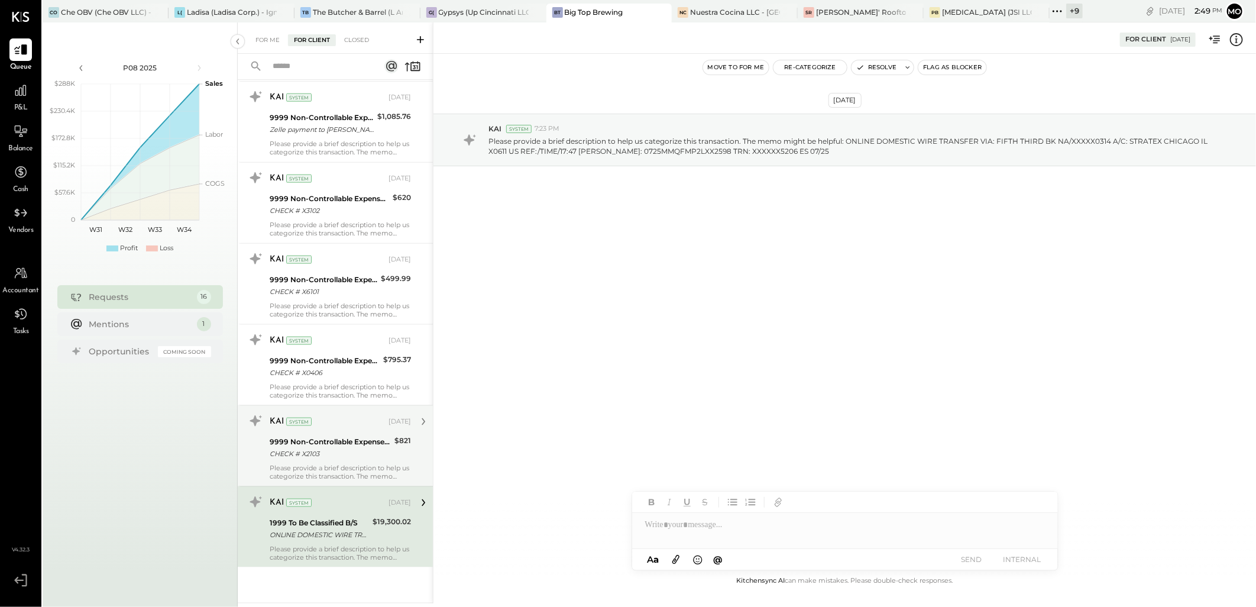
click at [335, 451] on div "CHECK # X2103" at bounding box center [330, 454] width 121 height 12
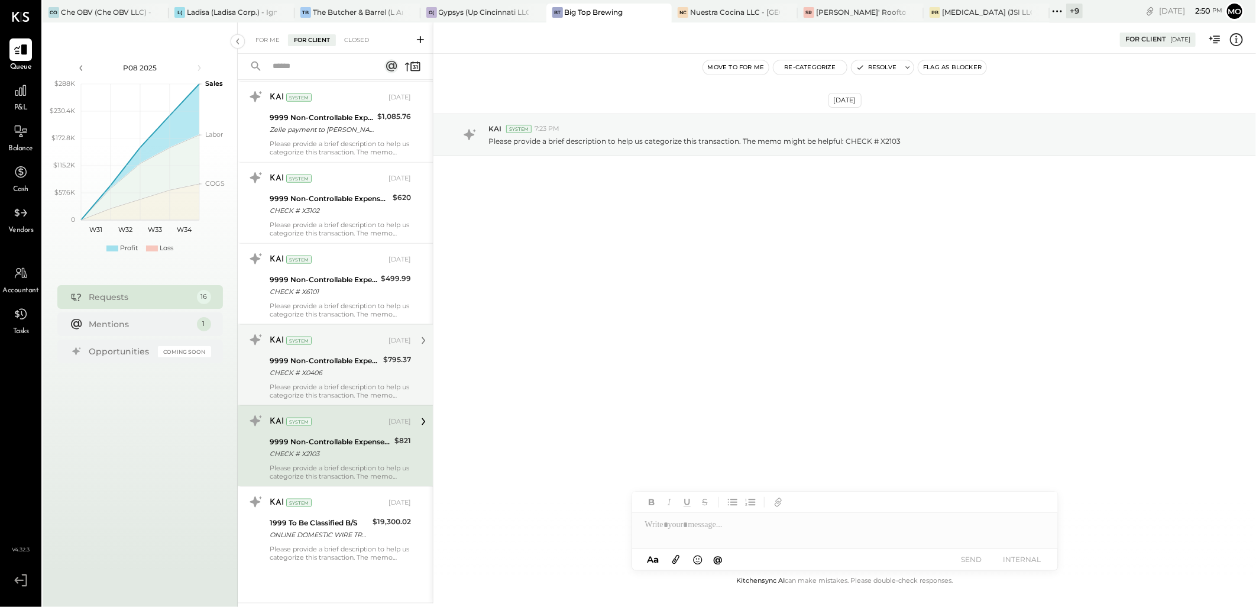
click at [333, 384] on div "Please provide a brief description to help us categorize this transaction. The …" at bounding box center [340, 391] width 141 height 17
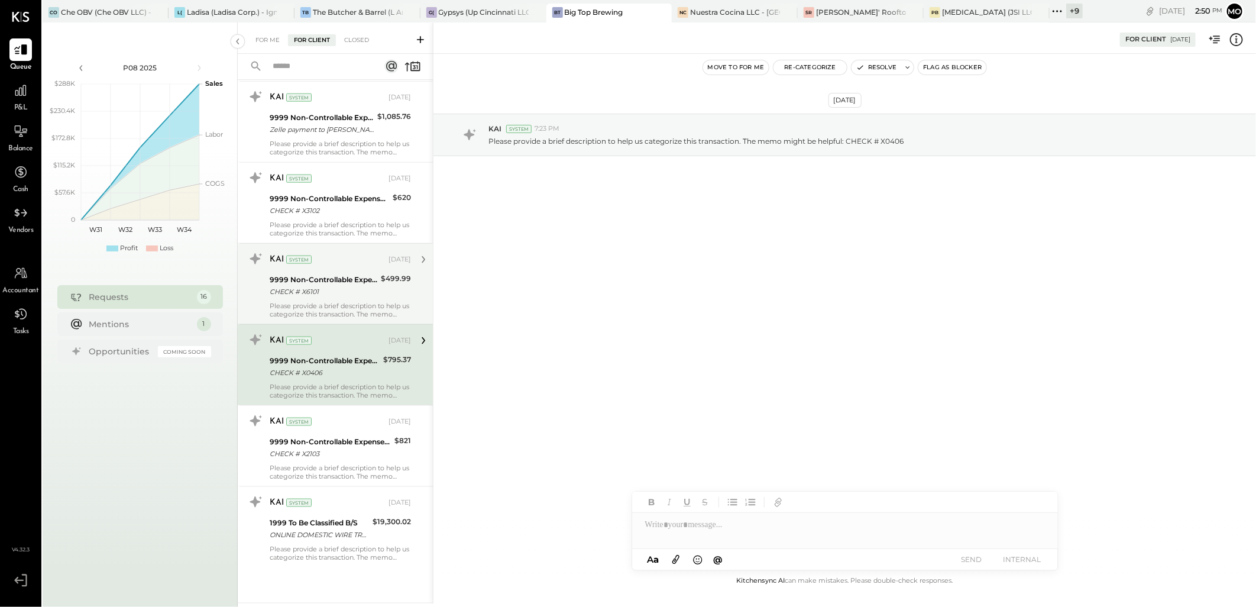
click at [330, 322] on div "KAI System Aug 19, 2025 9999 Non-Controllable Expenses:Other Income and Expense…" at bounding box center [335, 283] width 195 height 81
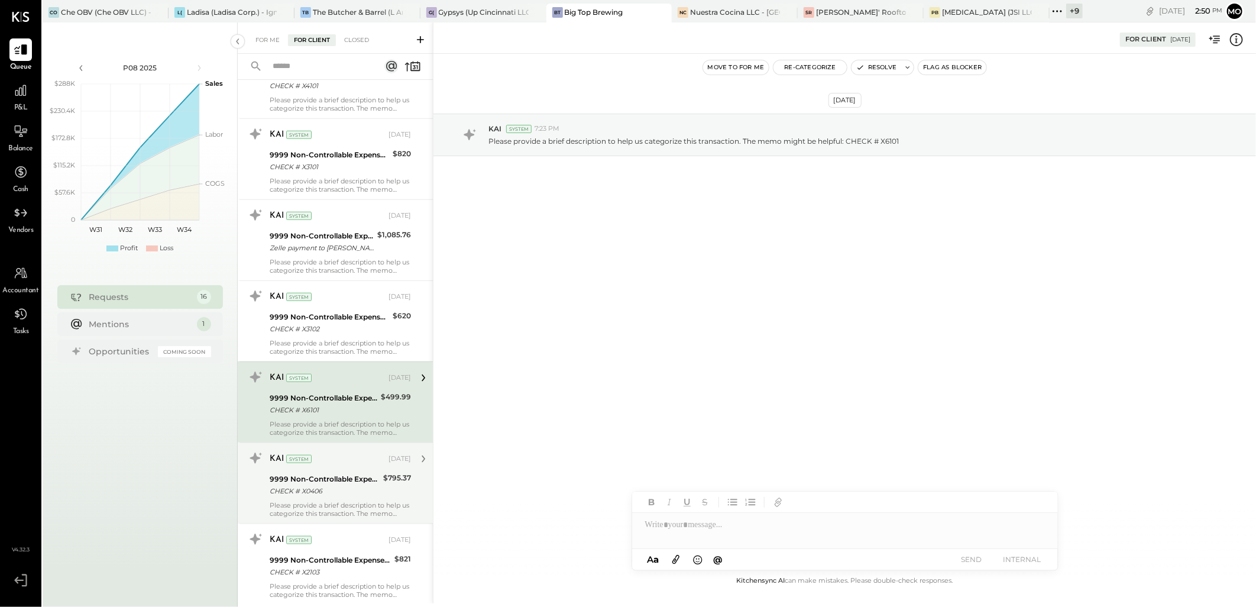
scroll to position [625, 0]
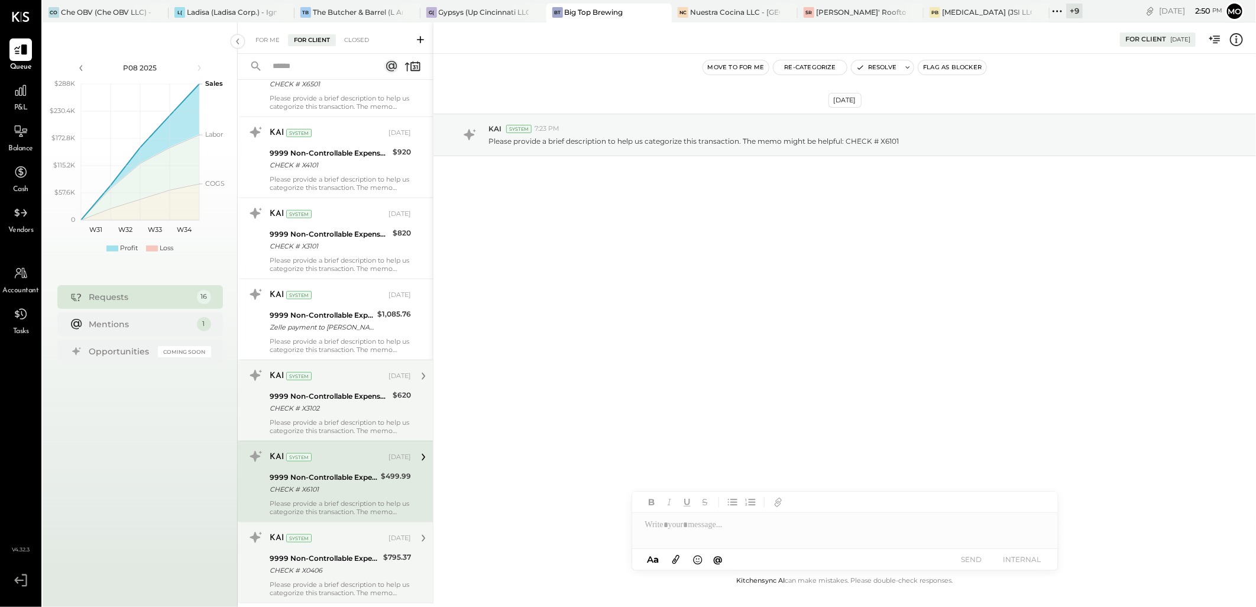
click at [347, 394] on div "9999 Non-Controllable Expenses:Other Income and Expenses:To Be Classified P&L" at bounding box center [329, 396] width 119 height 12
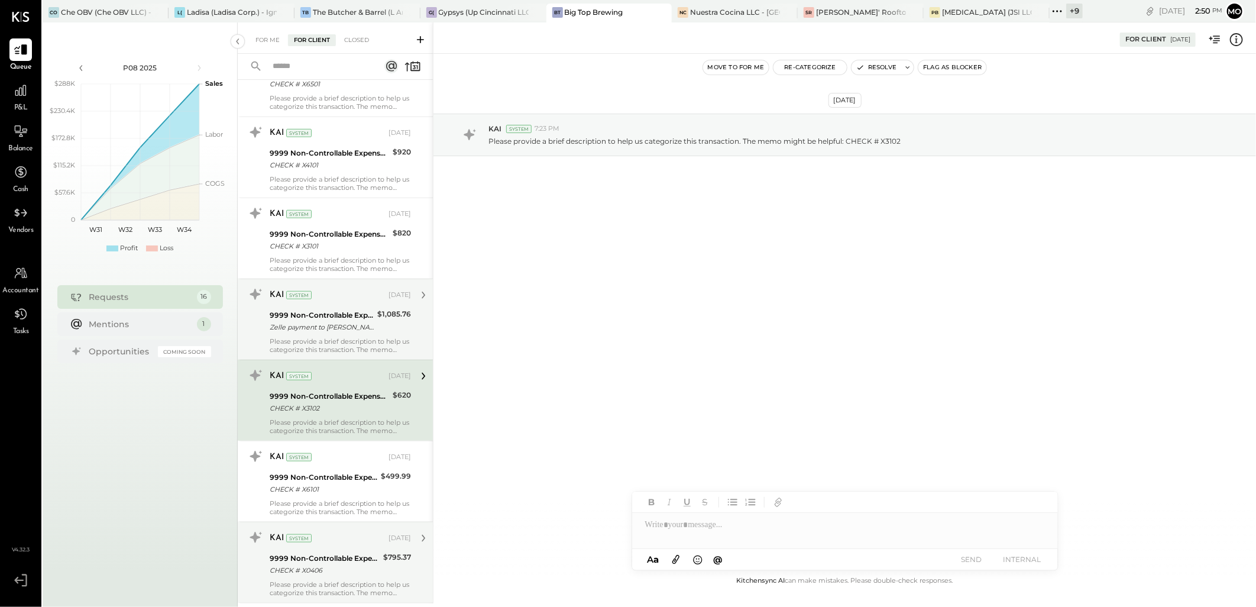
click at [338, 331] on div "Zelle payment to Christopher Wallner JPM99bgn8pyn" at bounding box center [322, 327] width 104 height 12
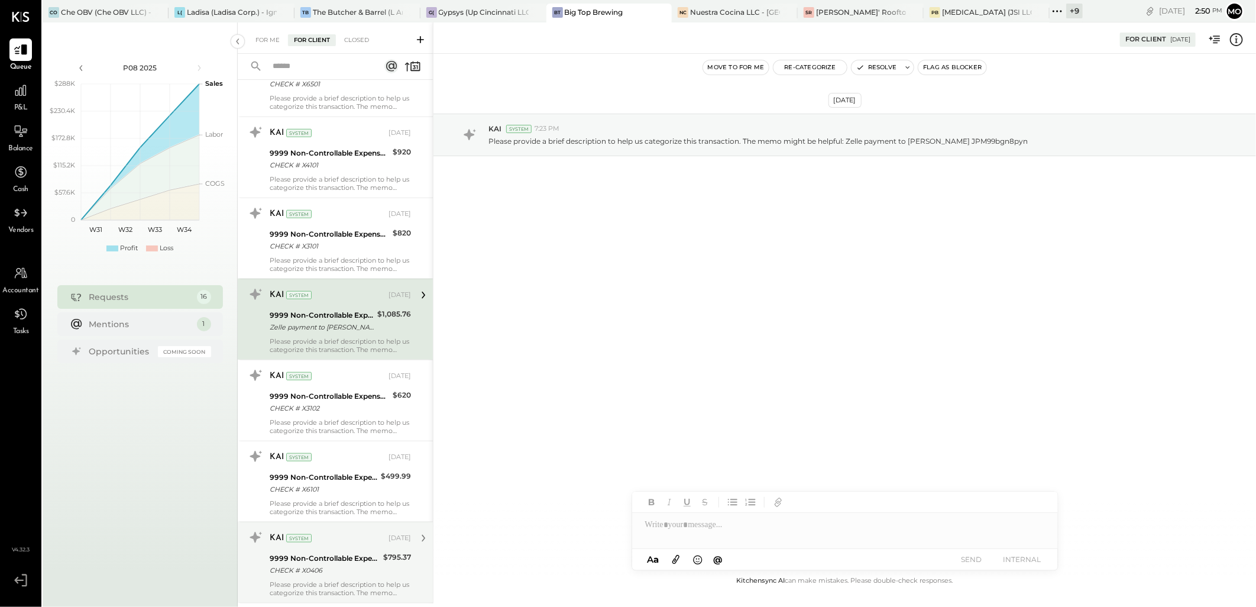
click at [334, 282] on div "KAI System Aug 19, 2025 9999 Non-Controllable Expenses:Other Income and Expense…" at bounding box center [335, 319] width 195 height 81
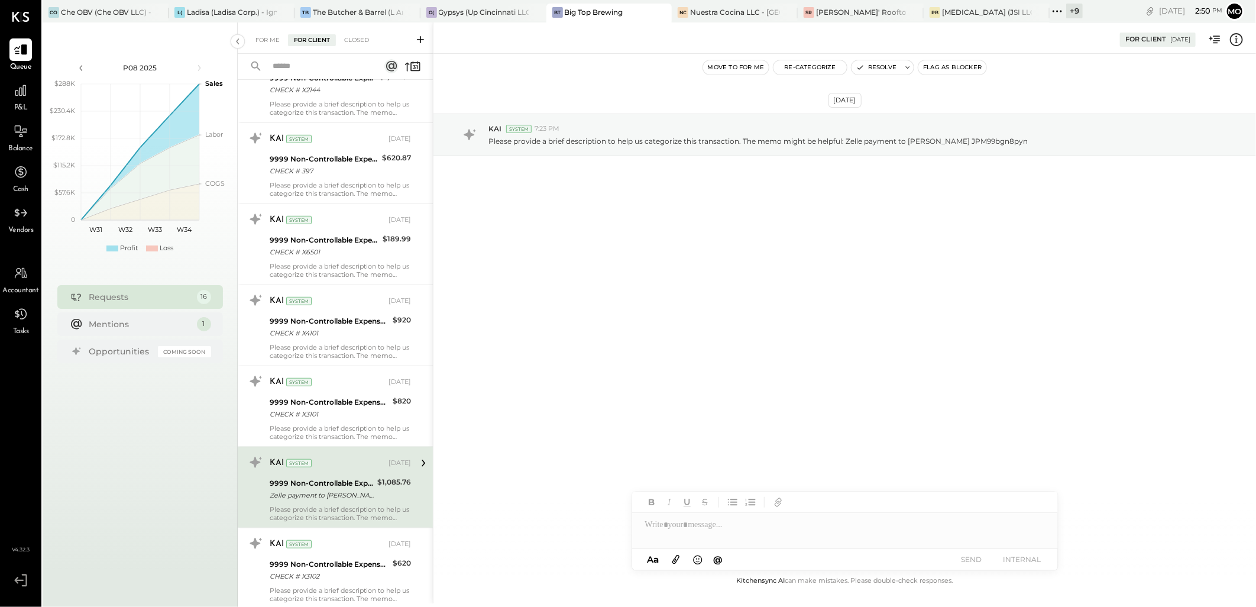
scroll to position [363, 0]
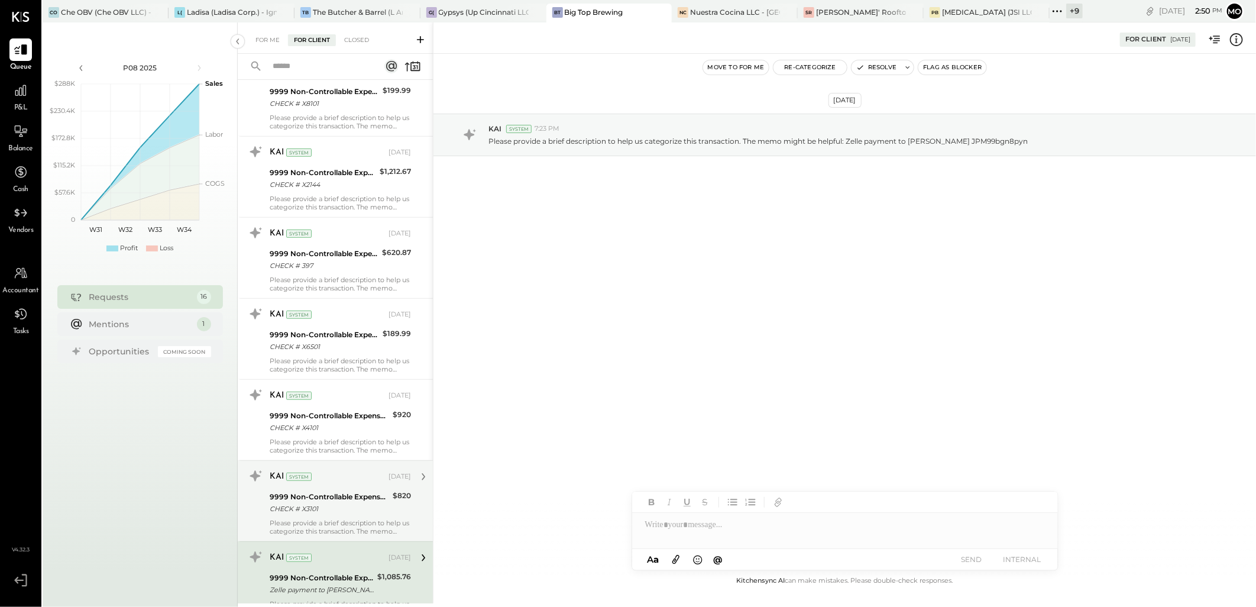
click at [335, 482] on div "KAI System" at bounding box center [328, 477] width 117 height 12
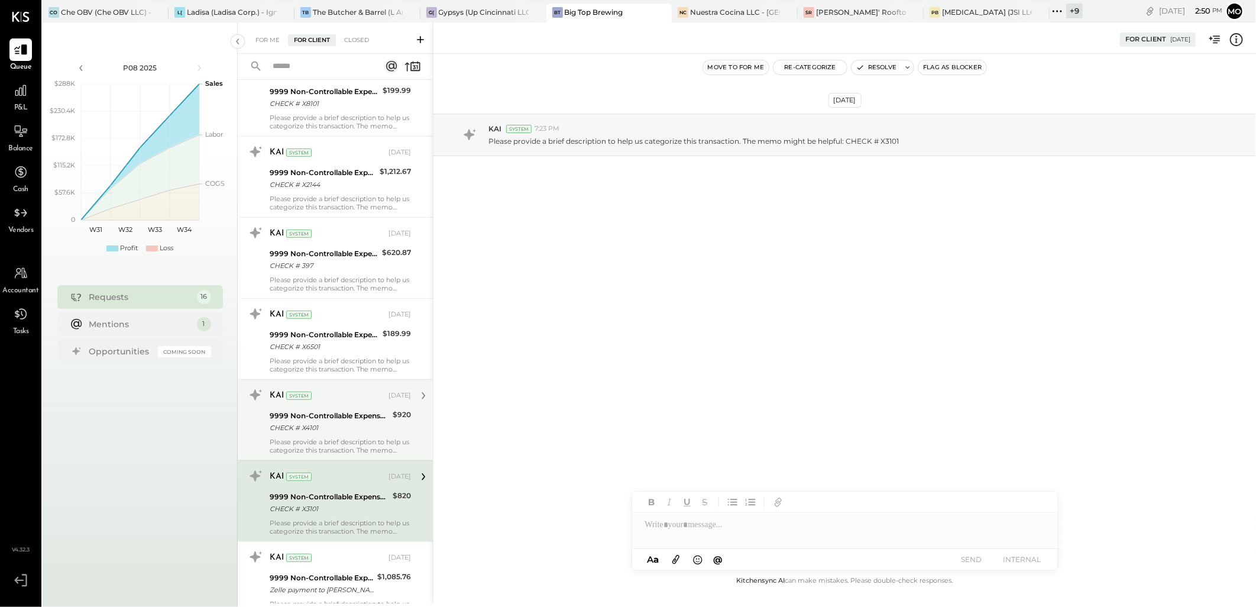
click at [329, 403] on div "KAI System Aug 19, 2025" at bounding box center [340, 395] width 141 height 17
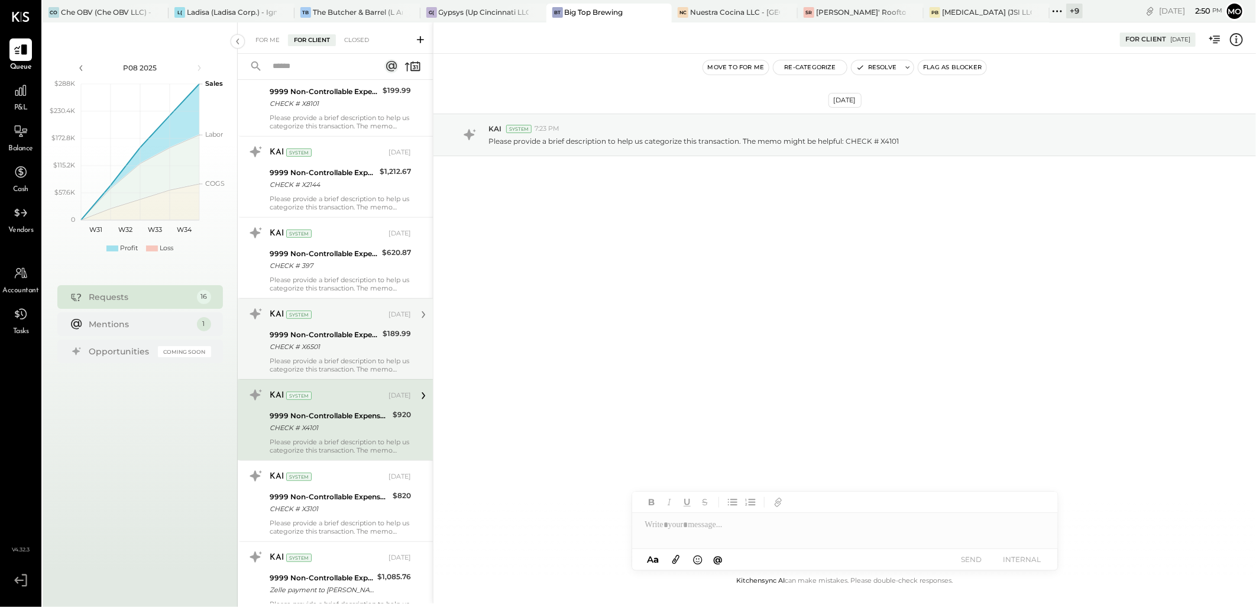
click at [329, 334] on div "9999 Non-Controllable Expenses:Other Income and Expenses:To Be Classified P&L" at bounding box center [324, 335] width 109 height 12
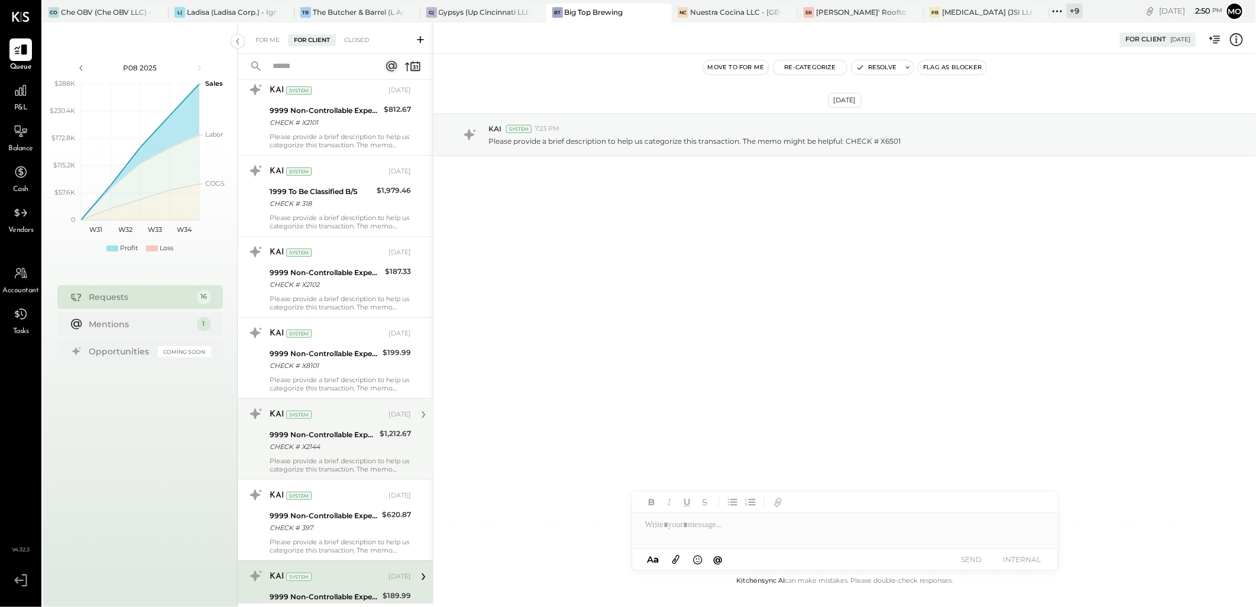
scroll to position [99, 0]
click at [325, 512] on div "9999 Non-Controllable Expenses:Other Income and Expenses:To Be Classified P&L" at bounding box center [324, 517] width 109 height 12
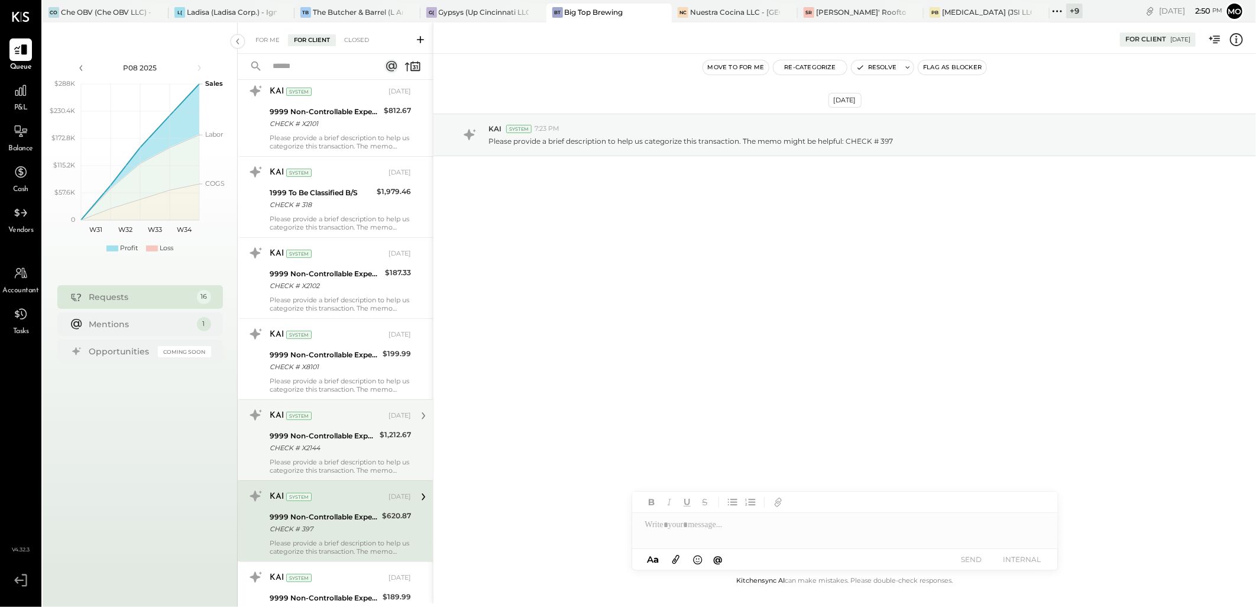
click at [318, 438] on div "9999 Non-Controllable Expenses:Other Income and Expenses:To Be Classified P&L" at bounding box center [323, 436] width 106 height 12
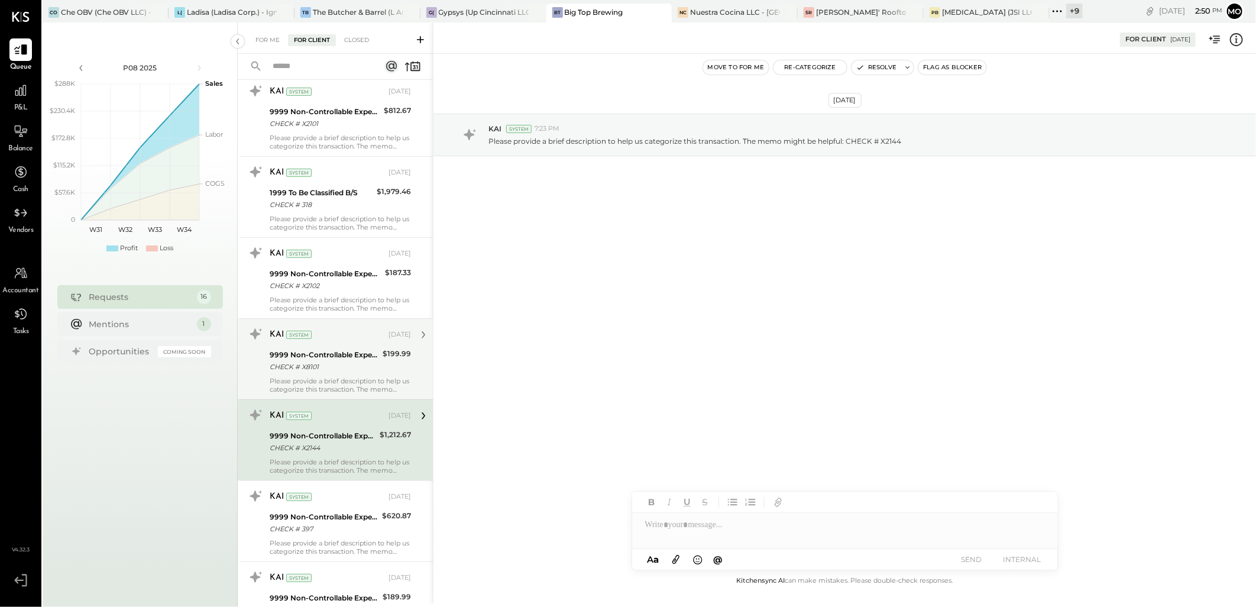
click at [320, 377] on div "Please provide a brief description to help us categorize this transaction. The …" at bounding box center [340, 385] width 141 height 17
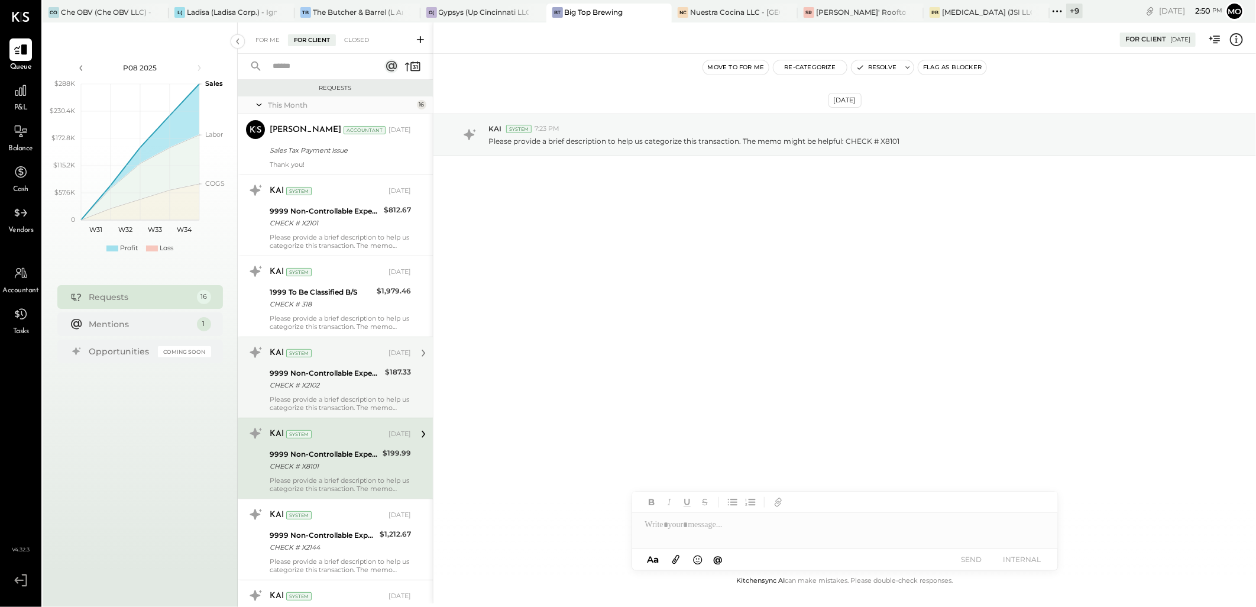
click at [319, 389] on div "CHECK # X2102" at bounding box center [326, 385] width 112 height 12
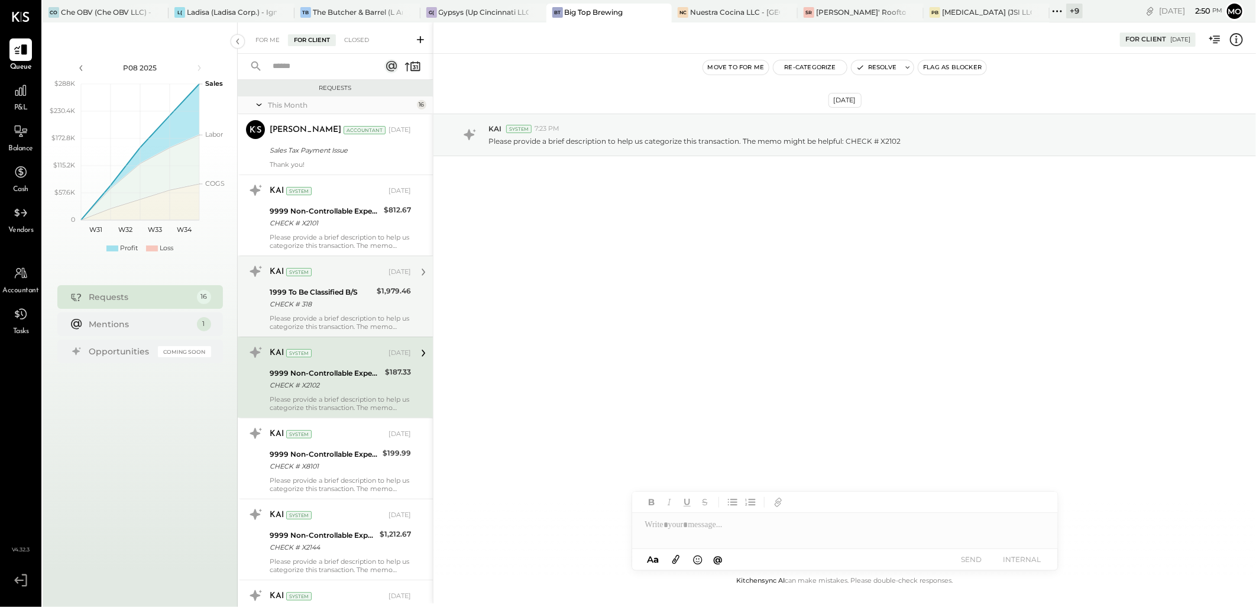
click at [316, 309] on div "CHECK # 318" at bounding box center [322, 304] width 104 height 12
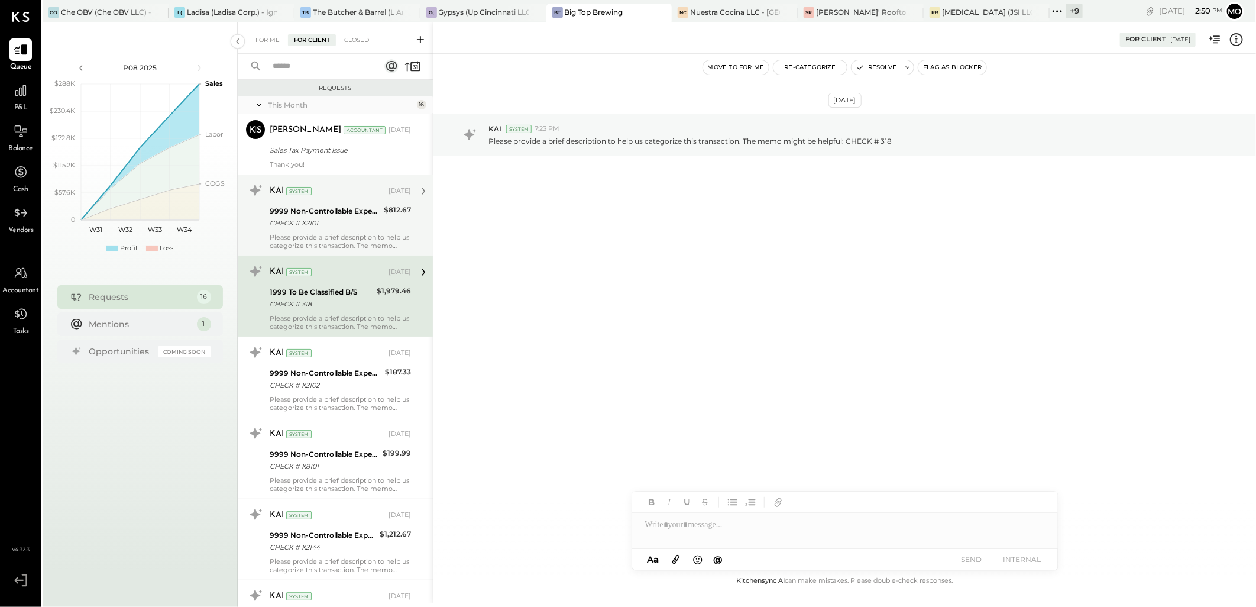
click at [315, 224] on div "CHECK # X2101" at bounding box center [325, 223] width 111 height 12
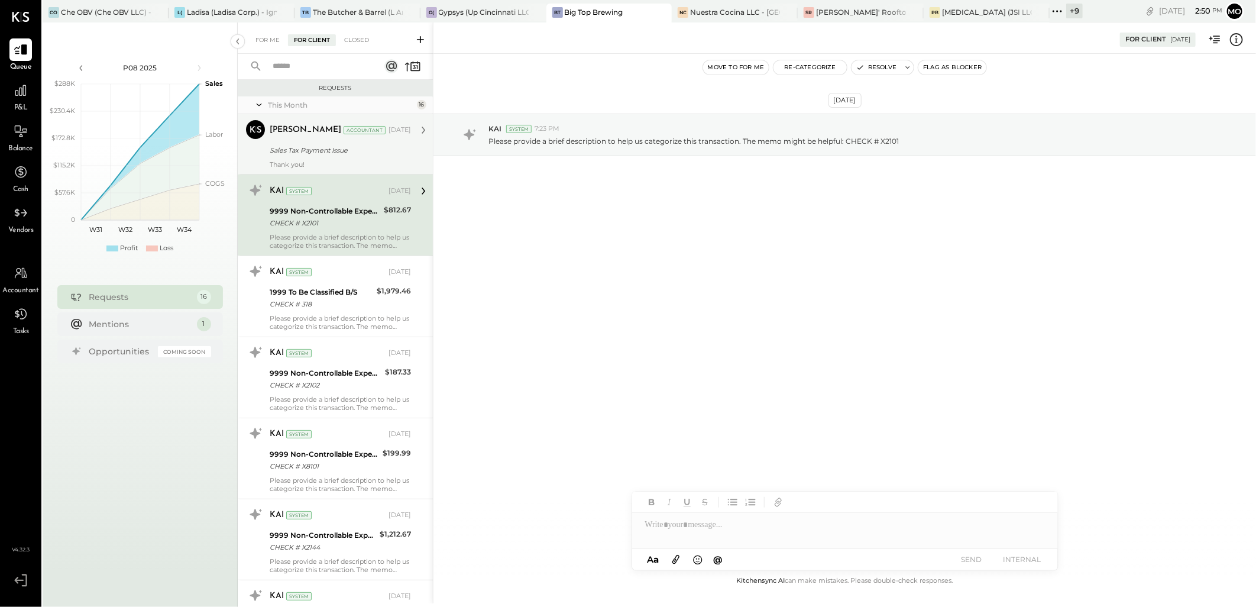
click at [326, 154] on div "Sales Tax Payment Issue" at bounding box center [339, 150] width 138 height 12
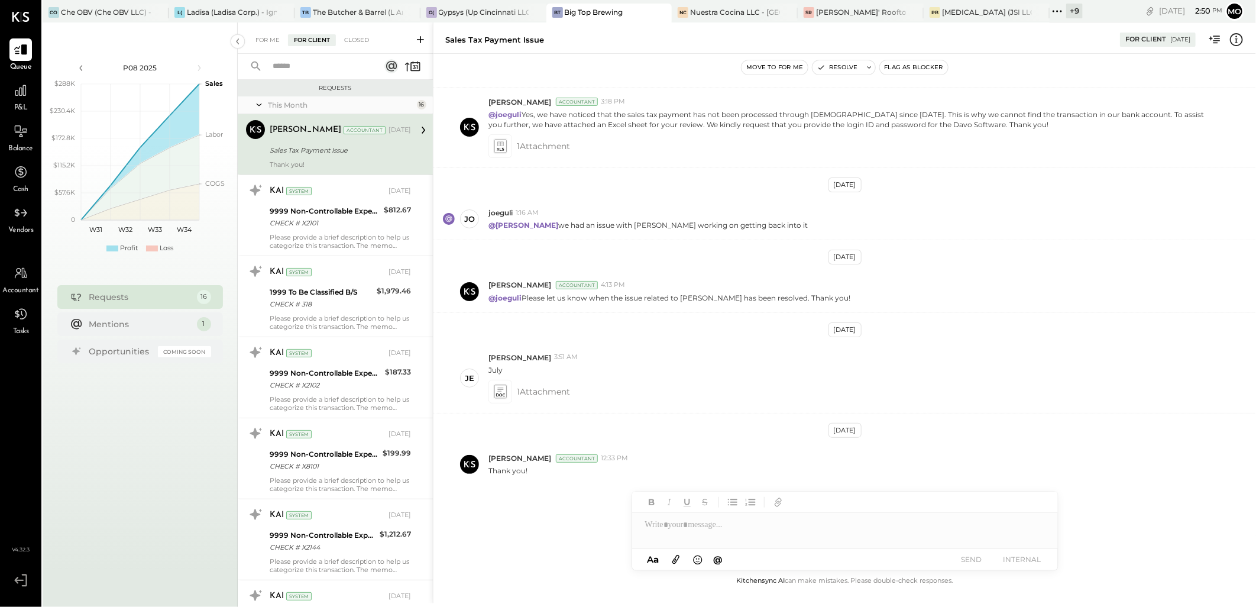
click at [270, 50] on div "For Me For Client Closed" at bounding box center [335, 37] width 195 height 31
click at [276, 40] on div "For Me" at bounding box center [268, 40] width 36 height 12
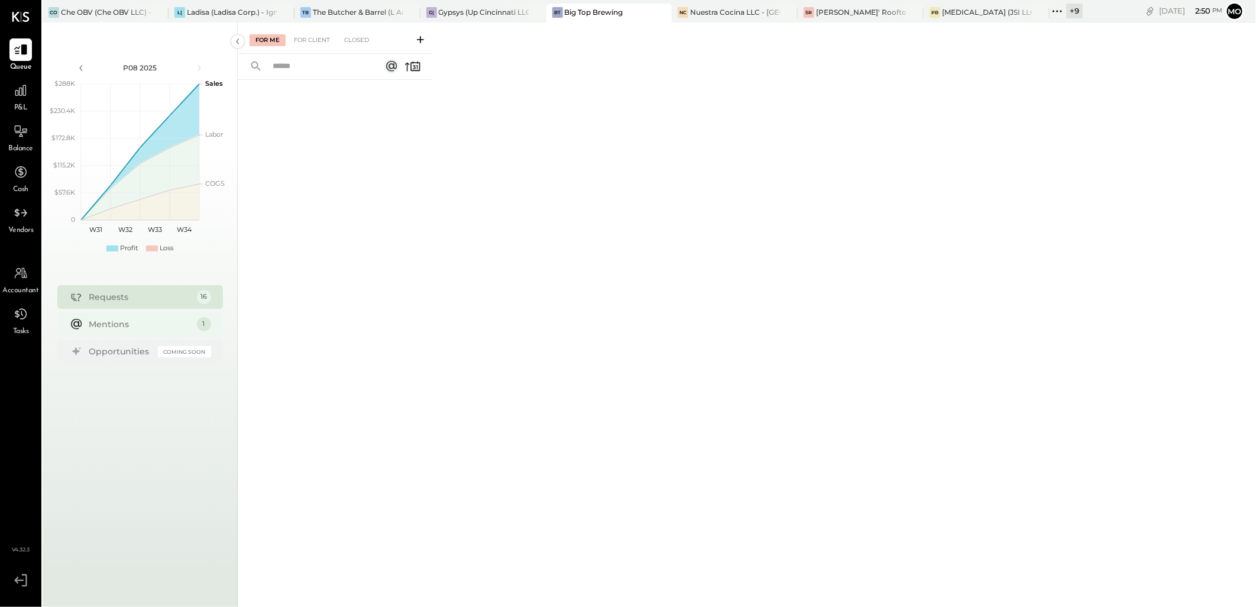
click at [120, 321] on div "Mentions" at bounding box center [140, 324] width 102 height 12
click at [393, 68] on icon at bounding box center [392, 66] width 7 height 7
click at [319, 34] on div "For Client" at bounding box center [312, 40] width 48 height 12
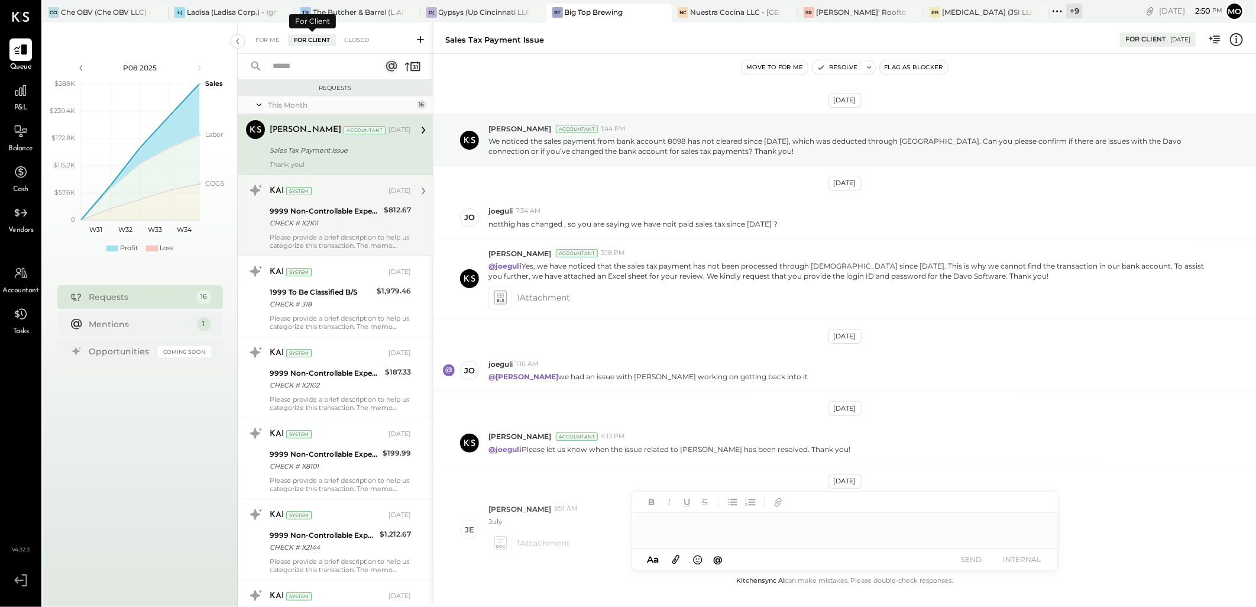
scroll to position [151, 0]
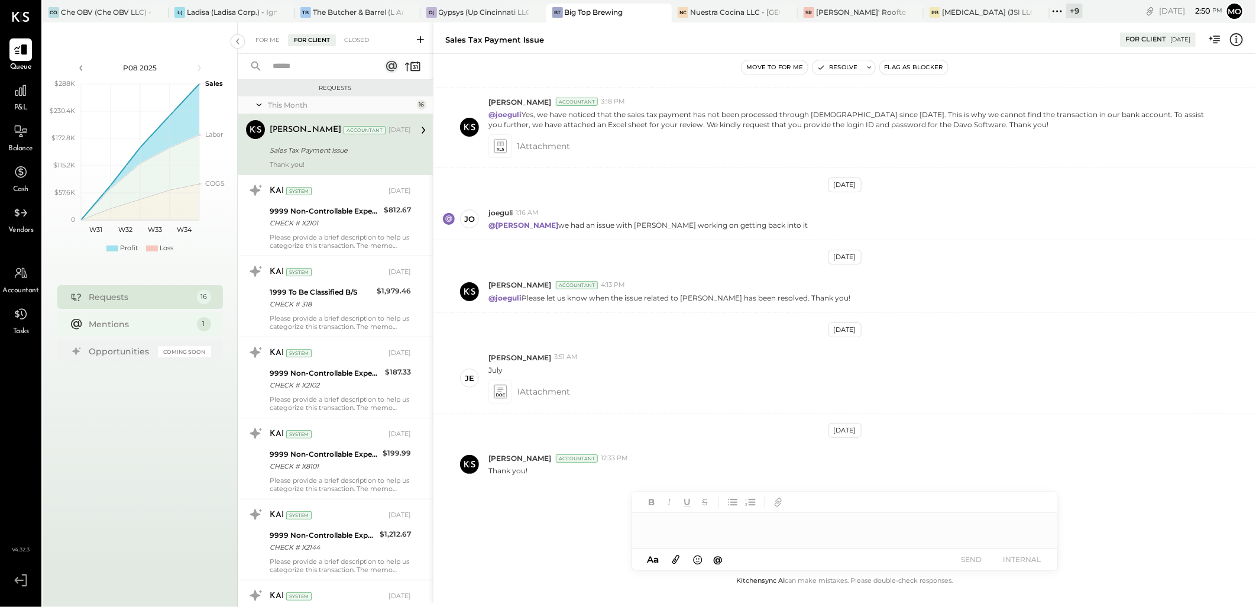
click at [134, 320] on div "Mentions" at bounding box center [140, 324] width 102 height 12
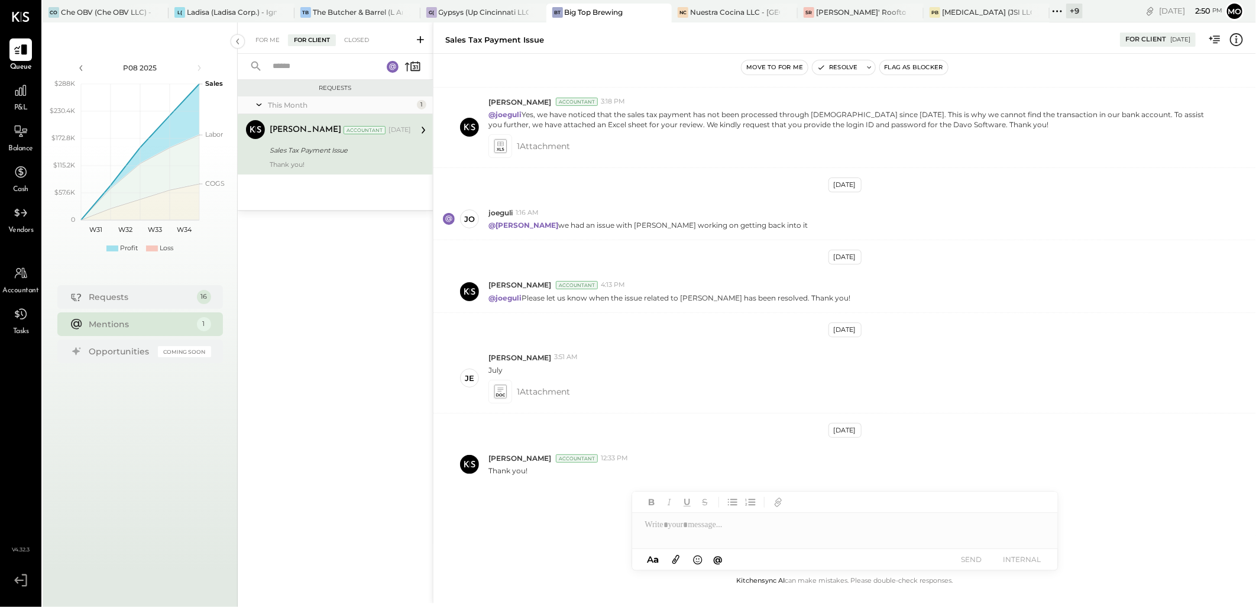
click at [394, 64] on icon at bounding box center [392, 66] width 7 height 7
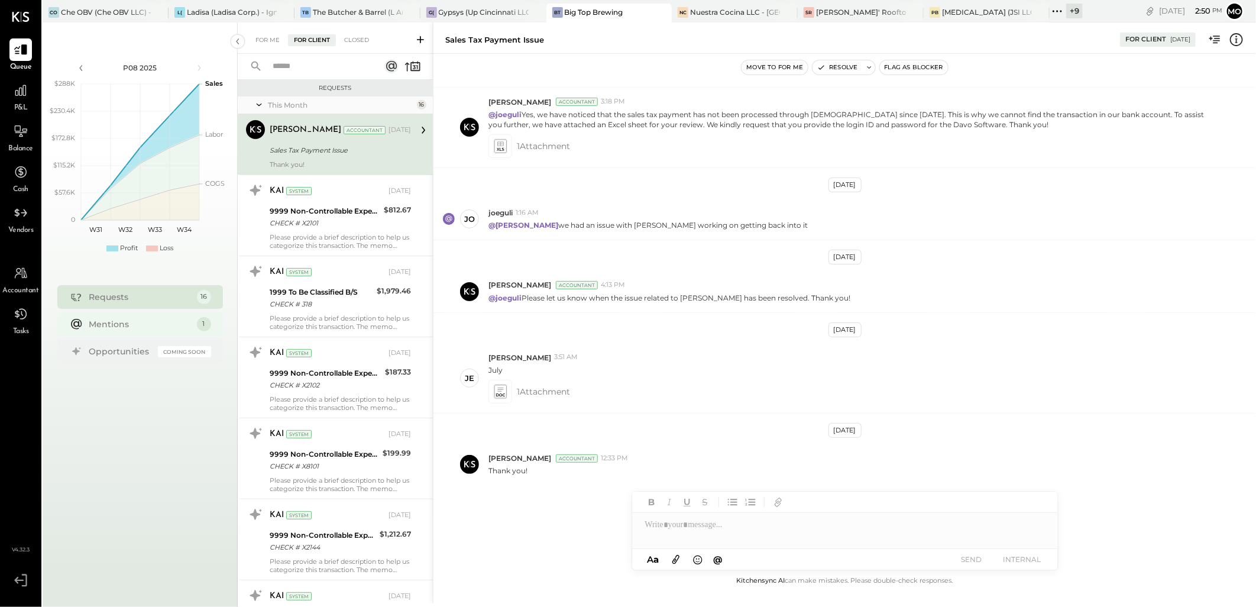
click at [111, 322] on div "Mentions" at bounding box center [140, 324] width 102 height 12
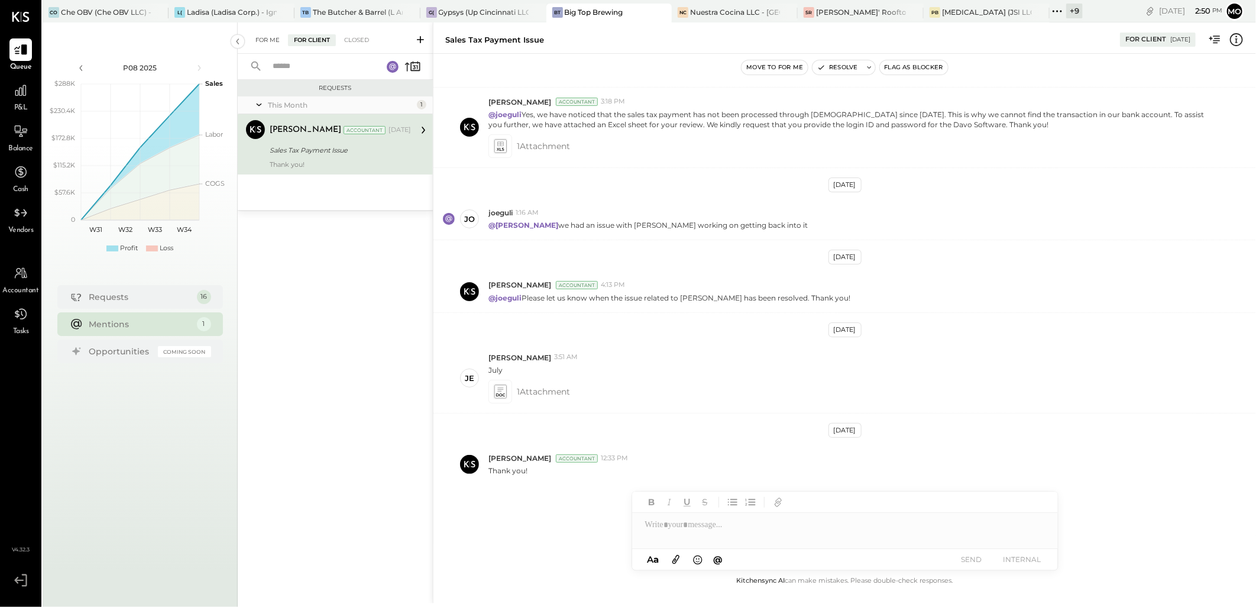
click at [260, 44] on div "For Me" at bounding box center [268, 40] width 36 height 12
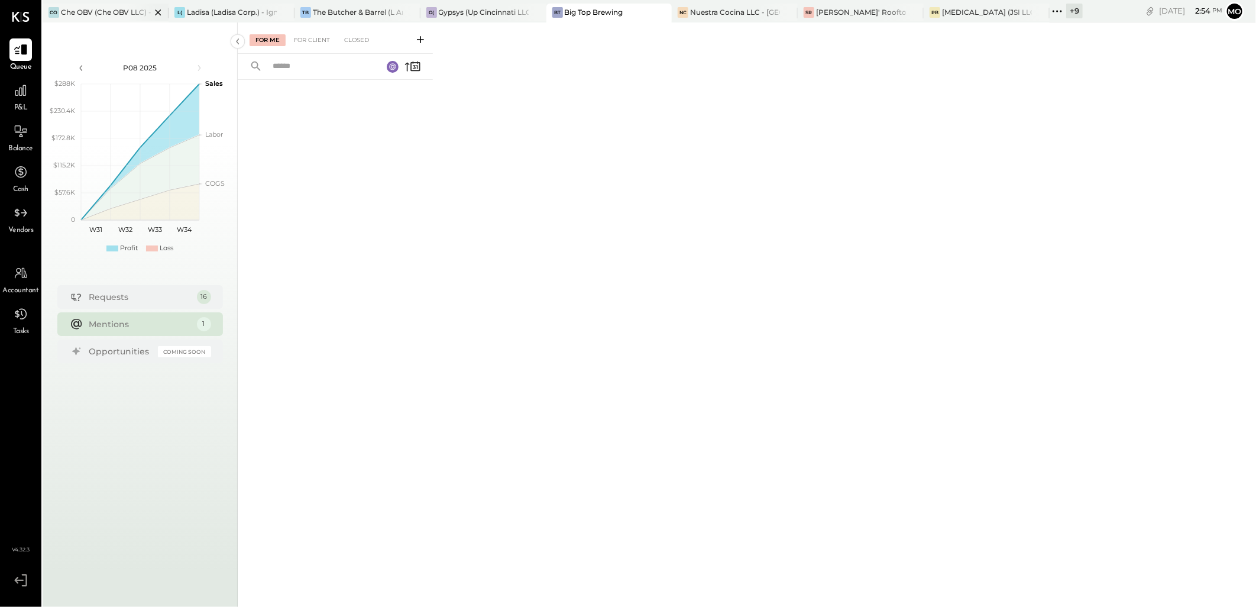
click at [92, 20] on div "CO Che OBV (Che OBV LLC) - Ignite" at bounding box center [106, 13] width 126 height 19
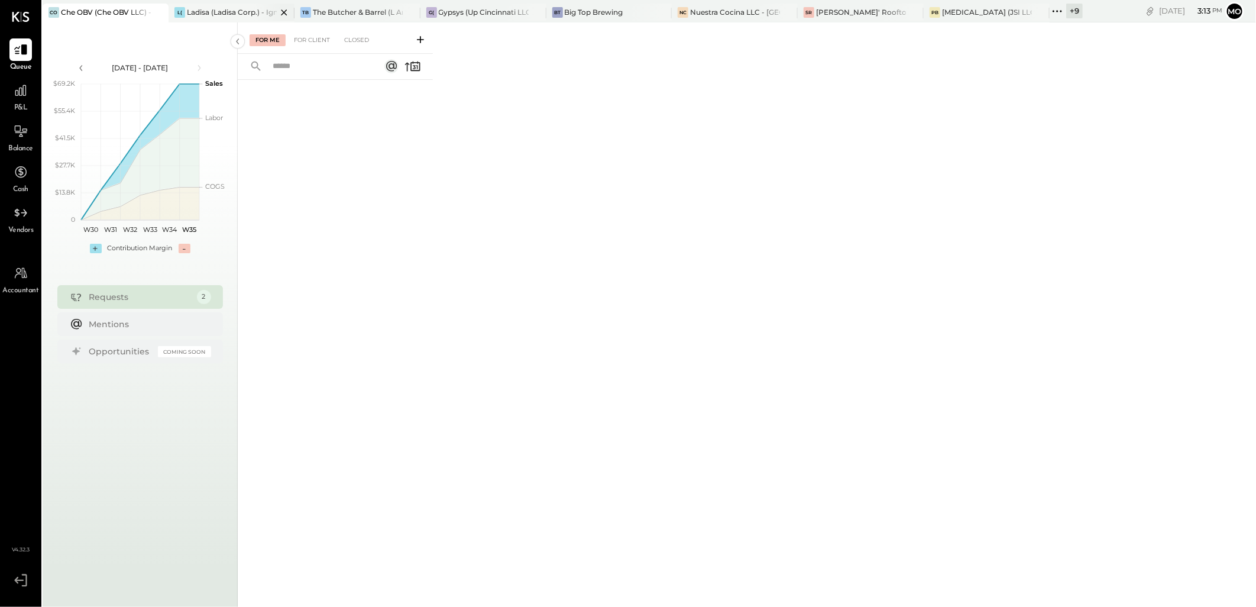
click at [222, 8] on div "Ladisa (Ladisa Corp.) - Ignite" at bounding box center [232, 12] width 90 height 10
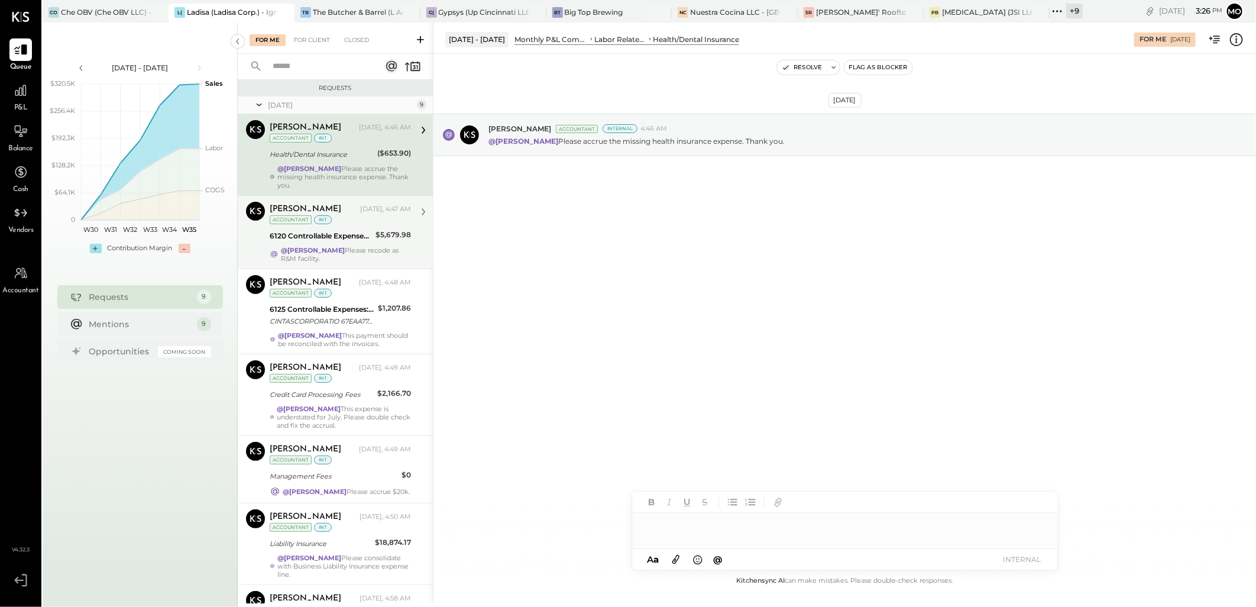
click at [381, 238] on div "$5,679.98" at bounding box center [393, 235] width 35 height 12
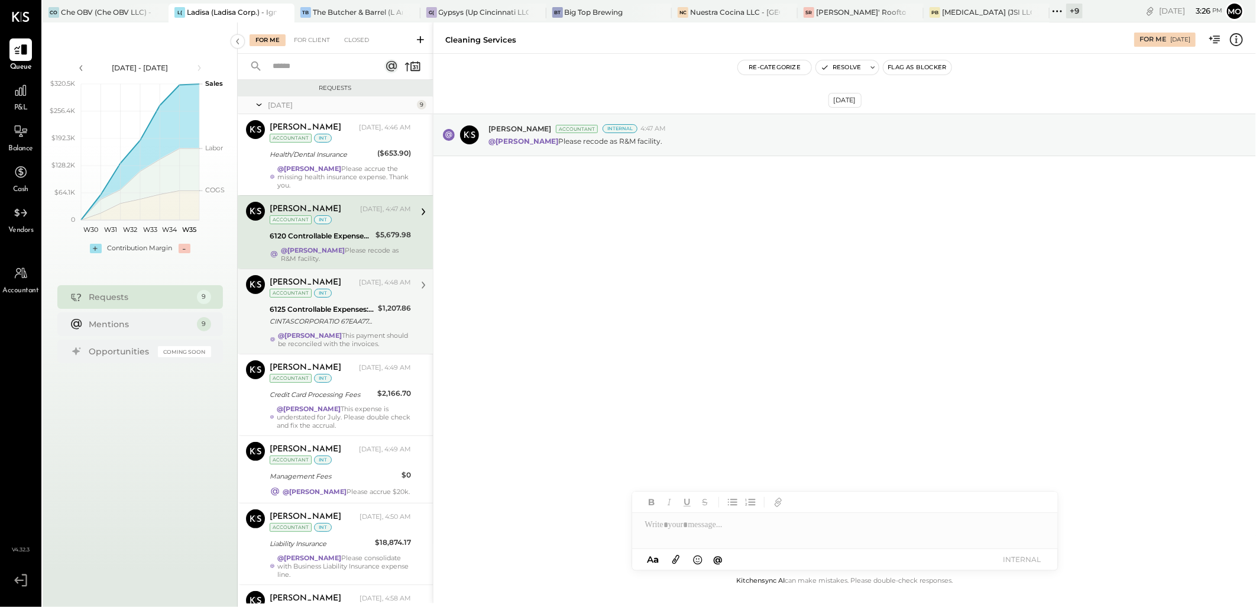
click at [354, 321] on div "CINTASCORPORATIO 67EAA77A3D XXXXXX1816 O'MALLEYS IN THE ALLEY 072425" at bounding box center [322, 321] width 105 height 12
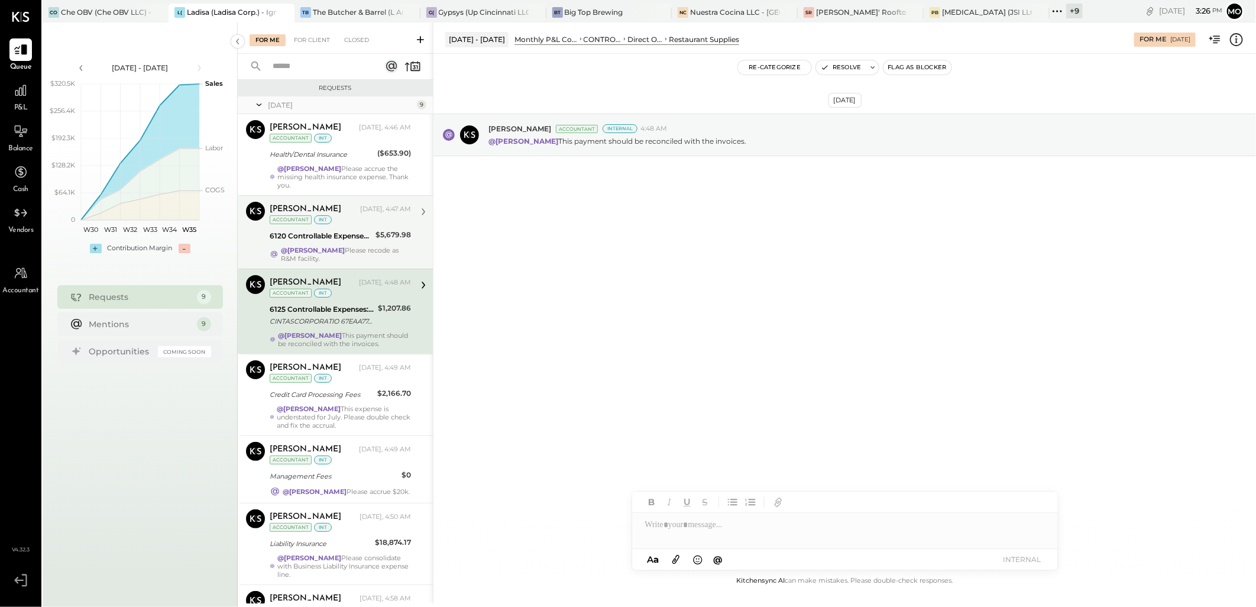
click at [326, 245] on div "Joseph Shin Yesterday, 4:47 AM Accountant int 6120 Controllable Expenses:Direct…" at bounding box center [340, 232] width 141 height 61
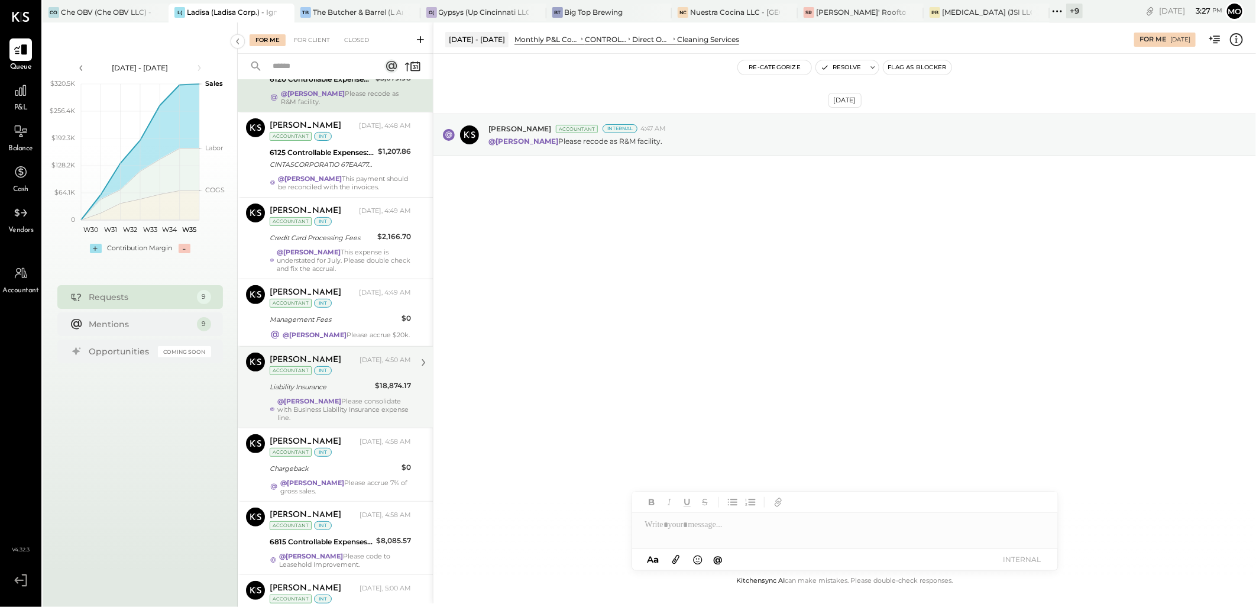
scroll to position [252, 0]
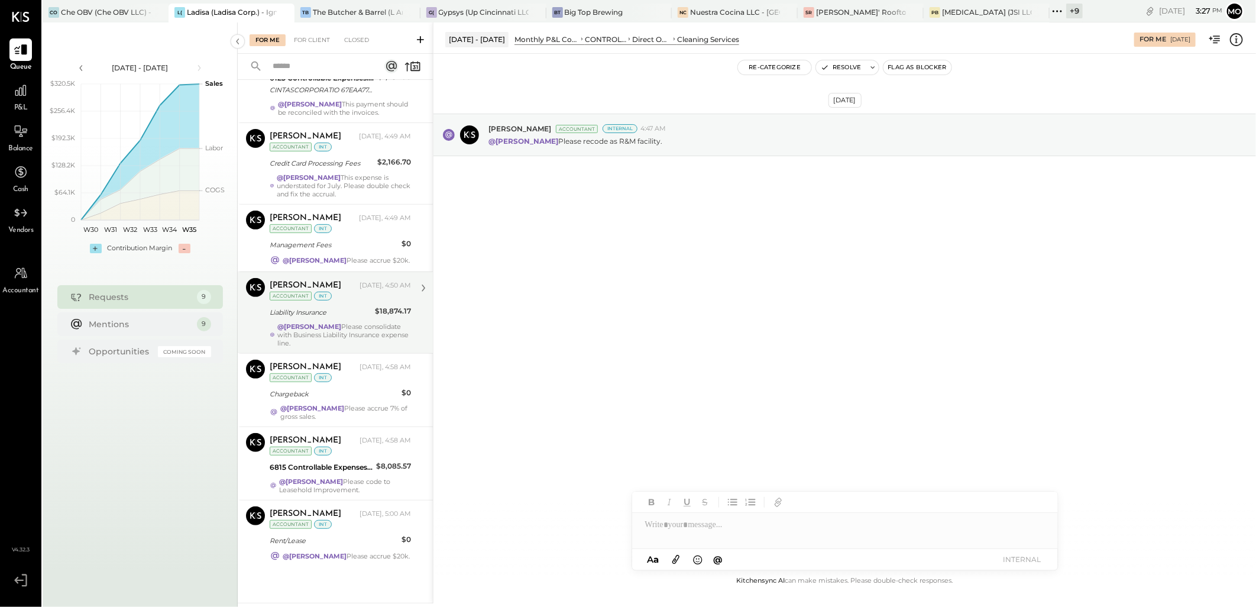
click at [350, 326] on div "@Mohammadsalkin Ansari Please consolidate with Business Liability Insurance exp…" at bounding box center [344, 334] width 134 height 25
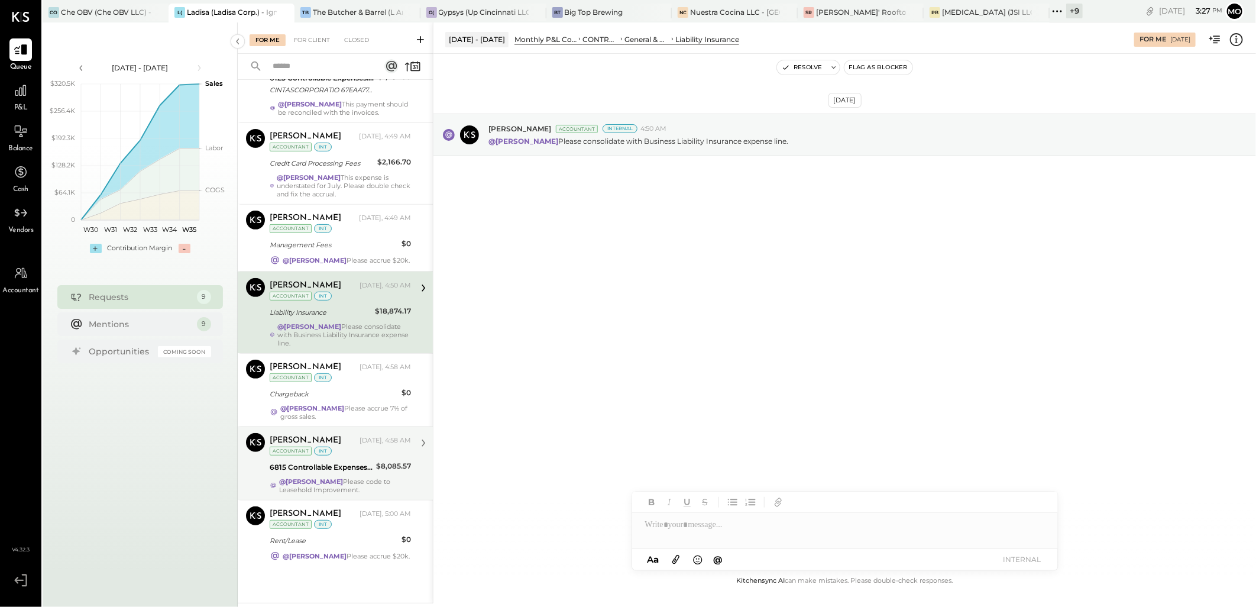
click at [380, 467] on div "$8,085.57" at bounding box center [393, 467] width 35 height 14
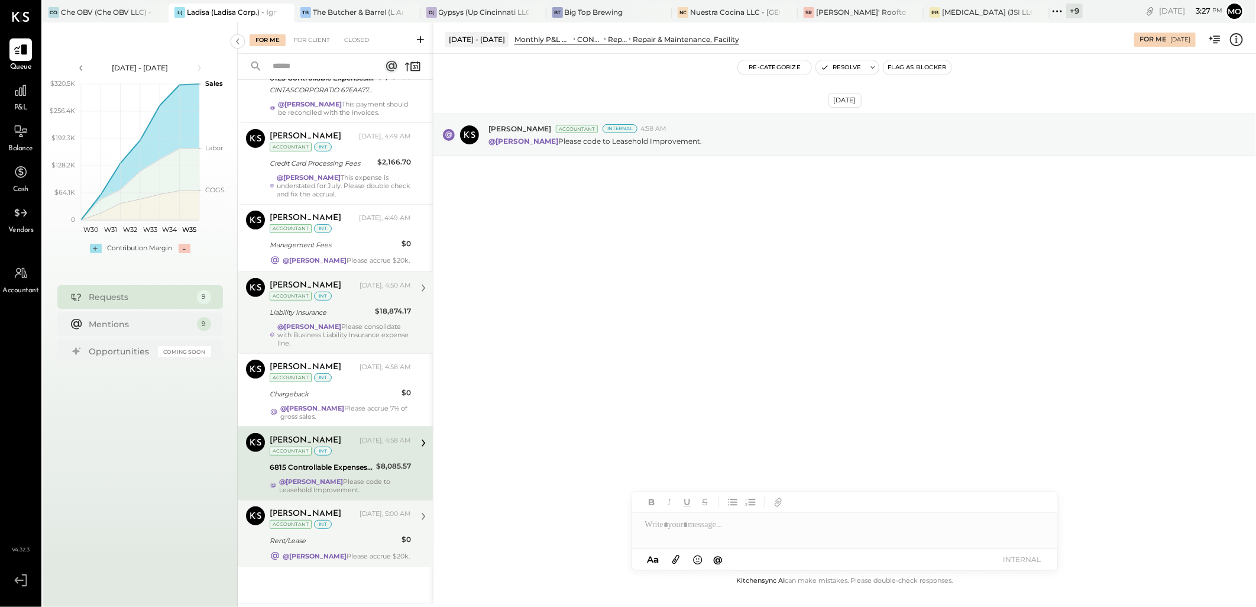
click at [362, 538] on div "Rent/Lease" at bounding box center [334, 541] width 128 height 12
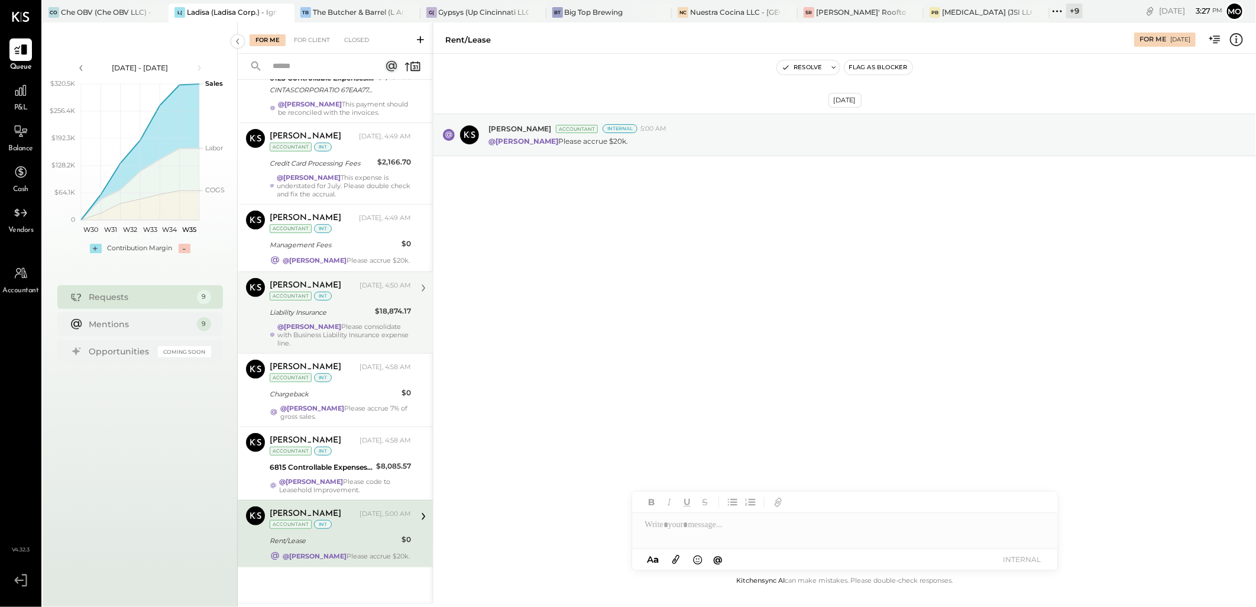
click at [343, 331] on div "@Mohammadsalkin Ansari Please consolidate with Business Liability Insurance exp…" at bounding box center [344, 334] width 134 height 25
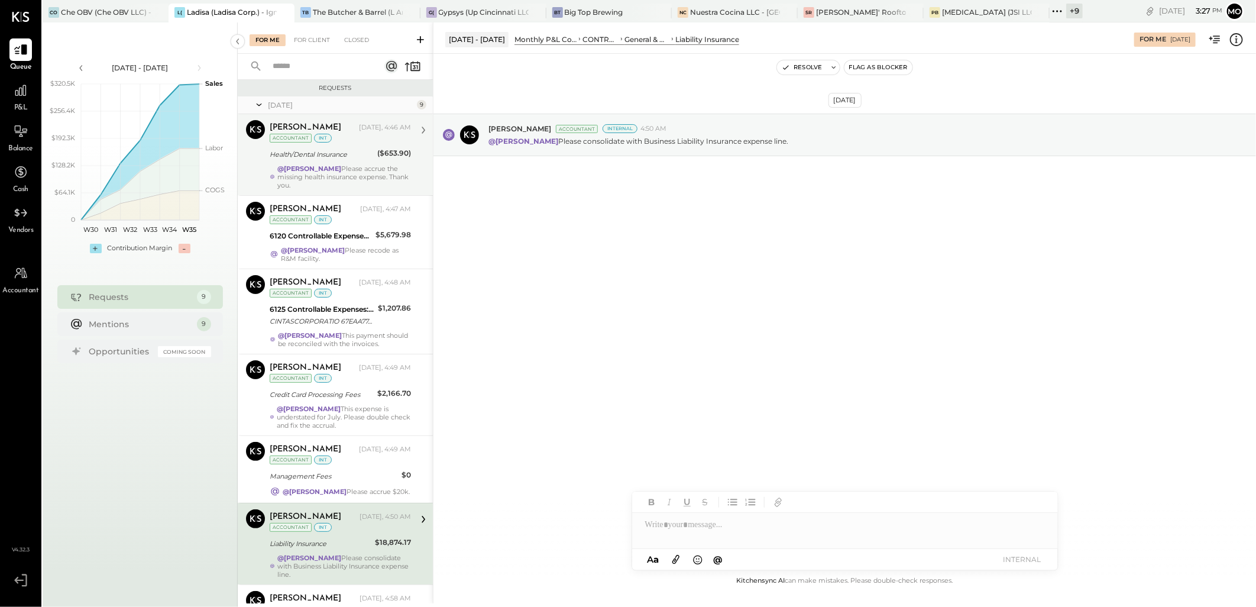
click at [365, 178] on div "@Mohammadsalkin Ansari Please accrue the missing health insurance expense. Than…" at bounding box center [344, 176] width 134 height 25
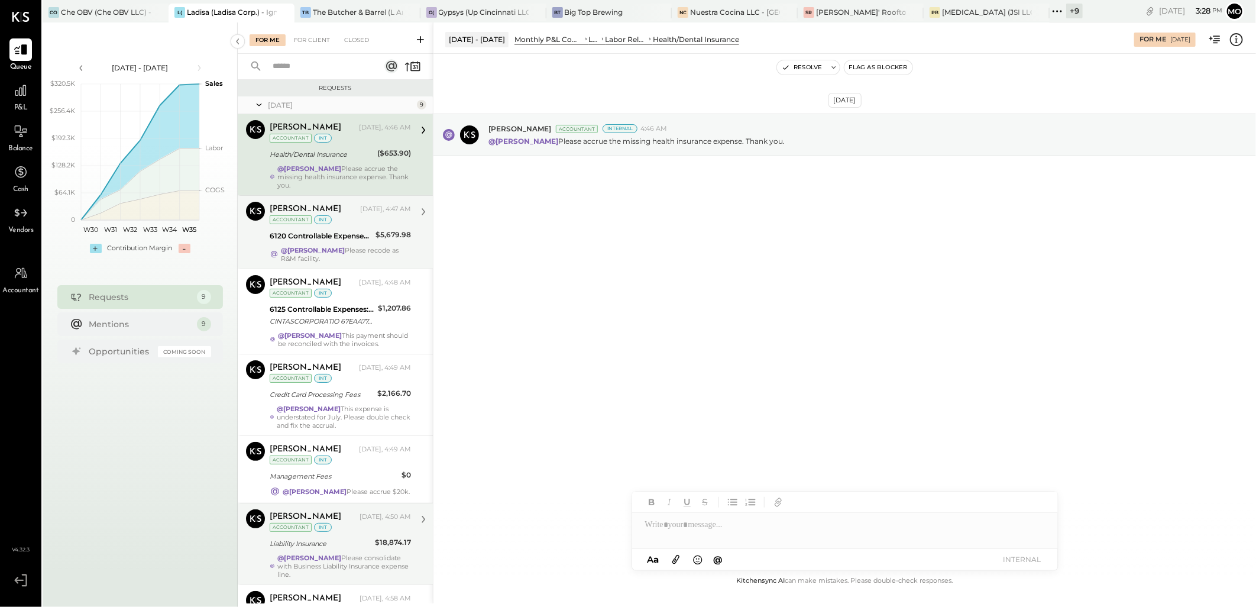
click at [365, 229] on div "6120 Controllable Expenses:Direct Operating Expenses:Cleaning Services" at bounding box center [321, 236] width 102 height 14
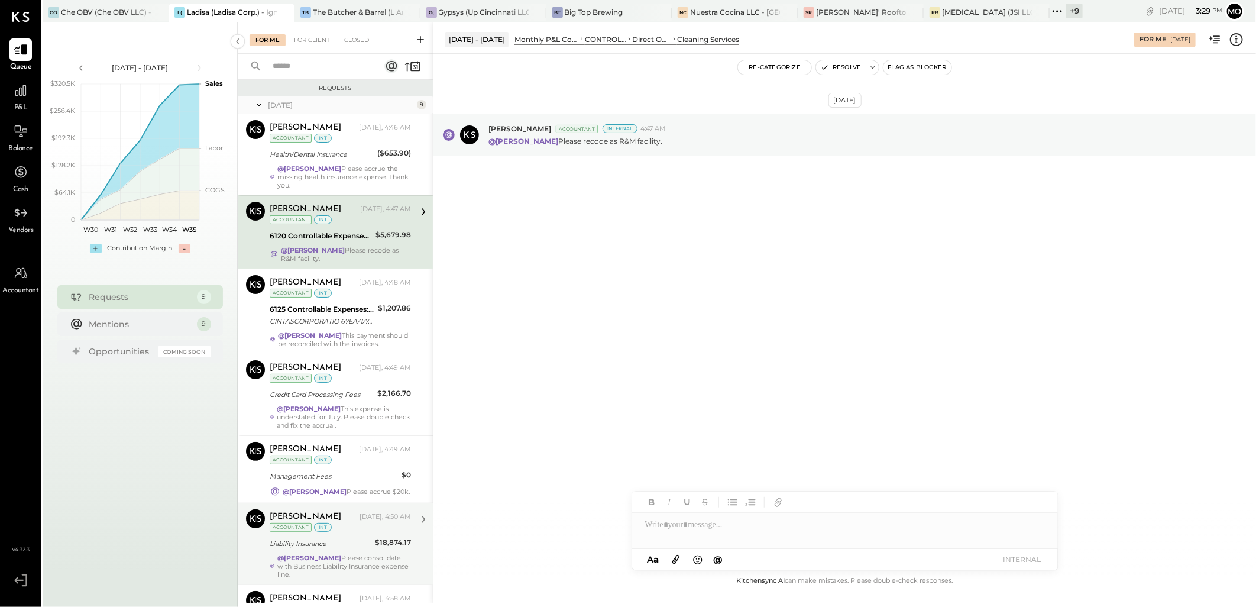
drag, startPoint x: 339, startPoint y: 178, endPoint x: 436, endPoint y: 191, distance: 98.5
click at [339, 178] on div "@Mohammadsalkin Ansari Please accrue the missing health insurance expense. Than…" at bounding box center [344, 176] width 134 height 25
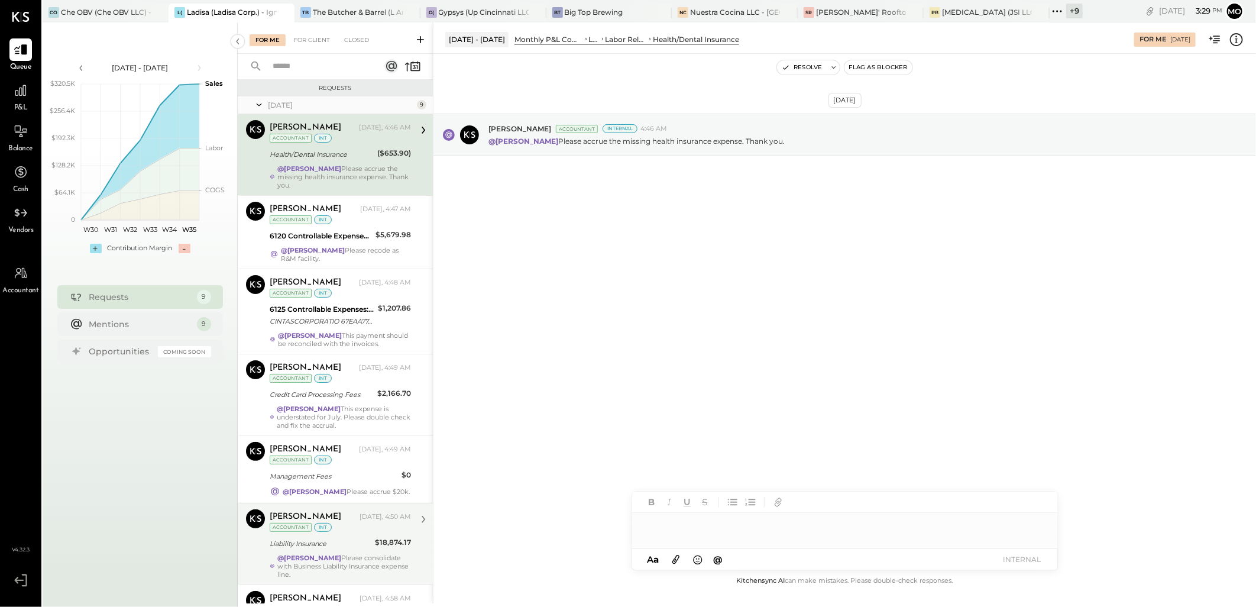
click at [672, 529] on div at bounding box center [845, 525] width 426 height 24
click at [746, 483] on span "[PERSON_NAME]" at bounding box center [746, 488] width 93 height 11
click at [1015, 560] on button "INTERNAL" at bounding box center [1022, 559] width 47 height 16
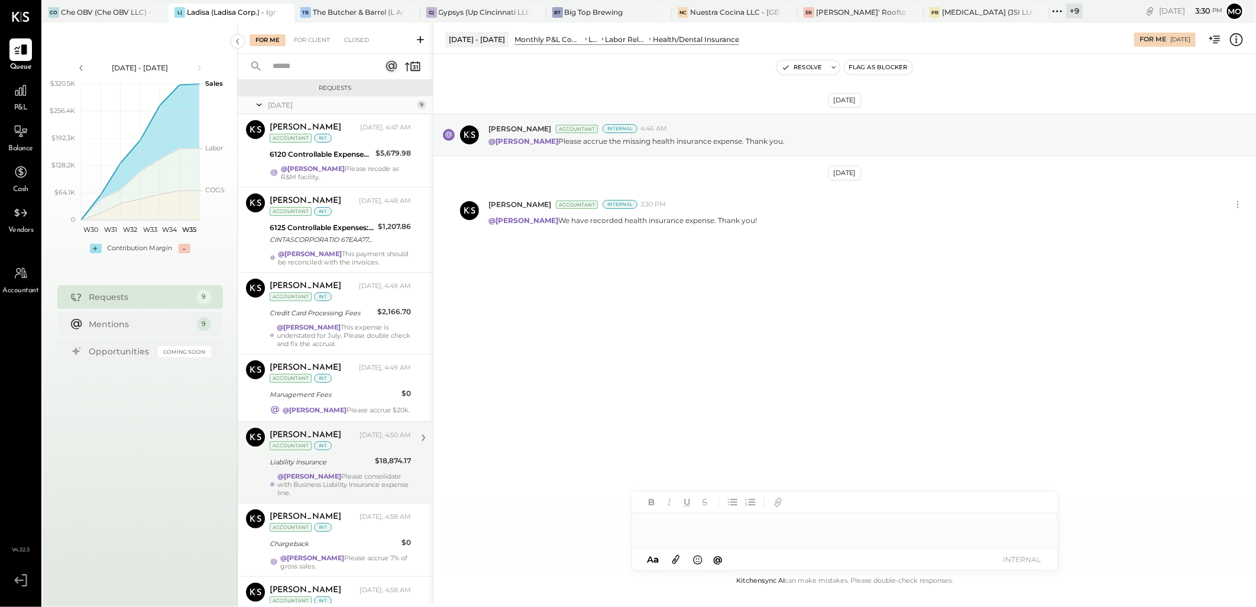
scroll to position [244, 0]
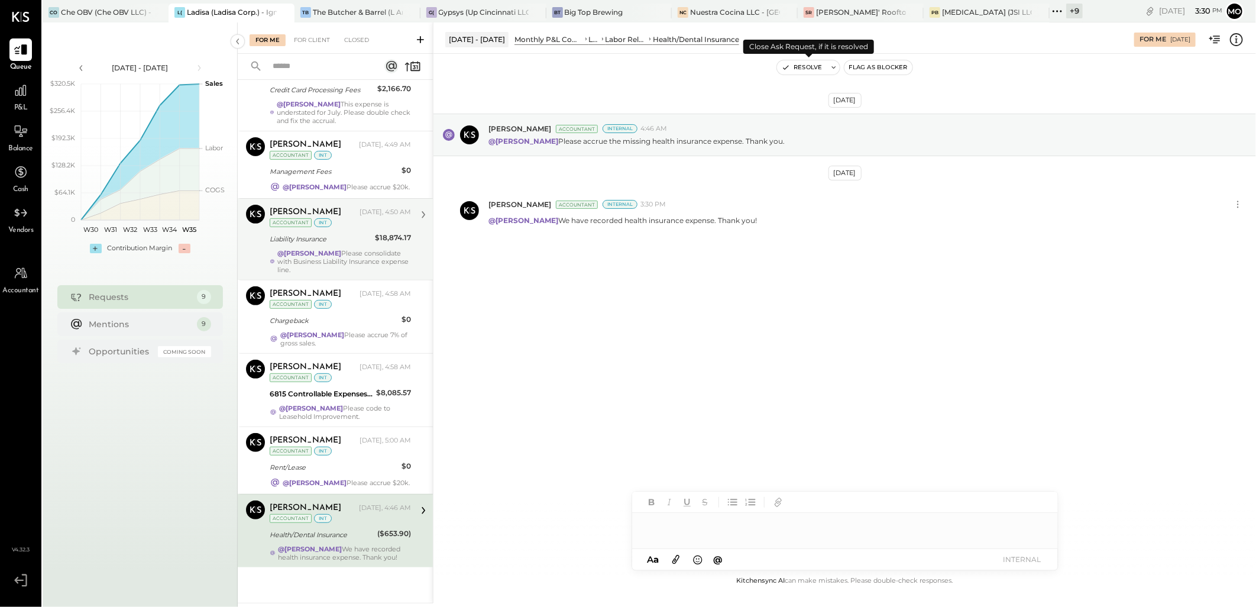
click at [811, 67] on button "Resolve" at bounding box center [802, 67] width 50 height 14
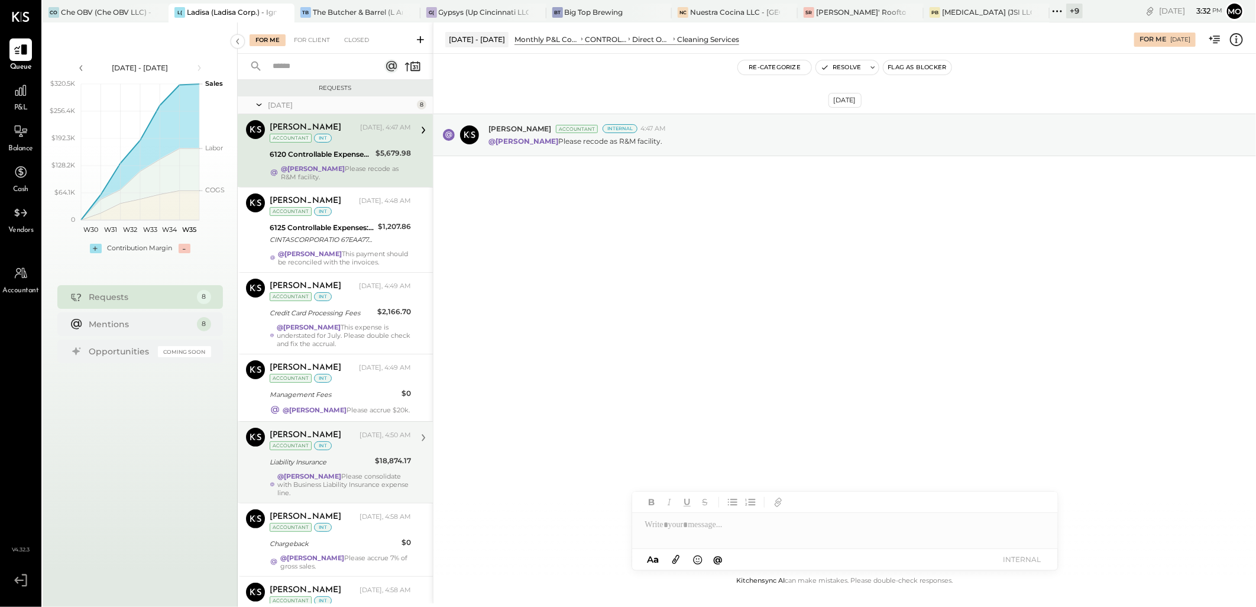
drag, startPoint x: 328, startPoint y: 335, endPoint x: 665, endPoint y: 347, distance: 337.4
click at [329, 331] on strong "@[PERSON_NAME]" at bounding box center [309, 327] width 64 height 8
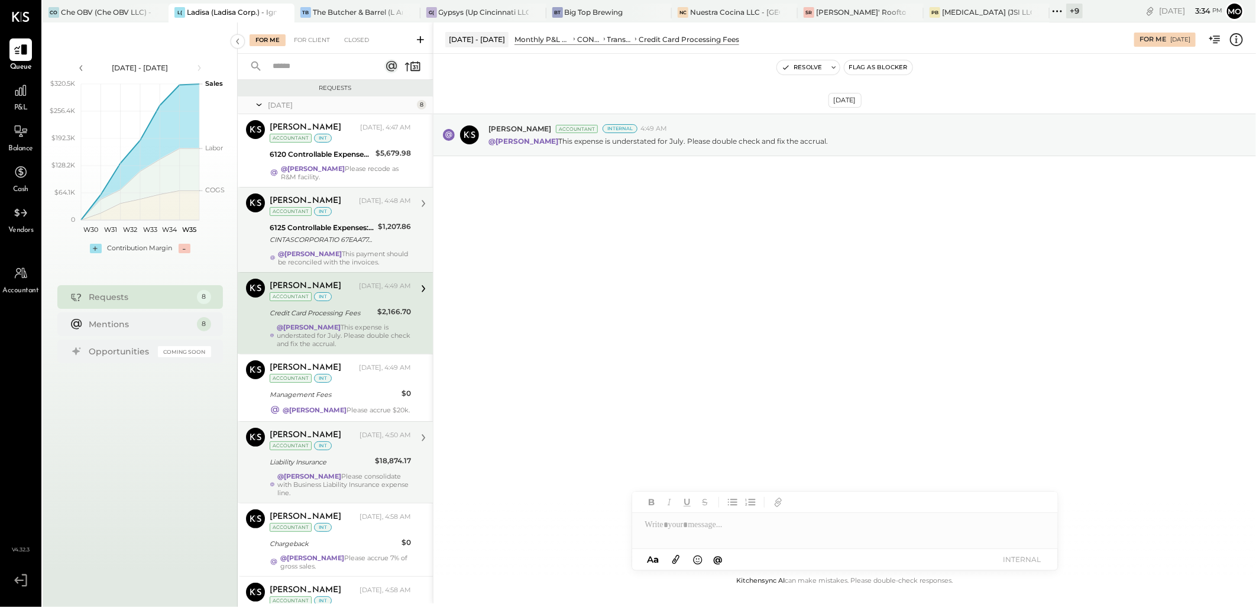
click at [331, 241] on div "CINTASCORPORATIO 67EAA77A3D XXXXXX1816 O'MALLEYS IN THE ALLEY 072425" at bounding box center [322, 240] width 105 height 12
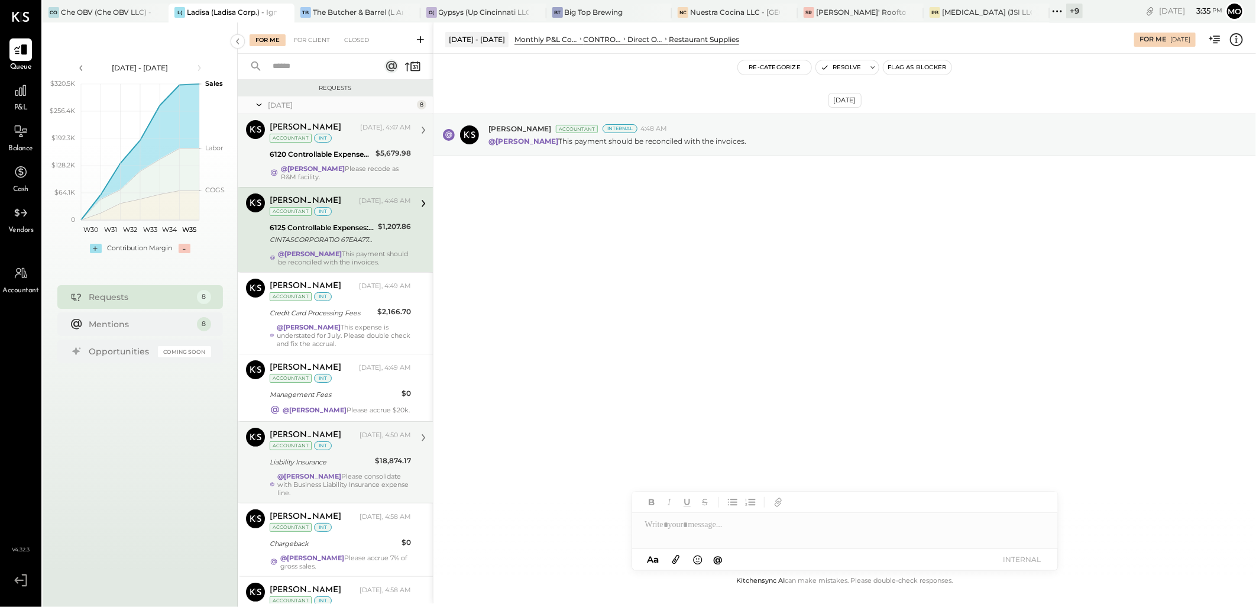
click at [347, 152] on div "6120 Controllable Expenses:Direct Operating Expenses:Cleaning Services" at bounding box center [321, 154] width 102 height 12
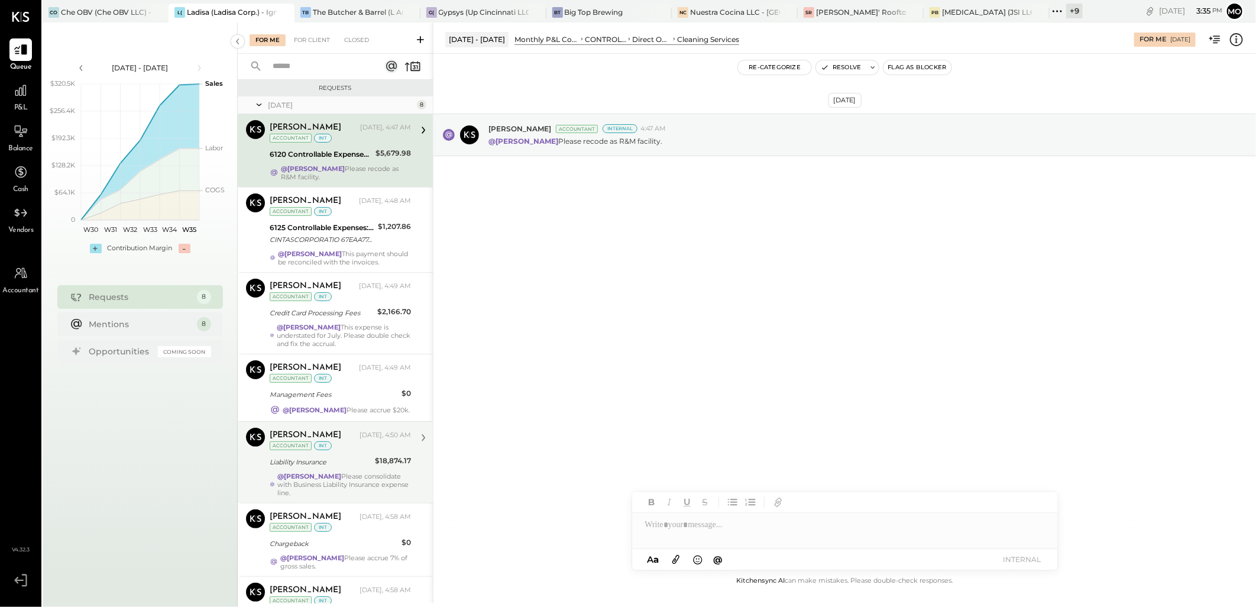
drag, startPoint x: 332, startPoint y: 245, endPoint x: 563, endPoint y: 287, distance: 235.1
click at [332, 245] on div "CINTASCORPORATIO 67EAA77A3D XXXXXX1816 O'MALLEYS IN THE ALLEY 072425" at bounding box center [322, 240] width 105 height 12
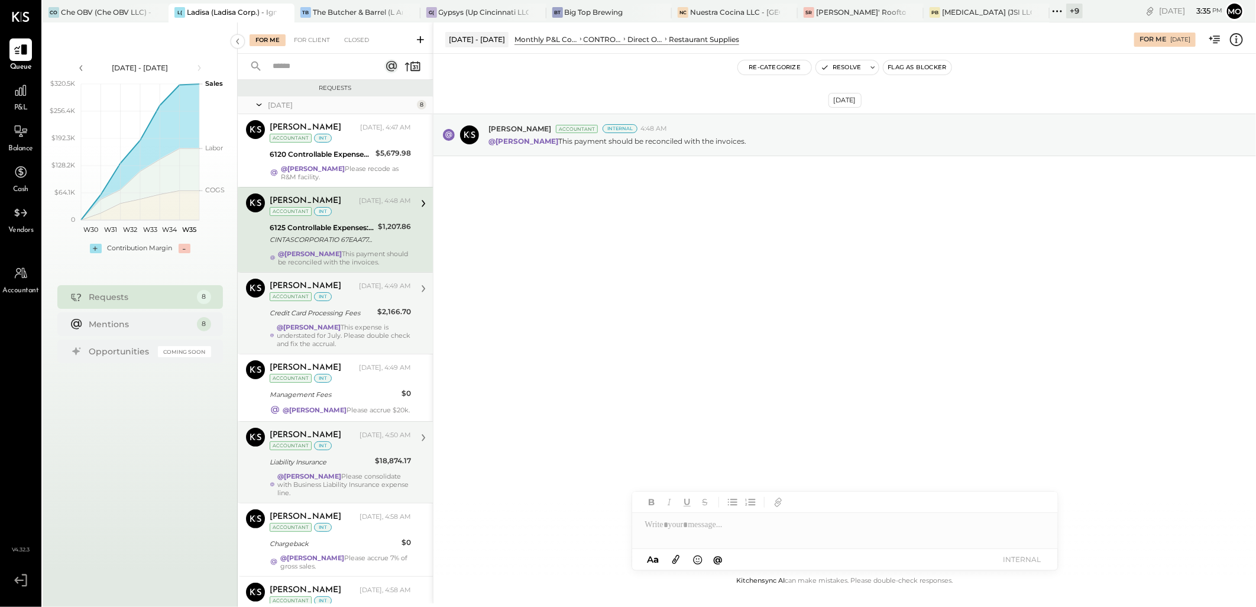
click at [341, 331] on strong "@[PERSON_NAME]" at bounding box center [309, 327] width 64 height 8
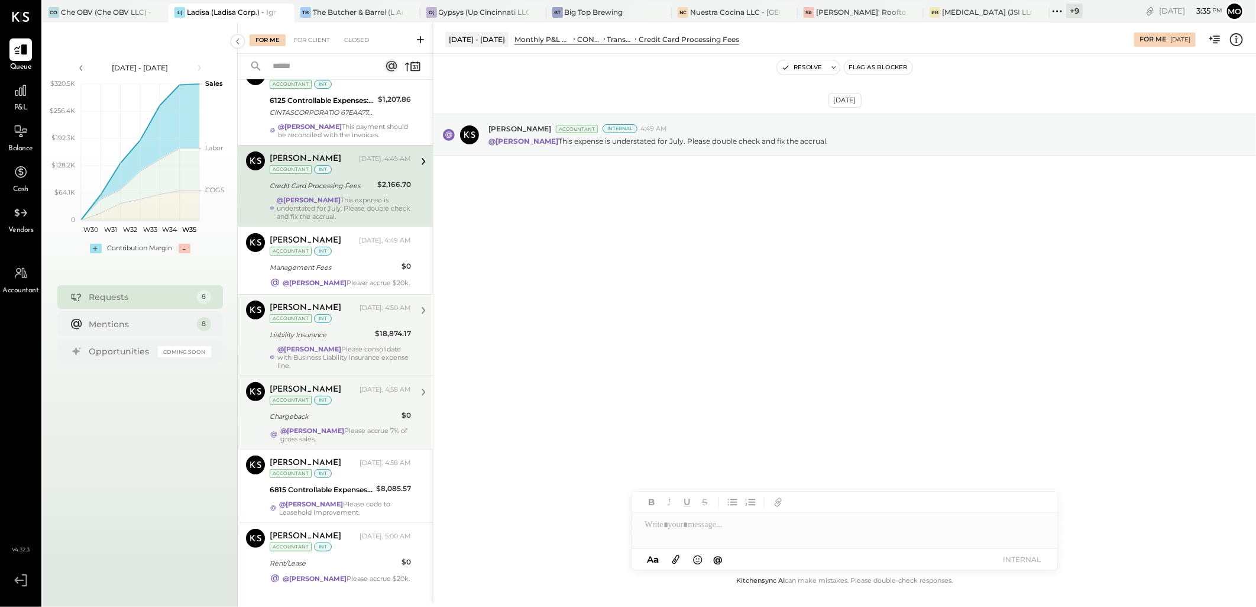
scroll to position [131, 0]
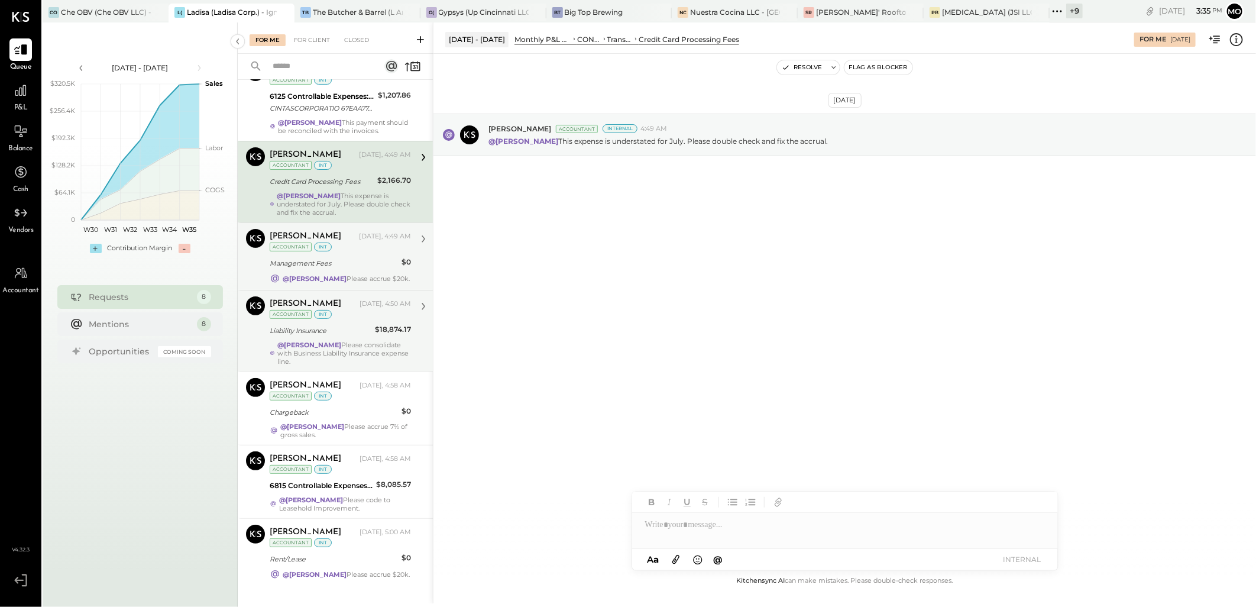
click at [326, 269] on div "Management Fees" at bounding box center [334, 263] width 128 height 12
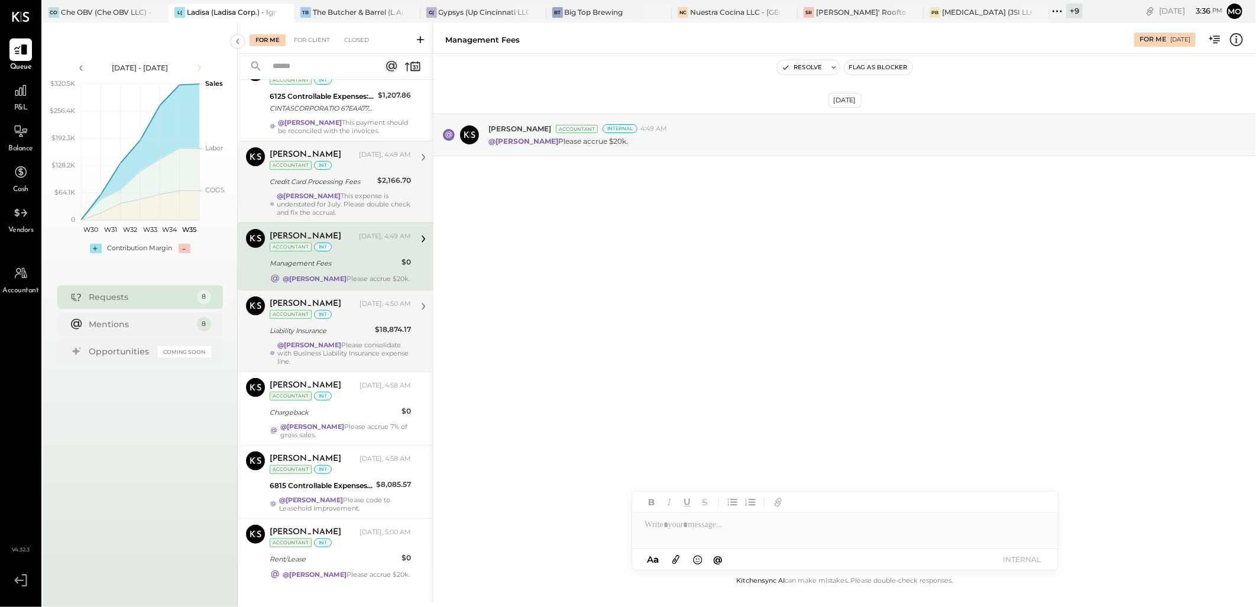
scroll to position [170, 0]
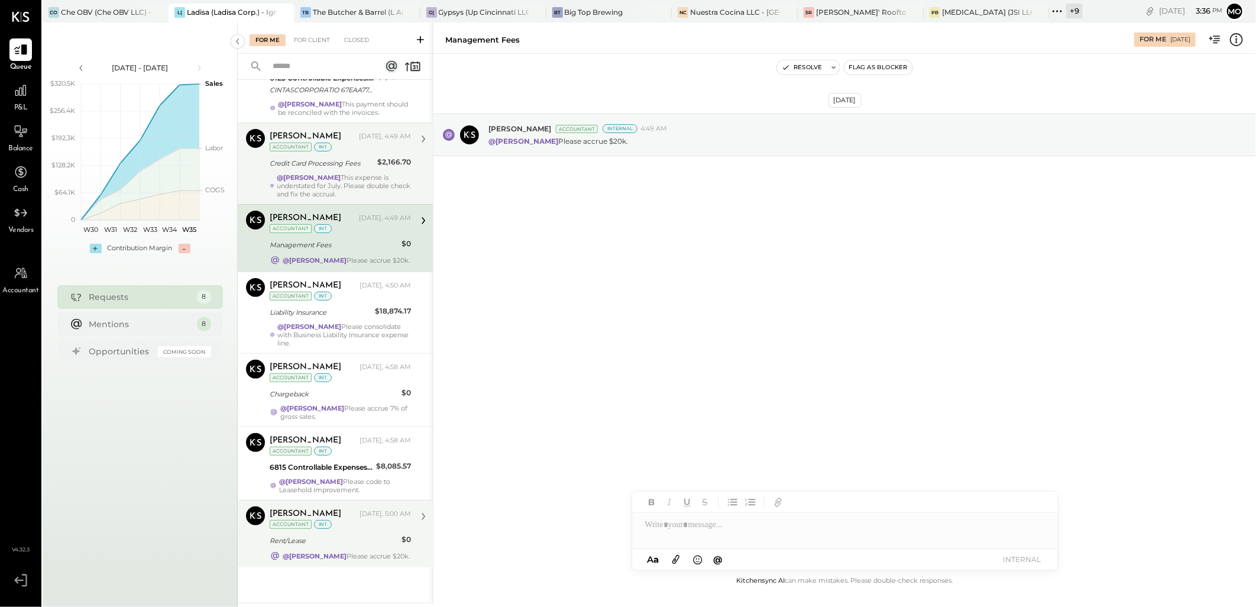
click at [347, 552] on strong "@[PERSON_NAME]" at bounding box center [315, 556] width 64 height 8
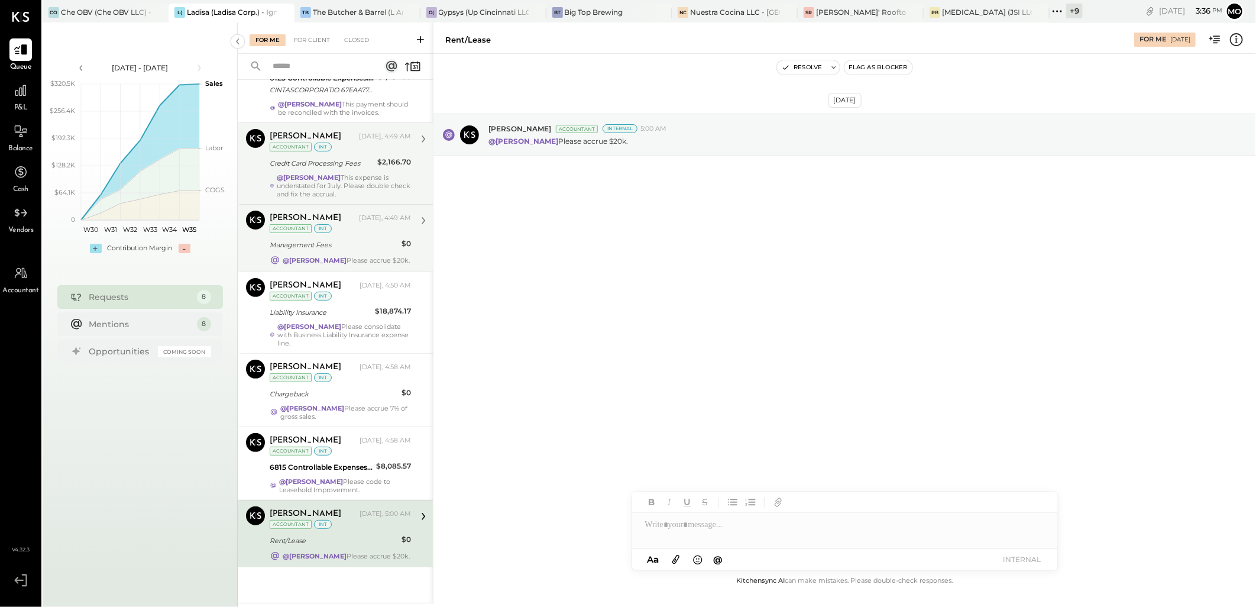
click at [356, 256] on div "@Mohammadsalkin Ansari Please accrue $20k." at bounding box center [346, 260] width 127 height 8
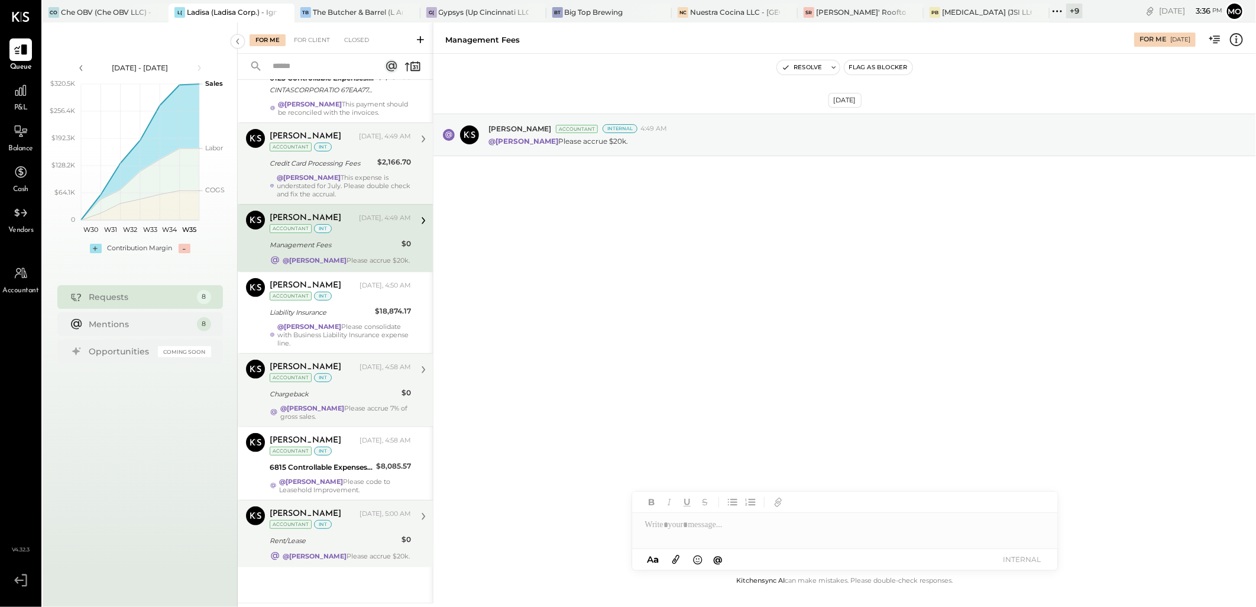
click at [308, 404] on strong "@[PERSON_NAME]" at bounding box center [312, 408] width 64 height 8
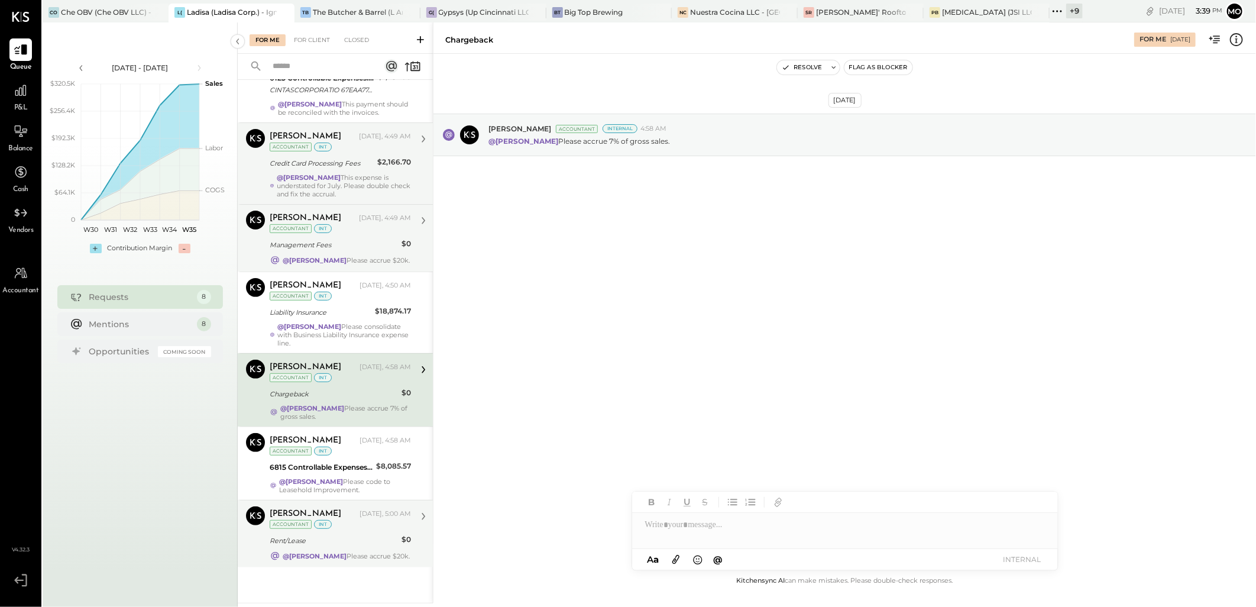
drag, startPoint x: 363, startPoint y: 448, endPoint x: 507, endPoint y: 451, distance: 144.3
click at [364, 449] on div "Joseph Shin Yesterday, 4:58 AM Accountant int" at bounding box center [340, 445] width 141 height 24
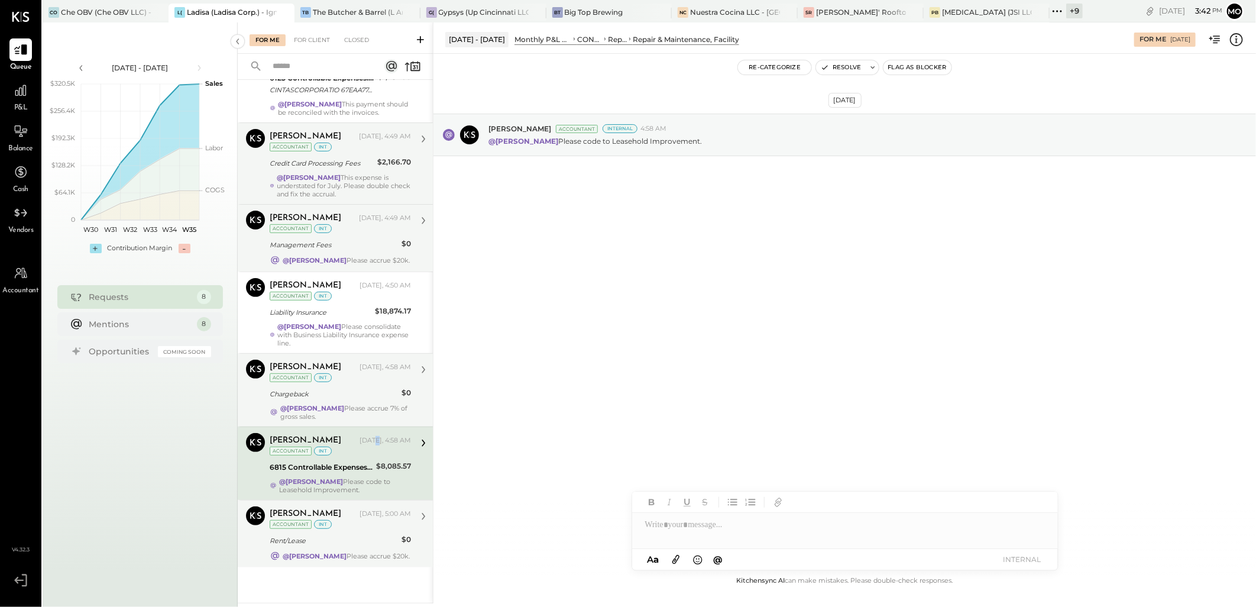
click at [367, 535] on div "Rent/Lease" at bounding box center [334, 541] width 128 height 12
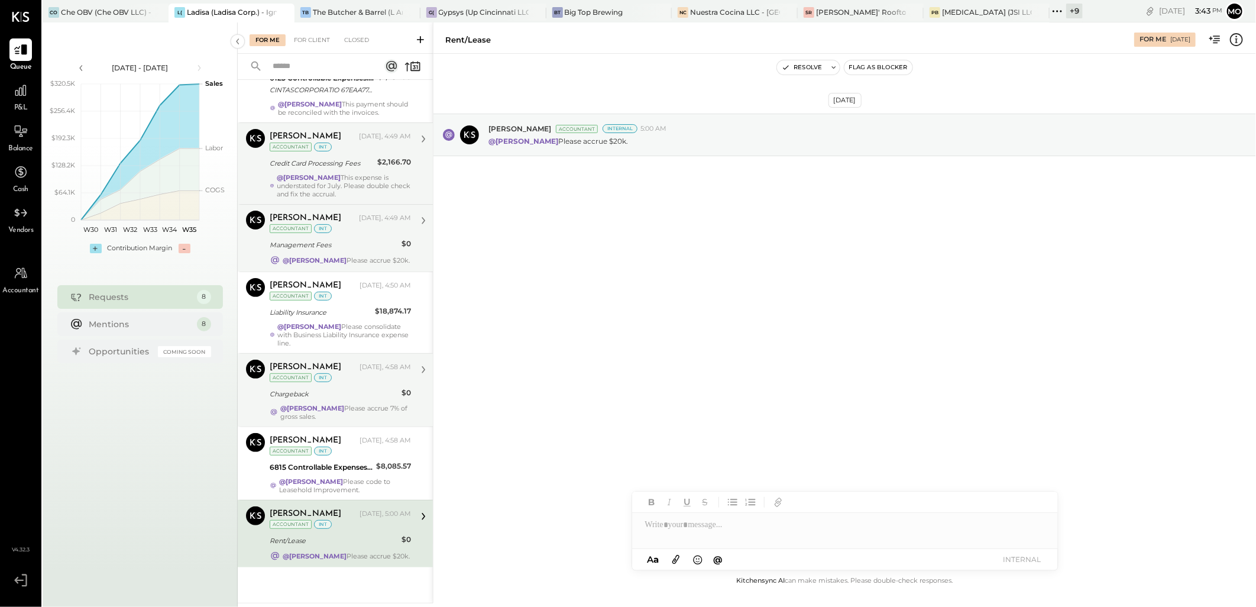
click at [331, 240] on div "Management Fees" at bounding box center [334, 245] width 128 height 14
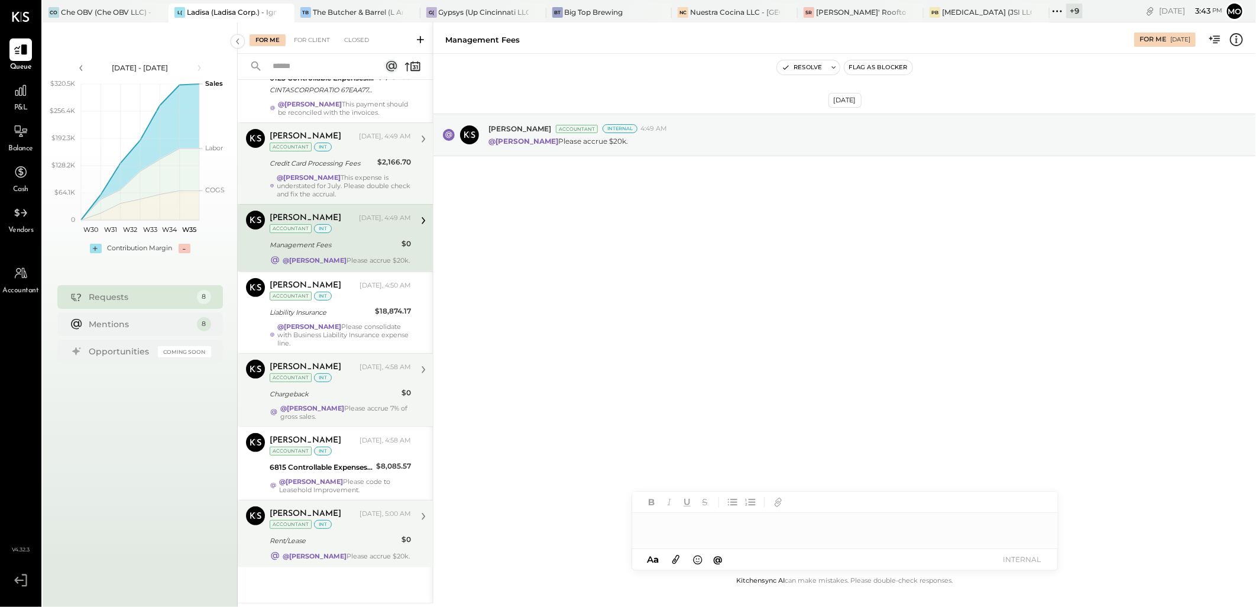
click at [683, 528] on div at bounding box center [845, 525] width 426 height 24
drag, startPoint x: 731, startPoint y: 501, endPoint x: 784, endPoint y: 535, distance: 62.8
click at [734, 501] on span "[PERSON_NAME]" at bounding box center [746, 499] width 93 height 11
click at [1027, 558] on button "INTERNAL" at bounding box center [1022, 559] width 47 height 16
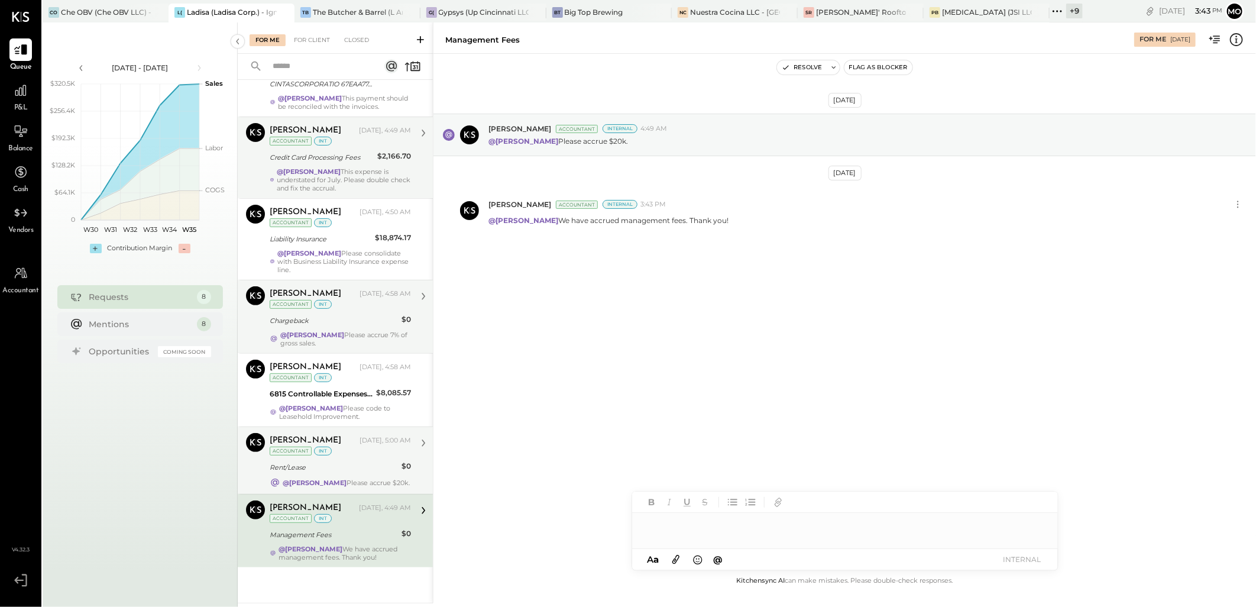
scroll to position [170, 0]
click at [817, 65] on button "Resolve" at bounding box center [802, 67] width 50 height 14
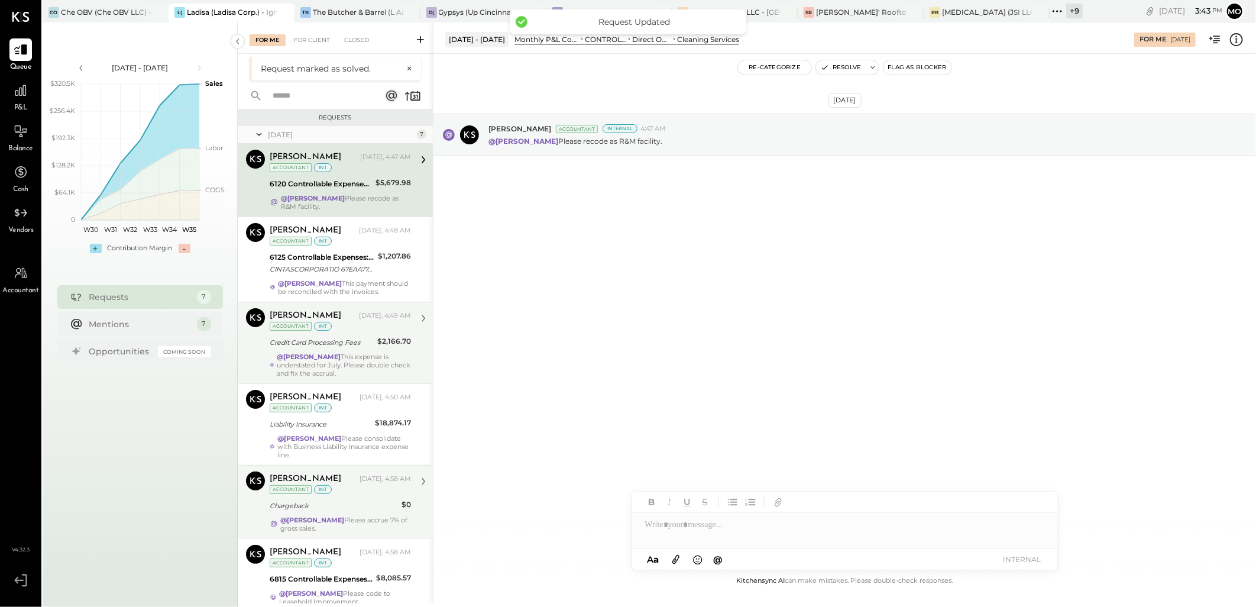
click at [344, 524] on strong "@[PERSON_NAME]" at bounding box center [312, 520] width 64 height 8
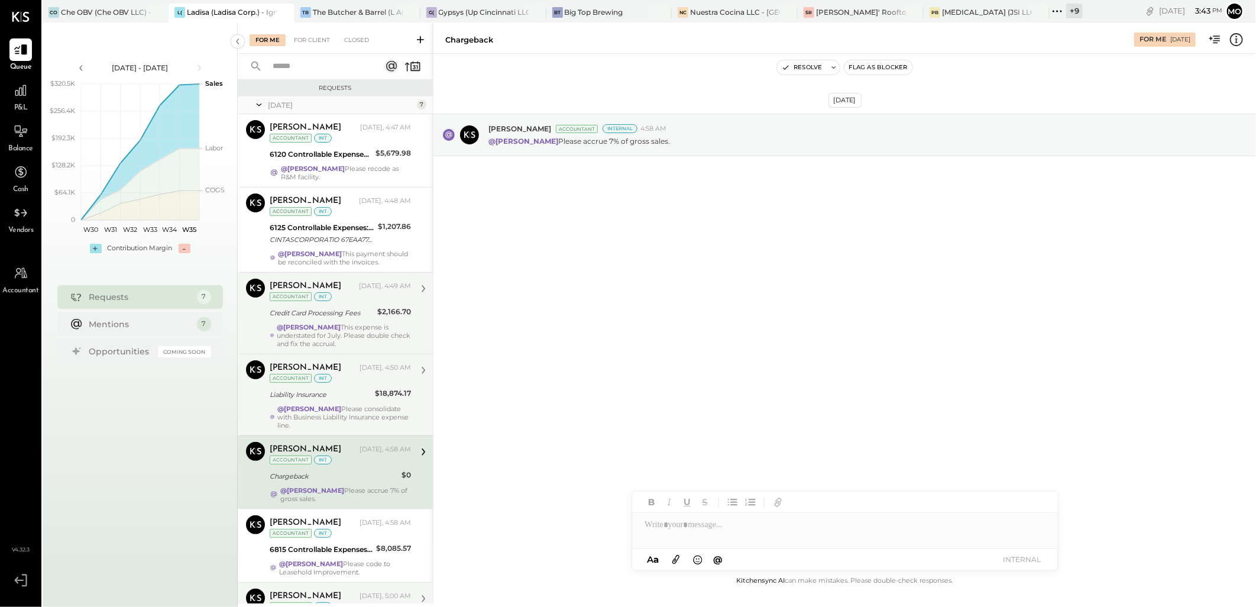
scroll to position [97, 0]
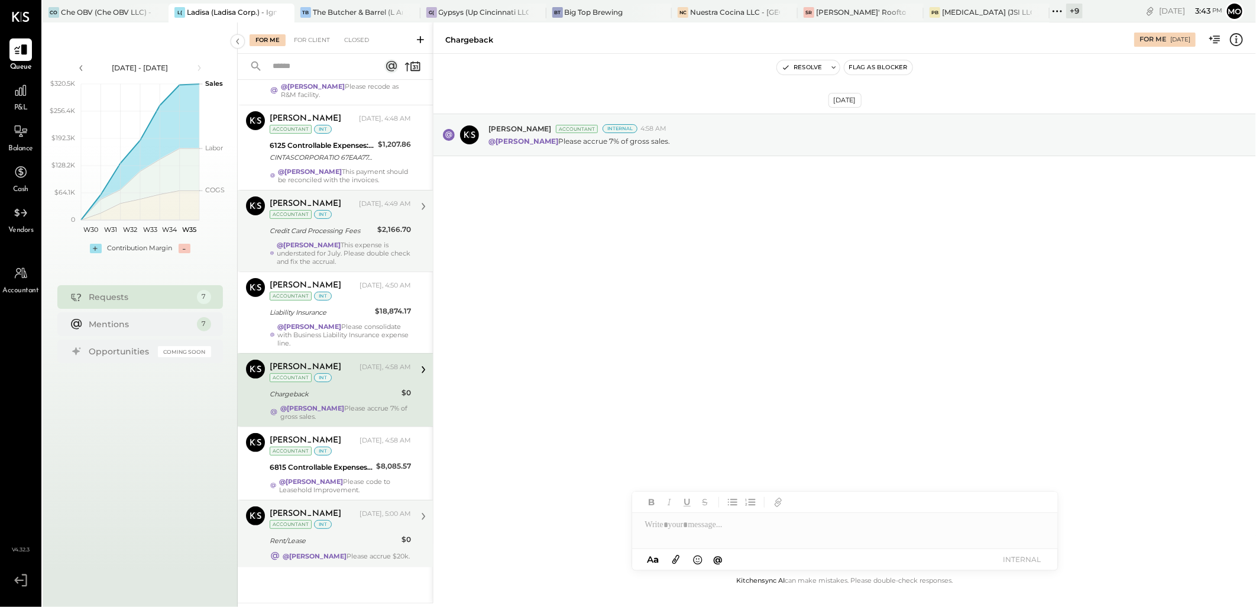
click at [334, 552] on strong "@[PERSON_NAME]" at bounding box center [315, 556] width 64 height 8
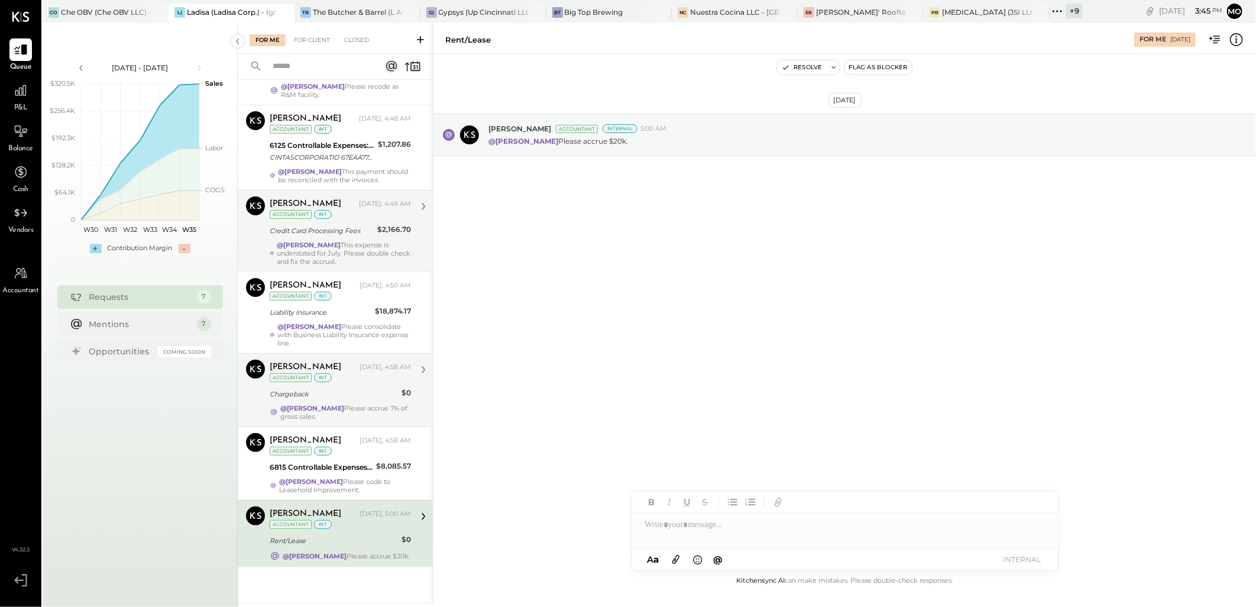
drag, startPoint x: 717, startPoint y: 525, endPoint x: 747, endPoint y: 512, distance: 32.6
click at [717, 525] on div at bounding box center [845, 525] width 426 height 24
click at [696, 522] on div at bounding box center [845, 525] width 426 height 24
type input "****"
click at [713, 506] on div "JS [PERSON_NAME]" at bounding box center [729, 499] width 135 height 24
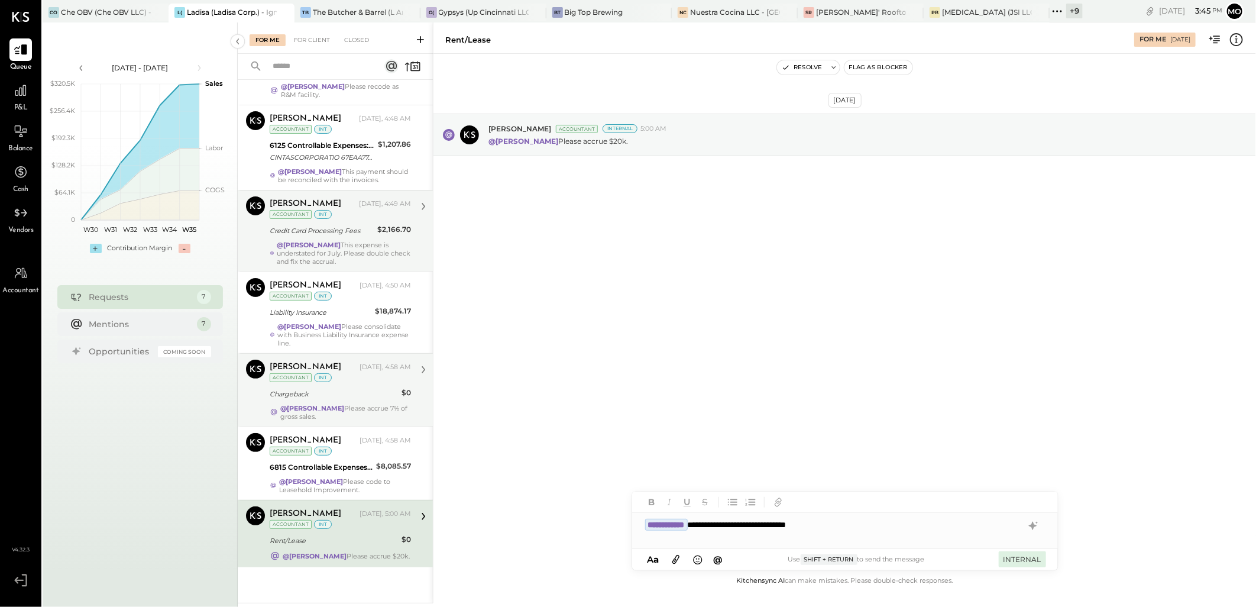
click at [1010, 554] on button "INTERNAL" at bounding box center [1022, 559] width 47 height 16
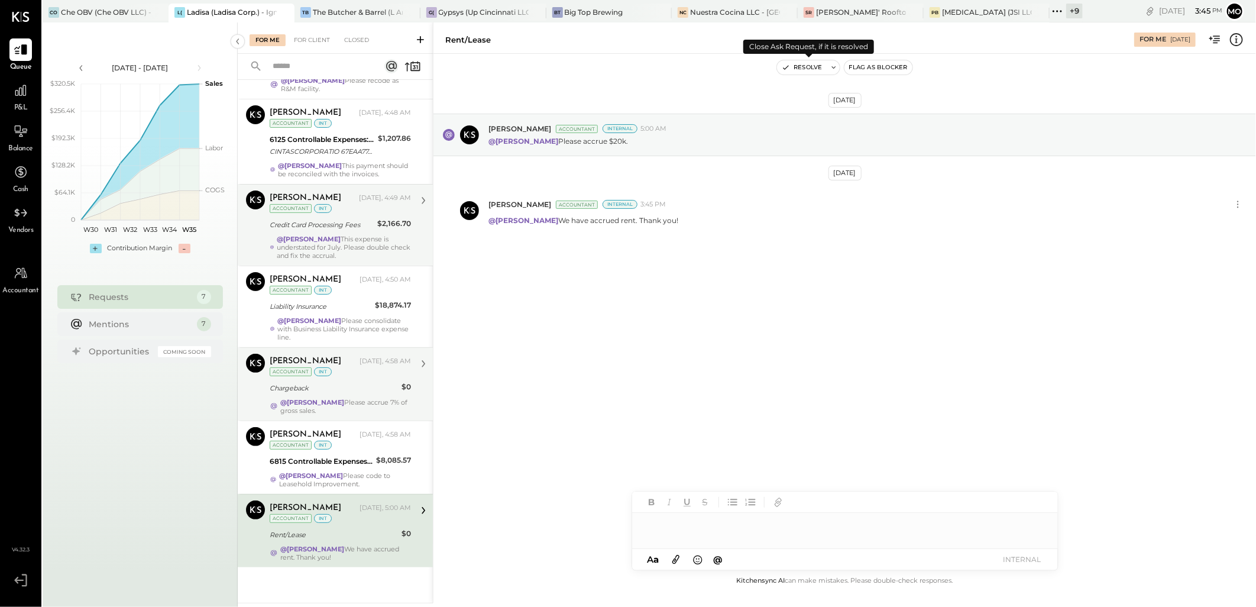
click at [806, 70] on button "Resolve" at bounding box center [802, 67] width 50 height 14
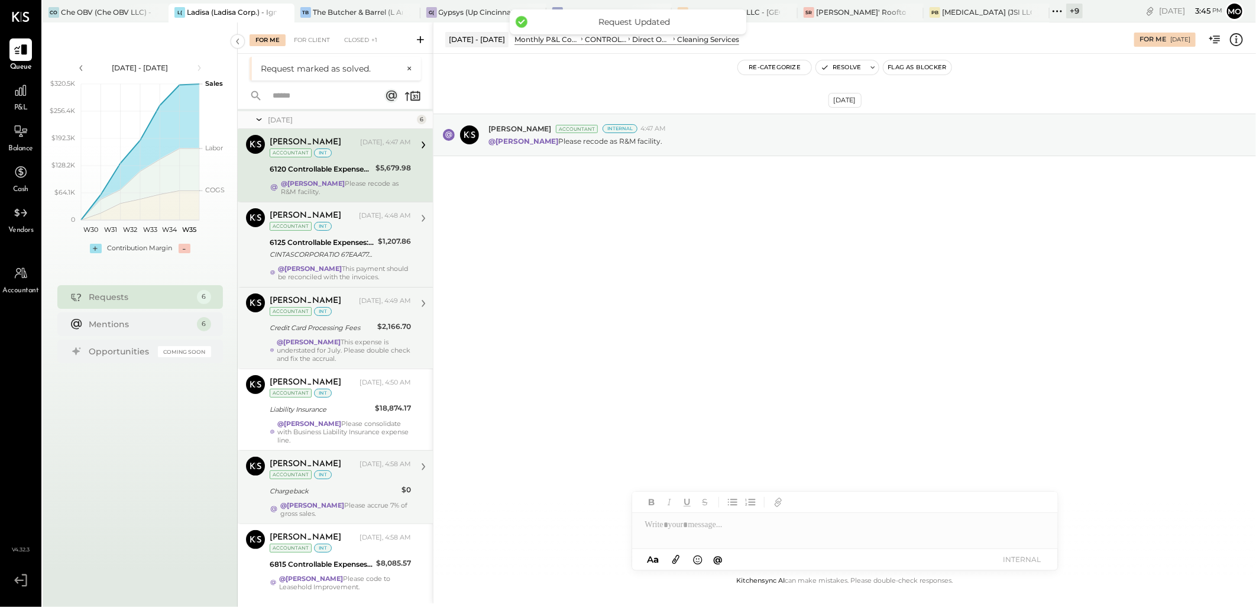
scroll to position [24, 0]
click at [342, 479] on div "Joseph Shin Yesterday, 4:58 AM Accountant int" at bounding box center [340, 469] width 141 height 24
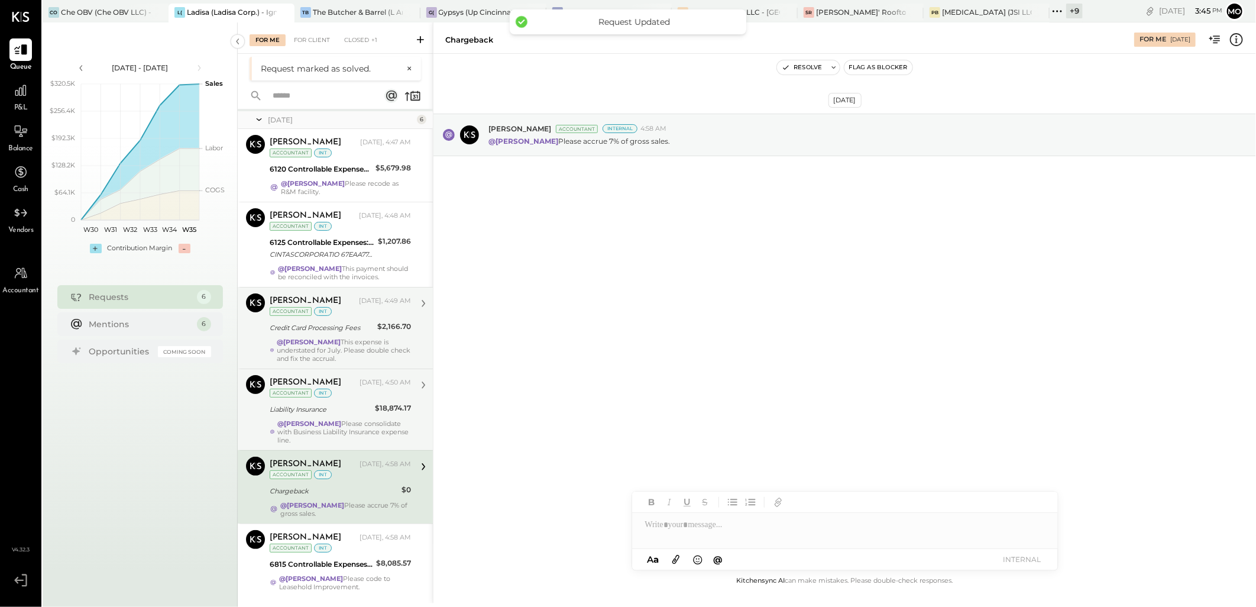
click at [382, 410] on div "$18,874.17" at bounding box center [393, 408] width 36 height 12
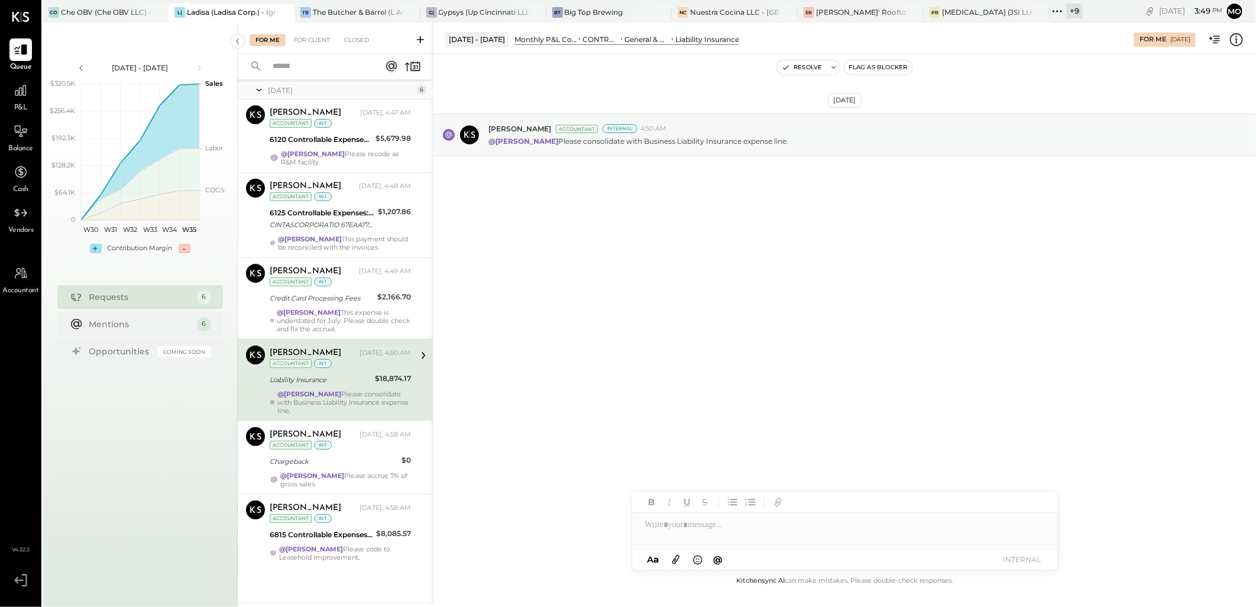
drag, startPoint x: 368, startPoint y: 318, endPoint x: 775, endPoint y: 308, distance: 407.6
click at [368, 318] on div "@[PERSON_NAME] This expense is understated for July. Please double check and fi…" at bounding box center [344, 320] width 134 height 25
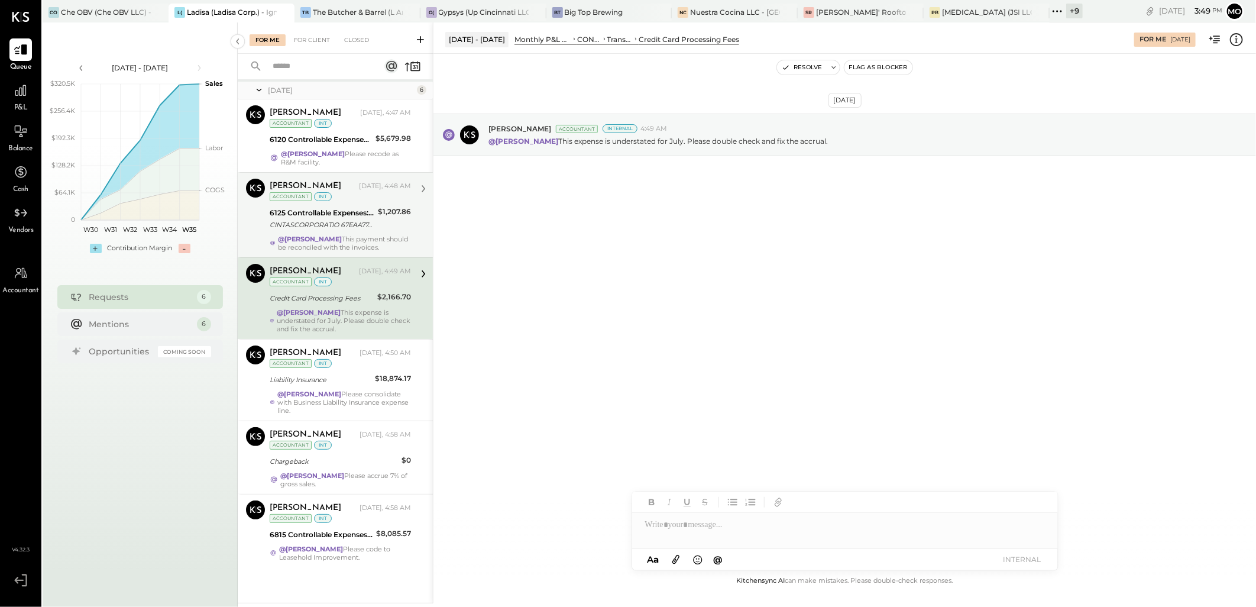
click at [347, 208] on div "6125 Controllable Expenses:Direct Operating Expenses:Restaurant Supplies" at bounding box center [322, 213] width 105 height 12
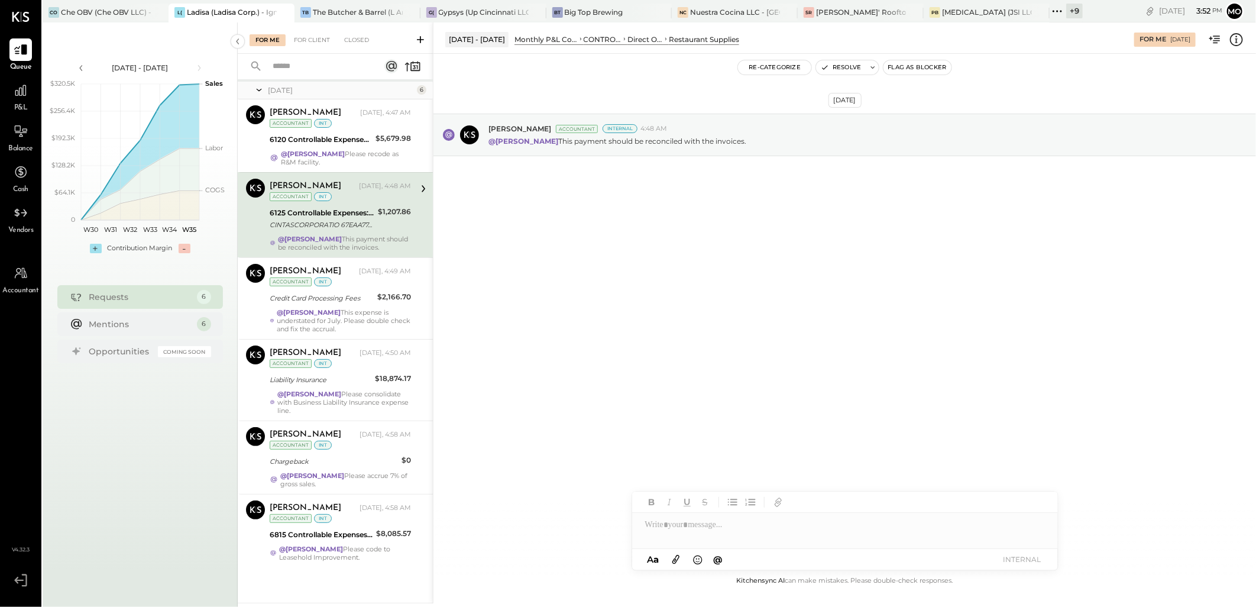
click at [313, 138] on div "Joseph Shin Yesterday, 4:47 AM Accountant int 6120 Controllable Expenses:Direct…" at bounding box center [340, 135] width 141 height 61
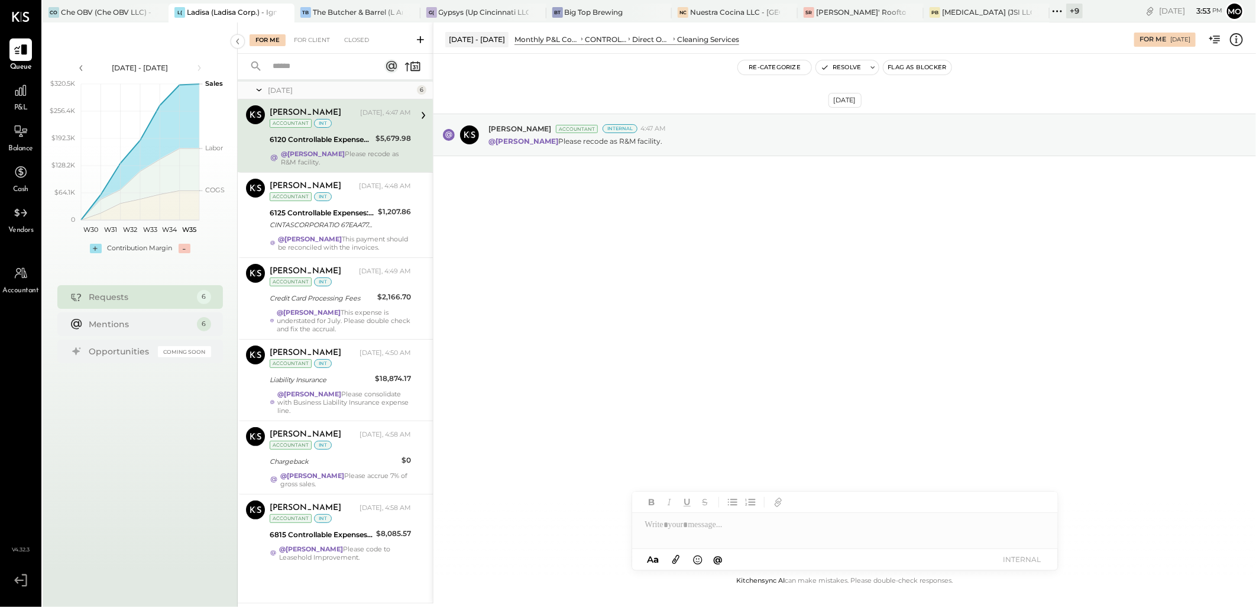
click at [671, 530] on div at bounding box center [845, 525] width 426 height 24
click at [737, 505] on span "[PERSON_NAME]" at bounding box center [746, 499] width 93 height 11
click at [841, 523] on div "**********" at bounding box center [845, 525] width 426 height 24
click at [879, 526] on div "**********" at bounding box center [845, 525] width 426 height 24
click at [1008, 554] on button "INTERNAL" at bounding box center [1022, 559] width 47 height 16
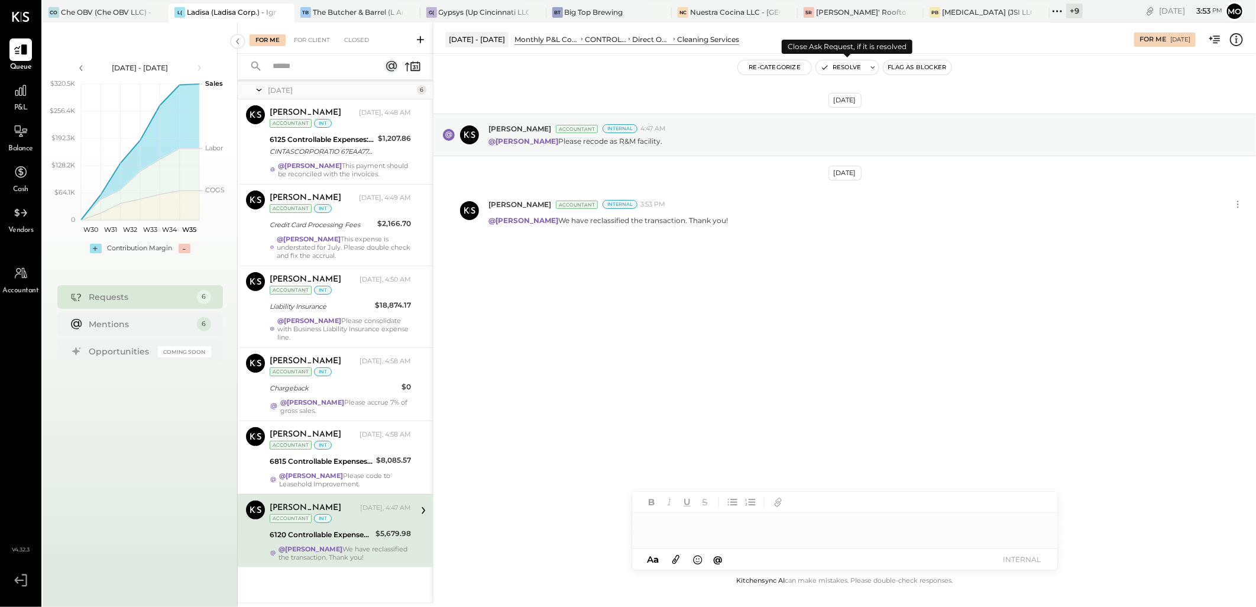
click at [836, 67] on button "Resolve" at bounding box center [841, 67] width 50 height 14
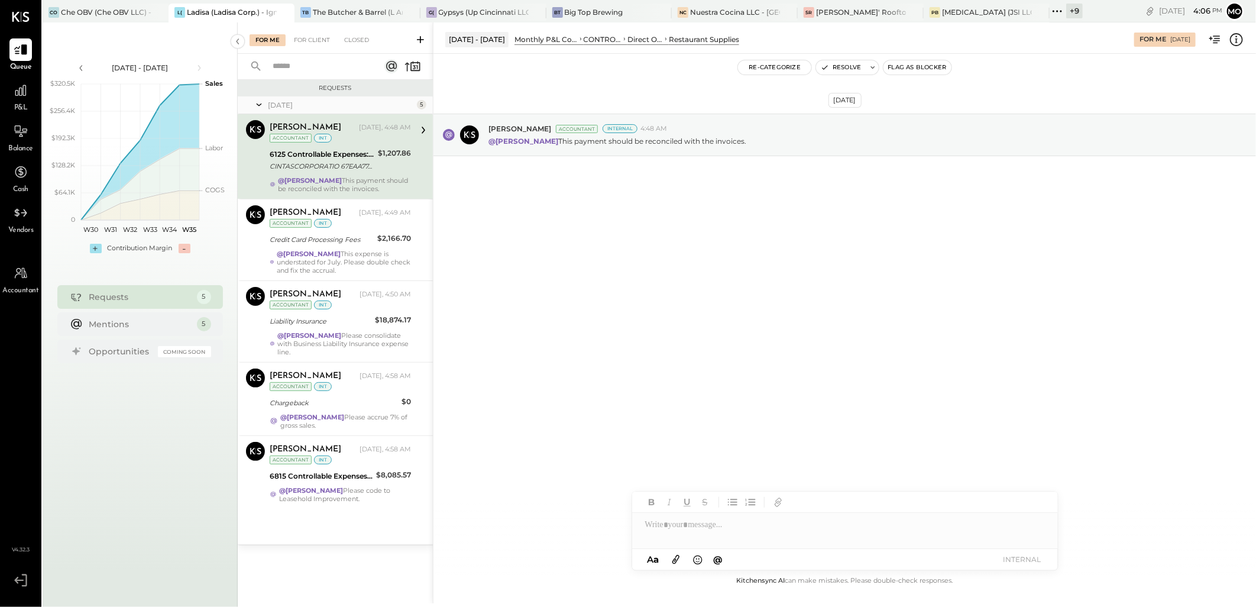
click at [684, 523] on div at bounding box center [845, 525] width 426 height 24
type input "****"
click at [719, 501] on span "[PERSON_NAME]" at bounding box center [746, 499] width 93 height 11
click at [1027, 565] on button "INTERNAL" at bounding box center [1022, 559] width 47 height 16
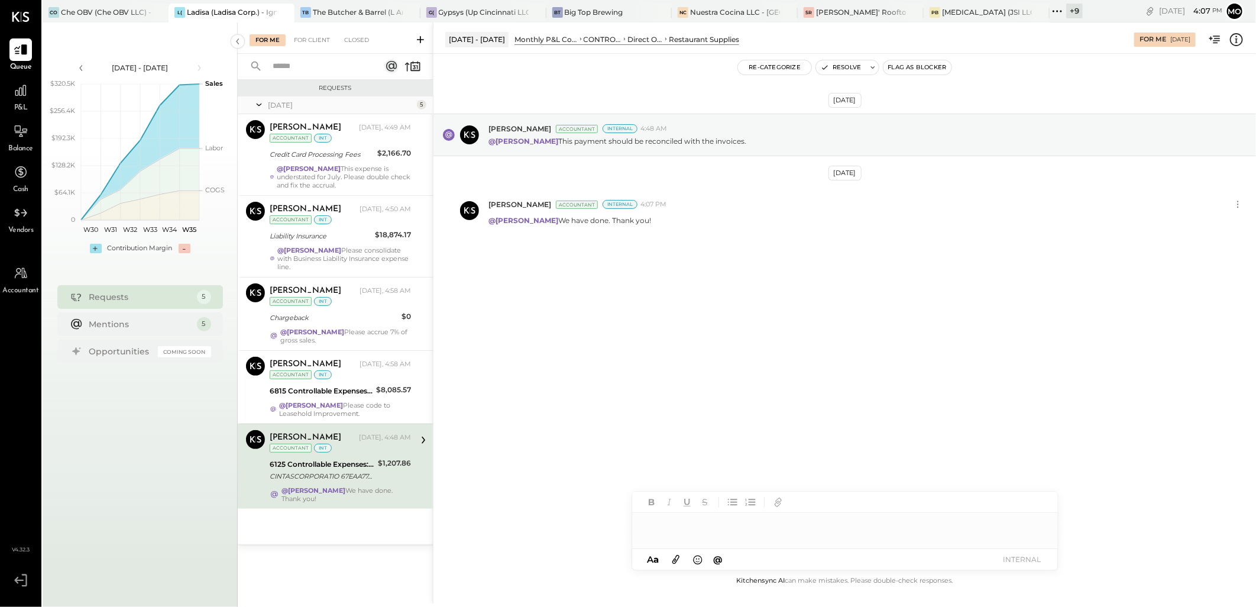
click at [835, 66] on button "Resolve" at bounding box center [841, 67] width 50 height 14
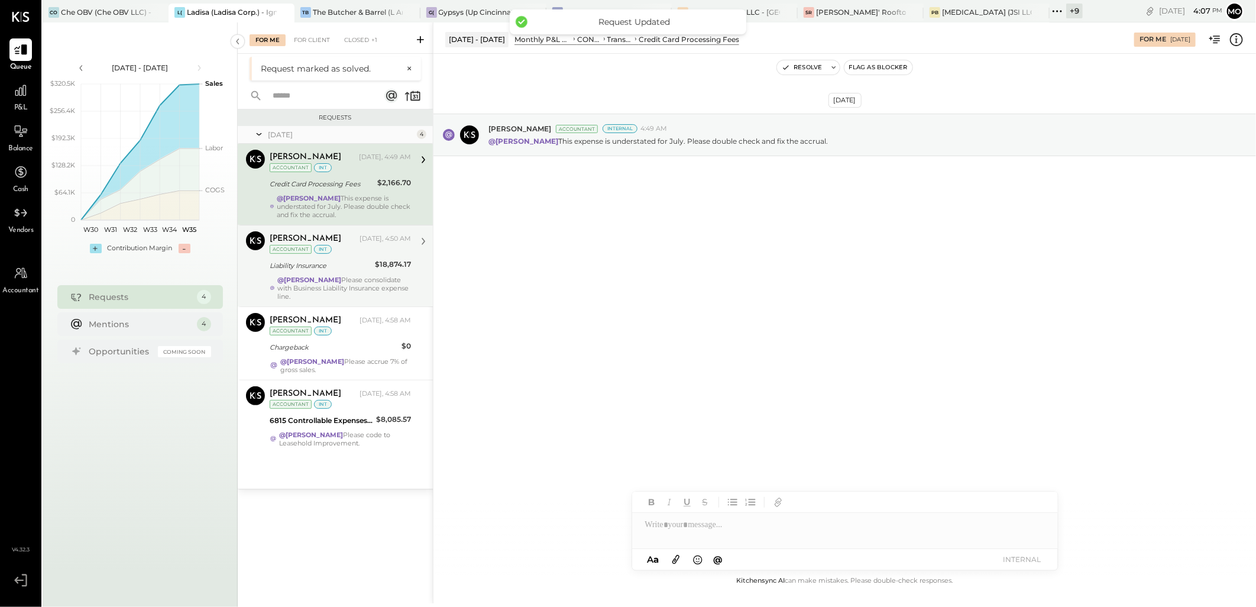
click at [381, 266] on div "$18,874.17" at bounding box center [393, 264] width 36 height 12
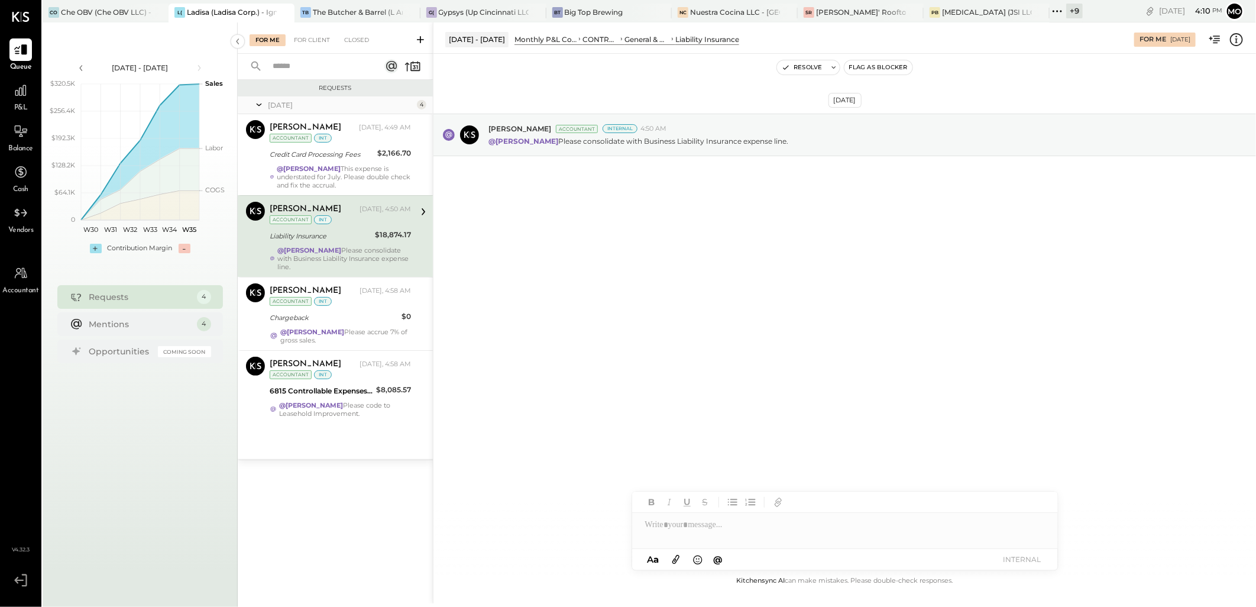
click at [693, 522] on div at bounding box center [845, 525] width 426 height 24
click at [692, 522] on div "**" at bounding box center [845, 525] width 426 height 24
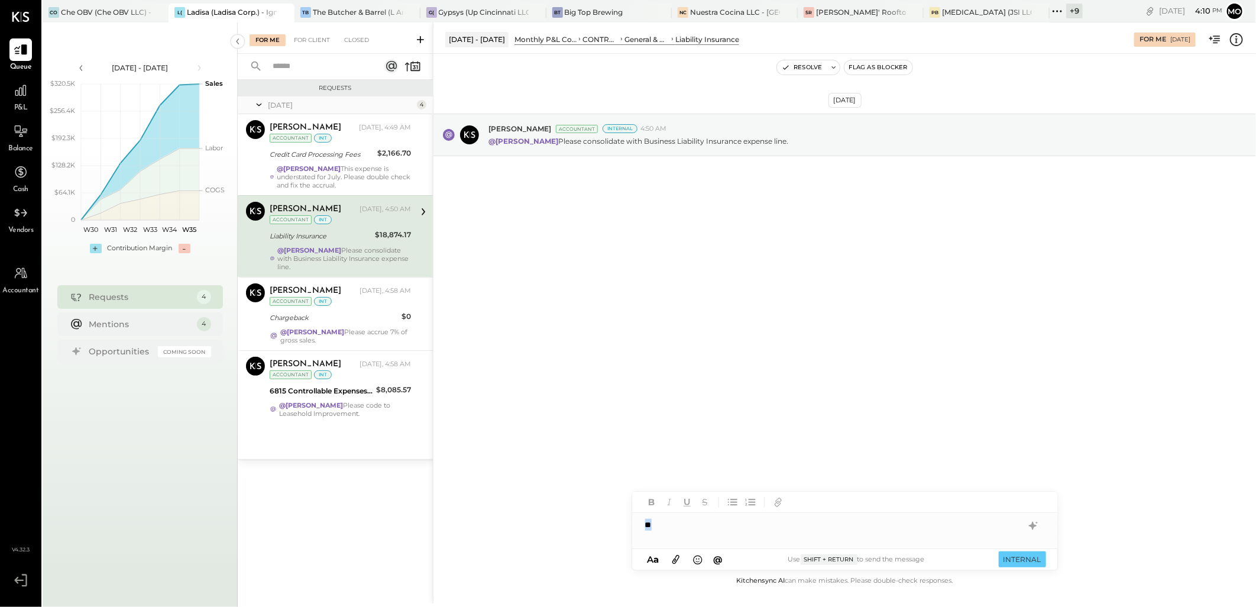
click at [692, 522] on div "**" at bounding box center [845, 525] width 426 height 24
drag, startPoint x: 712, startPoint y: 502, endPoint x: 725, endPoint y: 501, distance: 12.4
click at [713, 501] on span "[PERSON_NAME]" at bounding box center [746, 499] width 93 height 11
click at [841, 523] on div "**********" at bounding box center [845, 525] width 426 height 24
click at [872, 521] on div "**********" at bounding box center [845, 525] width 426 height 24
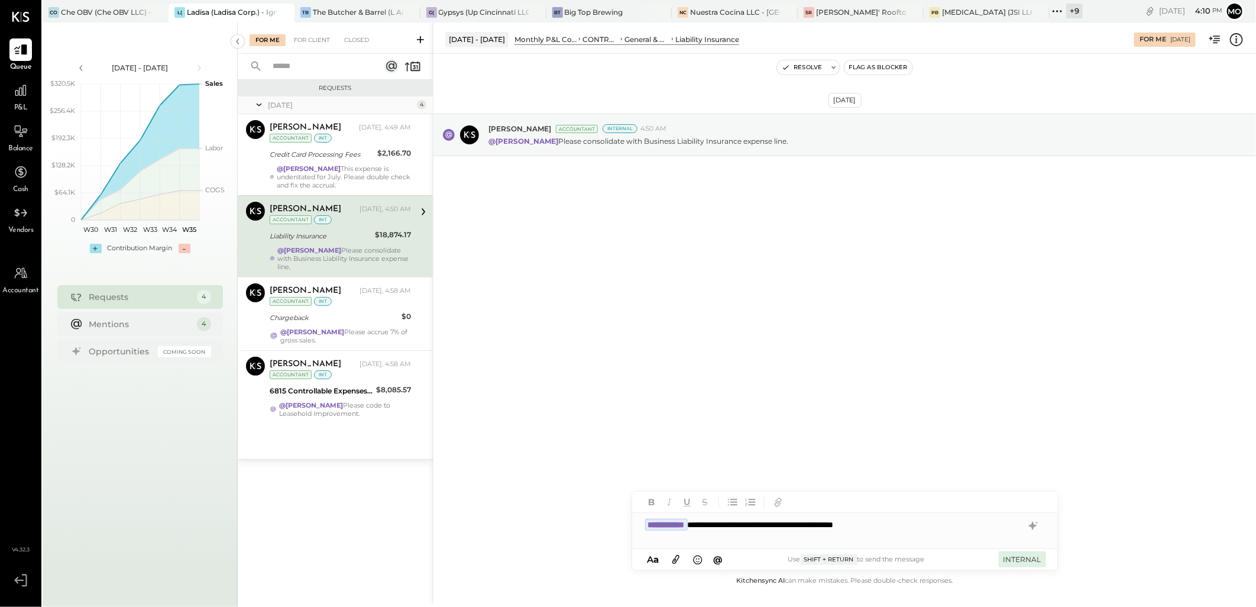
click at [1020, 561] on button "INTERNAL" at bounding box center [1022, 559] width 47 height 16
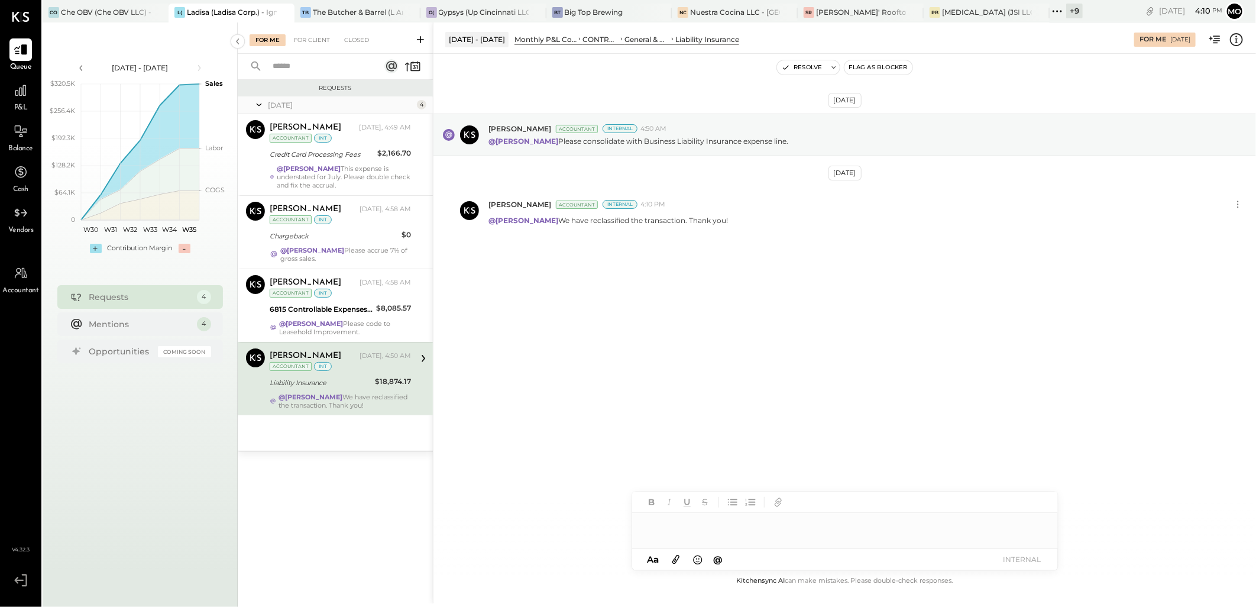
click at [795, 76] on div "Resolve Flag as Blocker" at bounding box center [845, 67] width 823 height 27
click at [796, 69] on button "Resolve" at bounding box center [802, 67] width 50 height 14
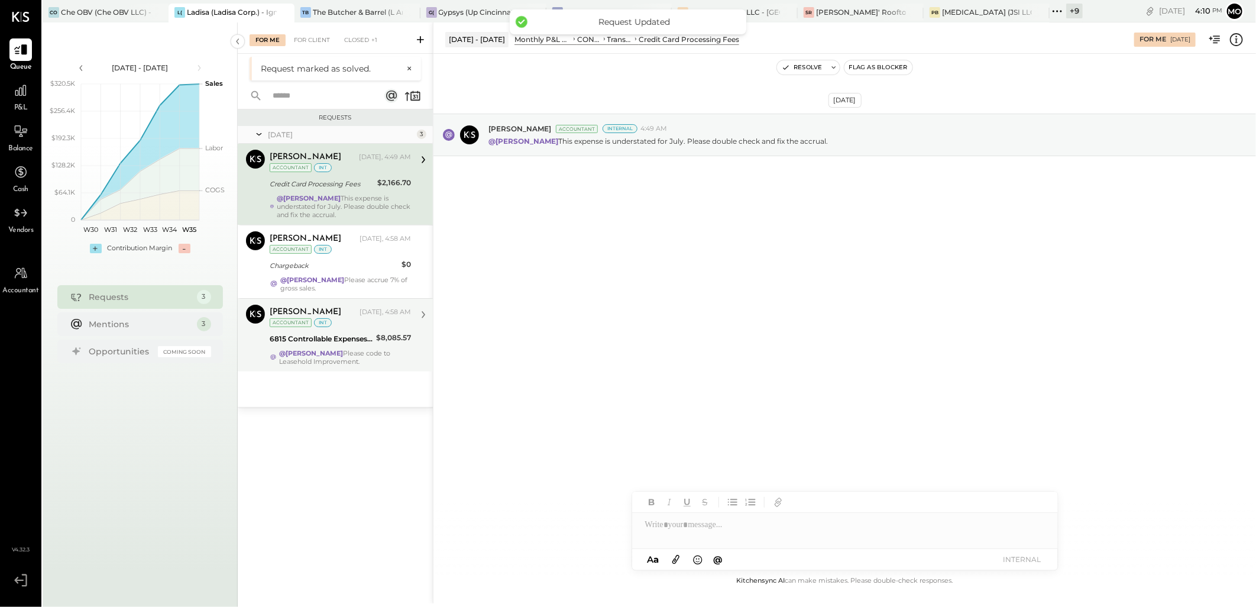
click at [347, 335] on div "6815 Controllable Expenses:Repairs & Maintenance:Repair & Maintenance, Facility" at bounding box center [321, 339] width 103 height 12
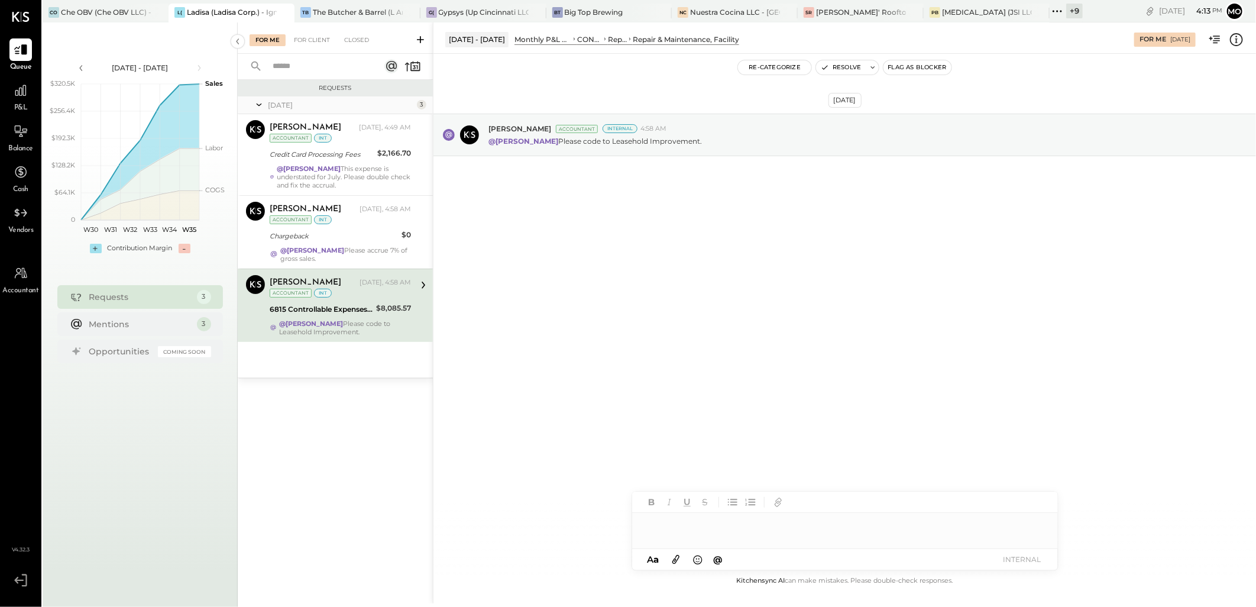
click at [690, 529] on div at bounding box center [845, 525] width 426 height 24
type input "****"
click at [746, 491] on div "JS [PERSON_NAME]" at bounding box center [729, 499] width 135 height 24
click at [1005, 560] on button "INTERNAL" at bounding box center [1022, 559] width 47 height 16
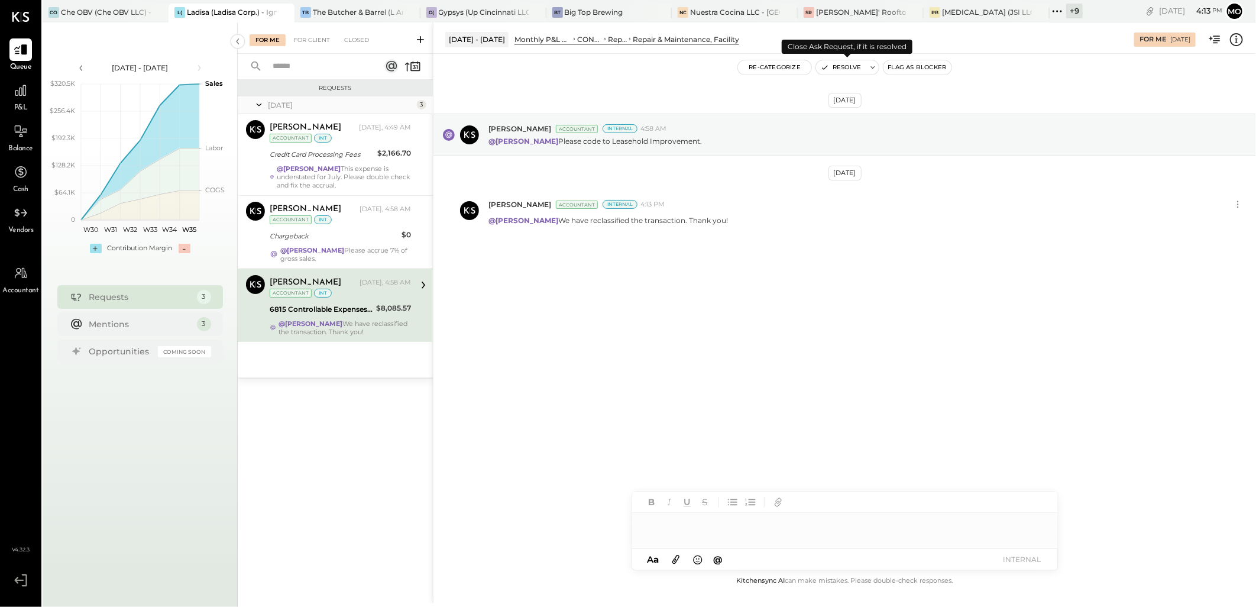
click at [837, 65] on button "Resolve" at bounding box center [841, 67] width 50 height 14
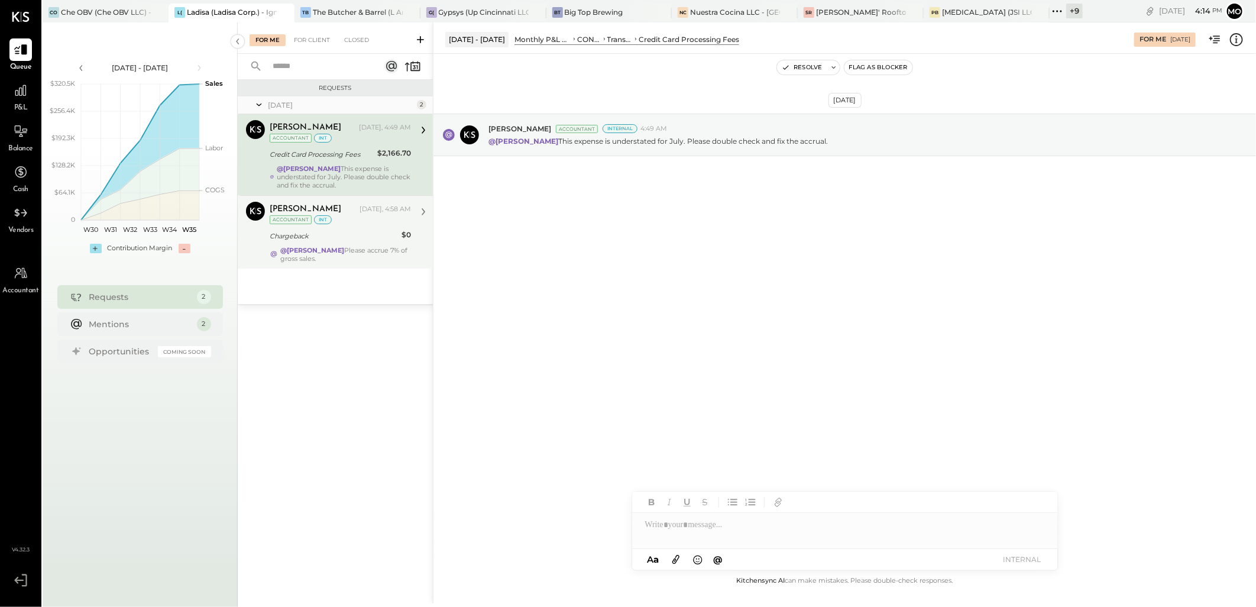
click at [383, 234] on div "Chargeback" at bounding box center [334, 236] width 128 height 12
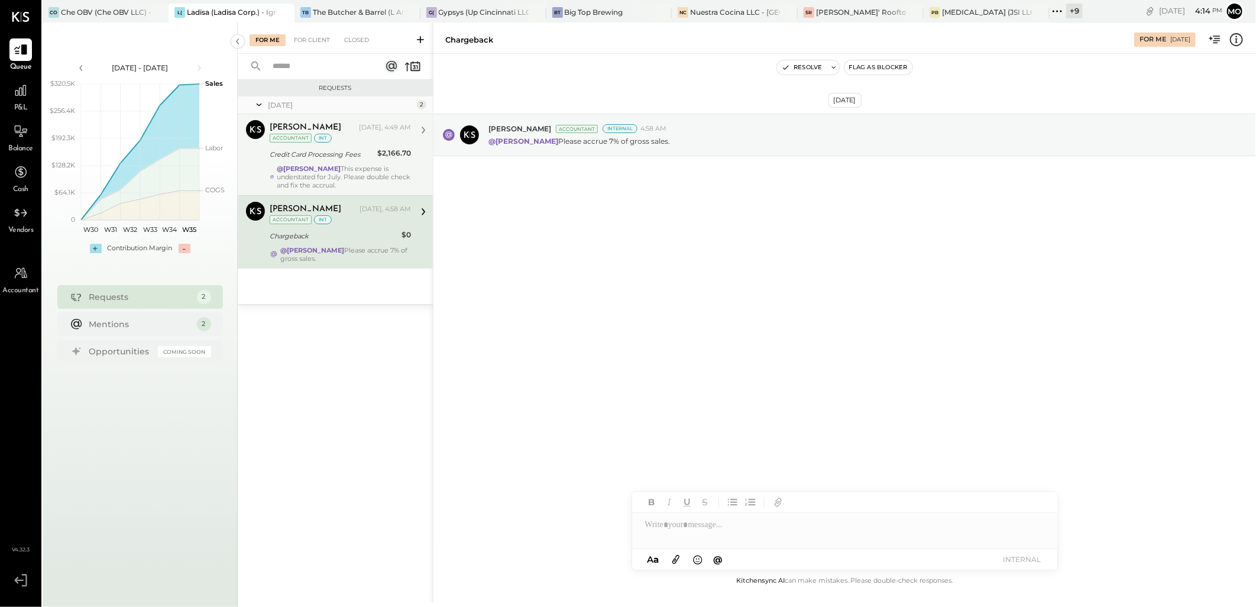
click at [347, 175] on div "@[PERSON_NAME] This expense is understated for July. Please double check and fi…" at bounding box center [344, 176] width 134 height 25
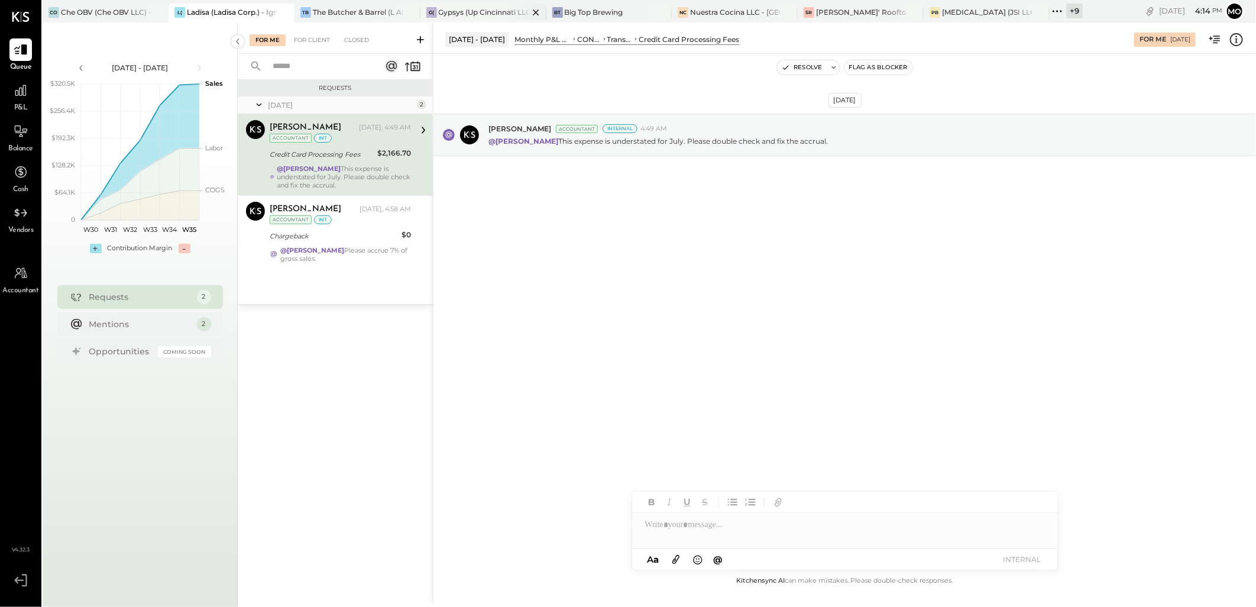
click at [489, 8] on div "Gypsys (Up Cincinnati LLC) - Ignite" at bounding box center [484, 12] width 90 height 10
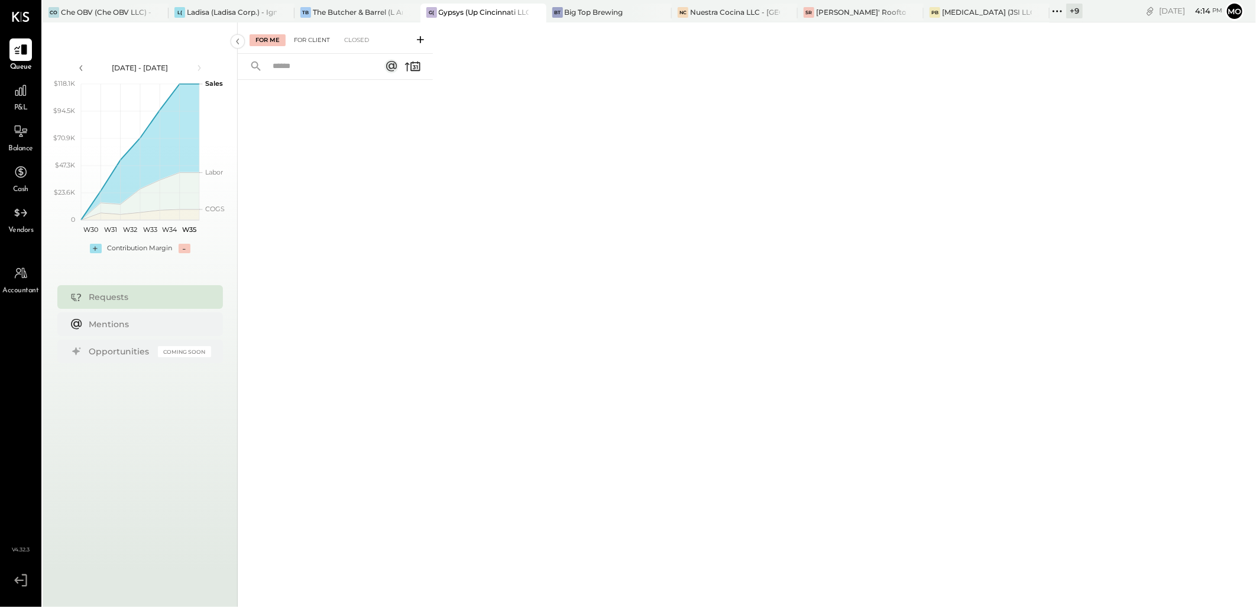
click at [315, 41] on div "For Client" at bounding box center [312, 40] width 48 height 12
click at [361, 40] on div "Closed" at bounding box center [356, 40] width 37 height 12
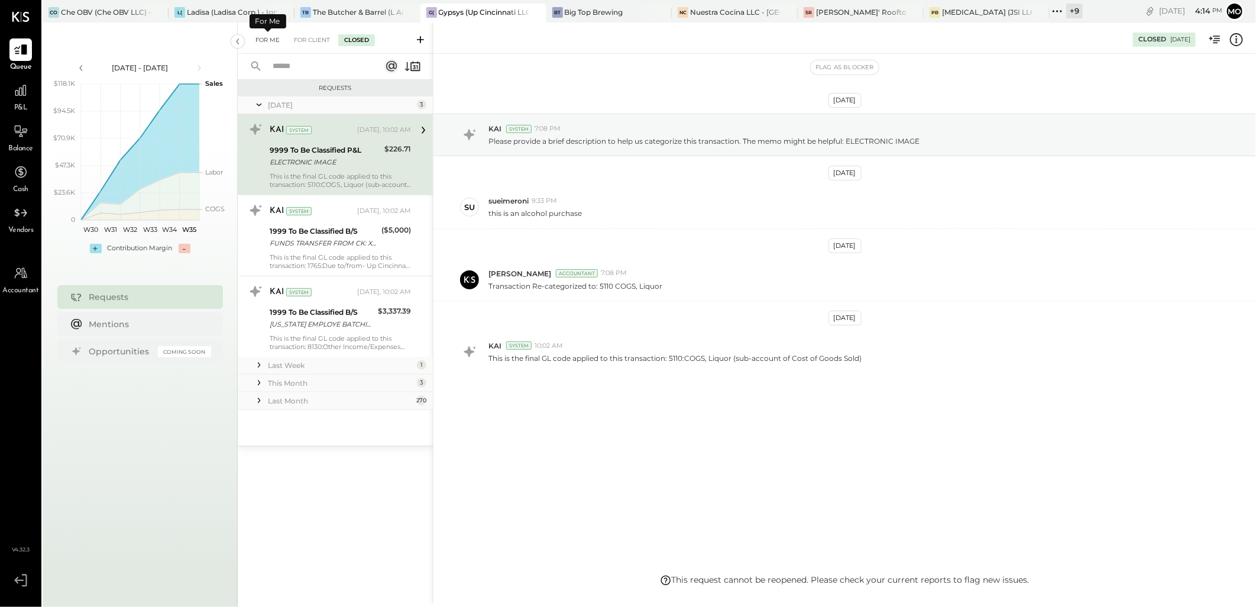
click at [262, 40] on div "For Me" at bounding box center [268, 40] width 36 height 12
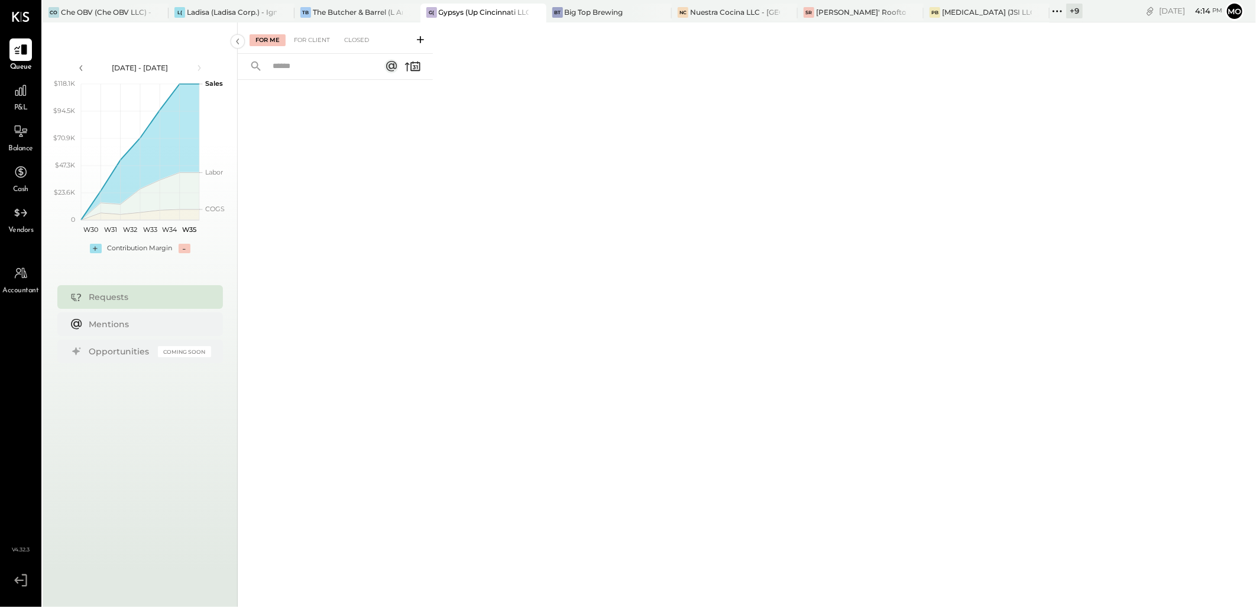
click at [1056, 6] on icon at bounding box center [1057, 11] width 15 height 15
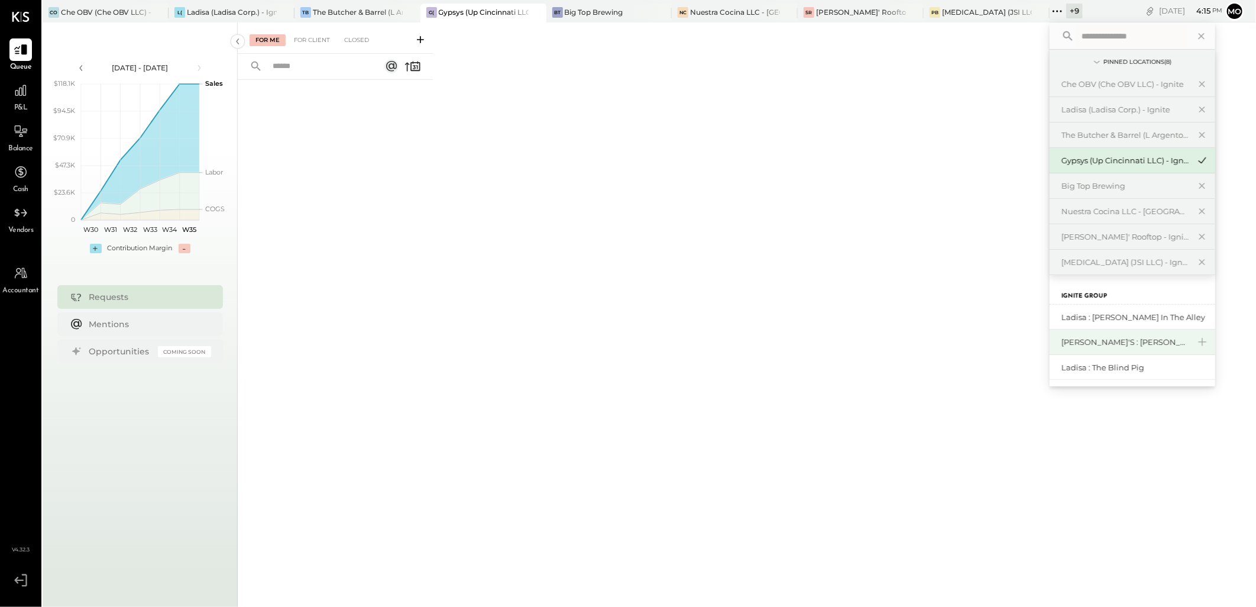
click at [1134, 344] on div "[PERSON_NAME]'s : [PERSON_NAME]'s" at bounding box center [1126, 342] width 128 height 11
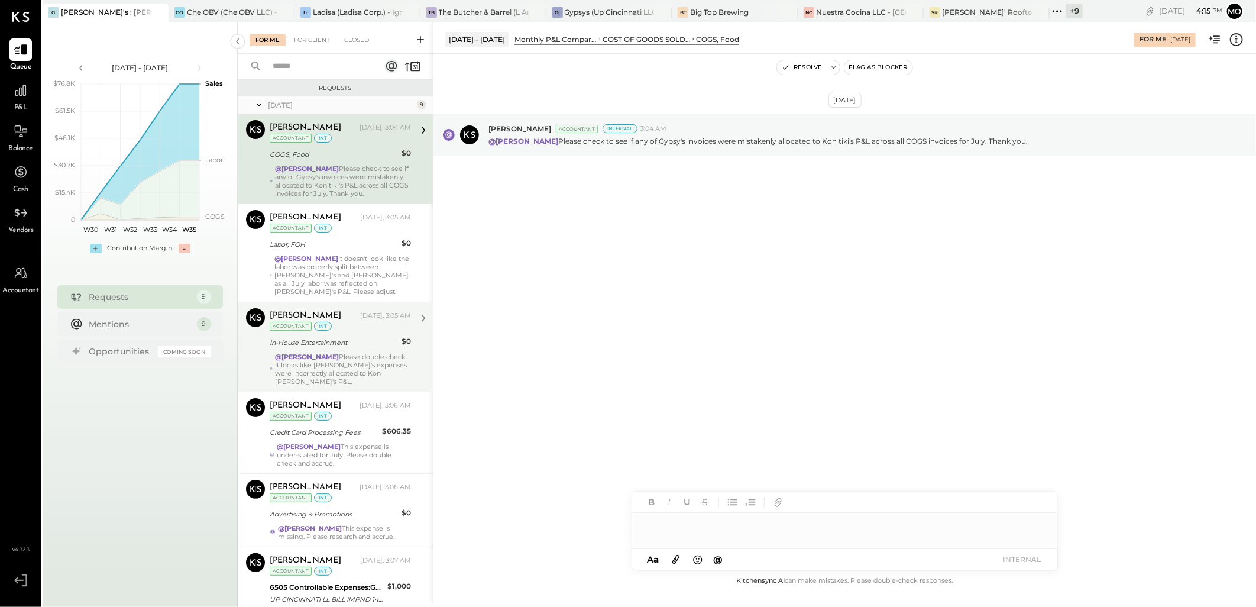
click at [355, 370] on div "@[PERSON_NAME] Please double check. It looks like [PERSON_NAME]'s expenses were…" at bounding box center [343, 368] width 136 height 33
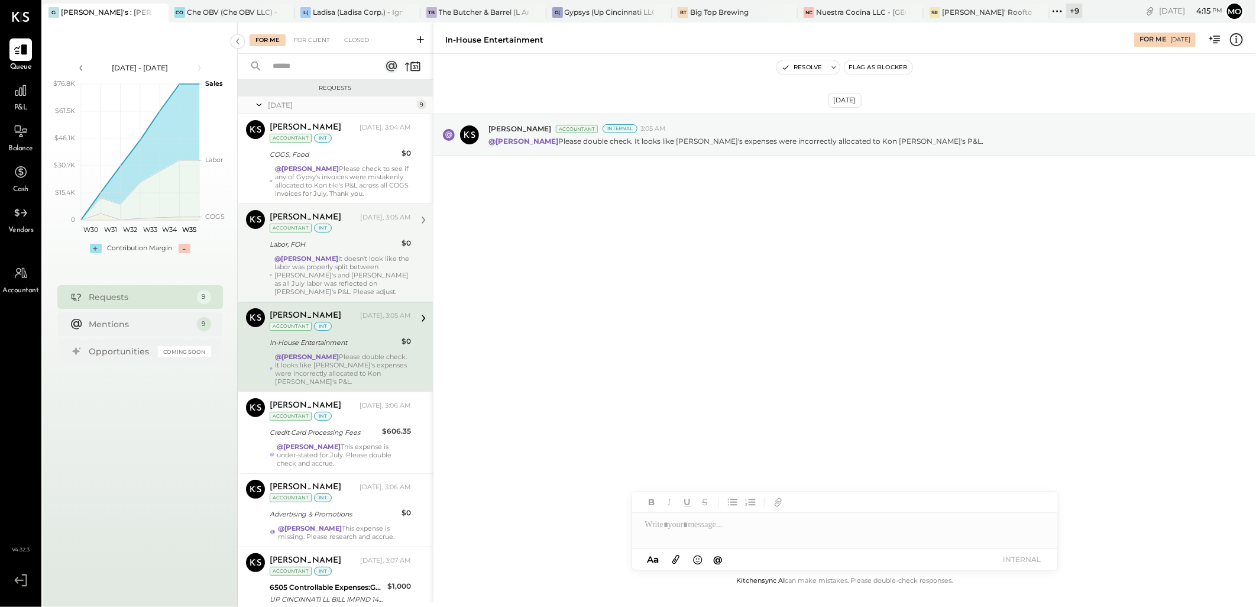
click at [381, 280] on div "@Mohammadsalkin Ansari It doesn't look like the labor was properly split betwee…" at bounding box center [342, 274] width 137 height 41
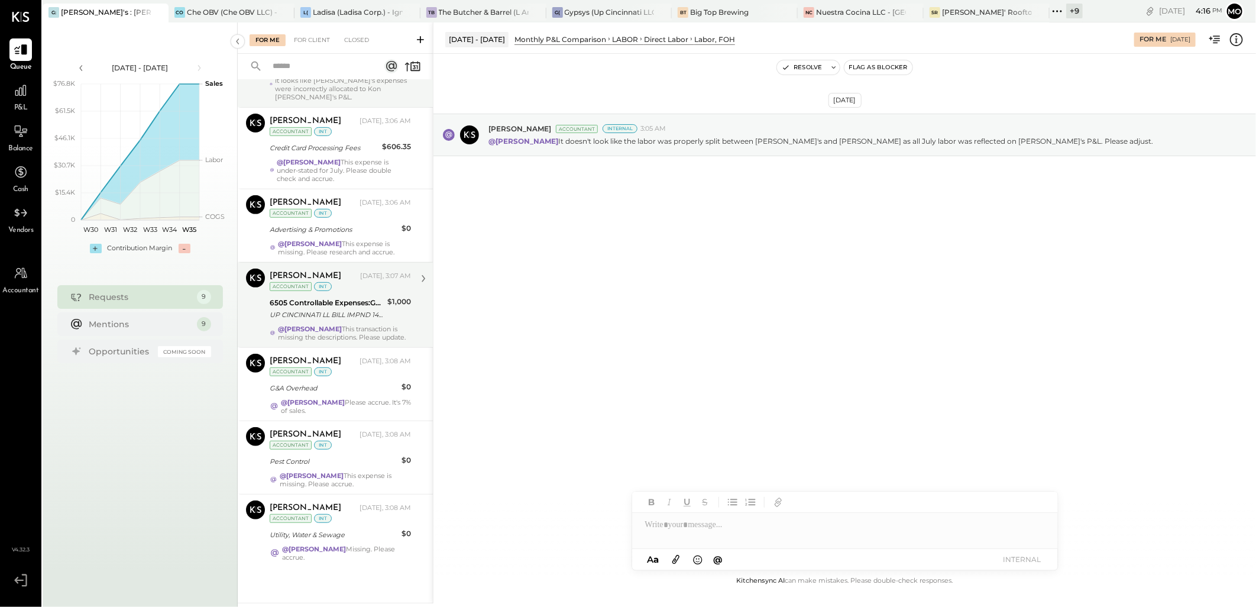
scroll to position [310, 0]
click at [331, 335] on div "@[PERSON_NAME] This transaction is missing the descriptions. Please update." at bounding box center [344, 333] width 133 height 17
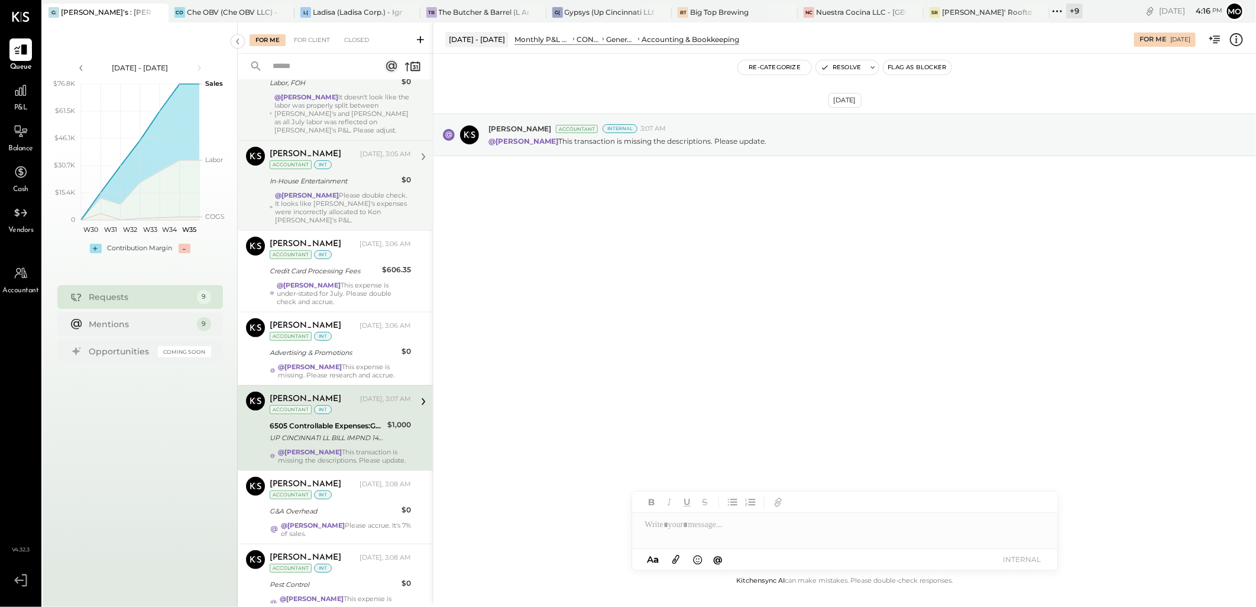
scroll to position [310, 0]
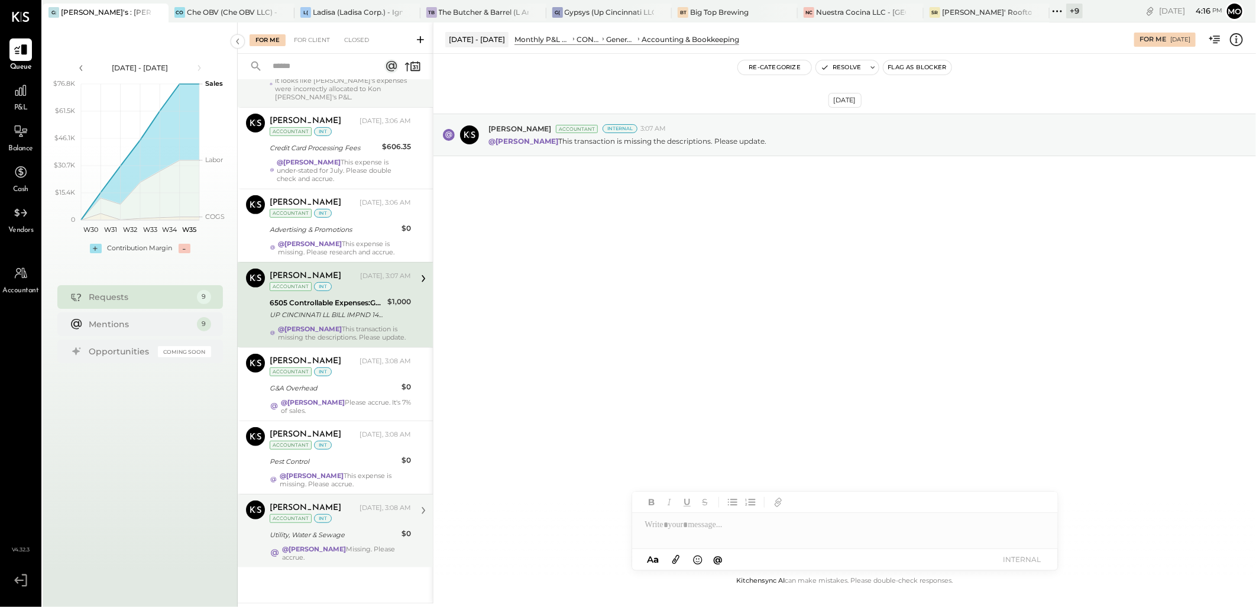
click at [353, 543] on div "[PERSON_NAME] [DATE], 3:08 AM Accountant int Utility, Water & Sewage $0 @[PERSO…" at bounding box center [340, 530] width 141 height 61
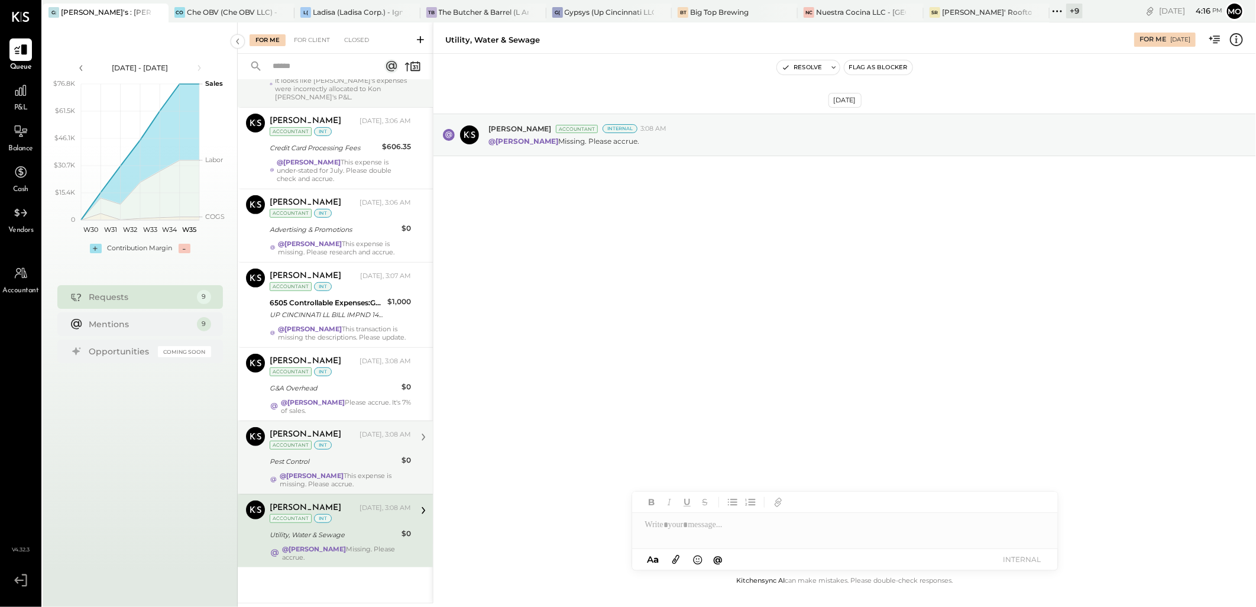
click at [290, 471] on strong "@[PERSON_NAME]" at bounding box center [312, 475] width 64 height 8
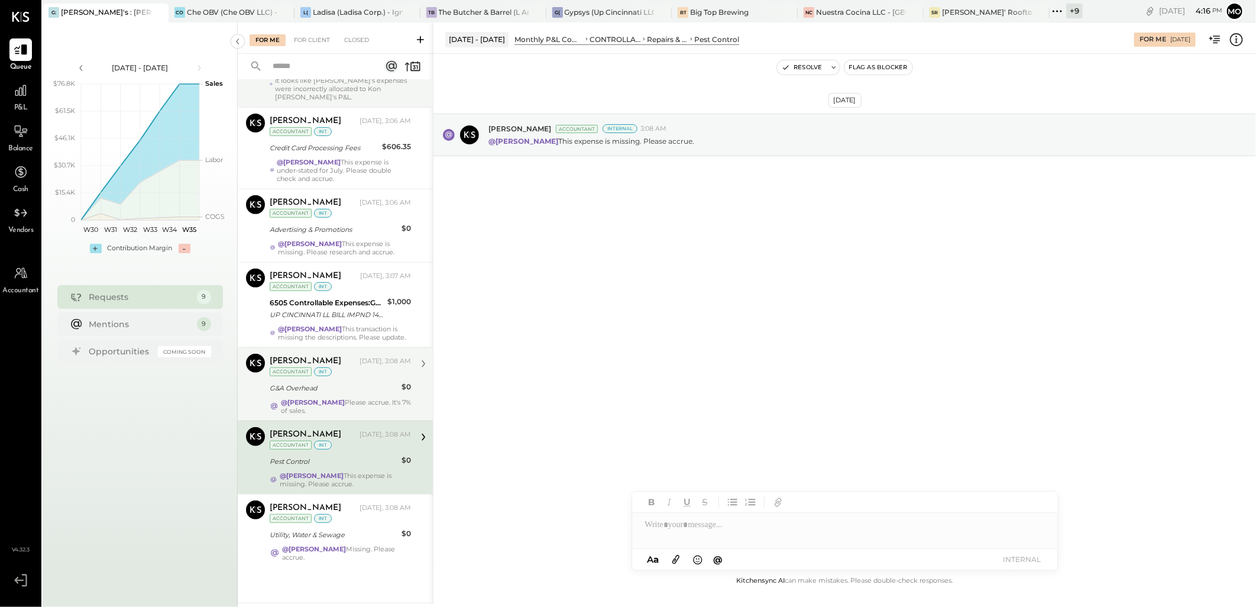
click at [345, 403] on strong "@[PERSON_NAME]" at bounding box center [313, 402] width 64 height 8
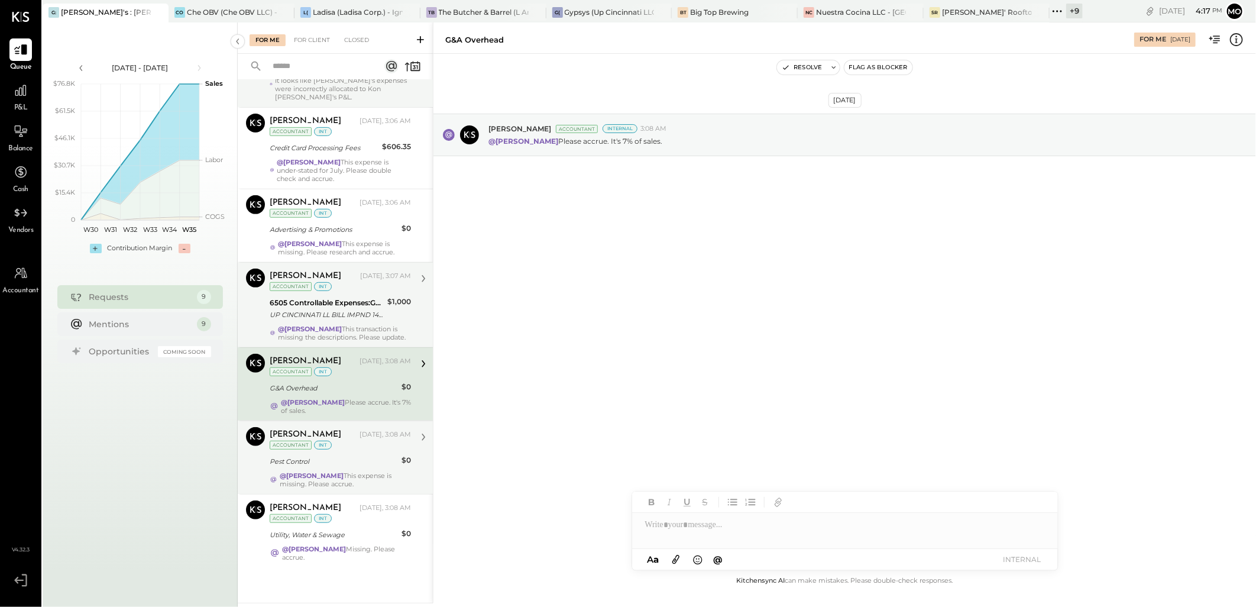
click at [356, 334] on div "@[PERSON_NAME] This transaction is missing the descriptions. Please update." at bounding box center [344, 333] width 133 height 17
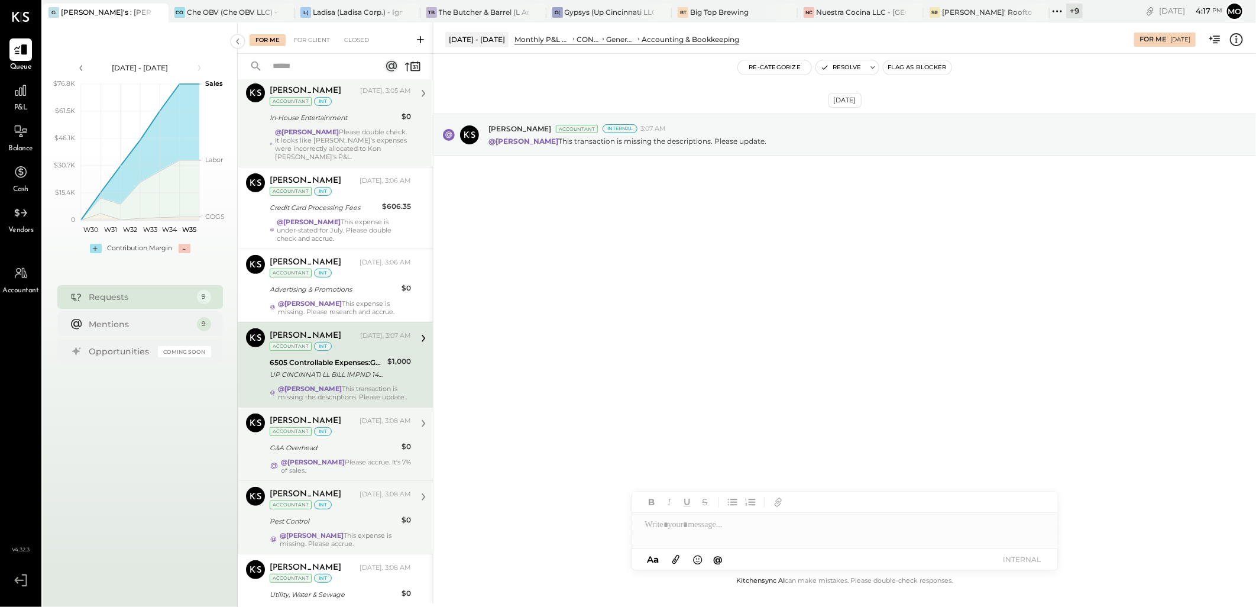
scroll to position [113, 0]
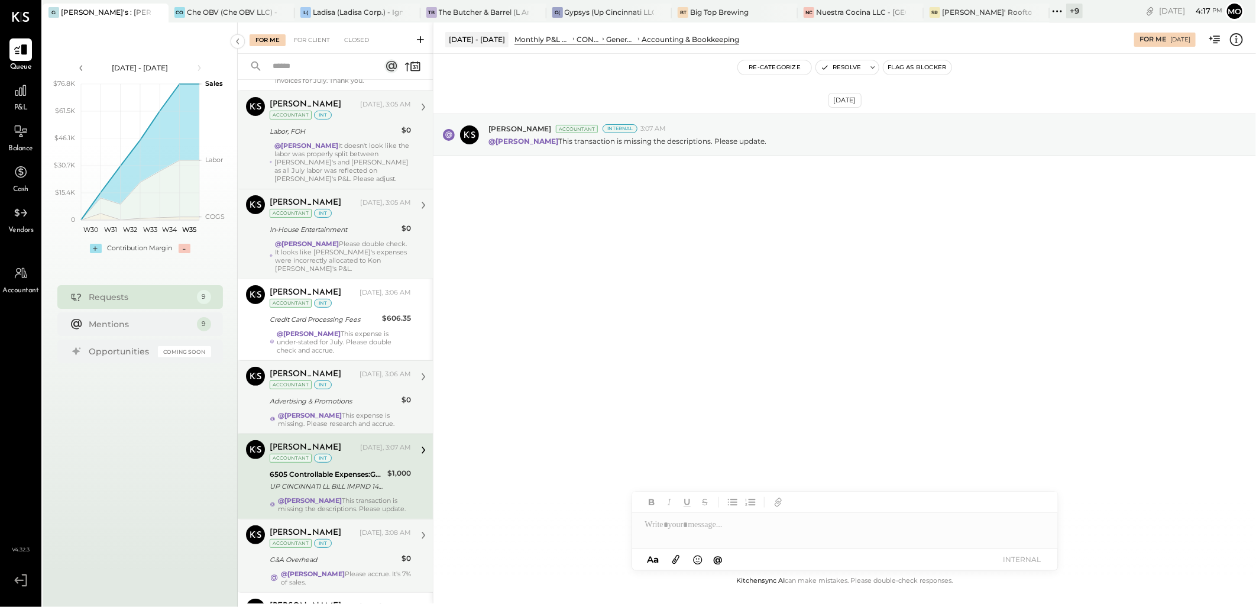
click at [332, 419] on strong "@[PERSON_NAME]" at bounding box center [310, 415] width 64 height 8
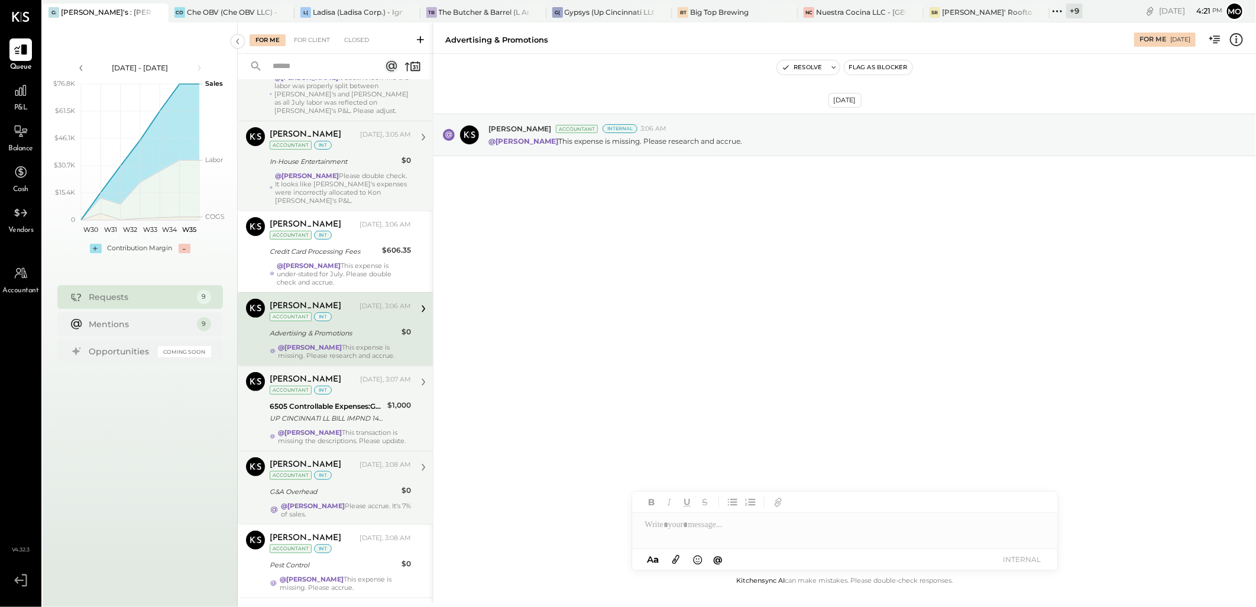
scroll to position [310, 0]
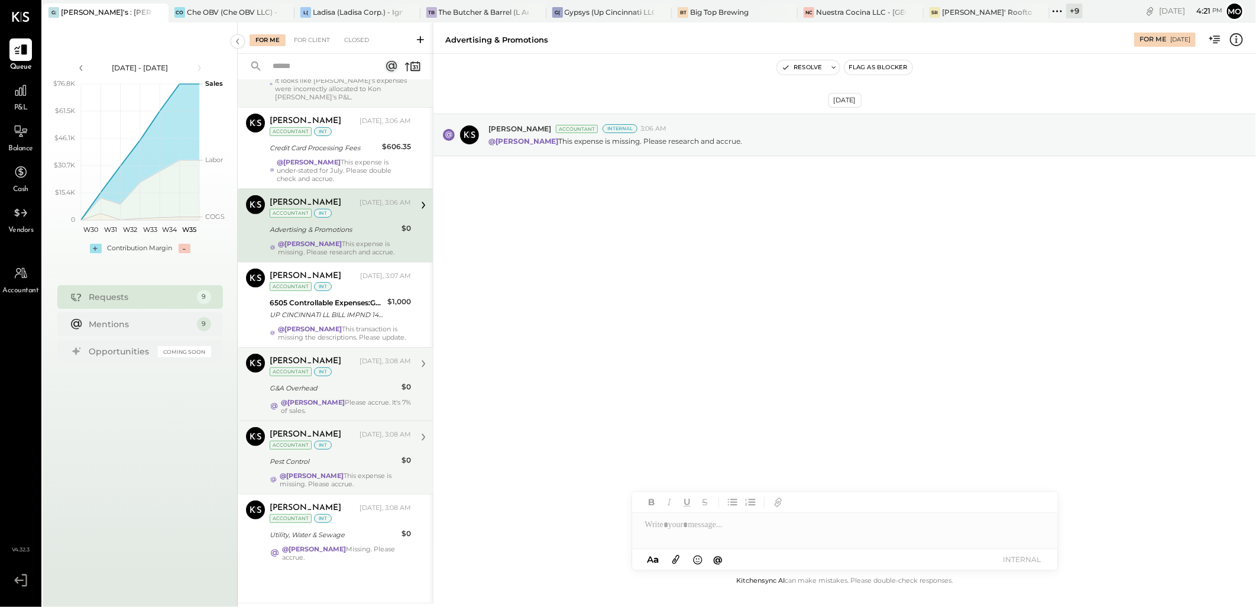
click at [383, 468] on div "Pest Control" at bounding box center [334, 461] width 128 height 14
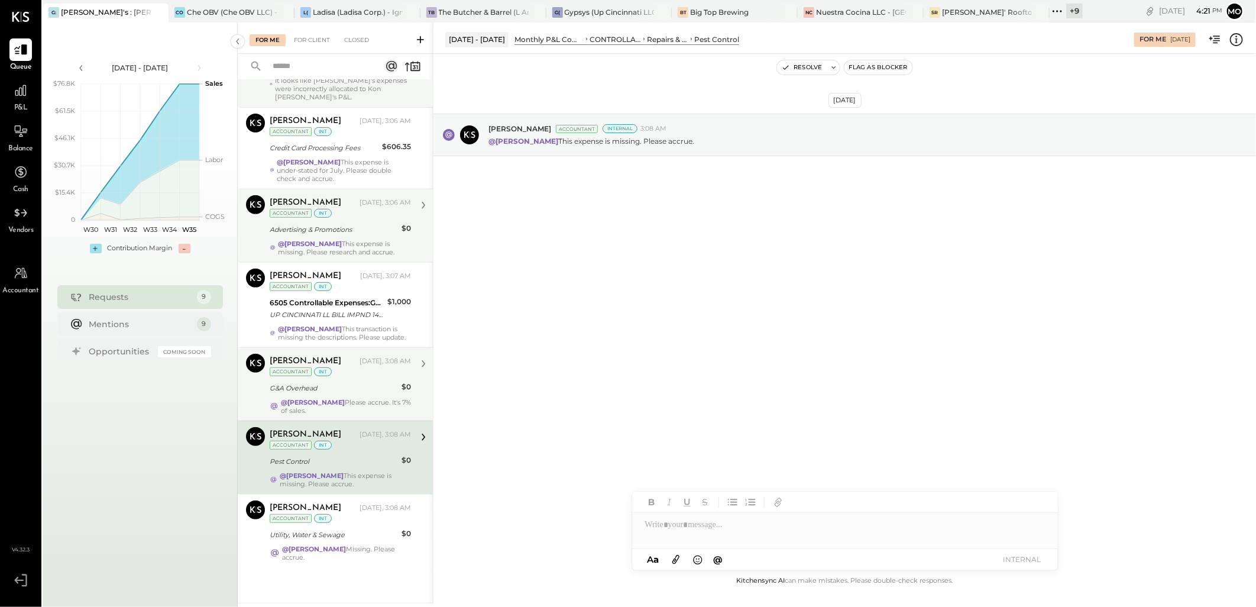
click at [713, 525] on div at bounding box center [845, 525] width 426 height 24
click at [719, 502] on span "[PERSON_NAME]" at bounding box center [746, 499] width 93 height 11
click at [1007, 560] on button "INTERNAL" at bounding box center [1022, 559] width 47 height 16
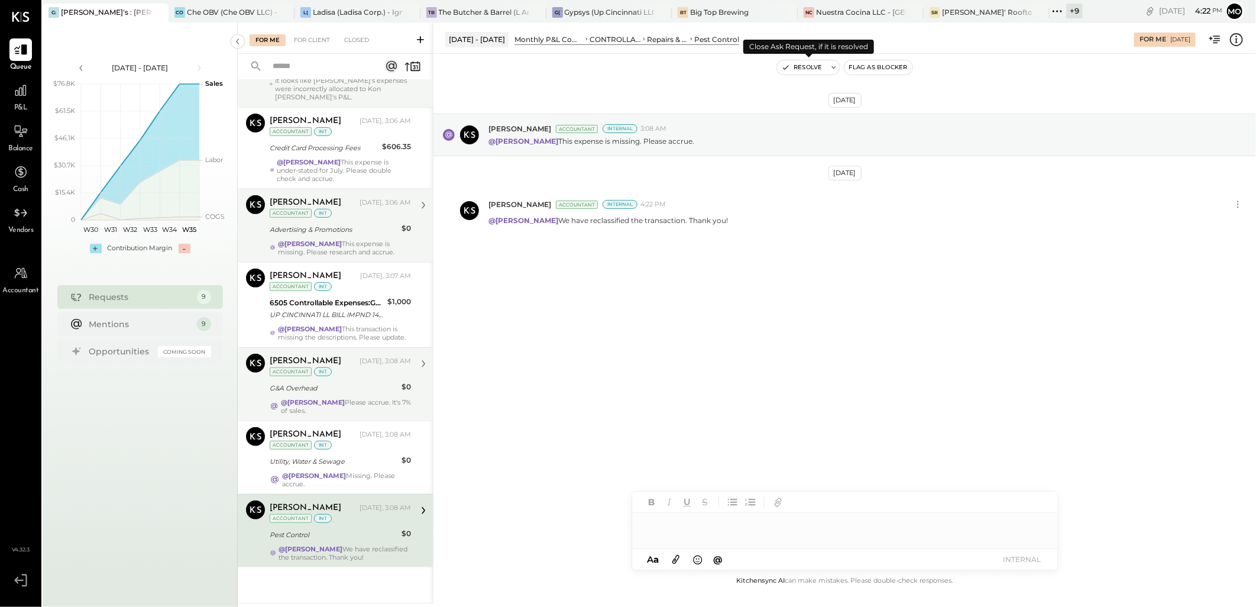
click at [791, 70] on button "Resolve" at bounding box center [802, 67] width 50 height 14
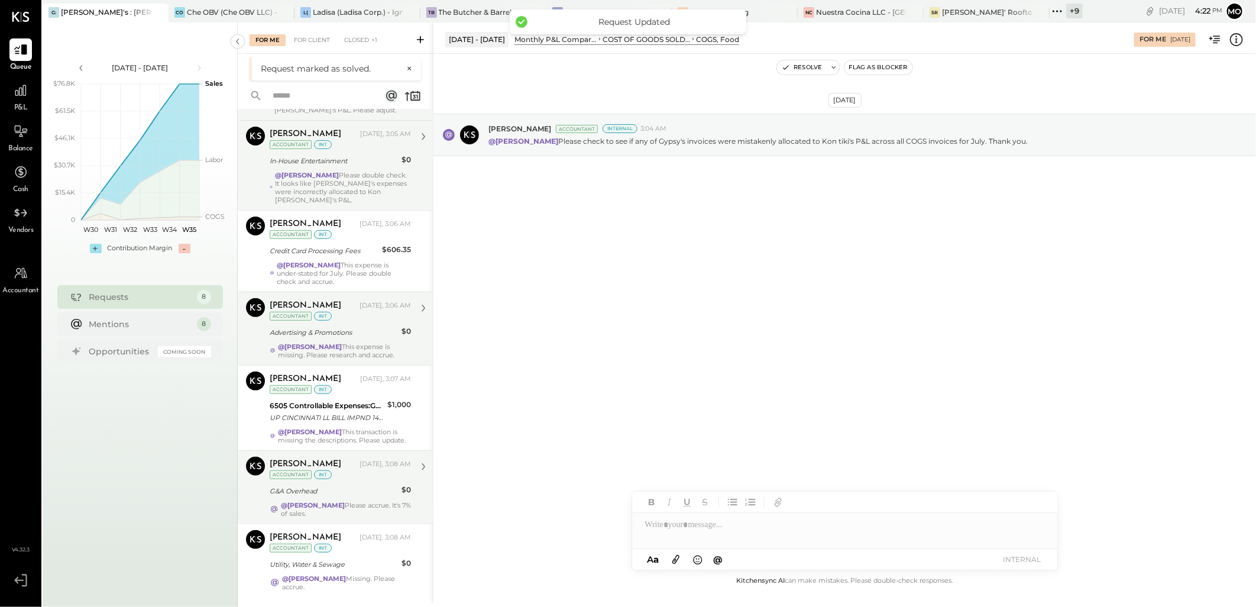
scroll to position [237, 0]
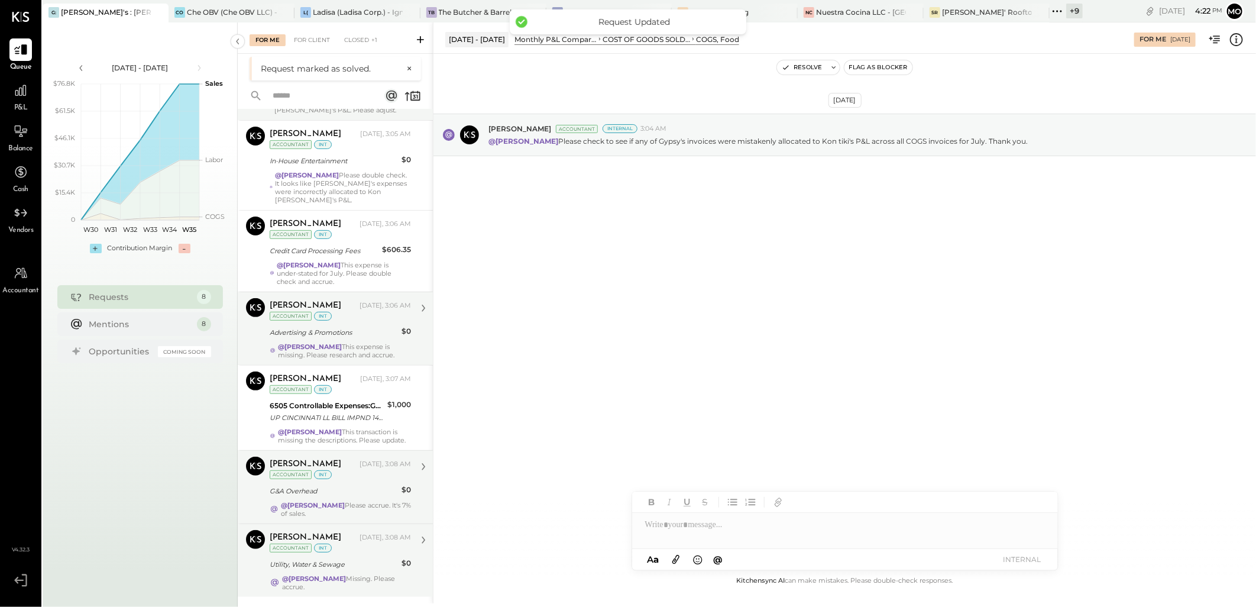
click at [371, 544] on div "[PERSON_NAME] [DATE], 3:08 AM Accountant int" at bounding box center [340, 542] width 141 height 24
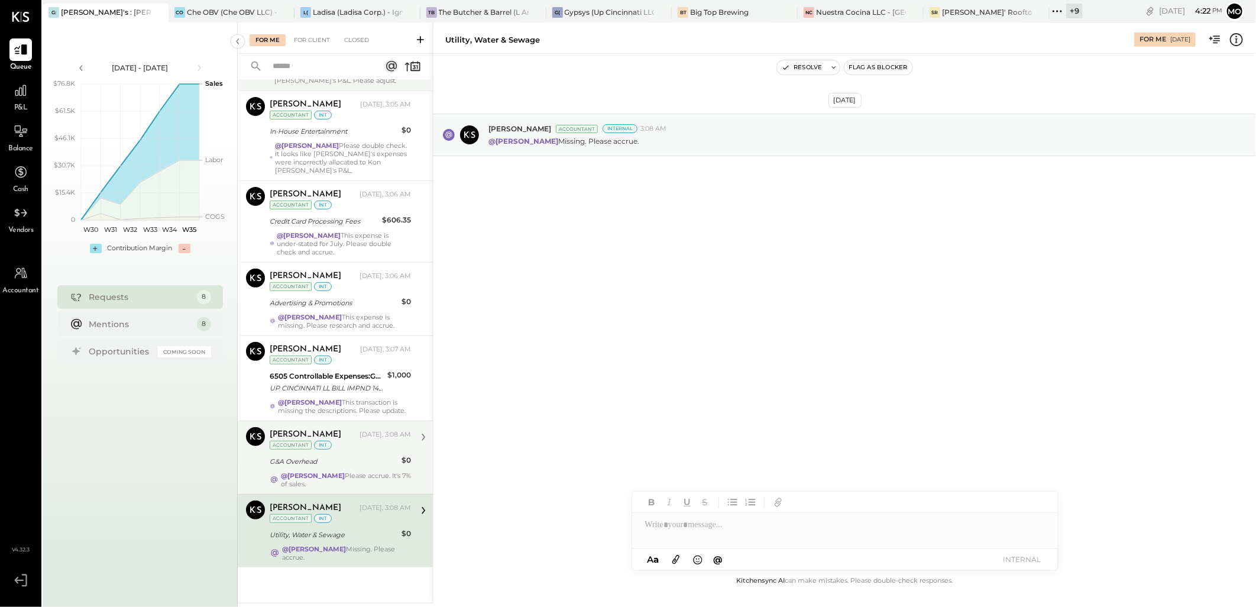
drag, startPoint x: 355, startPoint y: 297, endPoint x: 638, endPoint y: 325, distance: 283.5
click at [342, 313] on strong "@[PERSON_NAME]" at bounding box center [310, 317] width 64 height 8
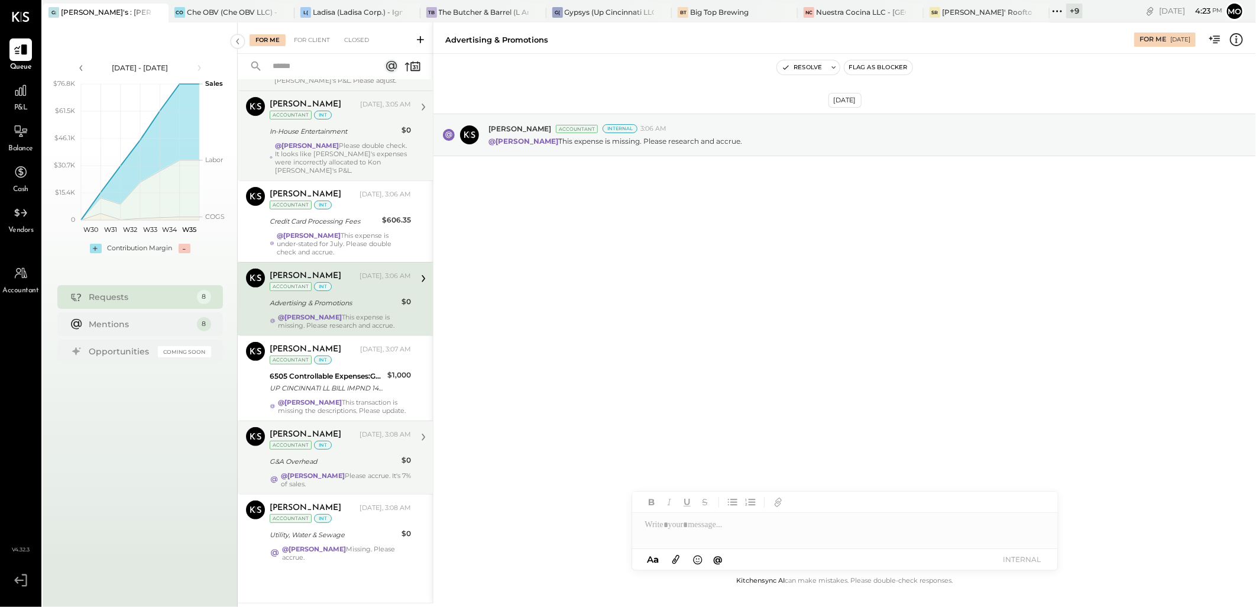
click at [355, 145] on div "@[PERSON_NAME] Please double check. It looks like [PERSON_NAME]'s expenses were…" at bounding box center [343, 157] width 136 height 33
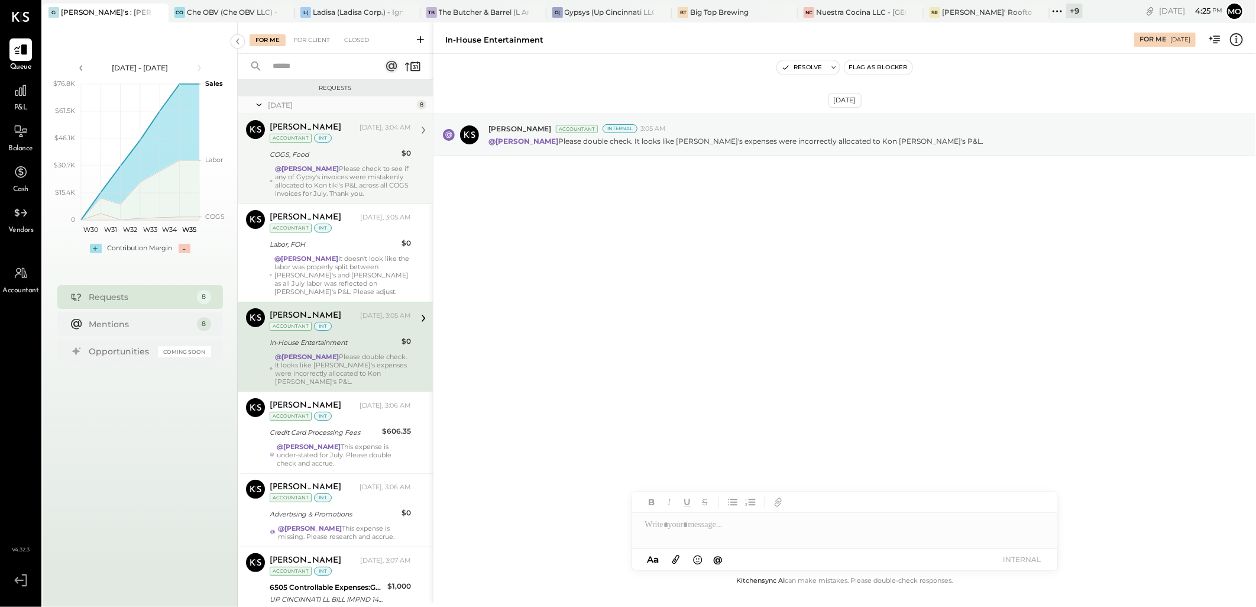
click at [361, 176] on div "@Mohammadsalkin Ansari Please check to see if any of Gypsy's invoices were mist…" at bounding box center [343, 180] width 136 height 33
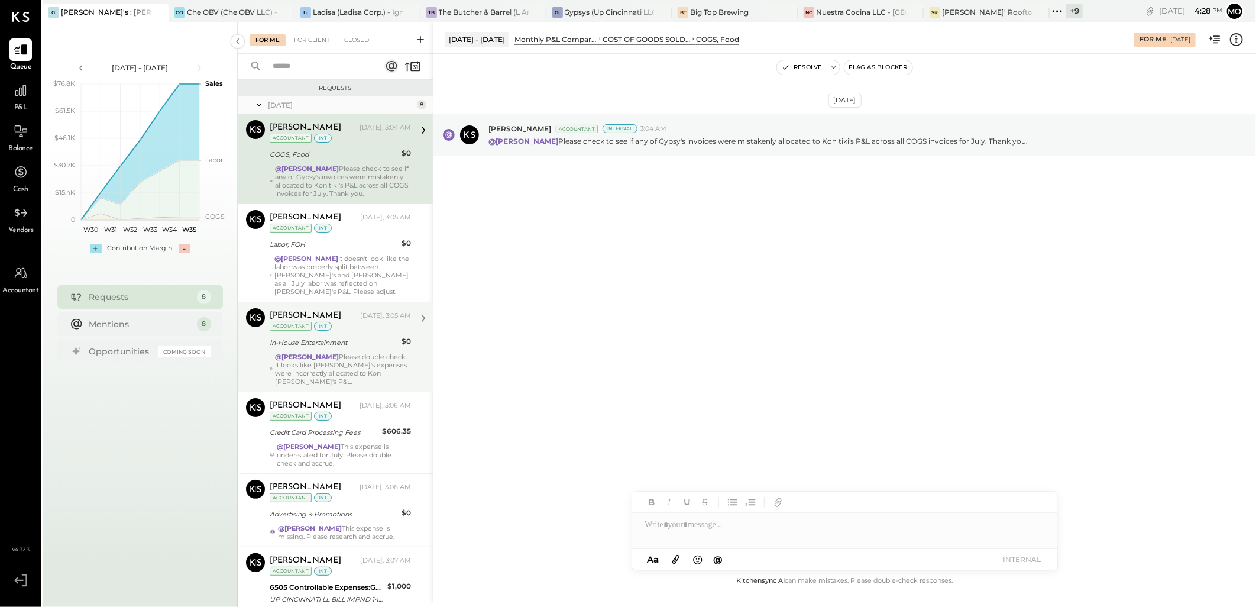
click at [368, 348] on div "In-House Entertainment" at bounding box center [334, 343] width 128 height 12
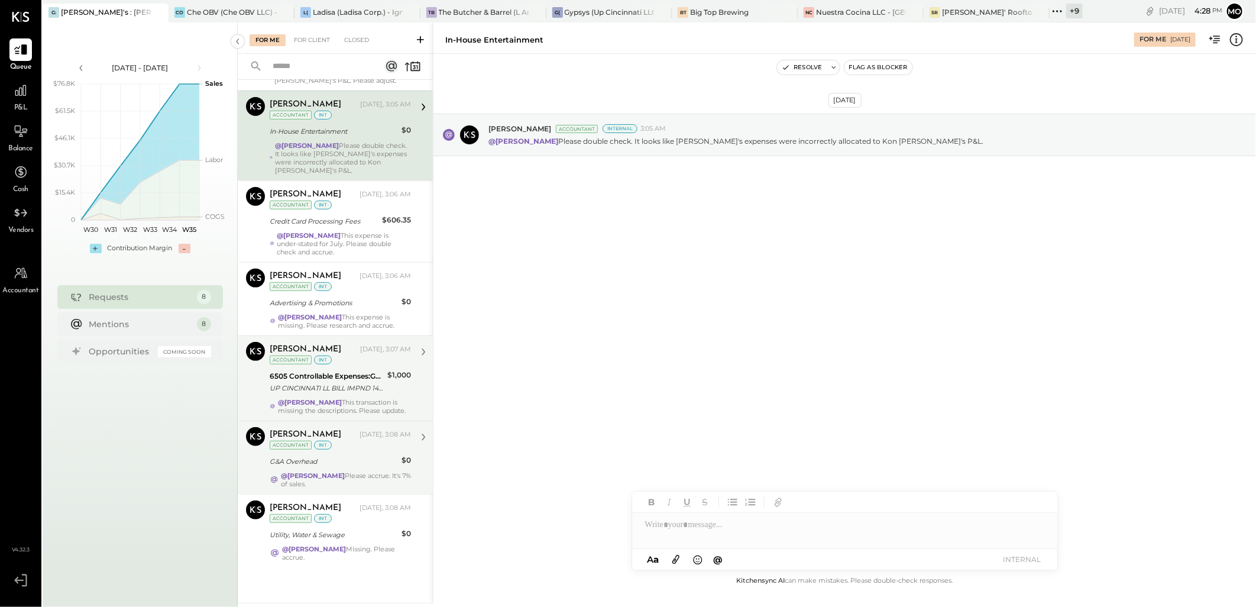
scroll to position [237, 0]
click at [374, 399] on div "@[PERSON_NAME] This transaction is missing the descriptions. Please update." at bounding box center [344, 406] width 133 height 17
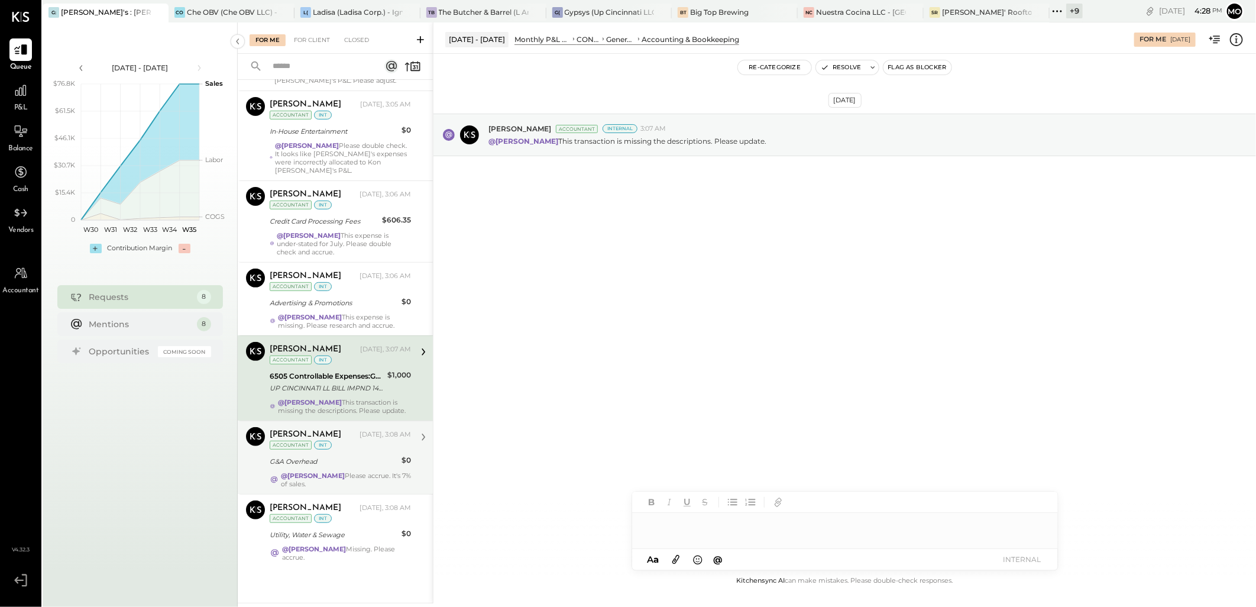
click at [664, 532] on div at bounding box center [845, 525] width 426 height 24
drag, startPoint x: 707, startPoint y: 499, endPoint x: 714, endPoint y: 507, distance: 11.4
click at [709, 502] on span "[PERSON_NAME]" at bounding box center [746, 499] width 93 height 11
click at [1033, 559] on button "INTERNAL" at bounding box center [1022, 559] width 47 height 16
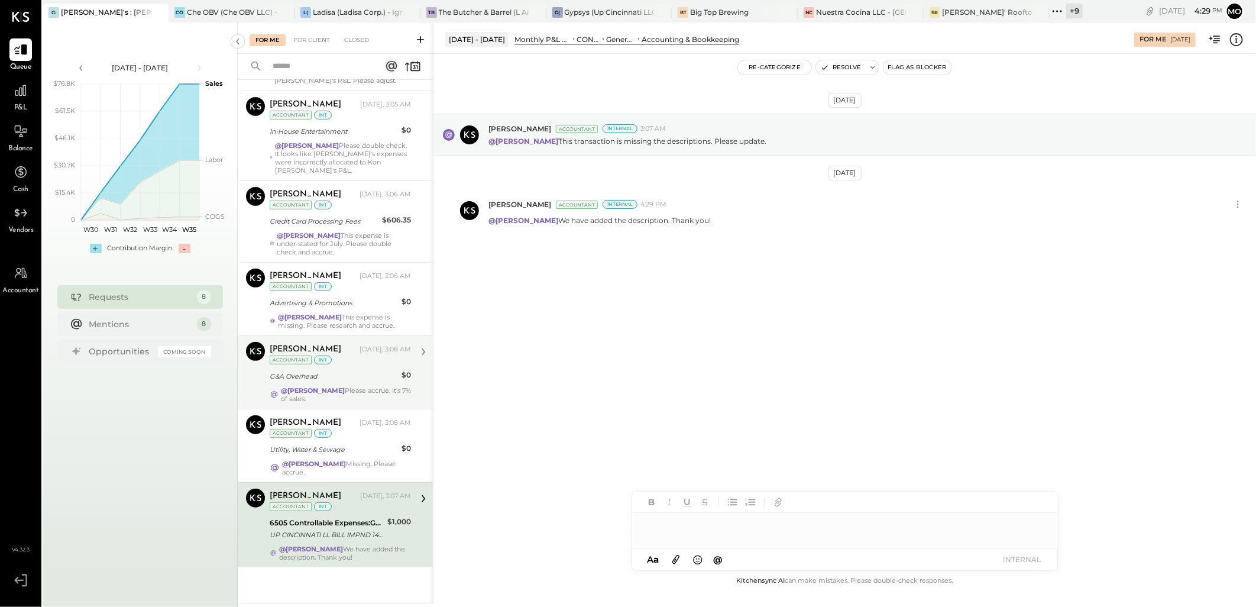
scroll to position [228, 0]
click at [841, 66] on button "Resolve" at bounding box center [841, 67] width 50 height 14
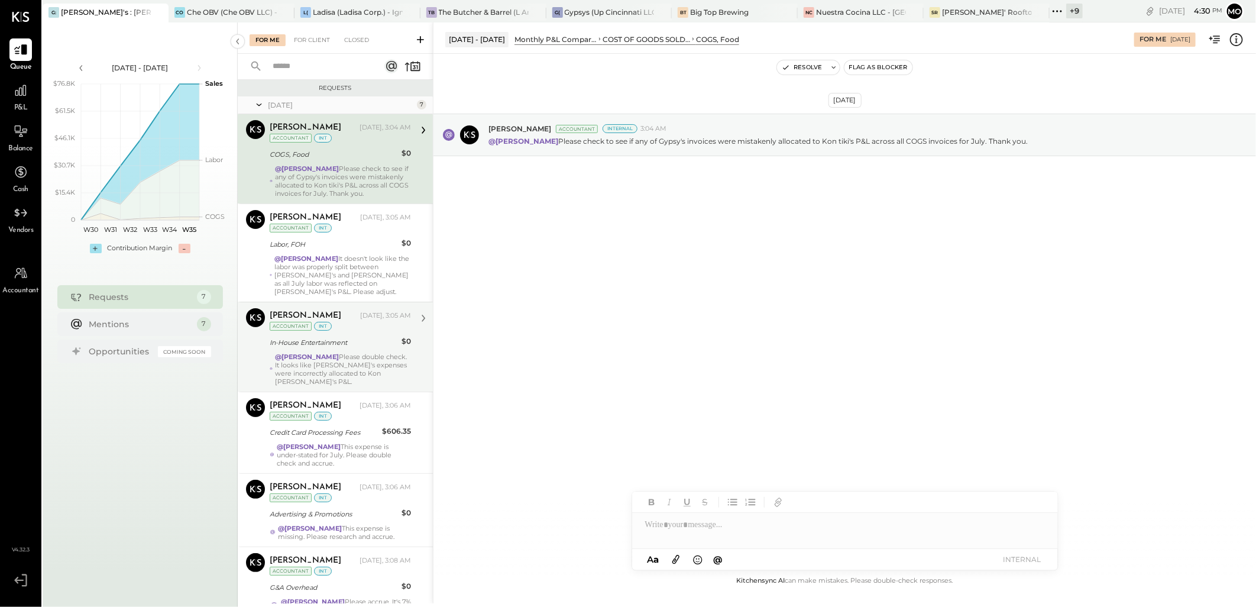
drag, startPoint x: 371, startPoint y: 359, endPoint x: 380, endPoint y: 359, distance: 8.9
click at [371, 359] on div "[PERSON_NAME] [DATE], 3:05 AM Accountant int In-House Entertainment $0 @[PERSON…" at bounding box center [340, 346] width 141 height 77
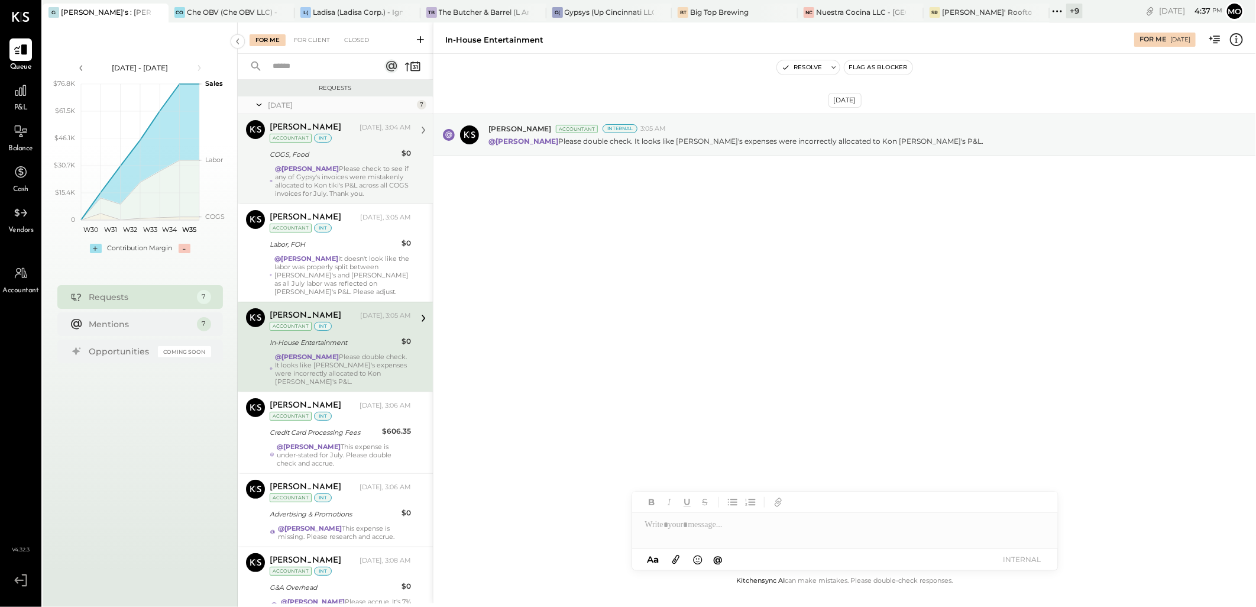
click at [362, 276] on div "@Mohammadsalkin Ansari It doesn't look like the labor was properly split betwee…" at bounding box center [342, 274] width 137 height 41
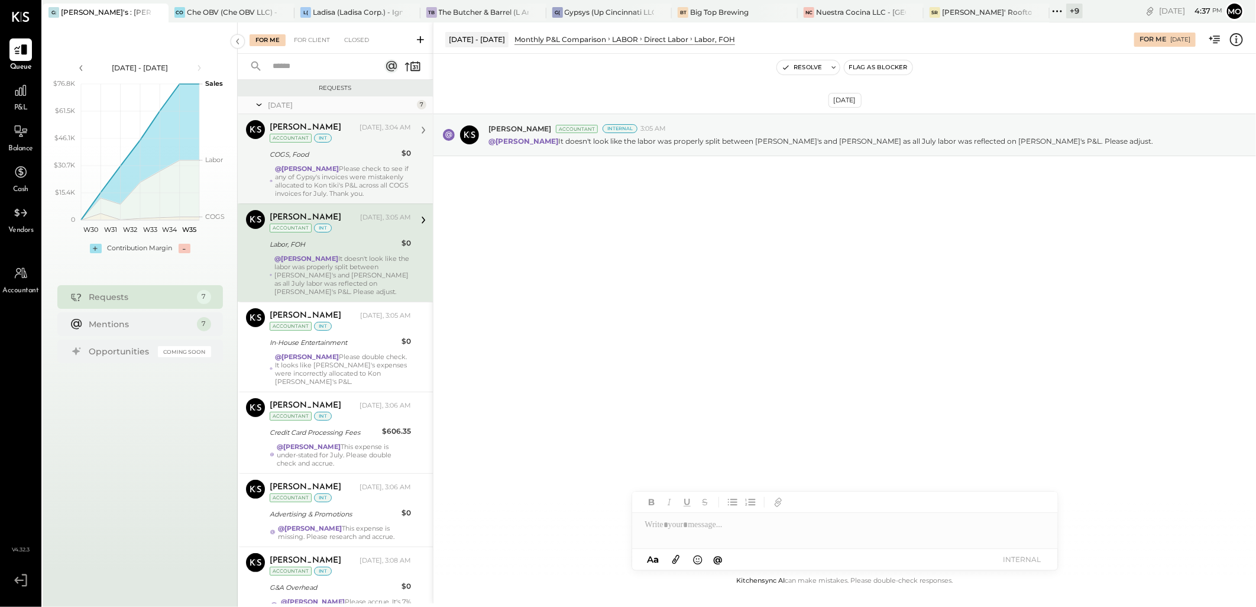
click at [661, 523] on div at bounding box center [845, 525] width 426 height 24
drag, startPoint x: 842, startPoint y: 513, endPoint x: 628, endPoint y: 492, distance: 214.6
click at [625, 492] on div "**********" at bounding box center [844, 312] width 823 height 581
click at [1035, 525] on icon at bounding box center [1033, 526] width 8 height 8
click at [907, 510] on div "We have removed the class, and it will now appear under general after consolida…" at bounding box center [829, 501] width 370 height 24
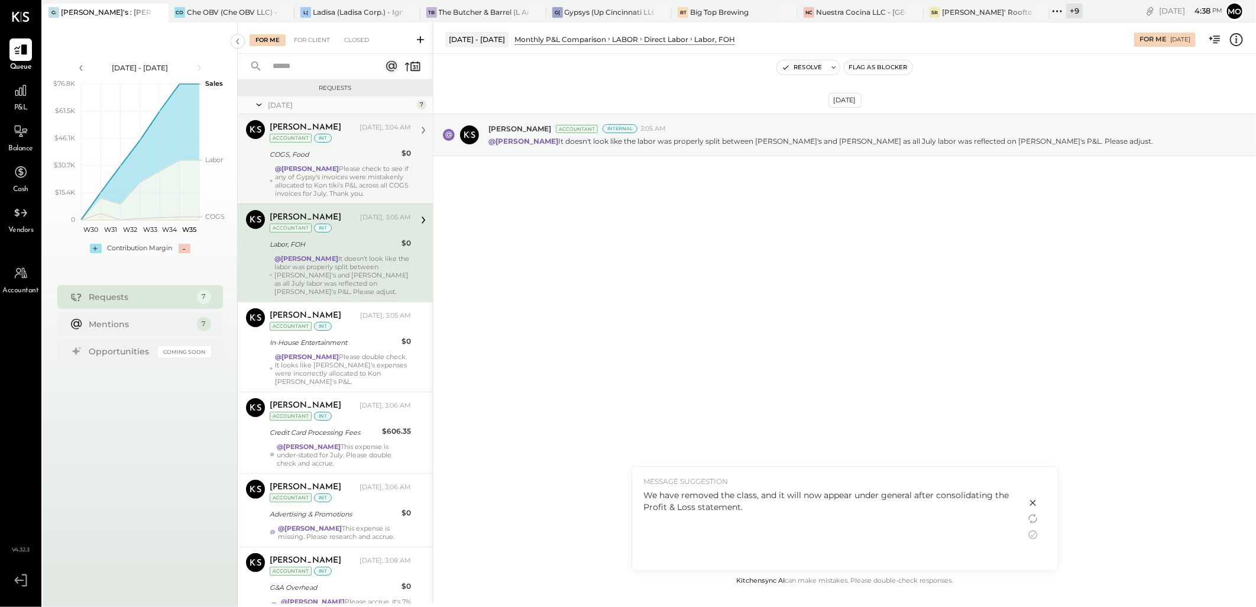
click at [936, 493] on div "We have removed the class, and it will now appear under general after consolida…" at bounding box center [829, 501] width 370 height 24
click at [932, 494] on div "We have removed the class, and it will now appear under general after consolida…" at bounding box center [829, 501] width 370 height 24
click at [933, 494] on div "We have removed the class, and it will now appear under general after consolida…" at bounding box center [829, 501] width 370 height 24
click at [952, 500] on div "We have removed the class, and it will now appear under general after consolida…" at bounding box center [829, 501] width 370 height 24
drag, startPoint x: 643, startPoint y: 493, endPoint x: 779, endPoint y: 510, distance: 136.5
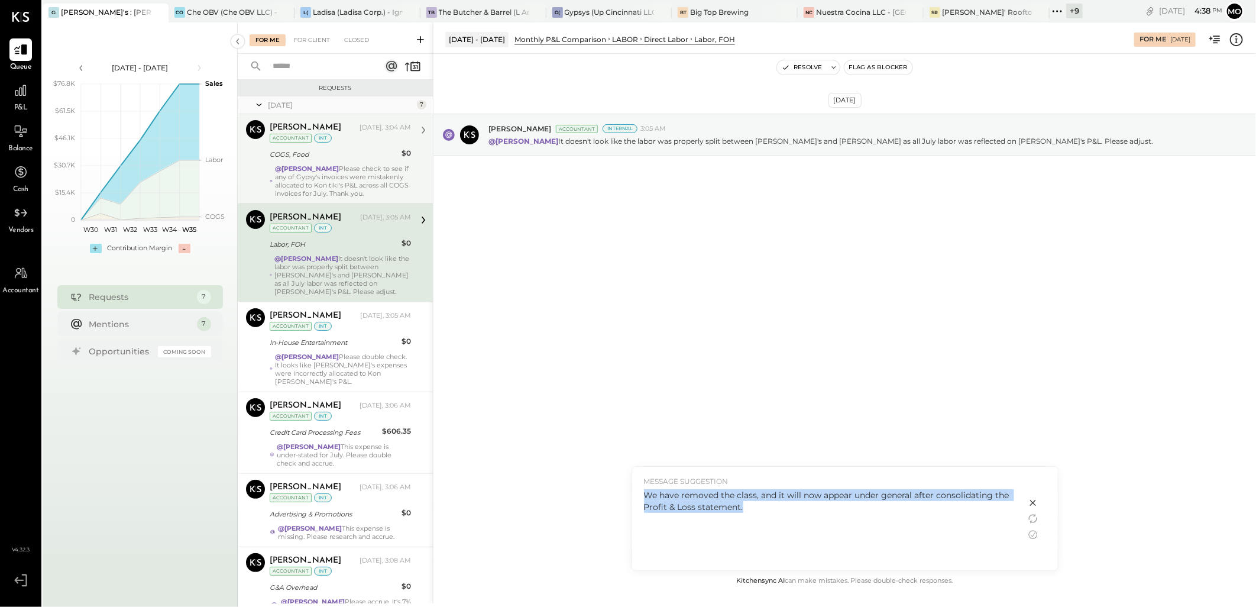
click at [779, 510] on div "We have removed the class, and it will now appear under general after consolida…" at bounding box center [829, 501] width 370 height 24
click at [1033, 500] on icon at bounding box center [1033, 503] width 14 height 14
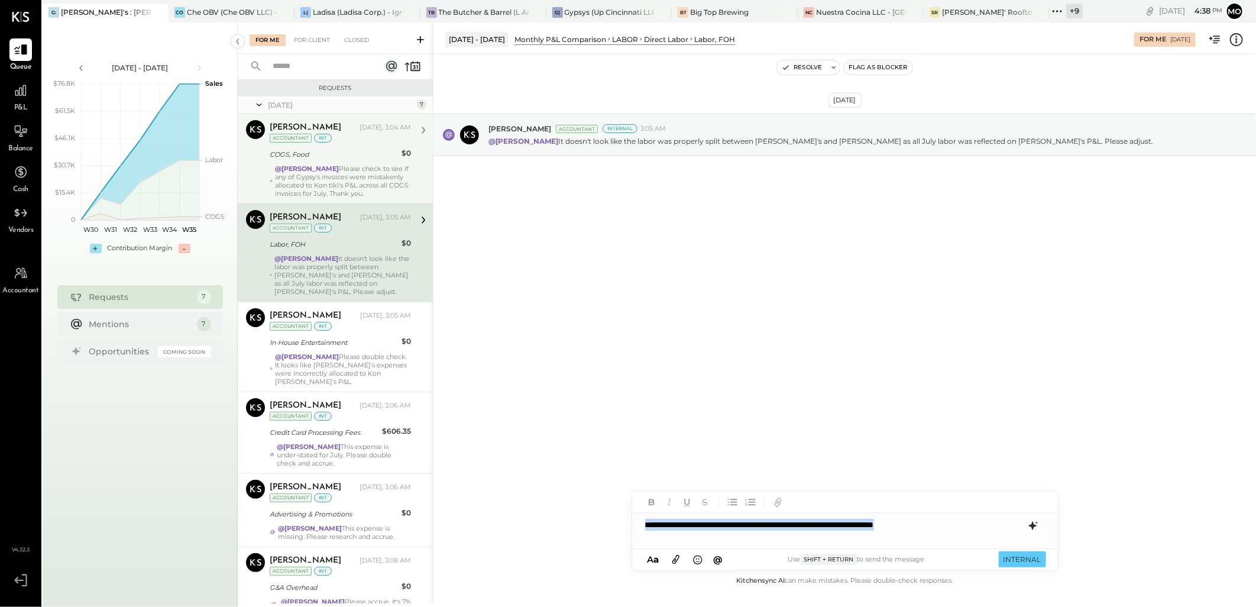
drag, startPoint x: 981, startPoint y: 524, endPoint x: 552, endPoint y: 511, distance: 428.4
click at [553, 511] on div "**********" at bounding box center [844, 312] width 823 height 581
drag, startPoint x: 939, startPoint y: 539, endPoint x: 609, endPoint y: 499, distance: 332.5
click at [609, 499] on div "**********" at bounding box center [844, 312] width 823 height 581
click at [1037, 525] on icon at bounding box center [1033, 526] width 14 height 14
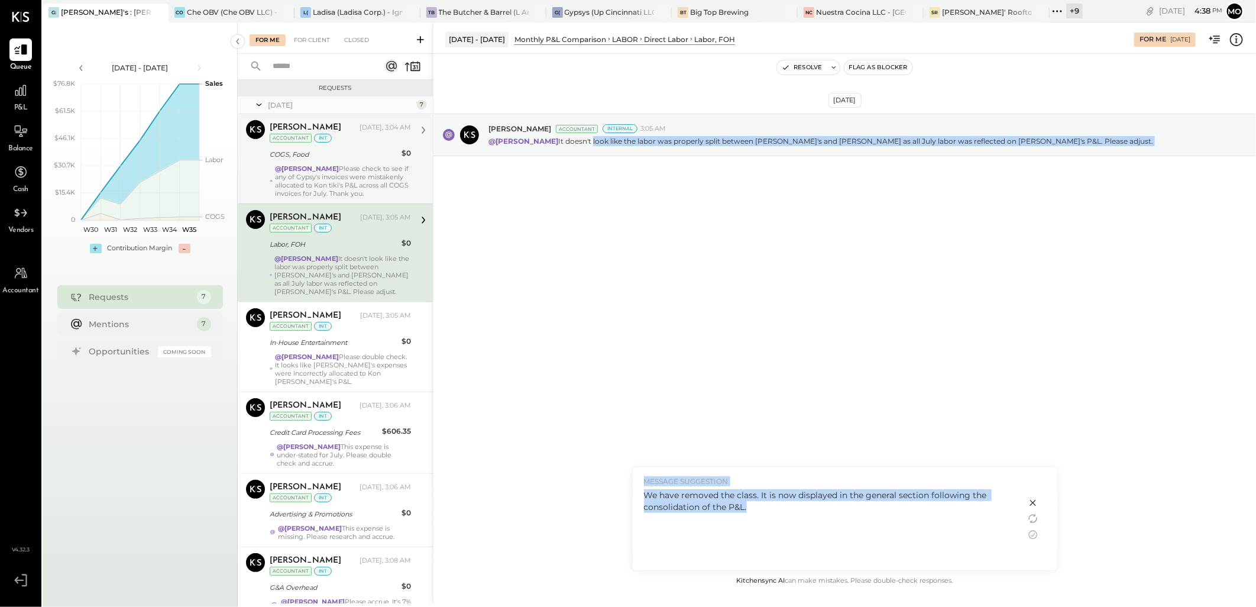
drag, startPoint x: 735, startPoint y: 506, endPoint x: 622, endPoint y: 481, distance: 115.7
click at [622, 481] on div "**********" at bounding box center [844, 312] width 823 height 581
drag, startPoint x: 622, startPoint y: 481, endPoint x: 649, endPoint y: 515, distance: 42.9
click at [726, 524] on div "We have removed the class. It is now displayed in the general section following…" at bounding box center [829, 526] width 370 height 75
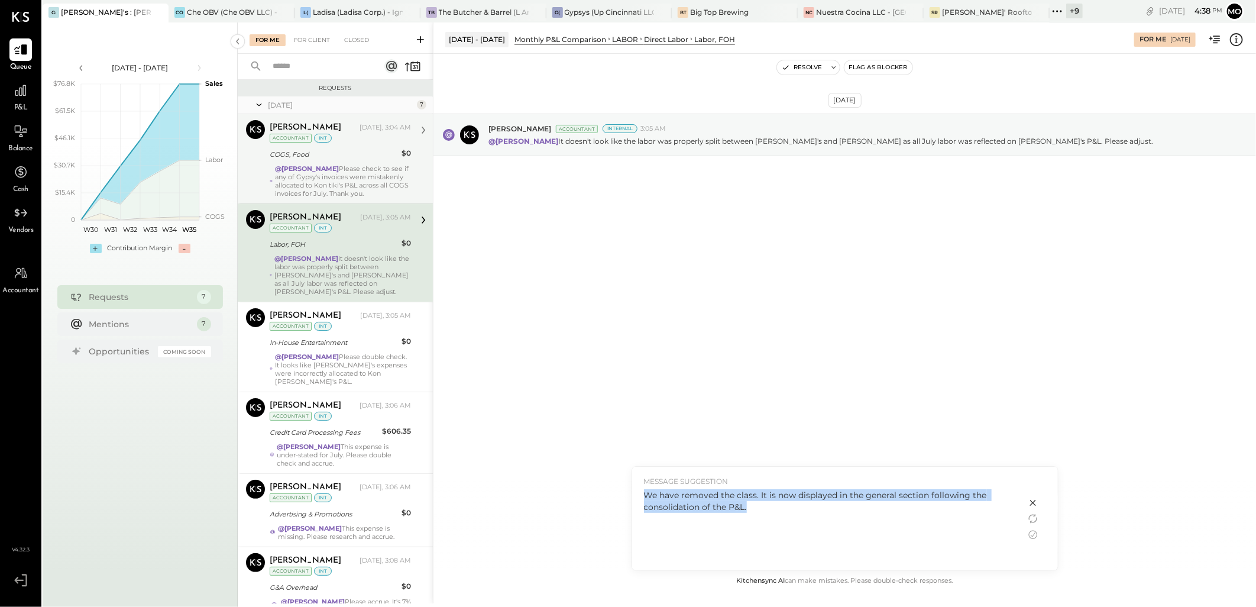
drag, startPoint x: 646, startPoint y: 493, endPoint x: 756, endPoint y: 503, distance: 109.9
click at [756, 503] on div "We have removed the class. It is now displayed in the general section following…" at bounding box center [829, 501] width 370 height 24
copy div "We have removed the class. It is now displayed in the general section following…"
click at [1032, 503] on icon at bounding box center [1033, 503] width 6 height 6
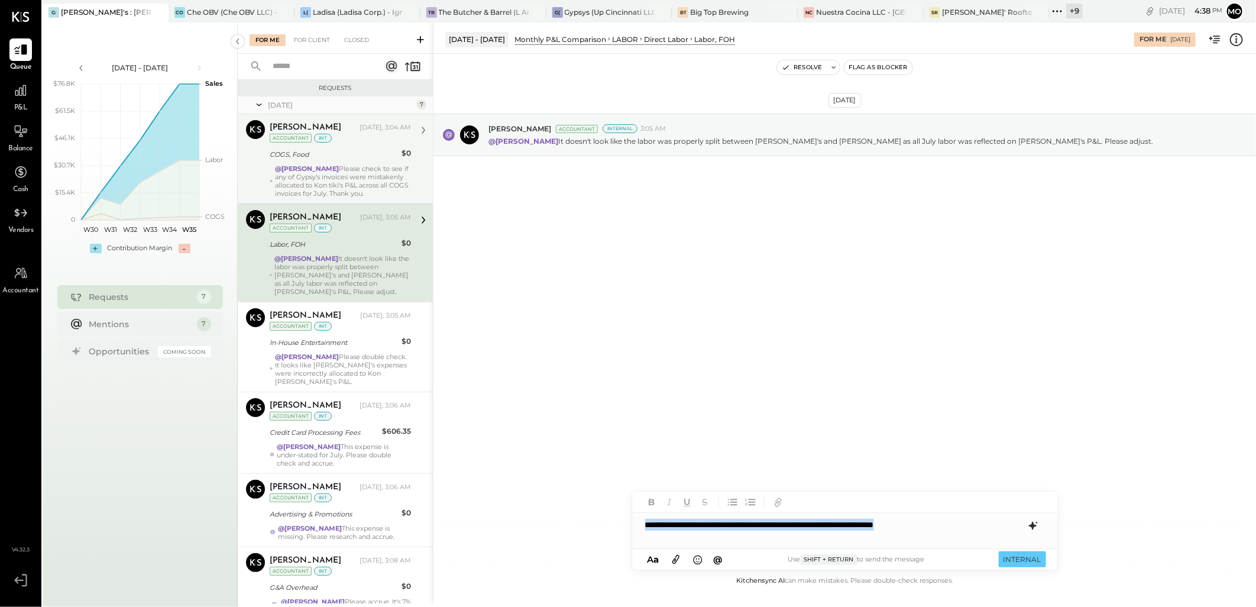
drag, startPoint x: 980, startPoint y: 527, endPoint x: 618, endPoint y: 537, distance: 362.1
click at [618, 537] on div "**********" at bounding box center [844, 312] width 823 height 581
drag, startPoint x: 866, startPoint y: 523, endPoint x: 987, endPoint y: 520, distance: 120.1
click at [987, 520] on div "**********" at bounding box center [845, 530] width 426 height 35
click at [648, 523] on div "**********" at bounding box center [845, 525] width 426 height 24
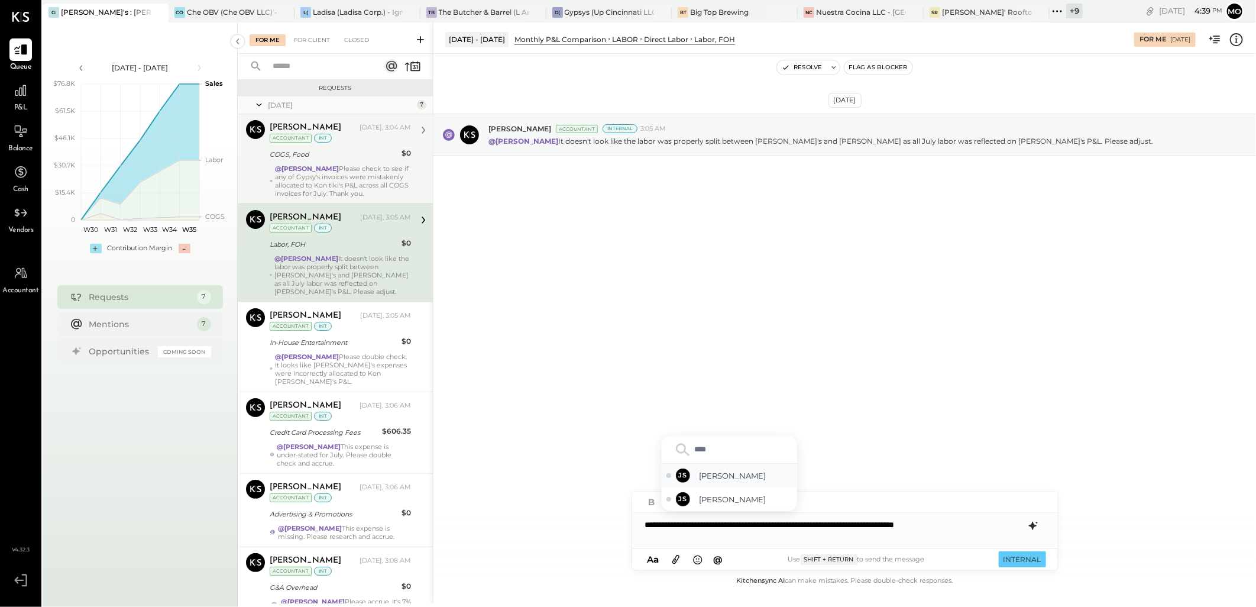
click at [725, 487] on div "JS [PERSON_NAME] Santa" at bounding box center [729, 476] width 135 height 24
drag, startPoint x: 917, startPoint y: 523, endPoint x: 983, endPoint y: 528, distance: 66.4
click at [983, 528] on div "**********" at bounding box center [845, 530] width 426 height 35
click at [931, 554] on div "Use Shift + Return to send the message" at bounding box center [856, 559] width 261 height 11
drag, startPoint x: 932, startPoint y: 527, endPoint x: 702, endPoint y: 539, distance: 229.8
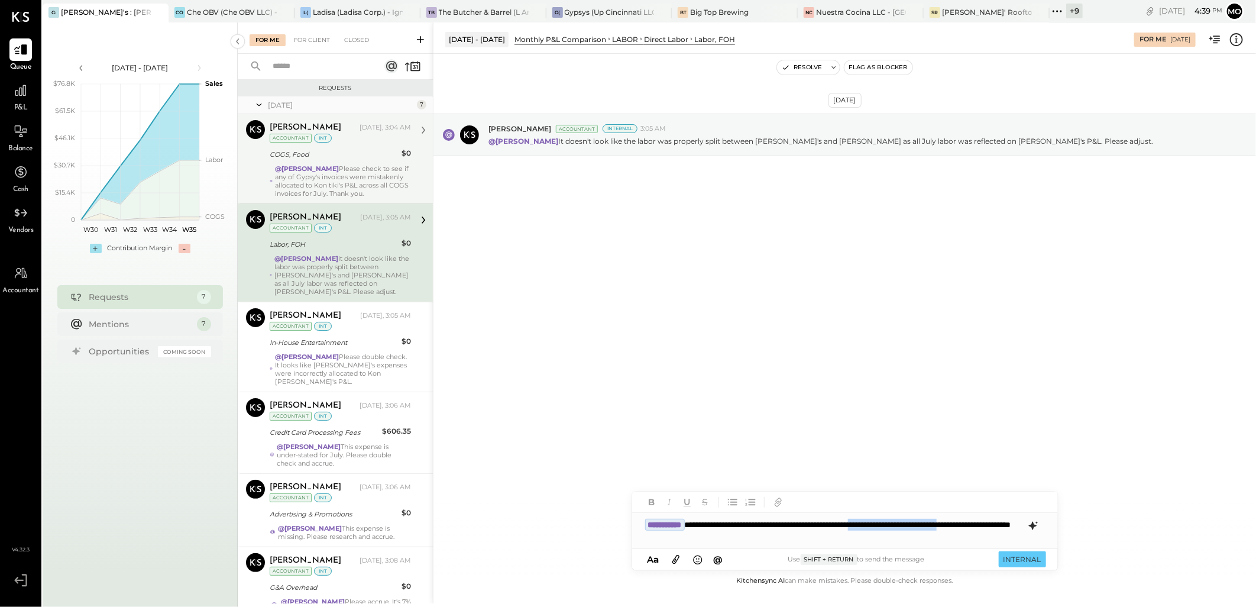
click at [702, 539] on div "**********" at bounding box center [845, 530] width 426 height 35
click at [678, 542] on div "**********" at bounding box center [845, 530] width 426 height 35
drag, startPoint x: 982, startPoint y: 524, endPoint x: 933, endPoint y: 543, distance: 52.6
click at [982, 525] on div "**********" at bounding box center [845, 530] width 426 height 35
click at [910, 521] on div "**********" at bounding box center [845, 530] width 426 height 35
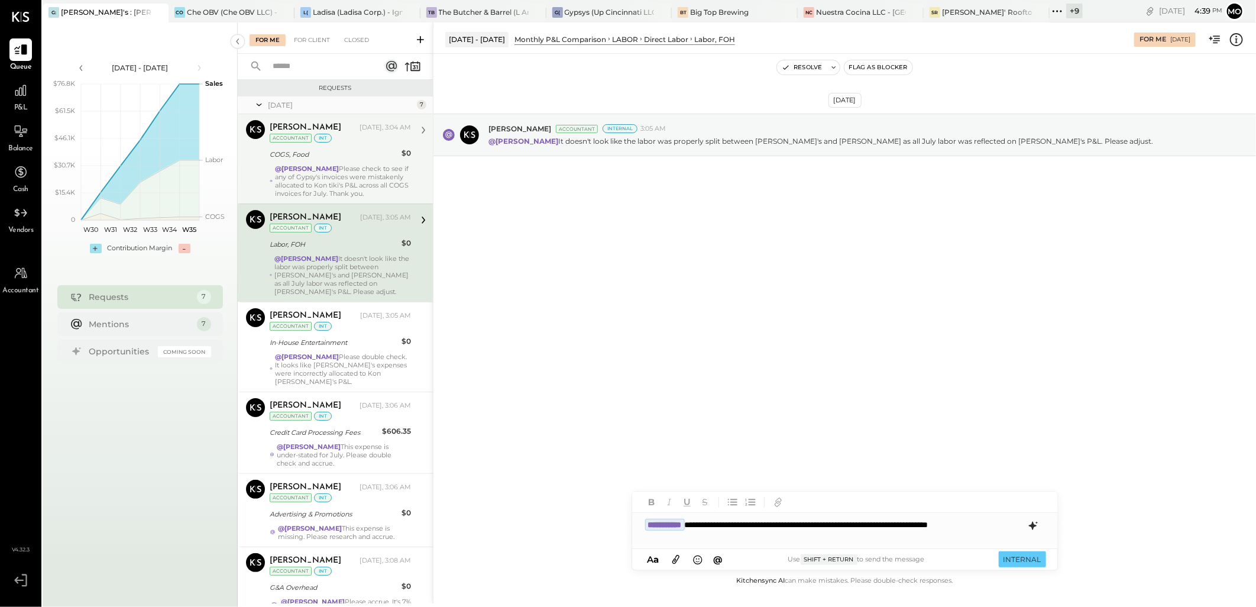
click at [710, 538] on div "**********" at bounding box center [845, 530] width 426 height 35
click at [1013, 526] on div "**********" at bounding box center [845, 530] width 426 height 35
click at [1026, 560] on button "INTERNAL" at bounding box center [1022, 559] width 47 height 16
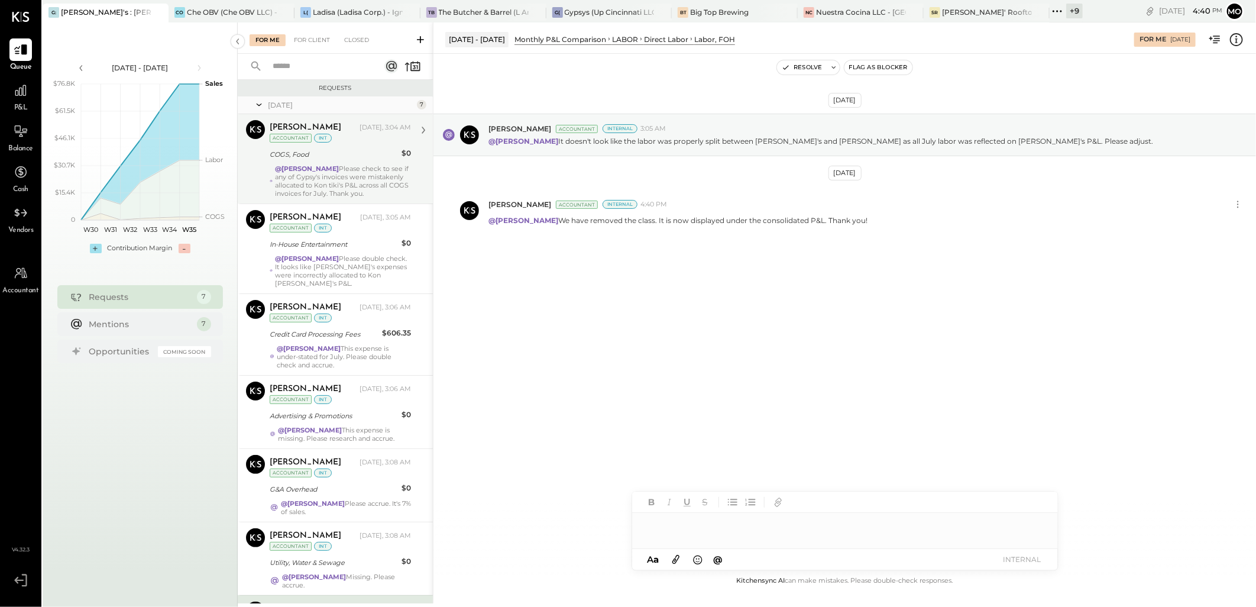
scroll to position [127, 0]
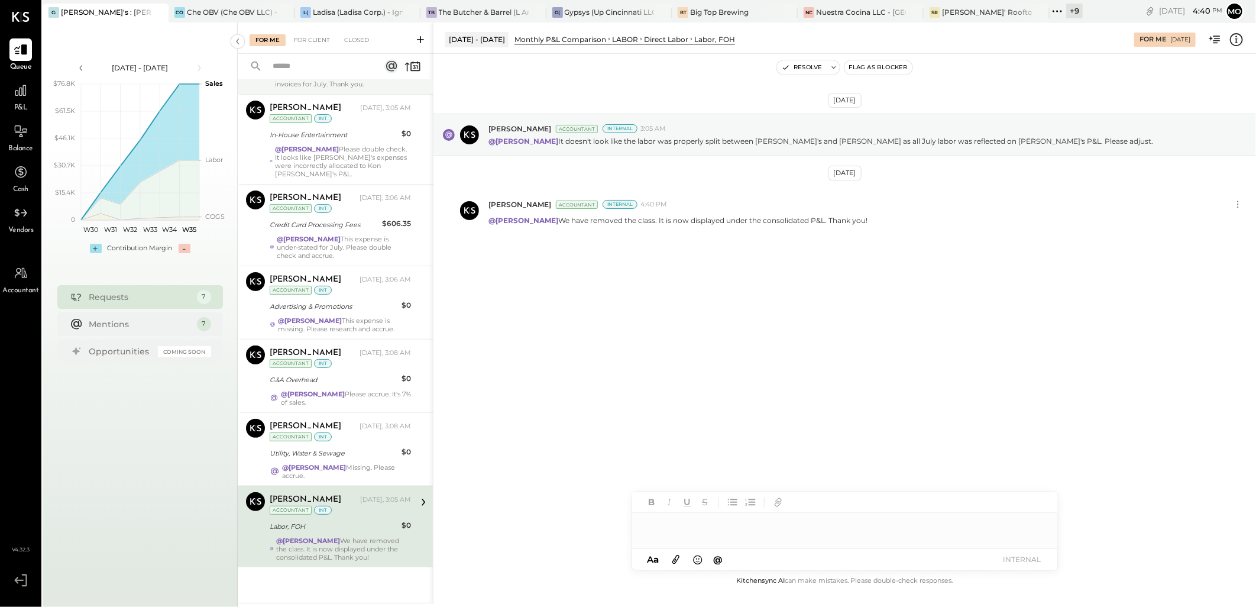
click at [798, 67] on button "Resolve" at bounding box center [802, 67] width 50 height 14
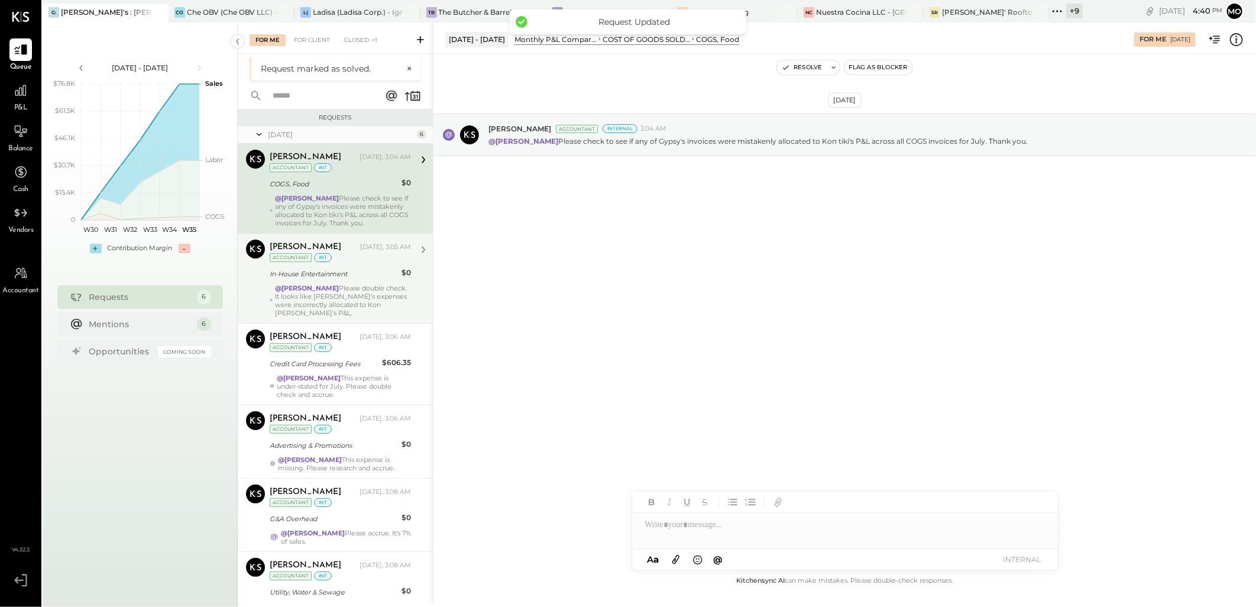
click at [366, 280] on div "In-House Entertainment" at bounding box center [334, 274] width 128 height 12
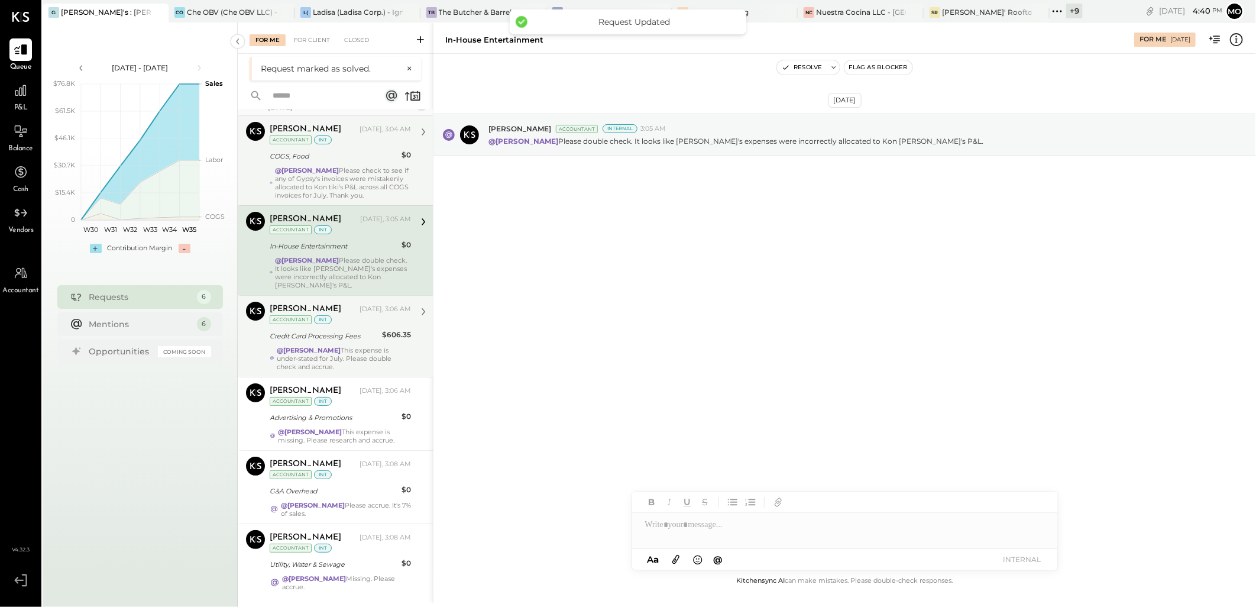
scroll to position [44, 0]
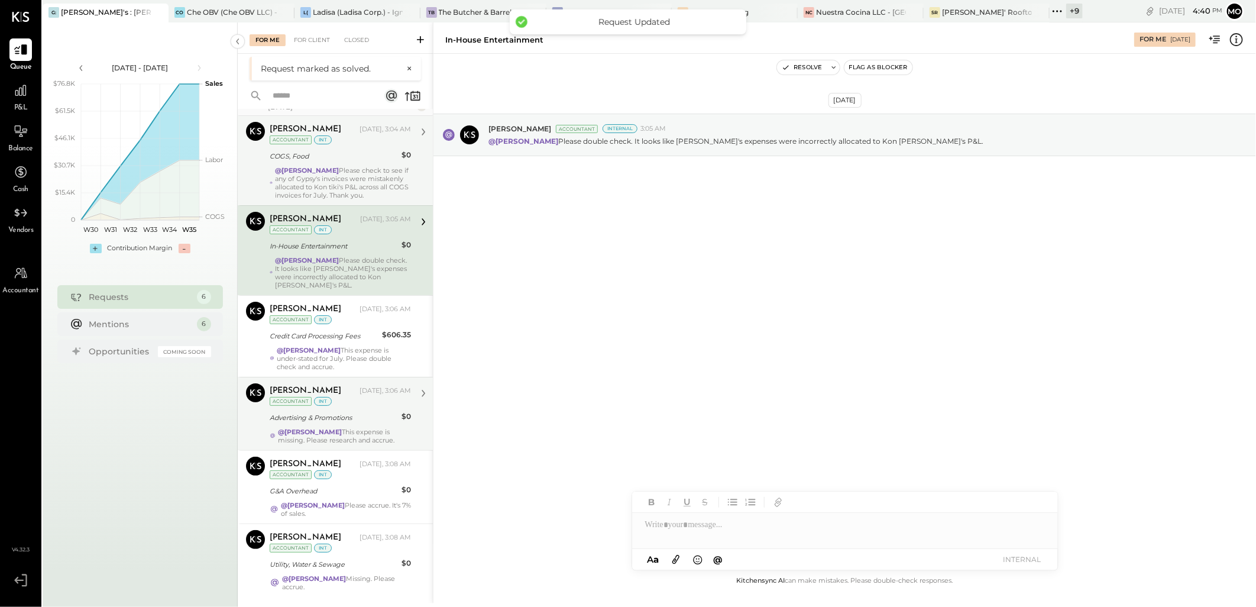
click at [328, 428] on strong "@[PERSON_NAME]" at bounding box center [310, 432] width 64 height 8
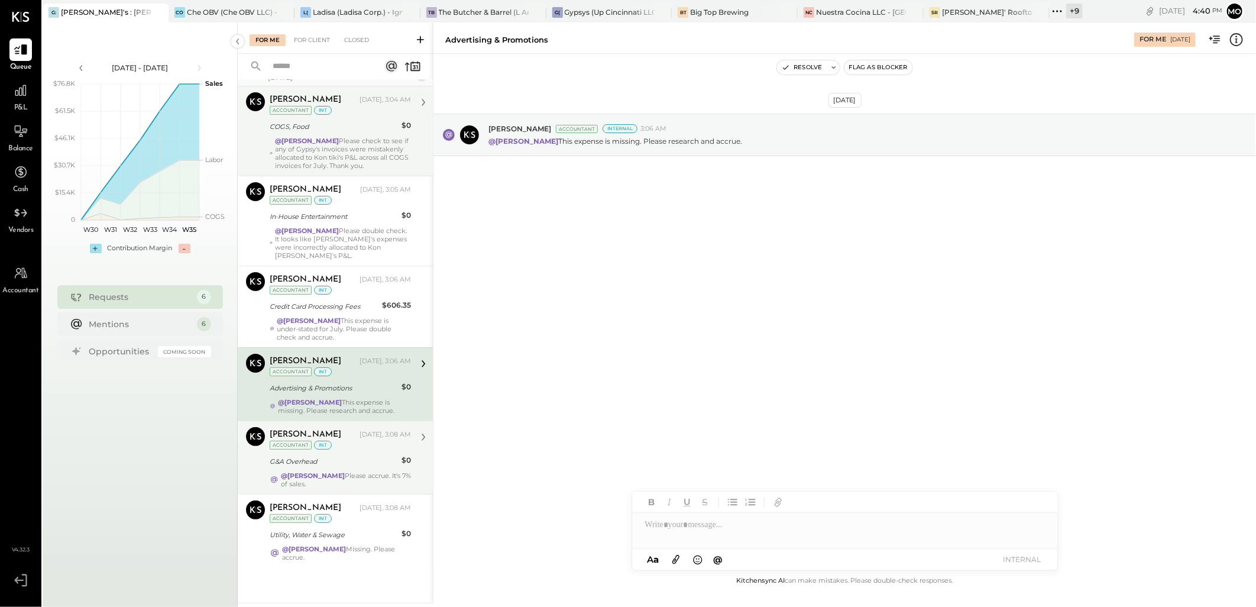
click at [324, 454] on div "G&A Overhead" at bounding box center [334, 461] width 128 height 14
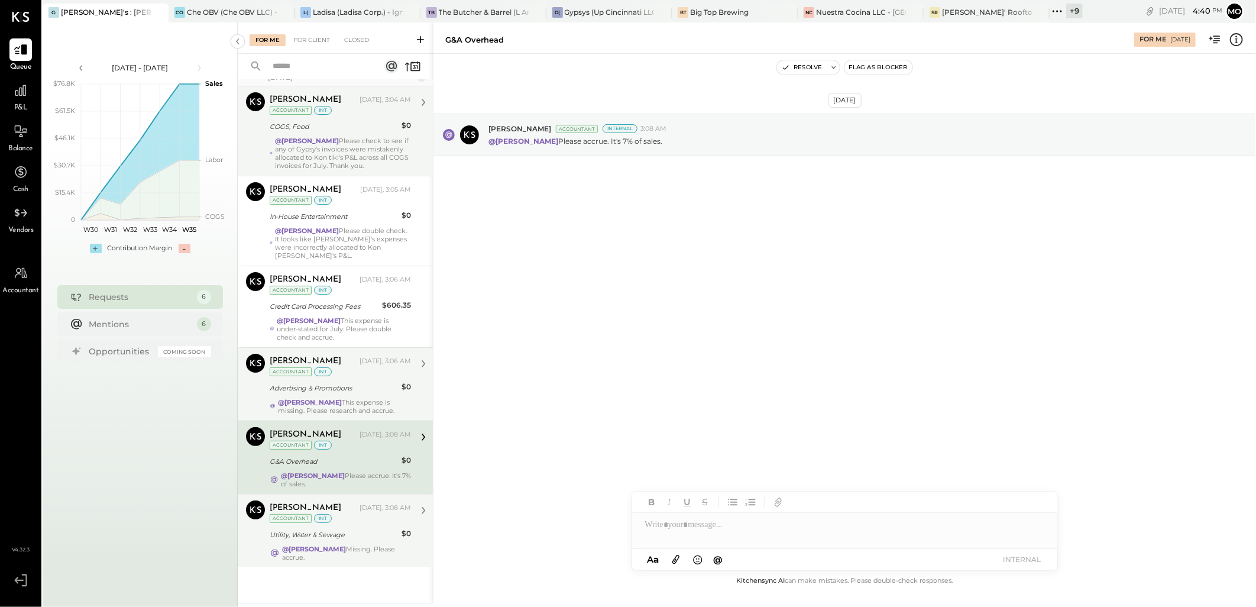
click at [351, 554] on div "@Mohammadsalkin Ansari Missing. Please accrue." at bounding box center [346, 553] width 129 height 17
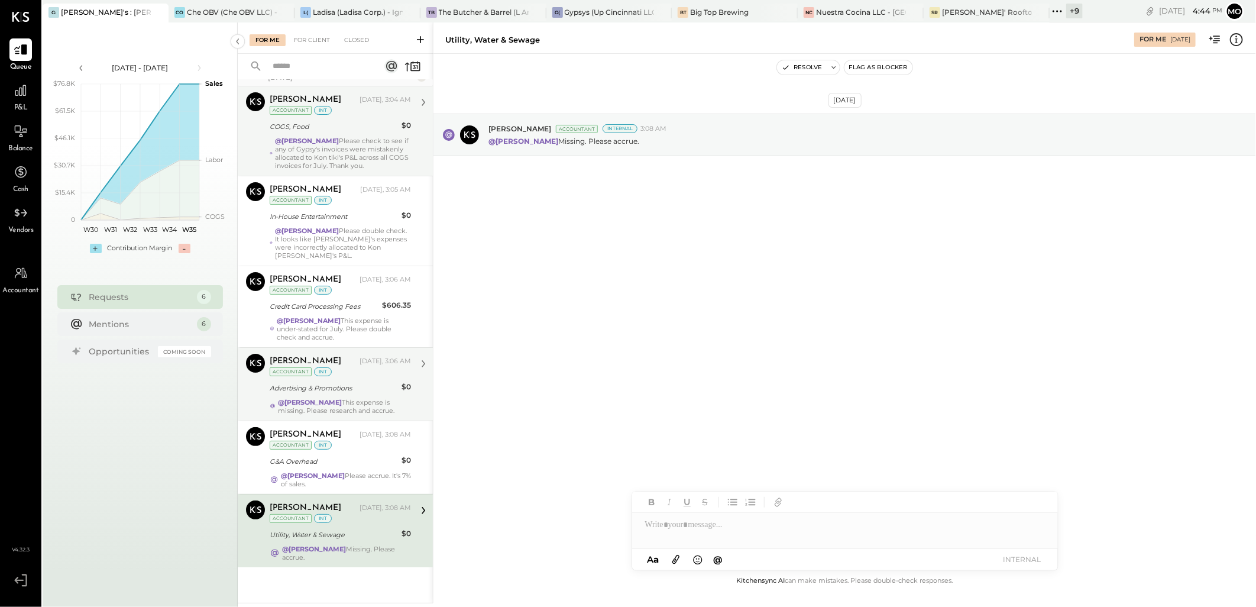
click at [333, 533] on div "Utility, Water & Sewage" at bounding box center [334, 535] width 128 height 12
click at [682, 534] on div at bounding box center [845, 530] width 426 height 35
click at [730, 503] on span "[PERSON_NAME]" at bounding box center [746, 499] width 93 height 11
click at [1018, 563] on button "INTERNAL" at bounding box center [1022, 559] width 47 height 16
click at [800, 67] on button "Resolve" at bounding box center [802, 67] width 50 height 14
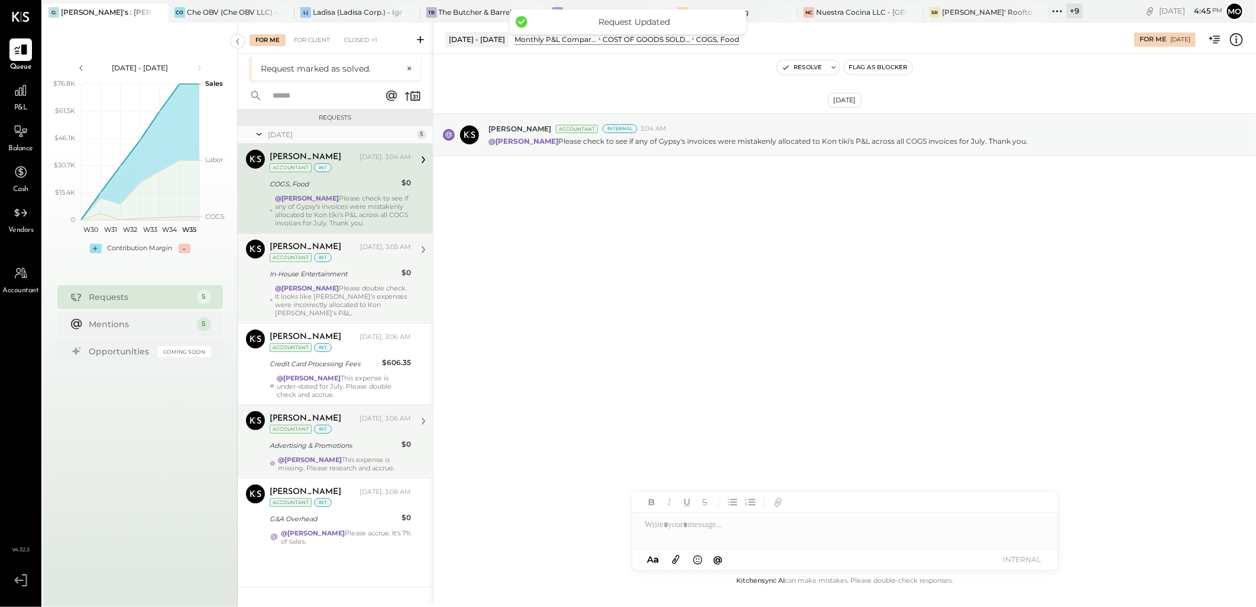
click at [273, 297] on div "@[PERSON_NAME] Please double check. It looks like [PERSON_NAME]'s expenses were…" at bounding box center [340, 300] width 141 height 33
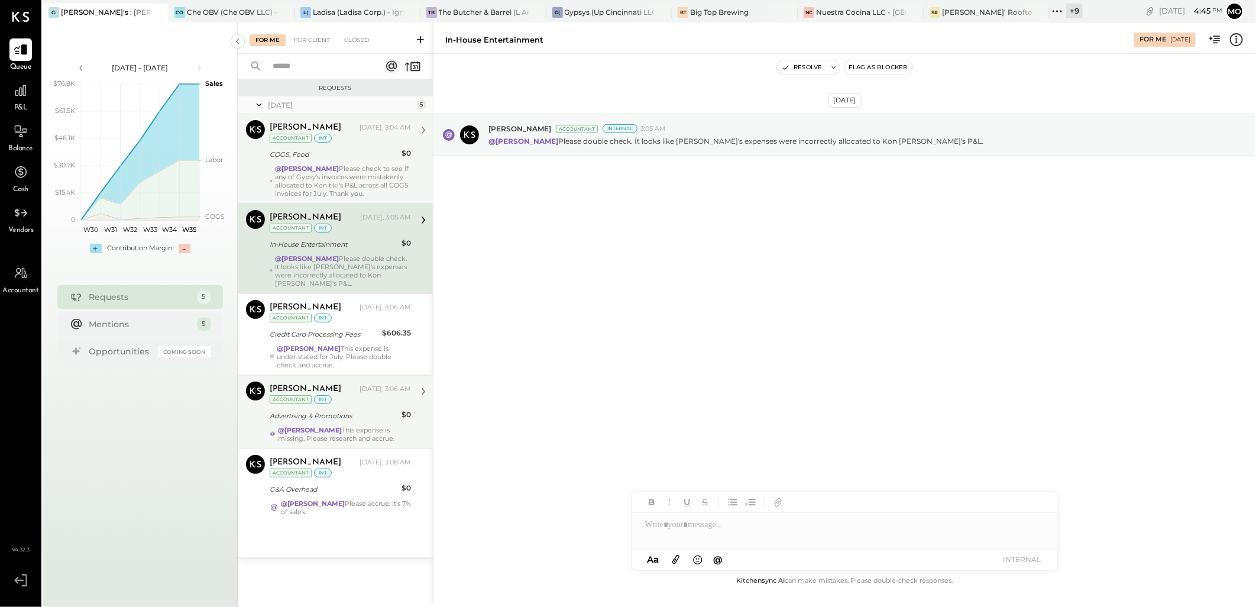
click at [365, 177] on div "@Mohammadsalkin Ansari Please check to see if any of Gypsy's invoices were mist…" at bounding box center [343, 180] width 136 height 33
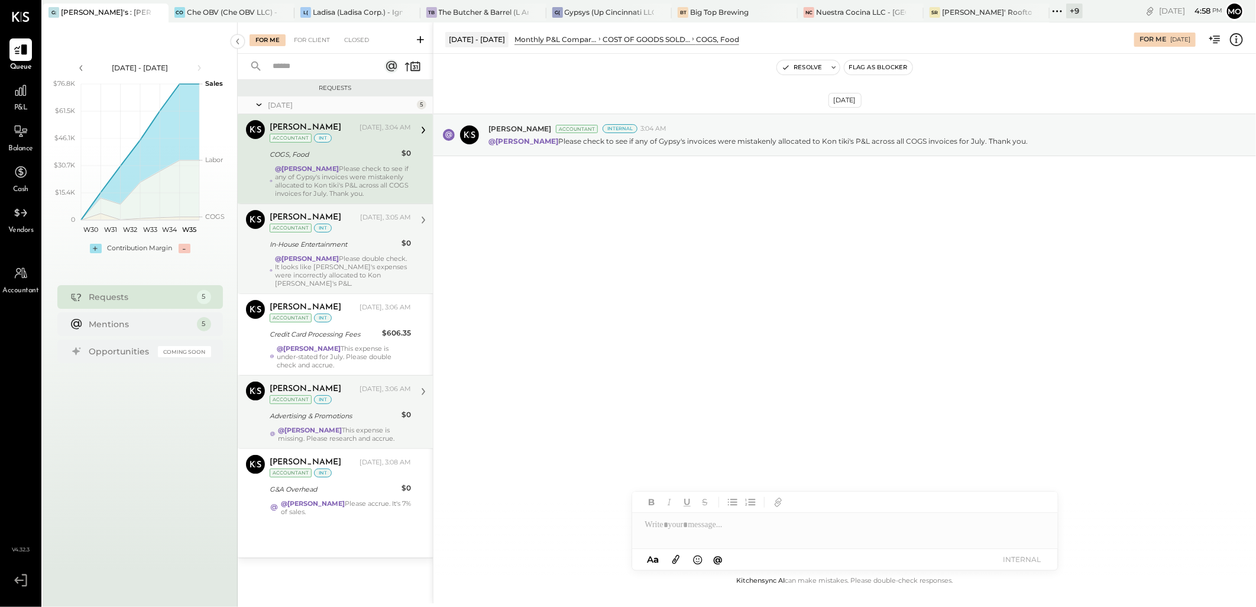
click at [666, 520] on div at bounding box center [845, 525] width 426 height 24
click at [738, 502] on span "[PERSON_NAME]" at bounding box center [746, 499] width 93 height 11
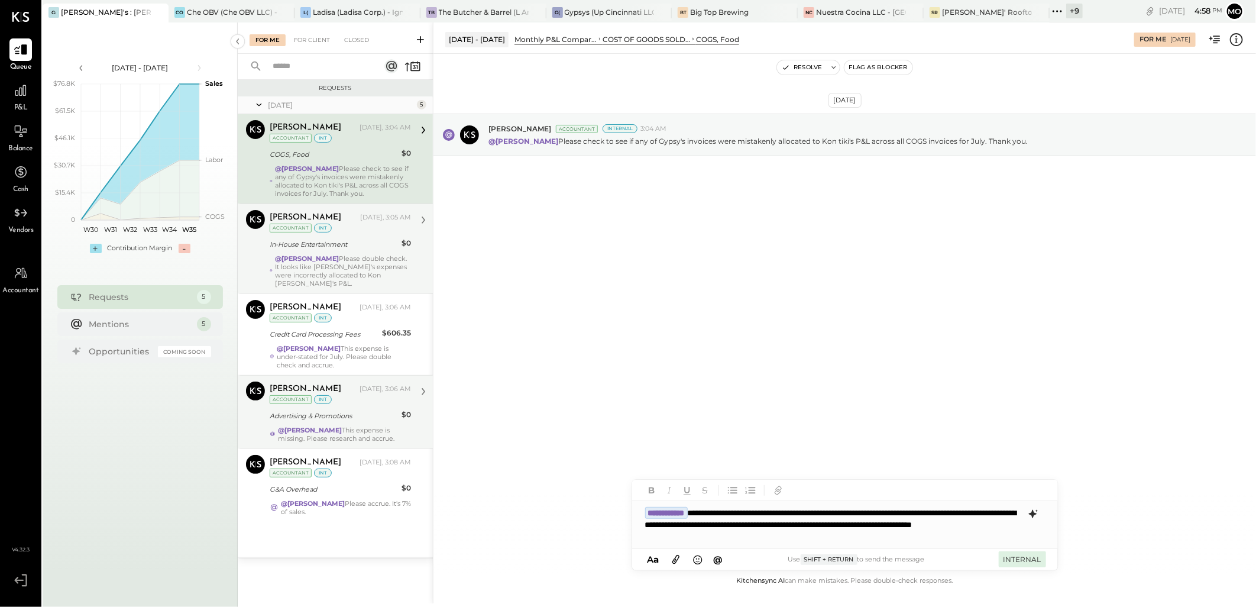
click at [1001, 558] on button "INTERNAL" at bounding box center [1022, 559] width 47 height 16
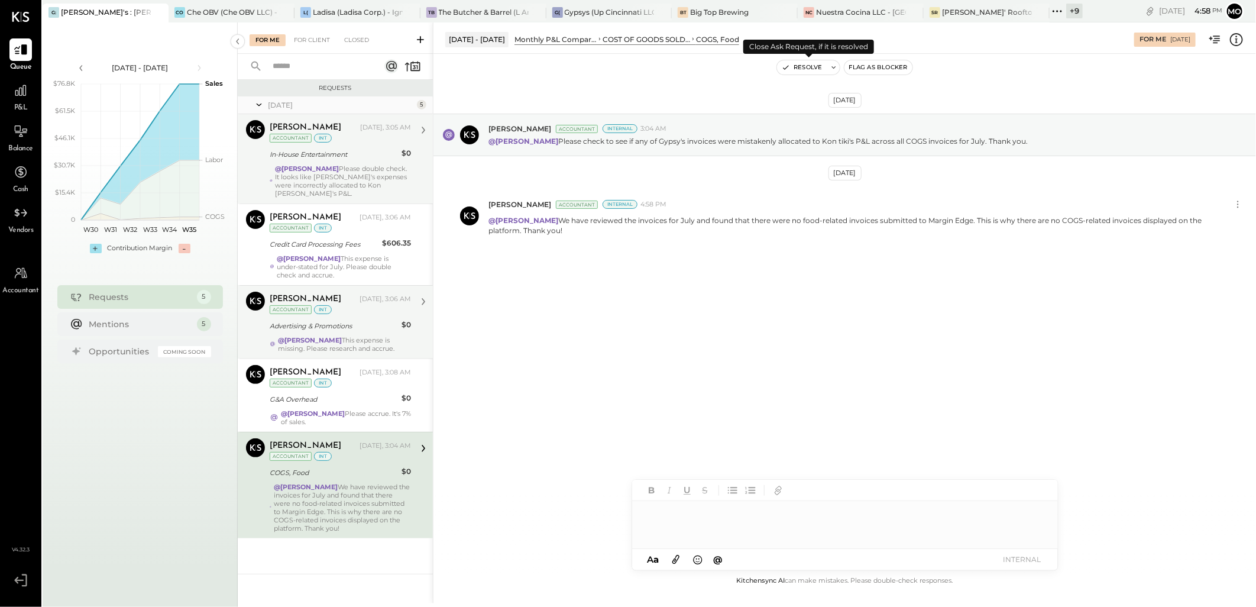
click at [800, 69] on button "Resolve" at bounding box center [802, 67] width 50 height 14
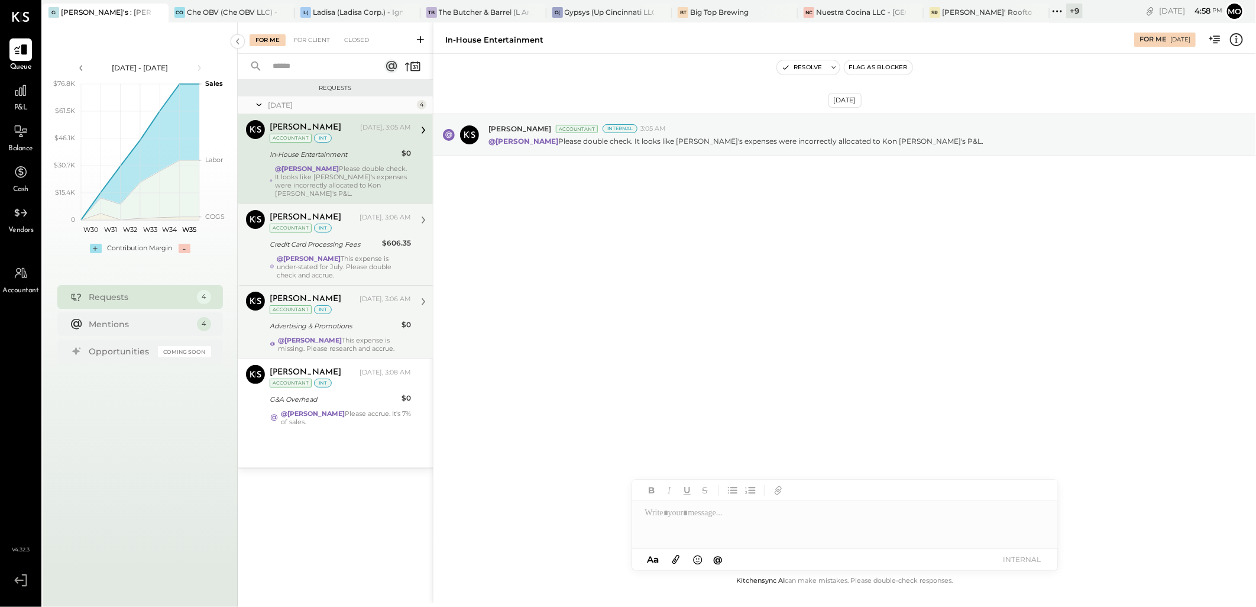
click at [341, 258] on strong "@[PERSON_NAME]" at bounding box center [309, 258] width 64 height 8
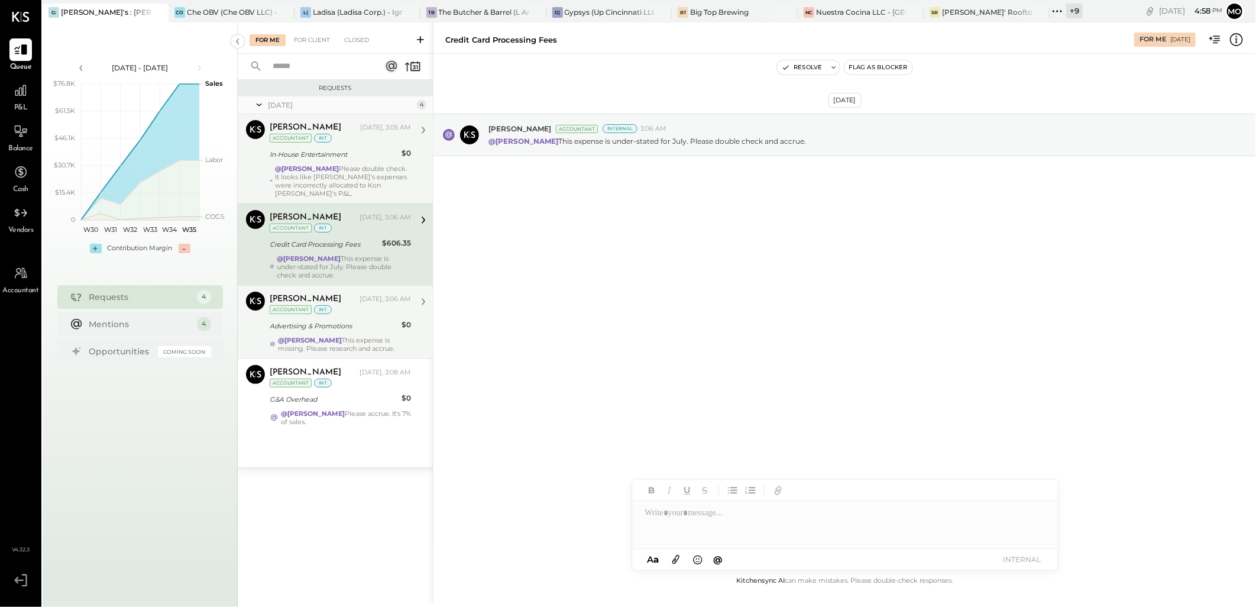
click at [370, 348] on div "@[PERSON_NAME] This expense is missing. Please research and accrue." at bounding box center [344, 344] width 133 height 17
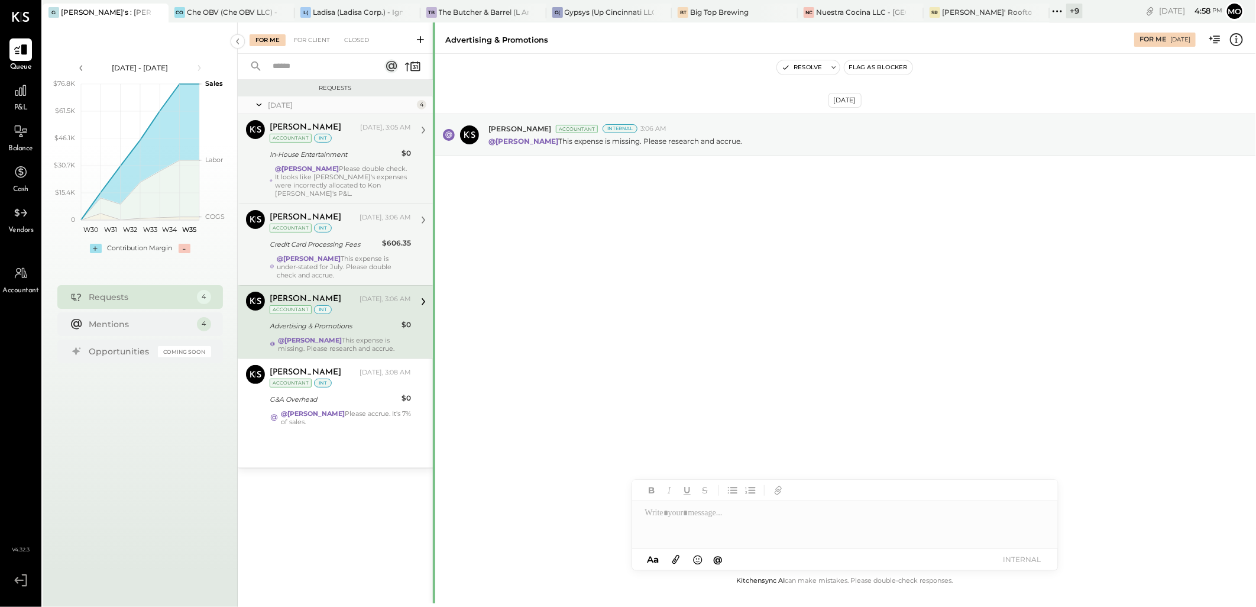
click at [345, 418] on strong "@[PERSON_NAME]" at bounding box center [313, 413] width 64 height 8
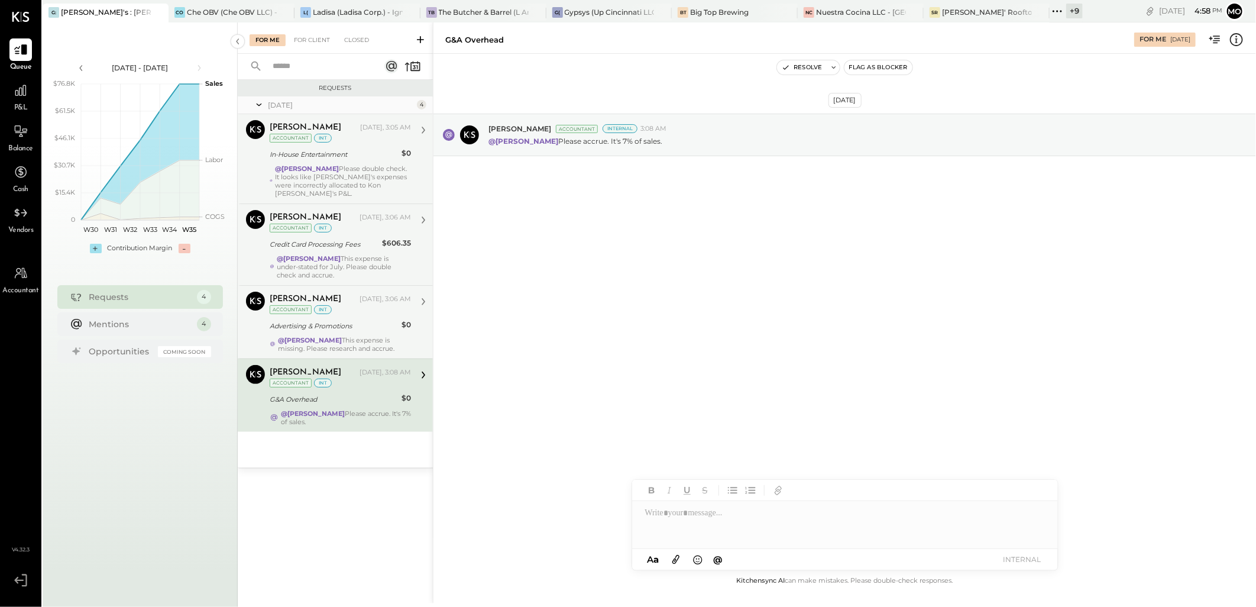
click at [342, 343] on strong "@[PERSON_NAME]" at bounding box center [310, 340] width 64 height 8
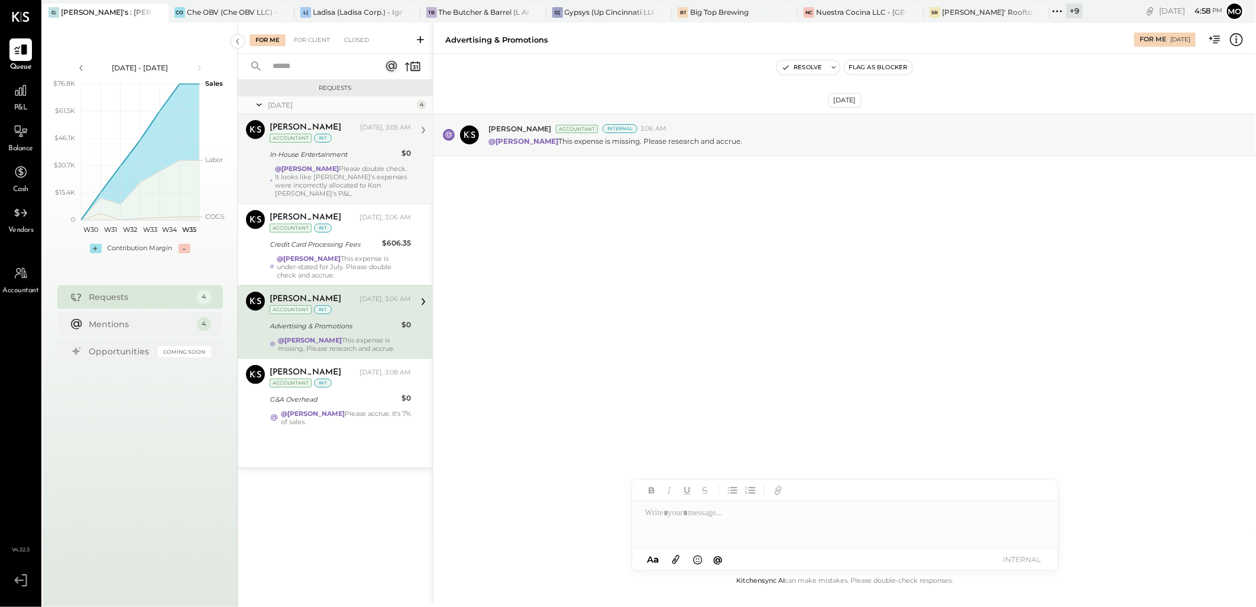
drag, startPoint x: 341, startPoint y: 266, endPoint x: 591, endPoint y: 264, distance: 250.8
click at [340, 266] on div "@[PERSON_NAME] This expense is under-stated for July. Please double check and a…" at bounding box center [344, 266] width 134 height 25
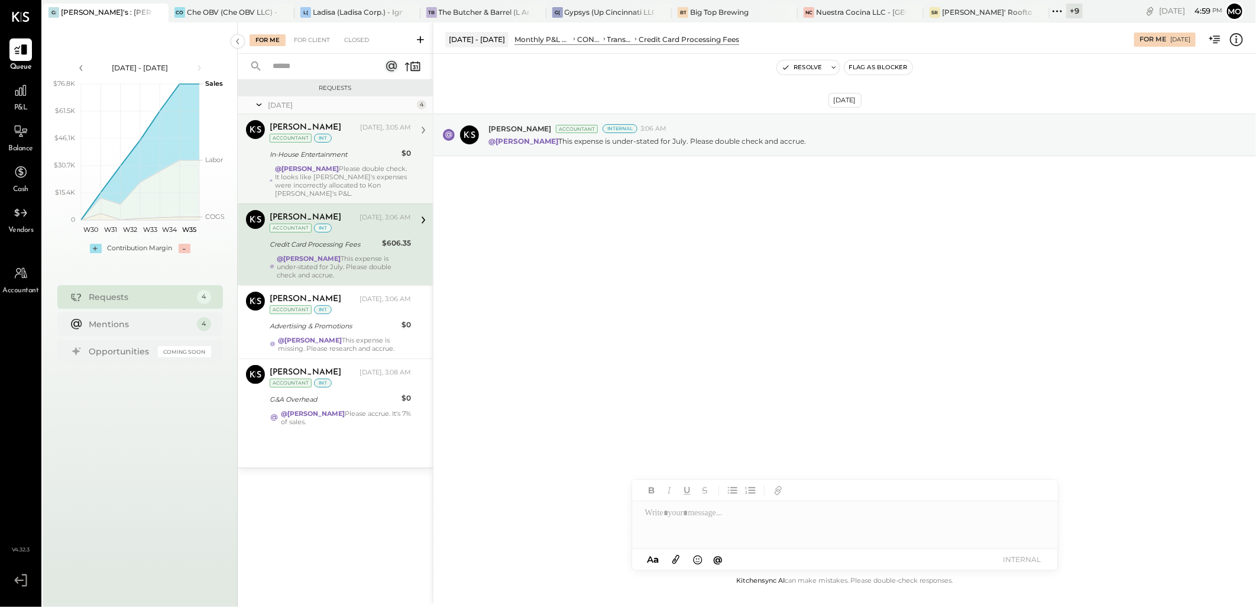
click at [326, 164] on strong "@[PERSON_NAME]" at bounding box center [307, 168] width 64 height 8
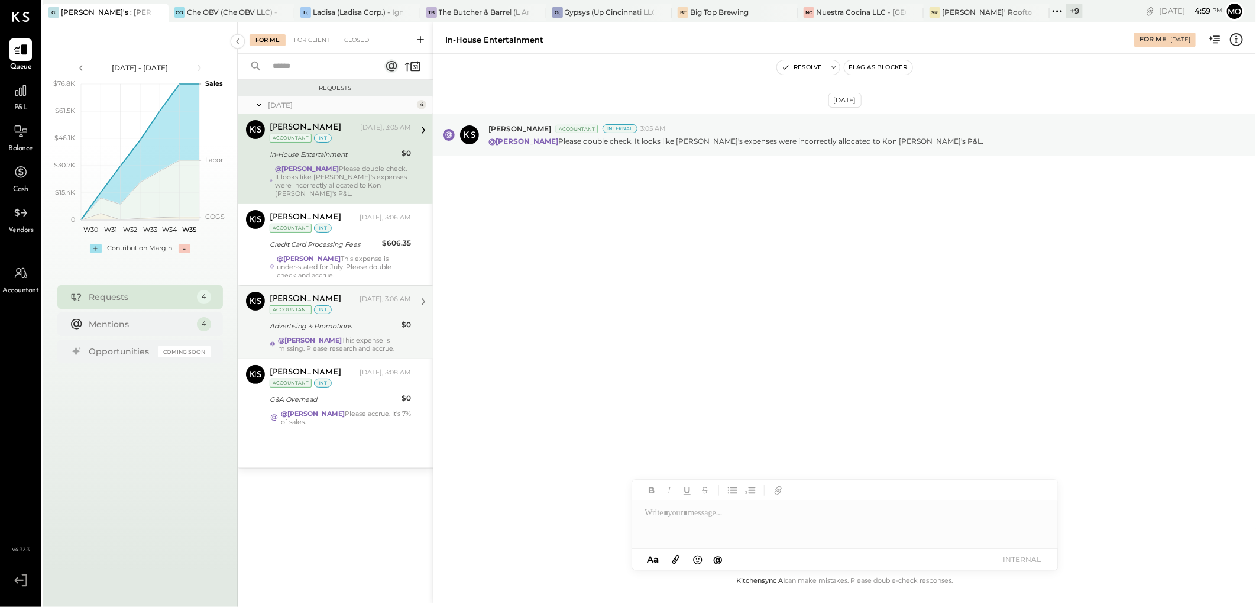
click at [362, 332] on div "Advertising & Promotions" at bounding box center [334, 326] width 128 height 14
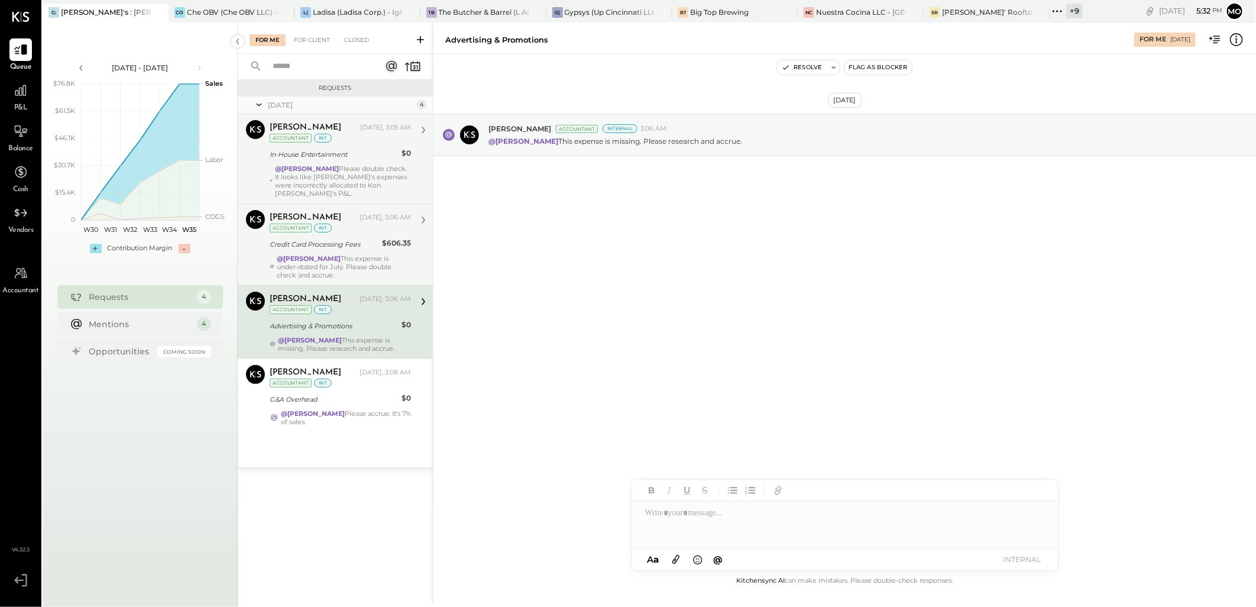
click at [362, 241] on div "Credit Card Processing Fees" at bounding box center [324, 244] width 109 height 12
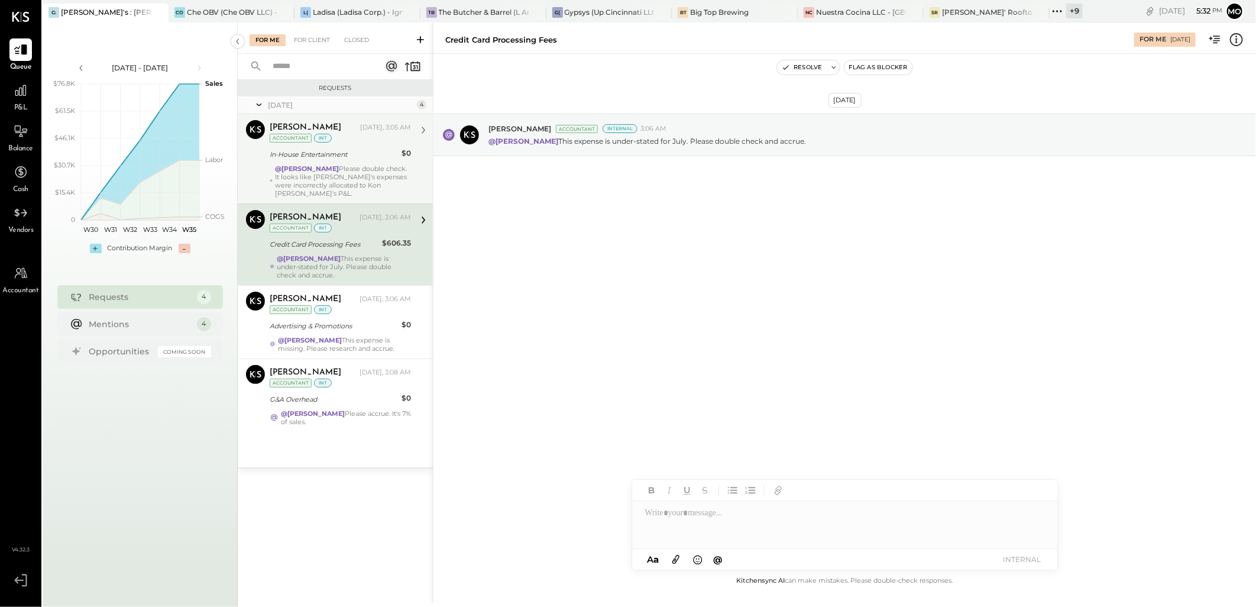
click at [367, 169] on div "@[PERSON_NAME] Please double check. It looks like [PERSON_NAME]'s expenses were…" at bounding box center [343, 180] width 136 height 33
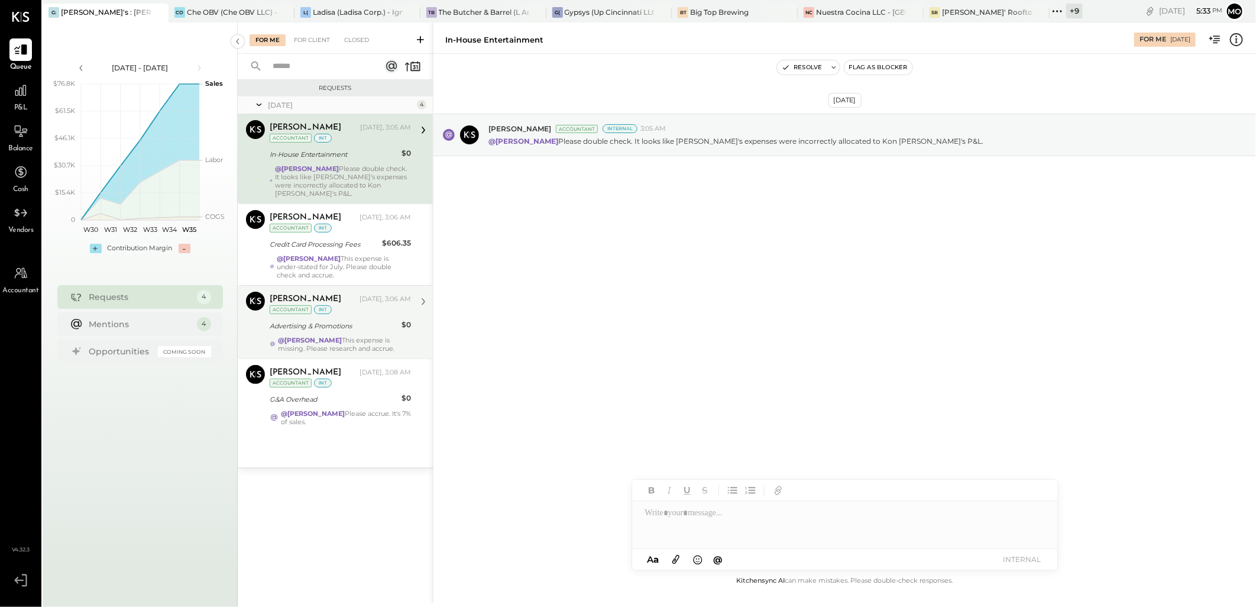
click at [373, 344] on div "@[PERSON_NAME] This expense is missing. Please research and accrue." at bounding box center [344, 344] width 133 height 17
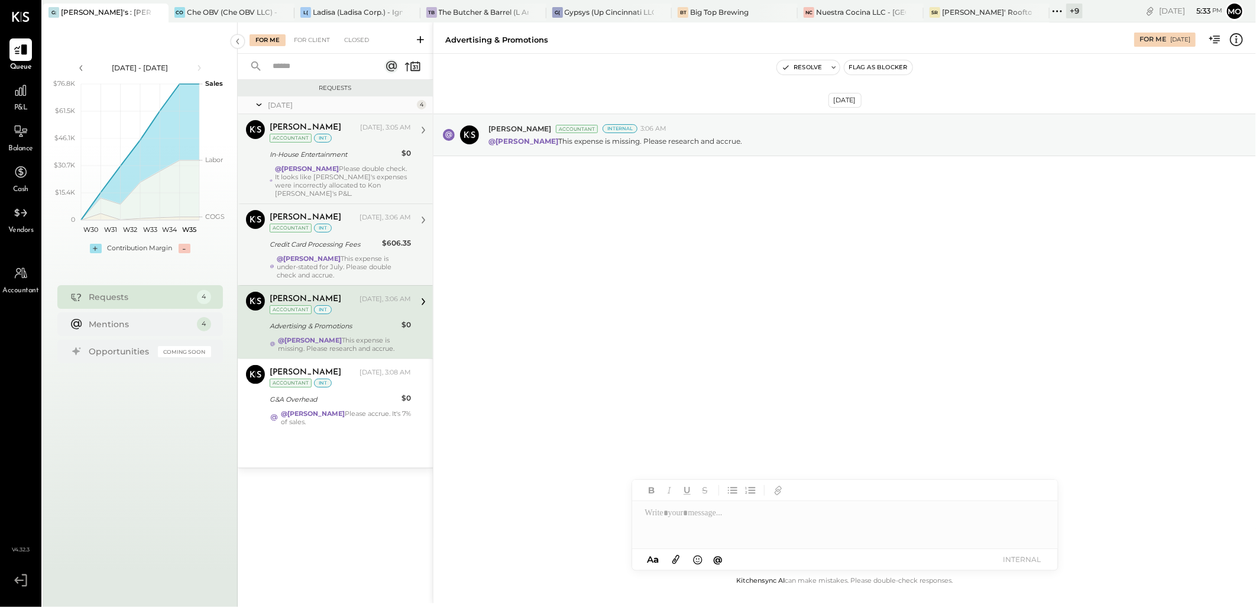
click at [338, 244] on div "Credit Card Processing Fees" at bounding box center [324, 244] width 109 height 12
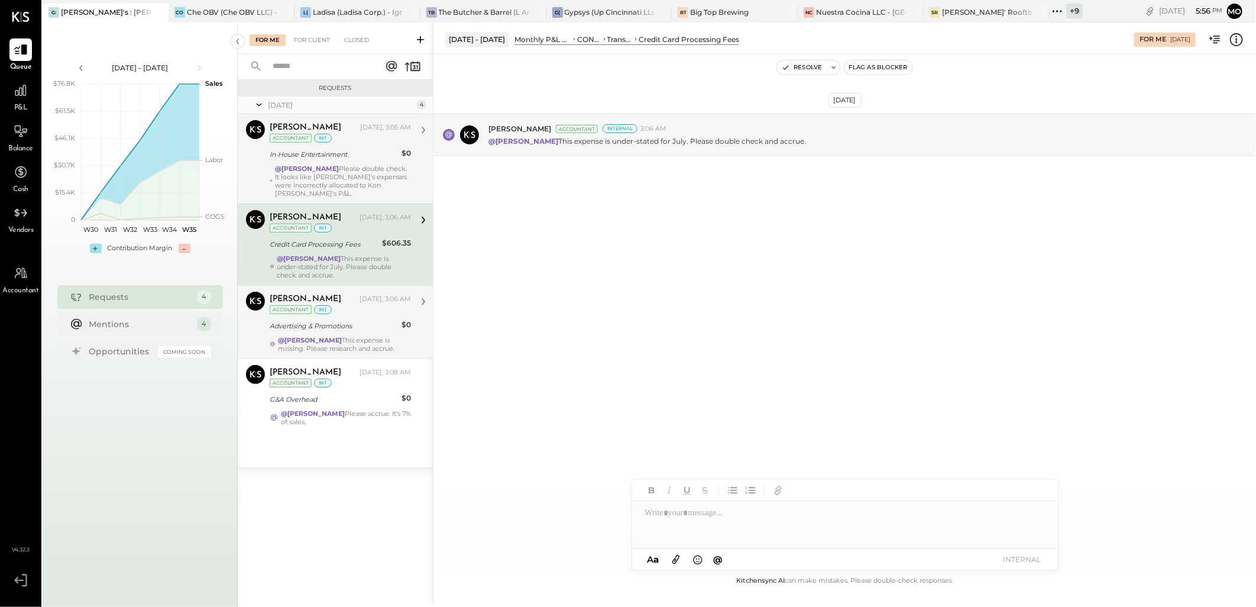
click at [658, 520] on div at bounding box center [845, 524] width 426 height 47
click at [706, 503] on span "[PERSON_NAME]" at bounding box center [746, 499] width 93 height 11
click at [759, 357] on div "[DATE] [PERSON_NAME] Accountant Internal 3:06 AM @[PERSON_NAME] This expense is…" at bounding box center [845, 314] width 823 height 520
click at [663, 529] on div at bounding box center [845, 525] width 426 height 24
click at [722, 481] on div "JS [PERSON_NAME]" at bounding box center [729, 488] width 135 height 24
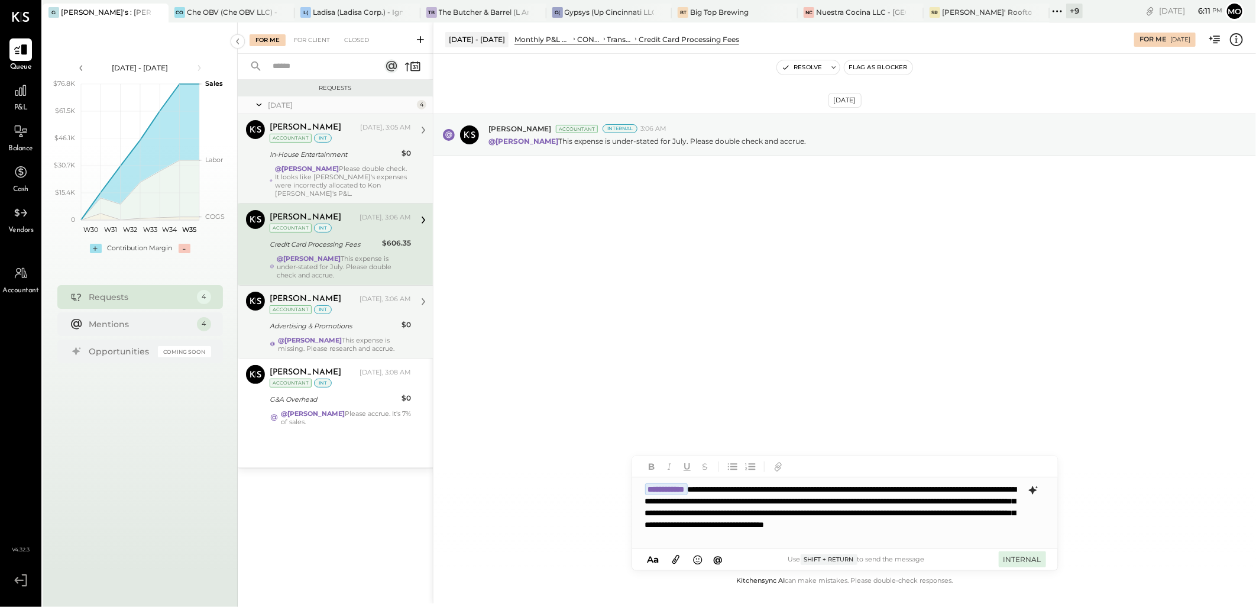
click at [1005, 558] on button "INTERNAL" at bounding box center [1022, 559] width 47 height 16
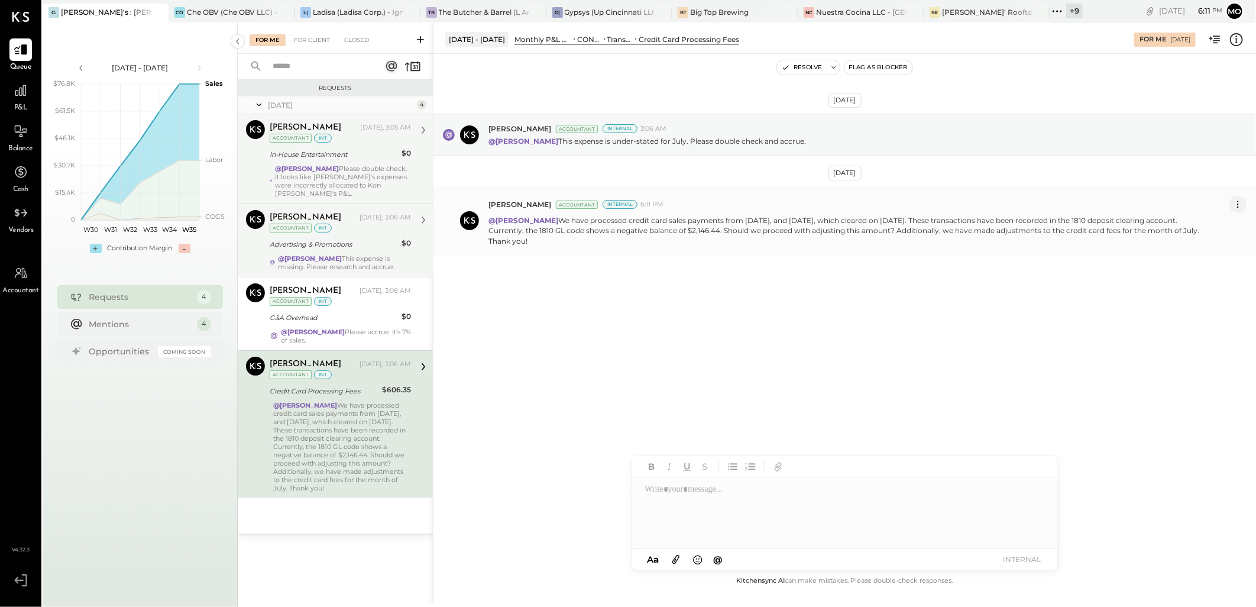
drag, startPoint x: 720, startPoint y: 225, endPoint x: 1235, endPoint y: 205, distance: 515.5
click at [1234, 206] on icon at bounding box center [1238, 204] width 12 height 12
click at [1207, 244] on button "Delete Message..." at bounding box center [1207, 244] width 80 height 20
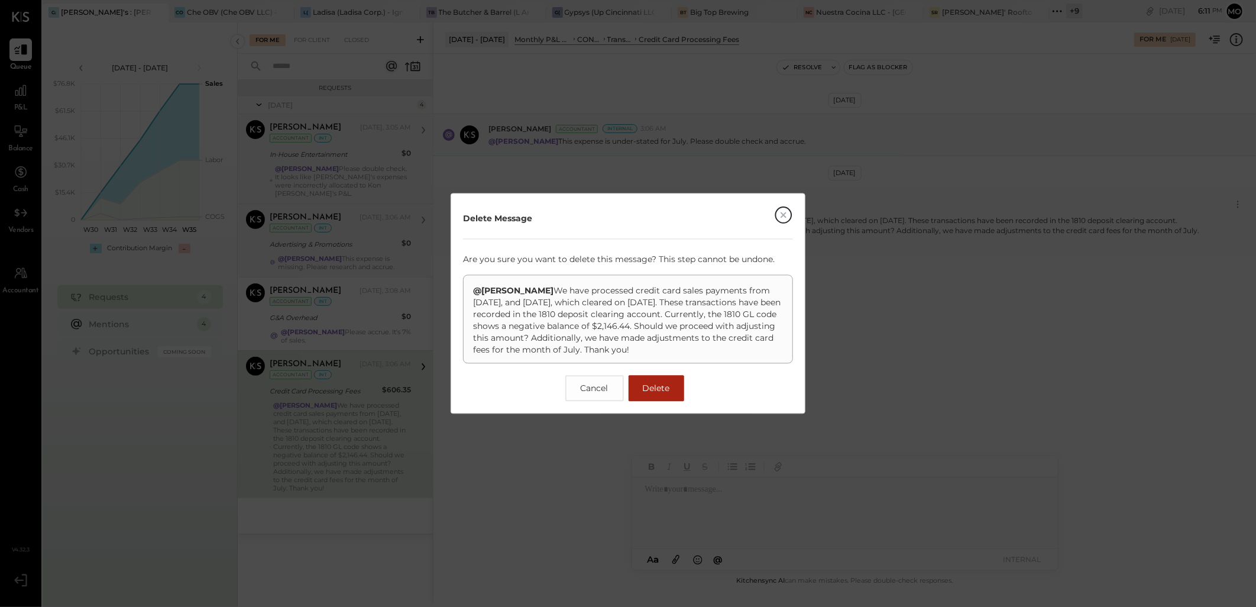
drag, startPoint x: 667, startPoint y: 387, endPoint x: 850, endPoint y: 370, distance: 183.5
click at [667, 387] on span "Delete" at bounding box center [656, 388] width 27 height 11
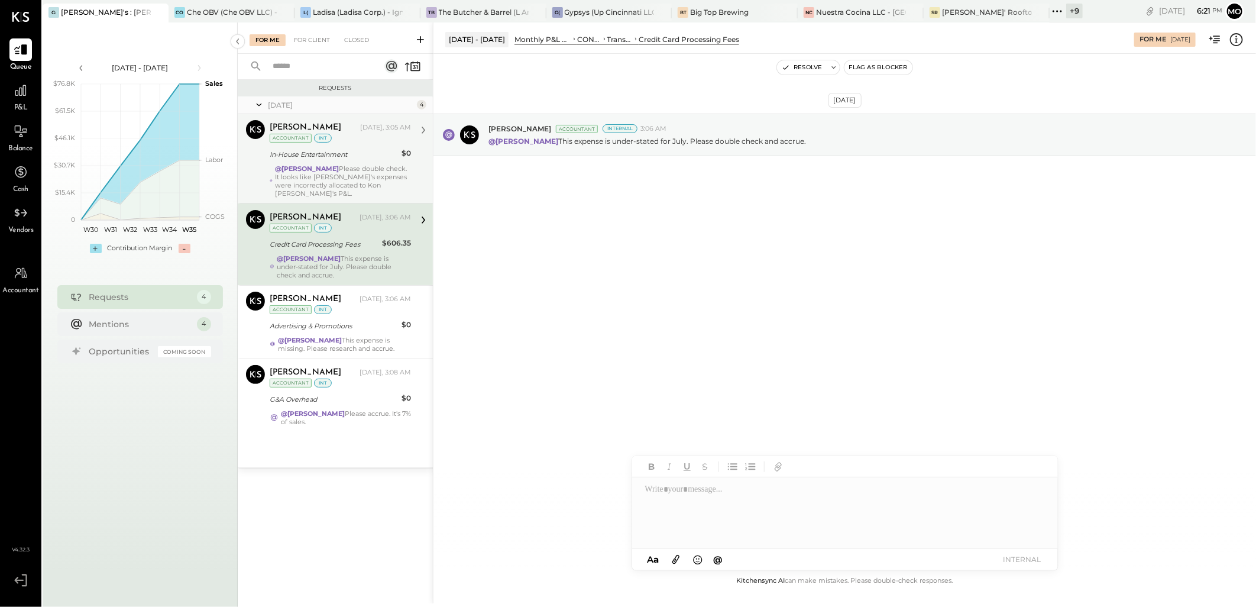
click at [670, 494] on div at bounding box center [845, 512] width 426 height 71
type input "*****"
drag, startPoint x: 709, startPoint y: 496, endPoint x: 858, endPoint y: 451, distance: 156.1
click at [711, 495] on span "[PERSON_NAME]" at bounding box center [746, 499] width 93 height 11
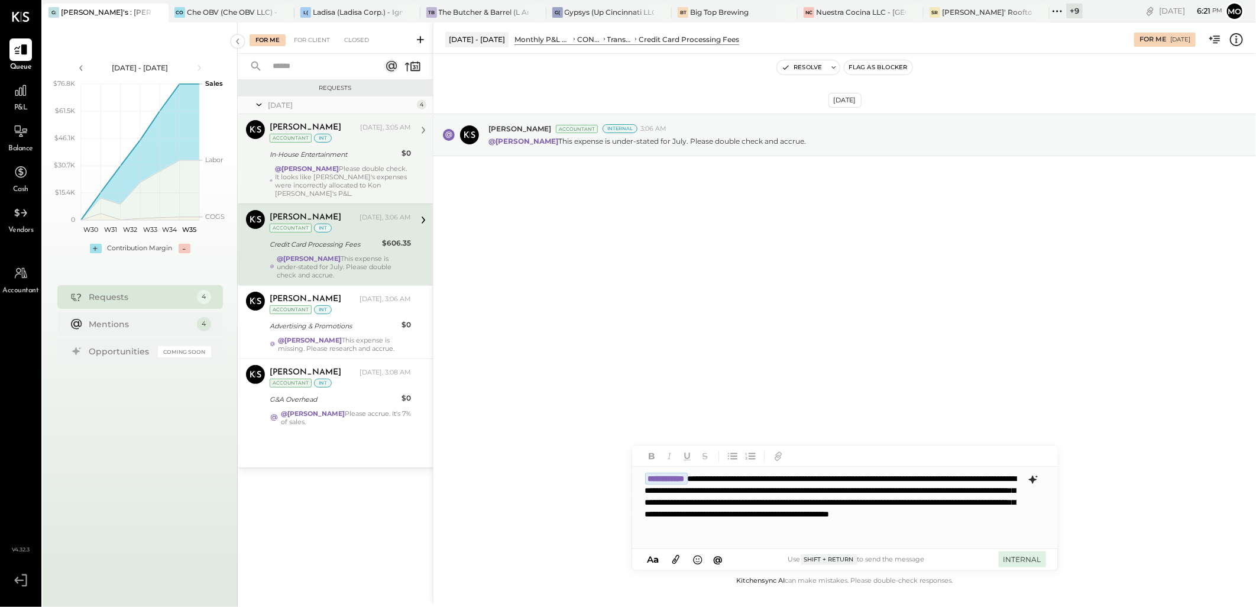
click at [1007, 563] on button "INTERNAL" at bounding box center [1022, 559] width 47 height 16
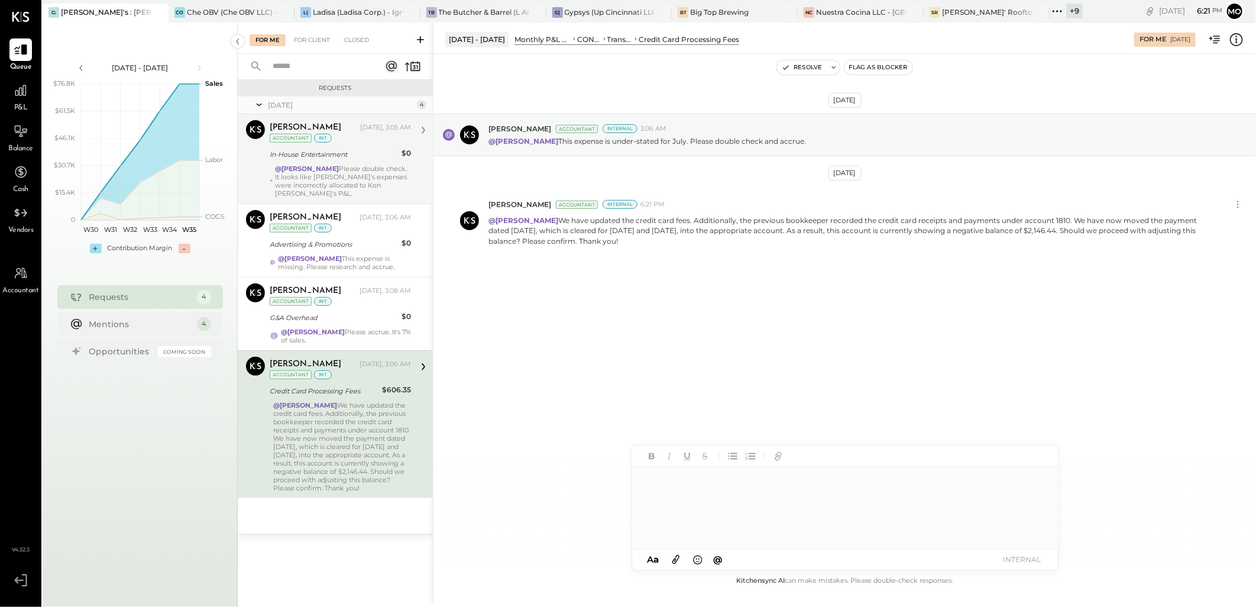
click at [807, 66] on button "Resolve" at bounding box center [802, 67] width 50 height 14
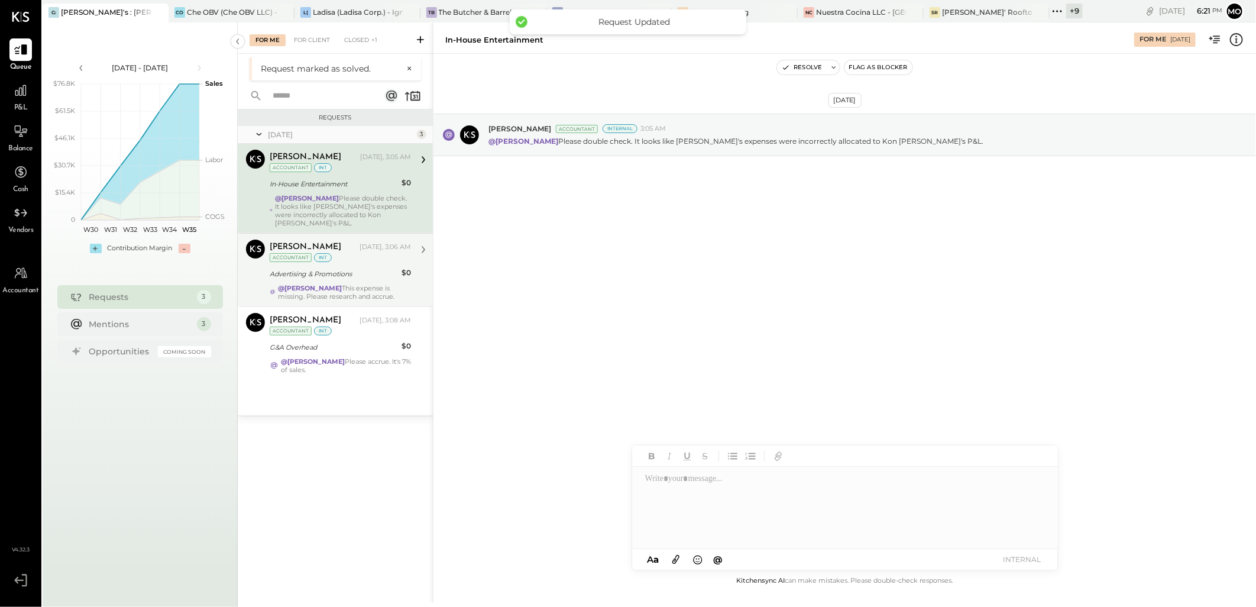
click at [342, 290] on strong "@[PERSON_NAME]" at bounding box center [310, 288] width 64 height 8
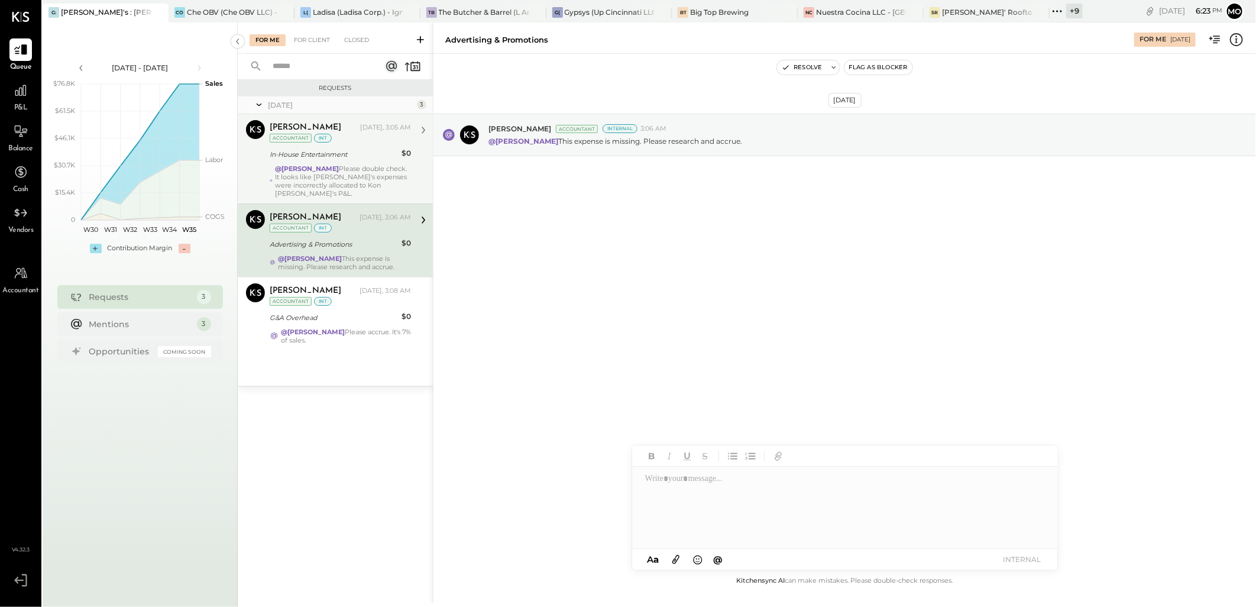
drag, startPoint x: 355, startPoint y: 341, endPoint x: 675, endPoint y: 359, distance: 321.1
click at [345, 336] on strong "@[PERSON_NAME]" at bounding box center [313, 332] width 64 height 8
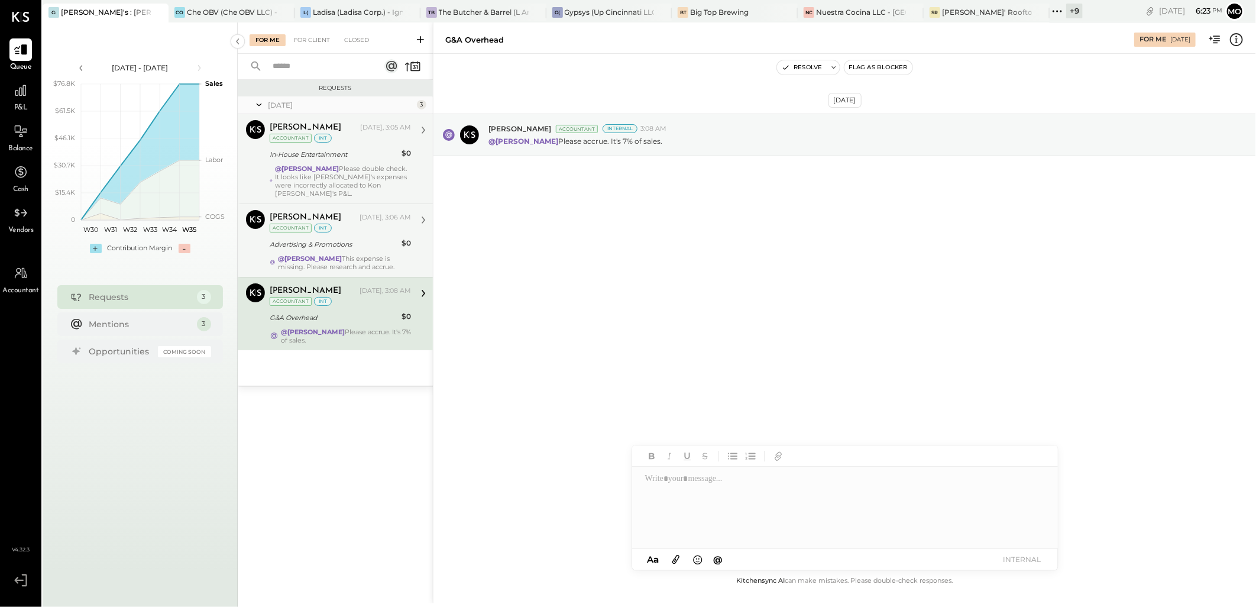
click at [351, 180] on div "@[PERSON_NAME] Please double check. It looks like [PERSON_NAME]'s expenses were…" at bounding box center [343, 180] width 136 height 33
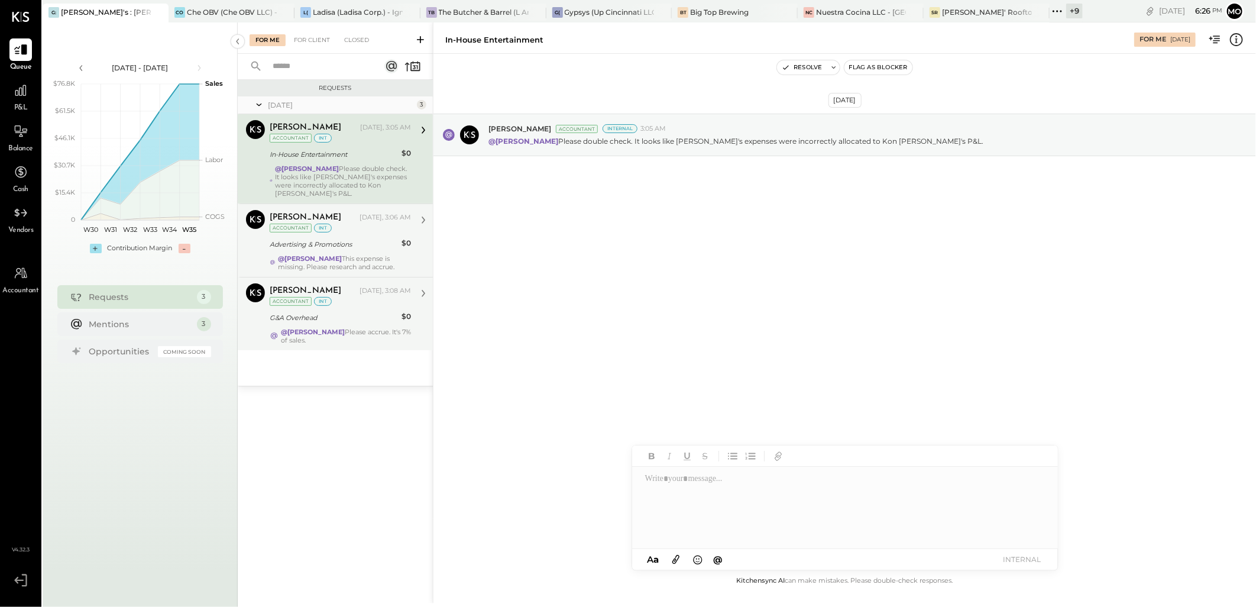
click at [345, 336] on strong "@[PERSON_NAME]" at bounding box center [313, 332] width 64 height 8
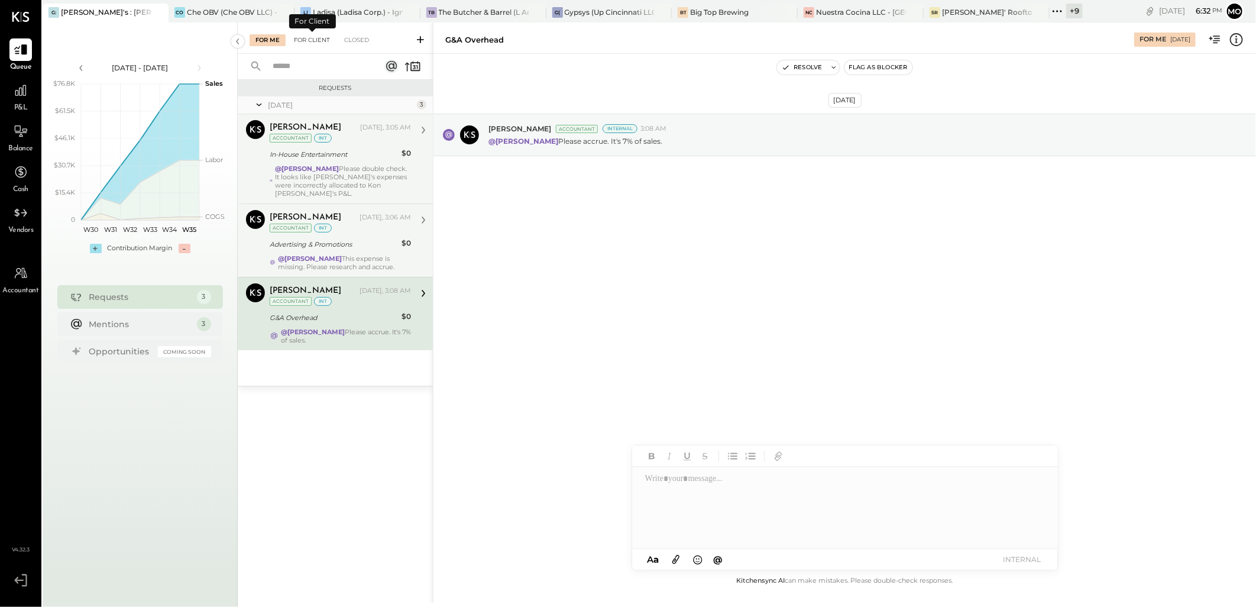
click at [309, 44] on div "For Client" at bounding box center [312, 40] width 48 height 12
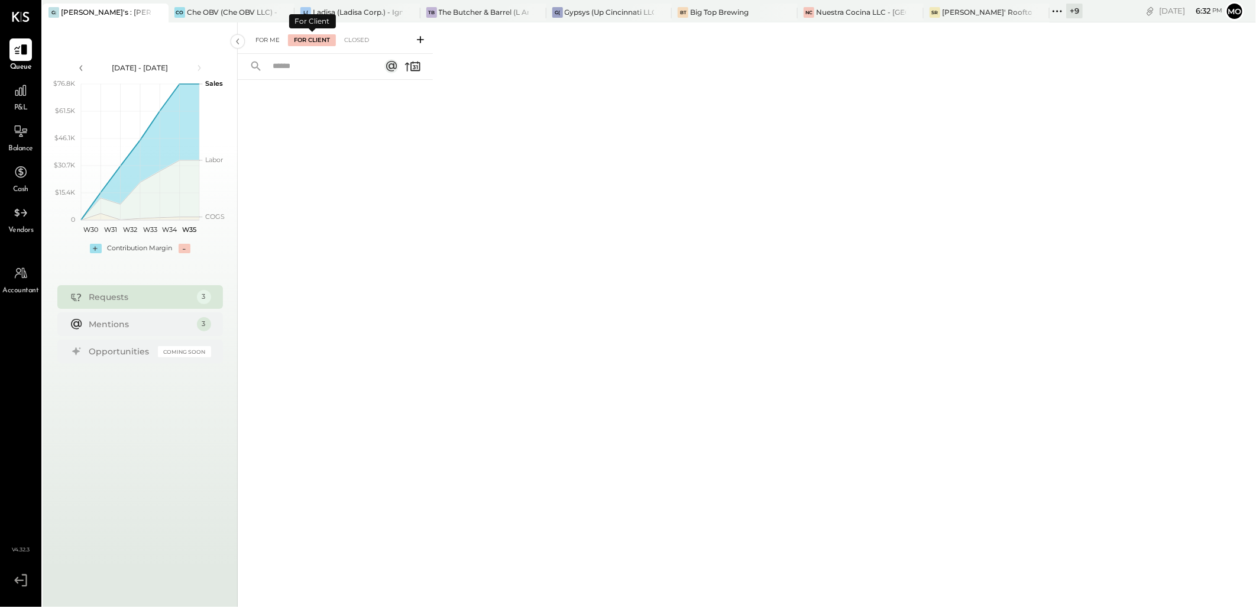
click at [268, 40] on div "For Me" at bounding box center [268, 40] width 36 height 12
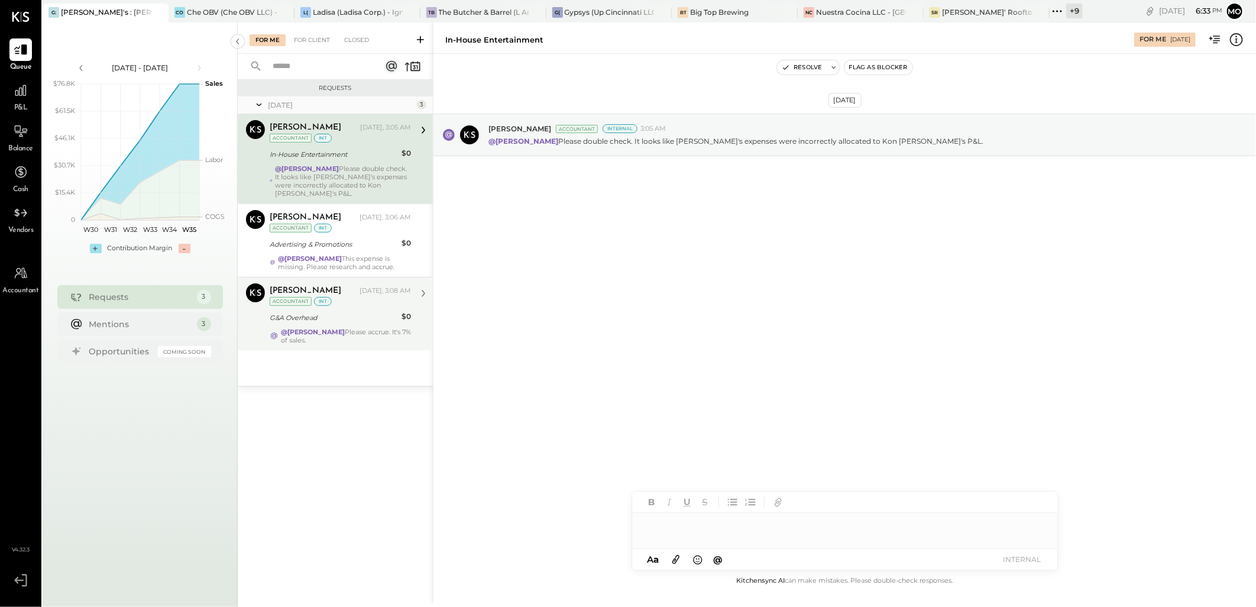
click at [335, 336] on strong "@[PERSON_NAME]" at bounding box center [313, 332] width 64 height 8
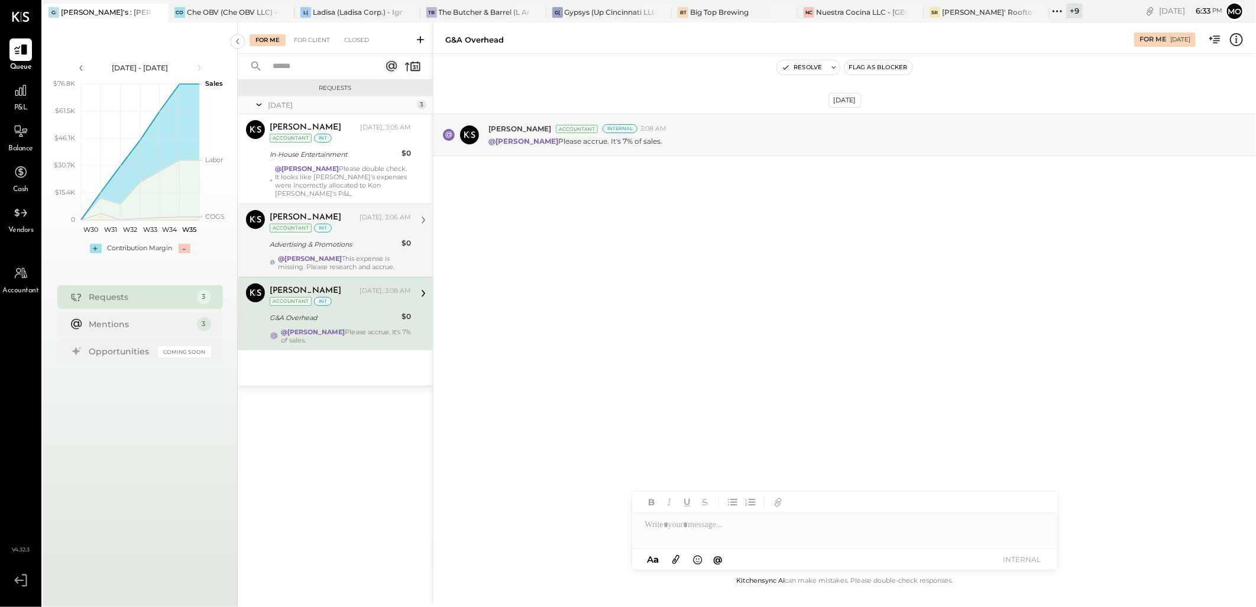
click at [335, 239] on div "Advertising & Promotions" at bounding box center [334, 244] width 128 height 12
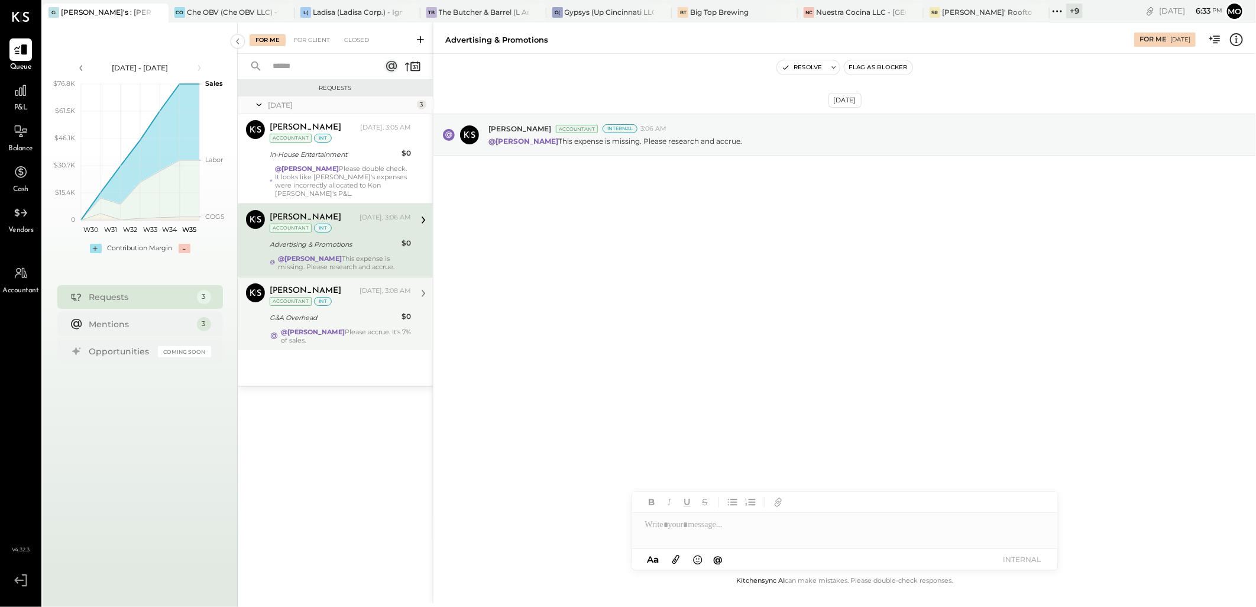
click at [299, 46] on div "For Client" at bounding box center [312, 40] width 48 height 12
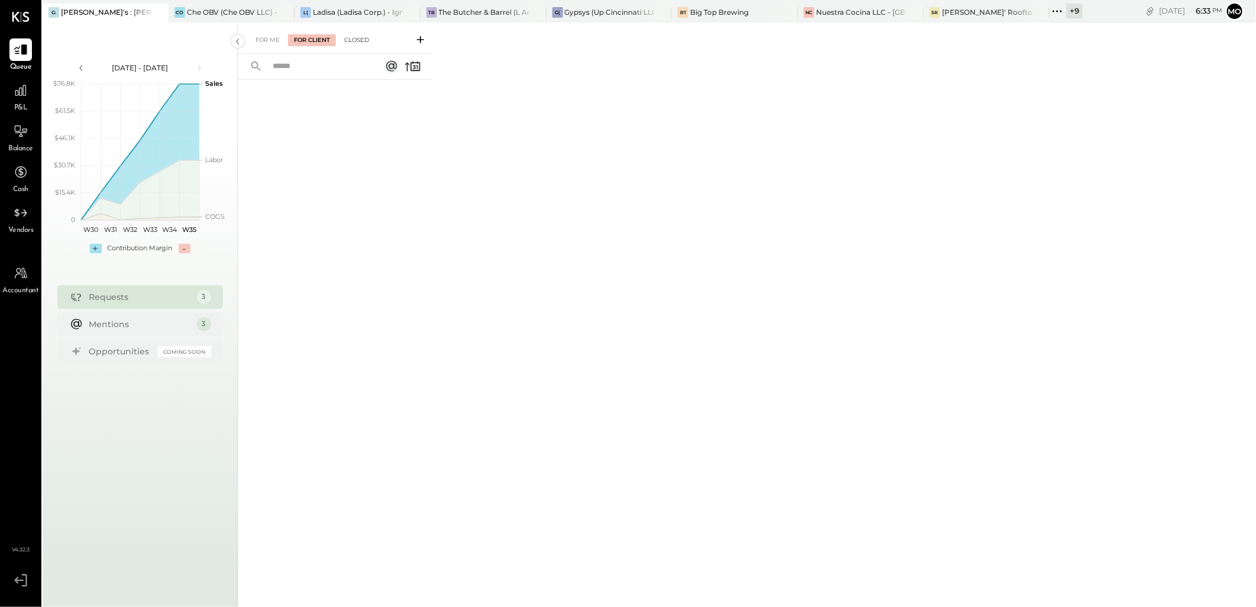
click at [350, 38] on div "Closed" at bounding box center [356, 40] width 37 height 12
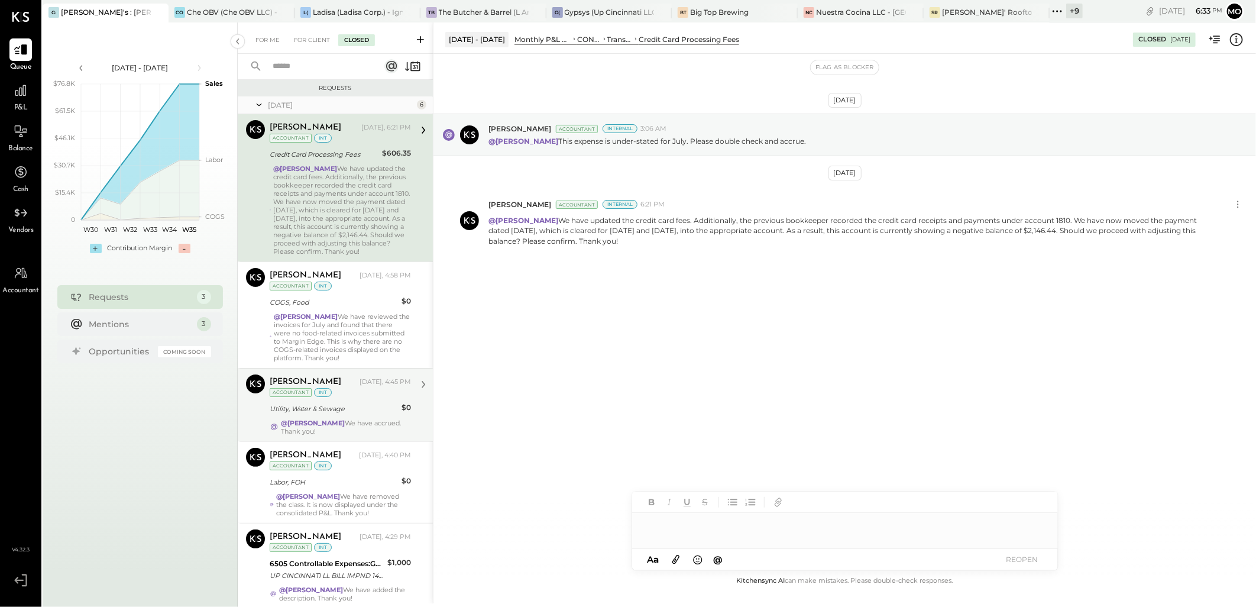
scroll to position [158, 0]
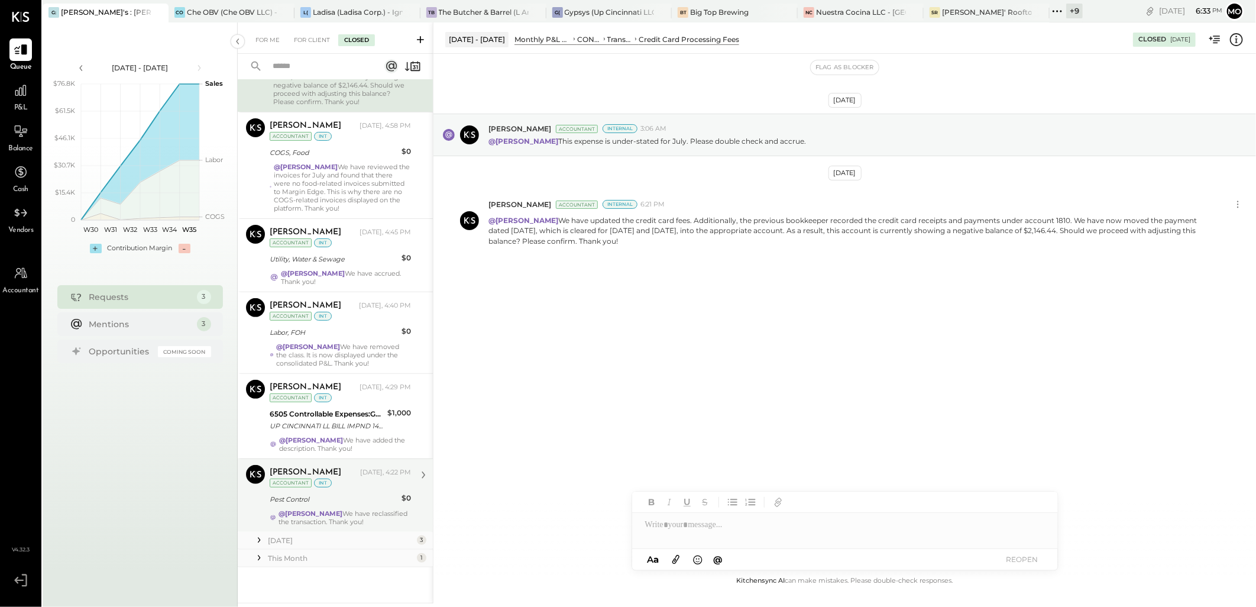
click at [325, 515] on strong "@[PERSON_NAME]" at bounding box center [311, 513] width 64 height 8
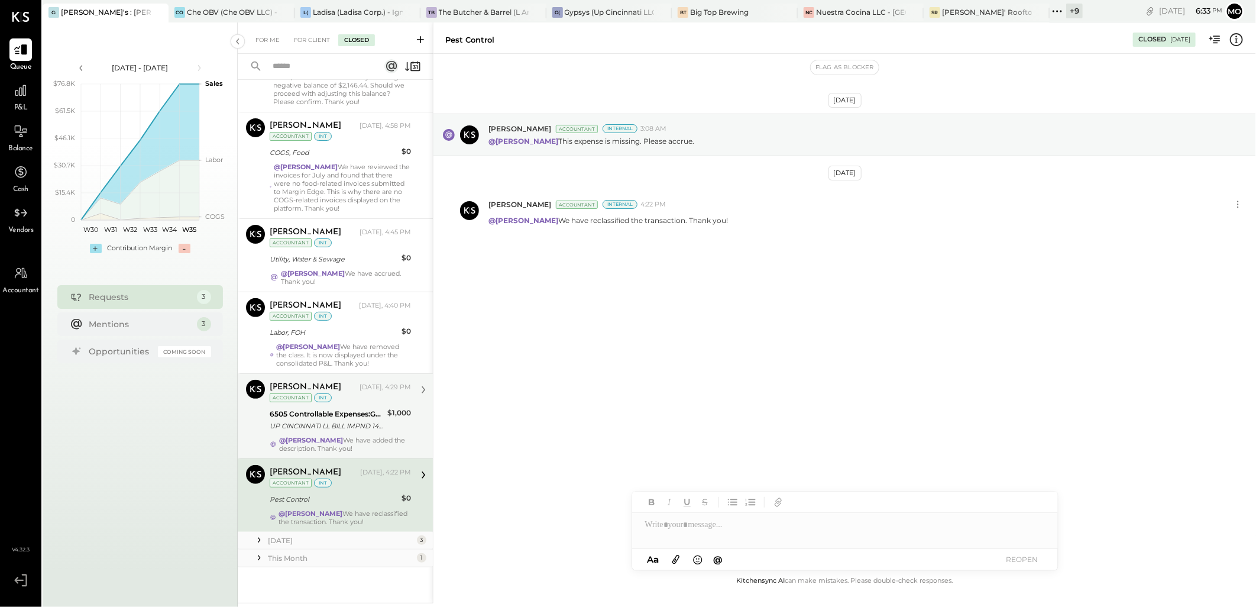
click at [327, 438] on div "@[PERSON_NAME] We have added the description. Thank you!" at bounding box center [345, 444] width 132 height 17
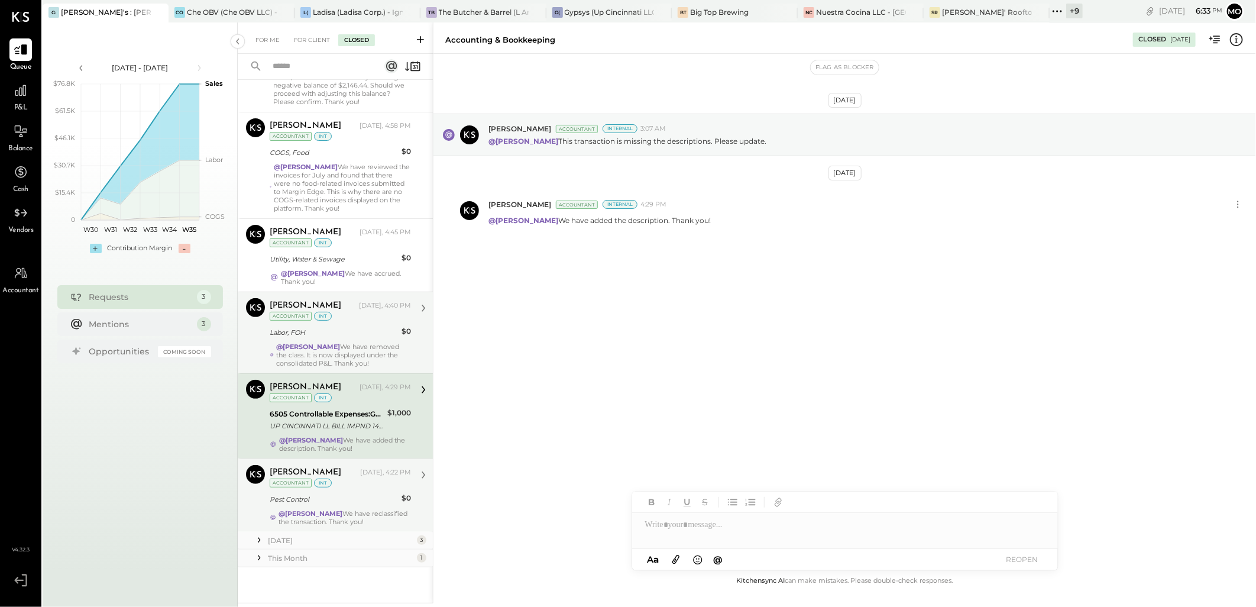
click at [342, 329] on div "Labor, FOH" at bounding box center [334, 332] width 128 height 12
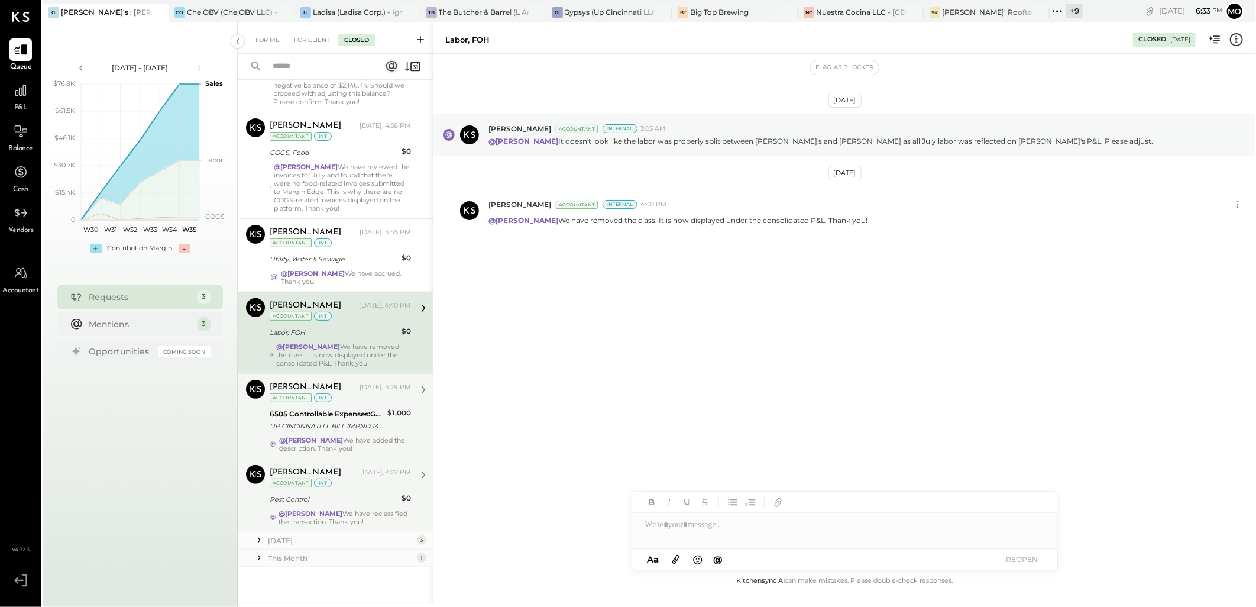
click at [332, 258] on div "Utility, Water & Sewage" at bounding box center [334, 259] width 128 height 12
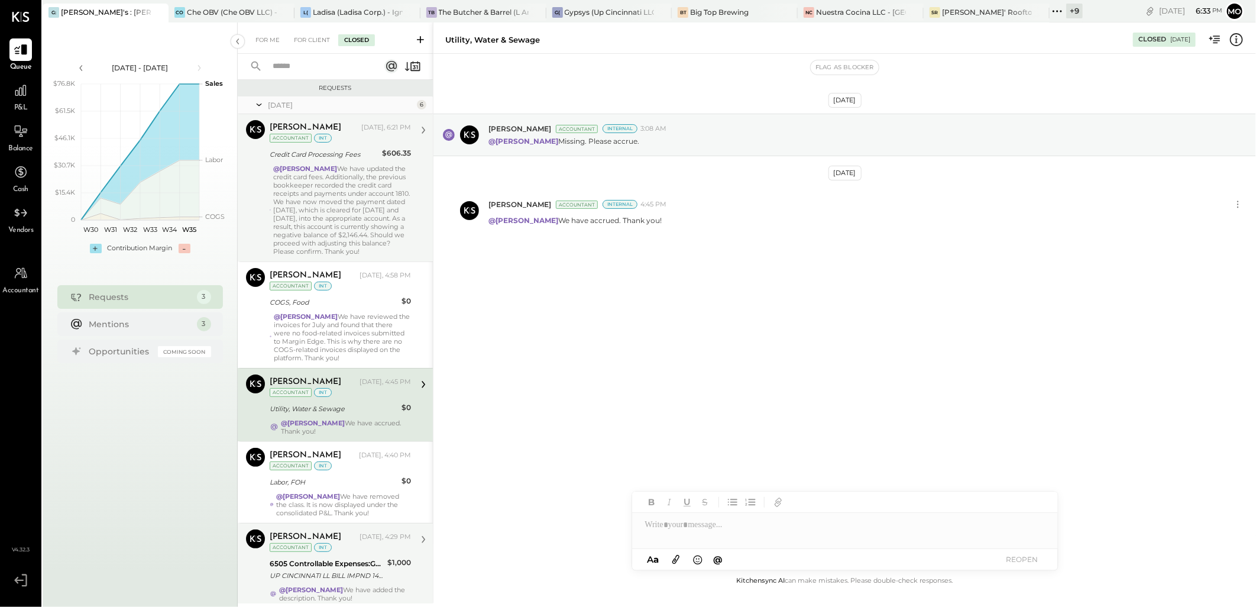
click at [332, 206] on div "@[PERSON_NAME] We have updated the credit card fees. Additionally, the previous…" at bounding box center [342, 209] width 138 height 91
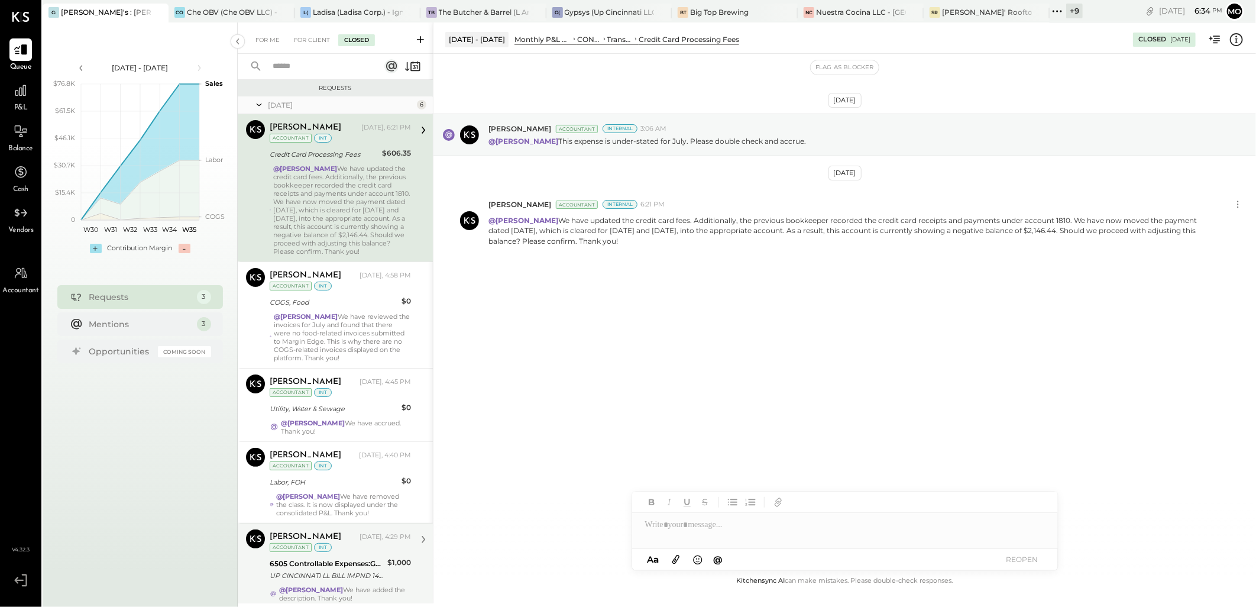
click at [274, 33] on div "For Me For Client Closed" at bounding box center [335, 37] width 195 height 31
click at [266, 40] on div "For Me" at bounding box center [268, 40] width 36 height 12
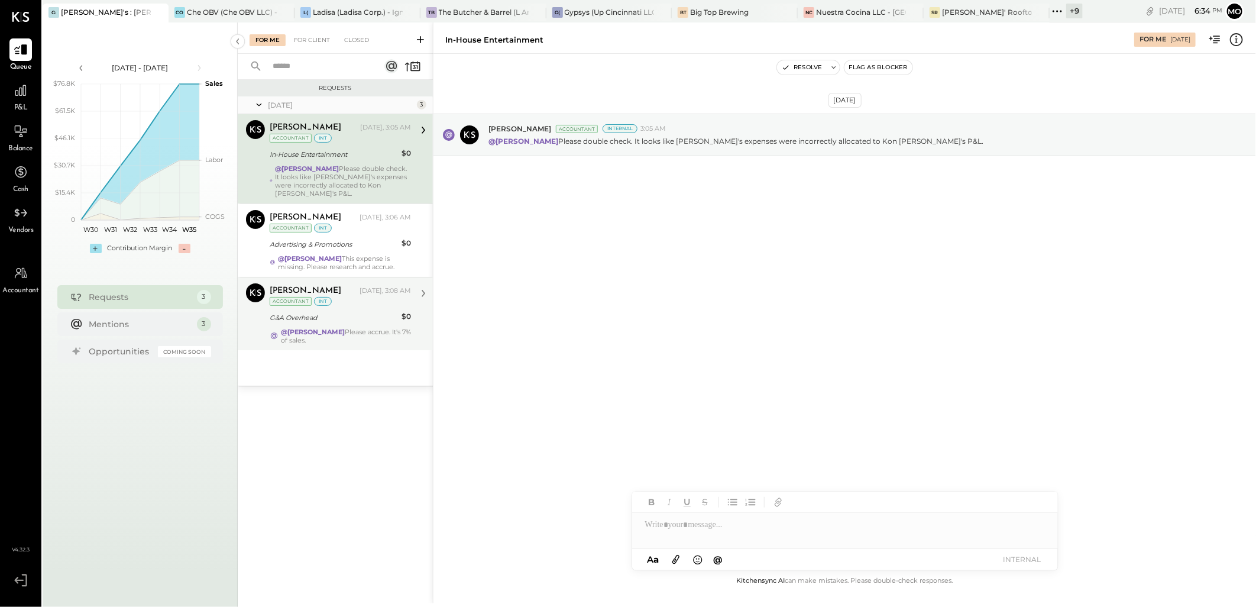
click at [328, 350] on div "[PERSON_NAME] Accountant [PERSON_NAME] [DATE], 3:08 AM Accountant int G&A Overh…" at bounding box center [335, 313] width 195 height 73
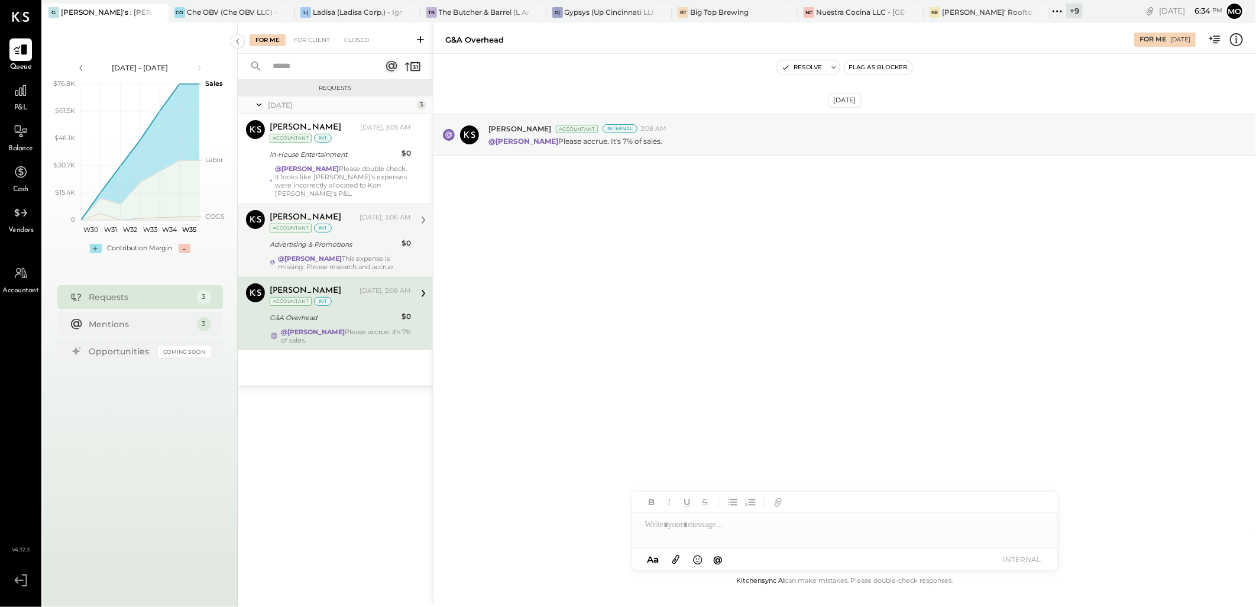
click at [331, 270] on div "@[PERSON_NAME] This expense is missing. Please research and accrue." at bounding box center [344, 262] width 133 height 17
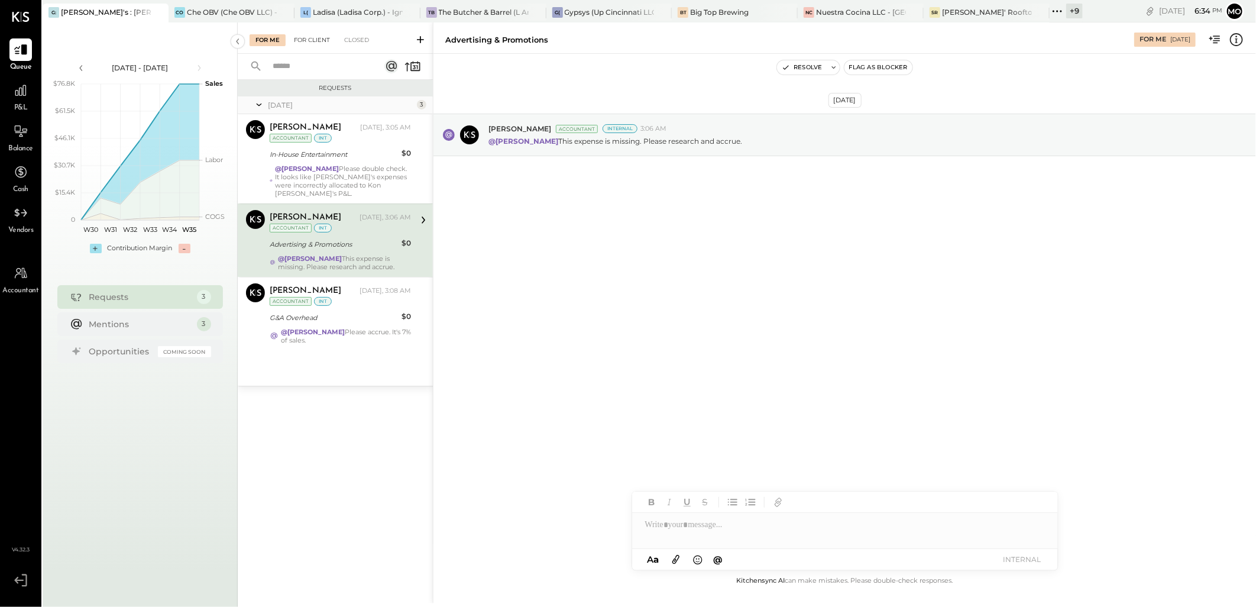
click at [310, 37] on div "For Client" at bounding box center [312, 40] width 48 height 12
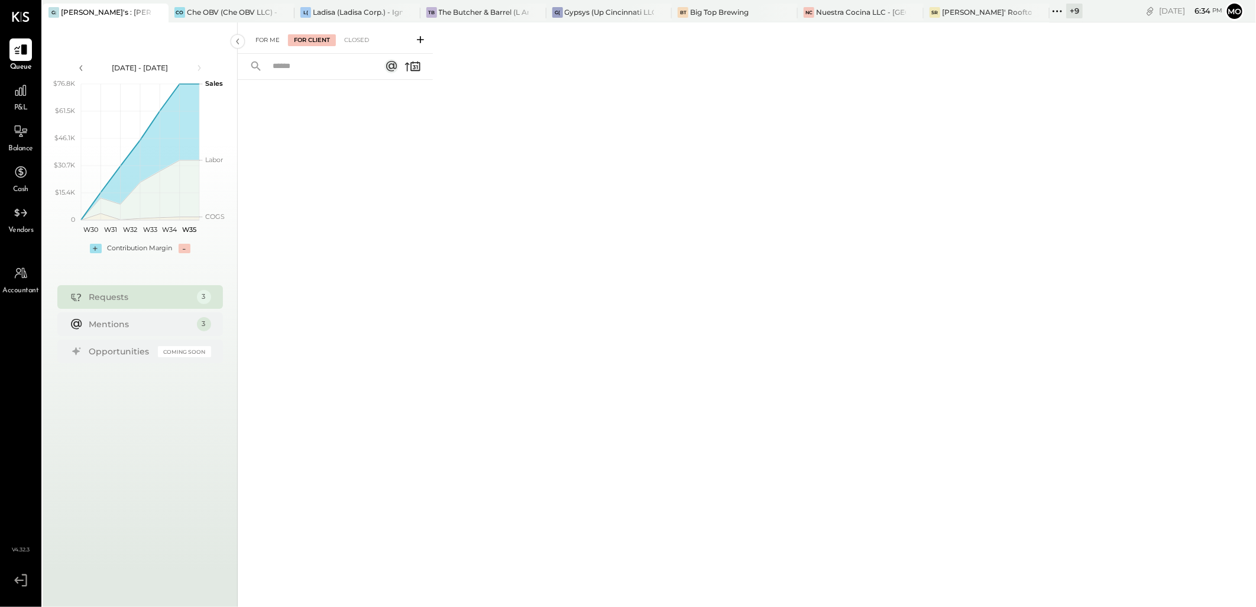
click at [258, 39] on div "For Me" at bounding box center [268, 40] width 36 height 12
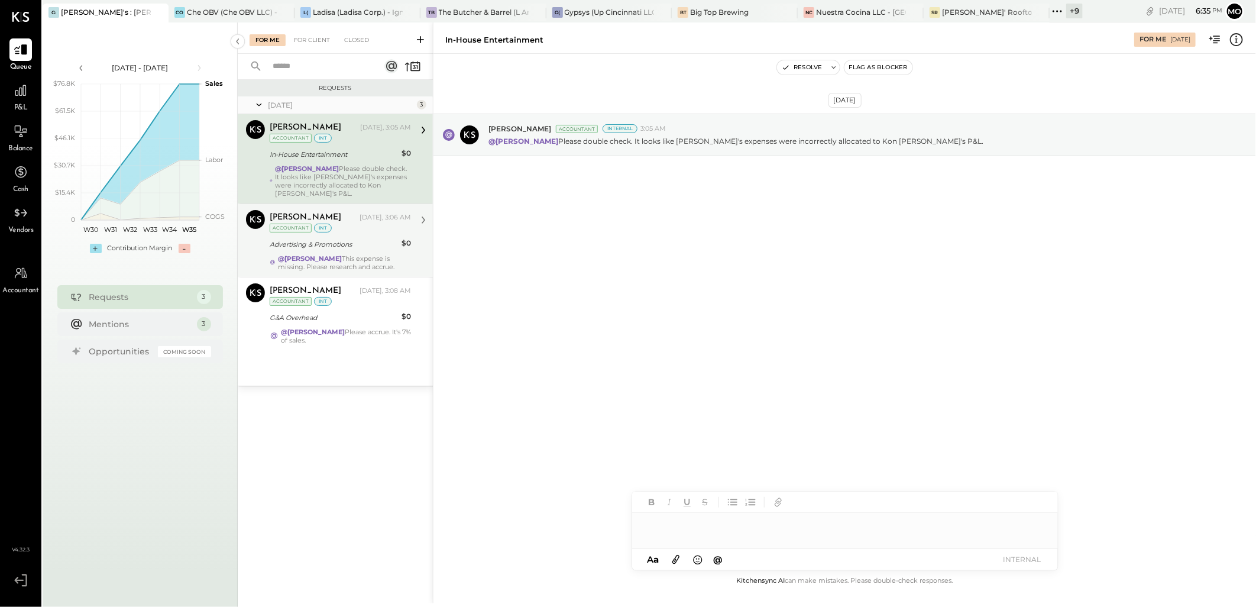
click at [373, 251] on div "[PERSON_NAME] [DATE], 3:06 AM Accountant int Advertising & Promotions $0 @[PERS…" at bounding box center [340, 240] width 141 height 61
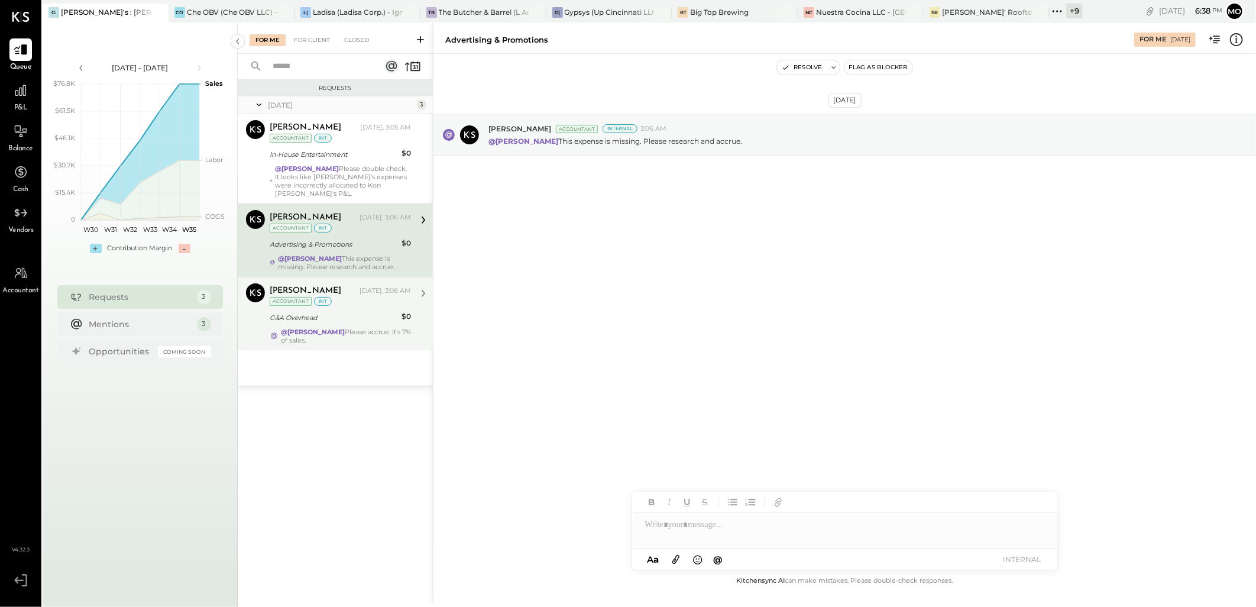
drag, startPoint x: 364, startPoint y: 344, endPoint x: 376, endPoint y: 325, distance: 22.1
click at [345, 336] on strong "@[PERSON_NAME]" at bounding box center [313, 332] width 64 height 8
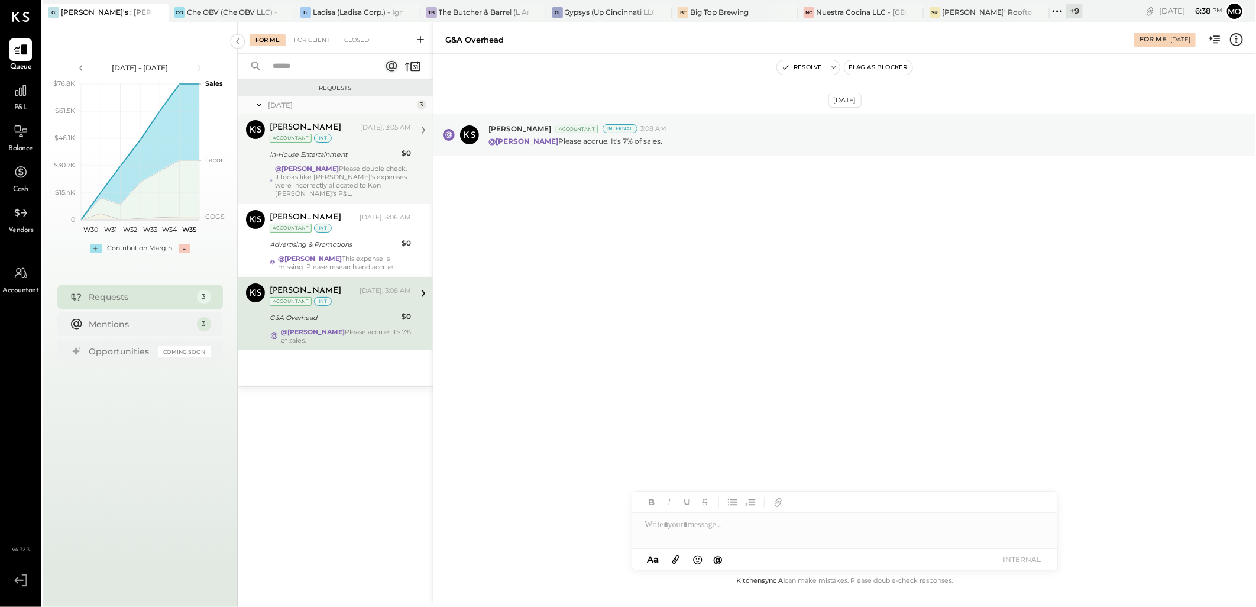
click at [377, 174] on div "@[PERSON_NAME] Please double check. It looks like [PERSON_NAME]'s expenses were…" at bounding box center [343, 180] width 136 height 33
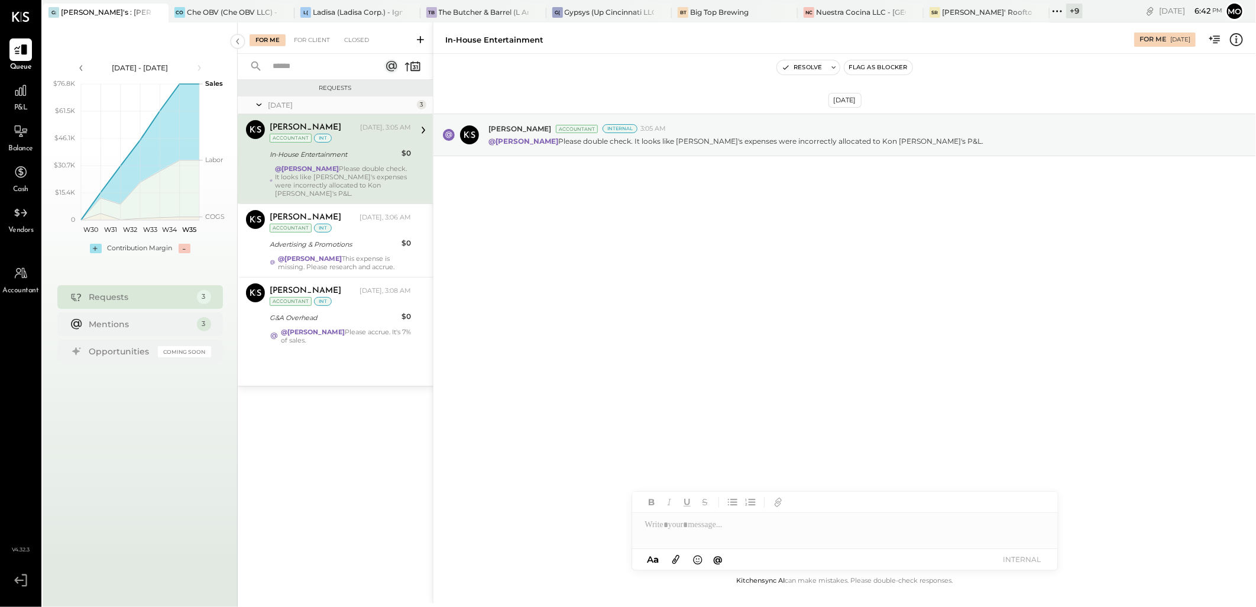
click at [679, 515] on div at bounding box center [845, 525] width 426 height 24
type input "****"
click at [732, 491] on div "JS [PERSON_NAME]" at bounding box center [729, 499] width 135 height 24
click at [1004, 565] on button "INTERNAL" at bounding box center [1022, 559] width 47 height 16
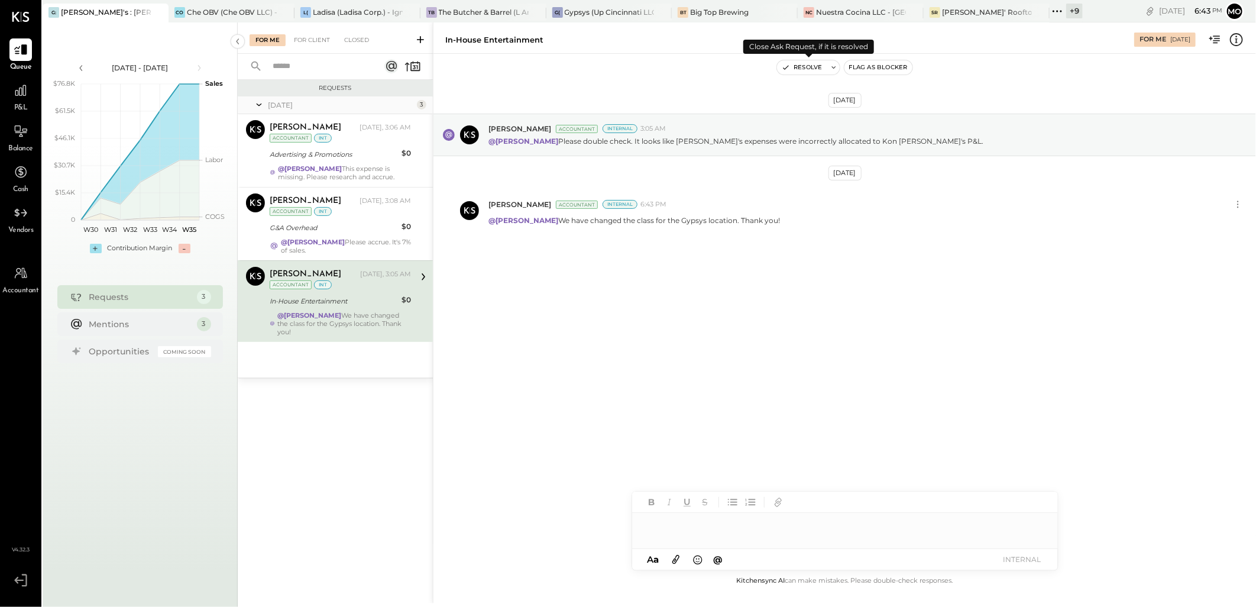
click at [797, 62] on button "Resolve" at bounding box center [802, 67] width 50 height 14
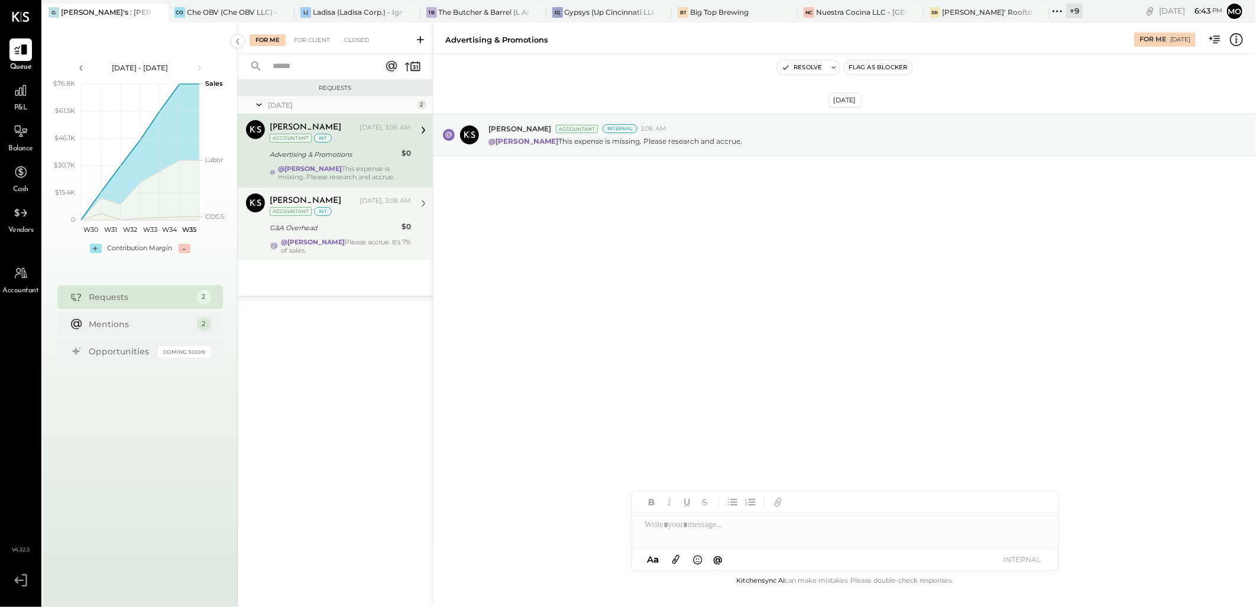
click at [345, 246] on strong "@[PERSON_NAME]" at bounding box center [313, 242] width 64 height 8
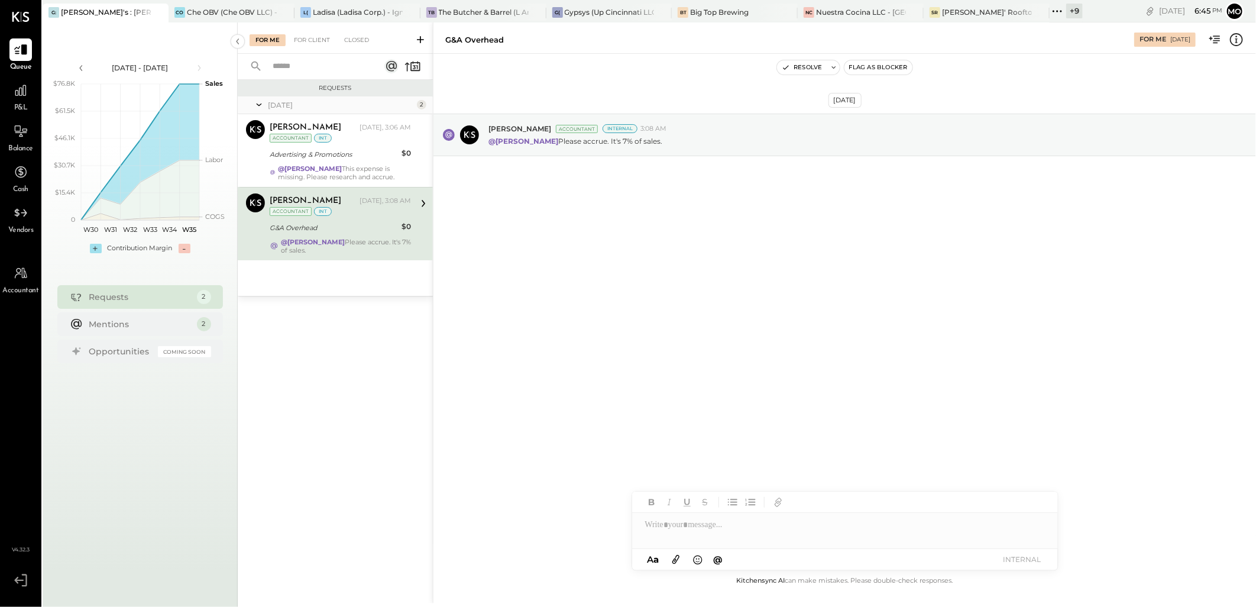
click at [480, 256] on div "[DATE] [PERSON_NAME] Accountant Internal 3:08 AM @[PERSON_NAME] Please accrue. …" at bounding box center [845, 314] width 823 height 520
click at [345, 21] on div "L( Ladisa (Ladisa Corp.) - Ignite" at bounding box center [358, 13] width 126 height 19
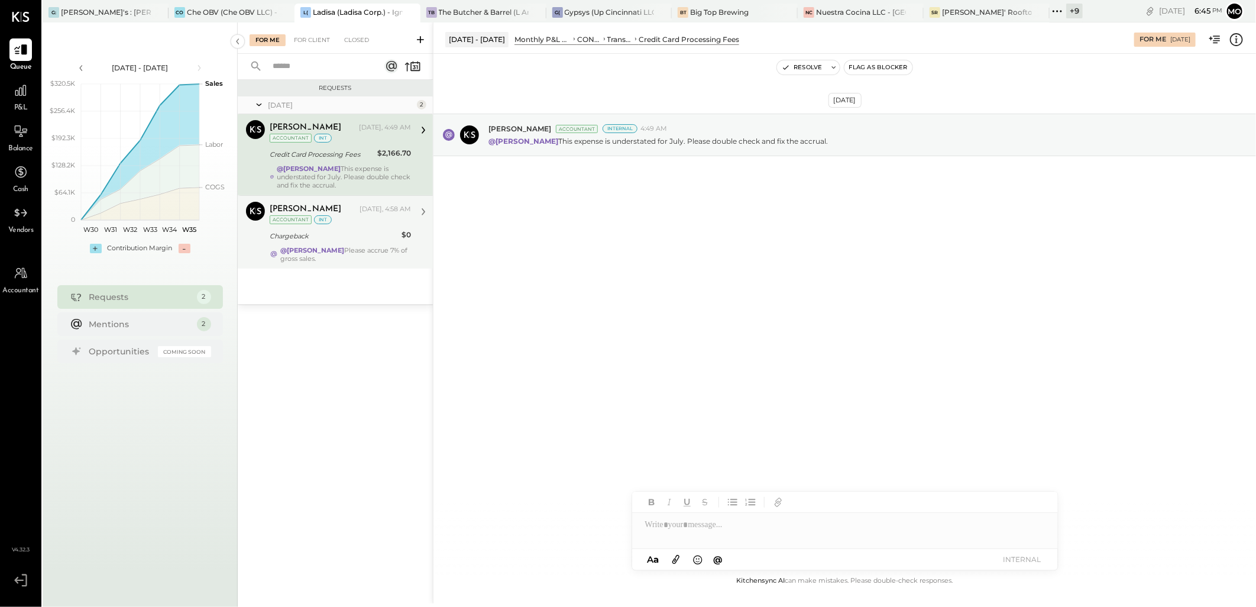
click at [302, 246] on strong "@[PERSON_NAME]" at bounding box center [312, 250] width 64 height 8
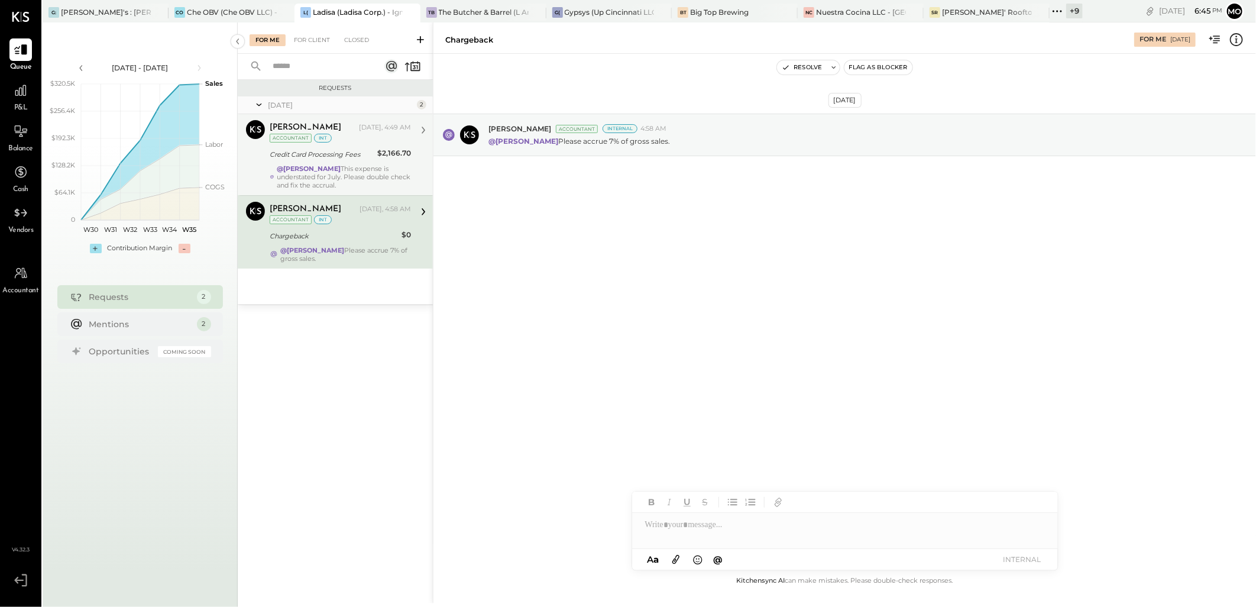
click at [347, 178] on div "@[PERSON_NAME] This expense is understated for July. Please double check and fi…" at bounding box center [344, 176] width 134 height 25
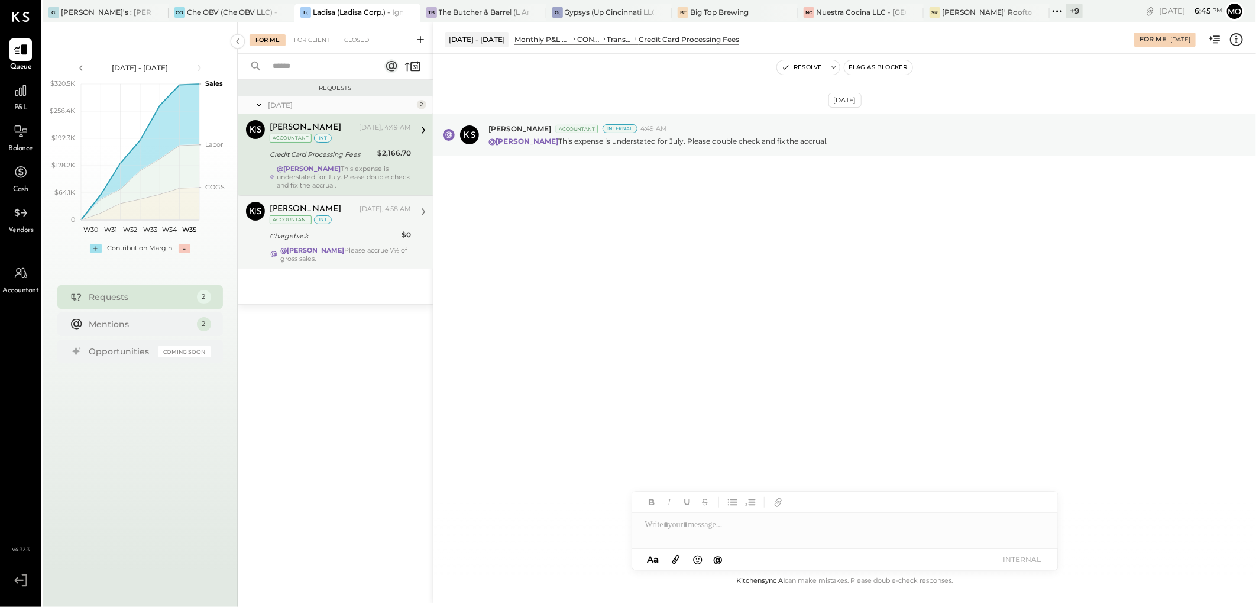
click at [351, 256] on div "@[PERSON_NAME] Please accrue 7% of gross sales." at bounding box center [345, 254] width 131 height 17
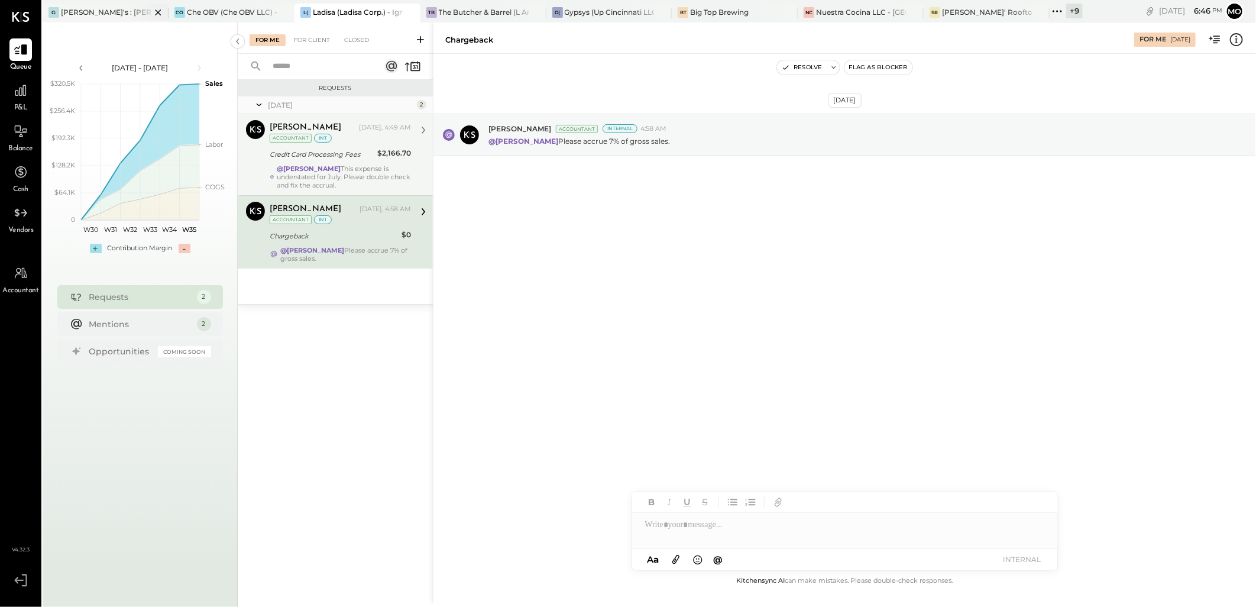
click at [89, 9] on div "[PERSON_NAME]'s : [PERSON_NAME]'s" at bounding box center [106, 12] width 90 height 10
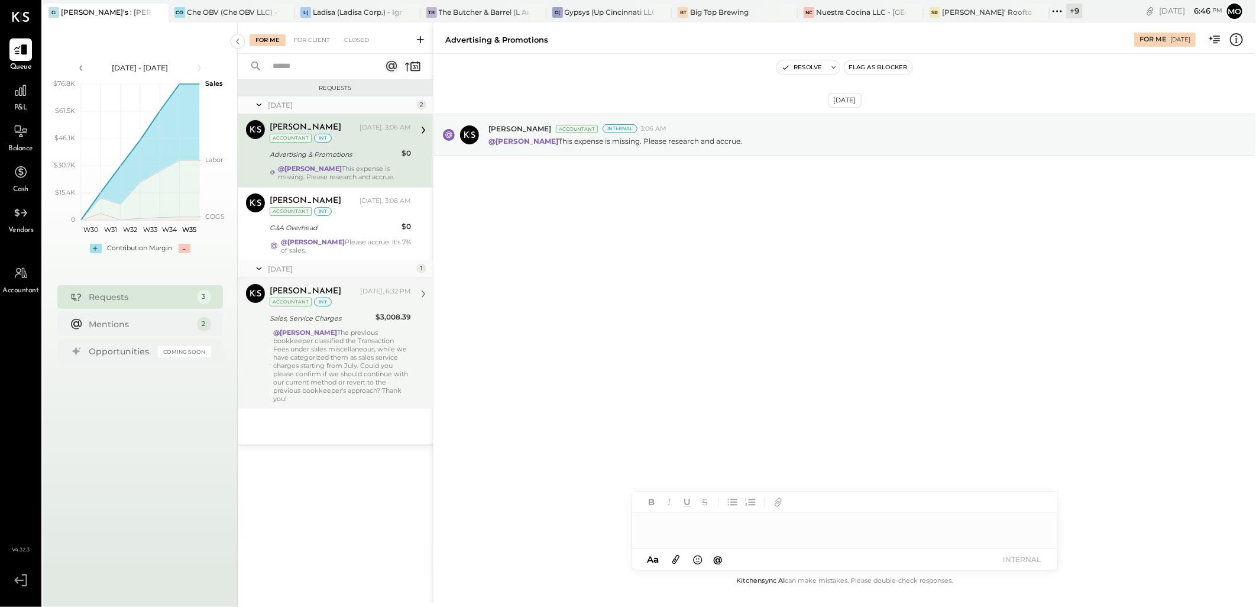
click at [325, 359] on div "@[PERSON_NAME] The previous bookkeeper classified the Transaction Fees under sa…" at bounding box center [342, 365] width 138 height 75
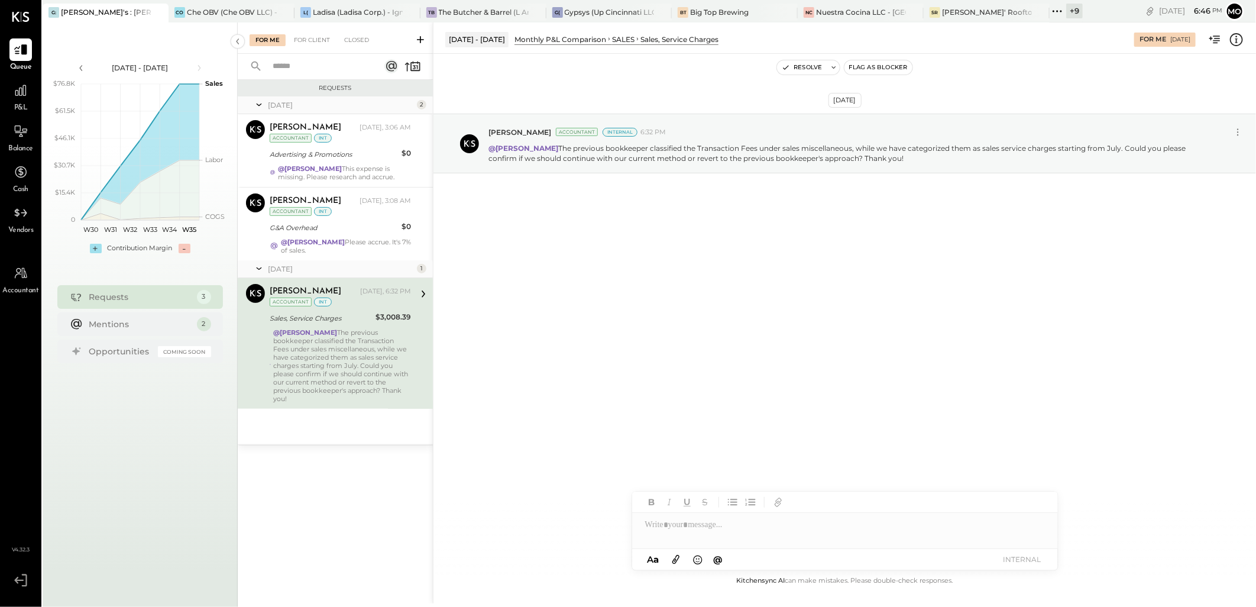
click at [675, 558] on icon at bounding box center [676, 559] width 13 height 14
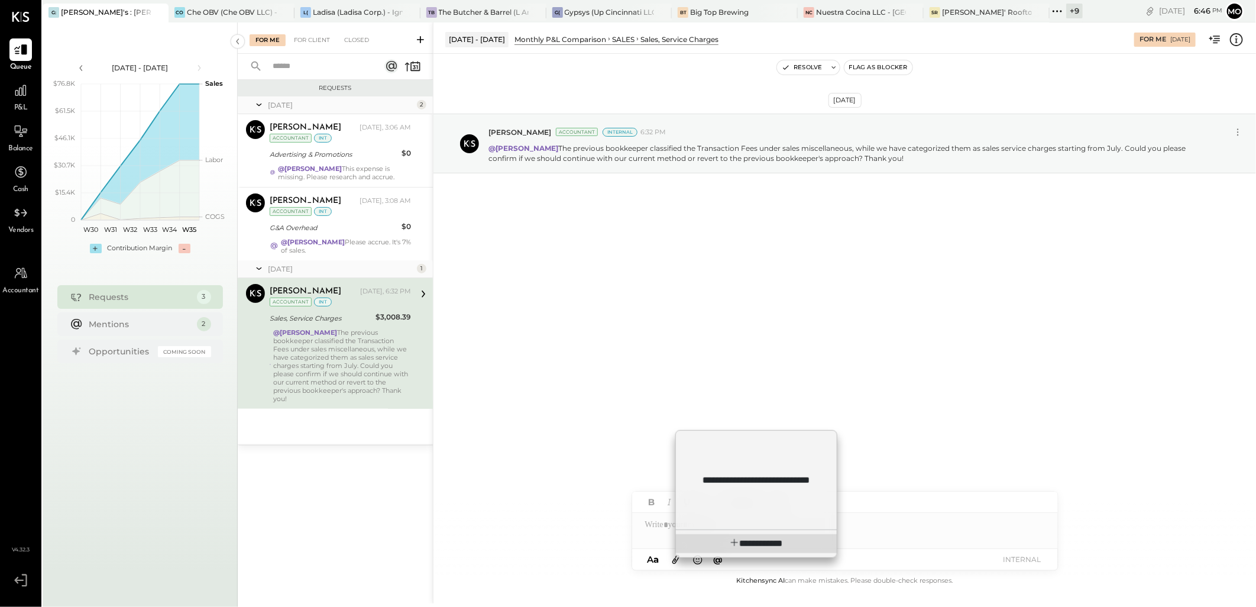
click at [750, 548] on span "**********" at bounding box center [765, 543] width 36 height 9
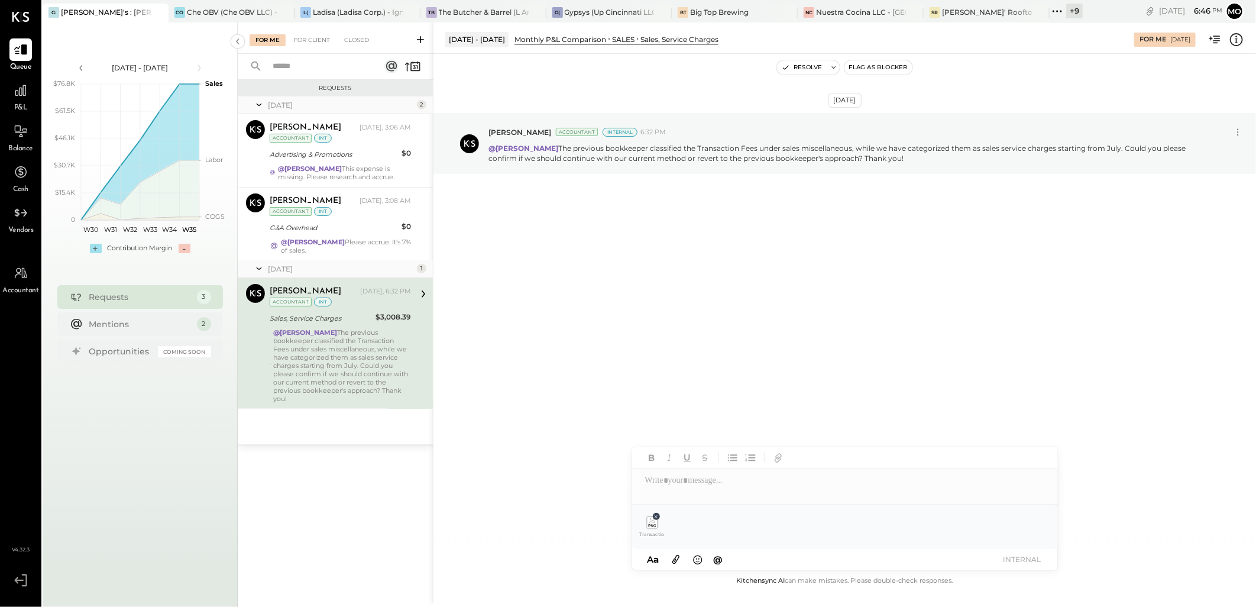
click at [655, 517] on icon at bounding box center [656, 516] width 3 height 3
click at [793, 305] on div "[DATE] [PERSON_NAME] Accountant Internal 6:32 PM @[PERSON_NAME] The previous bo…" at bounding box center [845, 314] width 823 height 520
click at [357, 235] on div "G&A Overhead" at bounding box center [334, 228] width 128 height 14
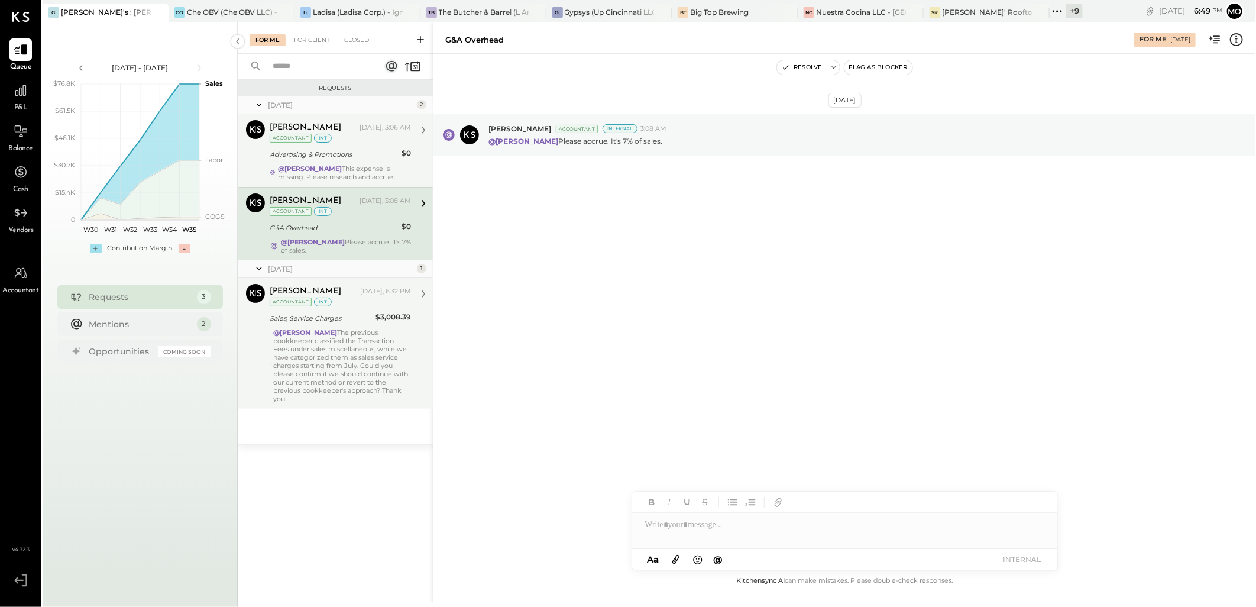
click at [343, 161] on div "[PERSON_NAME] [DATE], 3:06 AM Accountant int Advertising & Promotions $0 @[PERS…" at bounding box center [340, 150] width 141 height 61
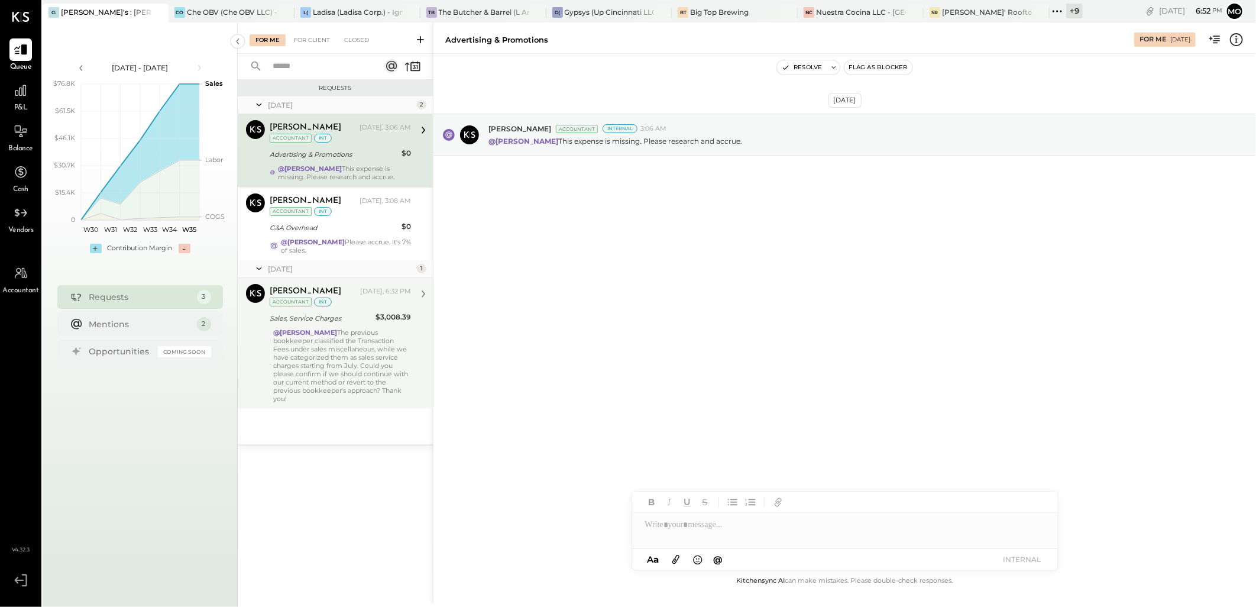
click at [541, 247] on div "[DATE] [PERSON_NAME] Accountant Internal 3:06 AM @[PERSON_NAME] This expense is…" at bounding box center [845, 314] width 823 height 520
click at [371, 246] on div "@[PERSON_NAME] Please accrue. It's 7% of sales." at bounding box center [346, 246] width 130 height 17
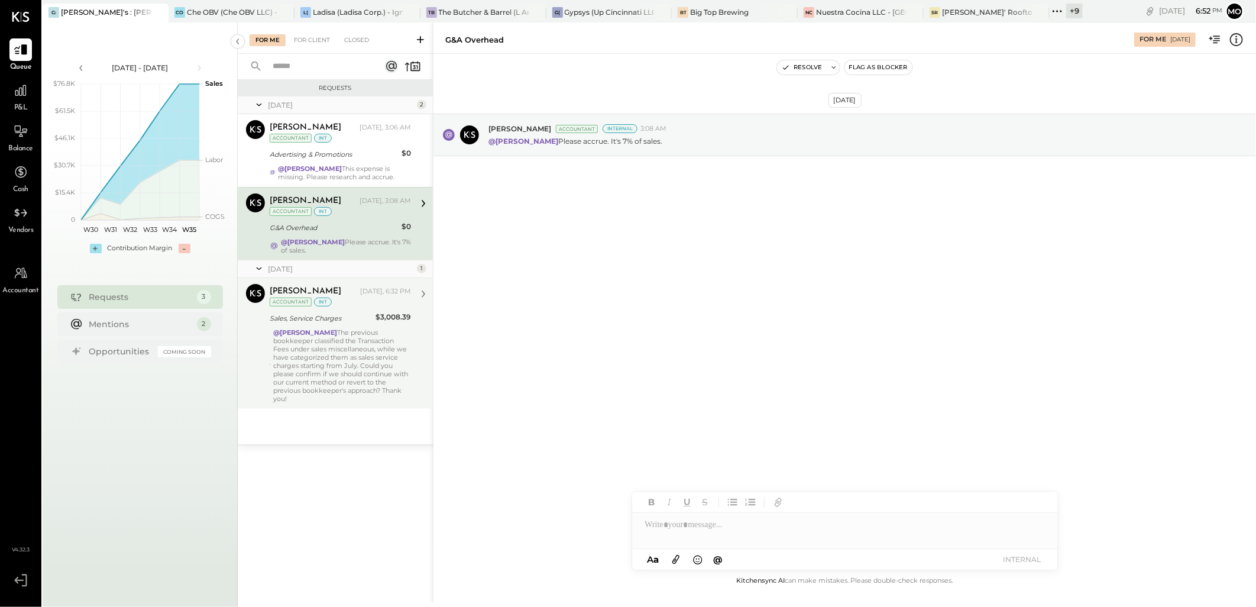
drag, startPoint x: 460, startPoint y: 0, endPoint x: 495, endPoint y: 28, distance: 45.1
click at [460, 0] on div "G: [PERSON_NAME]'s : [PERSON_NAME]'s CO Che OBV (Che OBV LLC) - Ignite L( Ladis…" at bounding box center [563, 11] width 1040 height 22
click at [713, 531] on div at bounding box center [845, 525] width 426 height 24
click at [771, 486] on div "*****" at bounding box center [729, 474] width 135 height 28
click at [764, 500] on span "[PERSON_NAME]" at bounding box center [746, 499] width 93 height 11
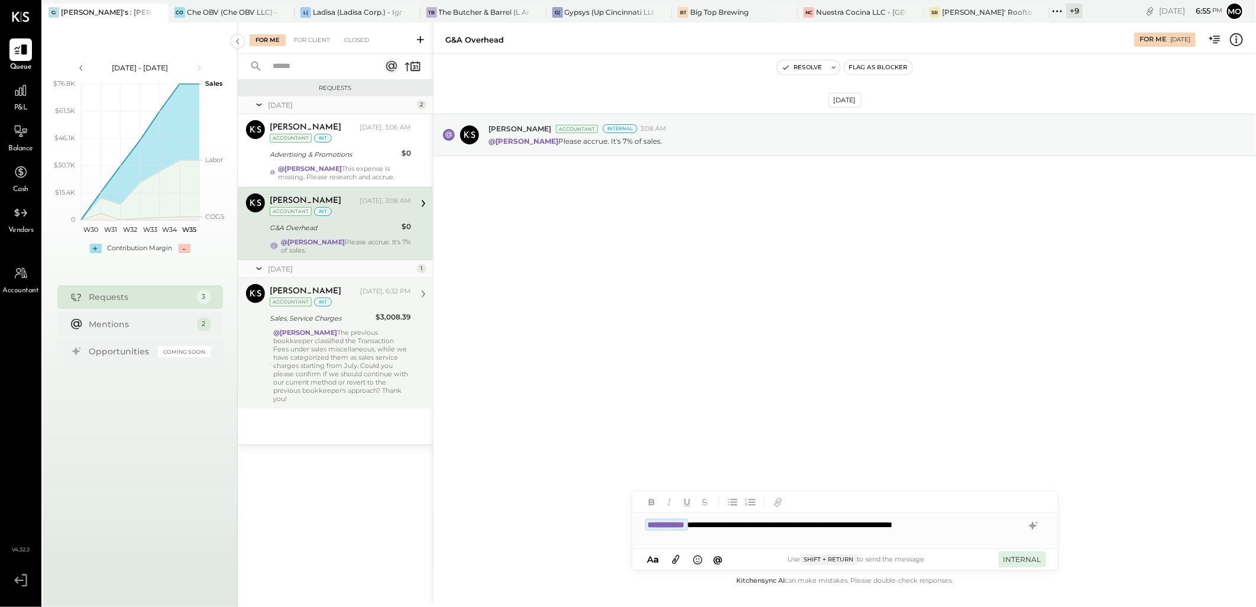
click at [1001, 560] on button "INTERNAL" at bounding box center [1022, 559] width 47 height 16
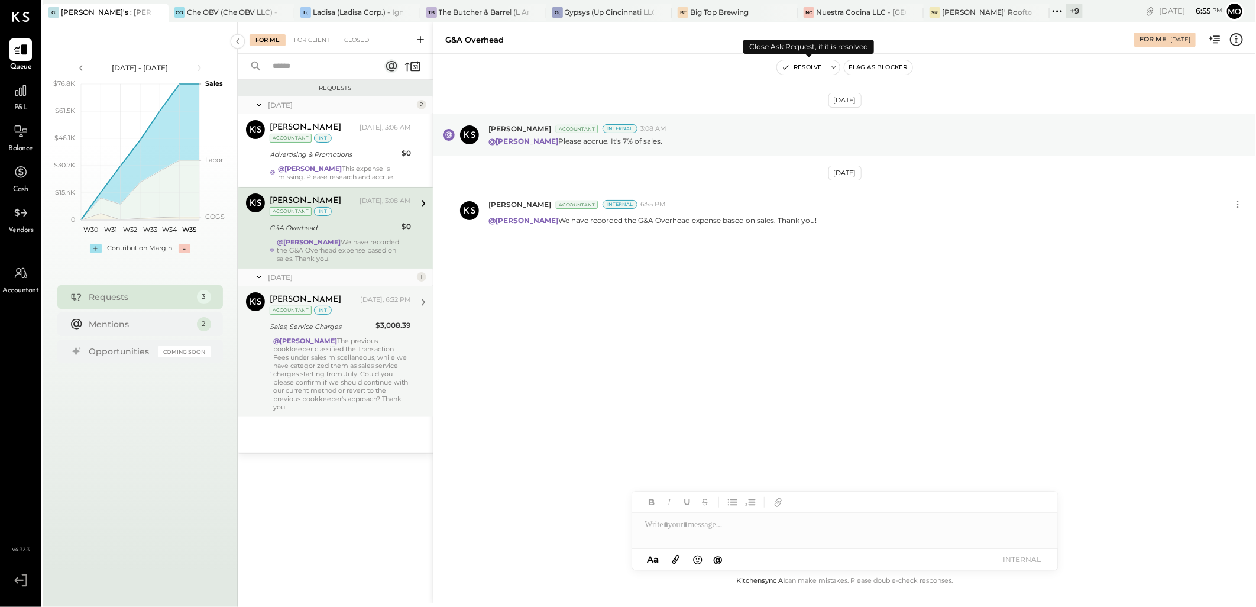
drag, startPoint x: 806, startPoint y: 71, endPoint x: 882, endPoint y: 311, distance: 251.6
click at [806, 70] on button "Resolve" at bounding box center [802, 67] width 50 height 14
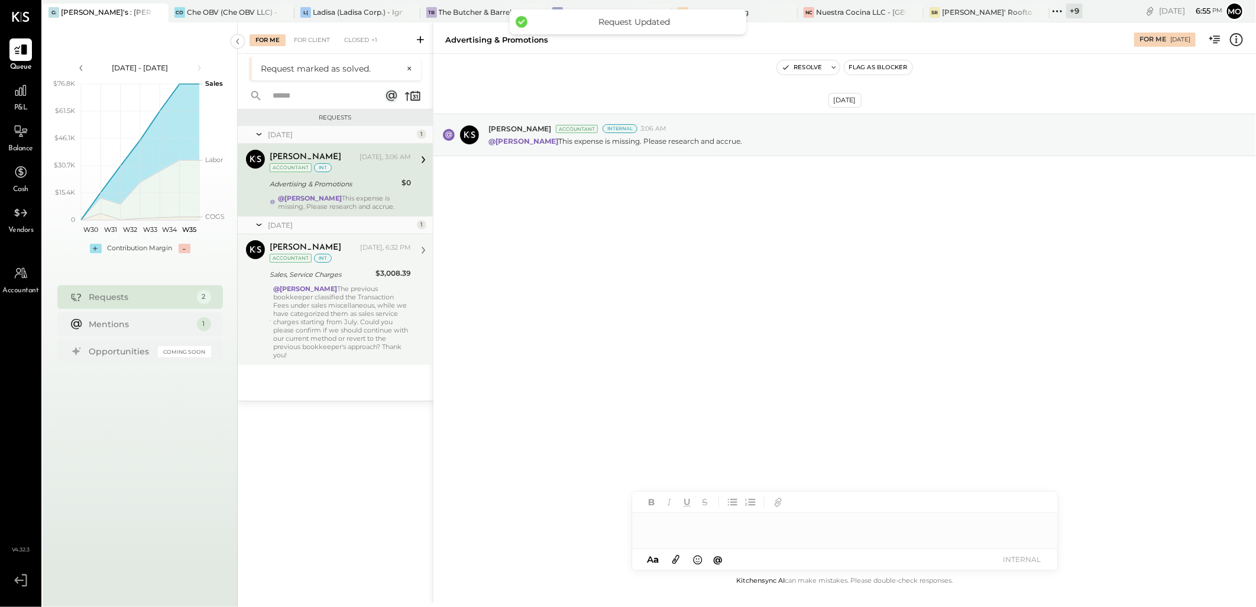
click at [668, 525] on div at bounding box center [845, 525] width 426 height 24
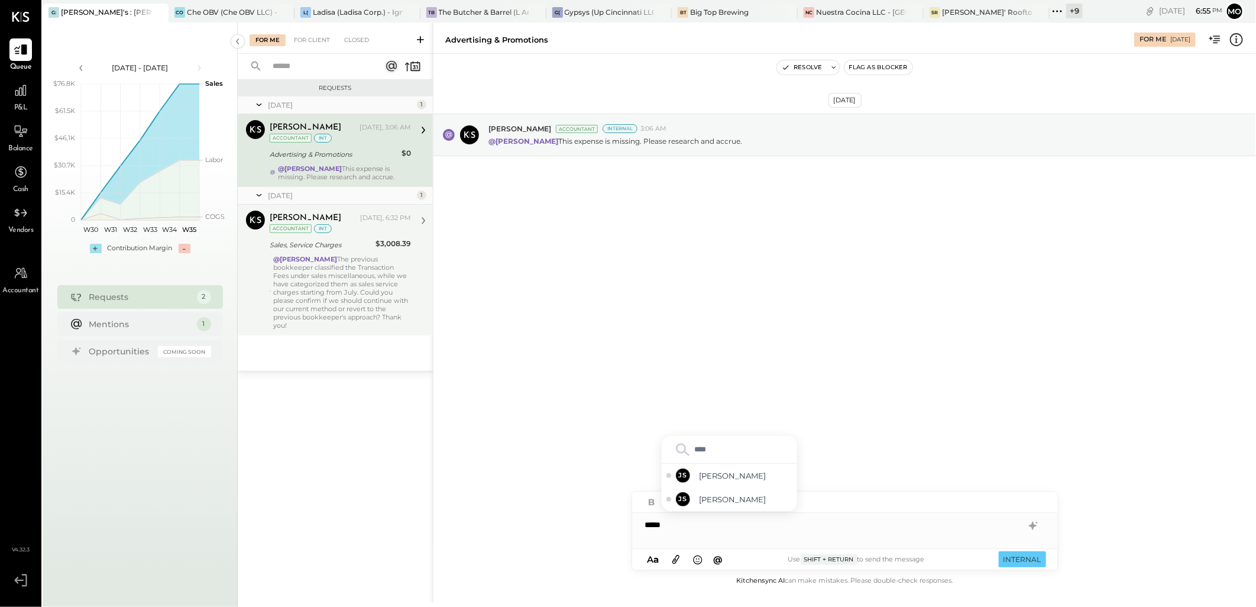
type input "*****"
click at [745, 510] on div "JS [PERSON_NAME]" at bounding box center [729, 499] width 135 height 24
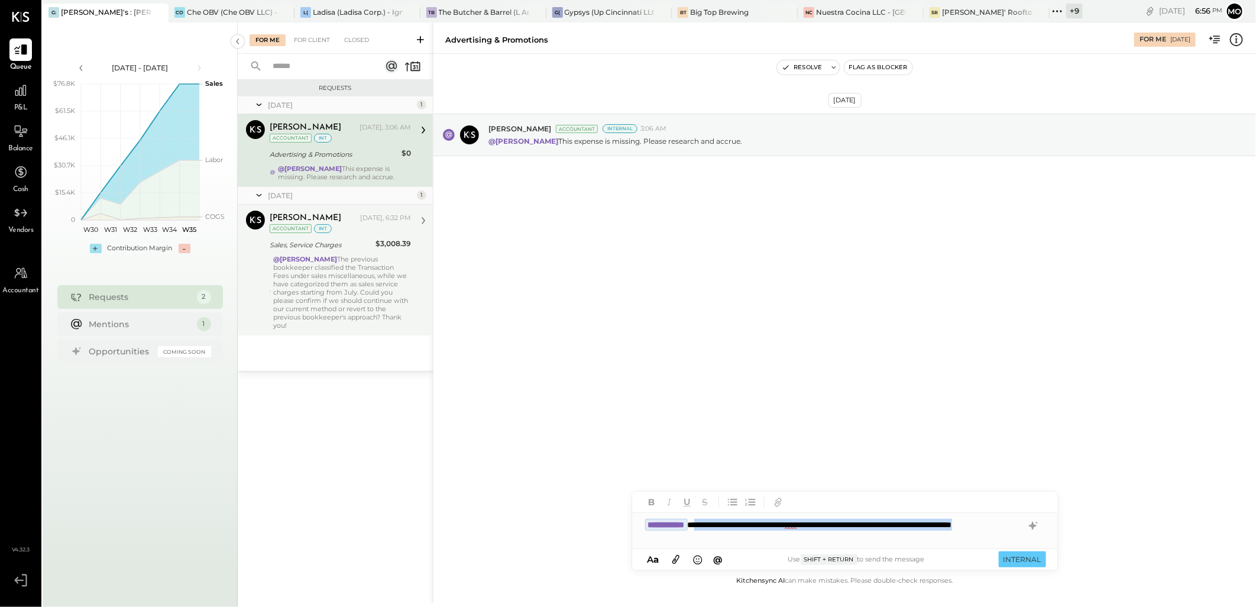
drag, startPoint x: 716, startPoint y: 523, endPoint x: 809, endPoint y: 544, distance: 95.7
click at [809, 544] on div "**********" at bounding box center [845, 530] width 426 height 35
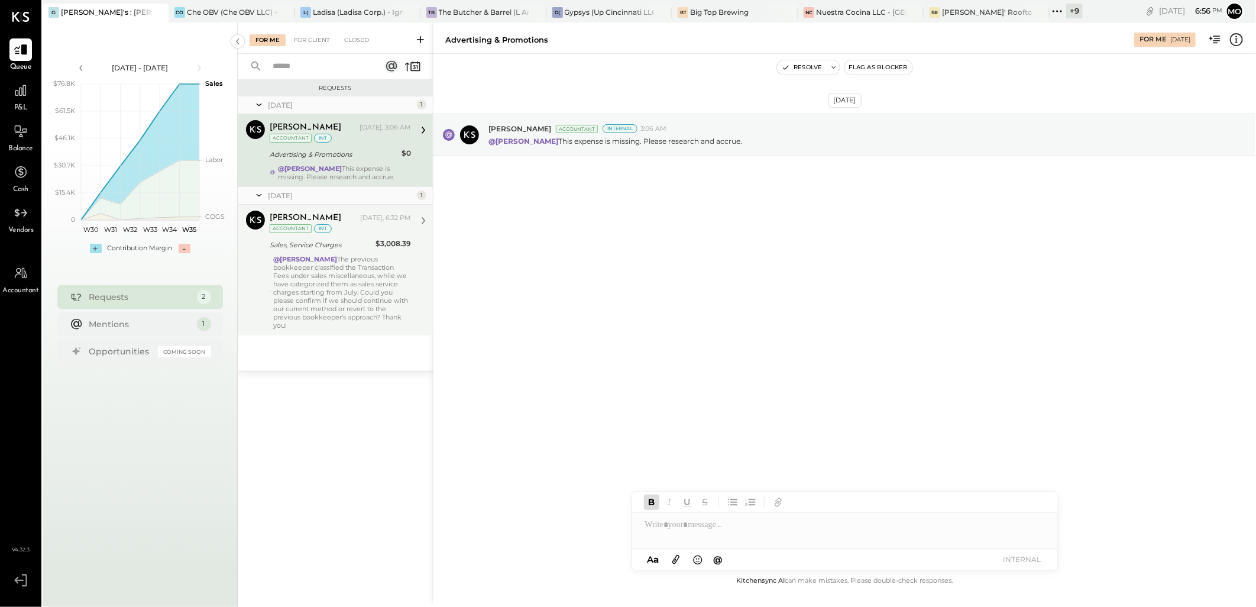
click at [671, 279] on div "[DATE] [PERSON_NAME] Accountant Internal 3:06 AM @[PERSON_NAME] This expense is…" at bounding box center [845, 314] width 823 height 520
click at [377, 285] on div "@[PERSON_NAME] The previous bookkeeper classified the Transaction Fees under sa…" at bounding box center [342, 292] width 138 height 75
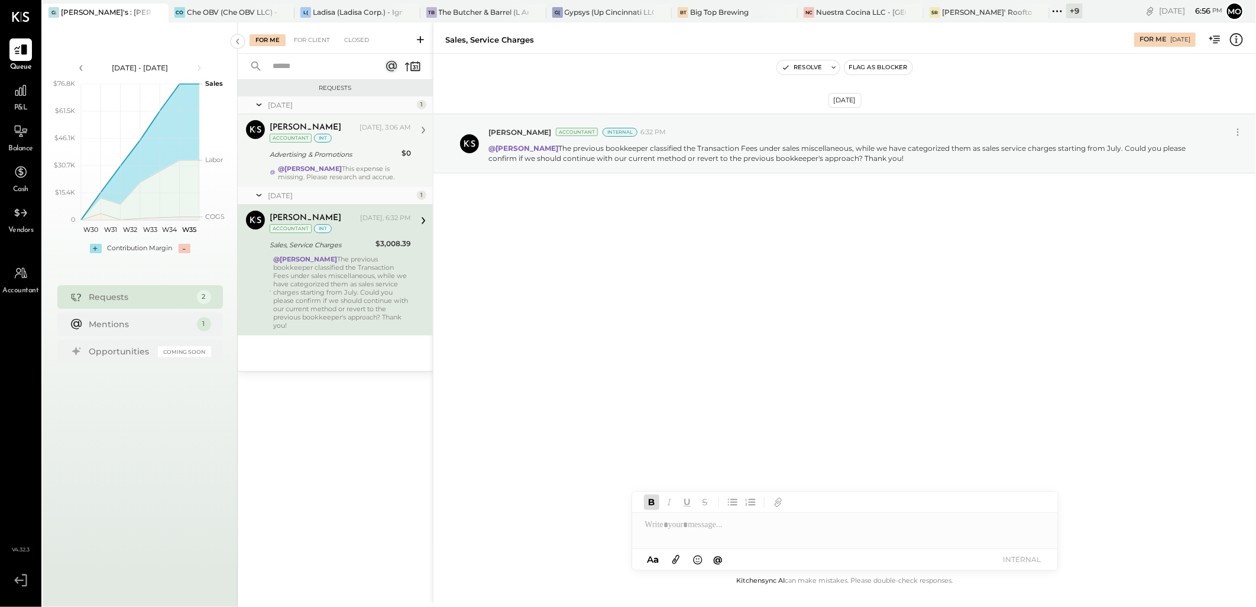
click at [334, 161] on div "[PERSON_NAME] [DATE], 3:06 AM Accountant int Advertising & Promotions $0 @[PERS…" at bounding box center [340, 150] width 141 height 61
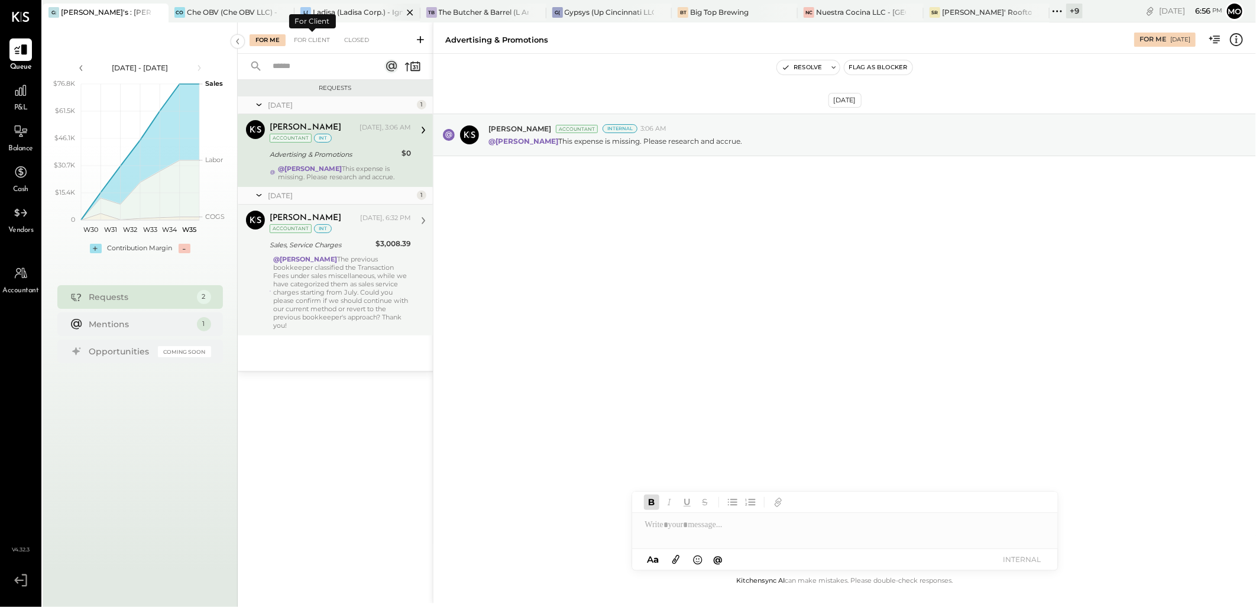
click at [346, 12] on div "Ladisa (Ladisa Corp.) - Ignite" at bounding box center [358, 12] width 90 height 10
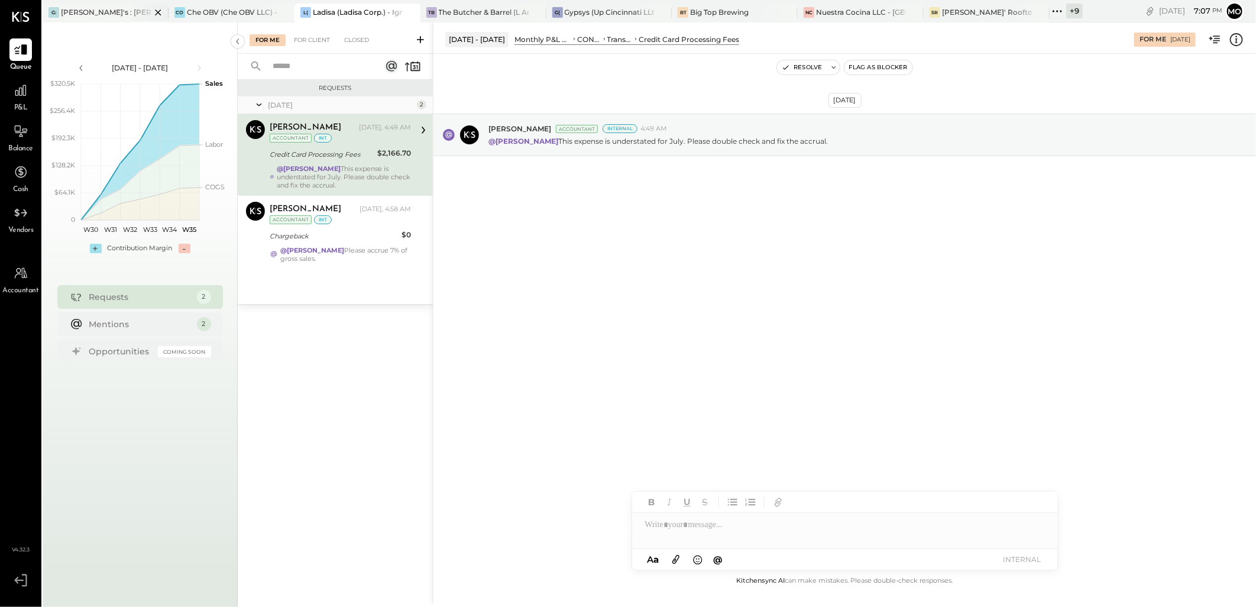
click at [102, 14] on div "[PERSON_NAME]'s : [PERSON_NAME]'s" at bounding box center [106, 12] width 90 height 10
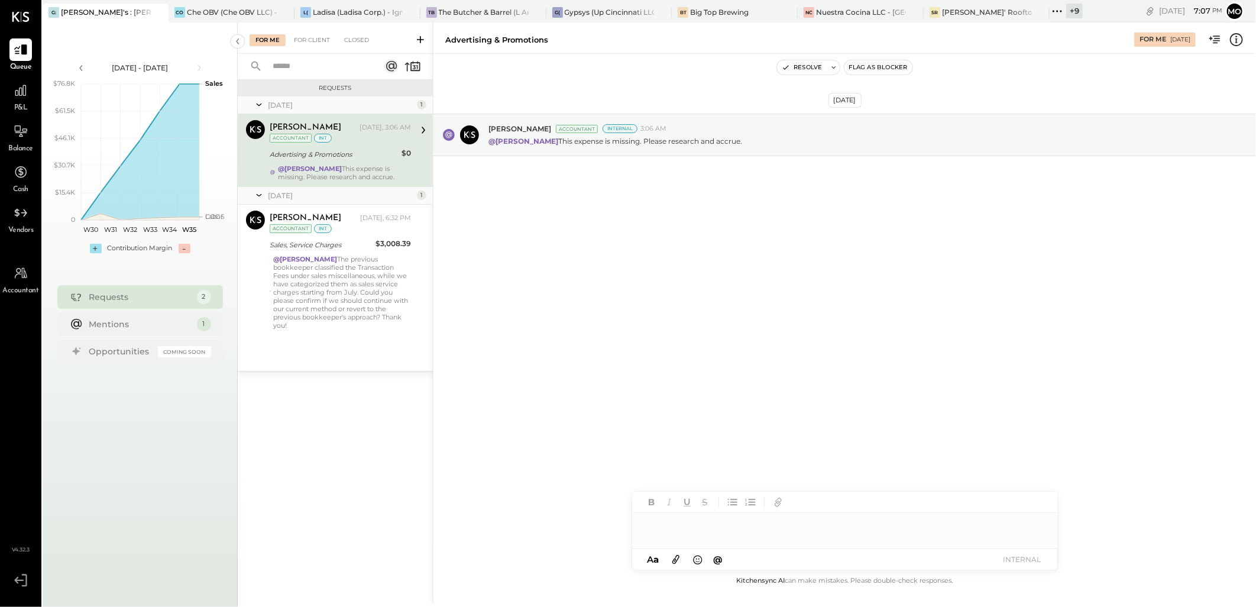
click at [355, 47] on div "For Me For Client Closed" at bounding box center [335, 37] width 195 height 31
click at [359, 42] on div "Closed" at bounding box center [356, 40] width 37 height 12
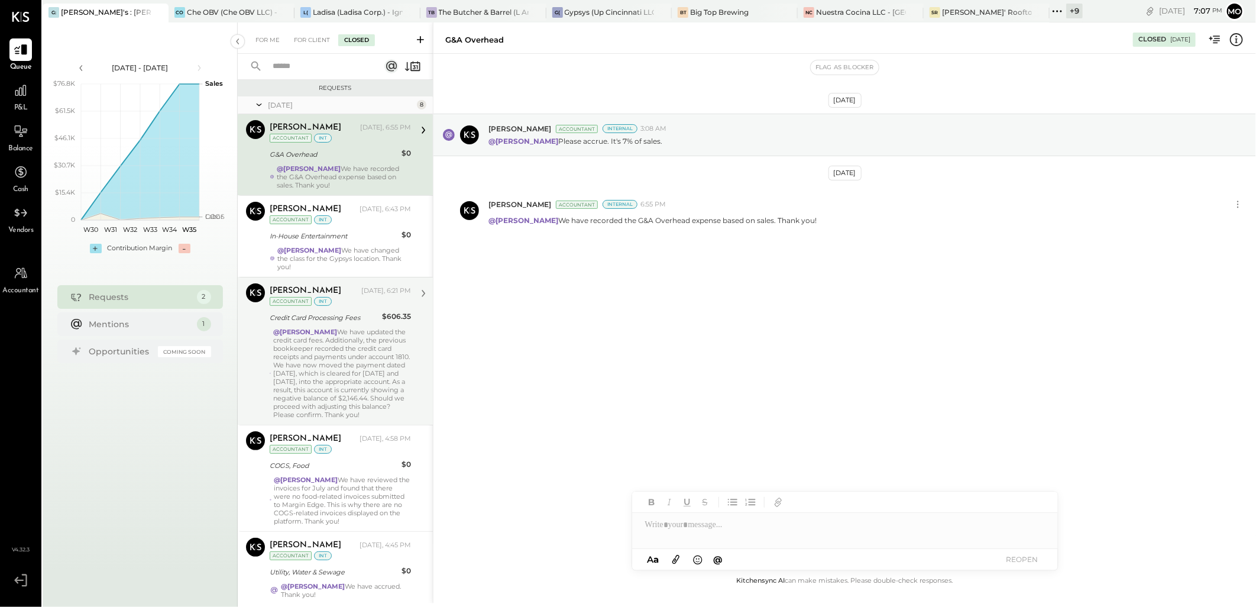
click at [334, 359] on div "@[PERSON_NAME] We have updated the credit card fees. Additionally, the previous…" at bounding box center [342, 373] width 138 height 91
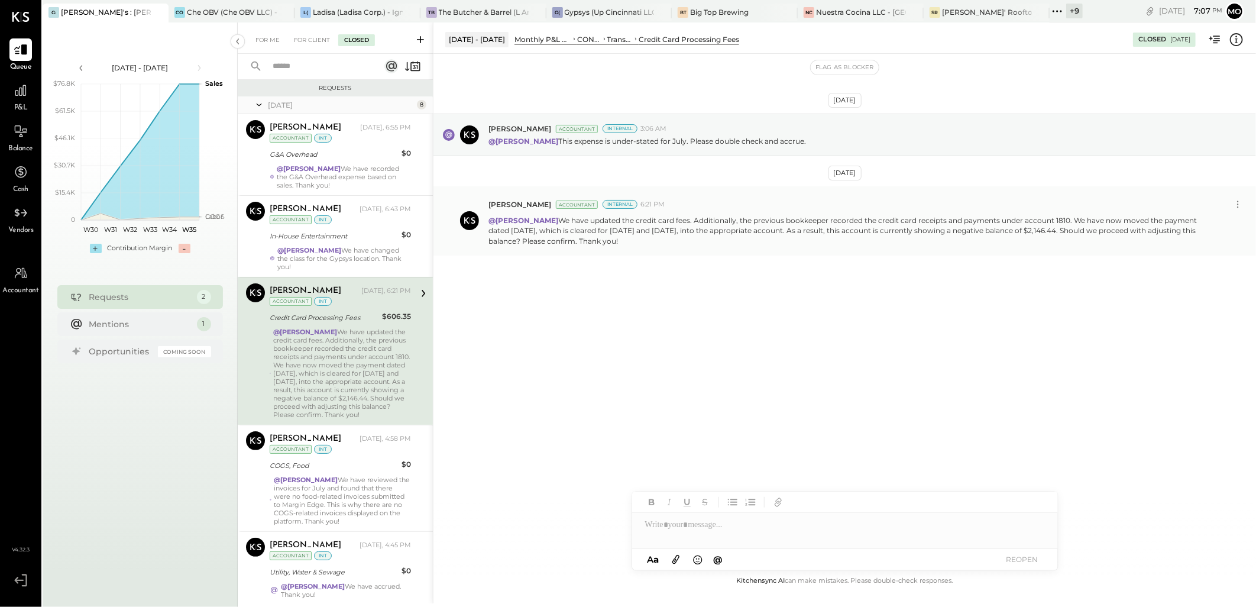
drag, startPoint x: 545, startPoint y: 220, endPoint x: 651, endPoint y: 247, distance: 108.6
click at [651, 247] on div "Mohammadsalkin Ansari Accountant Internal 6:21 PM @[PERSON_NAME] We have update…" at bounding box center [845, 220] width 823 height 69
copy p "We have updated the credit card fees. Additionally, the previous bookkeeper rec…"
click at [553, 383] on div "[DATE] [PERSON_NAME] Accountant Internal 3:06 AM @[PERSON_NAME] This expense is…" at bounding box center [845, 314] width 823 height 520
click at [263, 34] on div "For Me" at bounding box center [268, 40] width 36 height 12
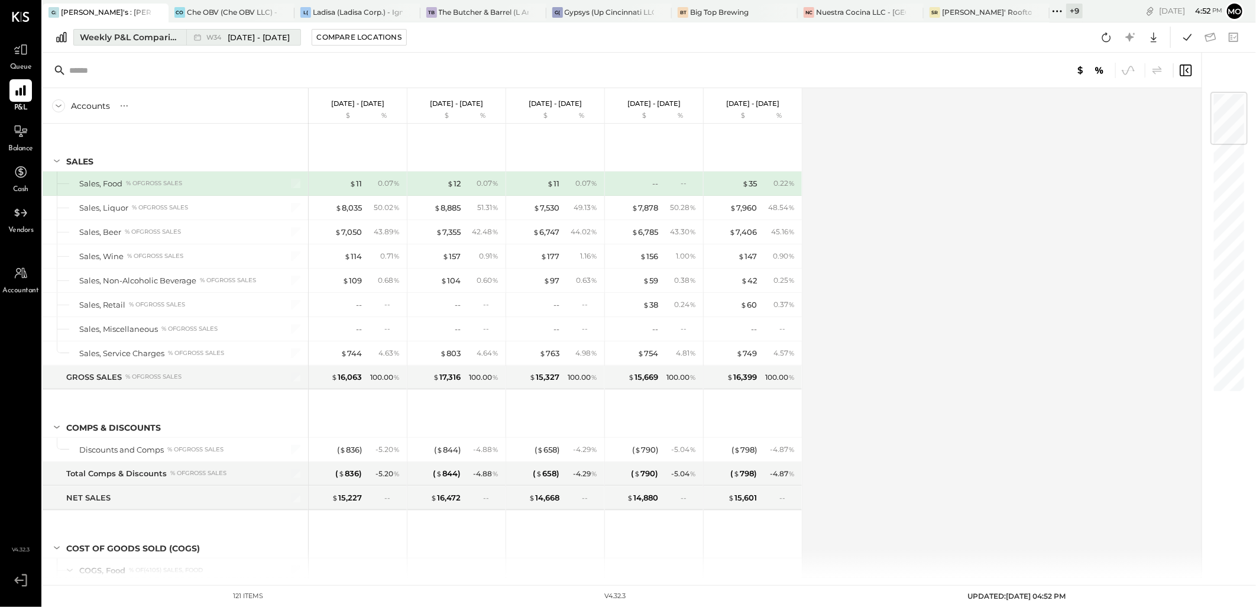
click at [121, 35] on div "Weekly P&L Comparison" at bounding box center [129, 37] width 99 height 12
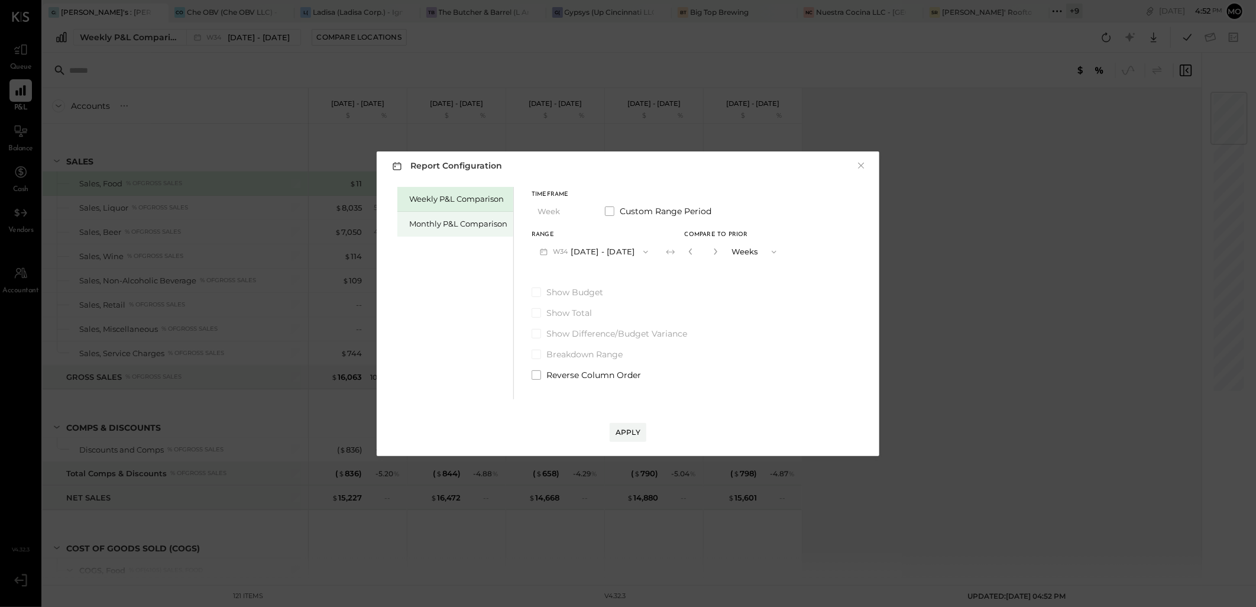
click at [418, 225] on div "Monthly P&L Comparison" at bounding box center [458, 223] width 98 height 11
click at [577, 255] on button "M08 Aug 1 - 31, 2025" at bounding box center [594, 252] width 125 height 22
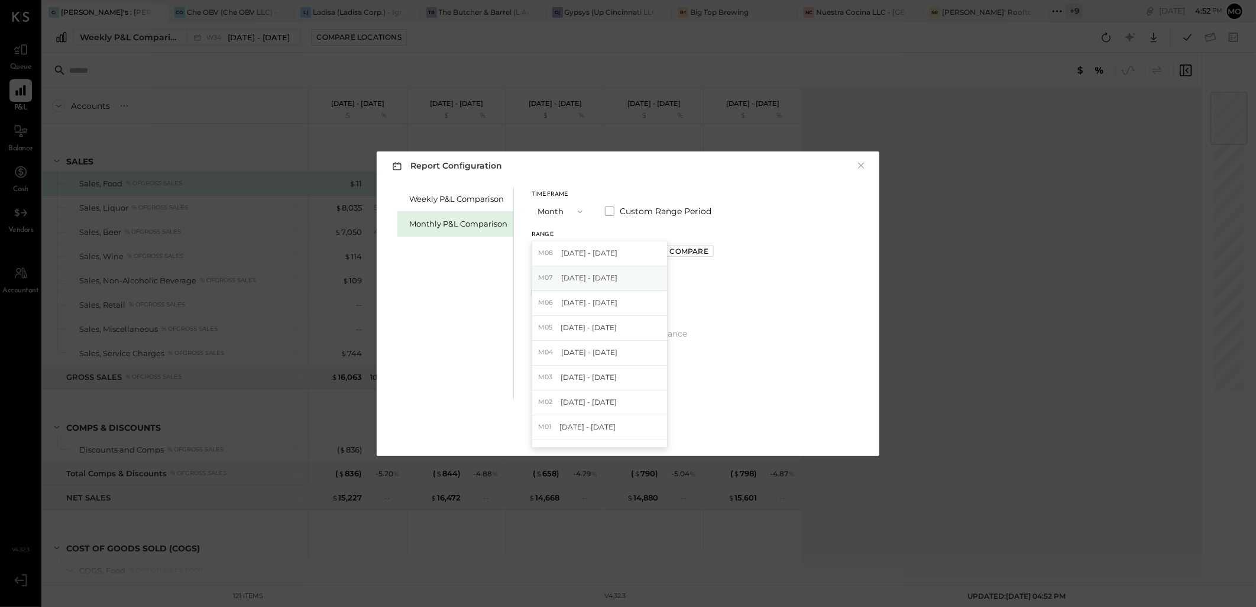
click at [586, 278] on span "[DATE] - [DATE]" at bounding box center [589, 278] width 56 height 10
click at [671, 258] on div "Range M07 Jul 1 - 31, 2025 Compare" at bounding box center [623, 247] width 182 height 31
click at [670, 254] on div "Compare" at bounding box center [689, 251] width 38 height 10
click at [700, 253] on input "*" at bounding box center [703, 252] width 15 height 20
click at [700, 250] on input "*" at bounding box center [703, 252] width 15 height 20
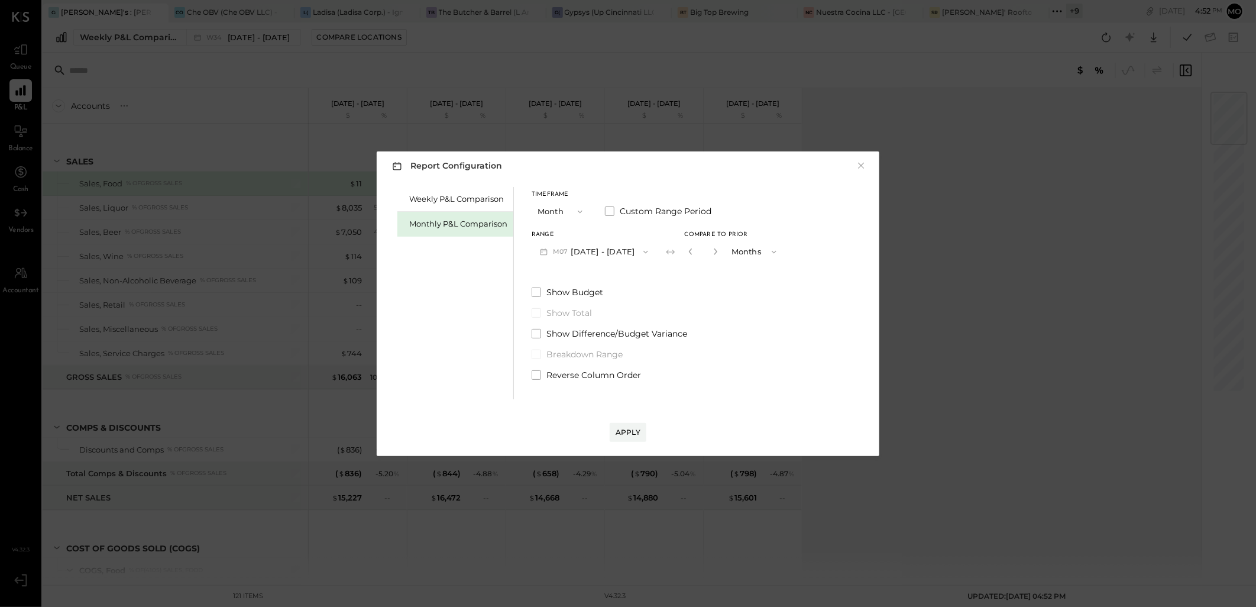
click at [700, 250] on input "*" at bounding box center [703, 252] width 15 height 20
click at [712, 249] on icon "button" at bounding box center [715, 251] width 7 height 7
type input "*"
click at [619, 429] on div "Apply" at bounding box center [628, 432] width 25 height 10
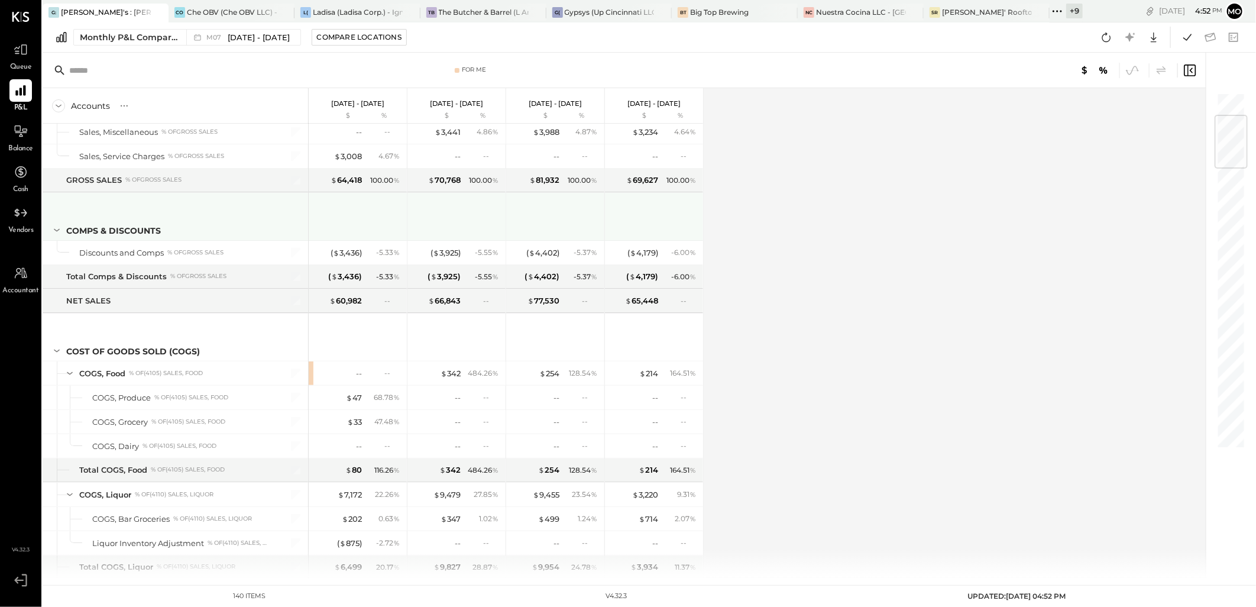
scroll to position [328, 0]
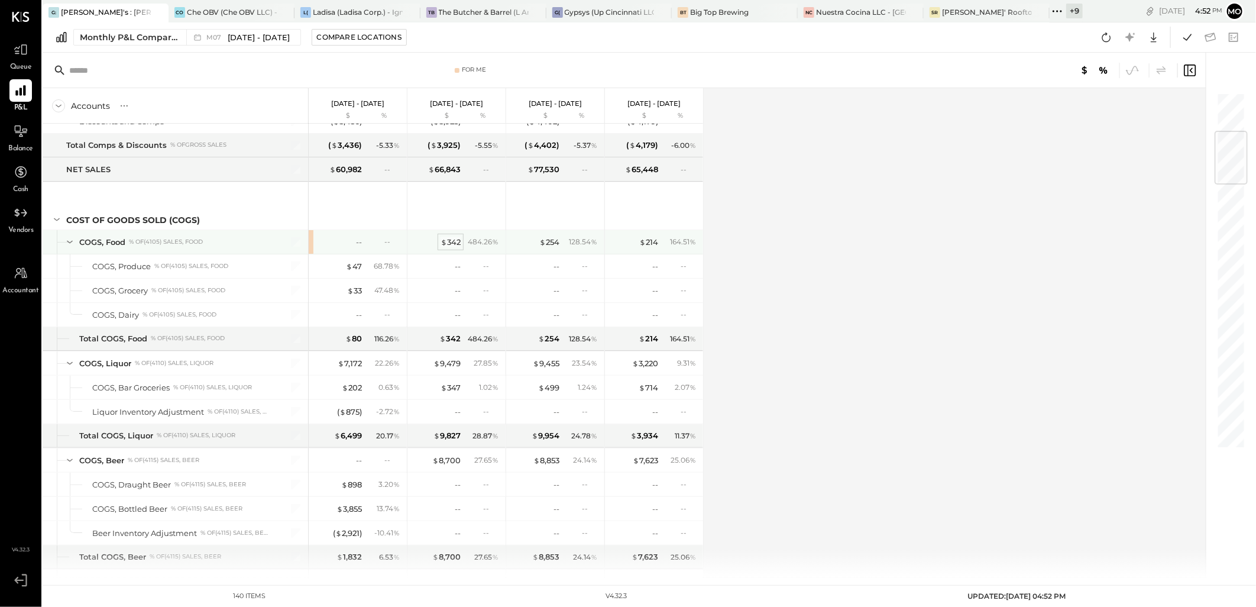
click at [454, 241] on div "$ 342" at bounding box center [451, 242] width 20 height 11
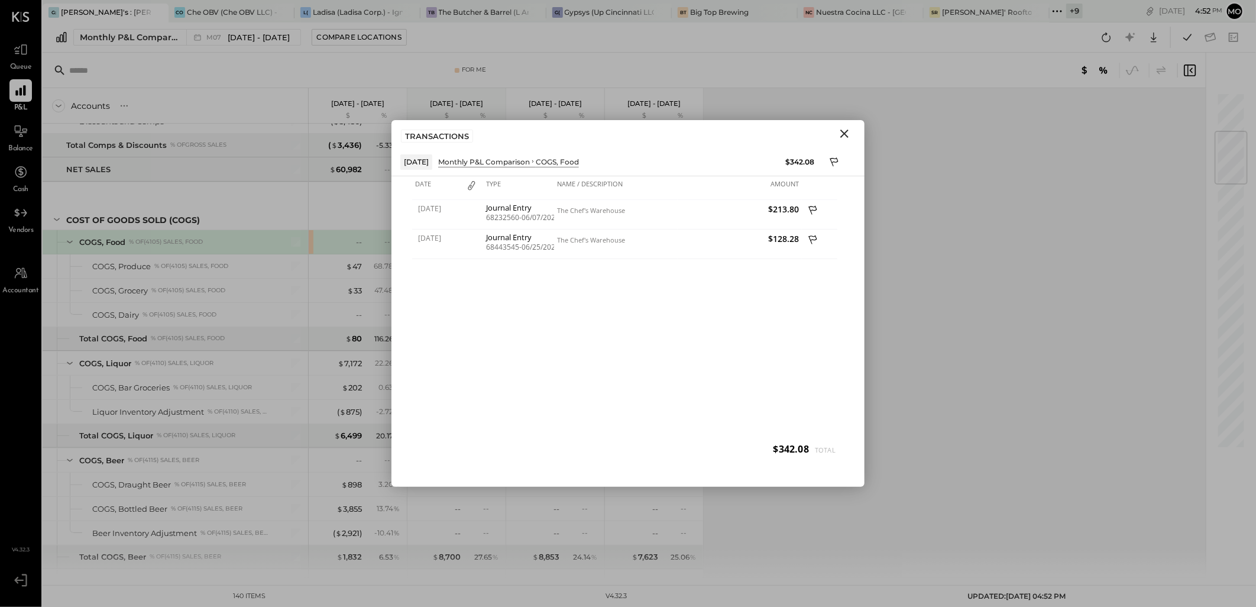
drag, startPoint x: 846, startPoint y: 132, endPoint x: 955, endPoint y: 200, distance: 128.8
click at [846, 131] on icon "Close" at bounding box center [844, 134] width 14 height 14
